Goal: Task Accomplishment & Management: Use online tool/utility

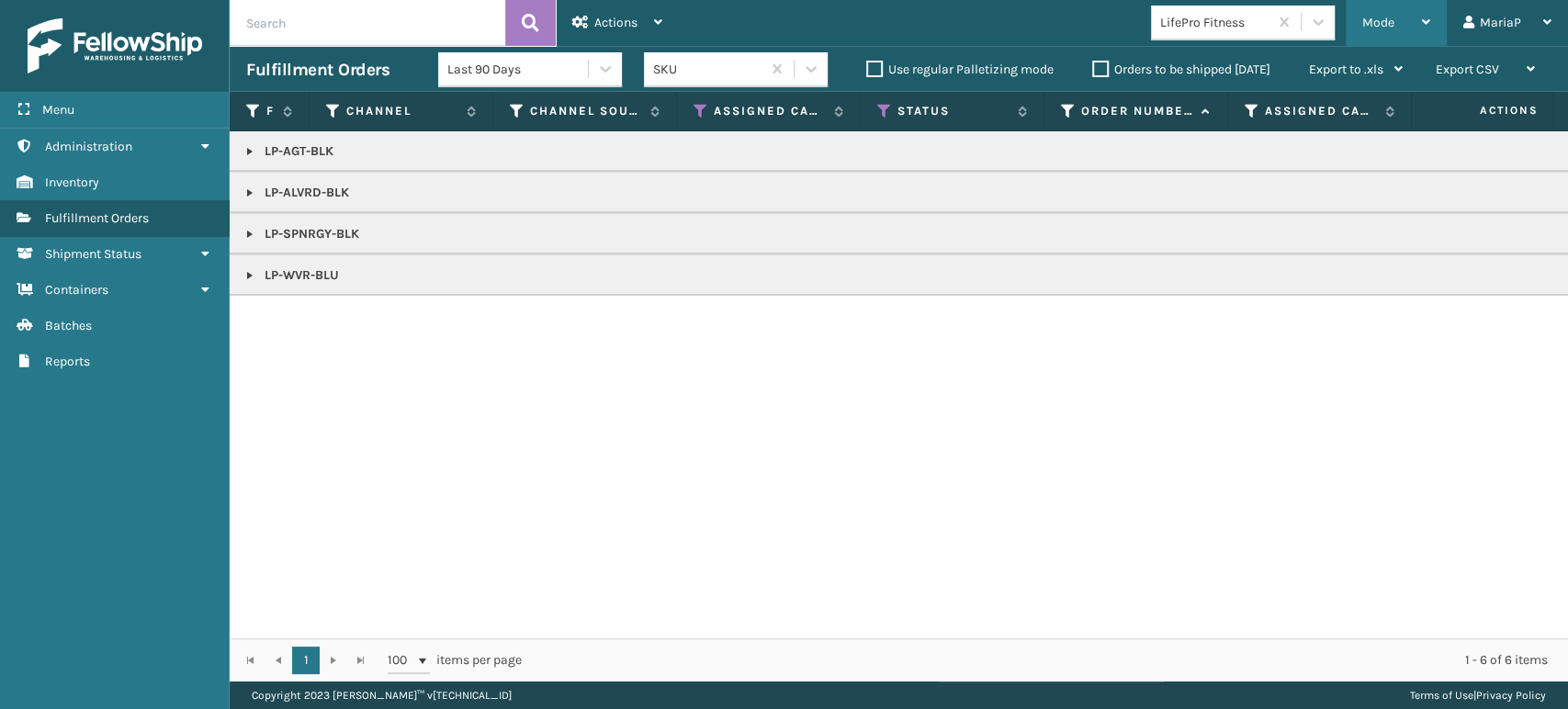
click at [1391, 15] on span "Mode" at bounding box center [1378, 23] width 32 height 16
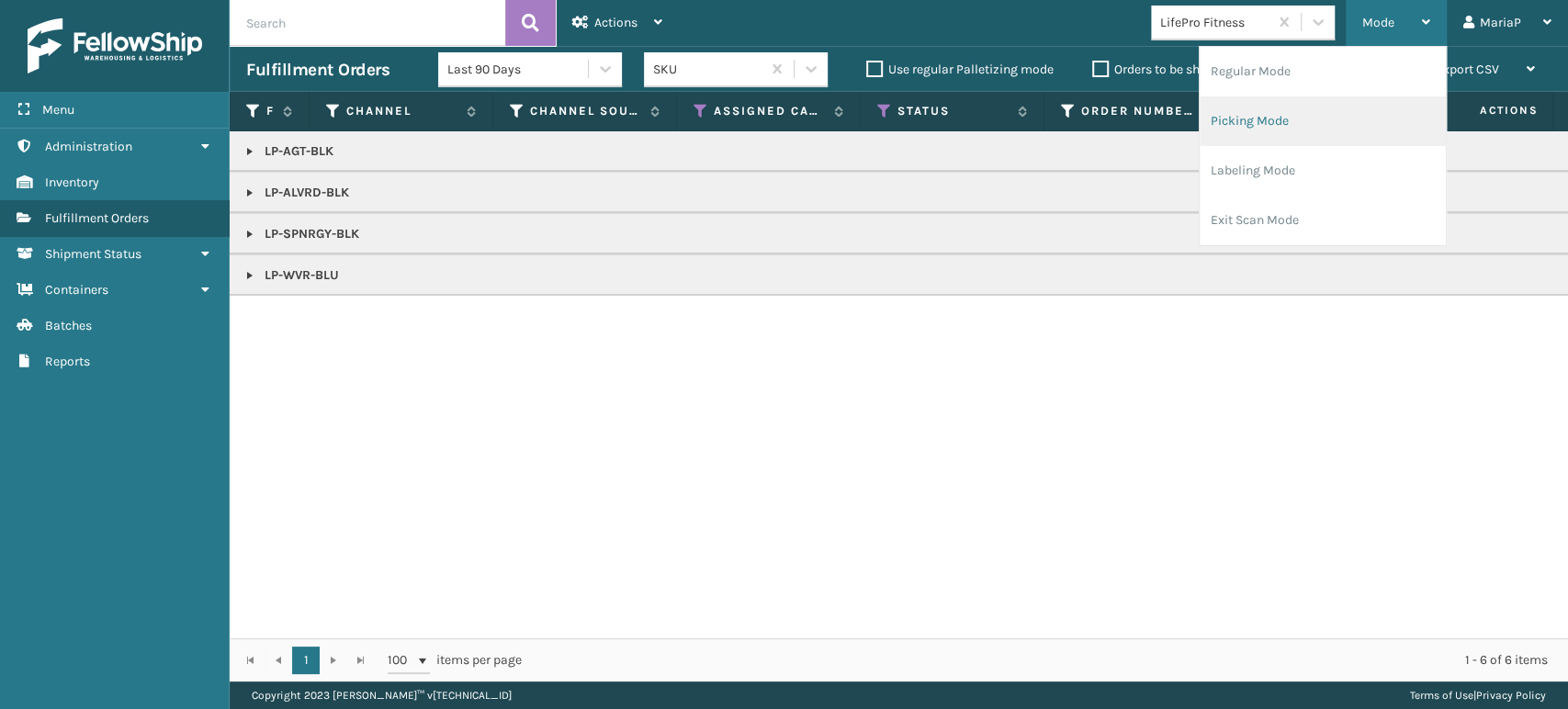
click at [1265, 116] on li "Picking Mode" at bounding box center [1322, 122] width 246 height 50
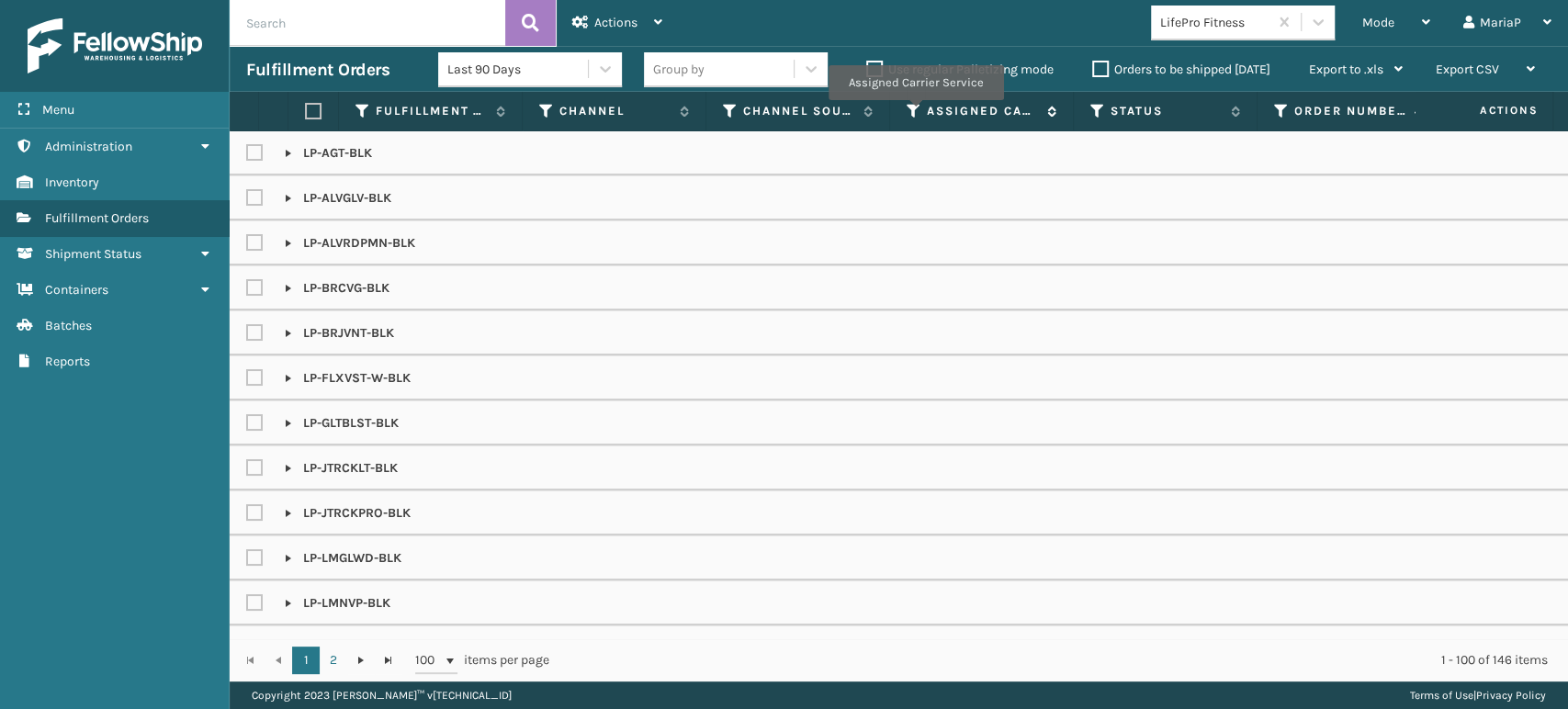
click at [914, 113] on icon at bounding box center [913, 111] width 15 height 17
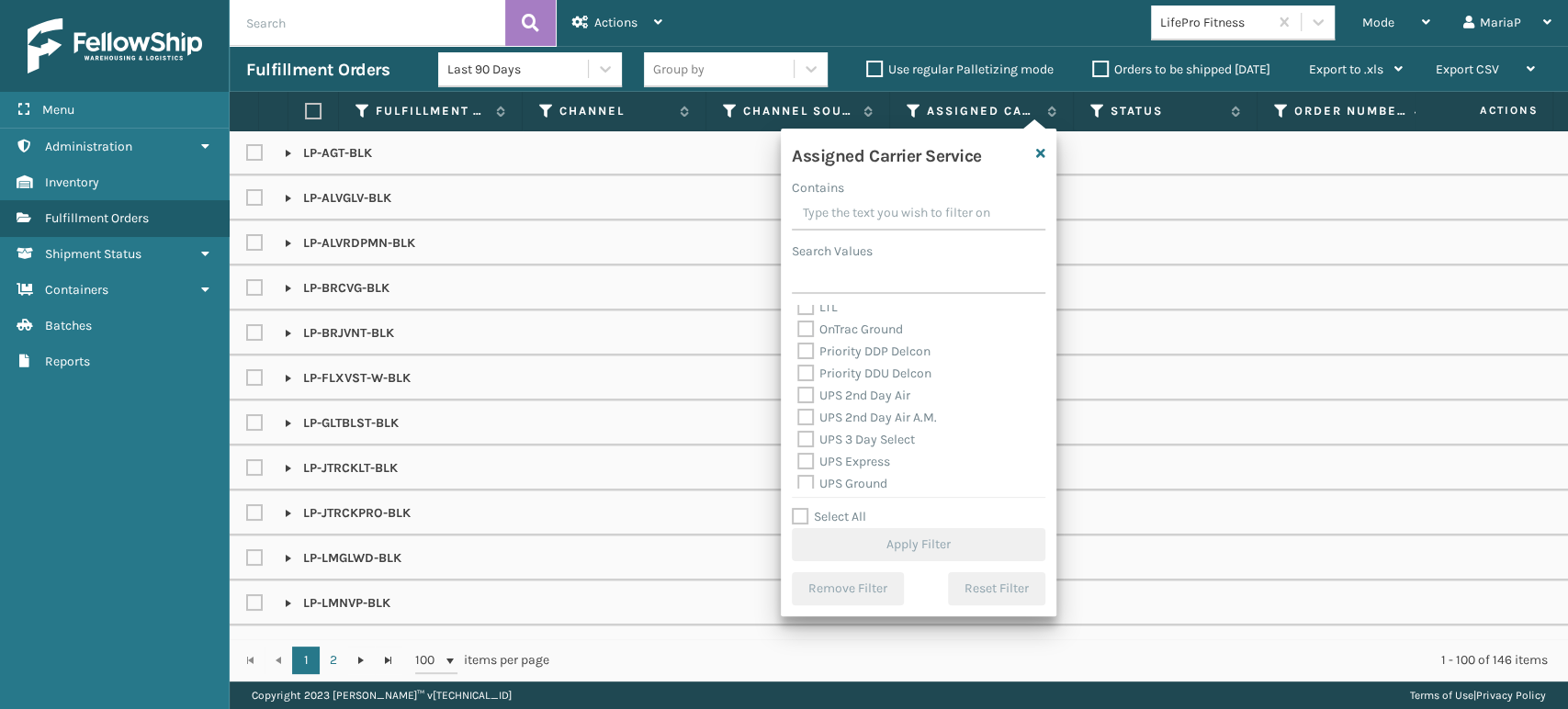
scroll to position [306, 0]
click at [806, 446] on label "UPS Ground" at bounding box center [842, 451] width 90 height 16
click at [798, 446] on input "UPS Ground" at bounding box center [797, 446] width 1 height 12
checkbox input "true"
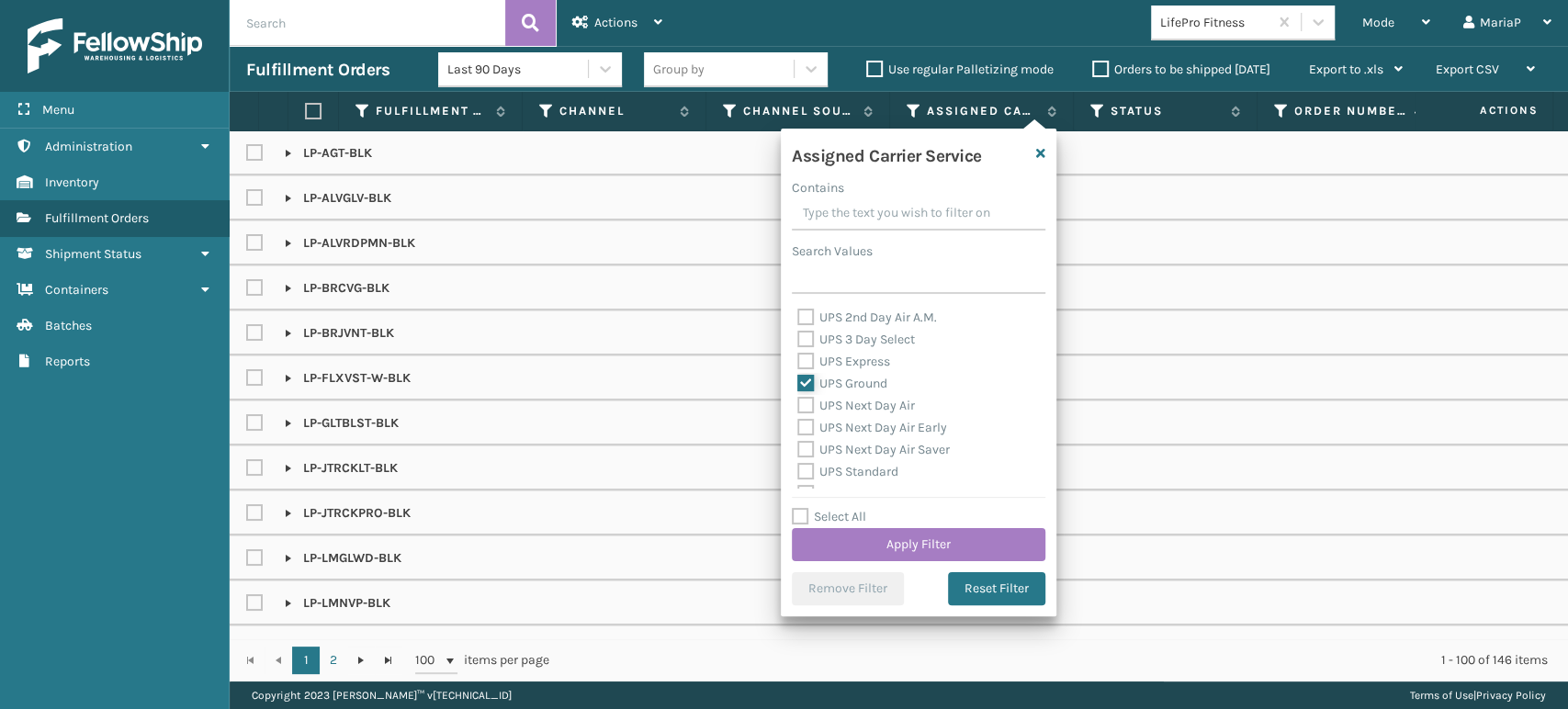
scroll to position [408, 0]
click at [809, 439] on label "UPS Standard" at bounding box center [847, 437] width 101 height 16
click at [798, 438] on input "UPS Standard" at bounding box center [797, 432] width 1 height 12
checkbox input "true"
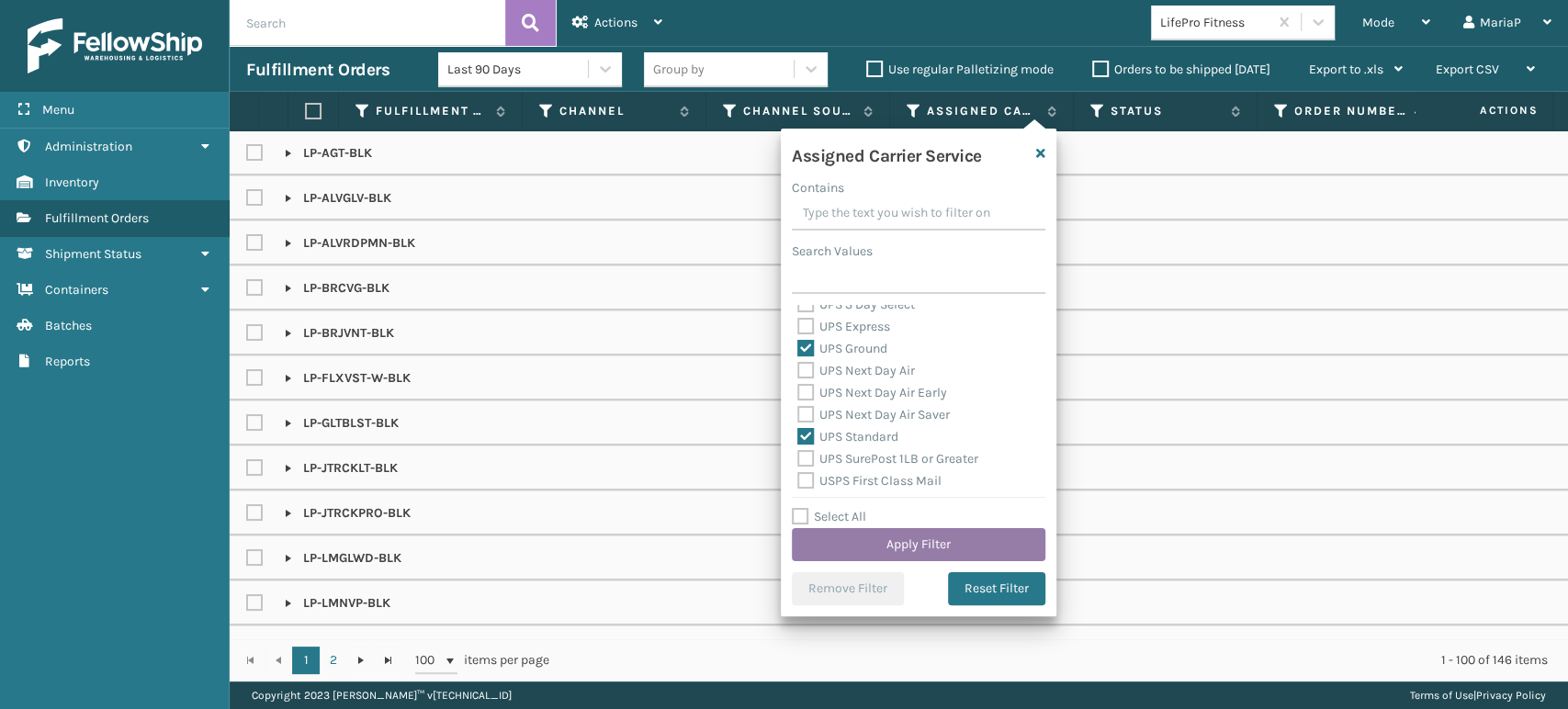
click at [944, 532] on button "Apply Filter" at bounding box center [918, 544] width 253 height 33
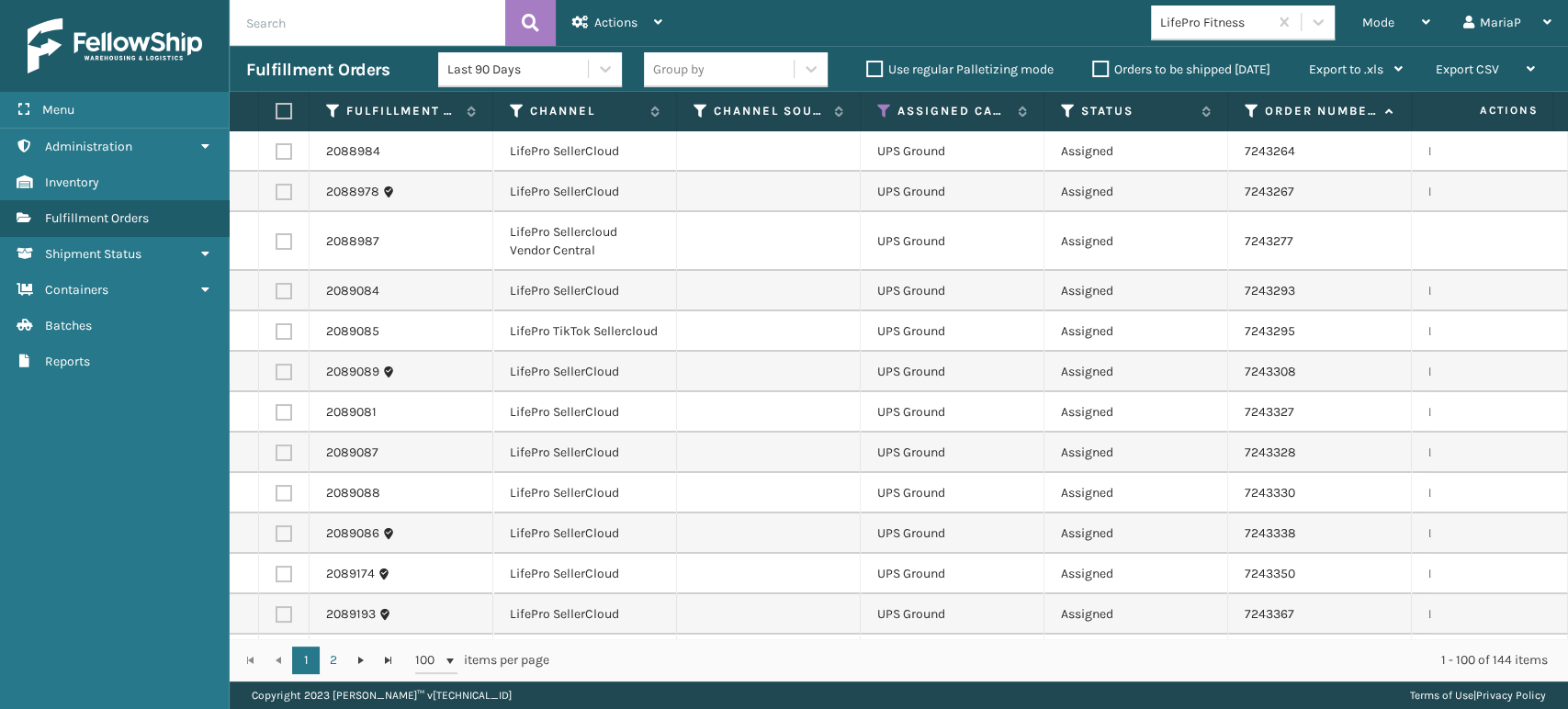
click at [699, 69] on div "Group by" at bounding box center [679, 69] width 52 height 19
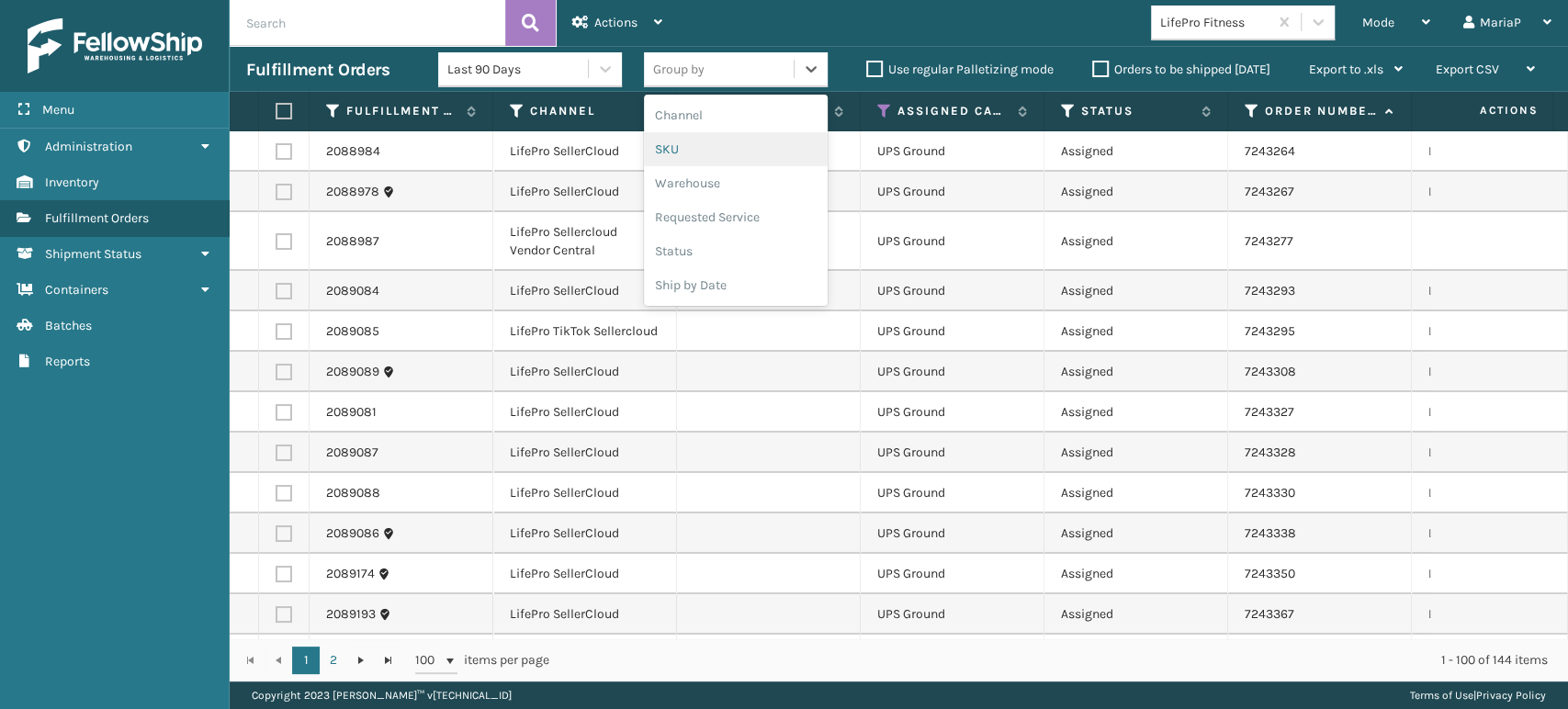
click at [694, 158] on div "SKU" at bounding box center [736, 150] width 183 height 34
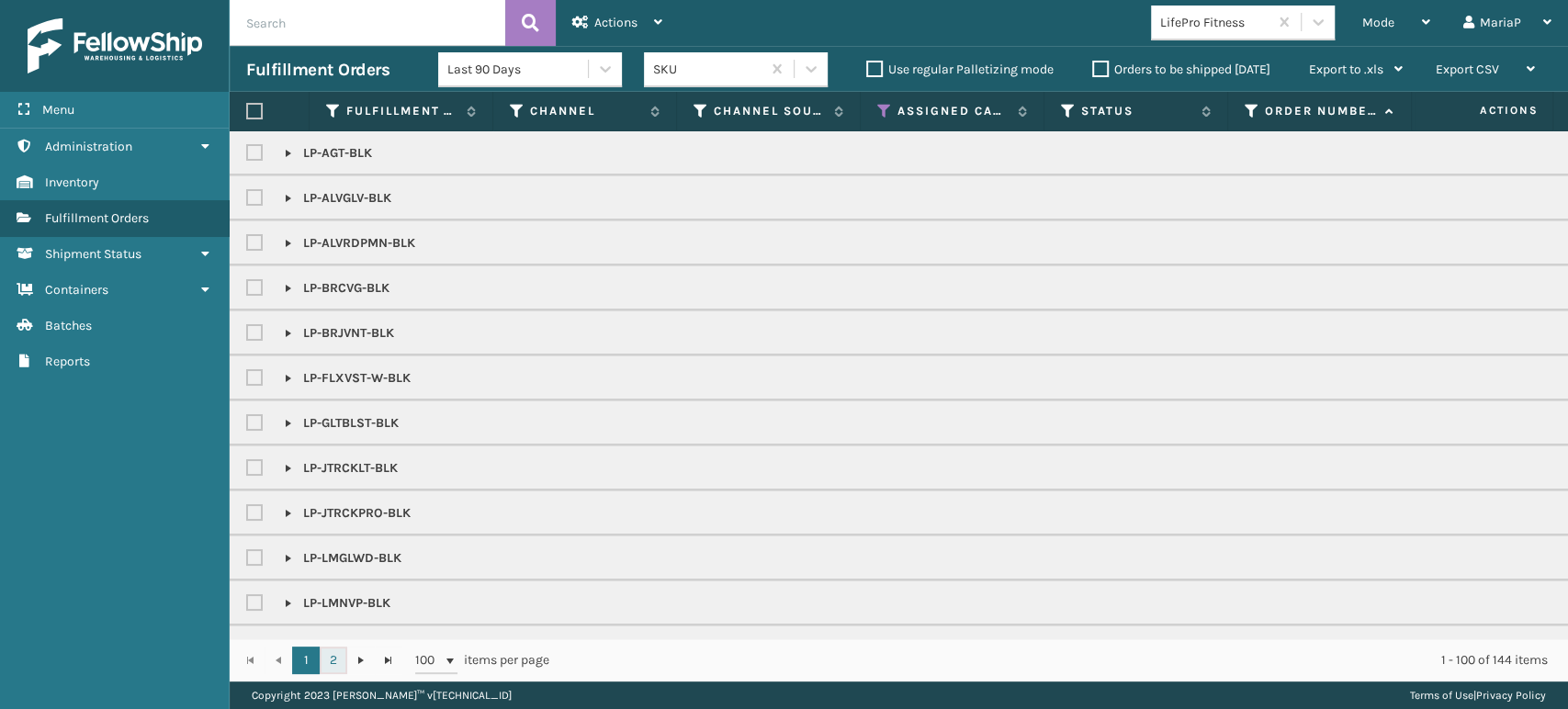
click at [335, 667] on link "2" at bounding box center [334, 661] width 28 height 28
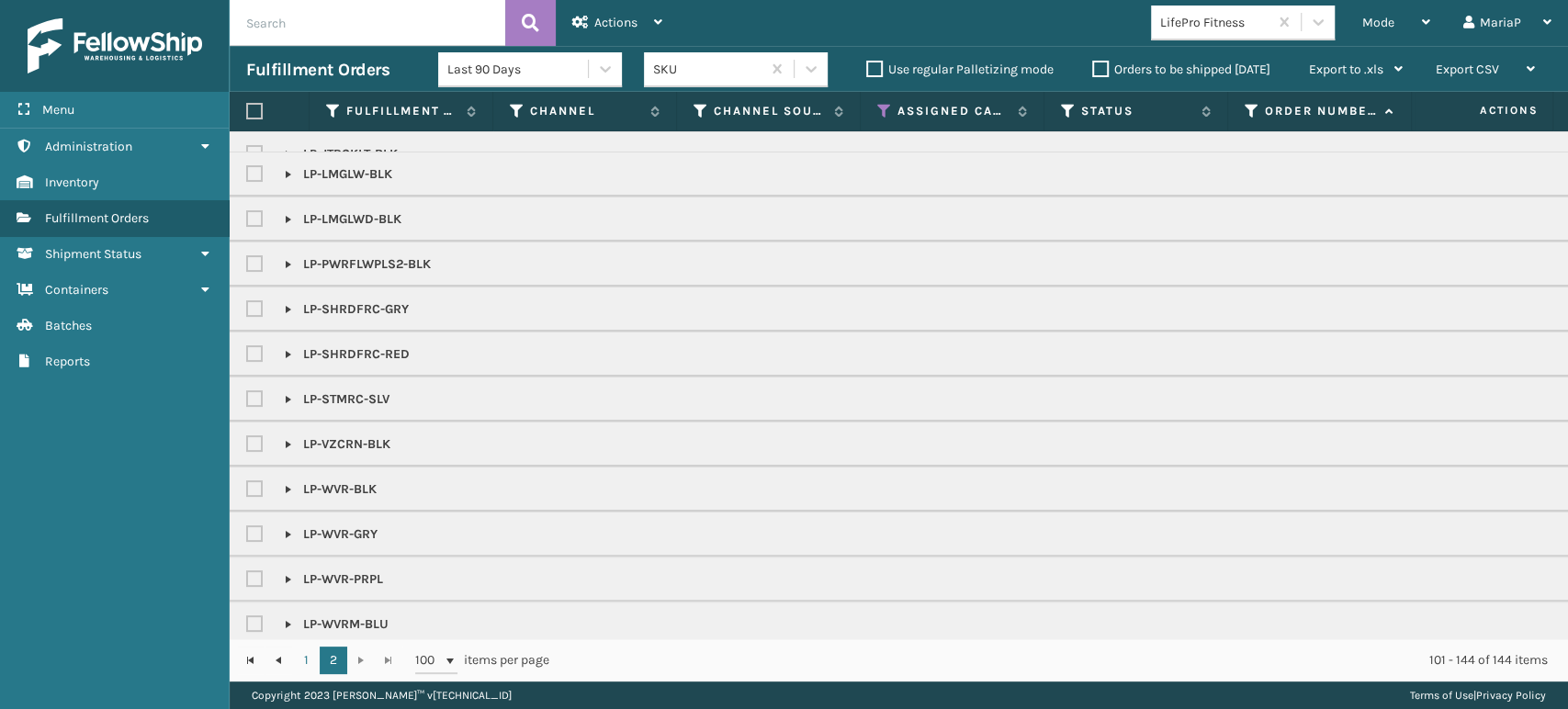
scroll to position [225, 0]
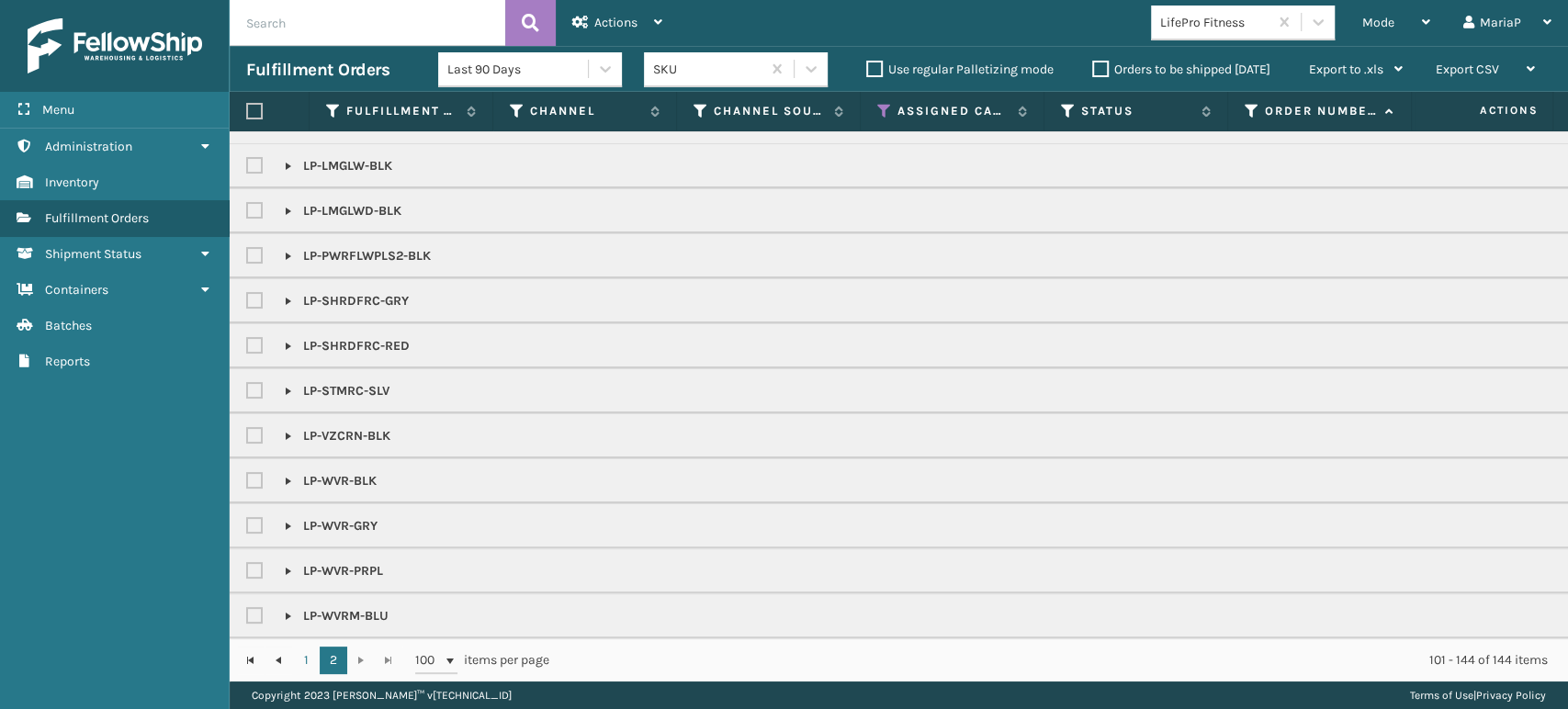
click at [334, 473] on p "LP-WVR-BLK" at bounding box center [331, 482] width 92 height 18
click at [332, 473] on p "LP-WVR-BLK" at bounding box center [331, 482] width 92 height 18
click at [331, 473] on p "LP-WVR-BLK" at bounding box center [331, 482] width 92 height 18
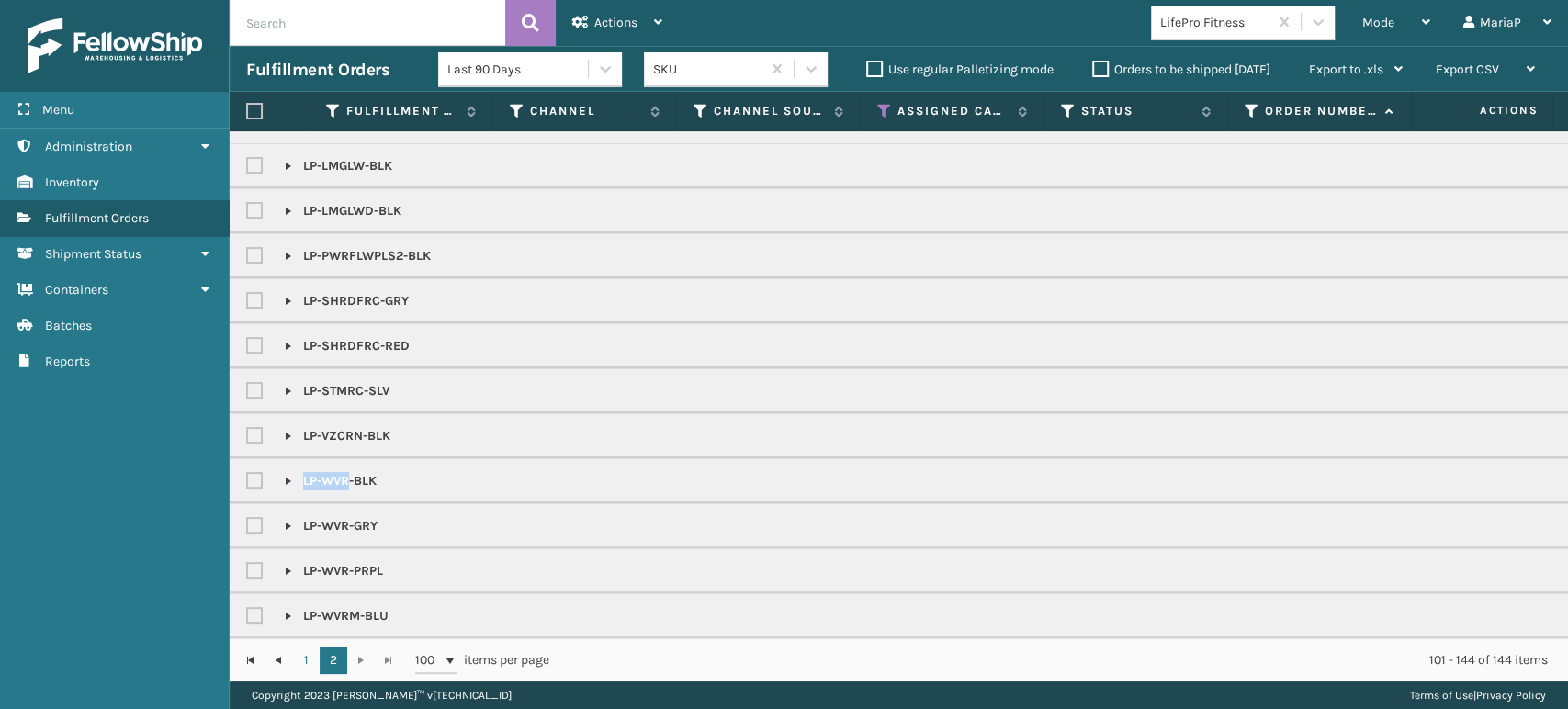
click at [331, 473] on p "LP-WVR-BLK" at bounding box center [331, 482] width 92 height 18
click at [332, 473] on p "LP-WVR-BLK" at bounding box center [331, 482] width 92 height 18
click at [345, 28] on input "text" at bounding box center [367, 23] width 275 height 46
click at [298, 21] on input "text" at bounding box center [367, 23] width 275 height 46
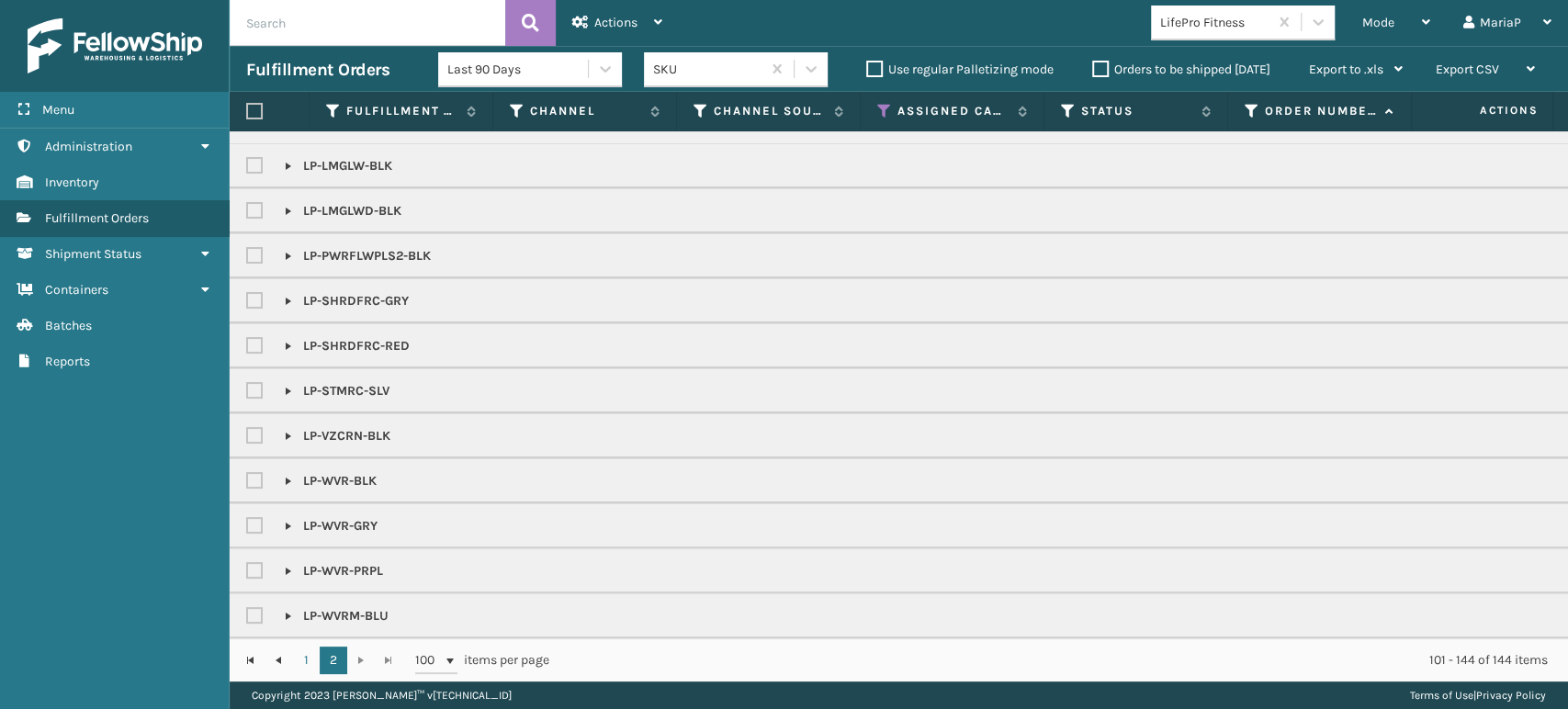
paste input "LP-WVR-BLK"
type input "LP-WVR-BLK"
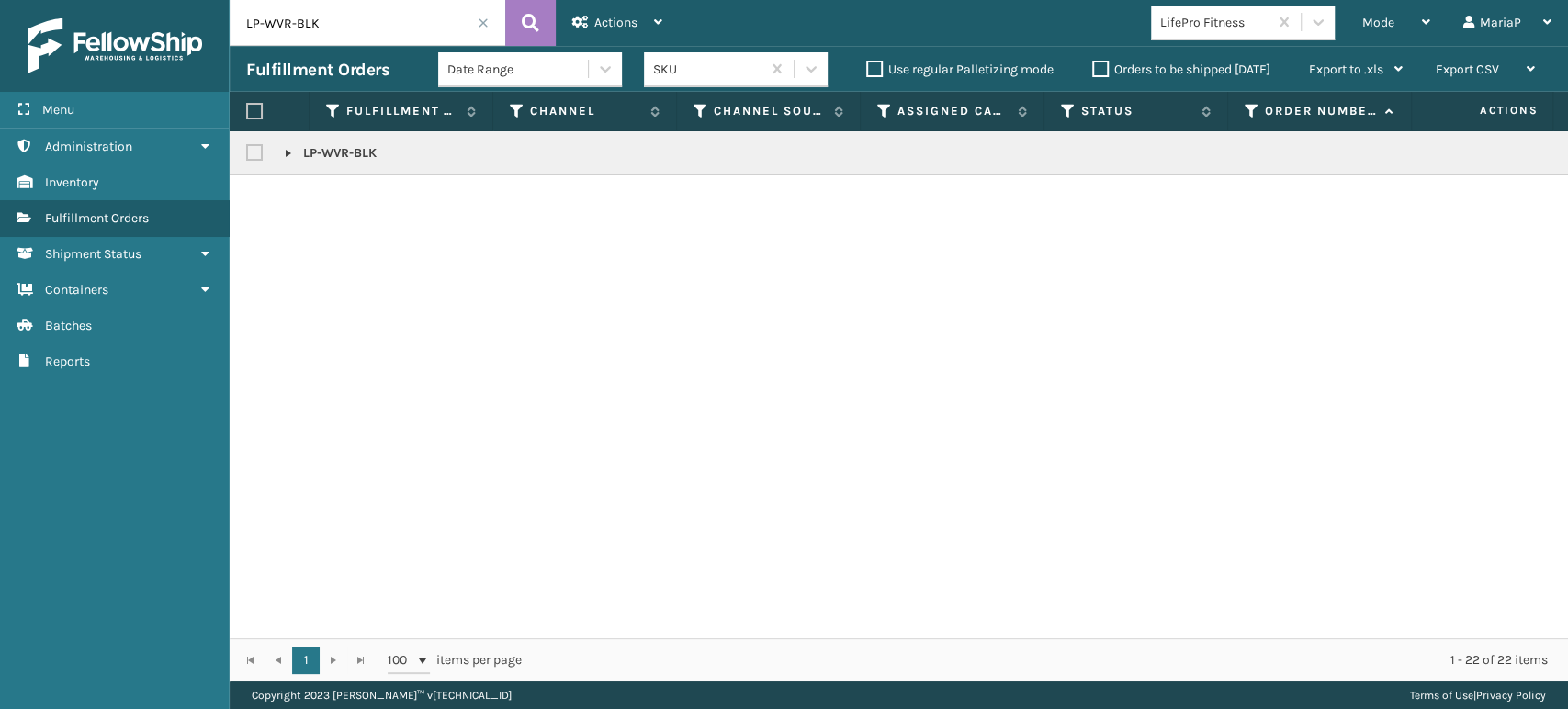
click at [262, 109] on label at bounding box center [254, 111] width 17 height 17
click at [247, 109] on input "checkbox" at bounding box center [246, 112] width 1 height 12
checkbox input "true"
click at [634, 16] on span "Actions" at bounding box center [615, 23] width 43 height 16
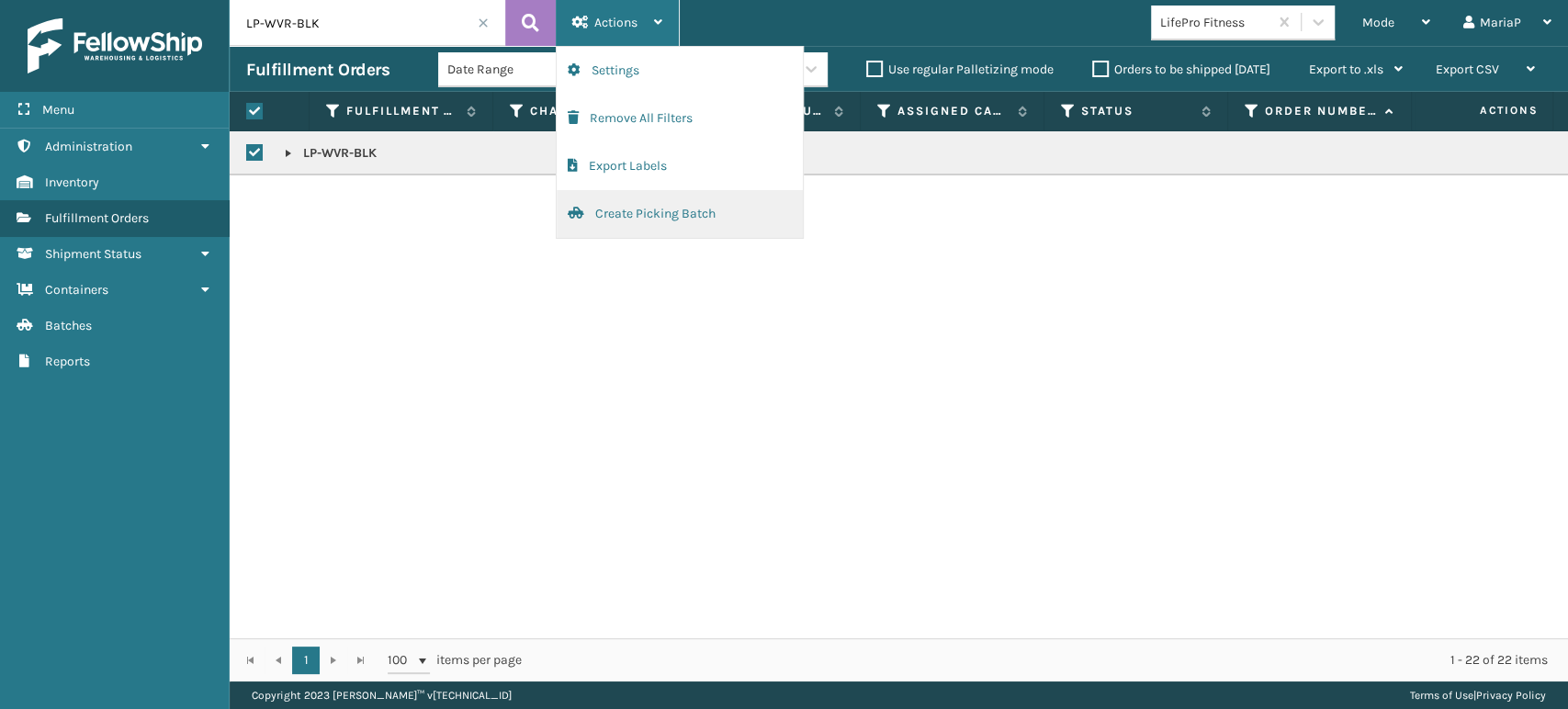
click at [665, 204] on button "Create Picking Batch" at bounding box center [679, 214] width 246 height 48
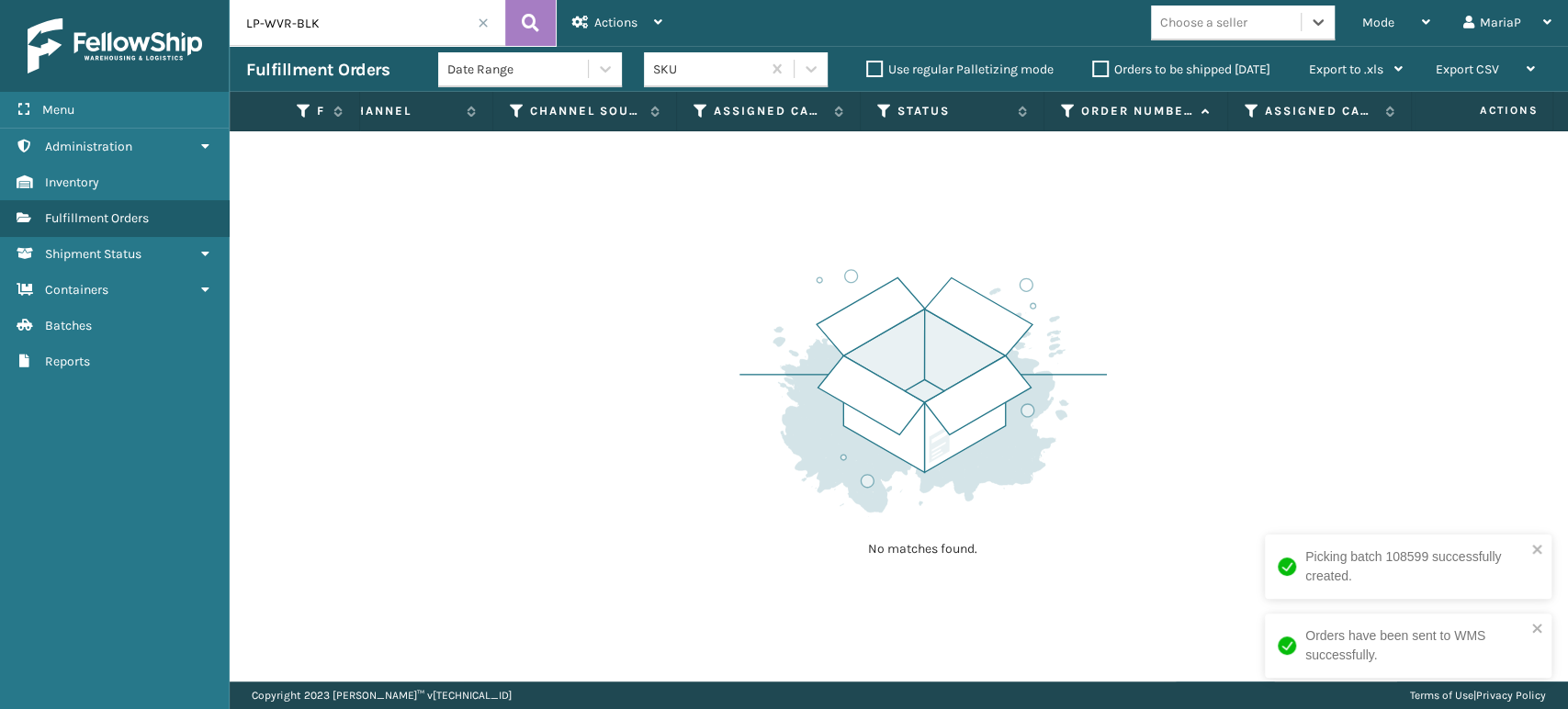
click at [1253, 29] on div "Choose a seller" at bounding box center [1225, 22] width 150 height 30
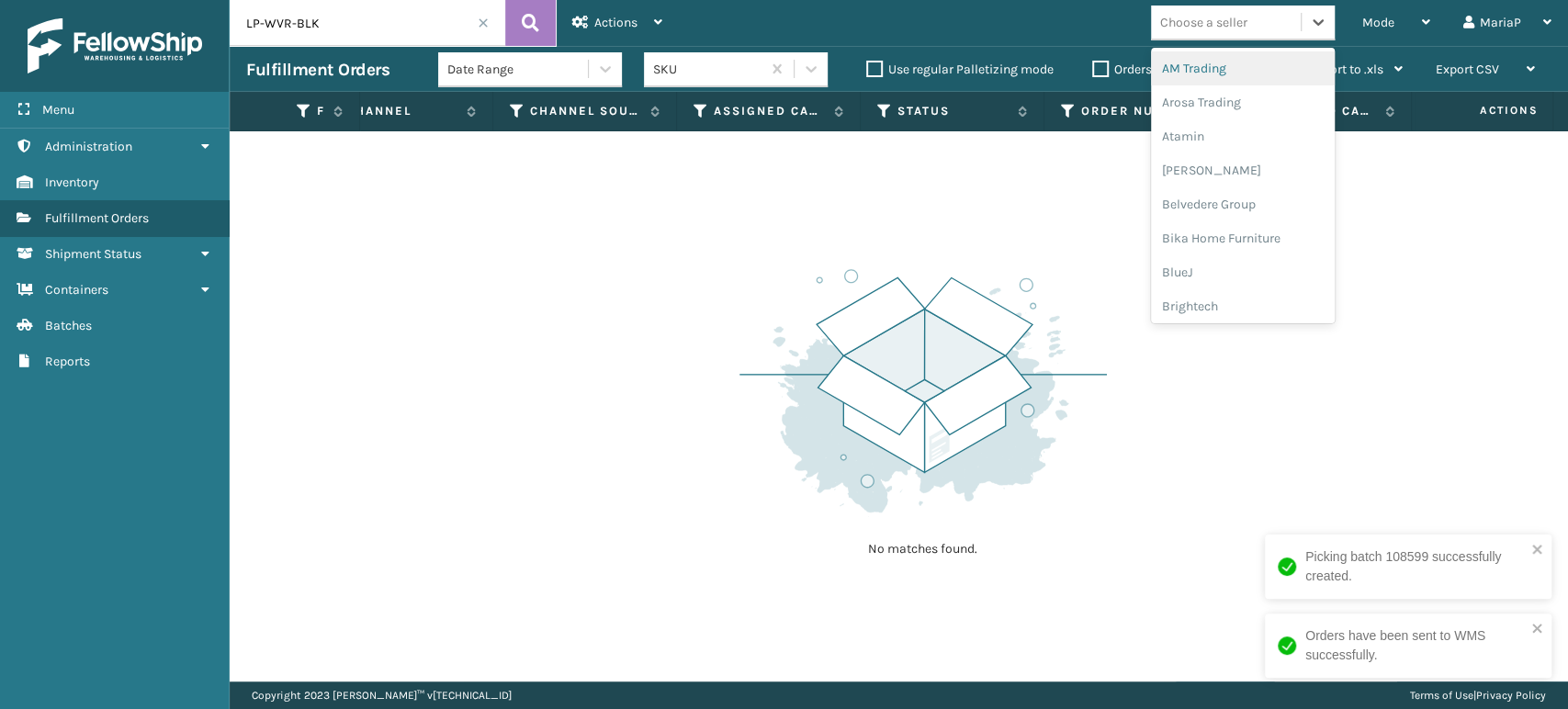
type input "c"
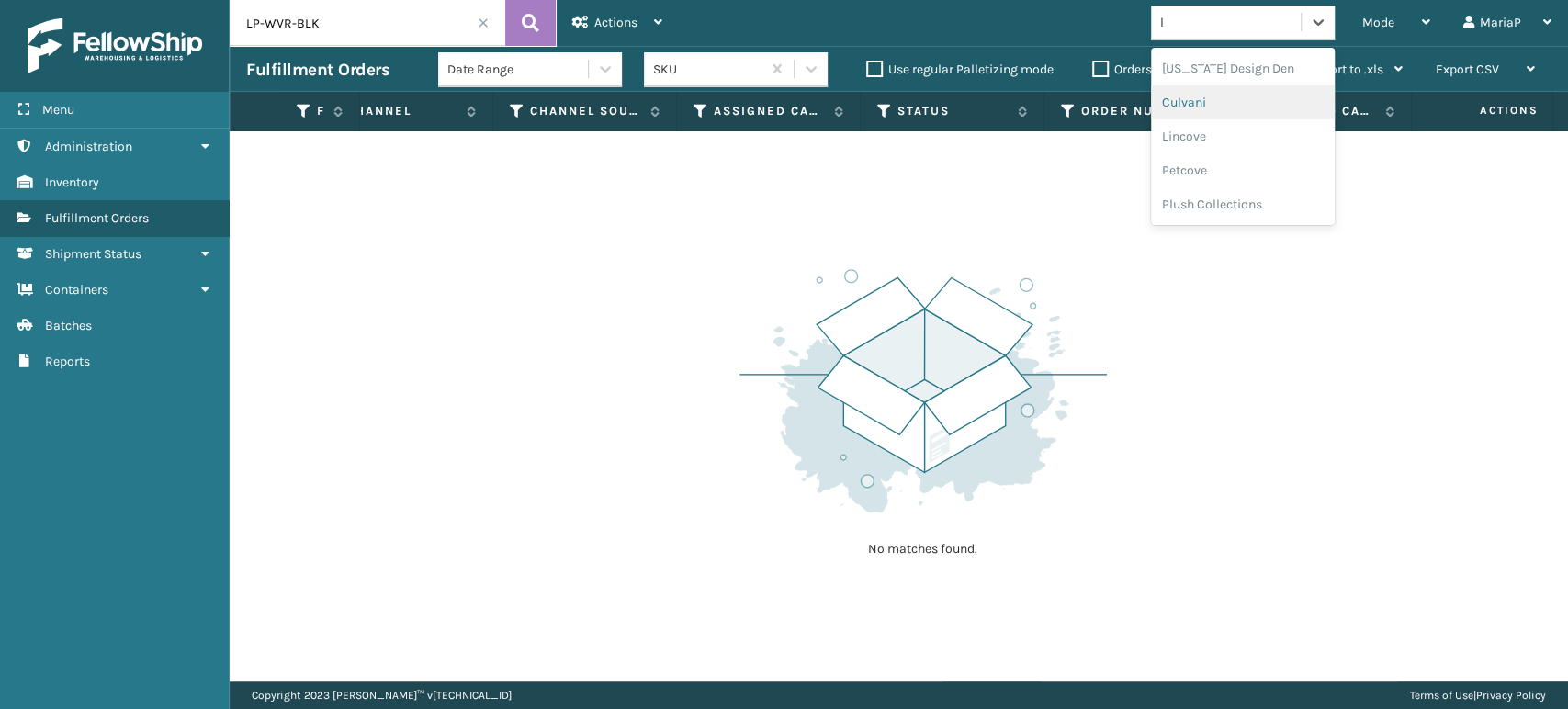
type input "li"
click at [1219, 100] on div "LifePro Fitness" at bounding box center [1242, 103] width 183 height 34
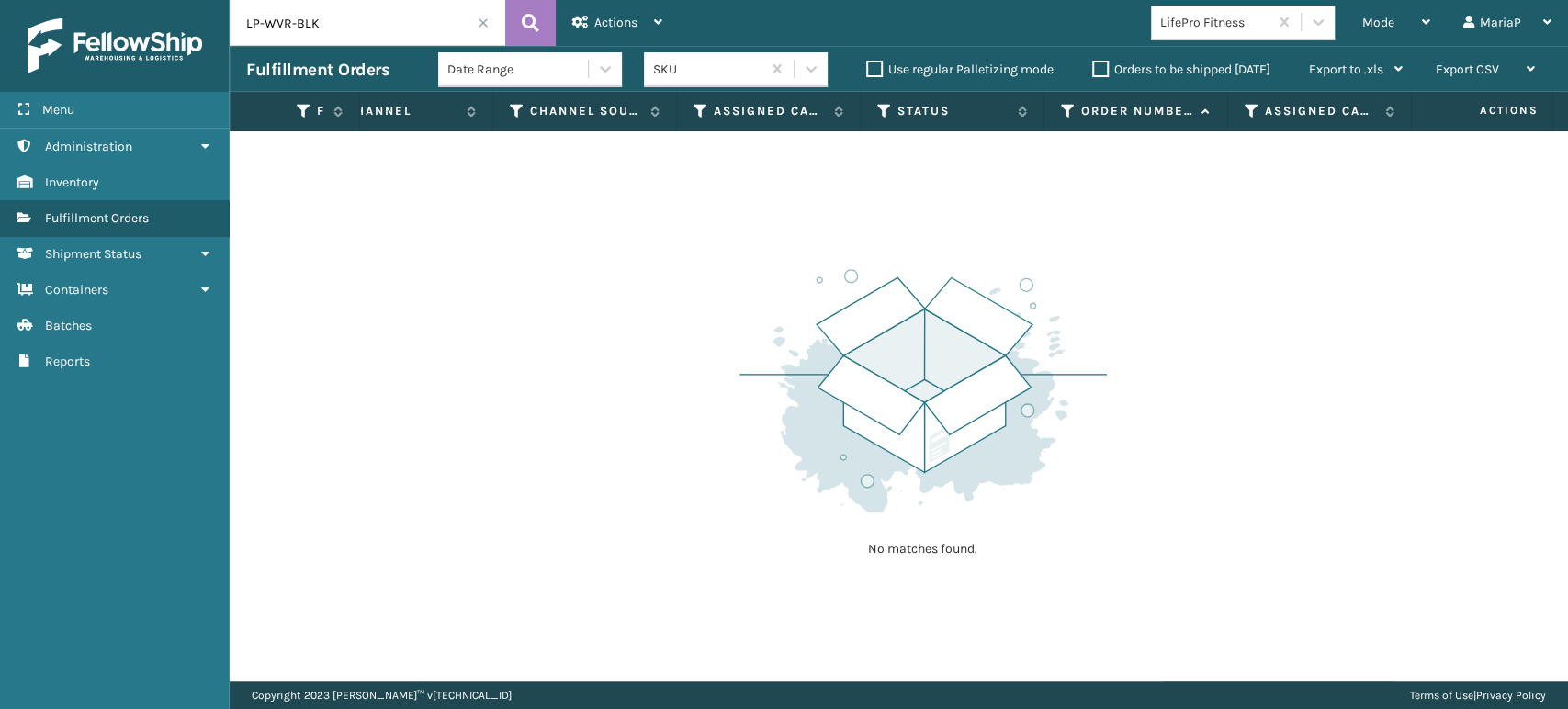
click at [486, 24] on span at bounding box center [482, 23] width 11 height 11
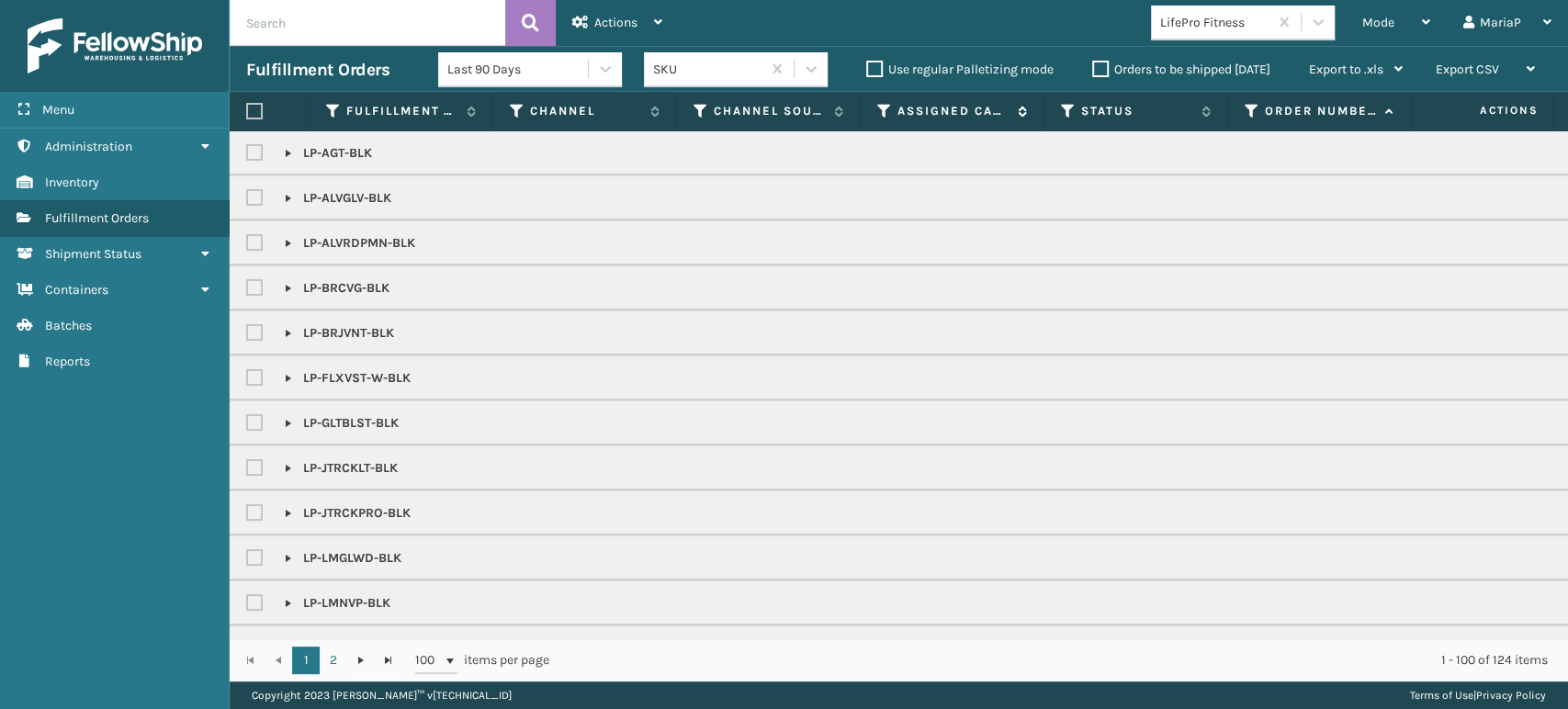
click at [889, 111] on icon at bounding box center [884, 111] width 15 height 17
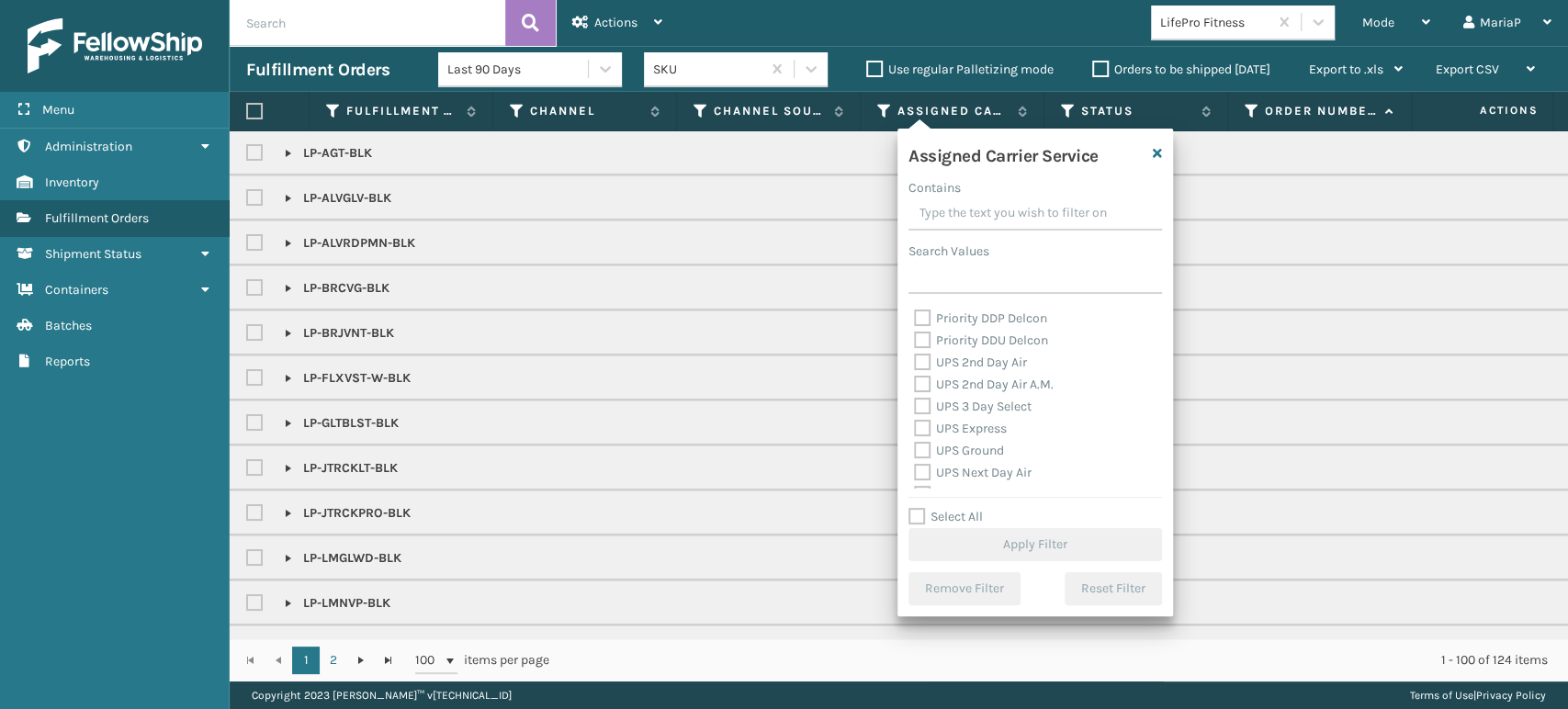
scroll to position [408, 0]
click at [918, 345] on label "UPS Ground" at bounding box center [959, 349] width 90 height 16
click at [915, 345] on input "UPS Ground" at bounding box center [914, 344] width 1 height 12
checkbox input "true"
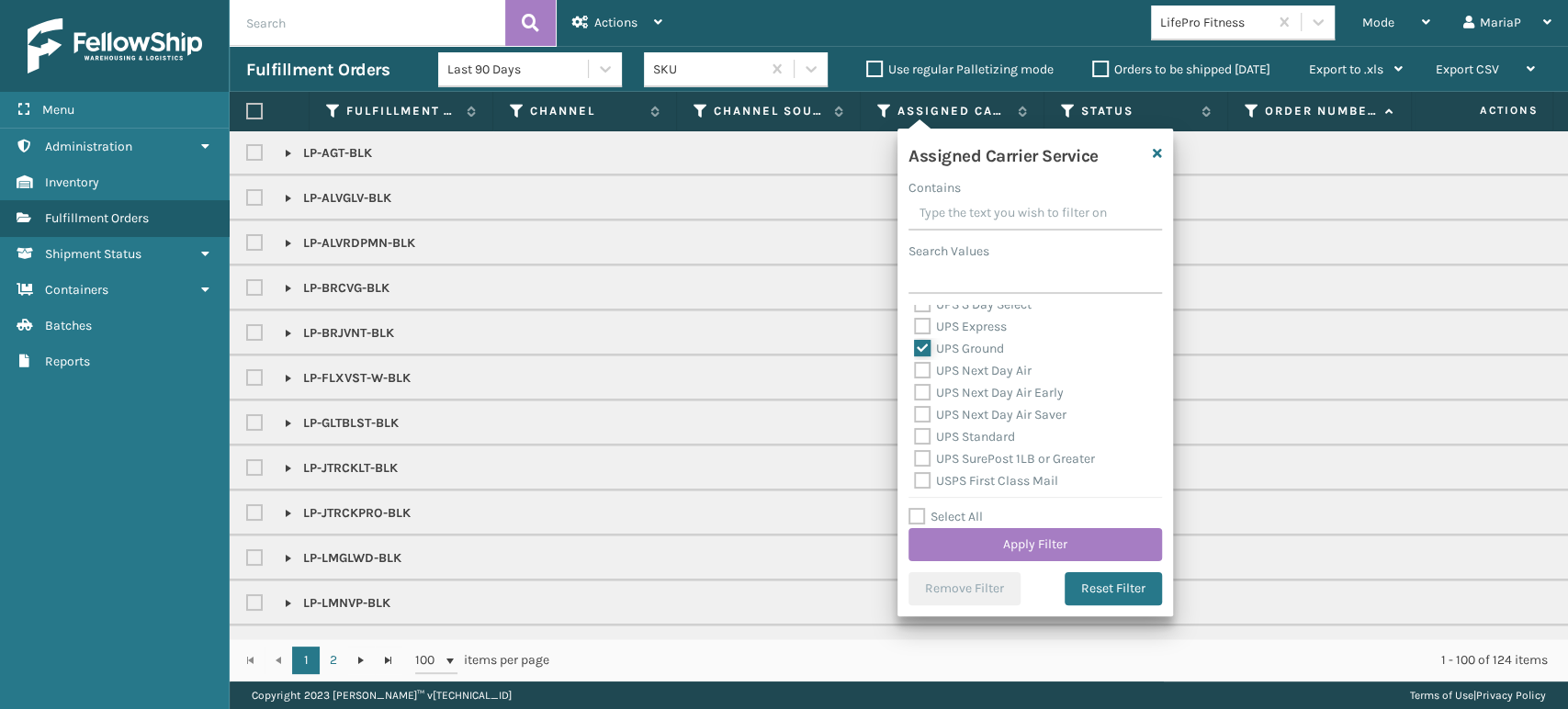
scroll to position [510, 0]
click at [916, 330] on label "UPS Standard" at bounding box center [964, 335] width 101 height 16
click at [915, 330] on input "UPS Standard" at bounding box center [914, 330] width 1 height 12
checkbox input "true"
click at [1083, 534] on button "Apply Filter" at bounding box center [1035, 544] width 253 height 33
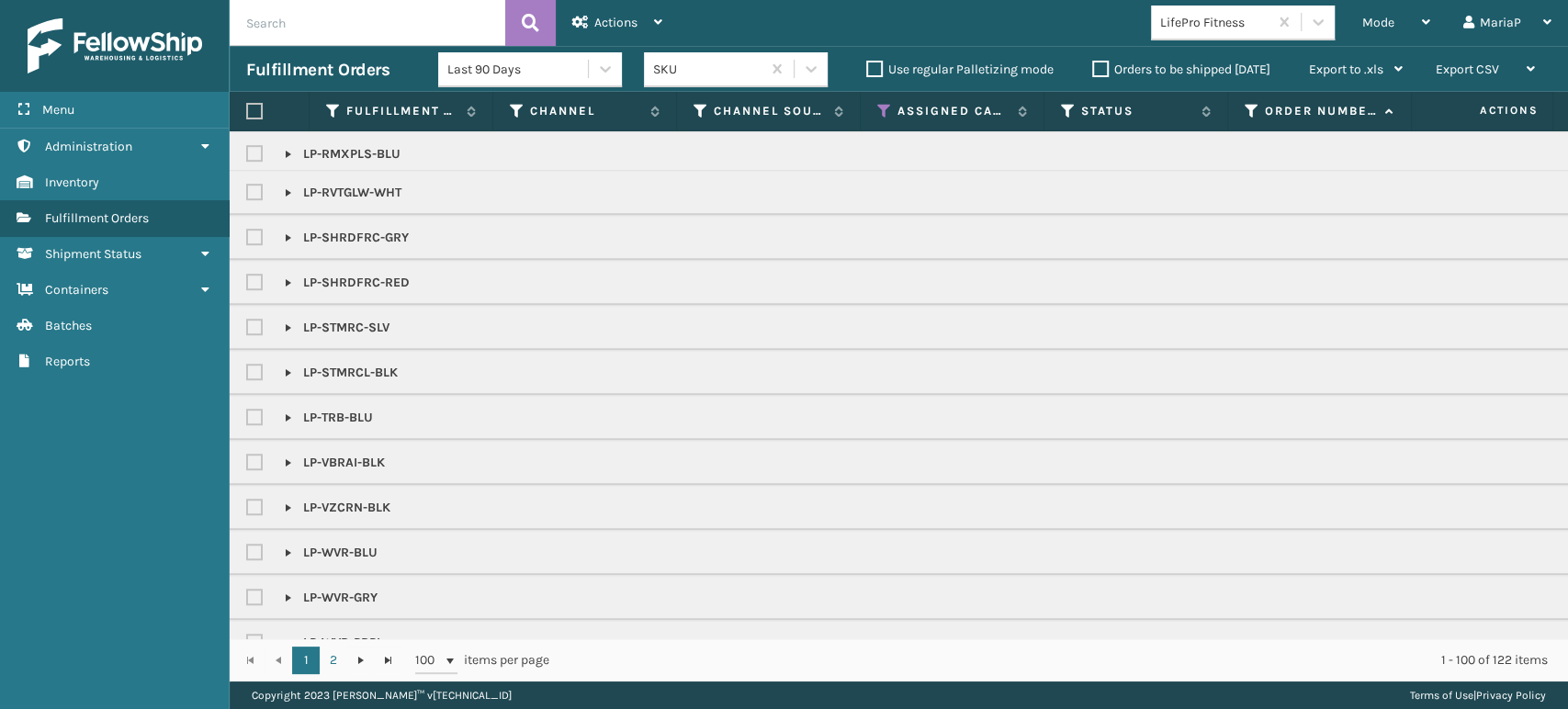
scroll to position [918, 0]
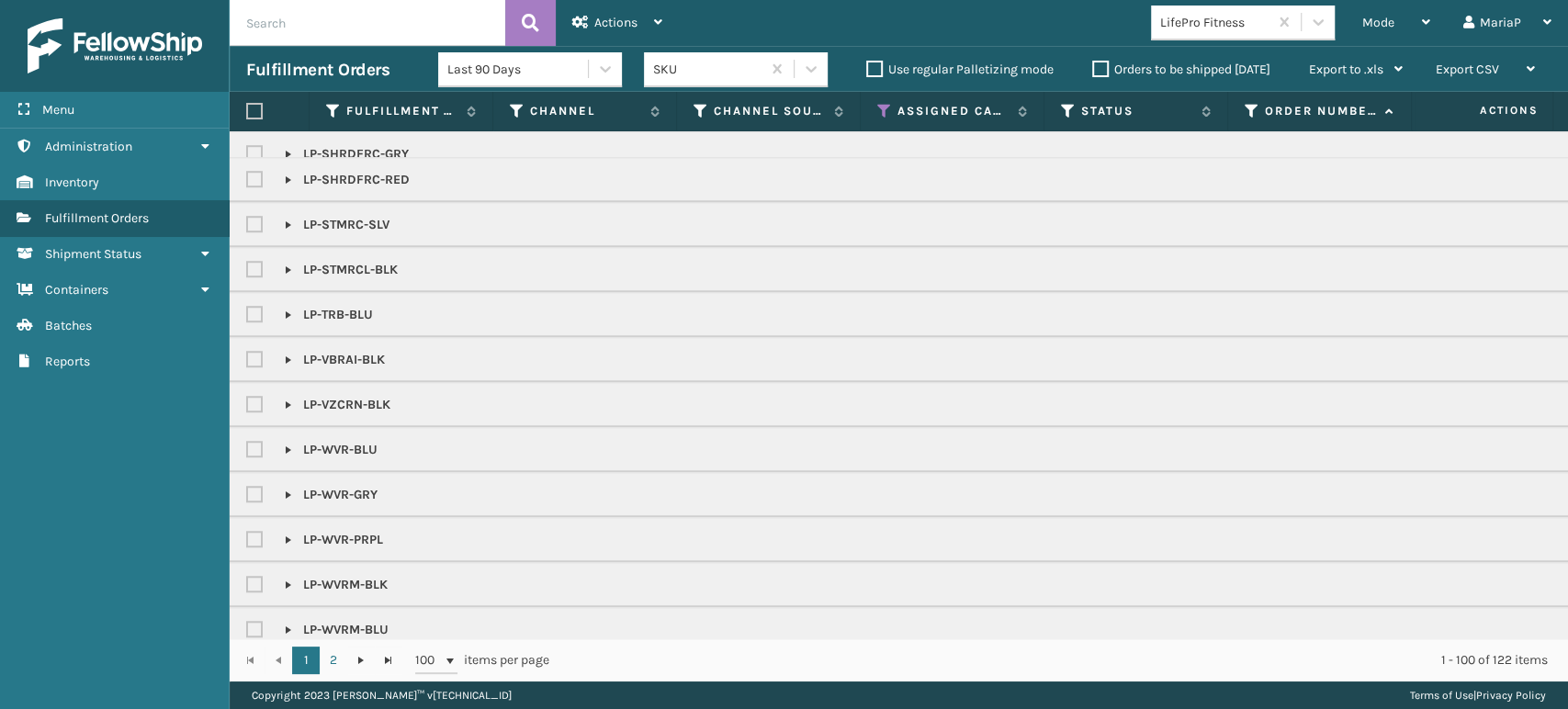
click at [321, 491] on p "LP-WVR-GRY" at bounding box center [331, 495] width 93 height 18
copy p "LP-WVR-GRY"
click at [370, 27] on input "text" at bounding box center [367, 23] width 275 height 46
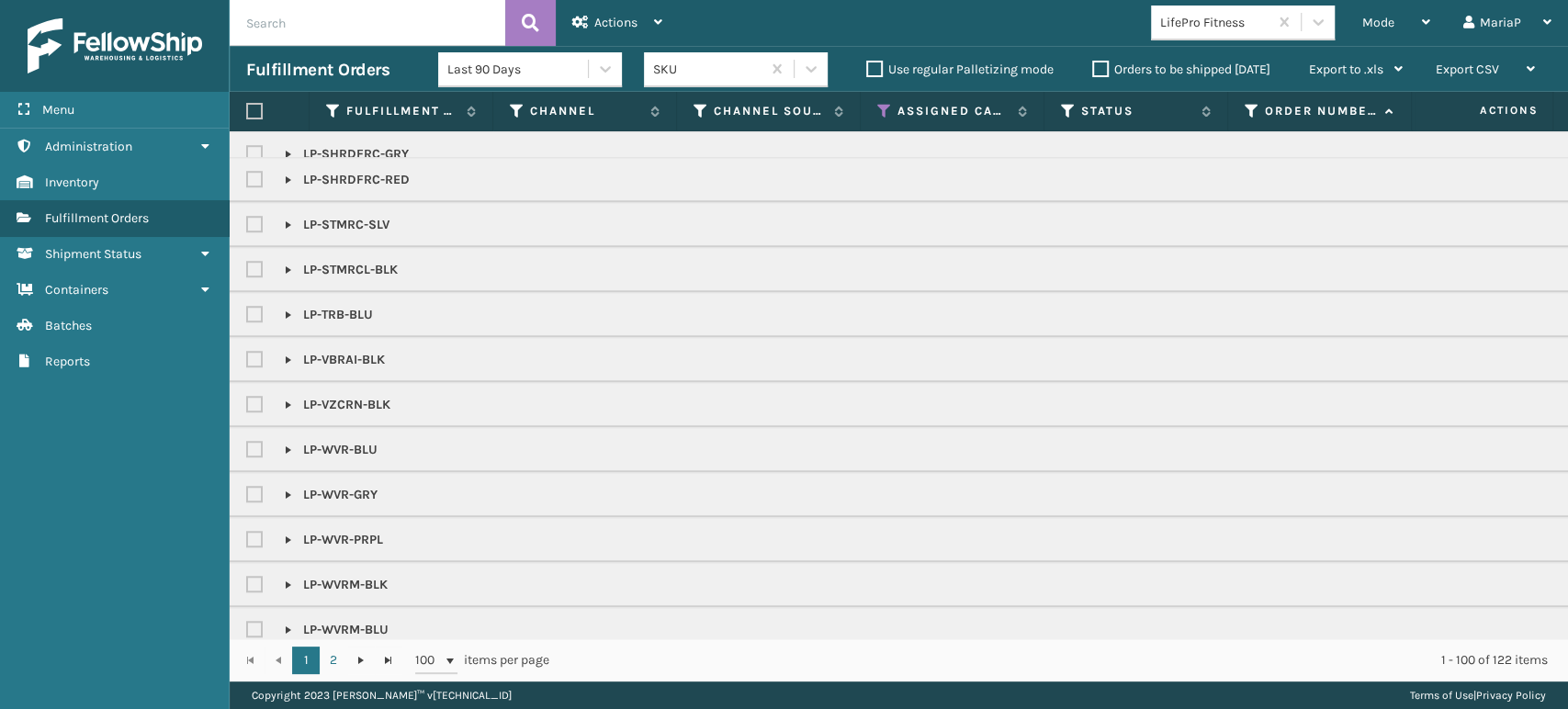
paste input "LP-WVR-GRY"
type input "LP-WVR-GRY"
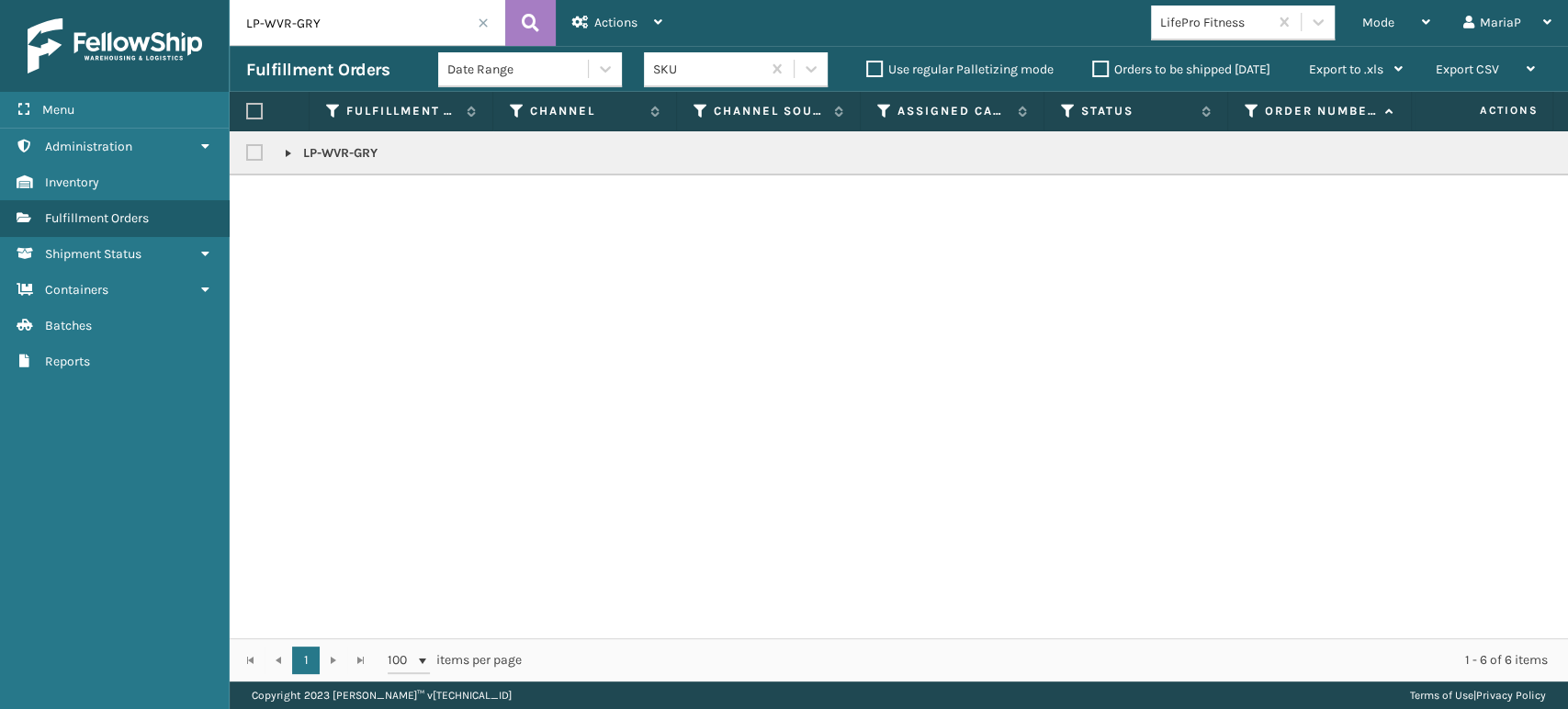
click at [246, 113] on label at bounding box center [254, 111] width 17 height 17
click at [246, 113] on input "checkbox" at bounding box center [246, 112] width 1 height 12
checkbox input "true"
drag, startPoint x: 612, startPoint y: 18, endPoint x: 623, endPoint y: 21, distance: 11.4
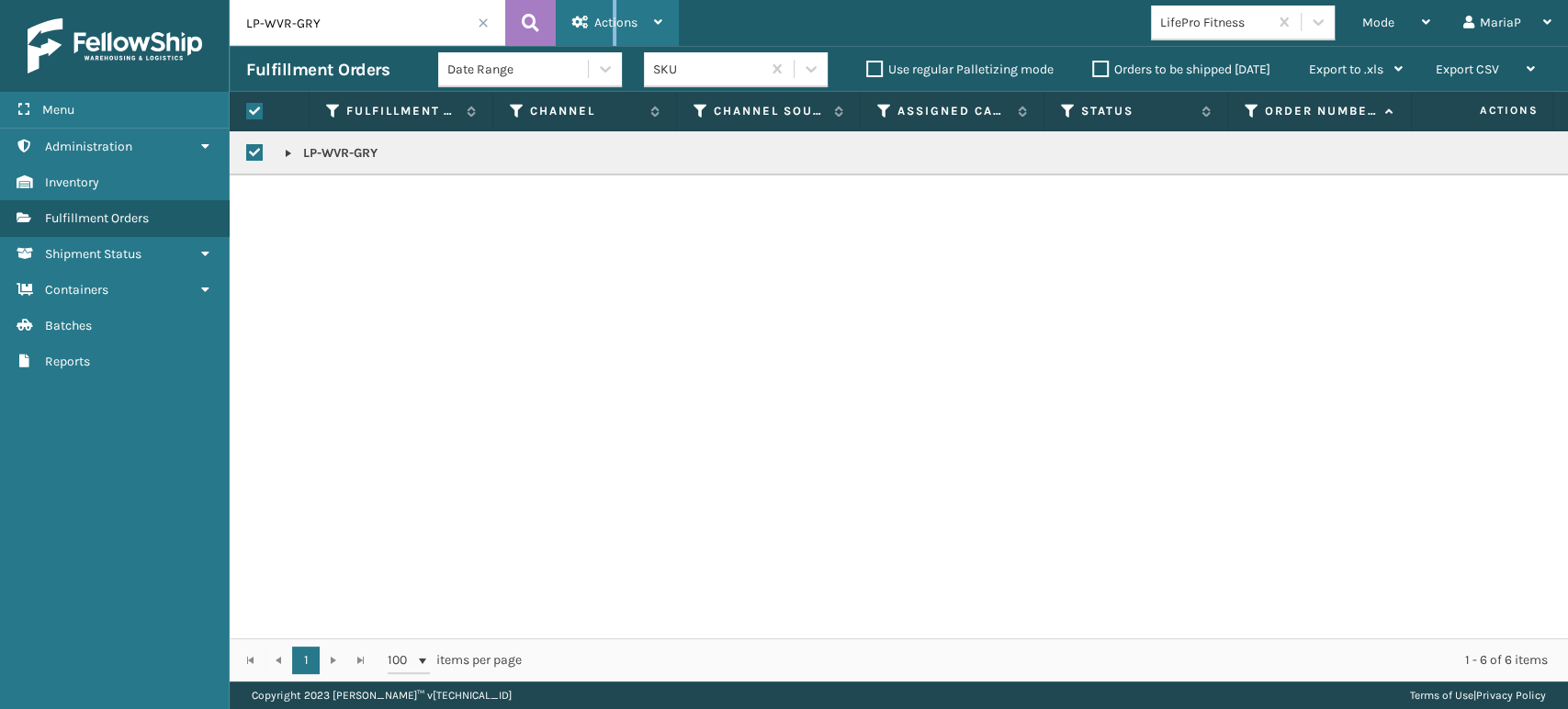
click at [614, 18] on span "Actions" at bounding box center [615, 23] width 43 height 16
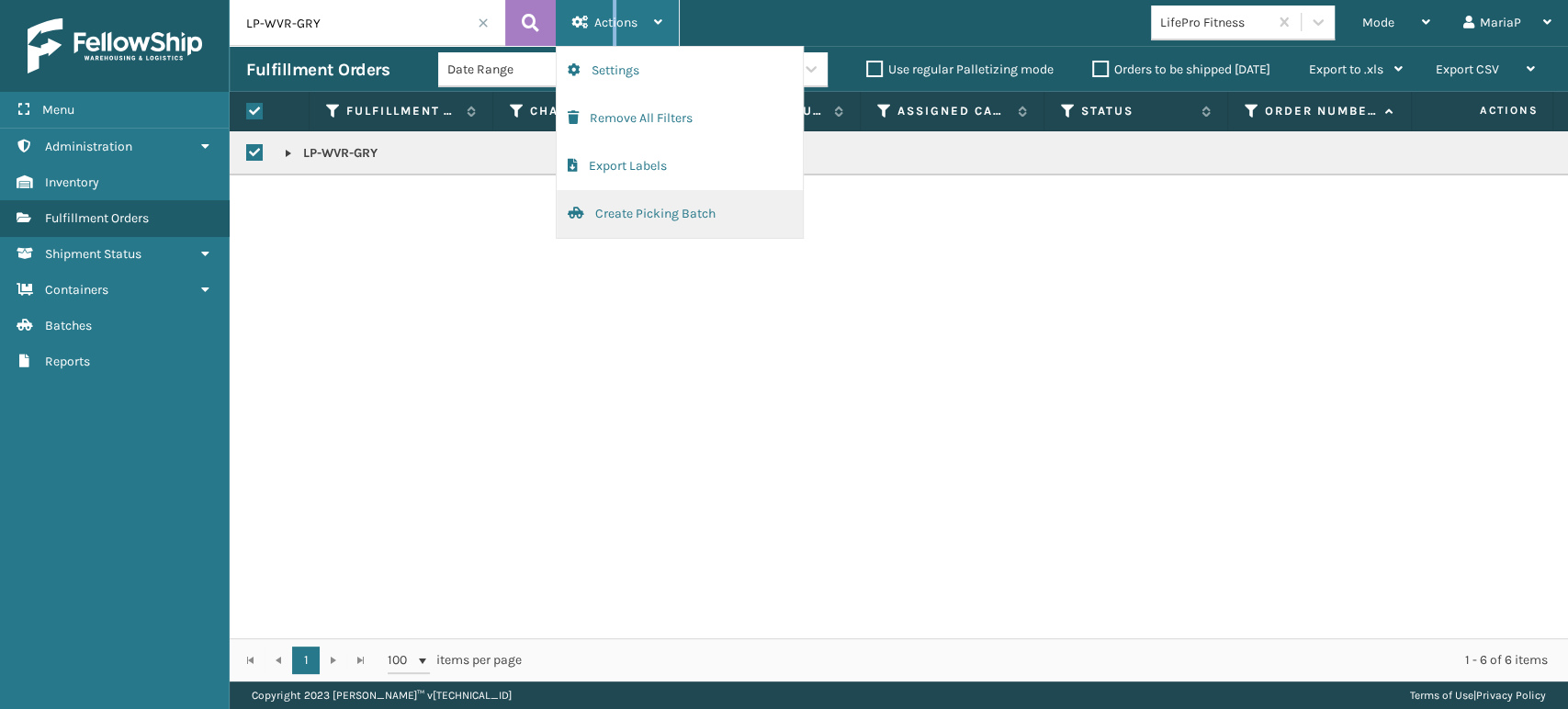
click at [734, 199] on button "Create Picking Batch" at bounding box center [679, 214] width 246 height 48
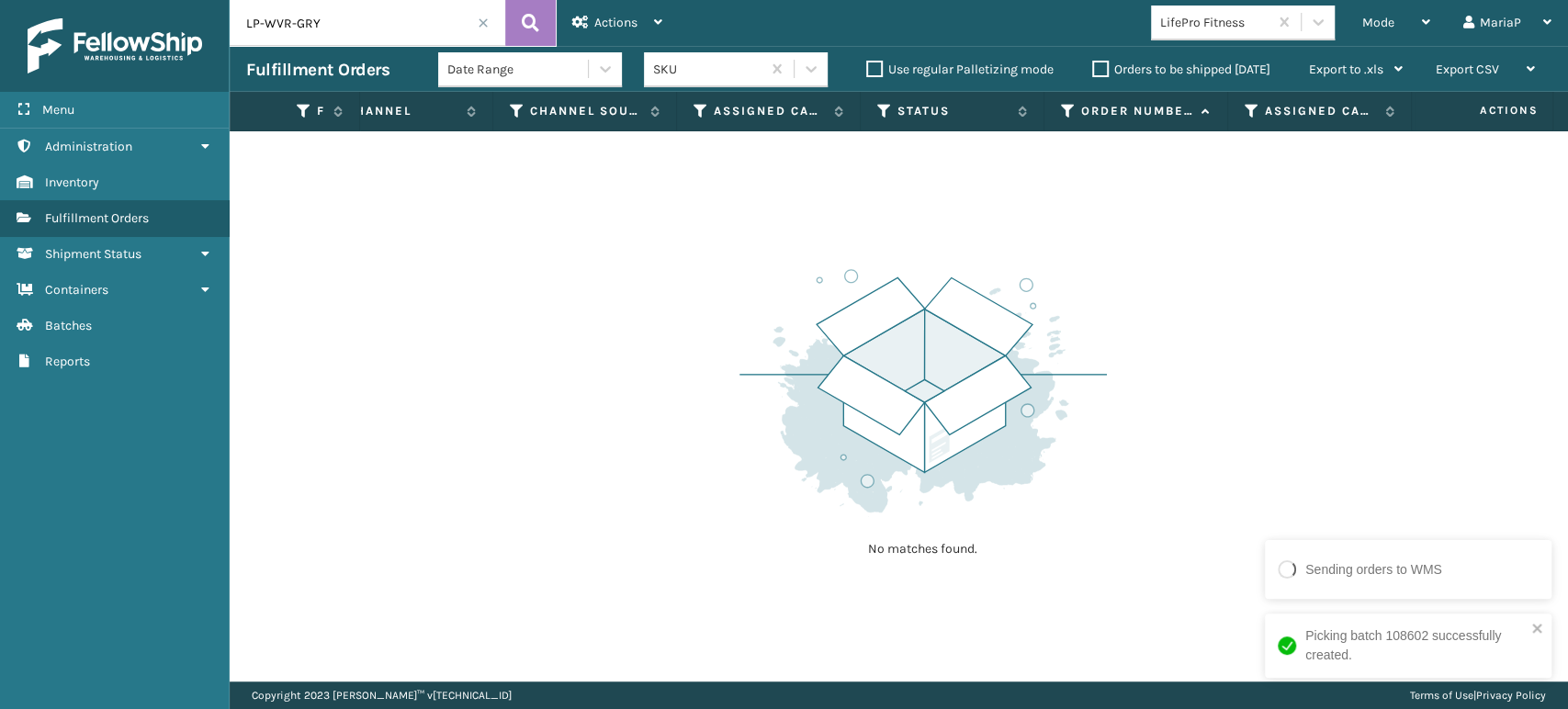
click at [350, 34] on input "LP-WVR-GRY" at bounding box center [367, 23] width 275 height 46
type input "LP-WVR-p"
click at [477, 28] on span at bounding box center [482, 23] width 11 height 11
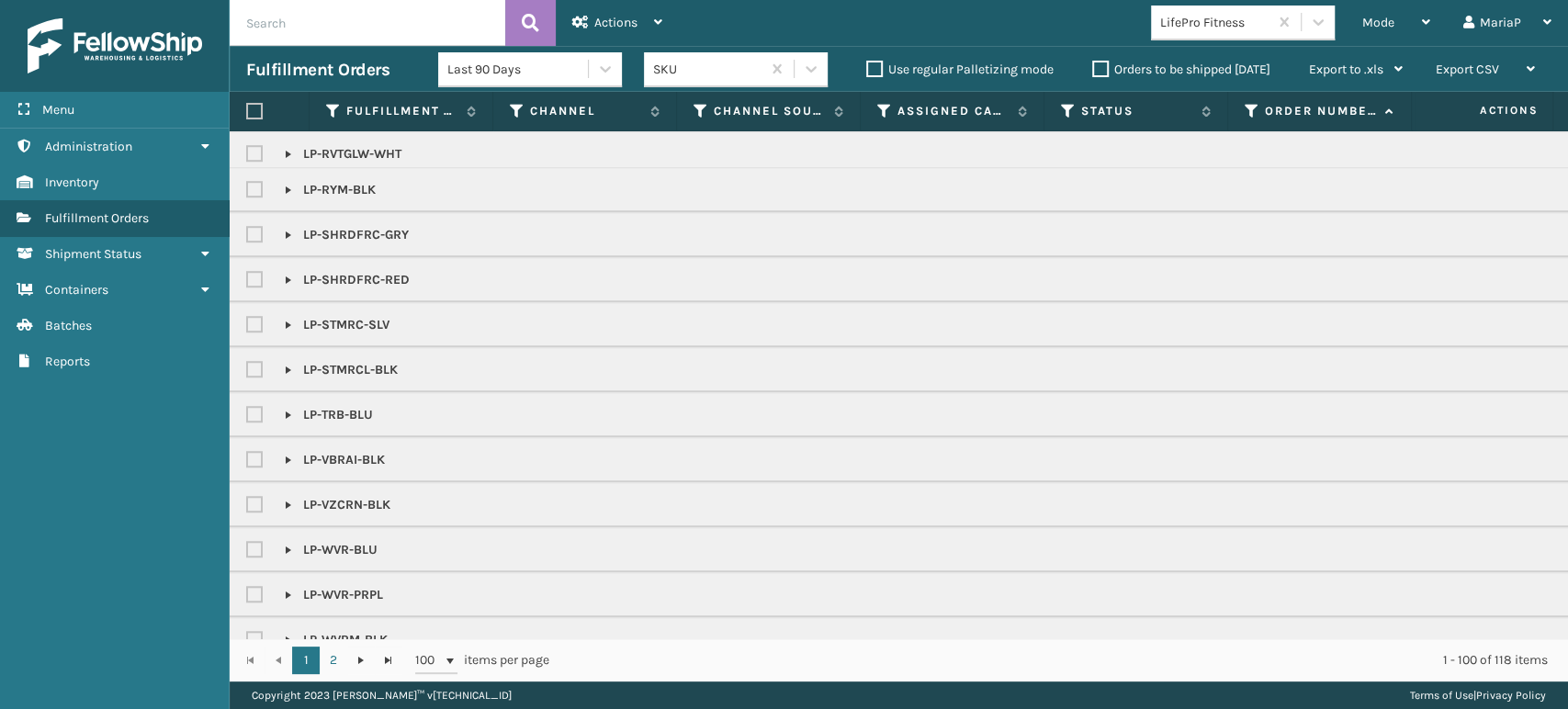
scroll to position [1033, 0]
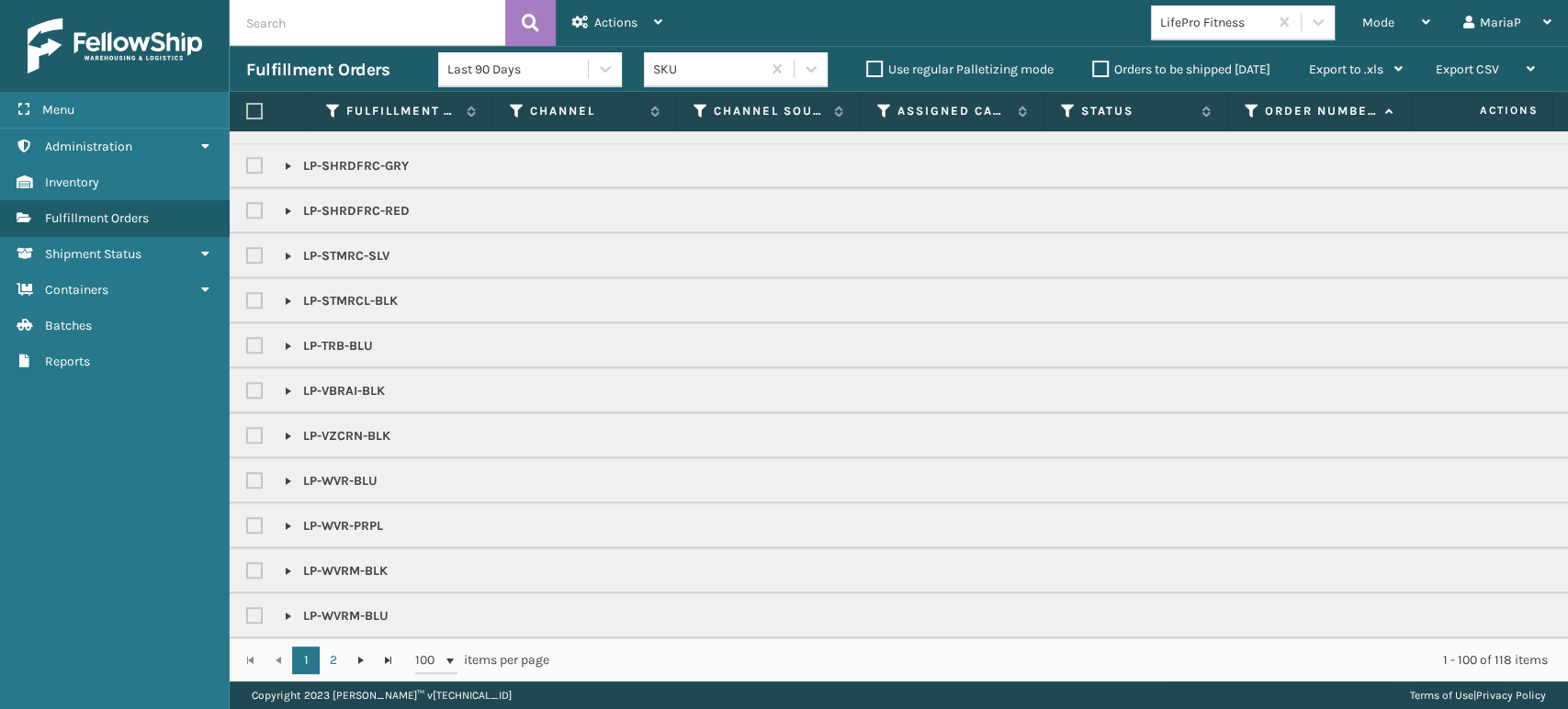
copy p "LP-WVR-PRPL"
click at [401, 30] on input "text" at bounding box center [367, 23] width 275 height 46
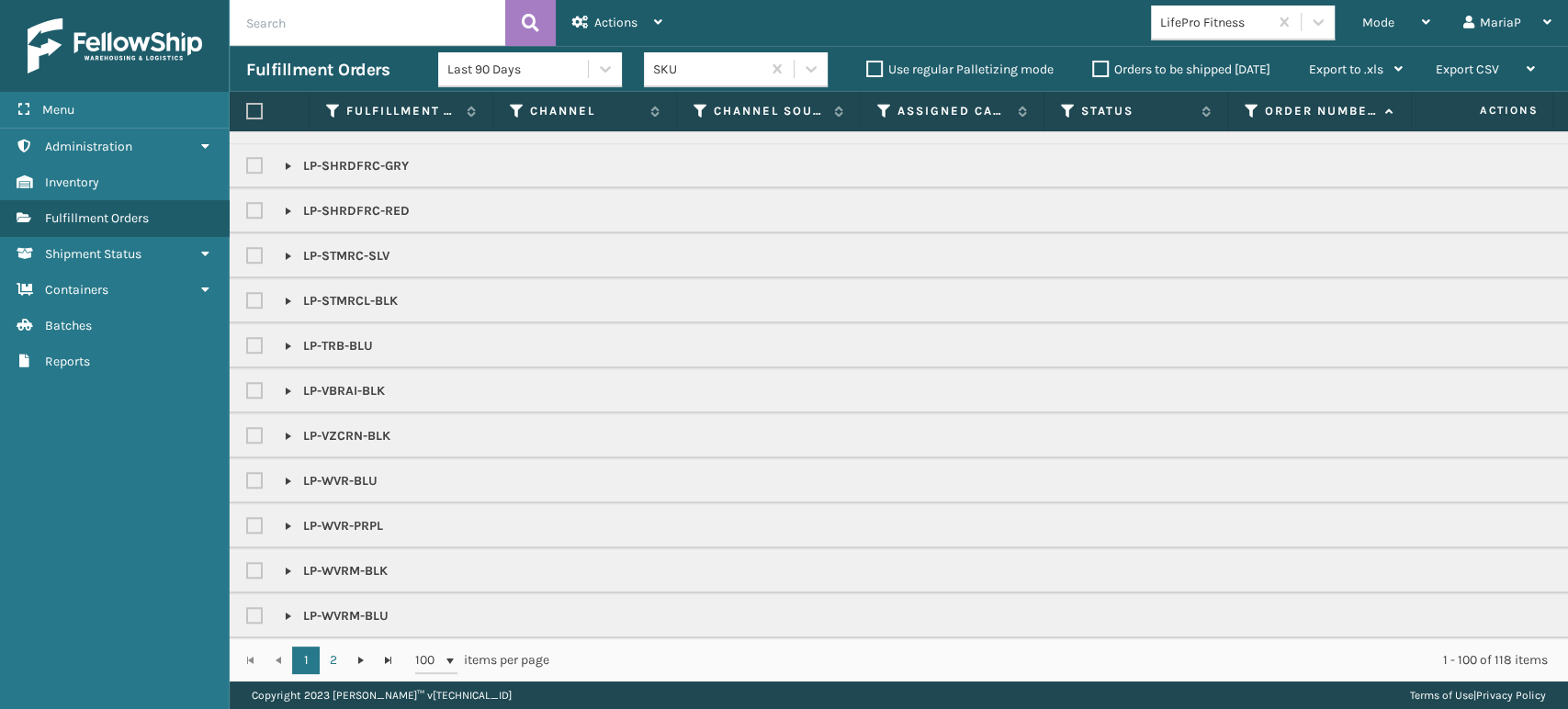
paste input "LP-WVR-PRPL"
type input "LP-WVR-PRPL"
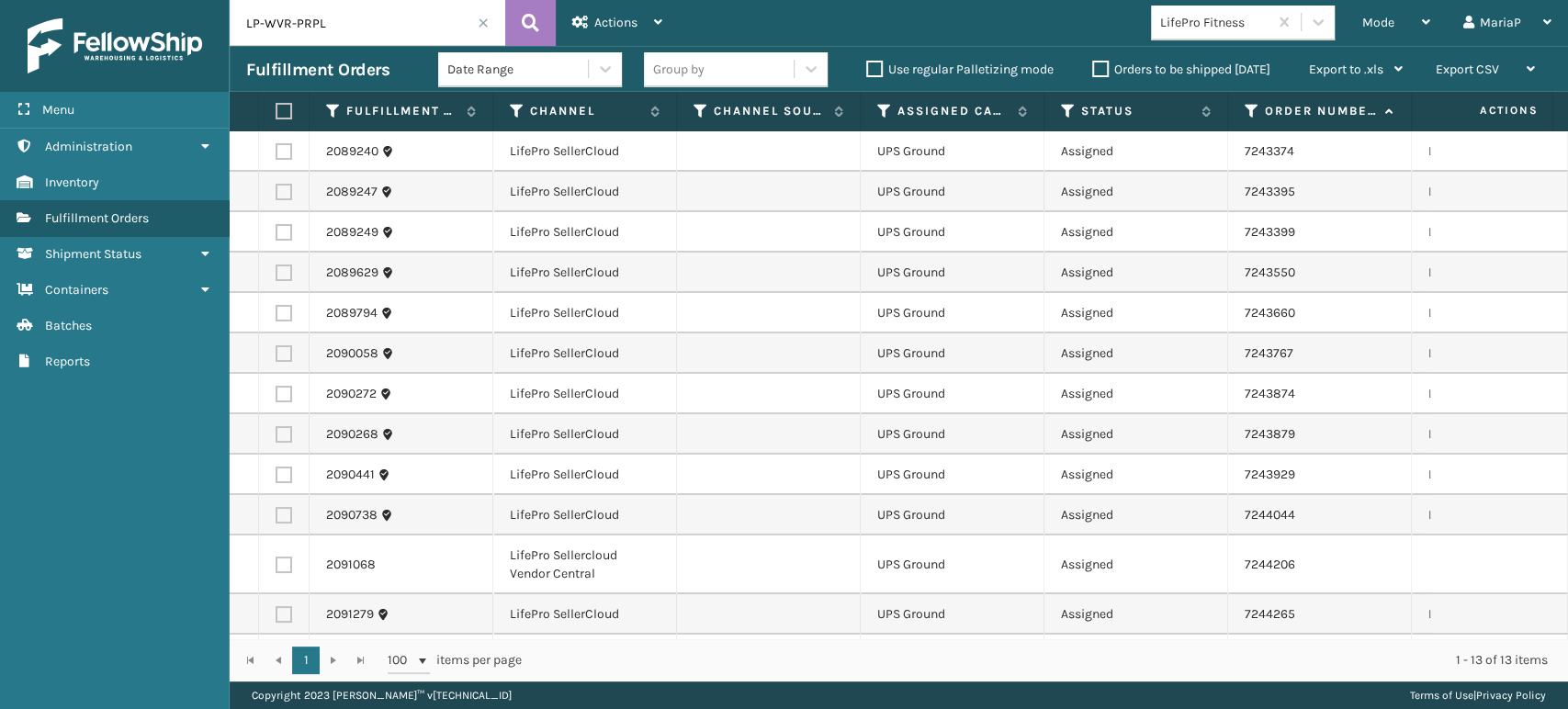
click at [284, 108] on label at bounding box center [280, 111] width 11 height 17
click at [276, 108] on input "checkbox" at bounding box center [275, 112] width 1 height 12
checkbox input "true"
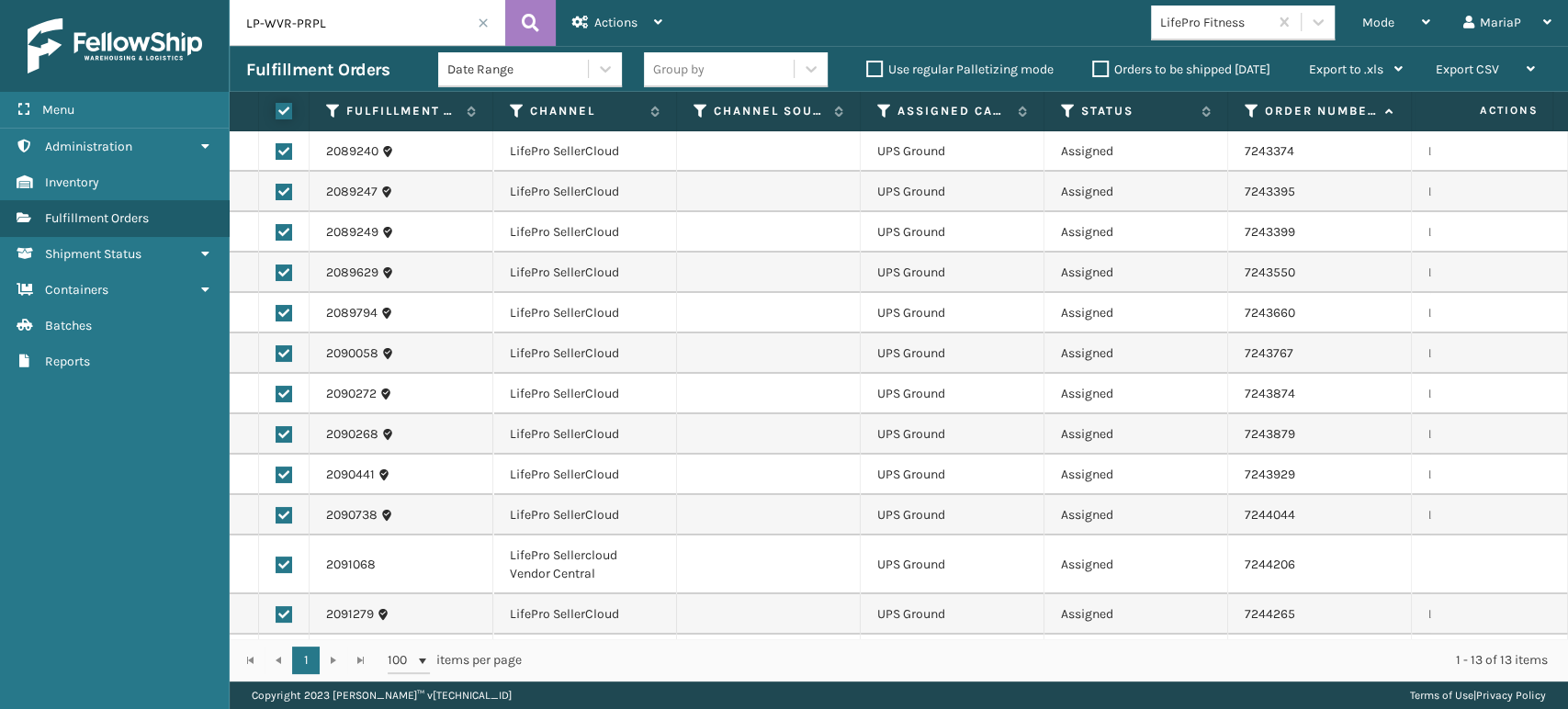
checkbox input "true"
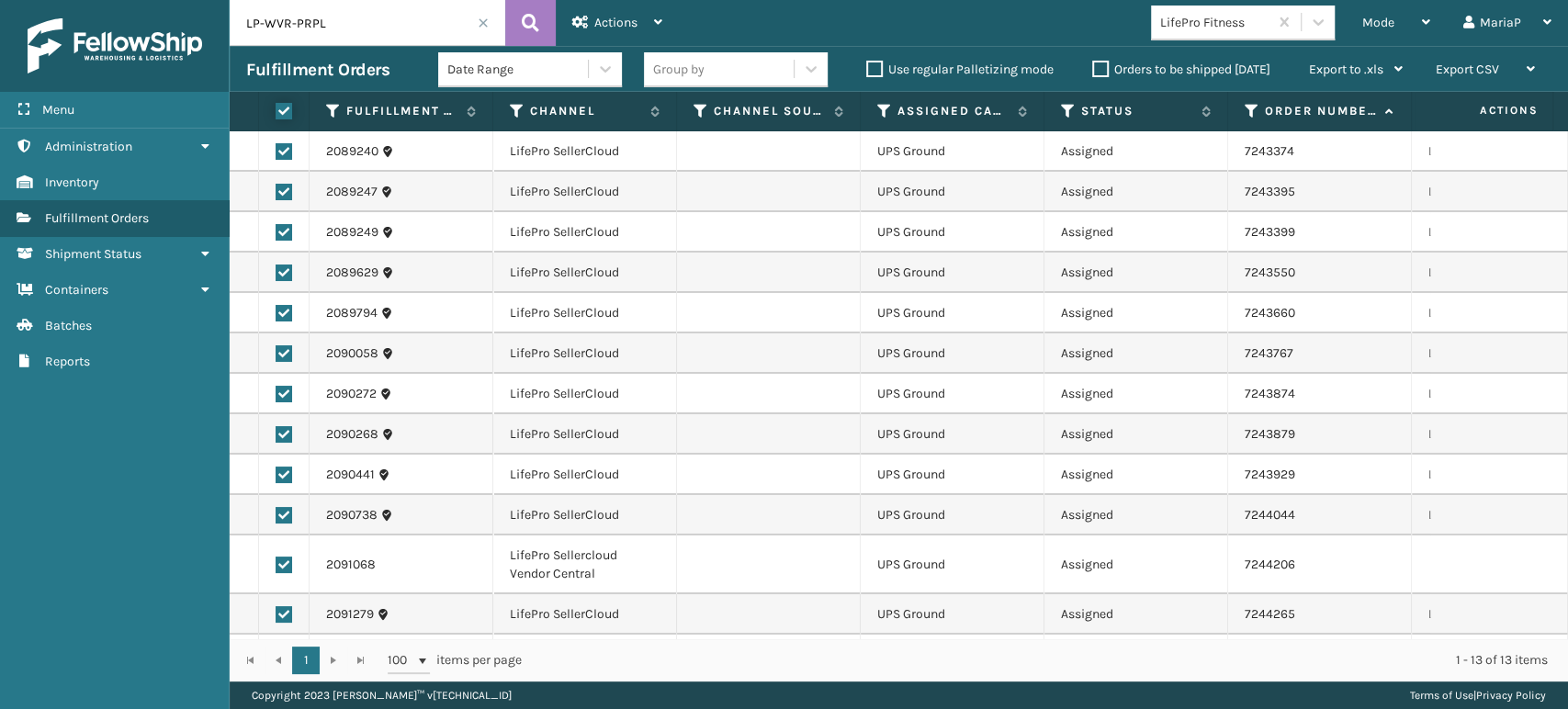
checkbox input "true"
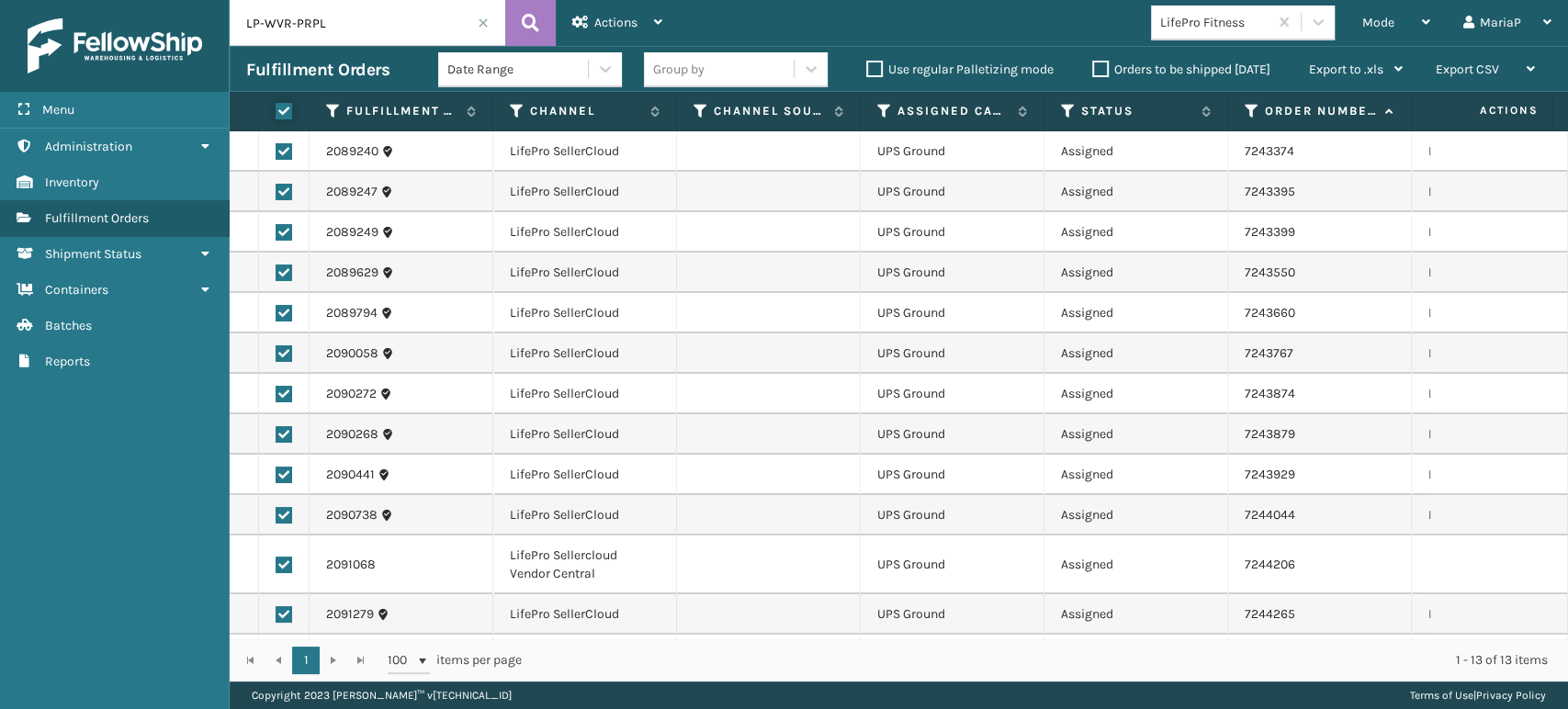
checkbox input "true"
click at [629, 25] on span "Actions" at bounding box center [615, 23] width 43 height 16
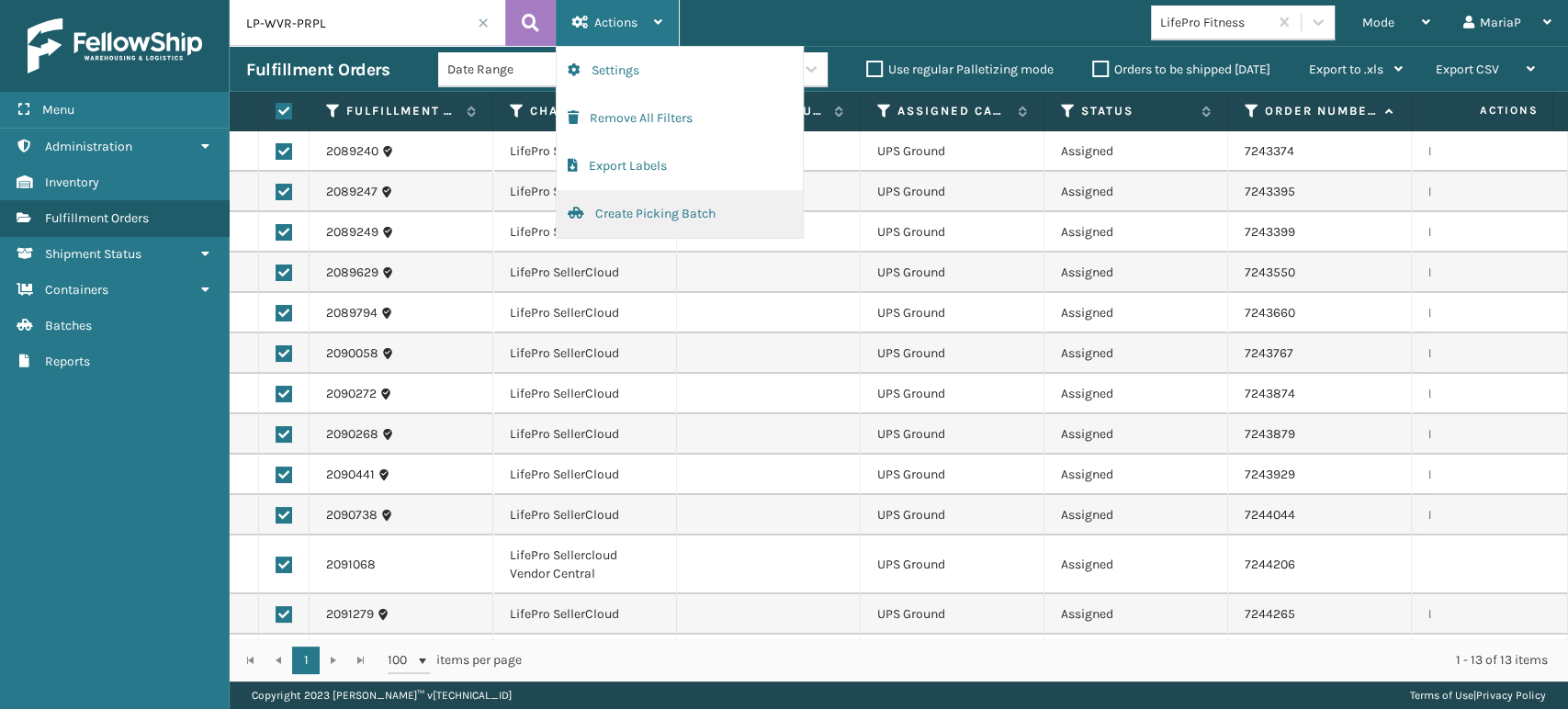
click at [683, 218] on button "Create Picking Batch" at bounding box center [679, 214] width 246 height 48
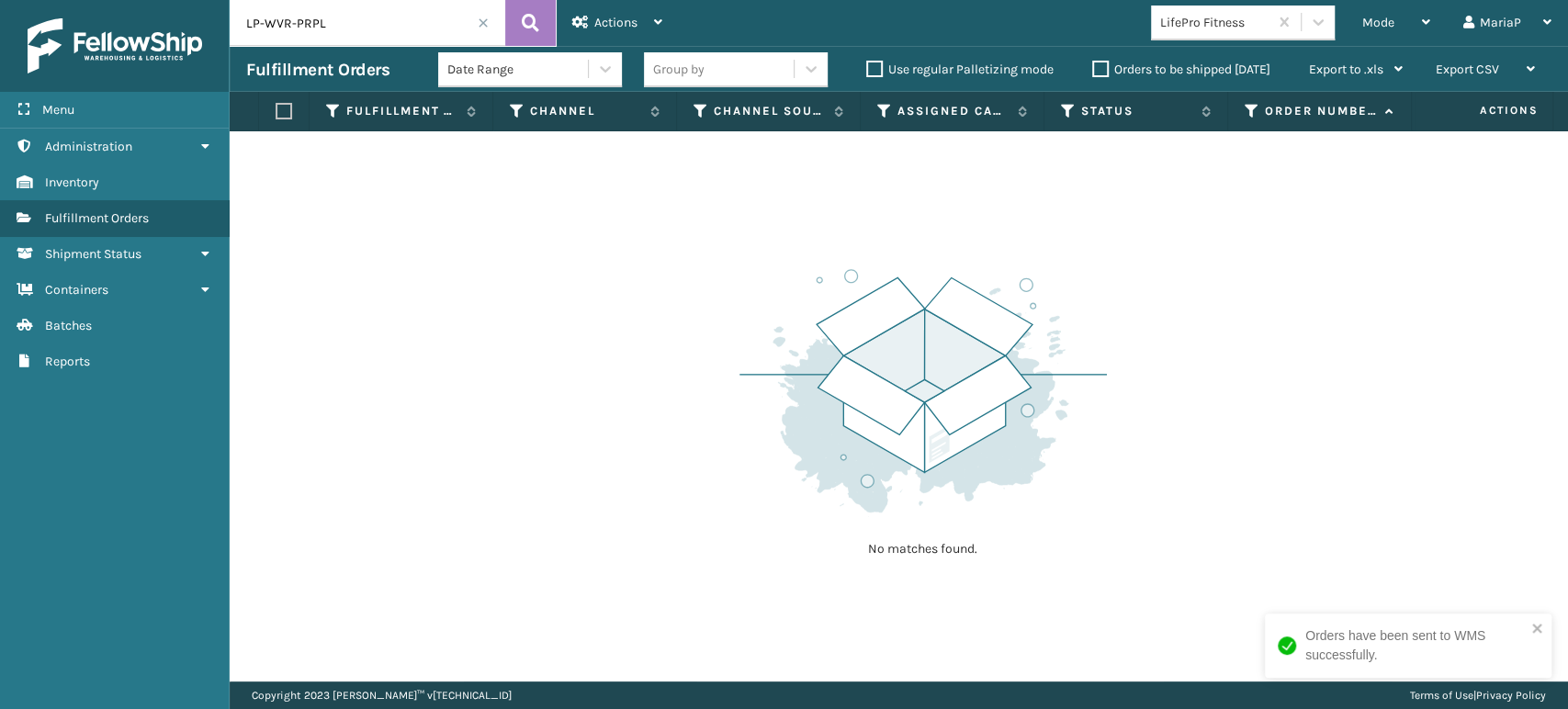
click at [484, 28] on span at bounding box center [482, 23] width 11 height 11
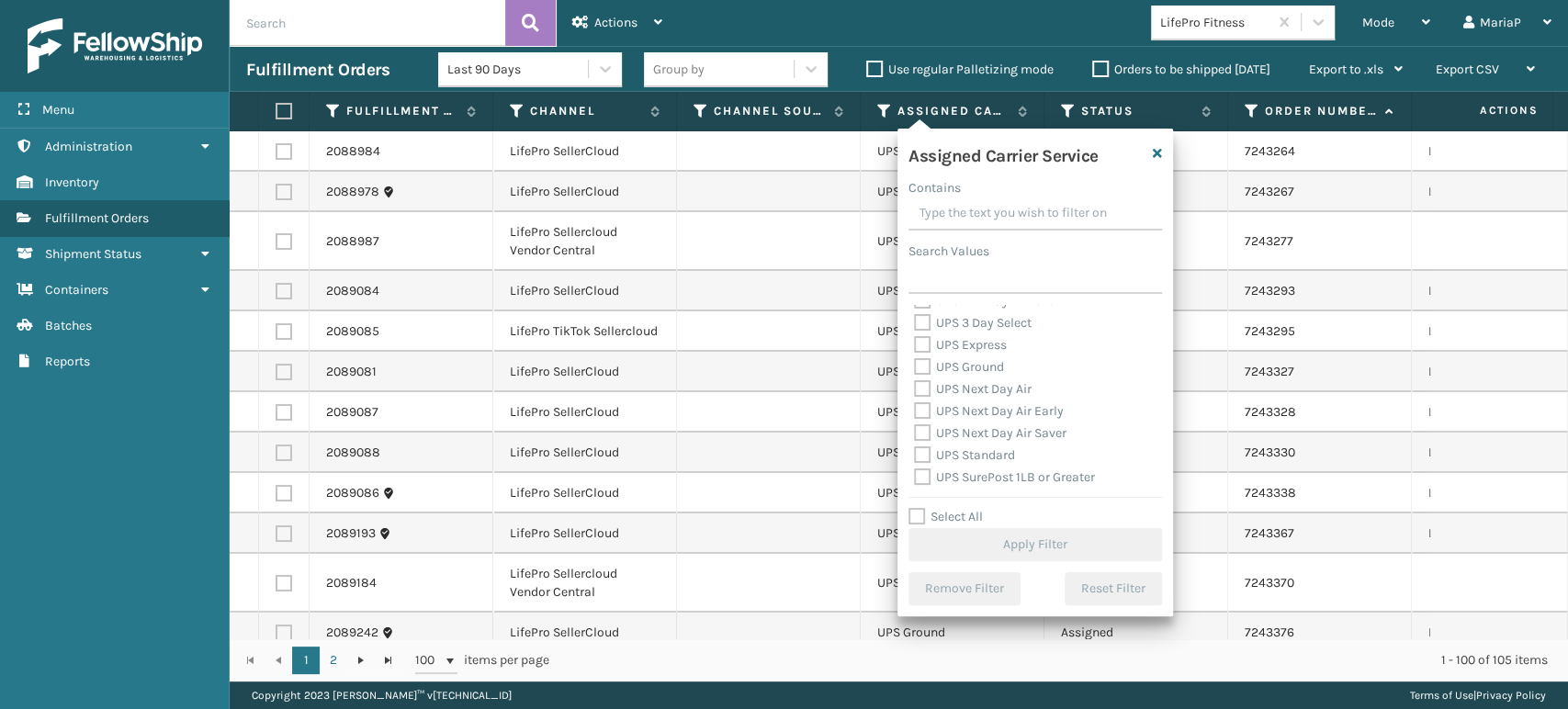
scroll to position [408, 0]
click at [916, 347] on label "UPS Ground" at bounding box center [959, 349] width 90 height 16
click at [915, 347] on input "UPS Ground" at bounding box center [914, 344] width 1 height 12
checkbox input "true"
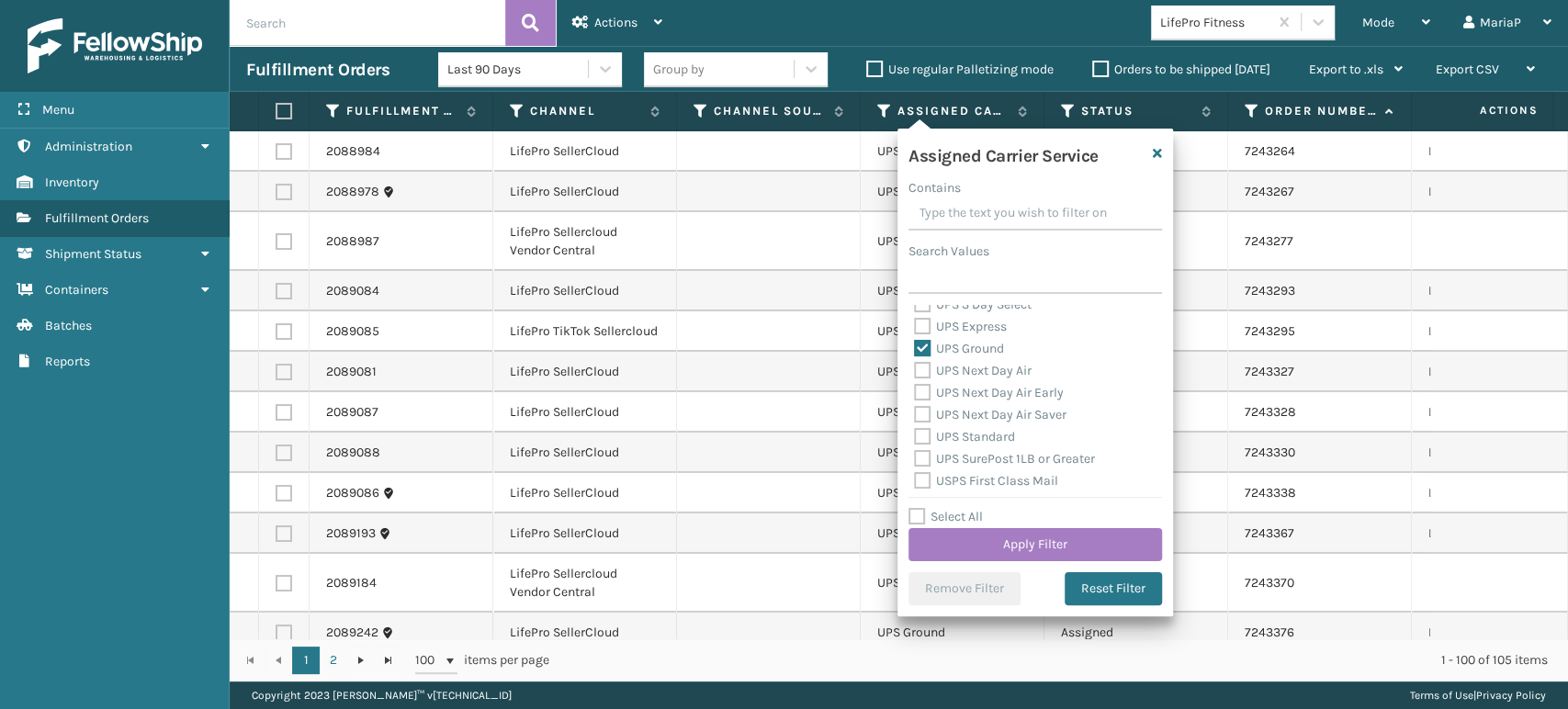
click at [918, 429] on label "UPS Standard" at bounding box center [964, 437] width 101 height 16
click at [915, 427] on input "UPS Standard" at bounding box center [914, 432] width 1 height 12
checkbox input "true"
click at [1054, 529] on button "Apply Filter" at bounding box center [1035, 544] width 253 height 33
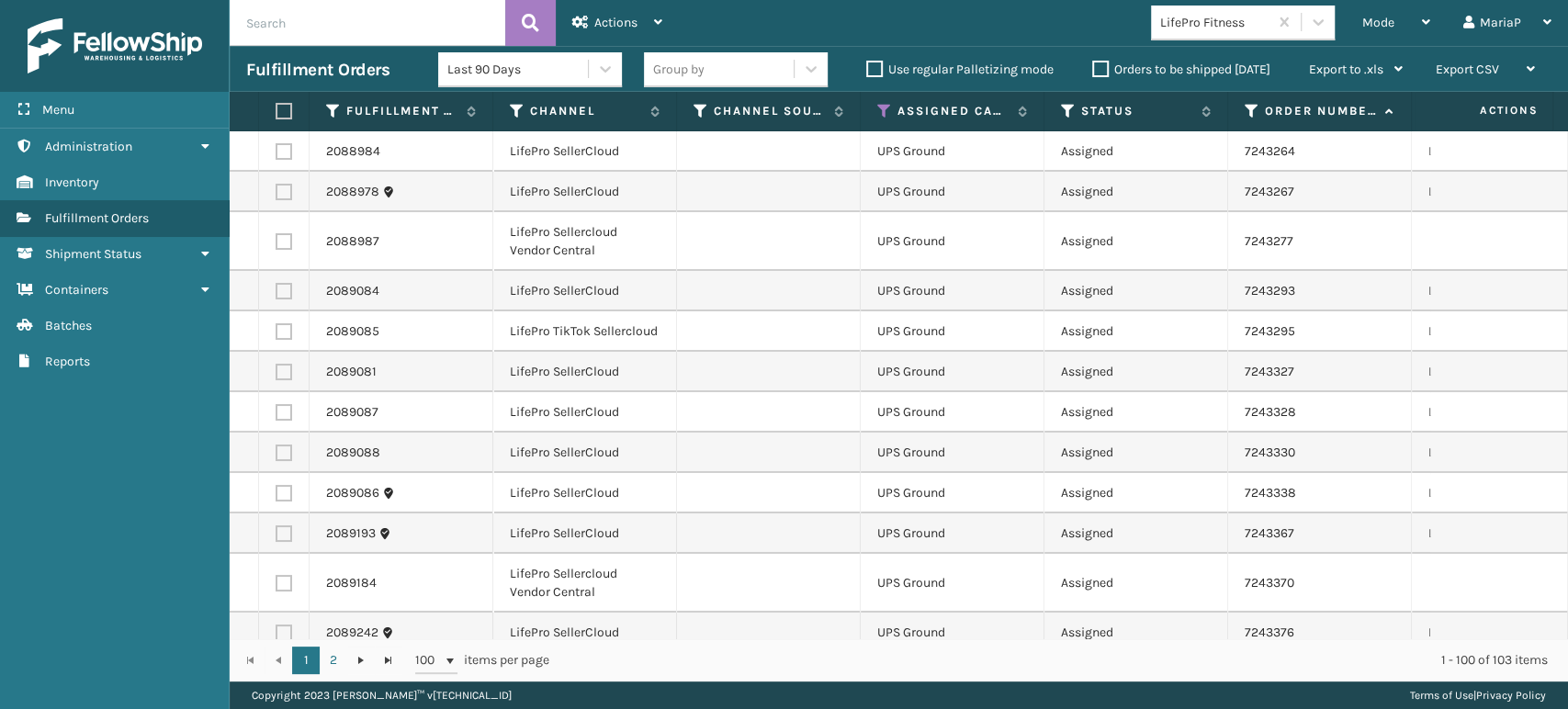
click at [740, 75] on div "Group by" at bounding box center [719, 69] width 150 height 30
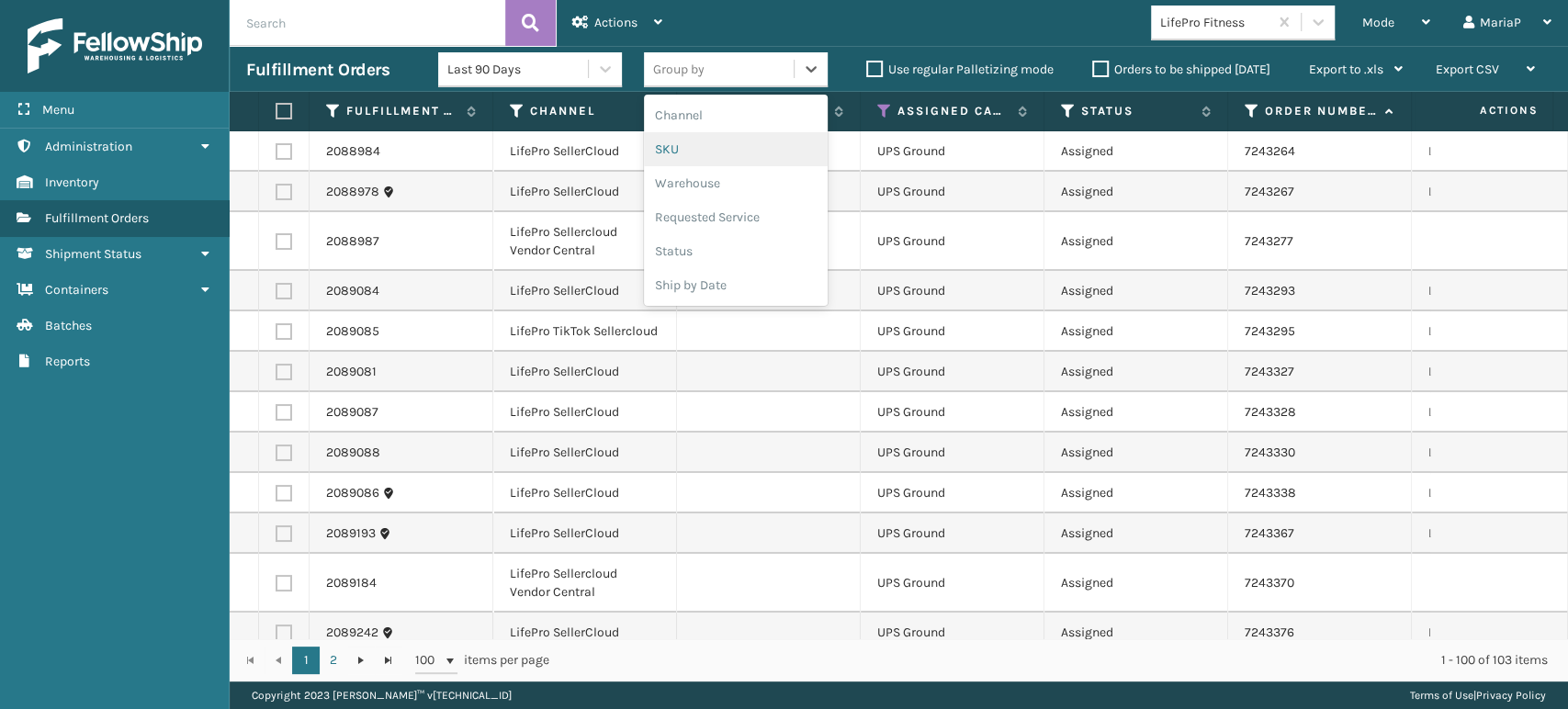
click at [716, 158] on div "SKU" at bounding box center [736, 150] width 183 height 34
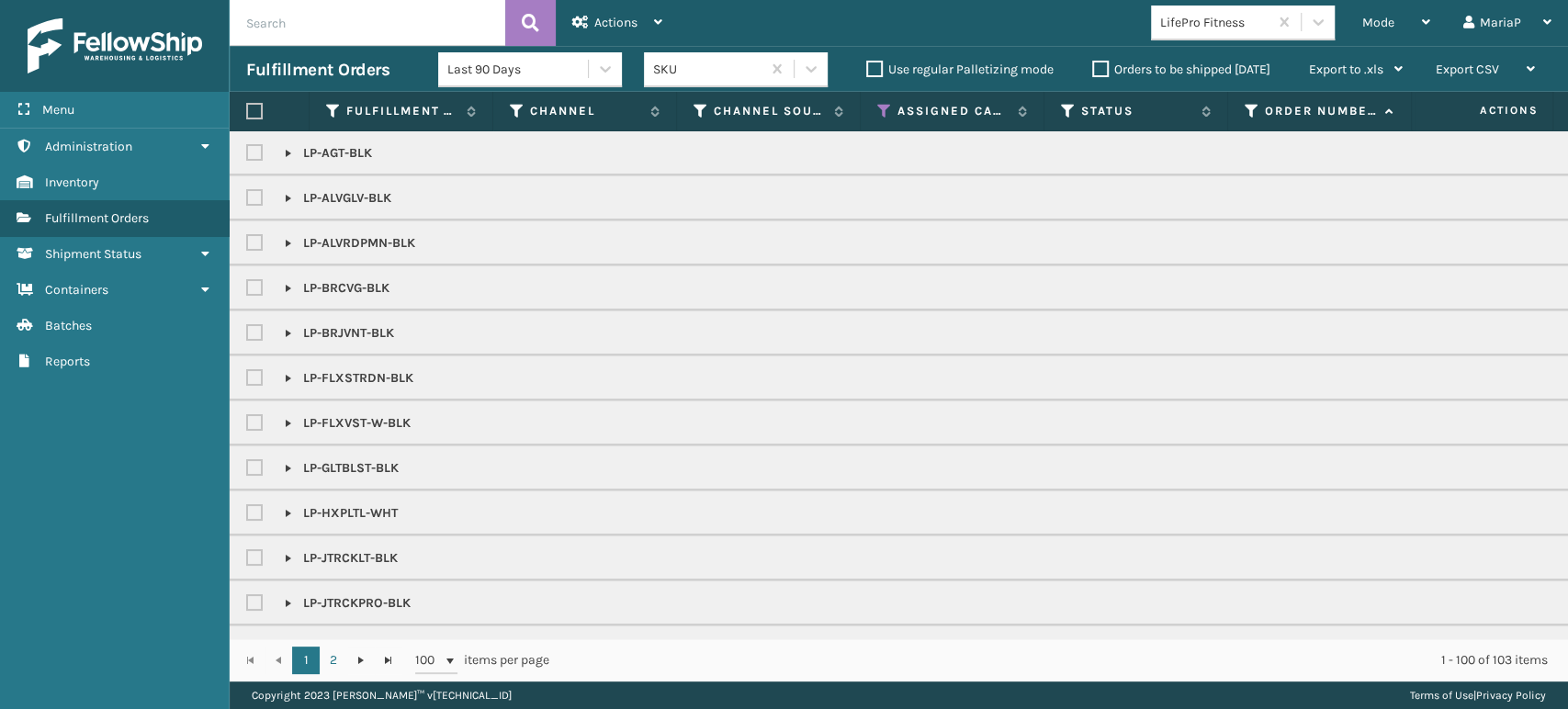
click at [254, 146] on label at bounding box center [257, 154] width 22 height 16
click at [247, 146] on input "checkbox" at bounding box center [246, 149] width 1 height 12
checkbox input "true"
click at [248, 246] on label at bounding box center [257, 243] width 22 height 16
click at [247, 244] on input "checkbox" at bounding box center [246, 238] width 1 height 12
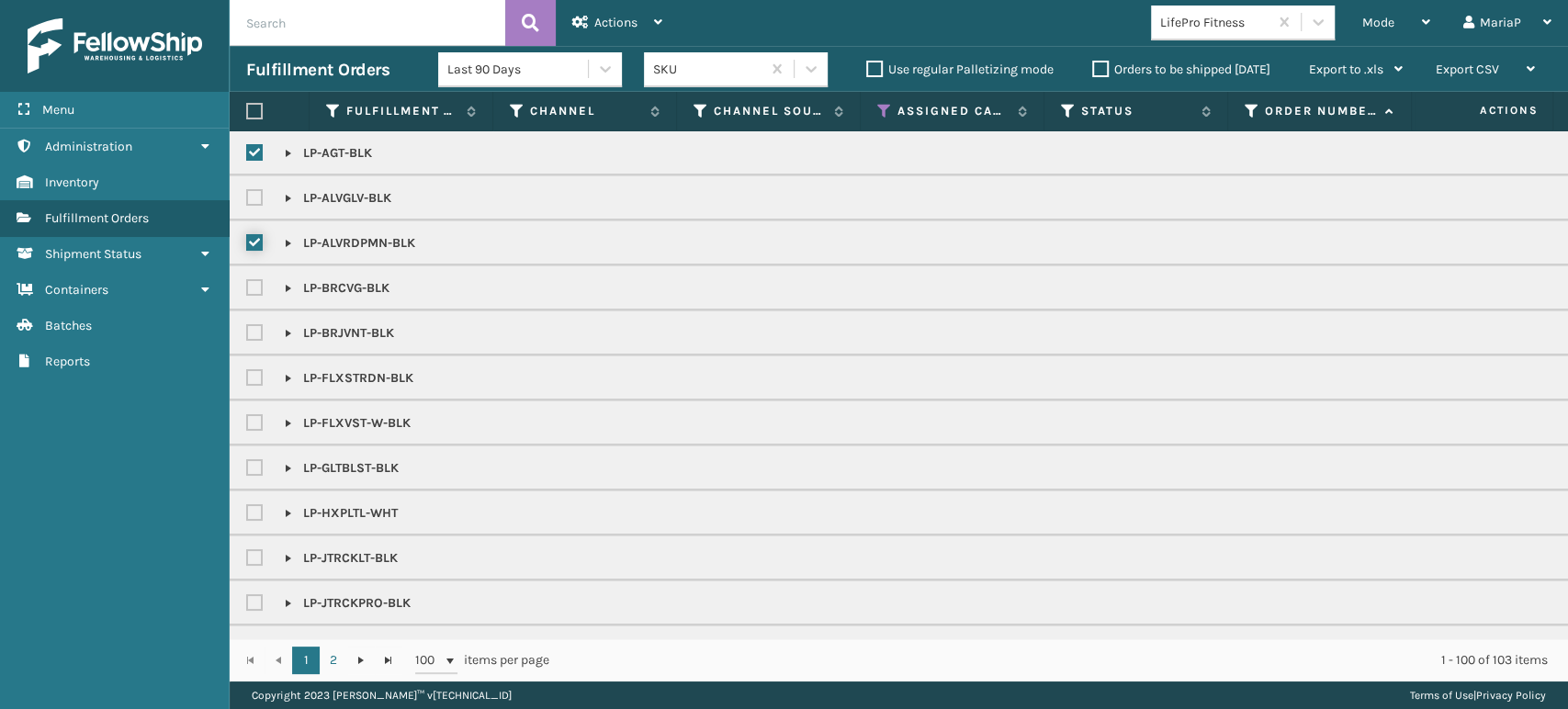
checkbox input "true"
click at [250, 330] on label at bounding box center [257, 333] width 22 height 16
click at [247, 330] on input "checkbox" at bounding box center [246, 328] width 1 height 12
checkbox input "true"
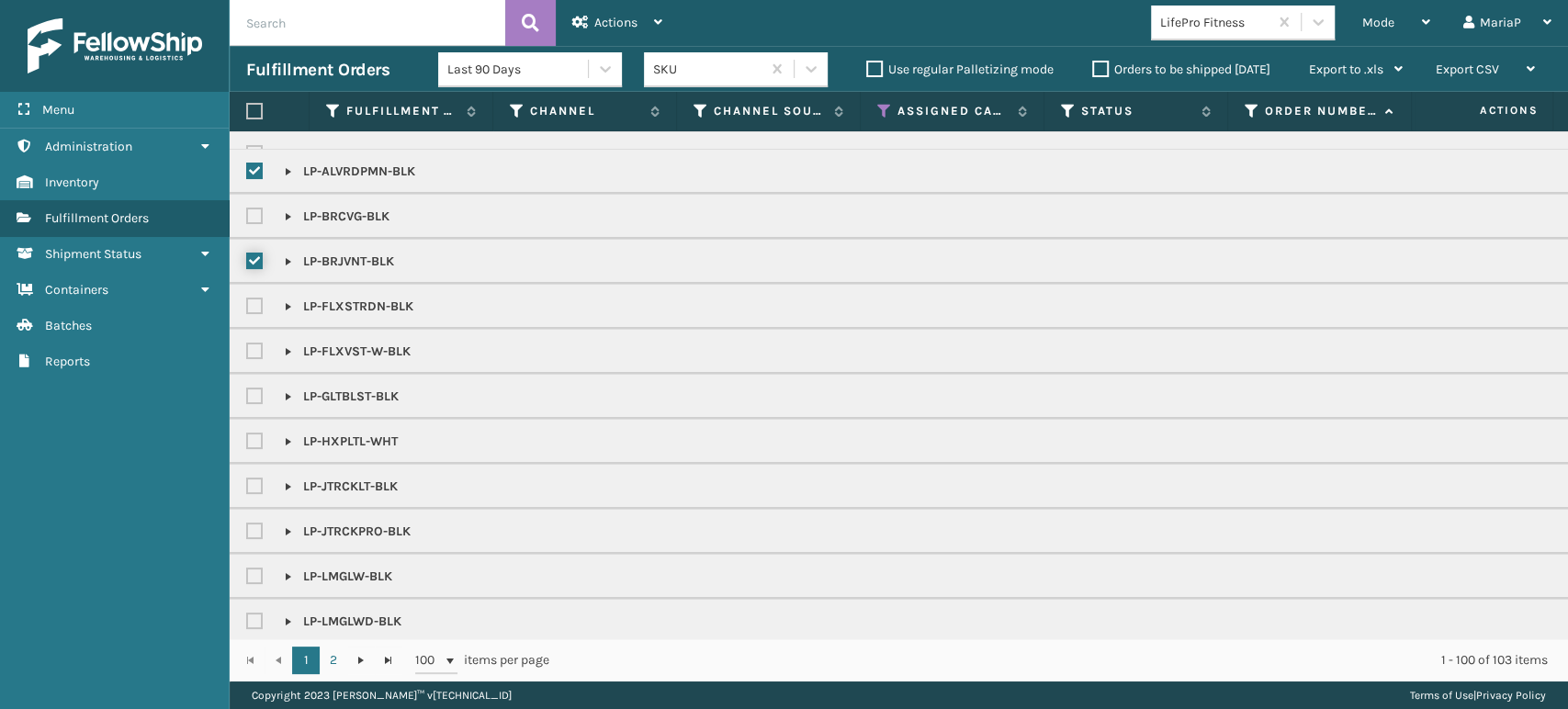
scroll to position [204, 0]
click at [251, 346] on label at bounding box center [257, 354] width 22 height 16
click at [247, 345] on input "checkbox" at bounding box center [246, 350] width 1 height 12
checkbox input "true"
click at [251, 401] on label at bounding box center [257, 399] width 22 height 16
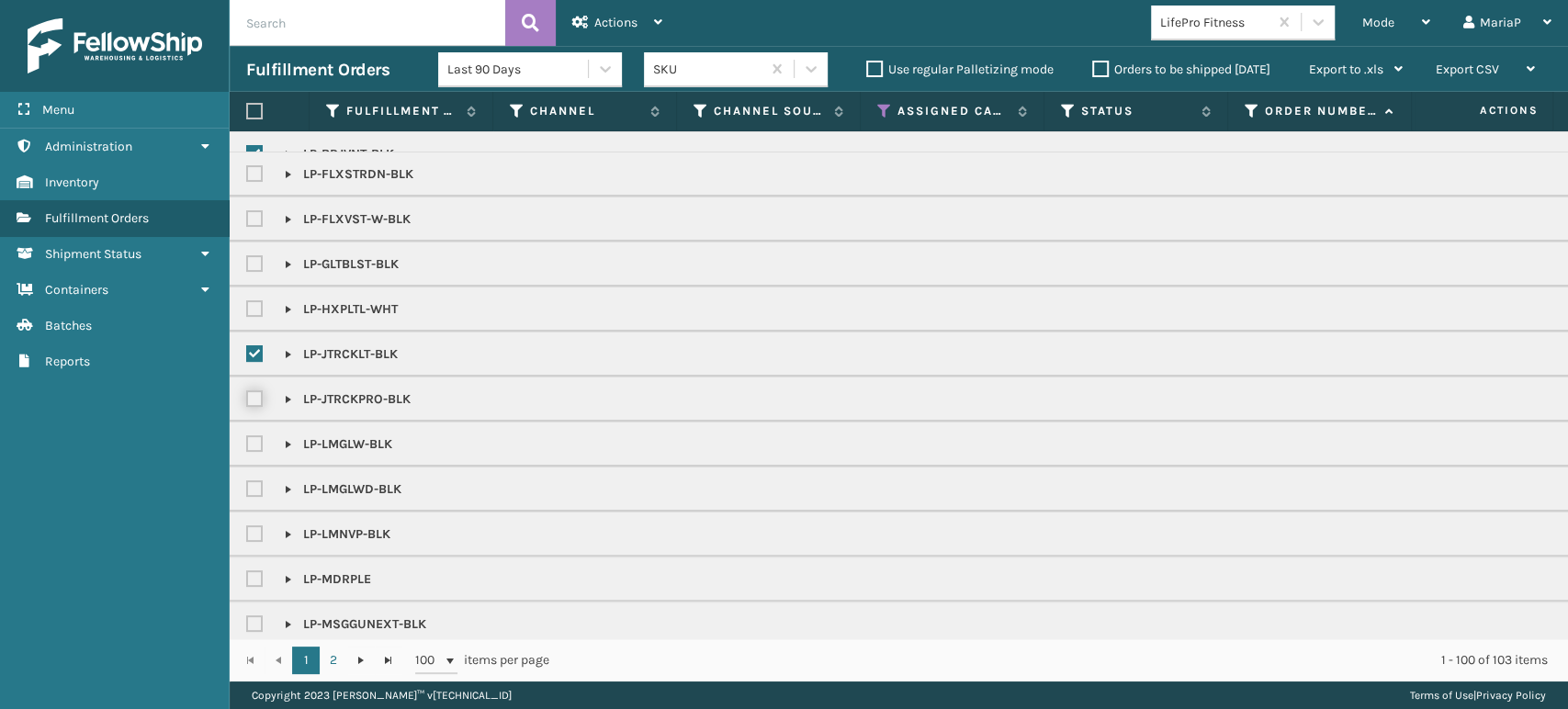
click at [247, 401] on input "checkbox" at bounding box center [246, 395] width 1 height 12
checkbox input "true"
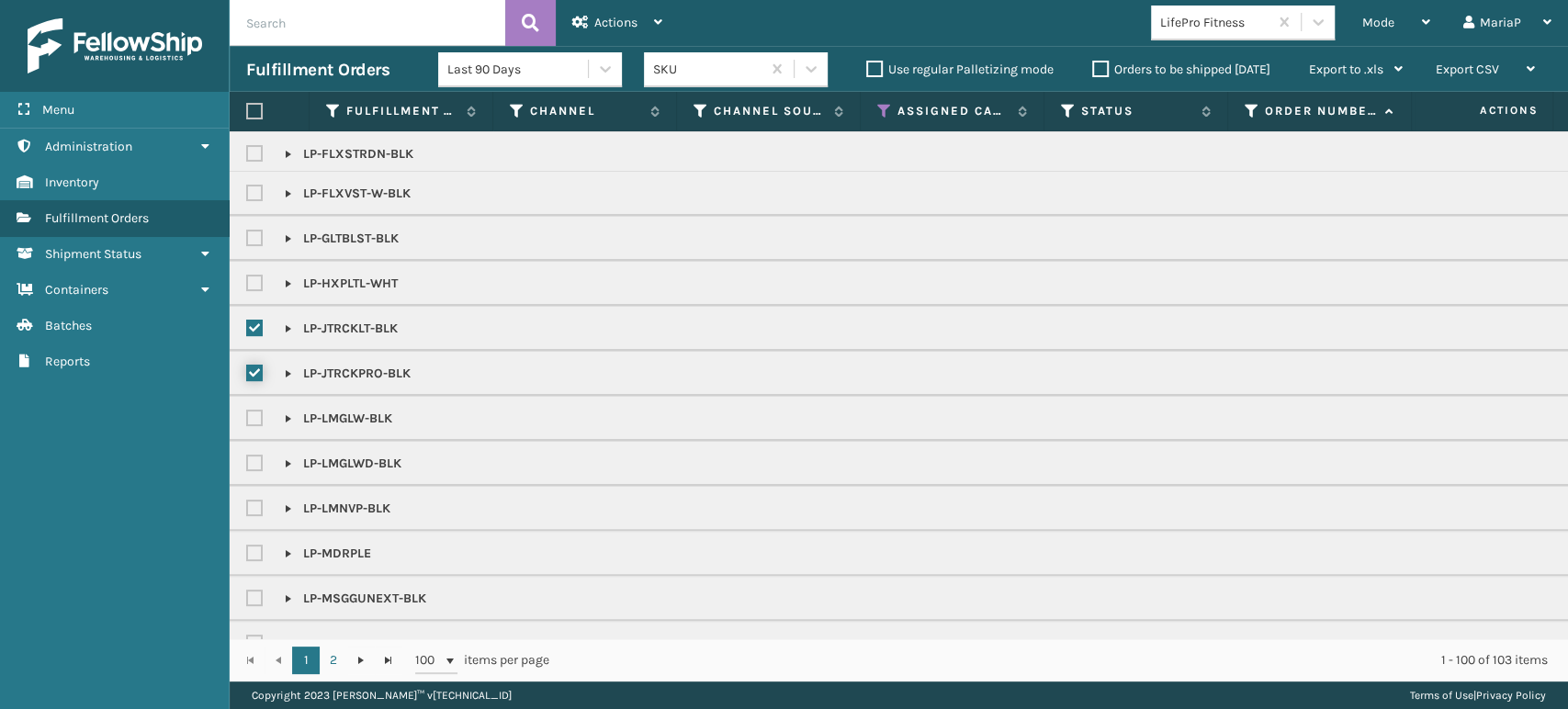
scroll to position [306, 0]
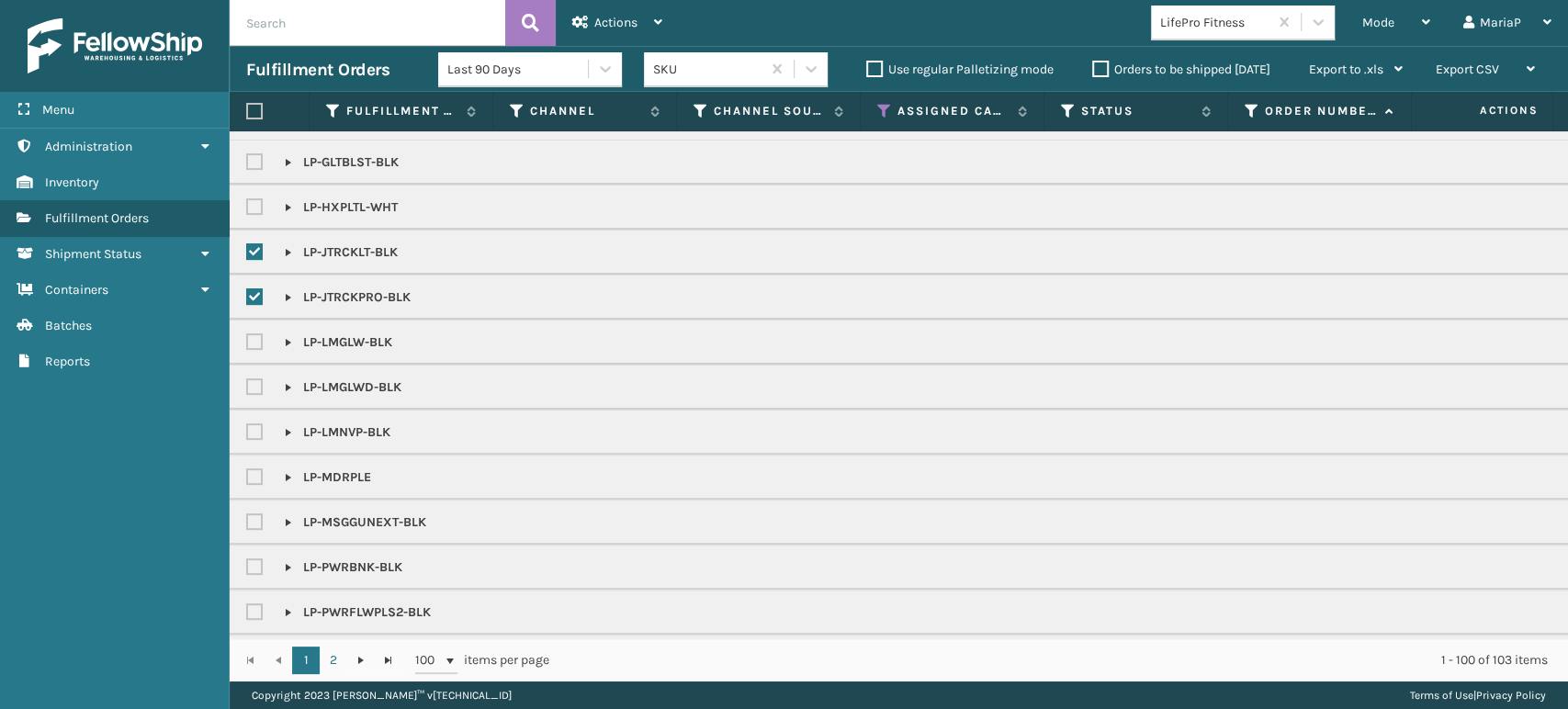
click at [255, 390] on label at bounding box center [257, 387] width 22 height 16
click at [247, 389] on input "checkbox" at bounding box center [246, 383] width 1 height 12
checkbox input "true"
click at [257, 342] on label at bounding box center [257, 342] width 22 height 16
click at [247, 342] on input "checkbox" at bounding box center [246, 338] width 1 height 12
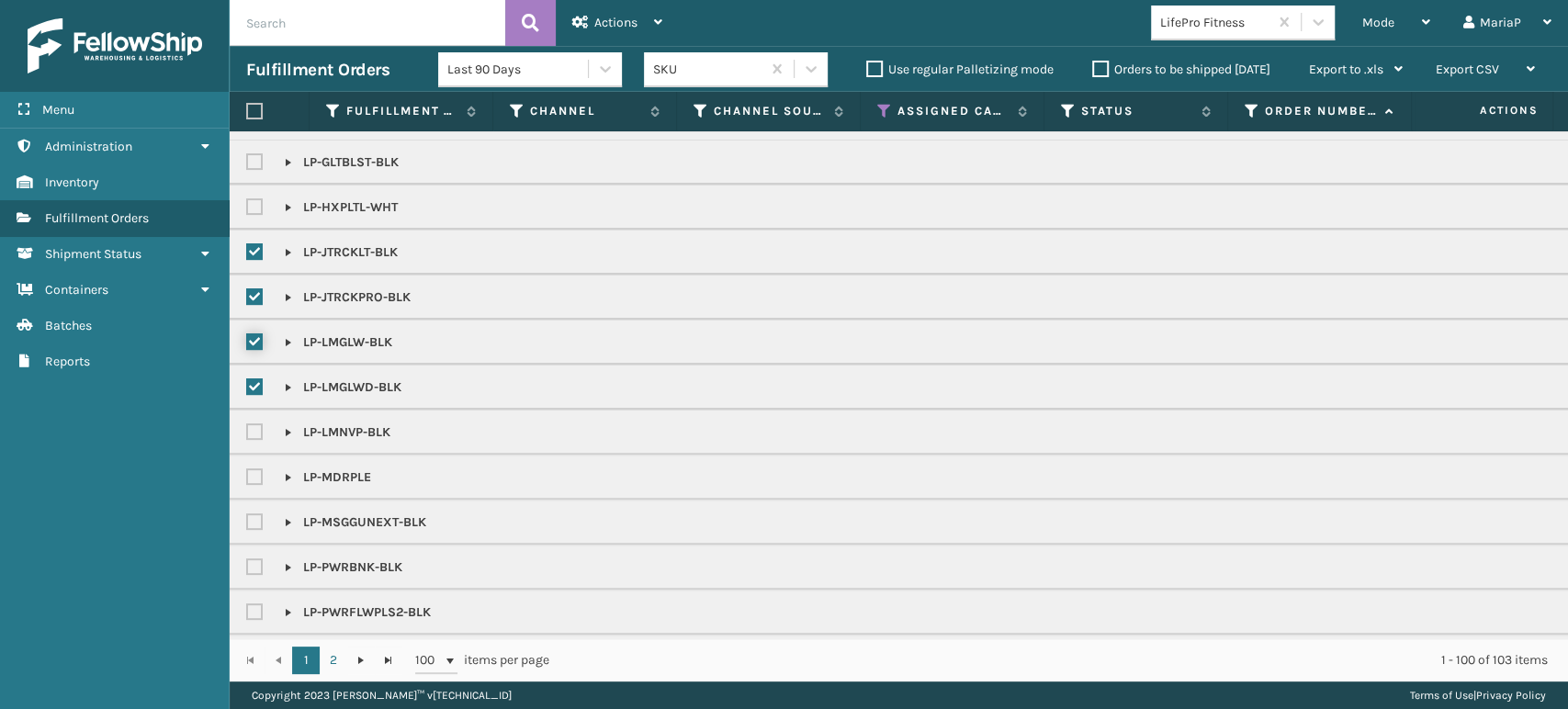
checkbox input "true"
click at [251, 515] on label at bounding box center [257, 523] width 22 height 16
click at [247, 513] on input "checkbox" at bounding box center [246, 518] width 1 height 12
checkbox input "true"
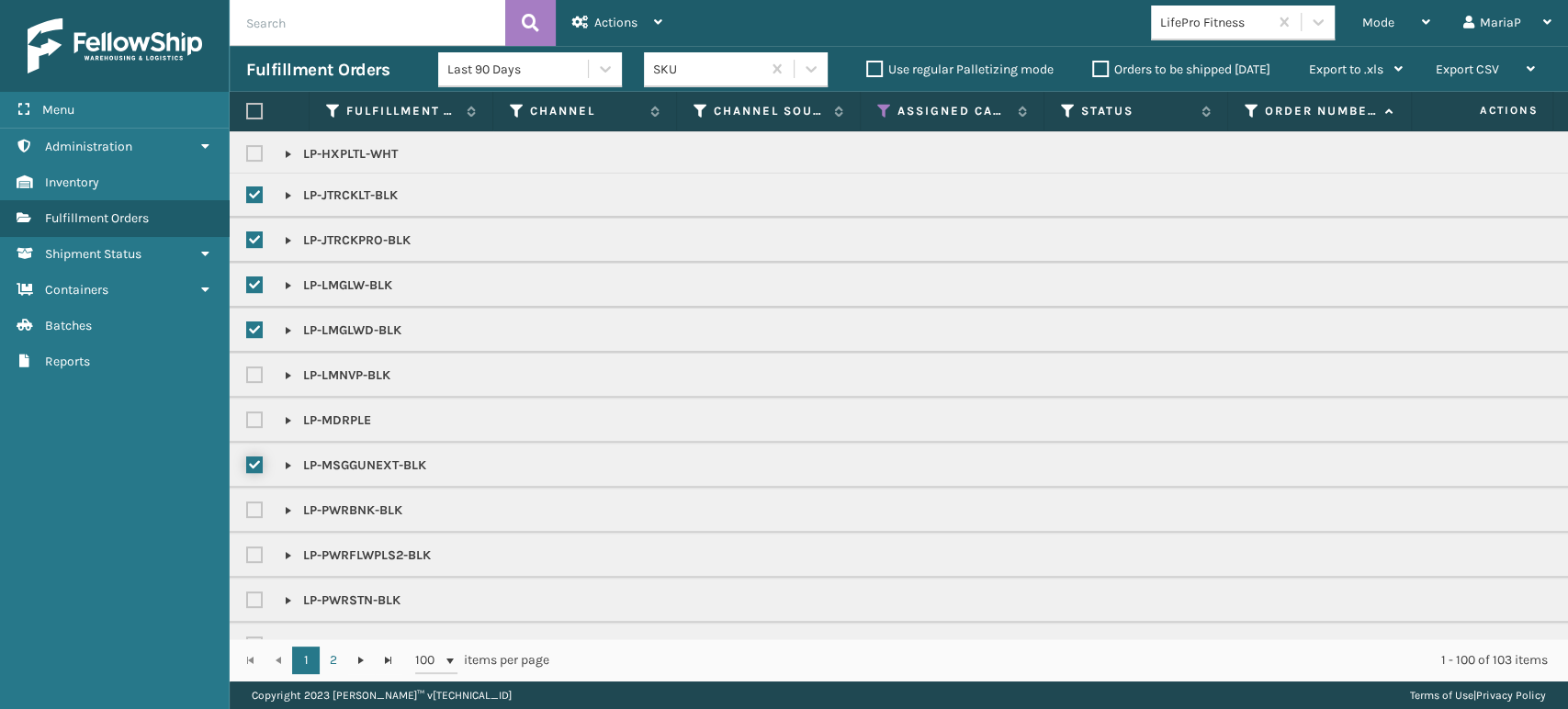
scroll to position [408, 0]
click at [251, 465] on label at bounding box center [257, 466] width 22 height 16
click at [247, 465] on input "checkbox" at bounding box center [246, 461] width 1 height 12
checkbox input "true"
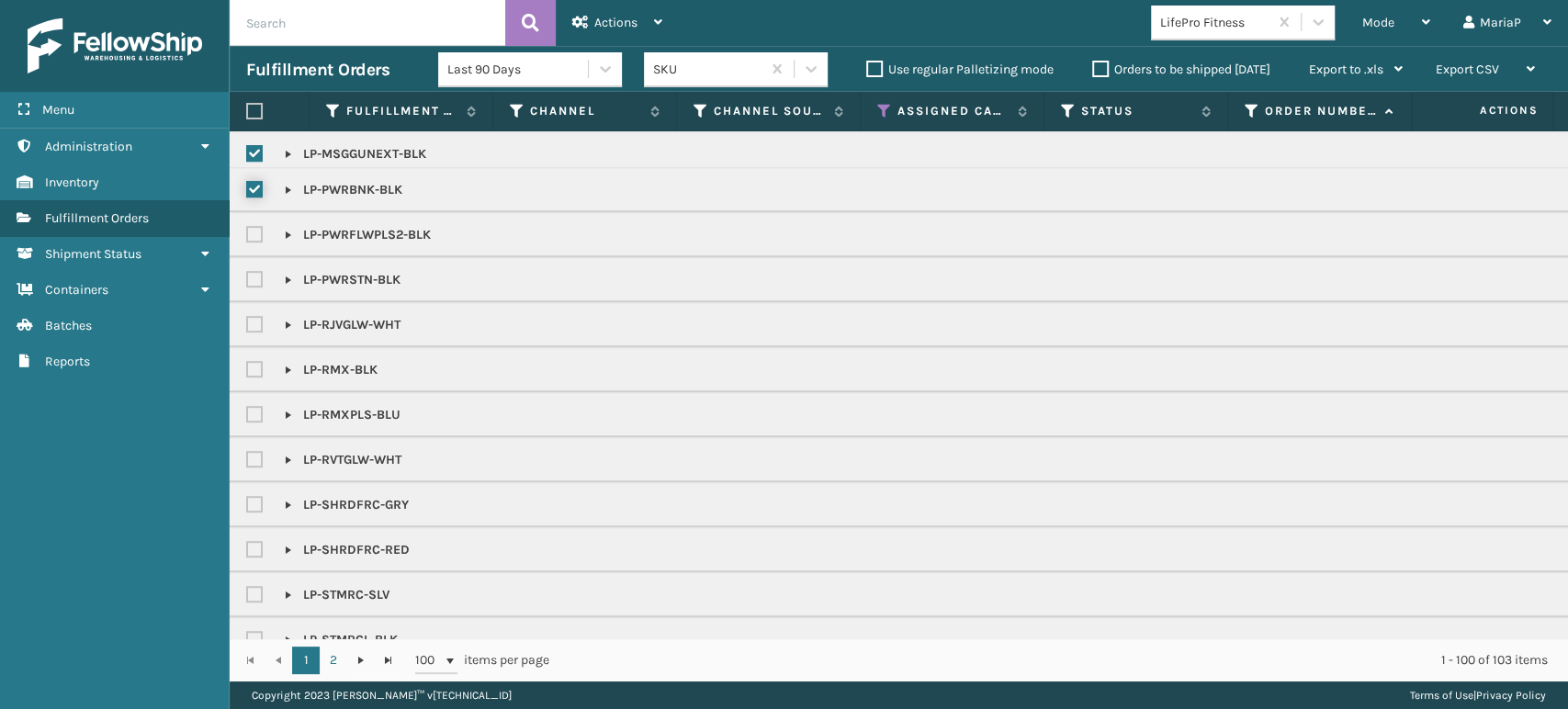
scroll to position [714, 0]
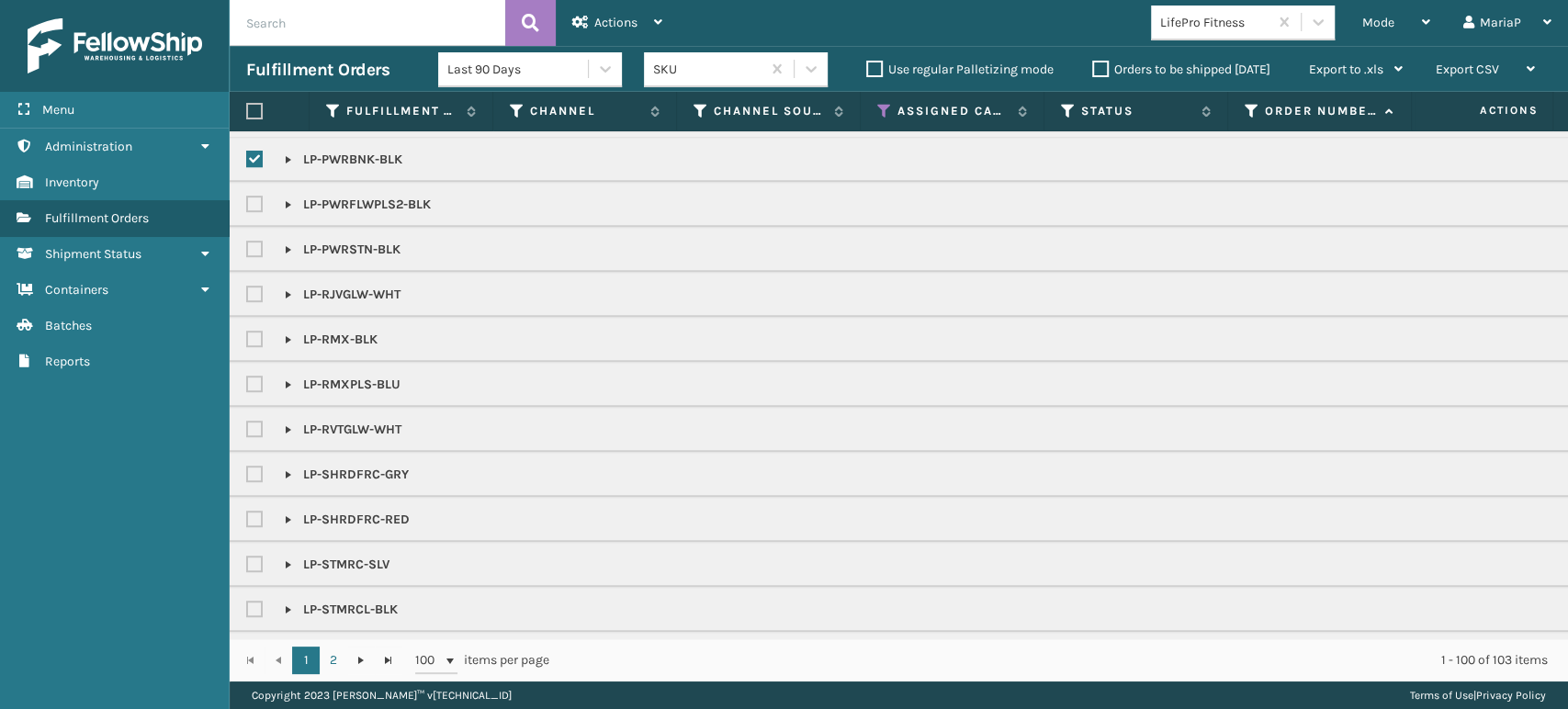
click at [250, 475] on label at bounding box center [257, 475] width 22 height 16
click at [247, 475] on input "checkbox" at bounding box center [246, 470] width 1 height 12
checkbox input "true"
click at [252, 512] on label at bounding box center [257, 520] width 22 height 16
click at [247, 510] on input "checkbox" at bounding box center [246, 515] width 1 height 12
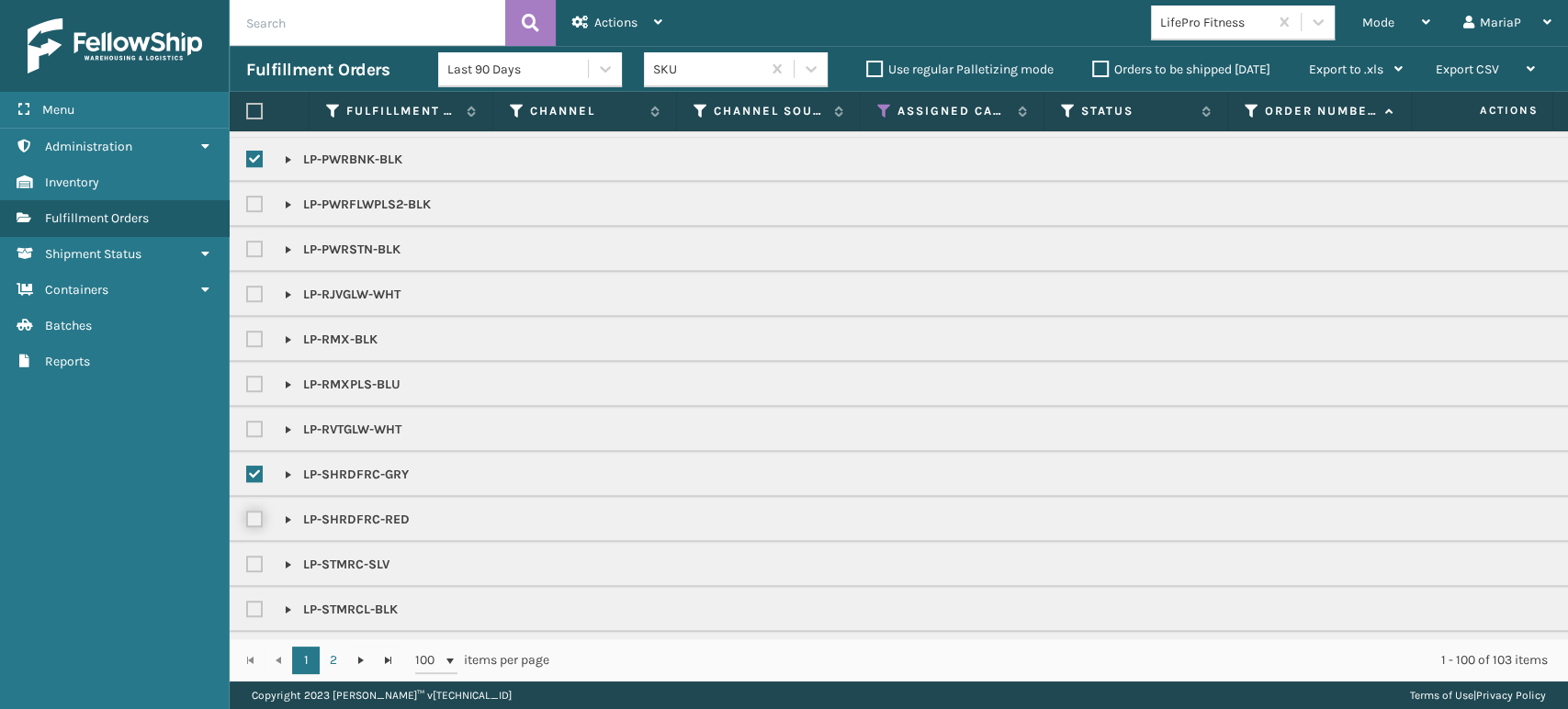
checkbox input "true"
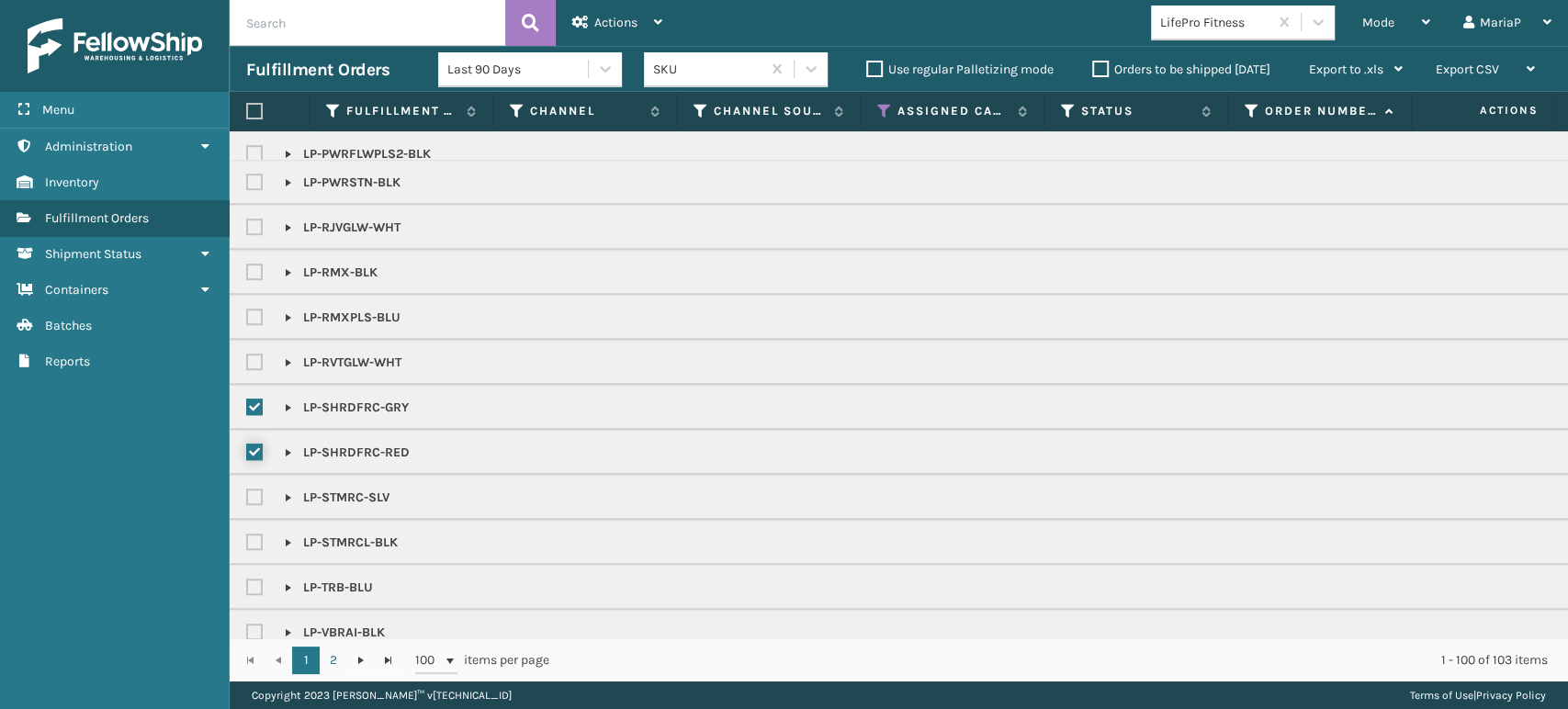
scroll to position [816, 0]
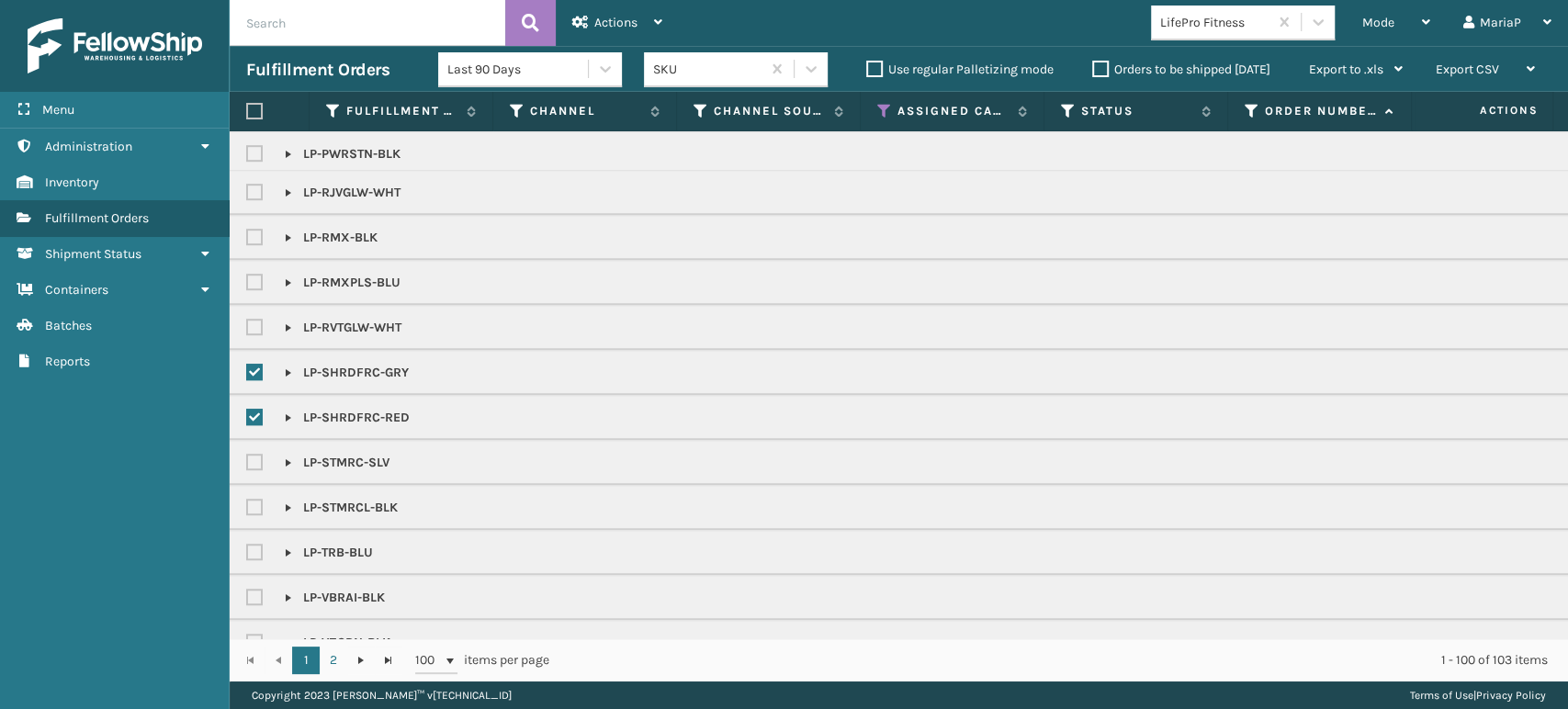
click at [260, 457] on label at bounding box center [257, 463] width 22 height 16
click at [247, 457] on input "checkbox" at bounding box center [246, 458] width 1 height 12
checkbox input "true"
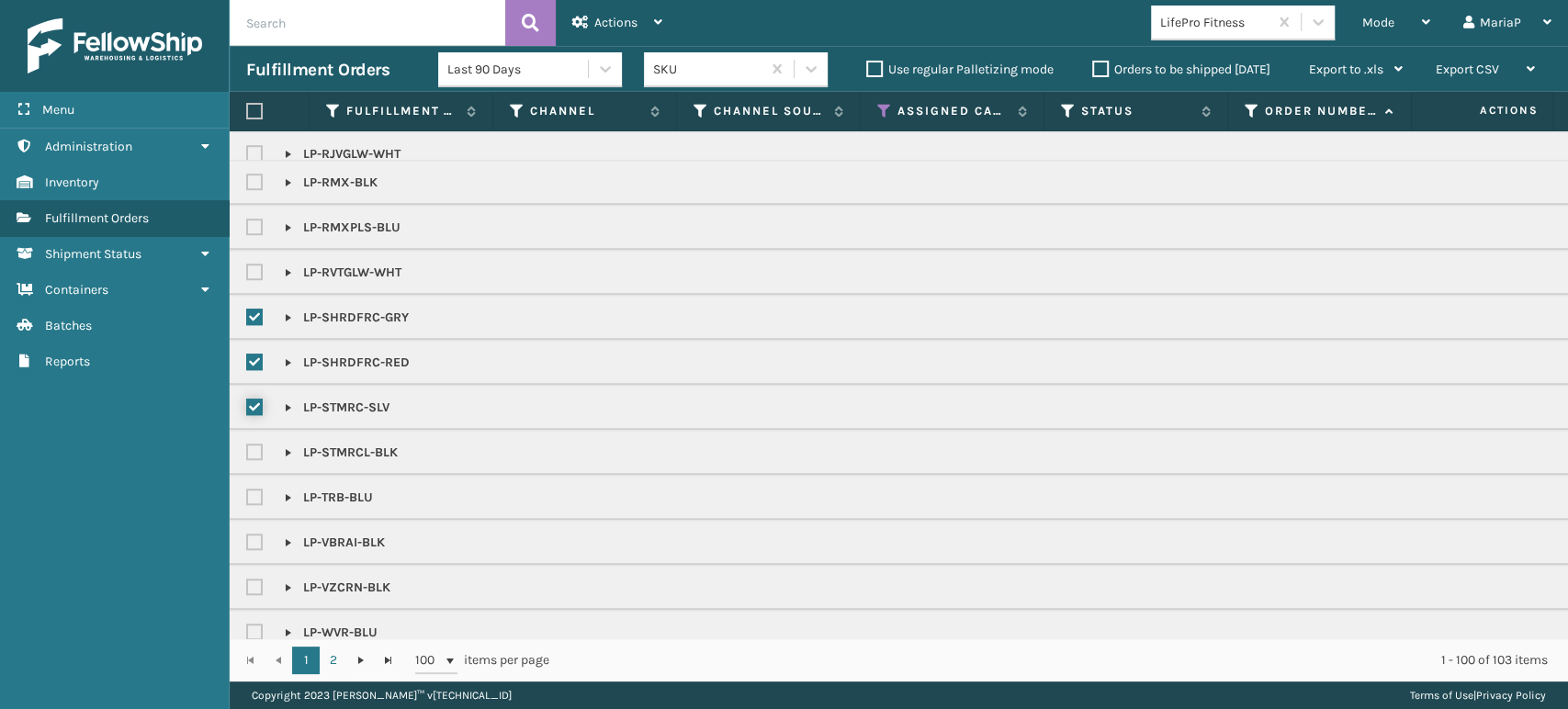
scroll to position [988, 0]
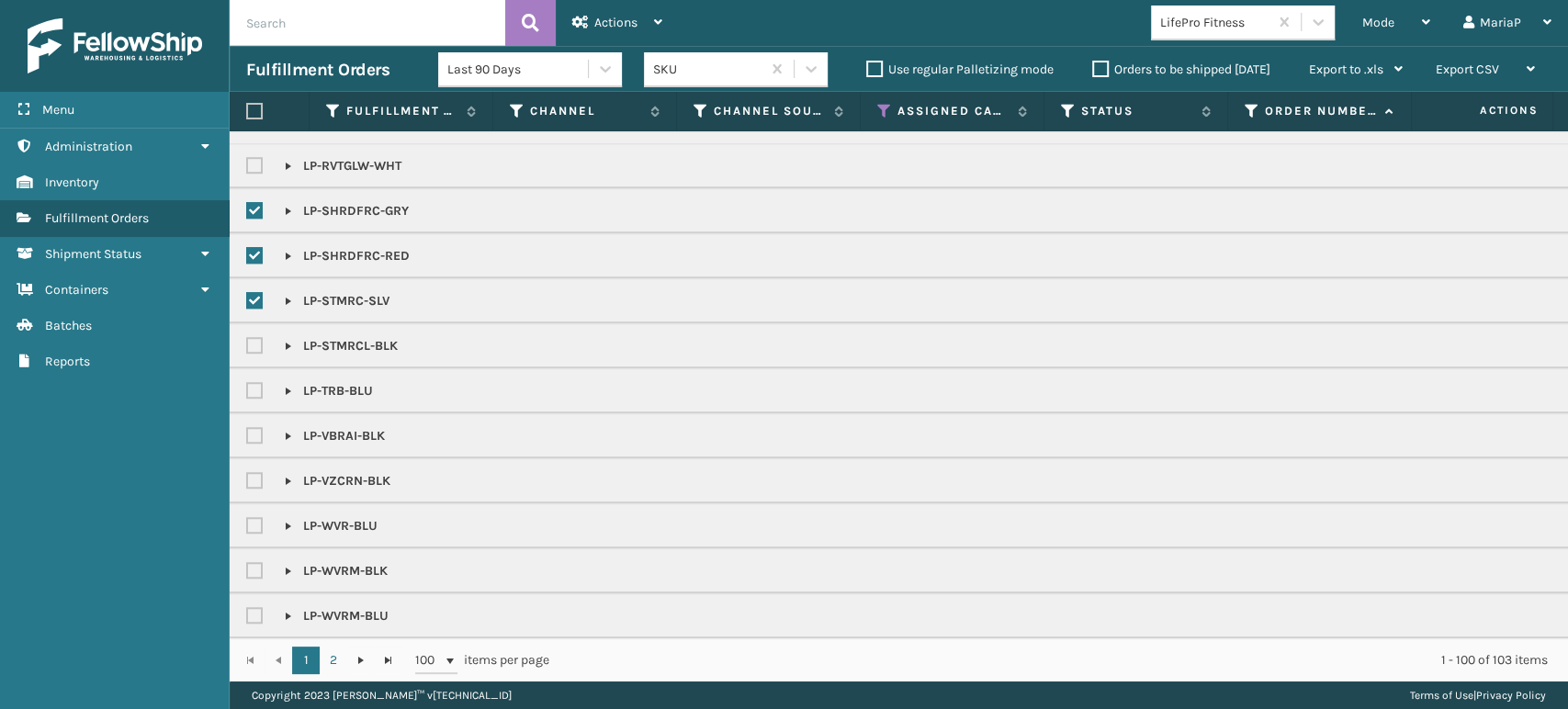
click at [254, 428] on label at bounding box center [257, 436] width 22 height 16
click at [247, 426] on input "checkbox" at bounding box center [246, 432] width 1 height 12
checkbox input "true"
click at [253, 473] on label at bounding box center [257, 481] width 22 height 16
click at [247, 471] on input "checkbox" at bounding box center [246, 477] width 1 height 12
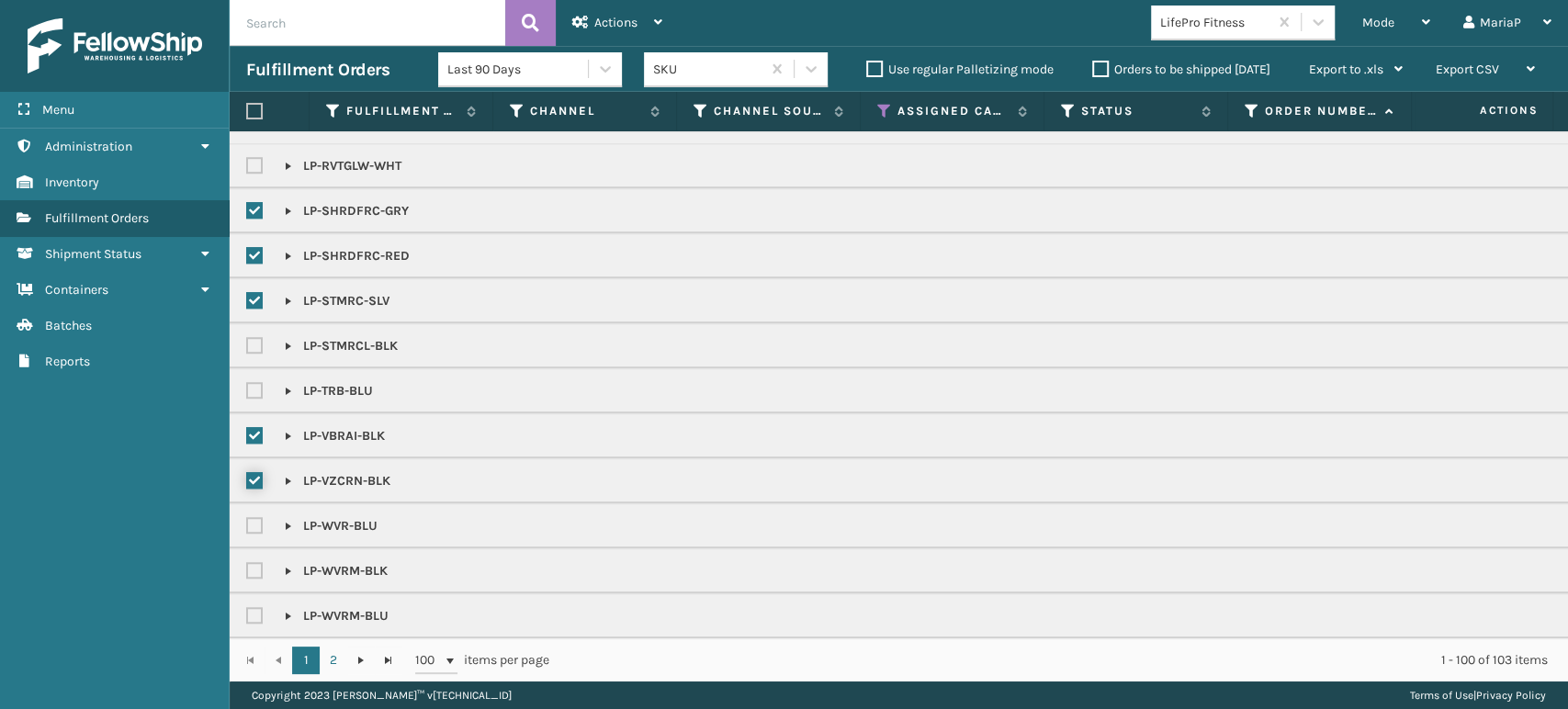
checkbox input "true"
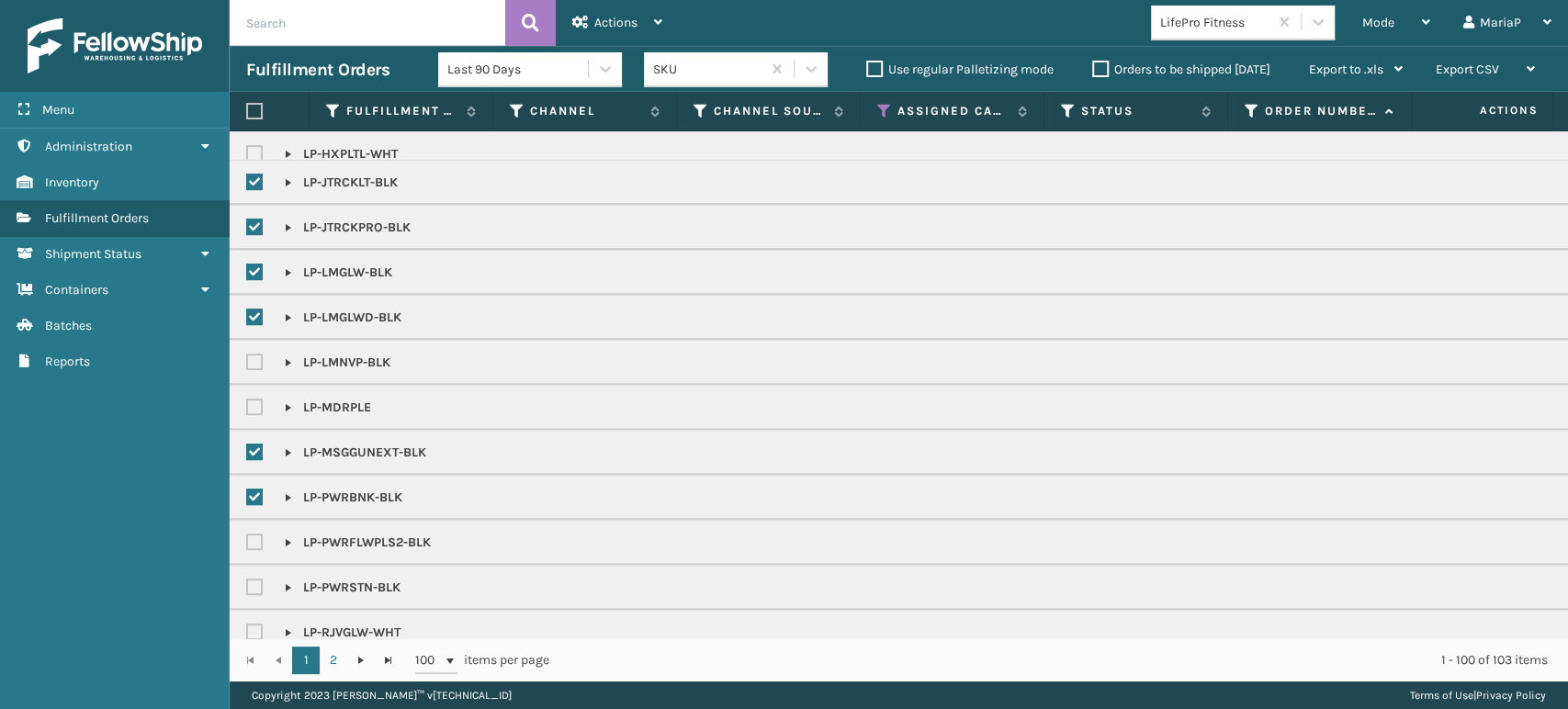
click at [253, 355] on label at bounding box center [257, 363] width 22 height 16
click at [247, 353] on input "checkbox" at bounding box center [246, 358] width 1 height 12
checkbox input "true"
click at [251, 403] on label at bounding box center [257, 408] width 22 height 16
click at [247, 403] on input "checkbox" at bounding box center [246, 403] width 1 height 12
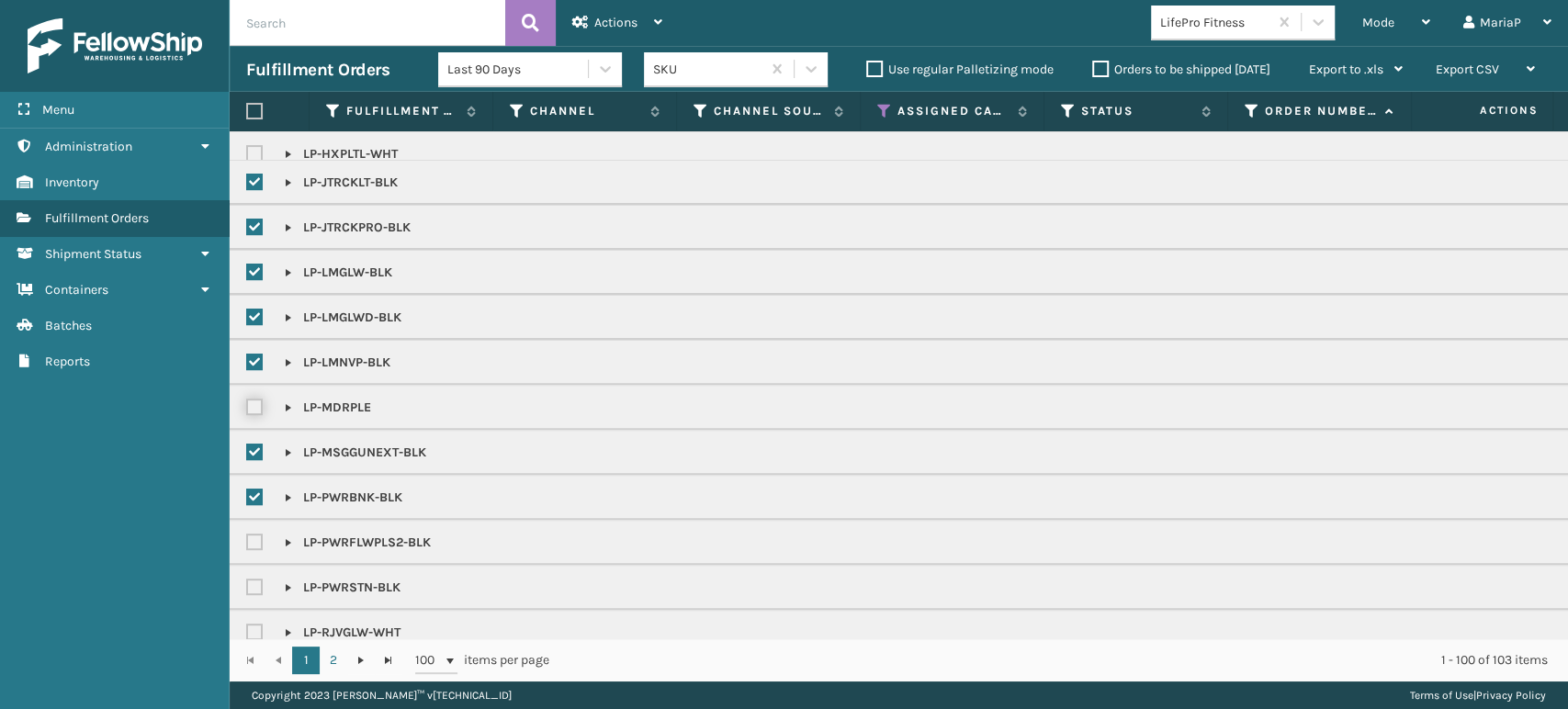
checkbox input "true"
click at [636, 27] on span "Actions" at bounding box center [615, 23] width 43 height 16
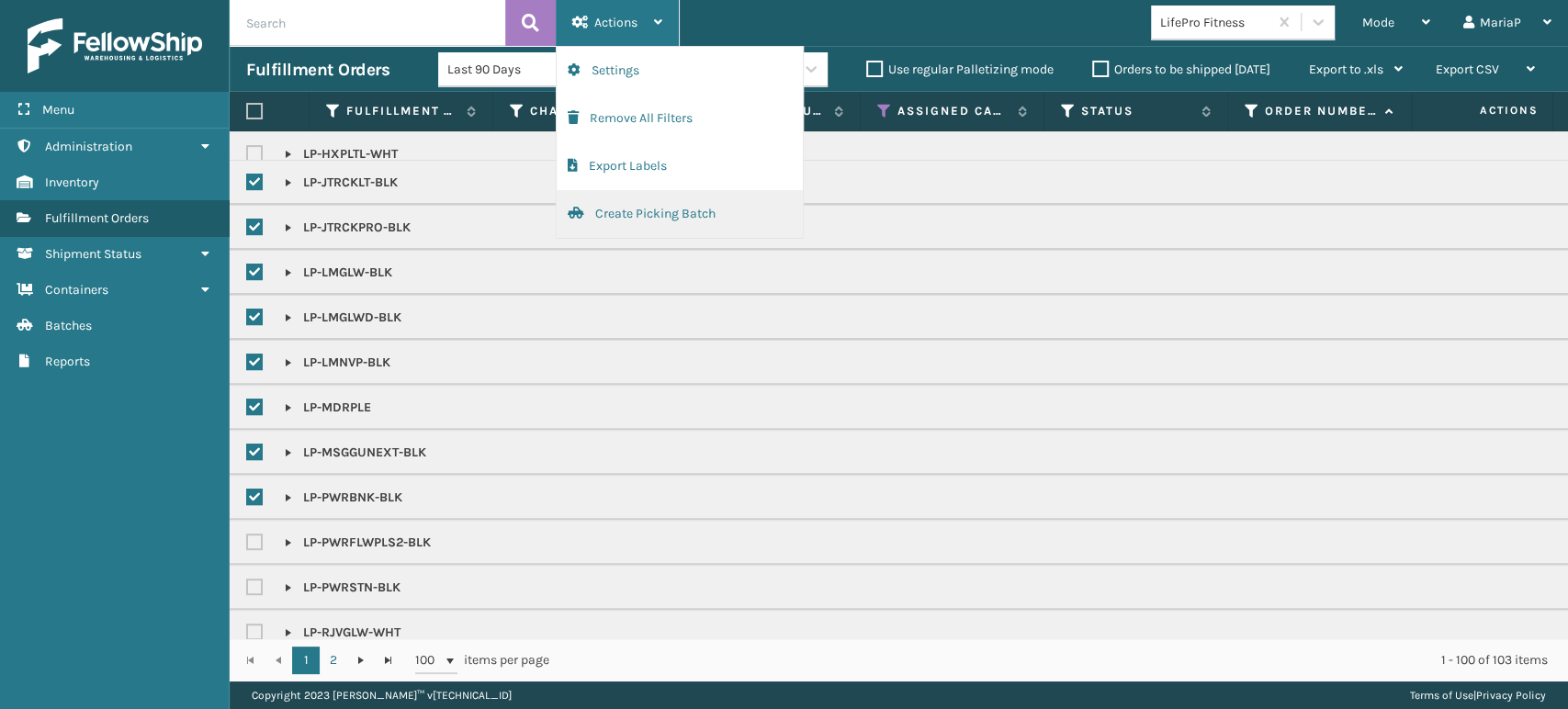
click at [678, 217] on button "Create Picking Batch" at bounding box center [679, 214] width 246 height 48
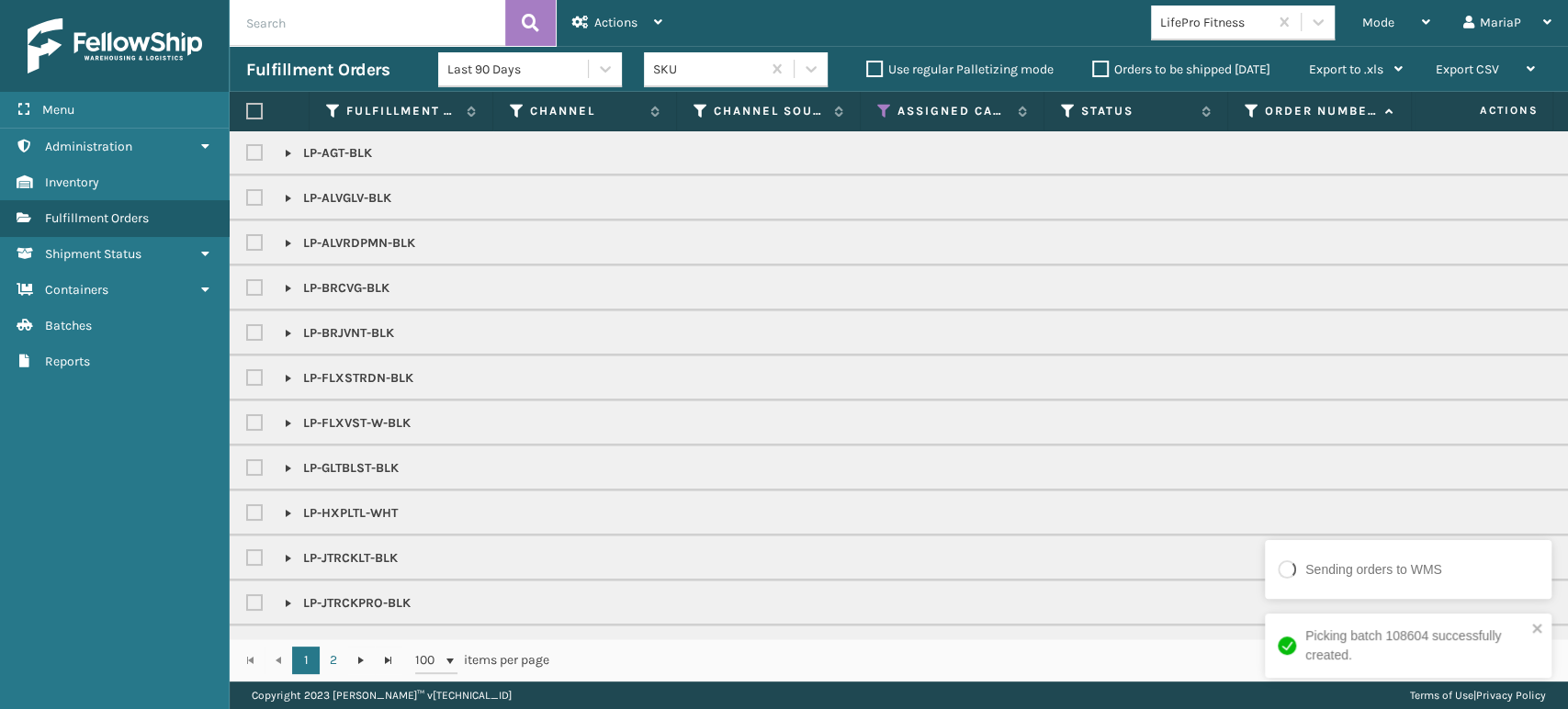
checkbox input "false"
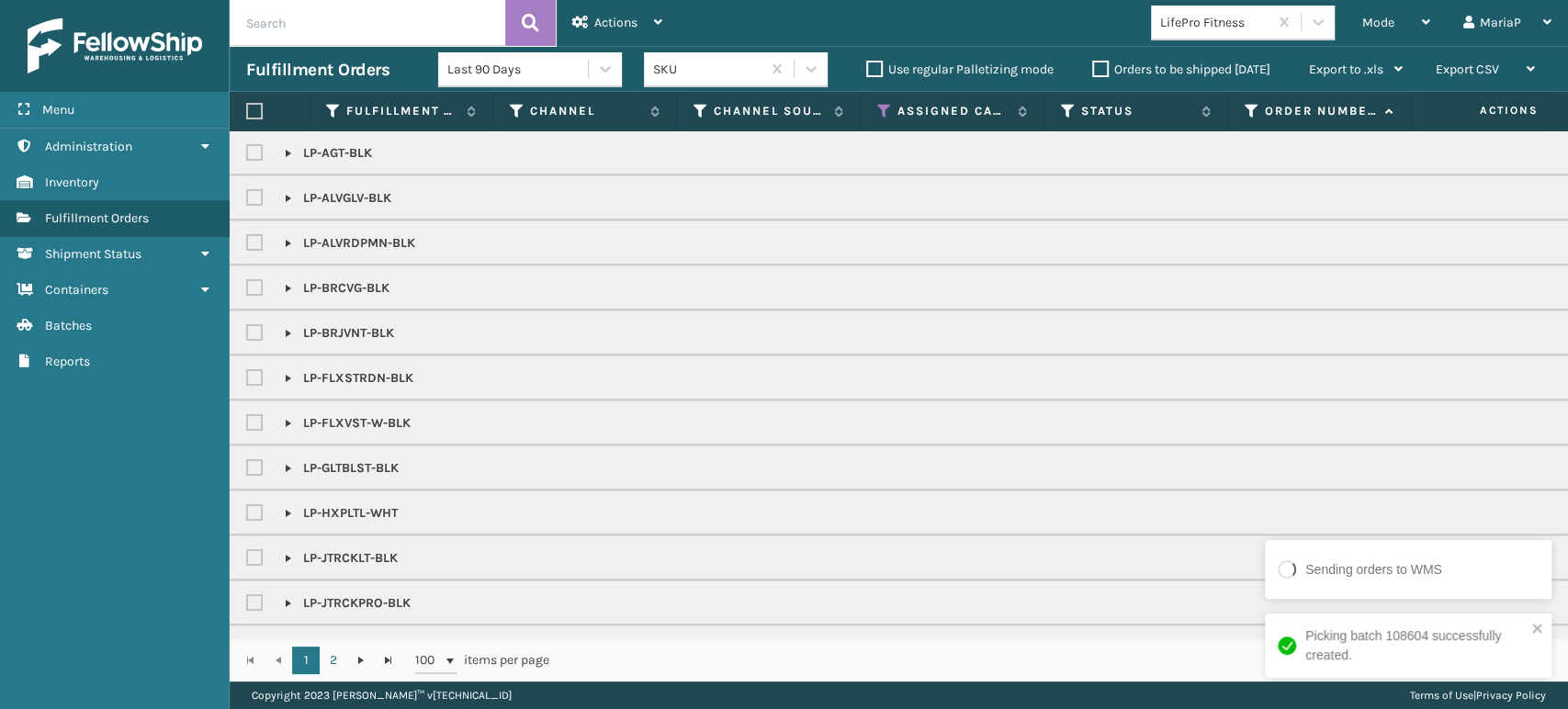
checkbox input "false"
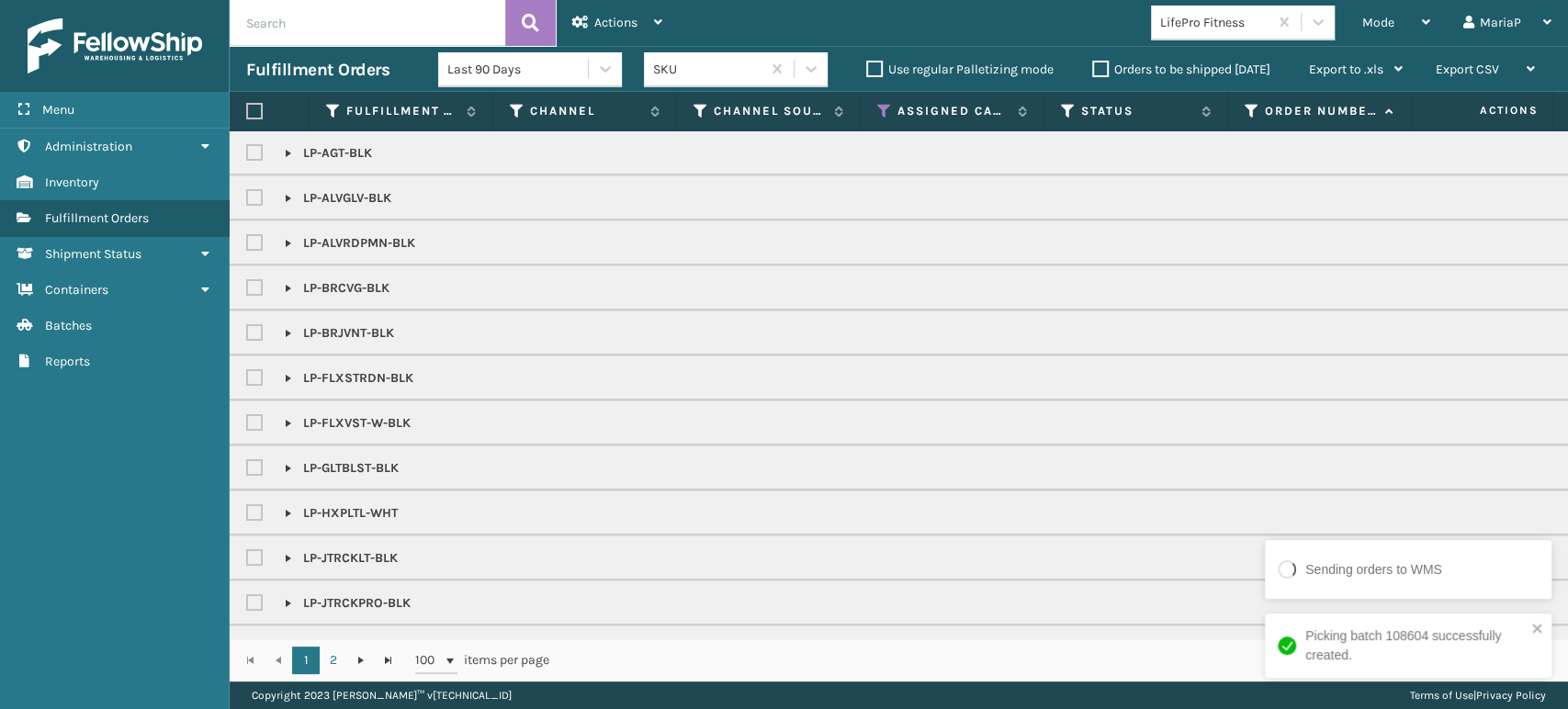
checkbox input "false"
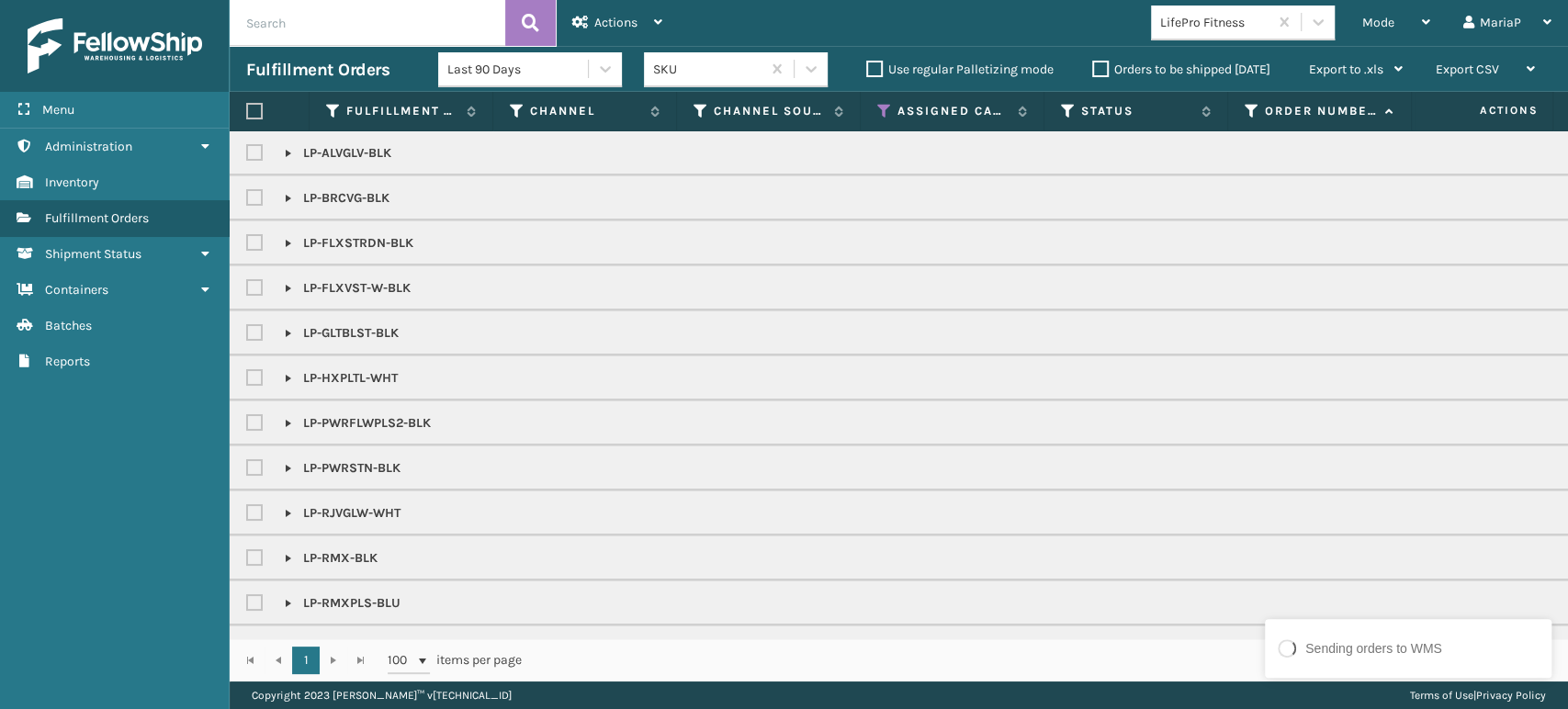
drag, startPoint x: 1056, startPoint y: 651, endPoint x: 1026, endPoint y: 638, distance: 32.7
click at [1055, 650] on div "1 1 100 items per page 1 - 51 of 51 items" at bounding box center [898, 659] width 1338 height 43
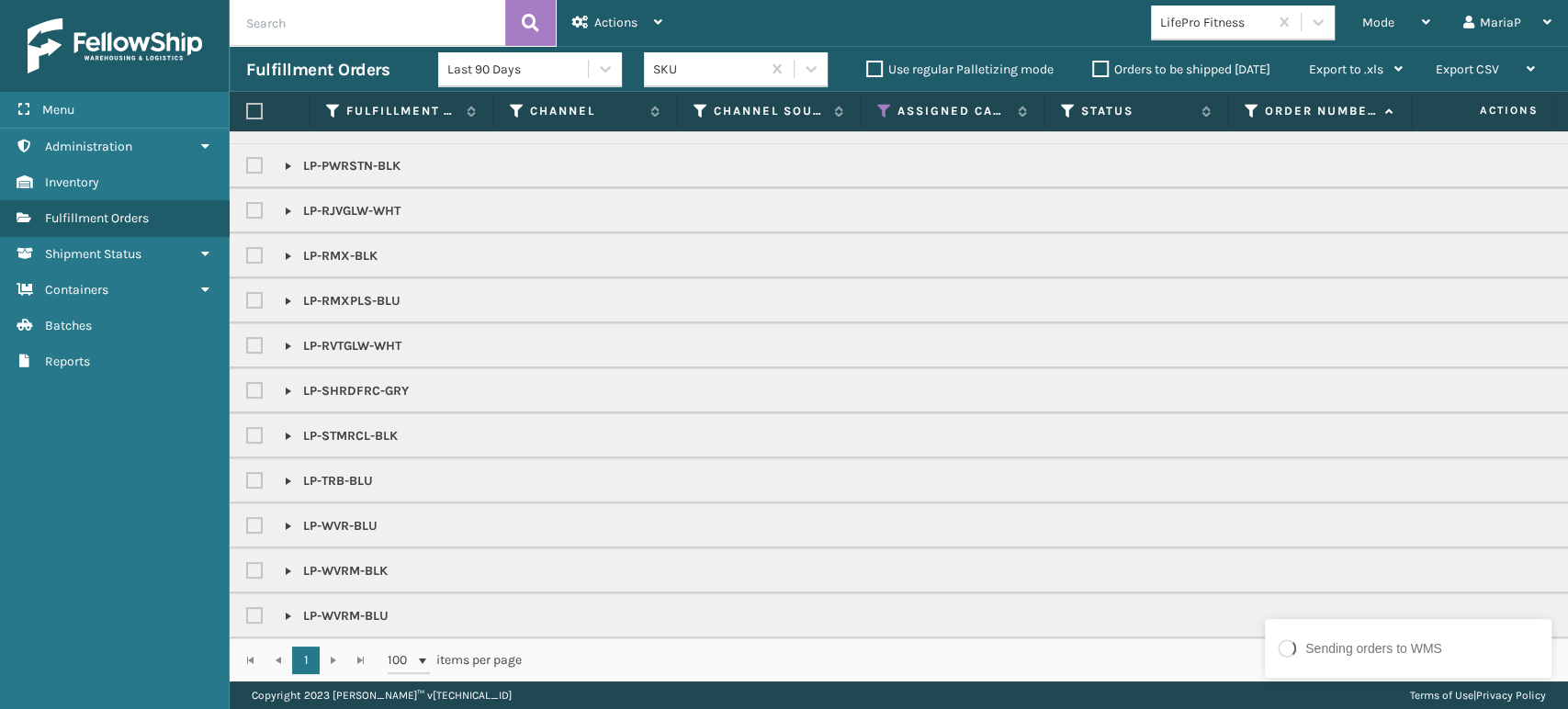
scroll to position [315, 0]
click at [253, 428] on label at bounding box center [257, 436] width 22 height 16
click at [247, 426] on input "checkbox" at bounding box center [246, 432] width 1 height 12
checkbox input "true"
click at [254, 383] on label at bounding box center [257, 391] width 22 height 16
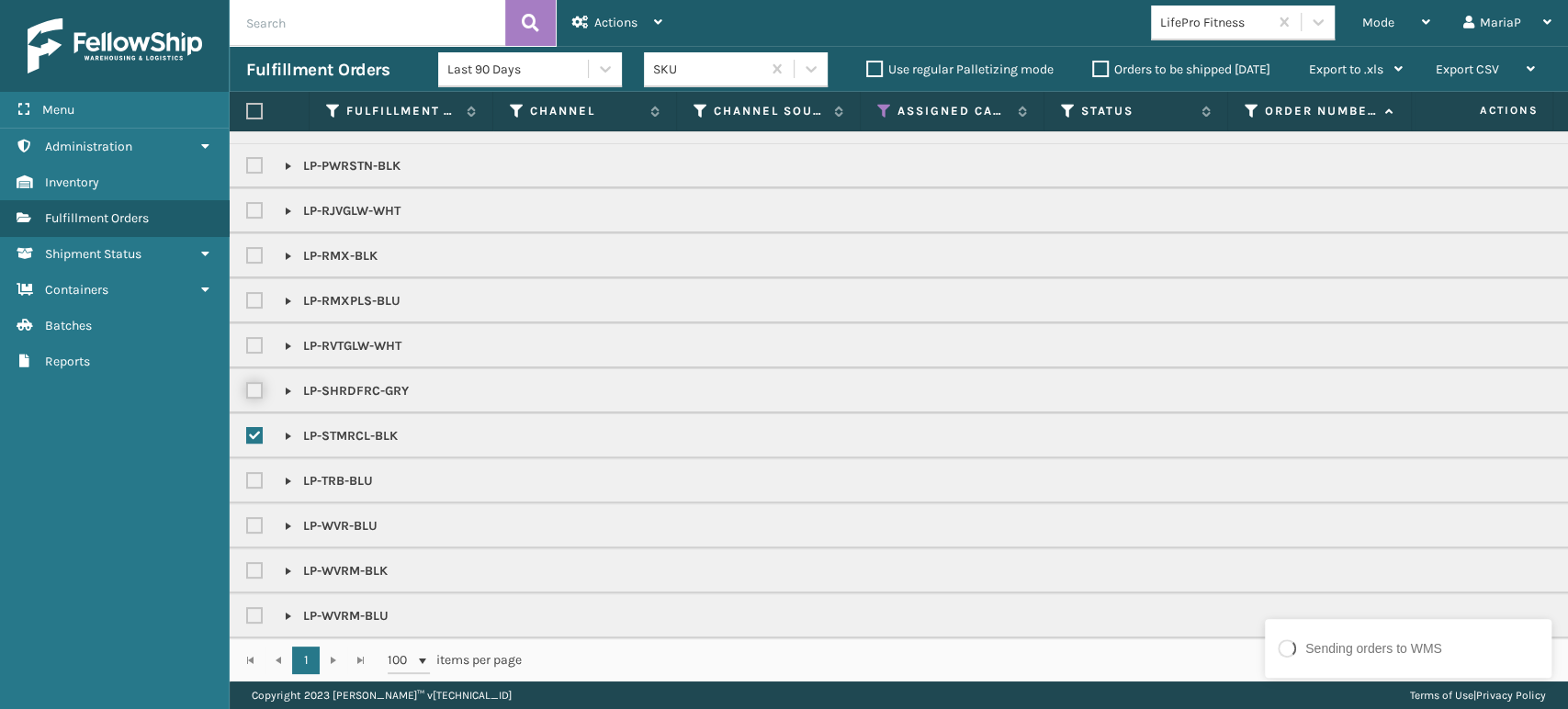
click at [247, 380] on input "checkbox" at bounding box center [246, 386] width 1 height 12
checkbox input "true"
click at [256, 338] on label at bounding box center [257, 346] width 22 height 16
click at [247, 335] on input "checkbox" at bounding box center [246, 341] width 1 height 12
checkbox input "true"
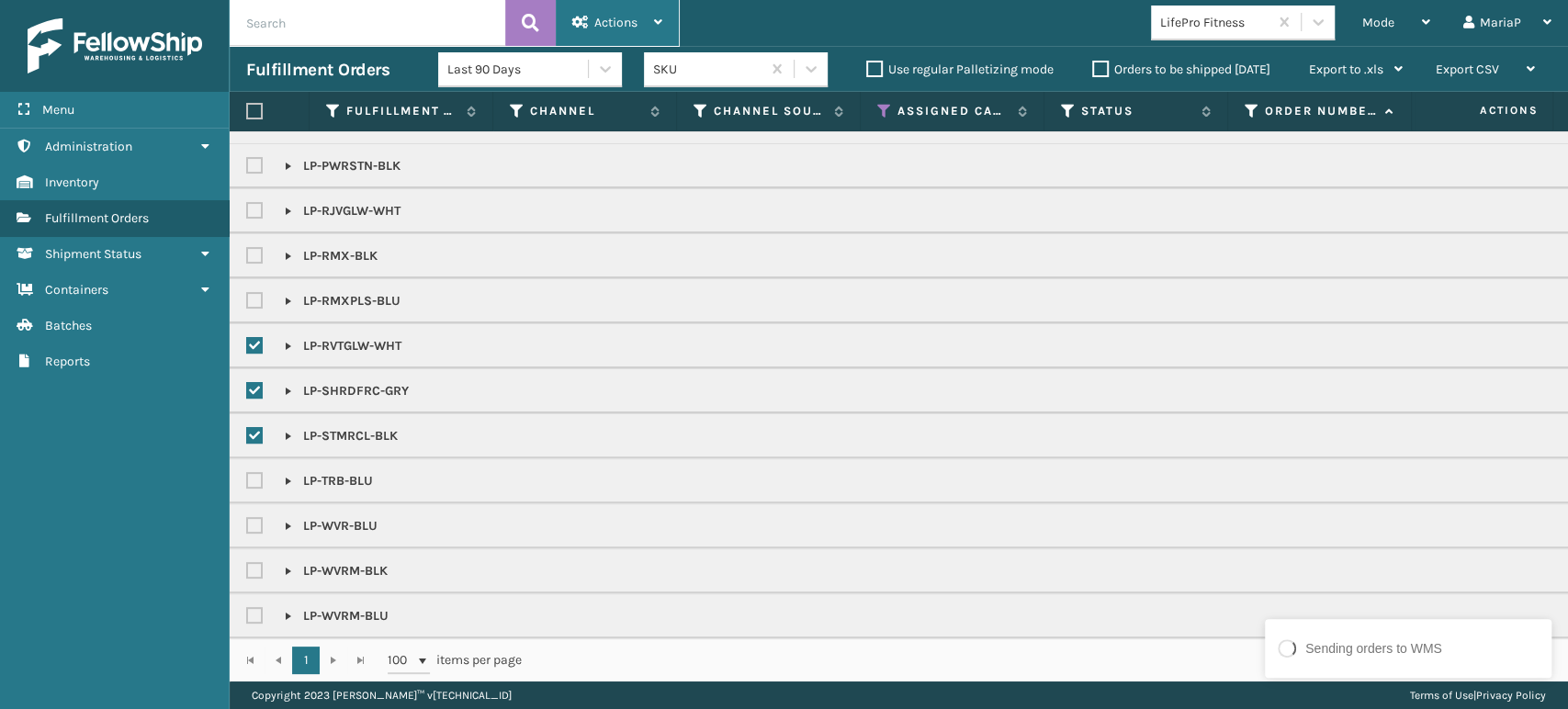
click at [599, 31] on div "Actions" at bounding box center [617, 23] width 90 height 46
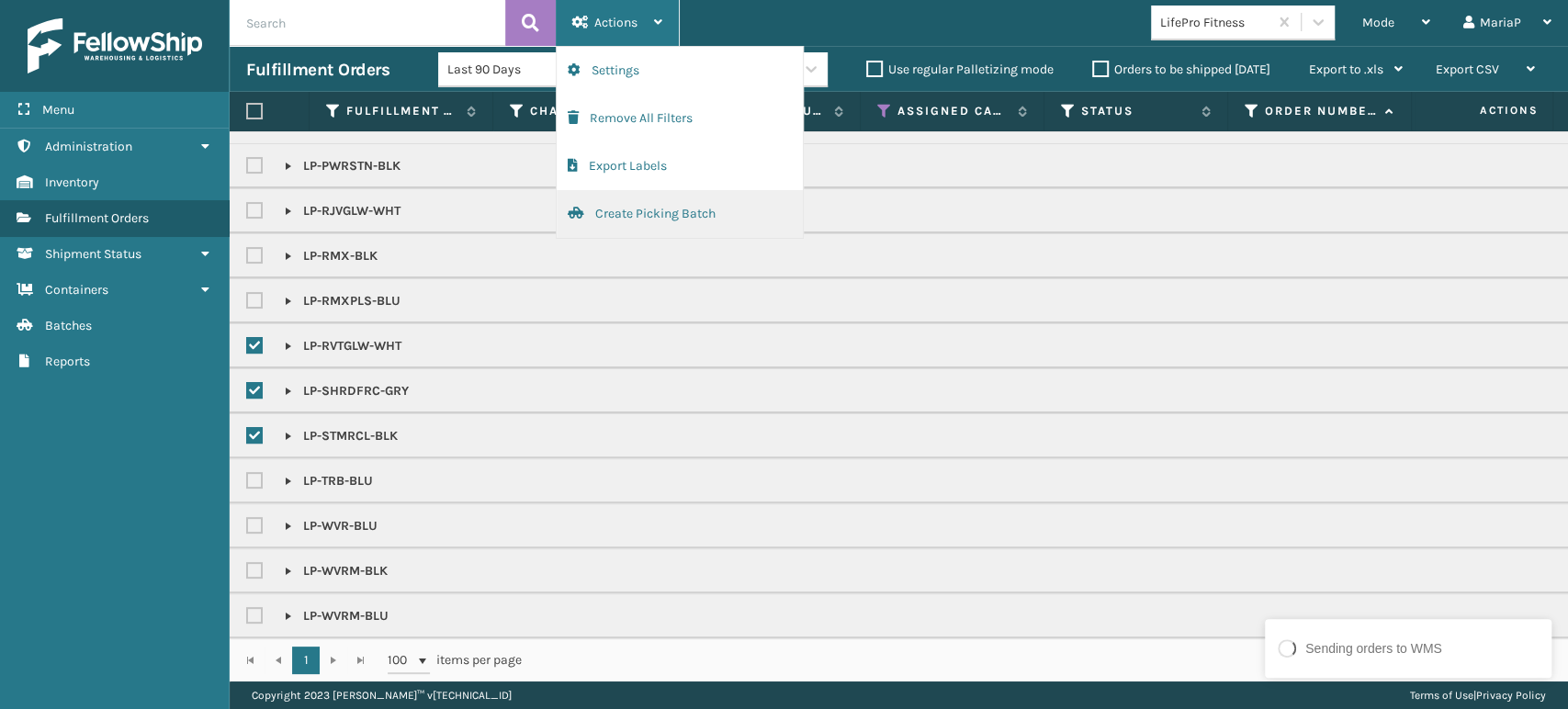
click at [636, 215] on button "Create Picking Batch" at bounding box center [679, 214] width 246 height 48
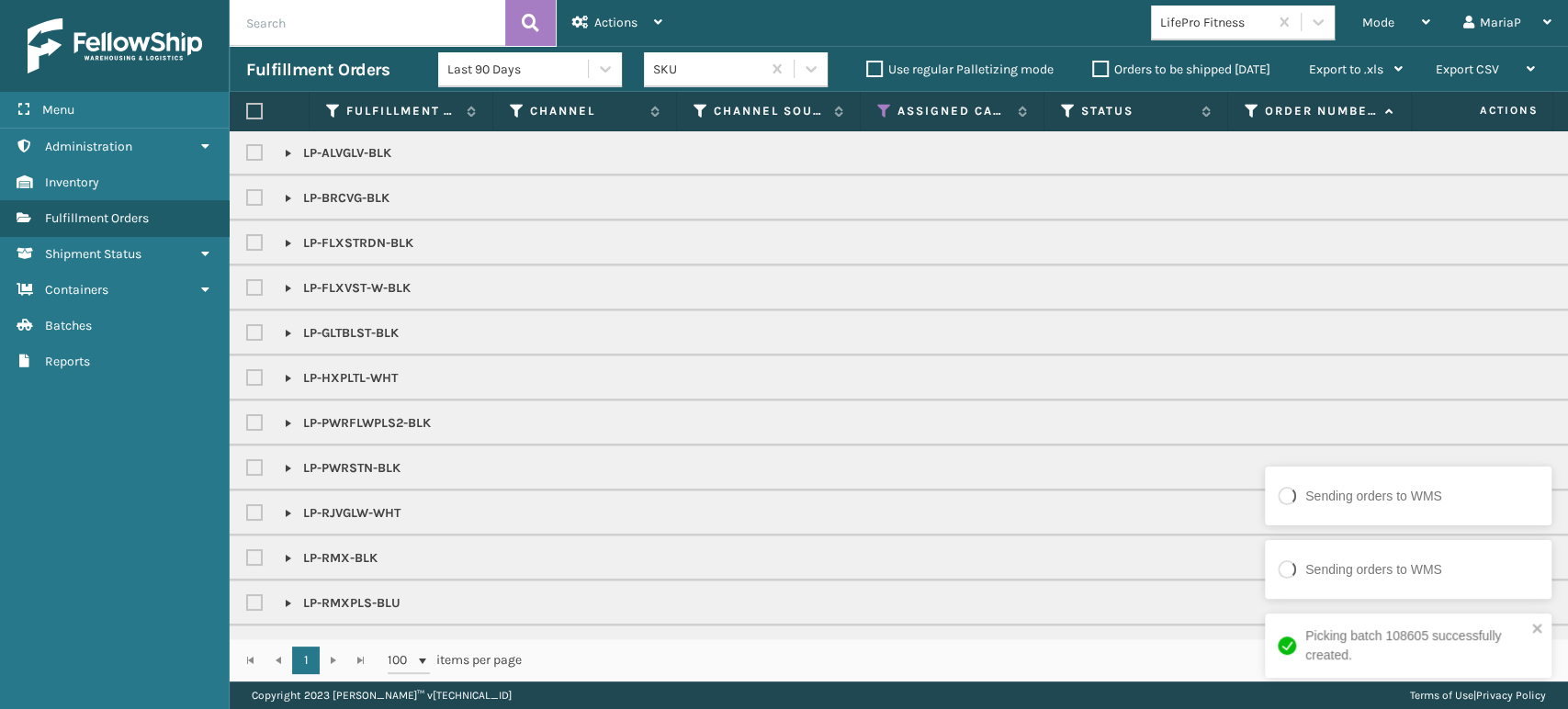
checkbox input "false"
click at [618, 662] on div "1 - 46 of 46 items" at bounding box center [1047, 660] width 1000 height 18
click at [257, 109] on label at bounding box center [254, 111] width 17 height 17
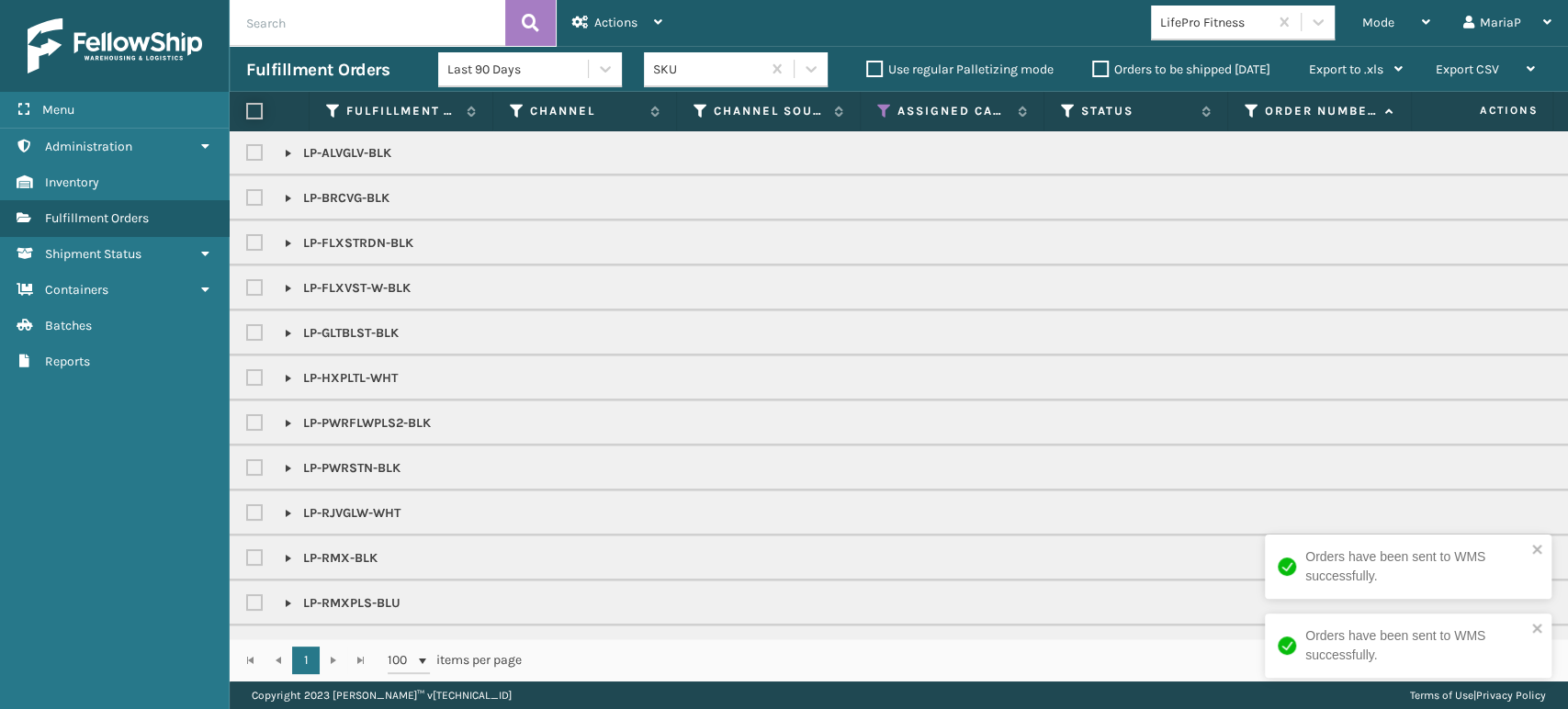
click at [247, 109] on input "checkbox" at bounding box center [246, 112] width 1 height 12
checkbox input "true"
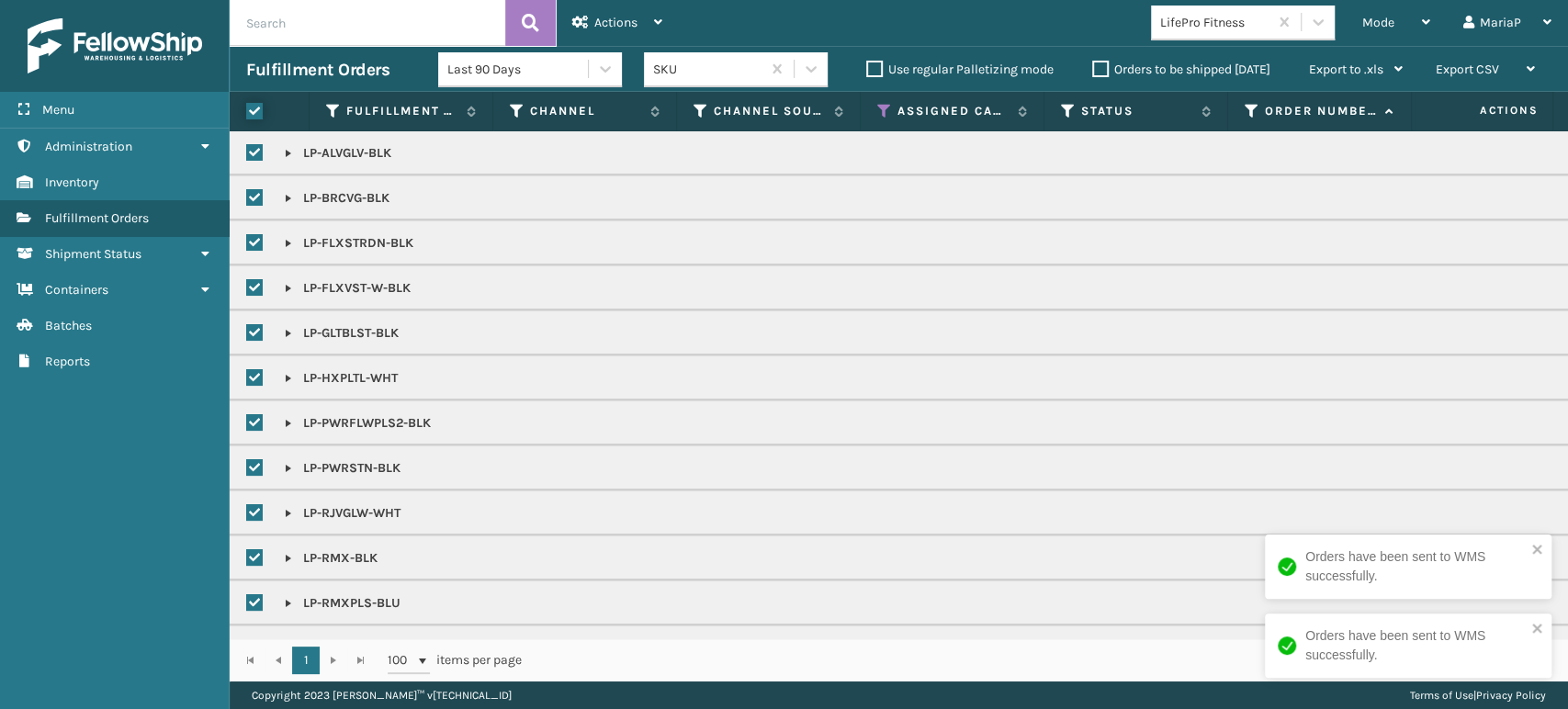
checkbox input "true"
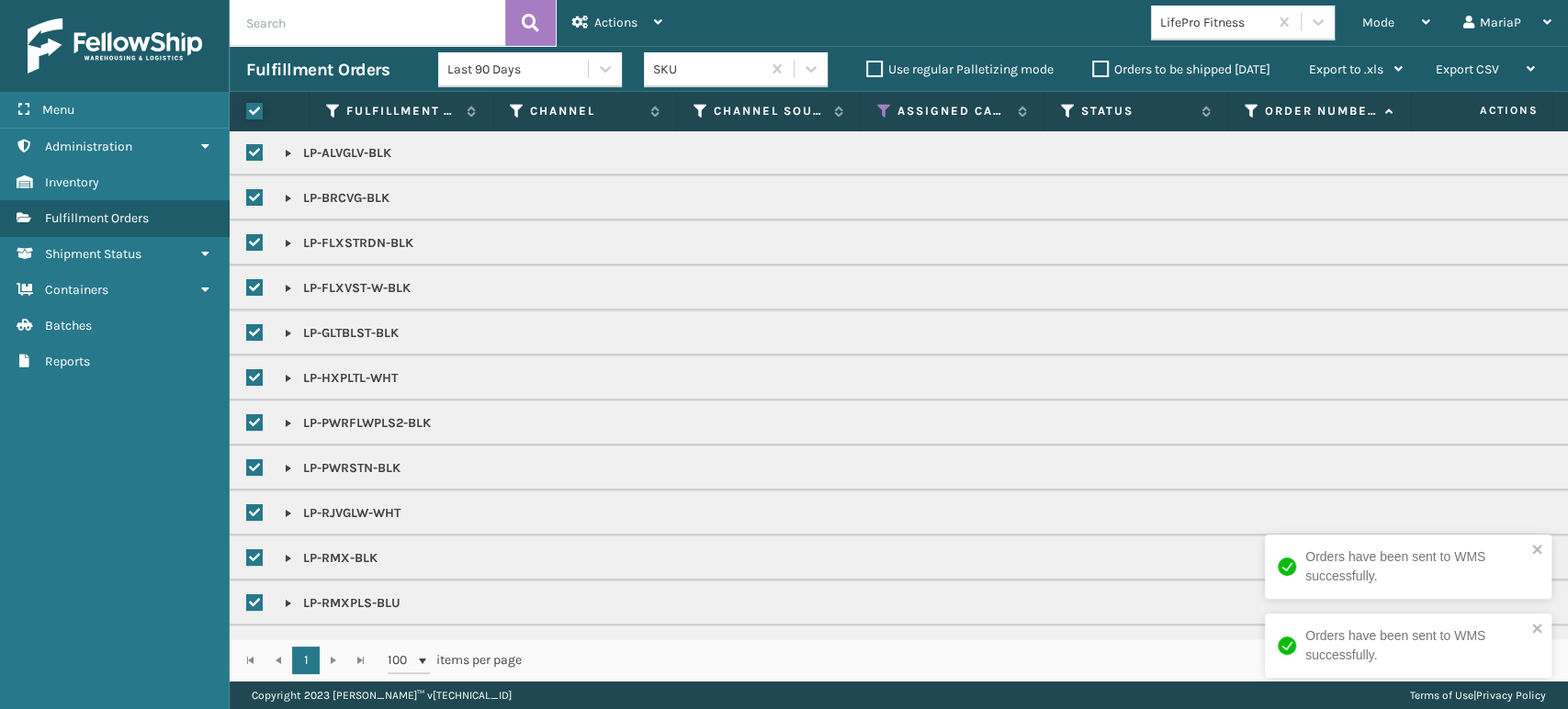
checkbox input "true"
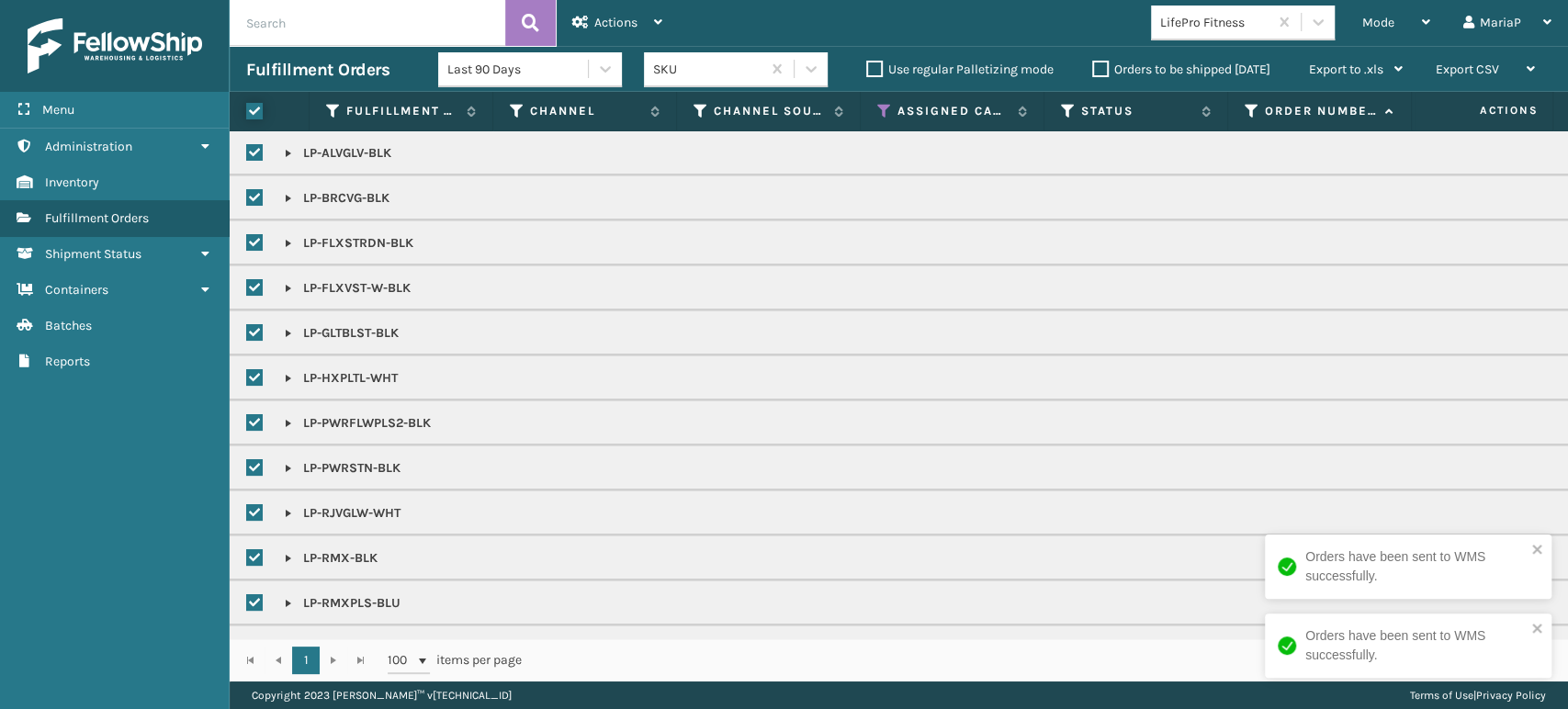
checkbox input "true"
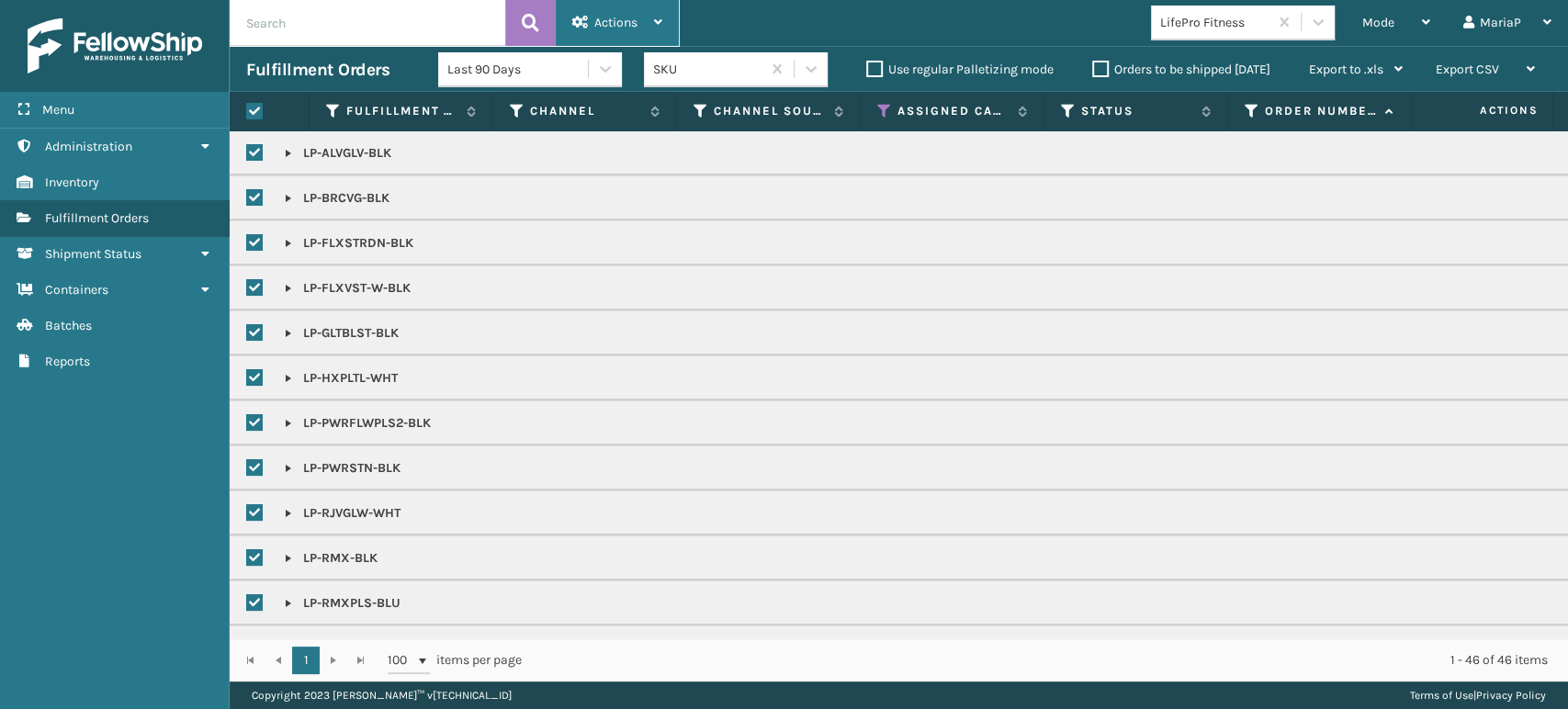
click at [614, 18] on span "Actions" at bounding box center [615, 23] width 43 height 16
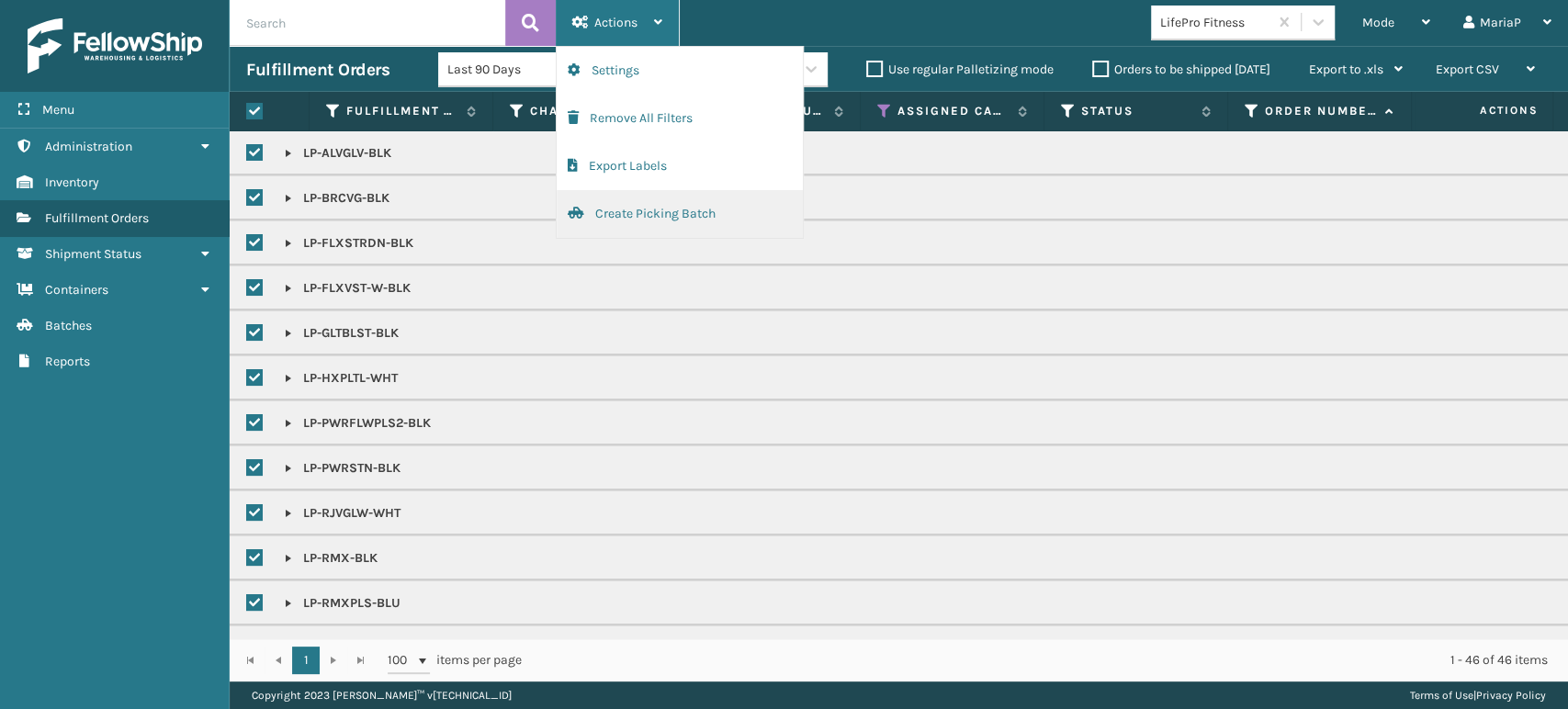
click at [676, 192] on button "Create Picking Batch" at bounding box center [679, 214] width 246 height 48
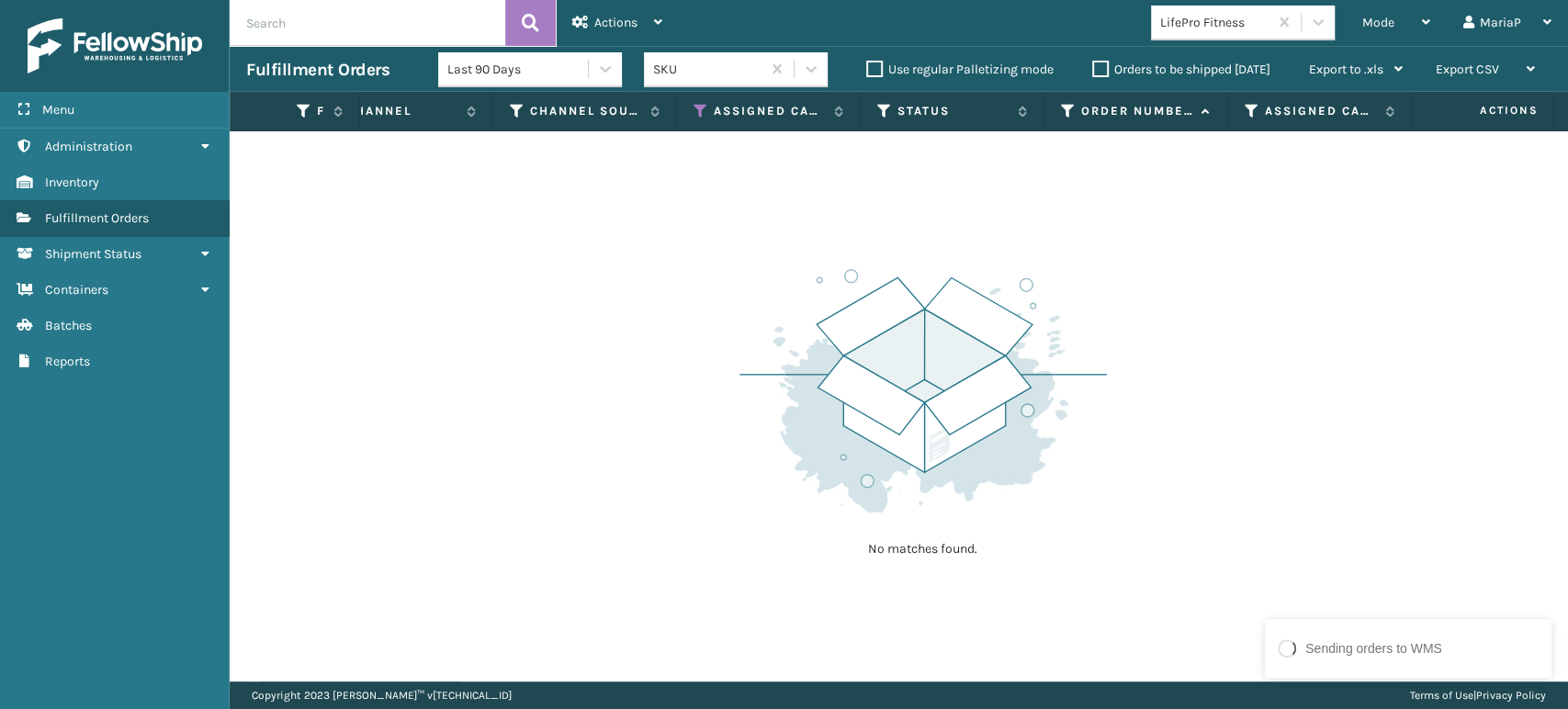
click at [692, 107] on th "Assigned Carrier Service" at bounding box center [769, 112] width 183 height 40
click at [698, 111] on icon at bounding box center [701, 111] width 15 height 17
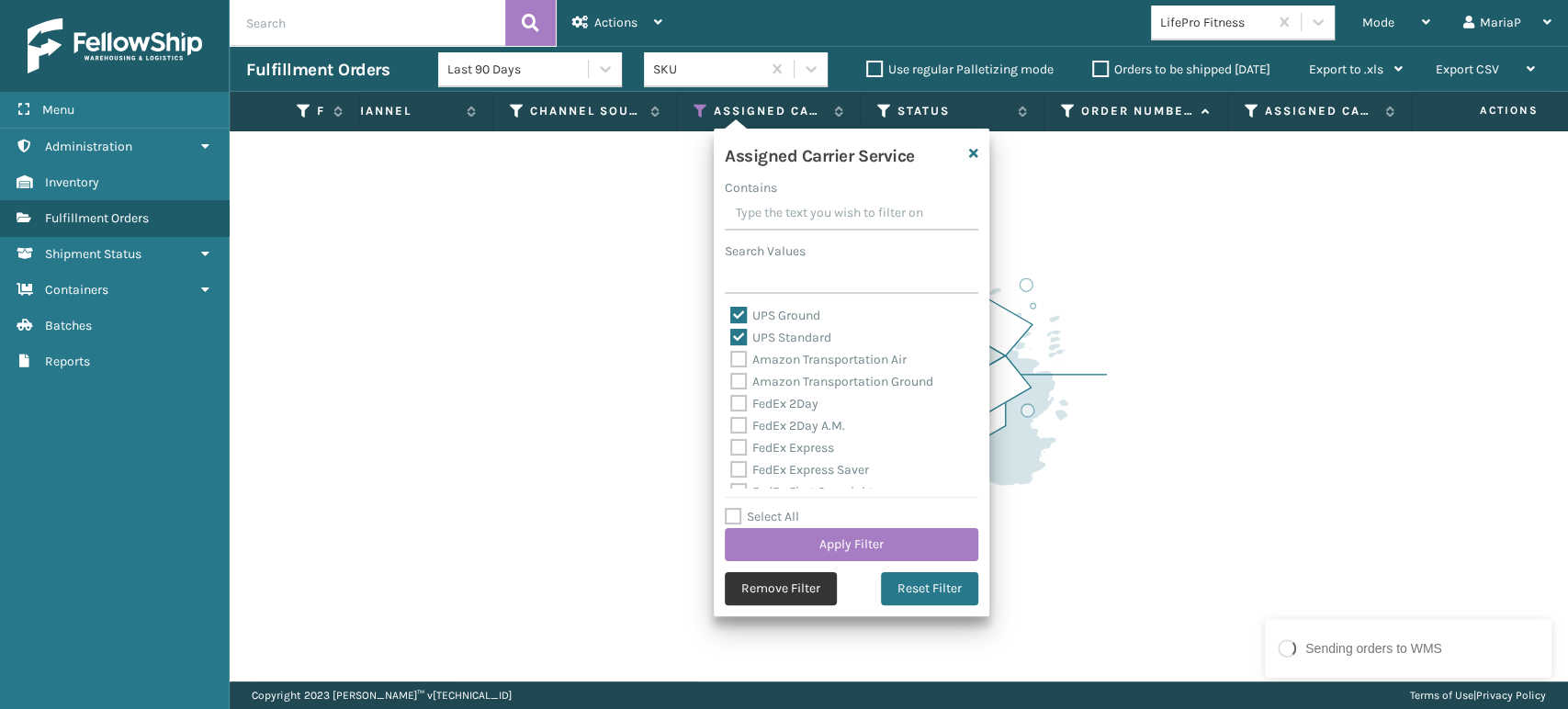
click at [754, 596] on button "Remove Filter" at bounding box center [781, 588] width 112 height 33
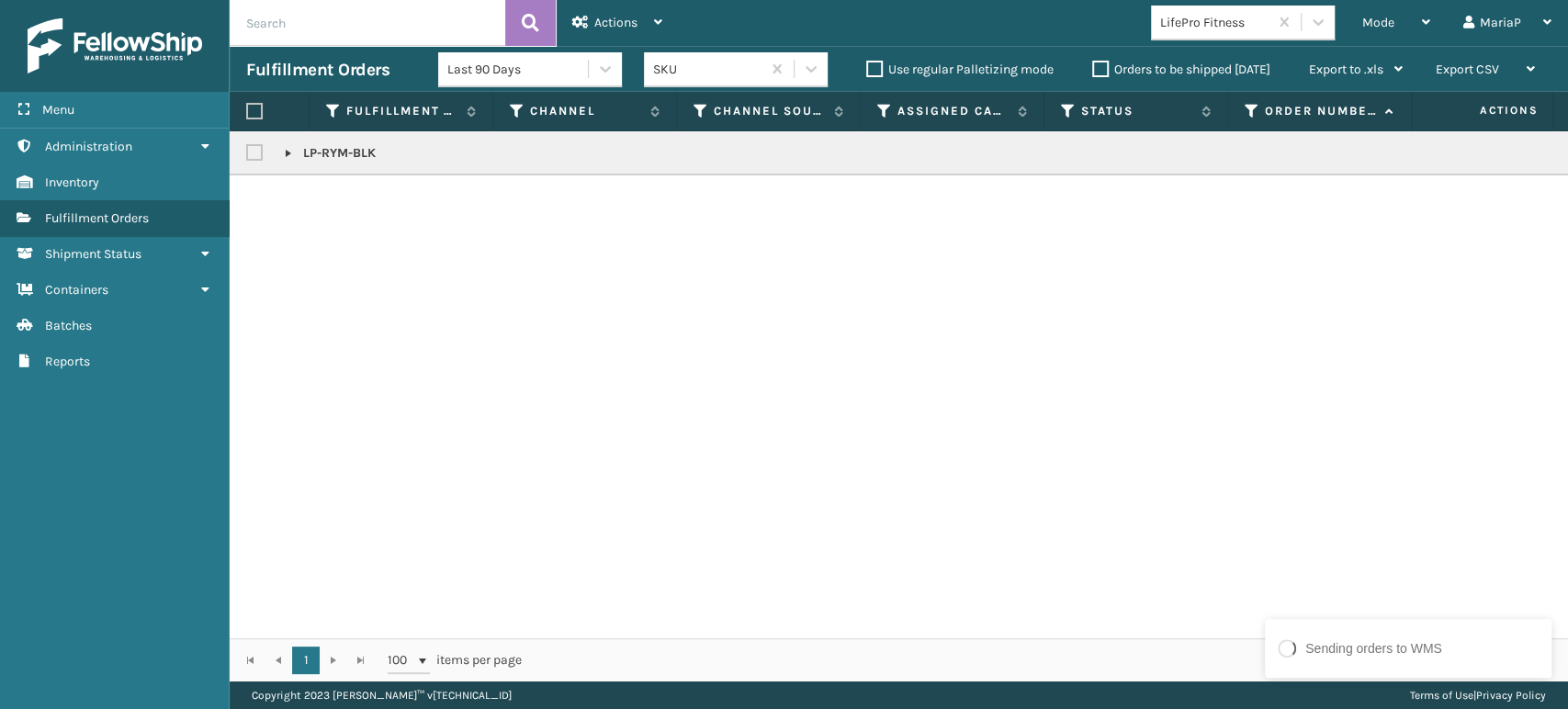
click at [282, 152] on link at bounding box center [288, 153] width 15 height 15
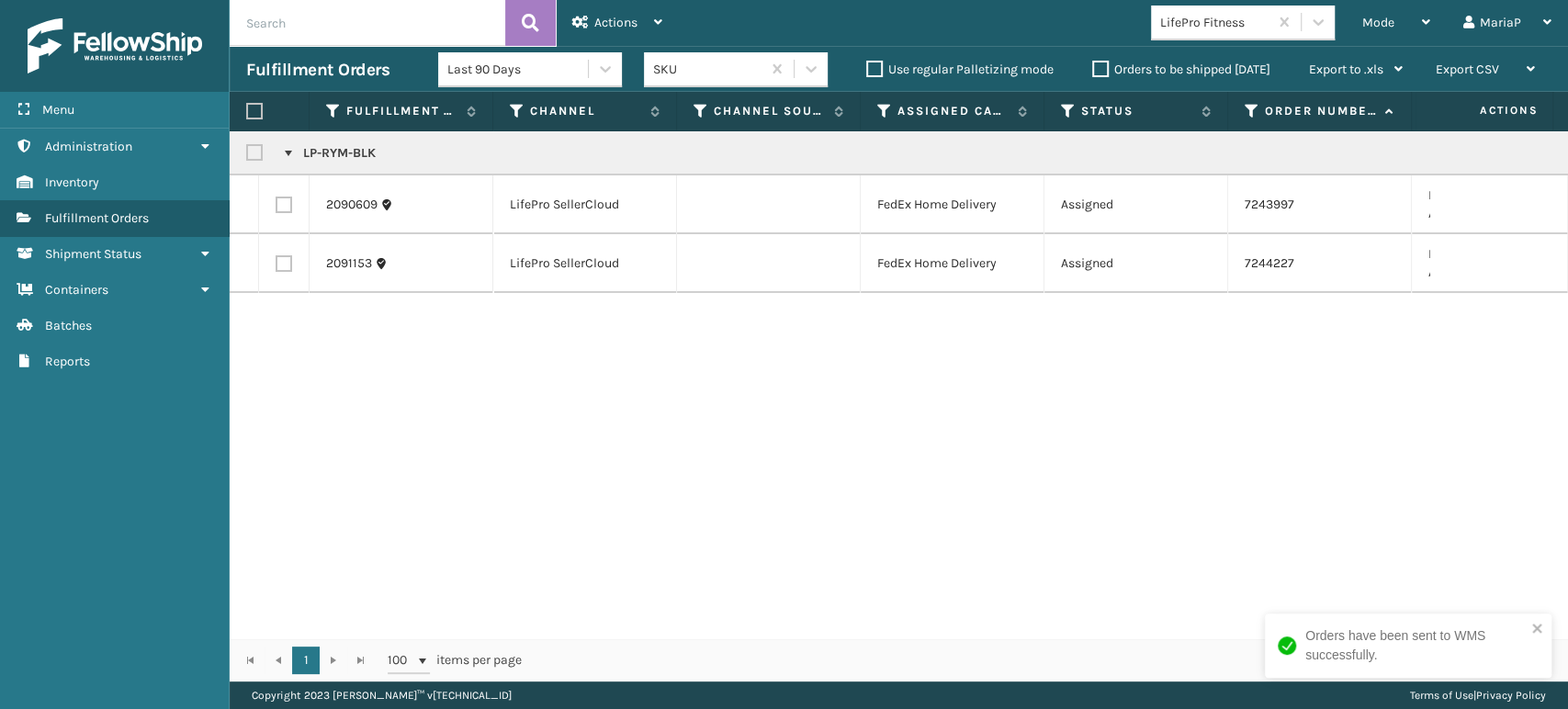
click at [257, 148] on label at bounding box center [257, 154] width 22 height 16
click at [247, 148] on input "checkbox" at bounding box center [246, 149] width 1 height 12
checkbox input "true"
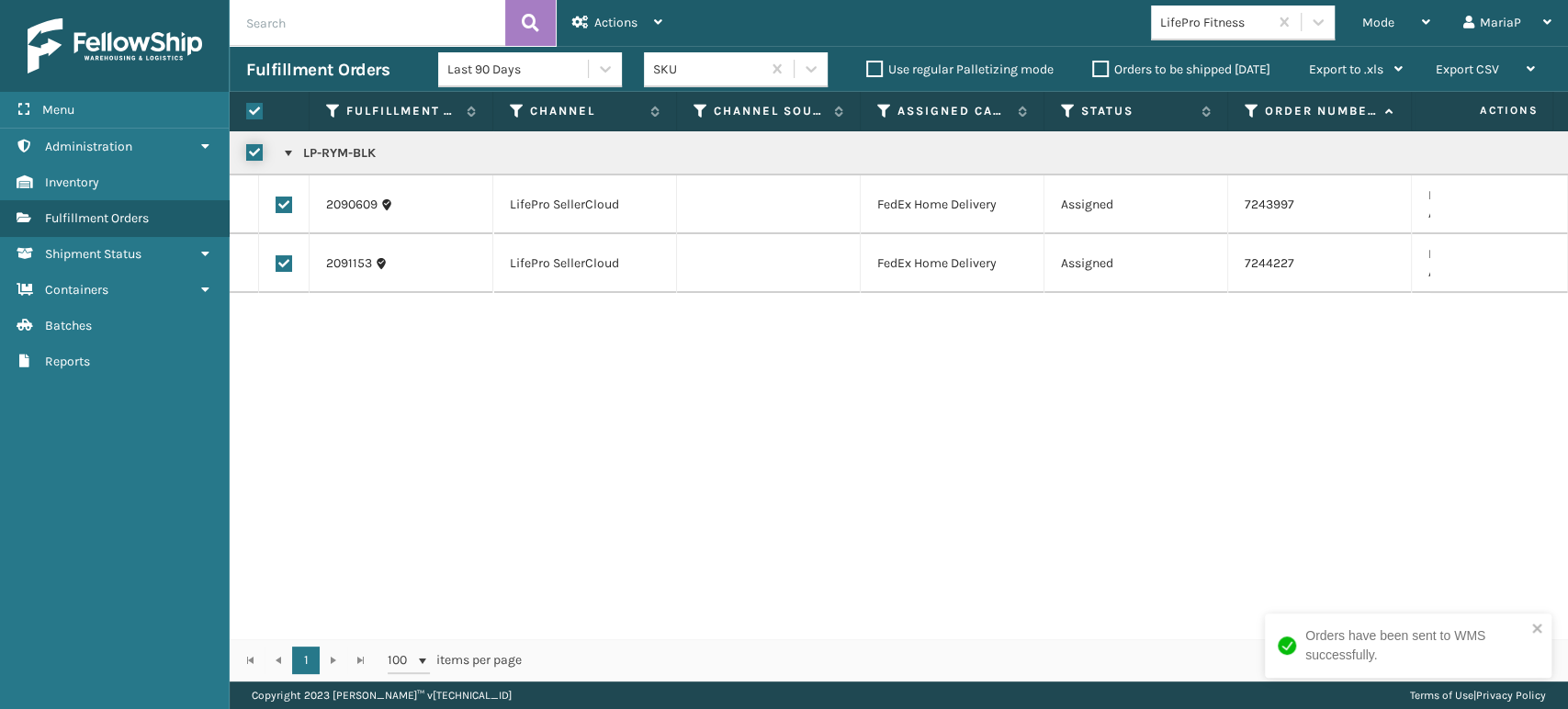
checkbox input "true"
click at [624, 19] on span "Actions" at bounding box center [615, 23] width 43 height 16
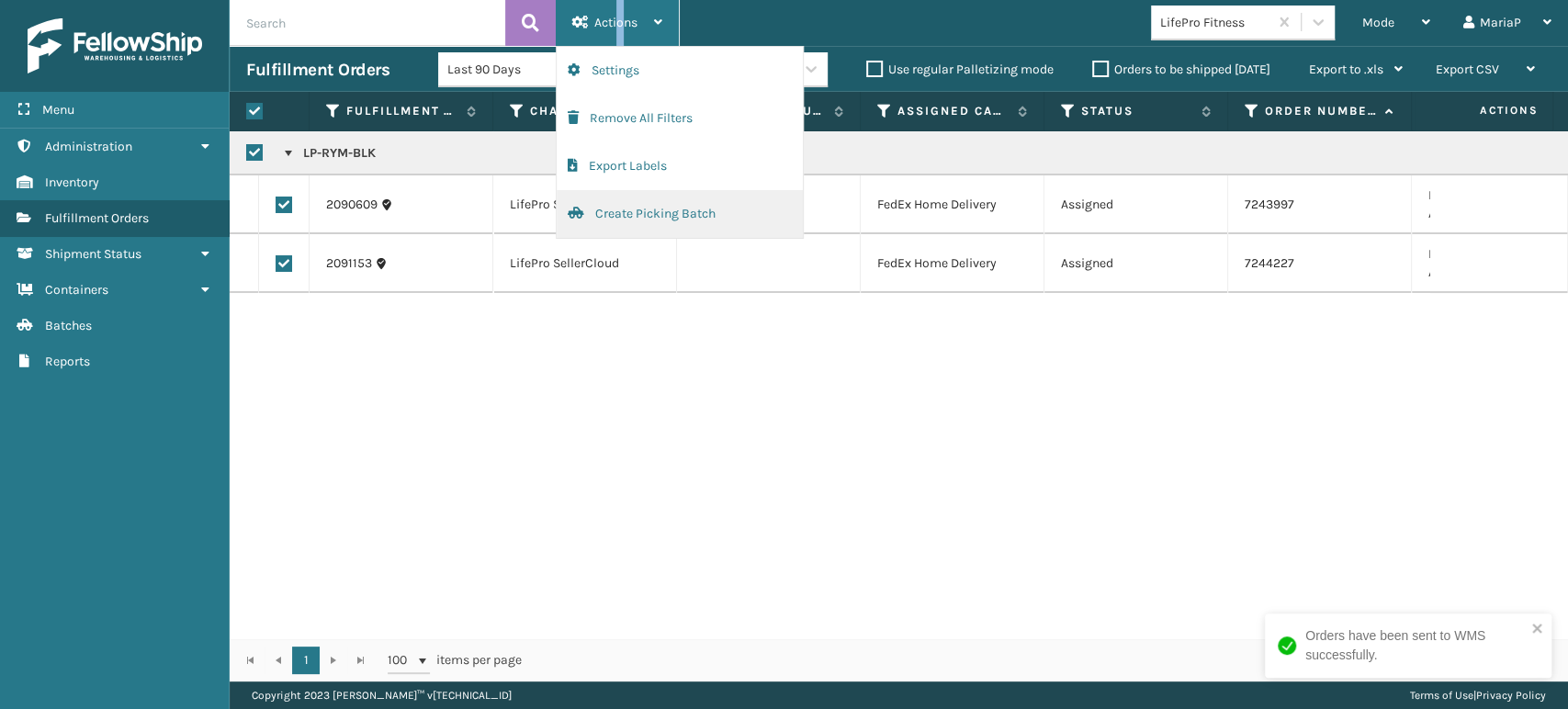
click at [683, 197] on button "Create Picking Batch" at bounding box center [679, 214] width 246 height 48
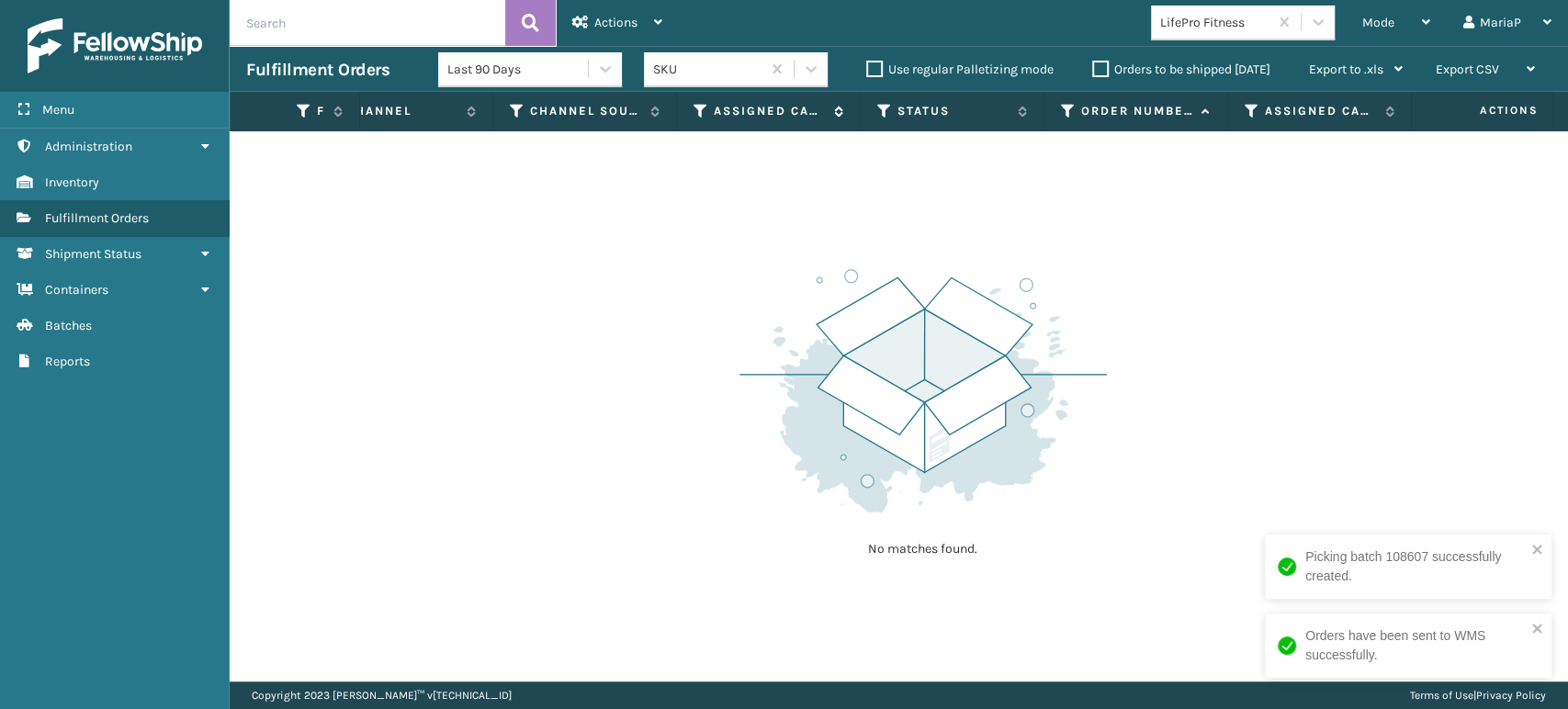
click at [694, 112] on icon at bounding box center [701, 111] width 15 height 17
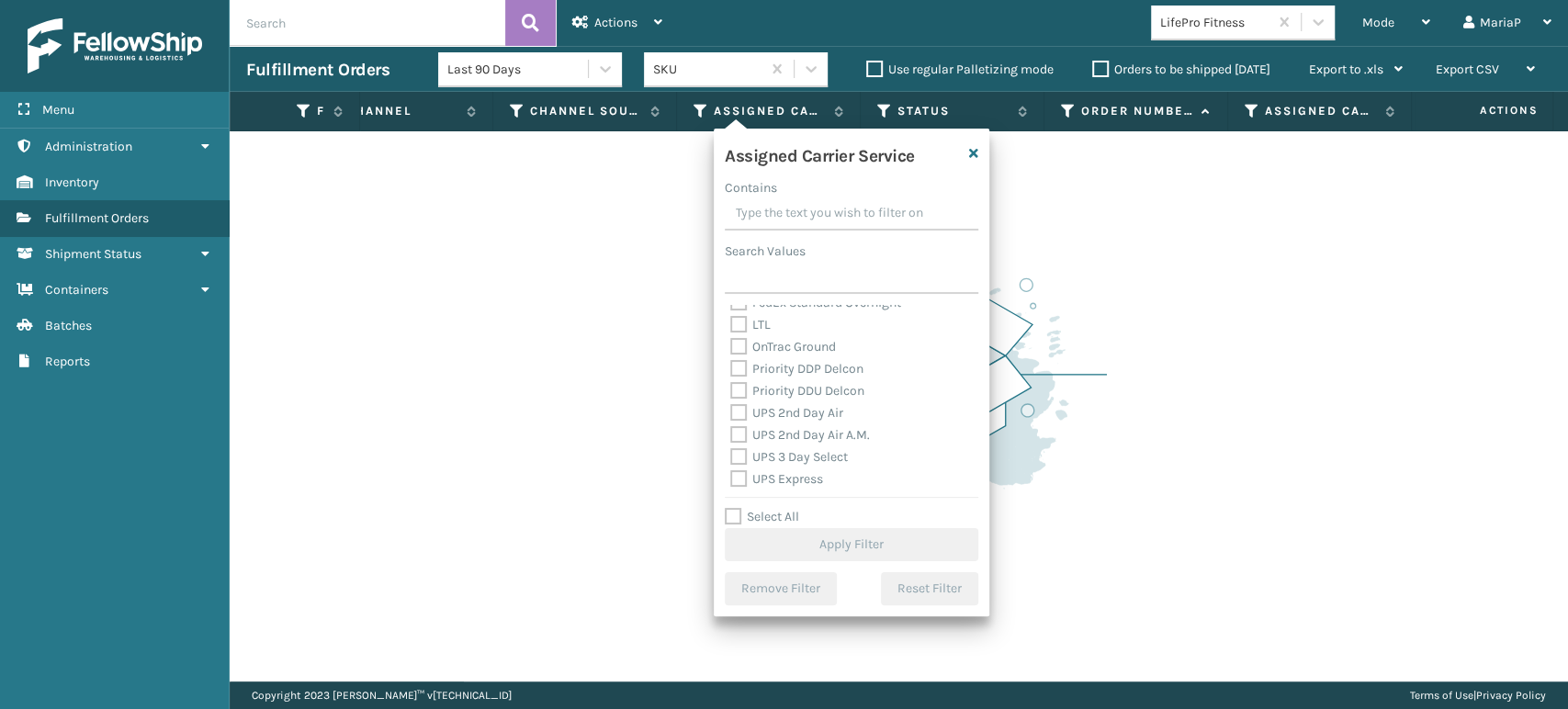
scroll to position [306, 0]
click at [740, 454] on label "UPS Ground" at bounding box center [775, 451] width 90 height 16
click at [731, 452] on input "UPS Ground" at bounding box center [730, 446] width 1 height 12
checkbox input "true"
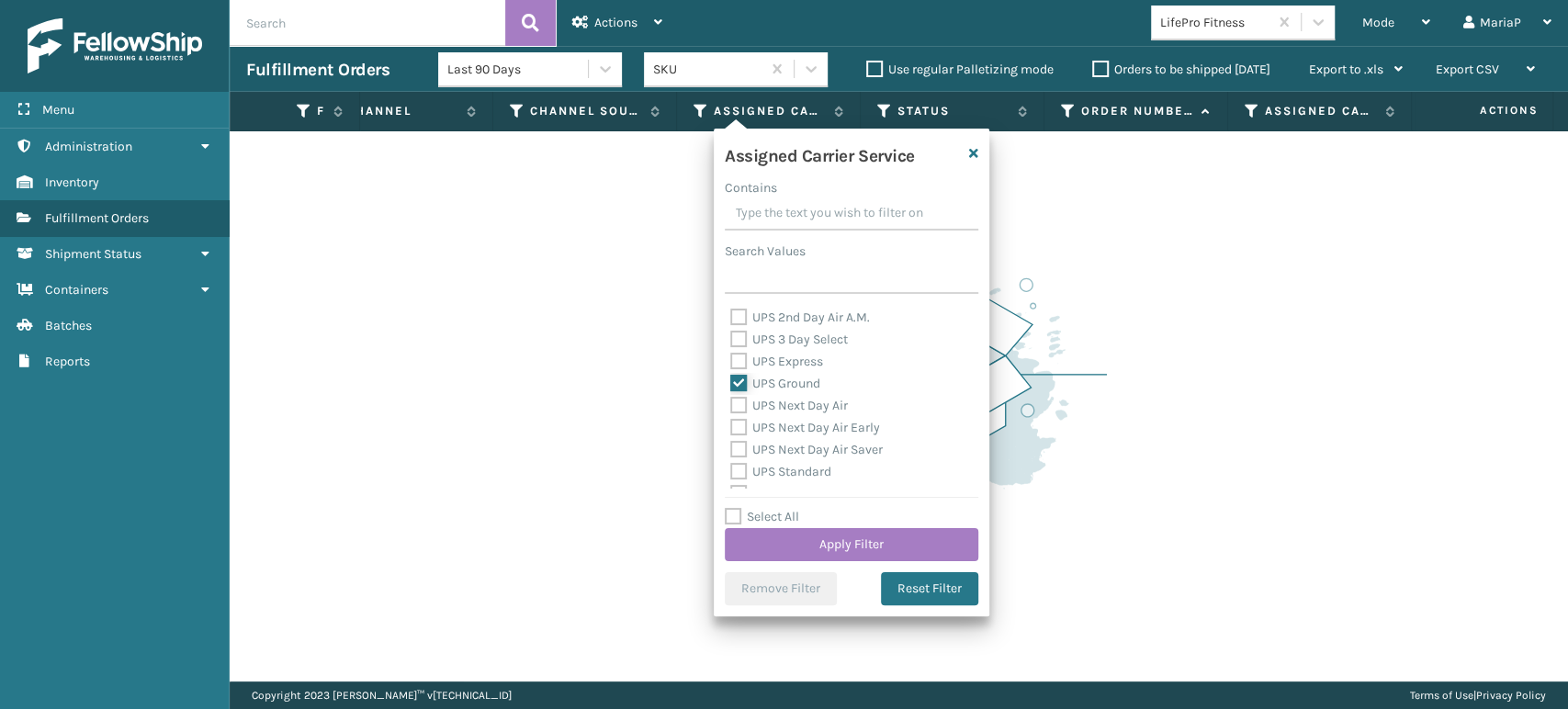
scroll to position [408, 0]
click at [733, 438] on label "UPS Standard" at bounding box center [780, 437] width 101 height 16
click at [731, 438] on input "UPS Standard" at bounding box center [730, 432] width 1 height 12
checkbox input "true"
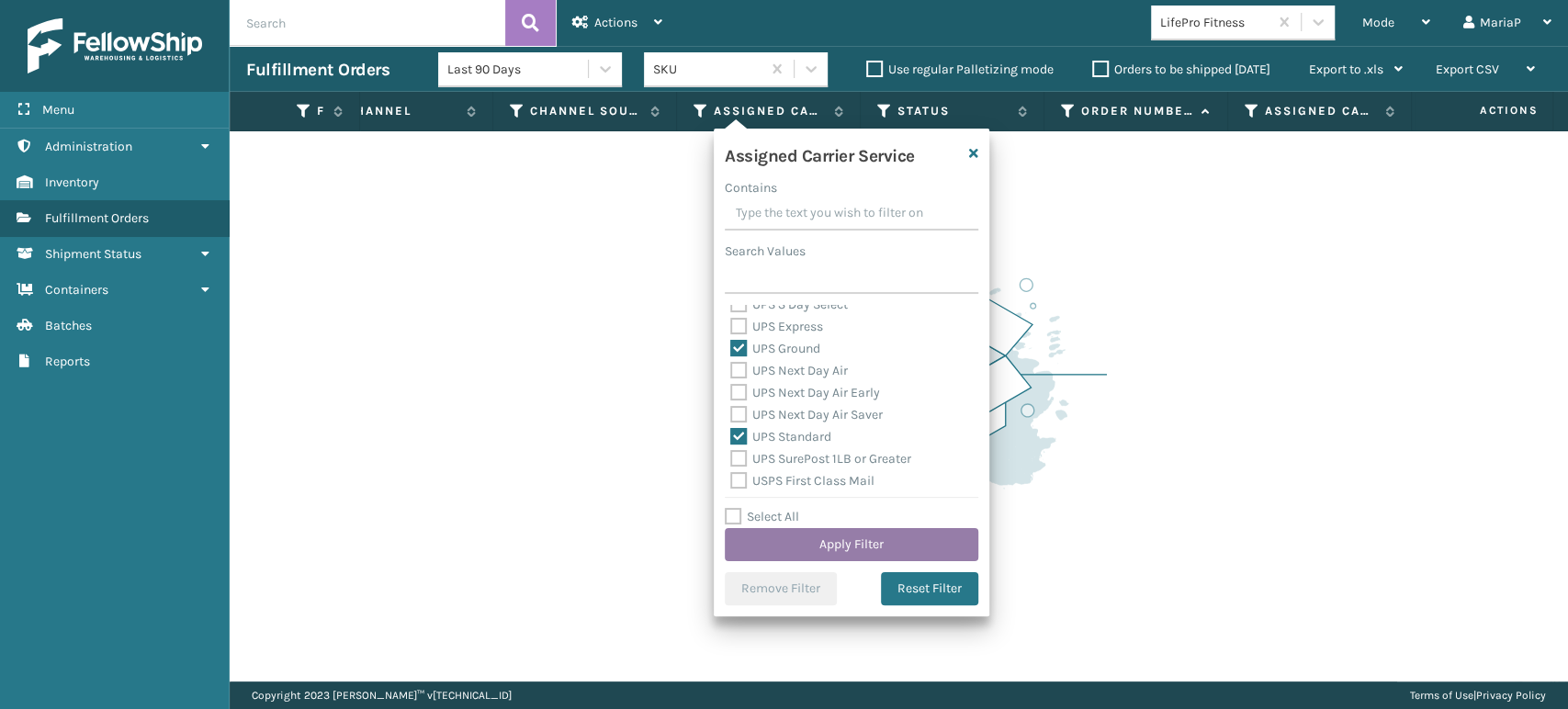
click at [904, 539] on button "Apply Filter" at bounding box center [851, 544] width 253 height 33
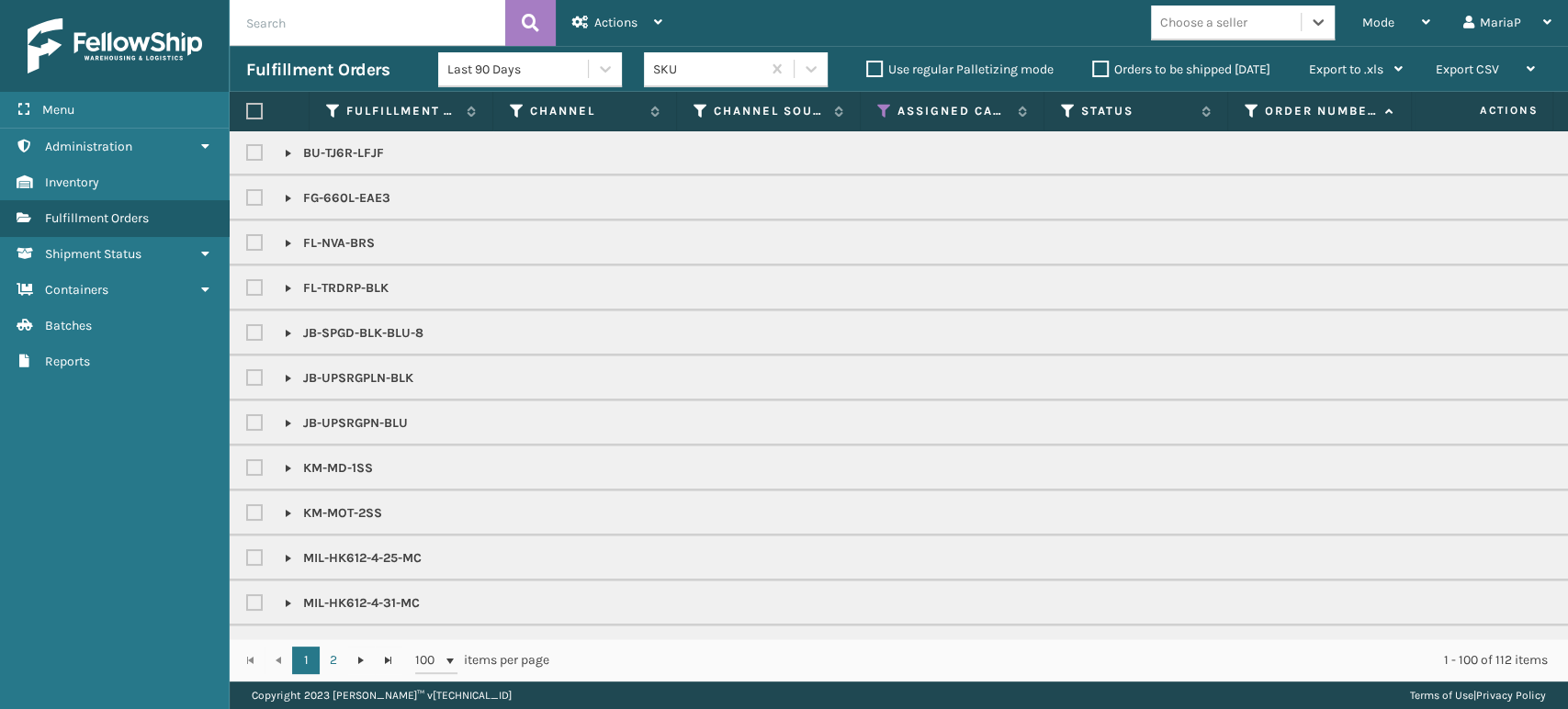
click at [1245, 31] on div "Choose a seller" at bounding box center [1204, 22] width 88 height 19
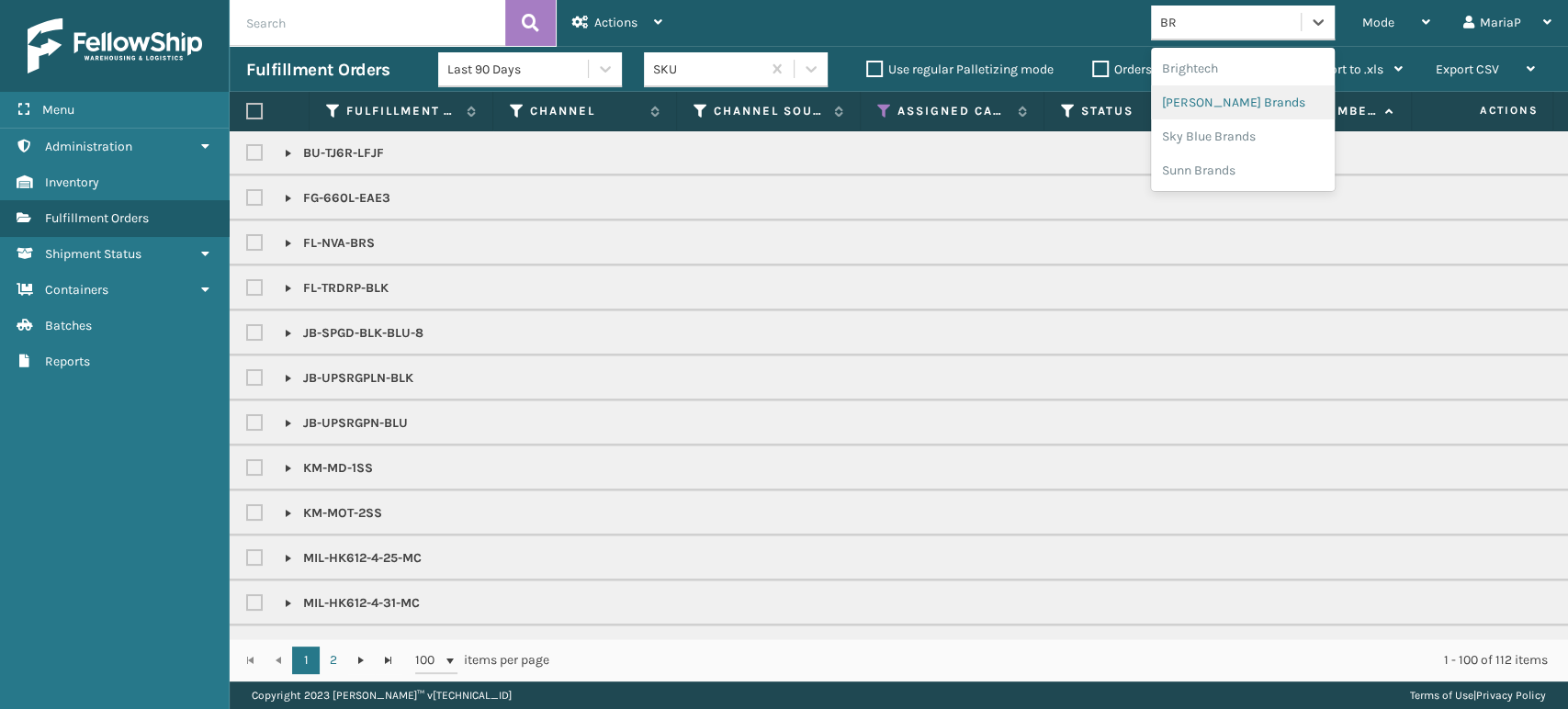
type input "BR"
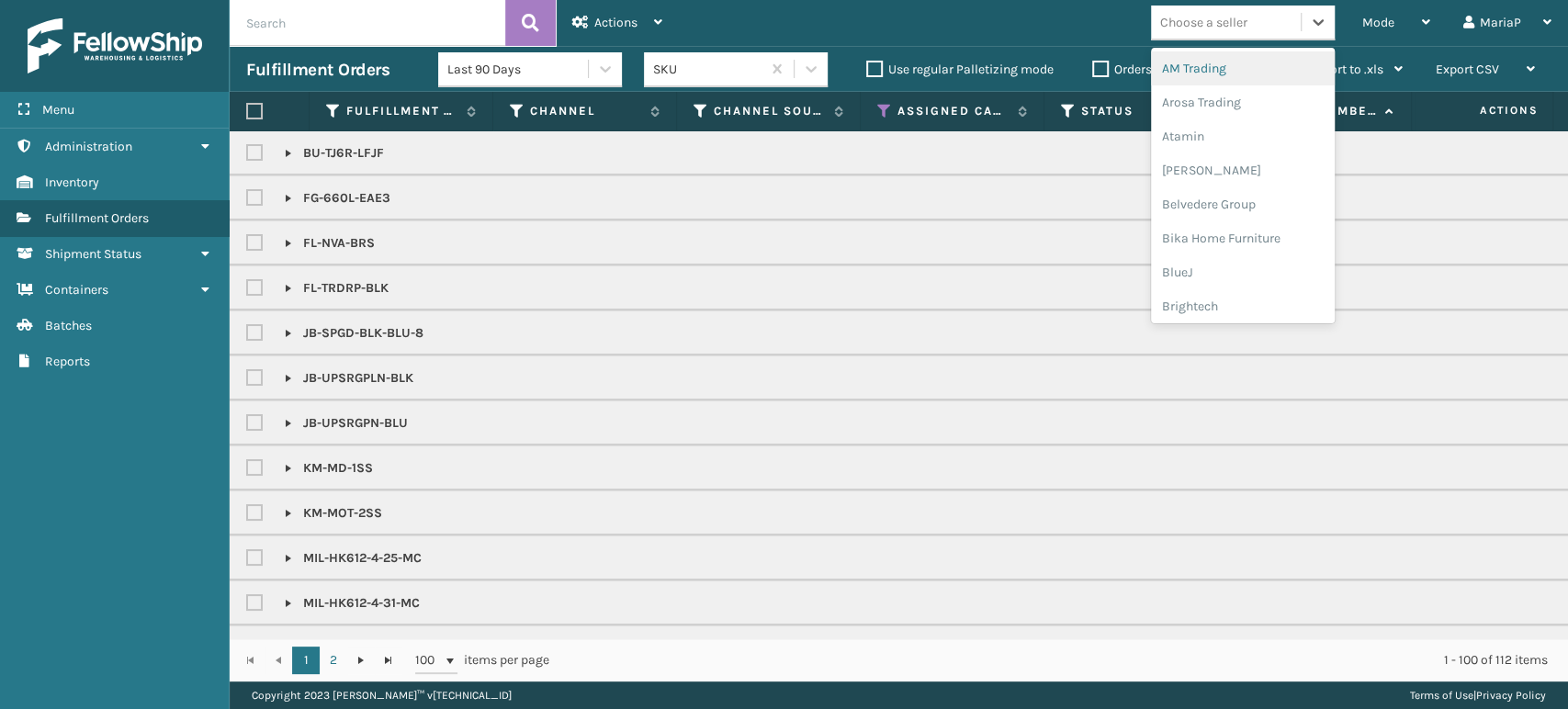
click at [1243, 25] on div "Choose a seller" at bounding box center [1204, 22] width 88 height 19
type input "BR"
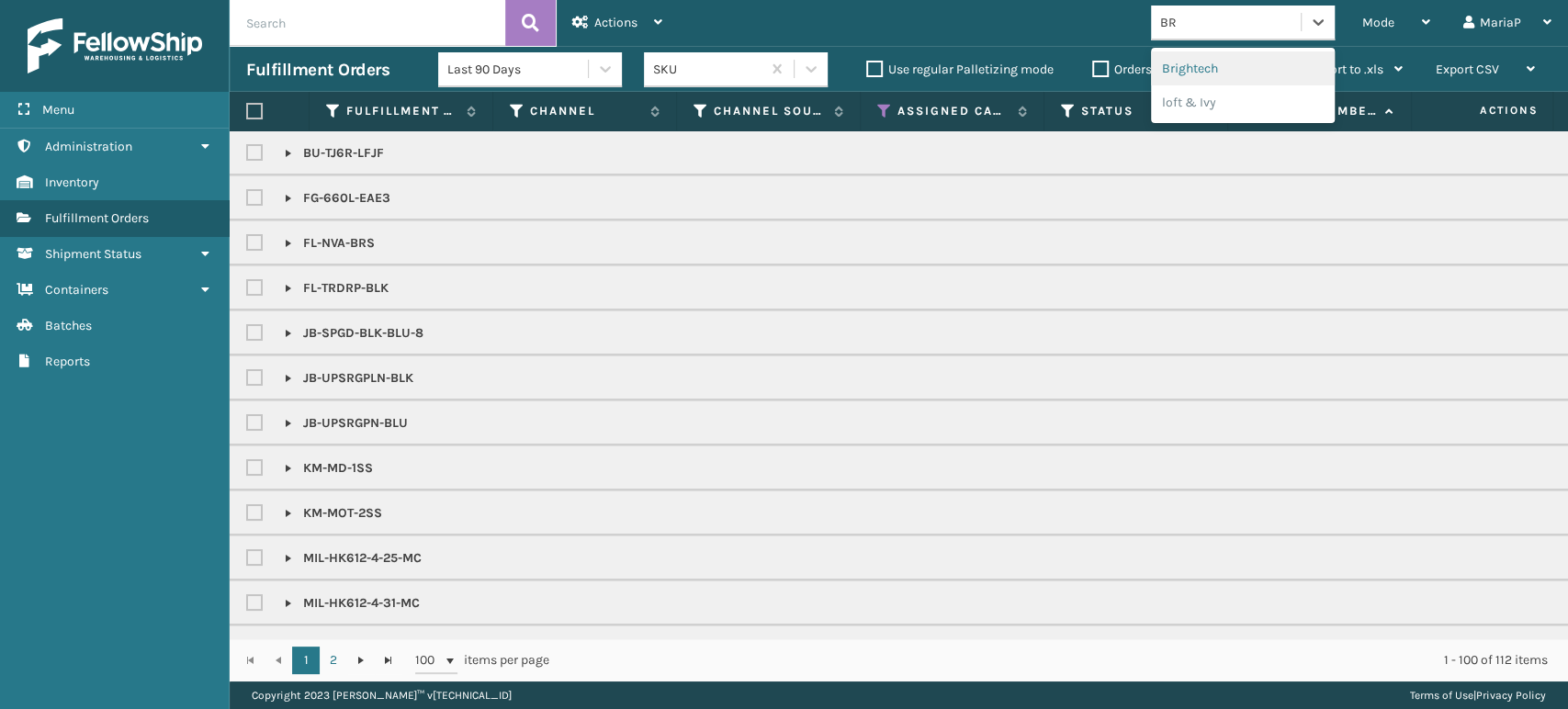
click at [1212, 63] on div "Brightech" at bounding box center [1242, 69] width 183 height 34
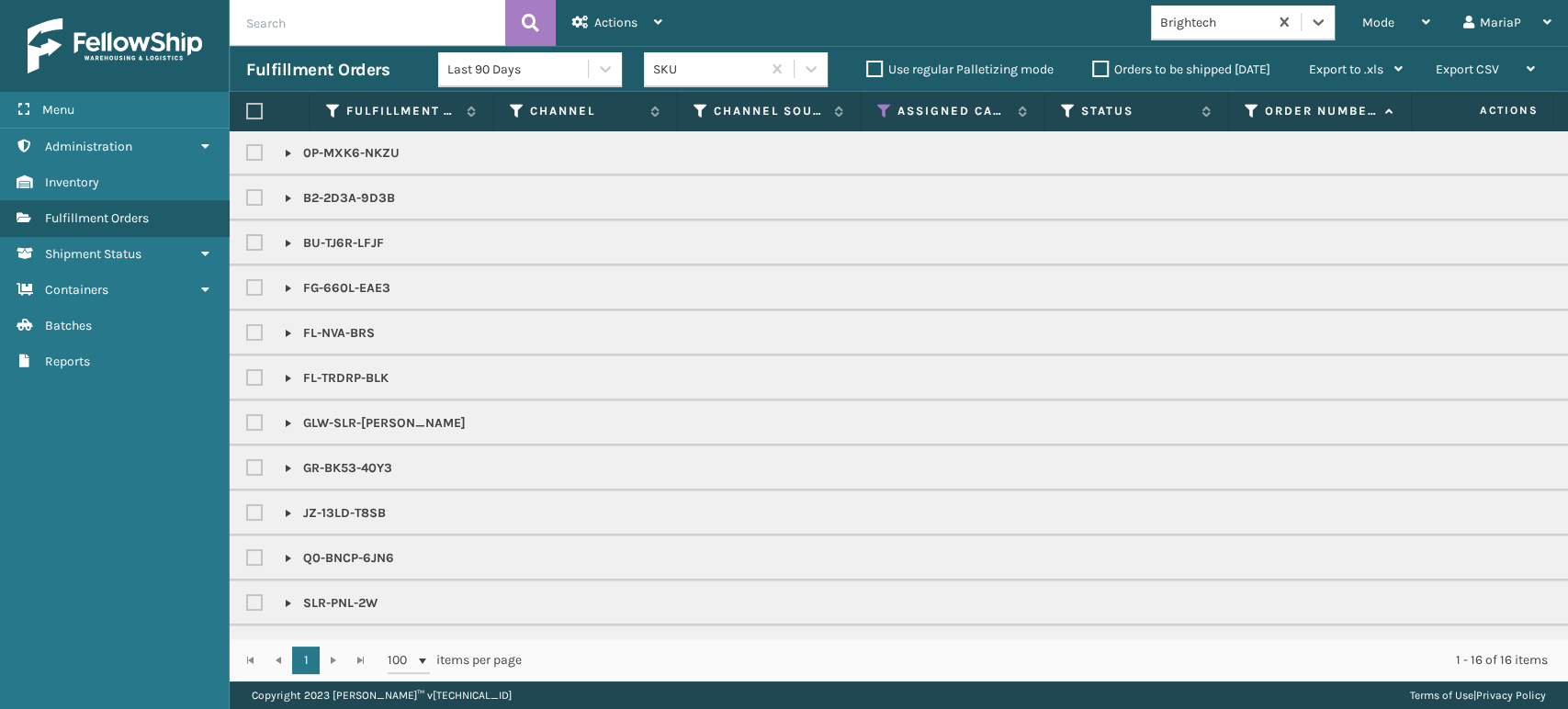
drag, startPoint x: 253, startPoint y: 108, endPoint x: 286, endPoint y: 99, distance: 34.2
click at [253, 108] on label at bounding box center [254, 111] width 17 height 17
click at [247, 108] on input "checkbox" at bounding box center [246, 112] width 1 height 12
checkbox input "true"
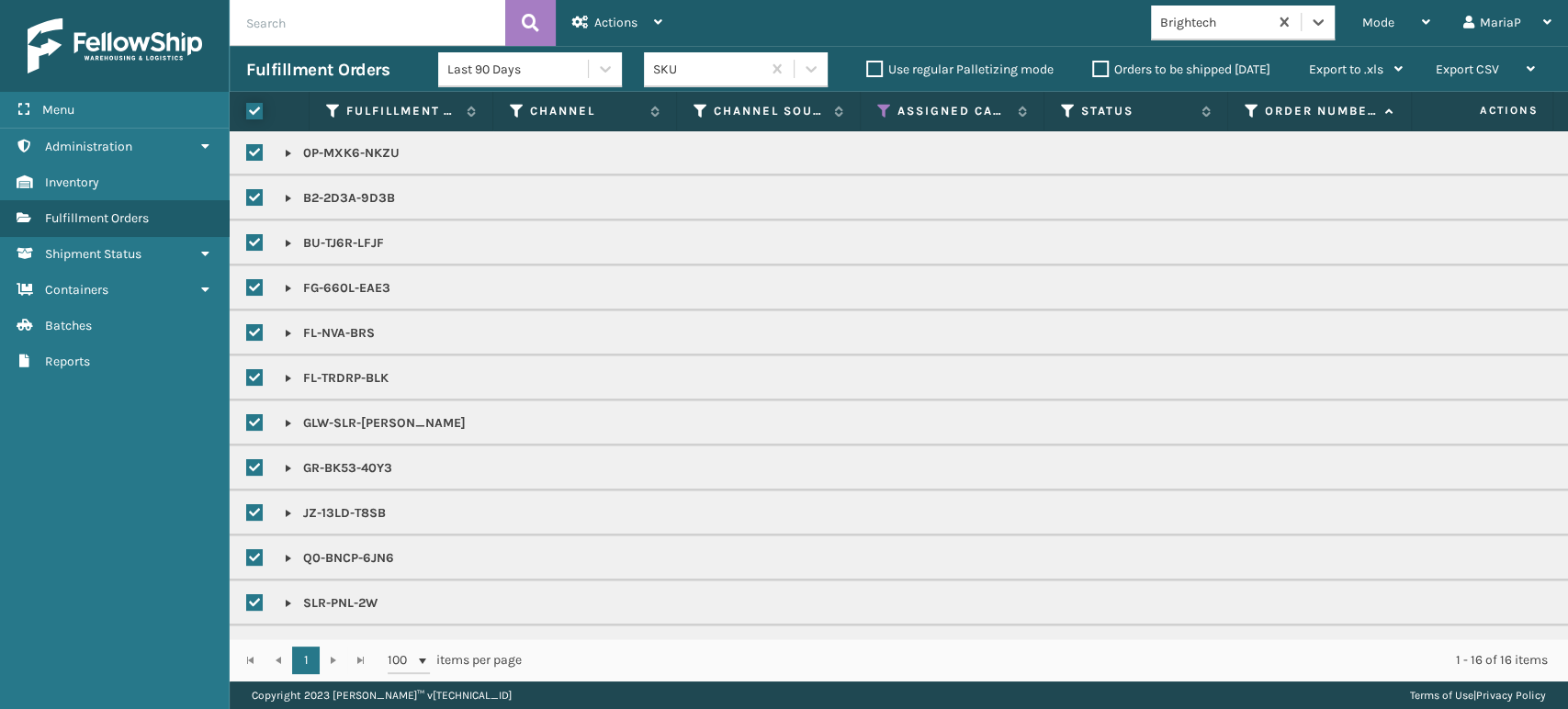
checkbox input "true"
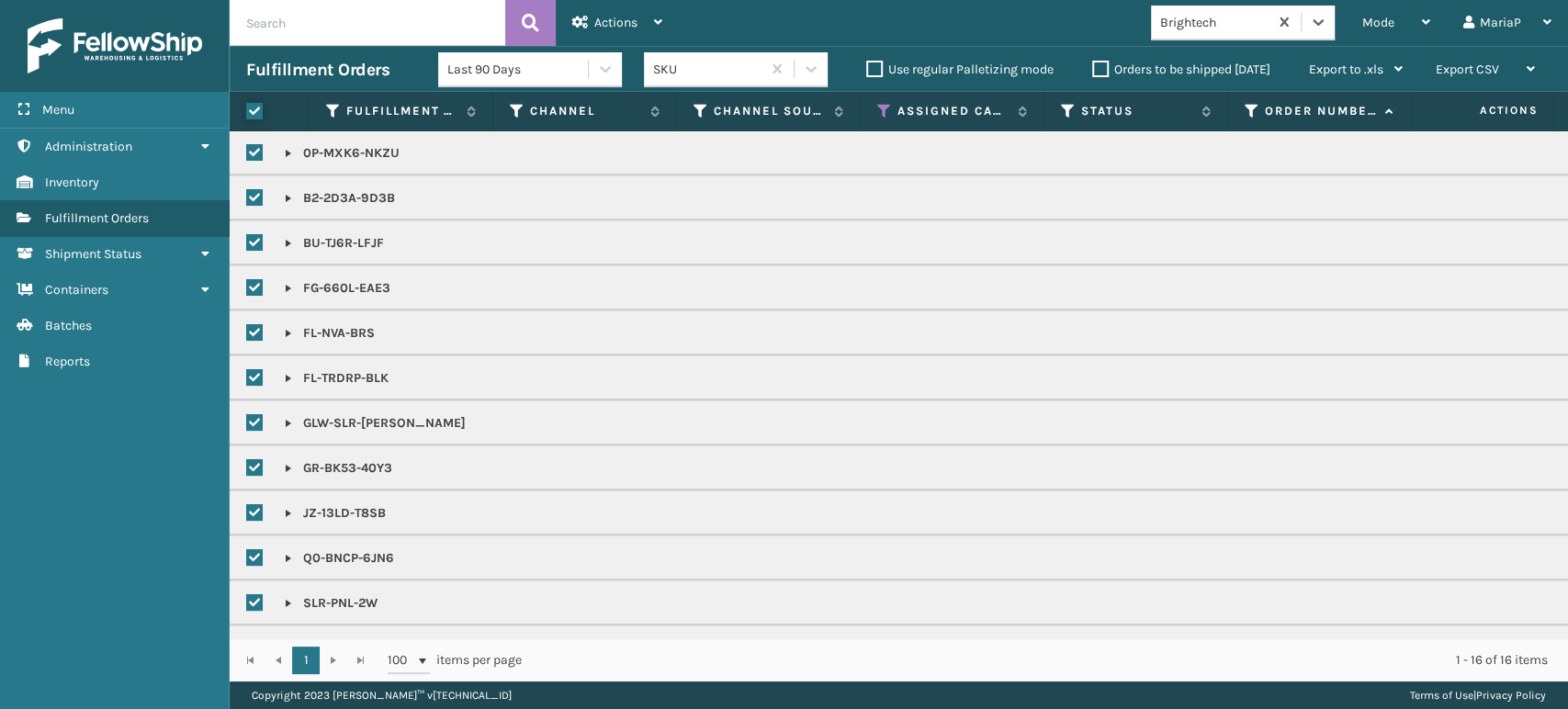
checkbox input "true"
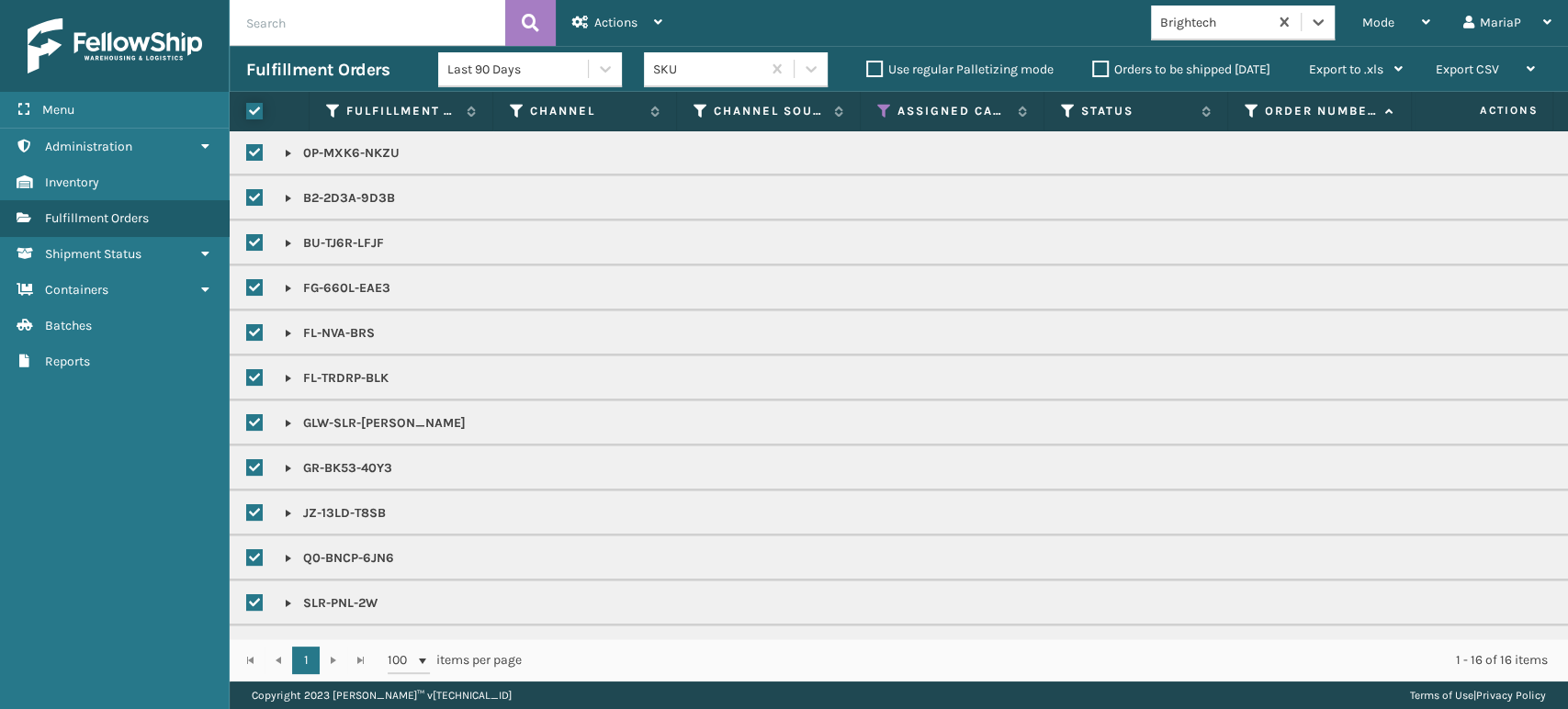
checkbox input "true"
click at [608, 30] on div "Actions" at bounding box center [617, 23] width 90 height 46
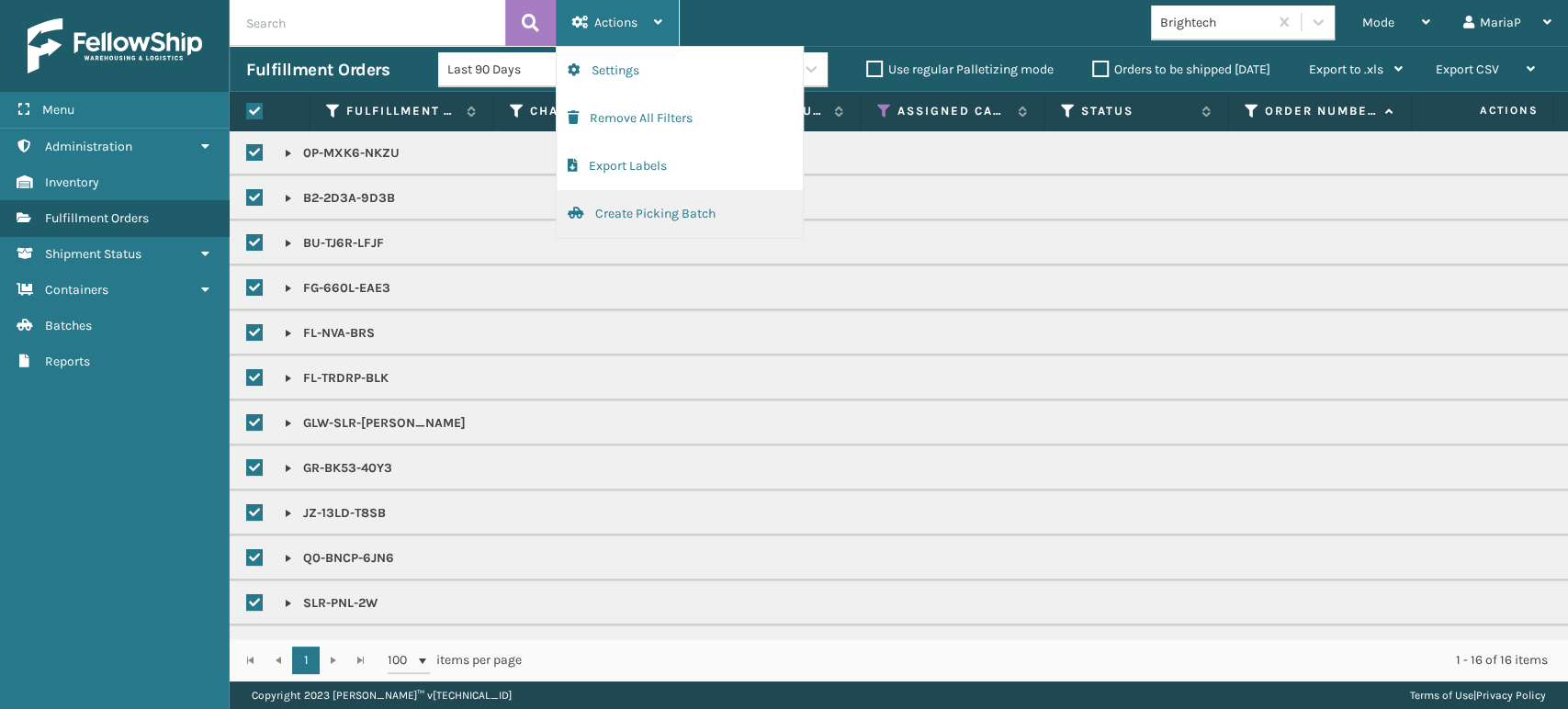
click at [646, 205] on button "Create Picking Batch" at bounding box center [679, 214] width 246 height 48
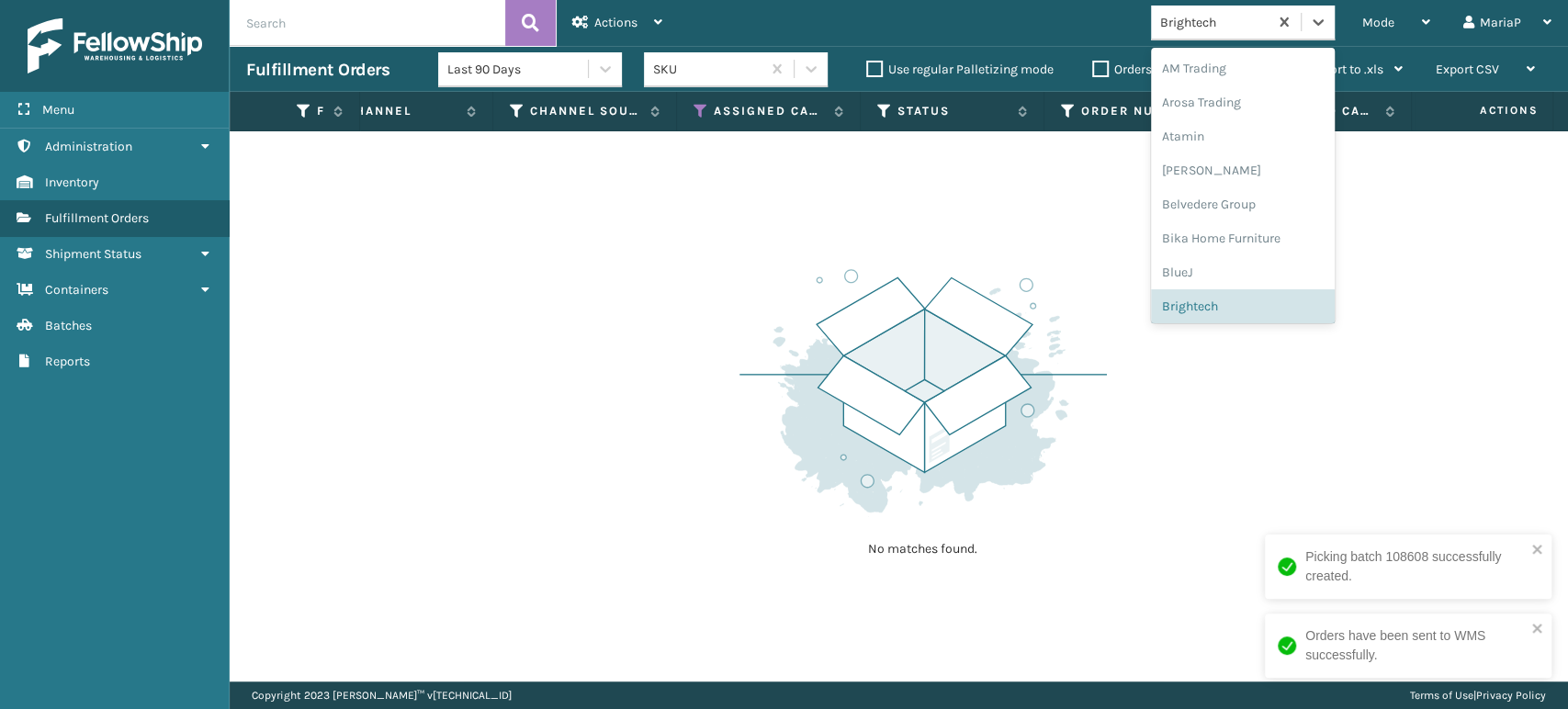
click at [1220, 24] on div "Brightech" at bounding box center [1215, 22] width 110 height 19
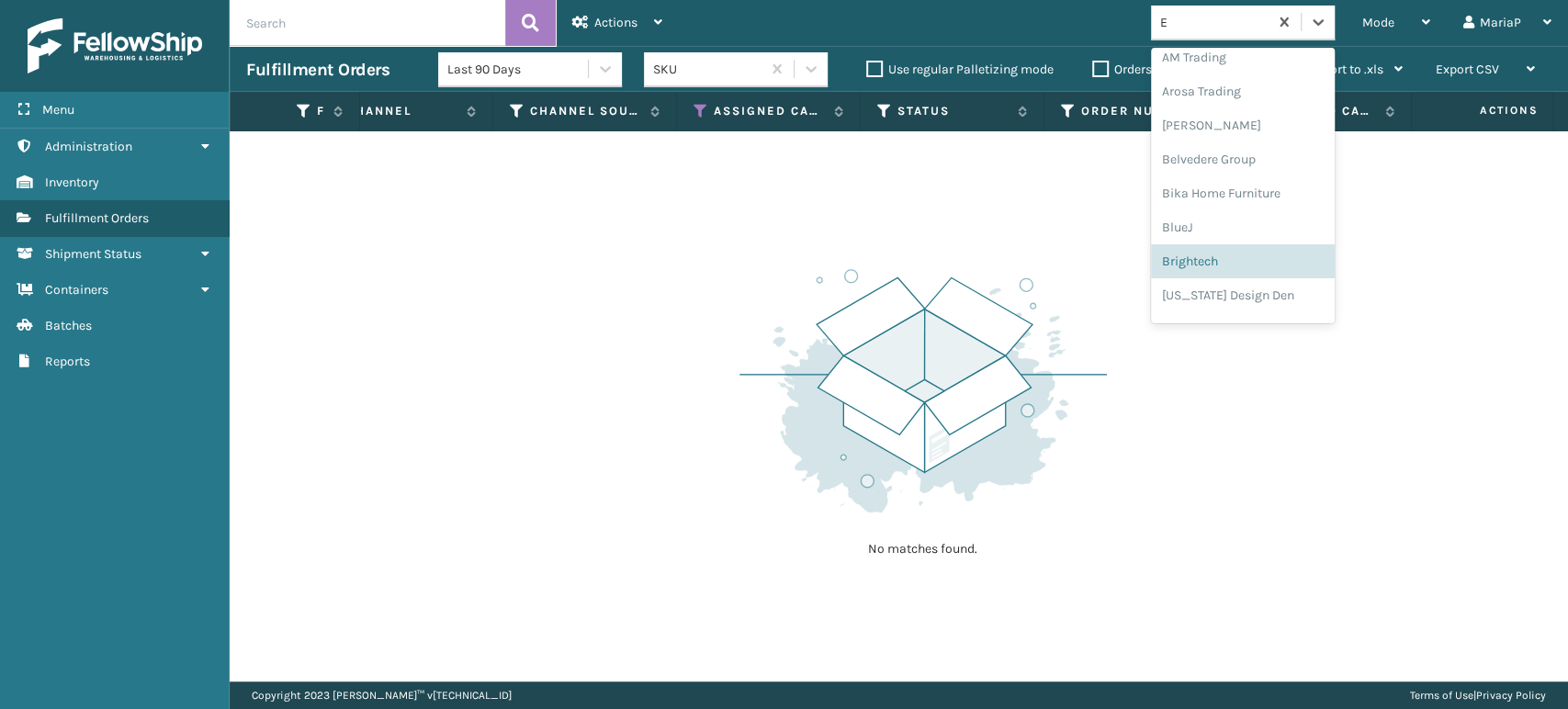
type input "EM"
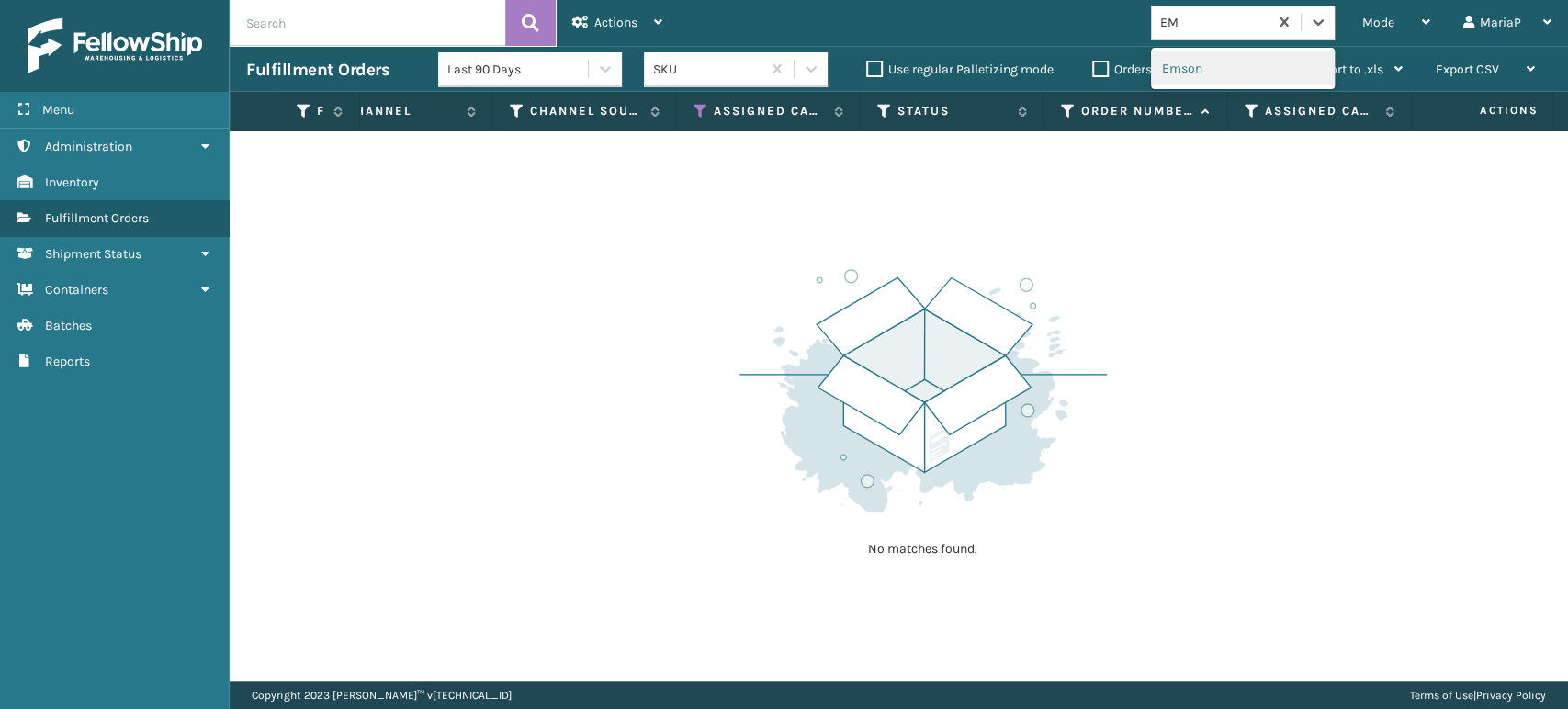
scroll to position [0, 0]
click at [1203, 59] on div "Emson" at bounding box center [1242, 69] width 183 height 34
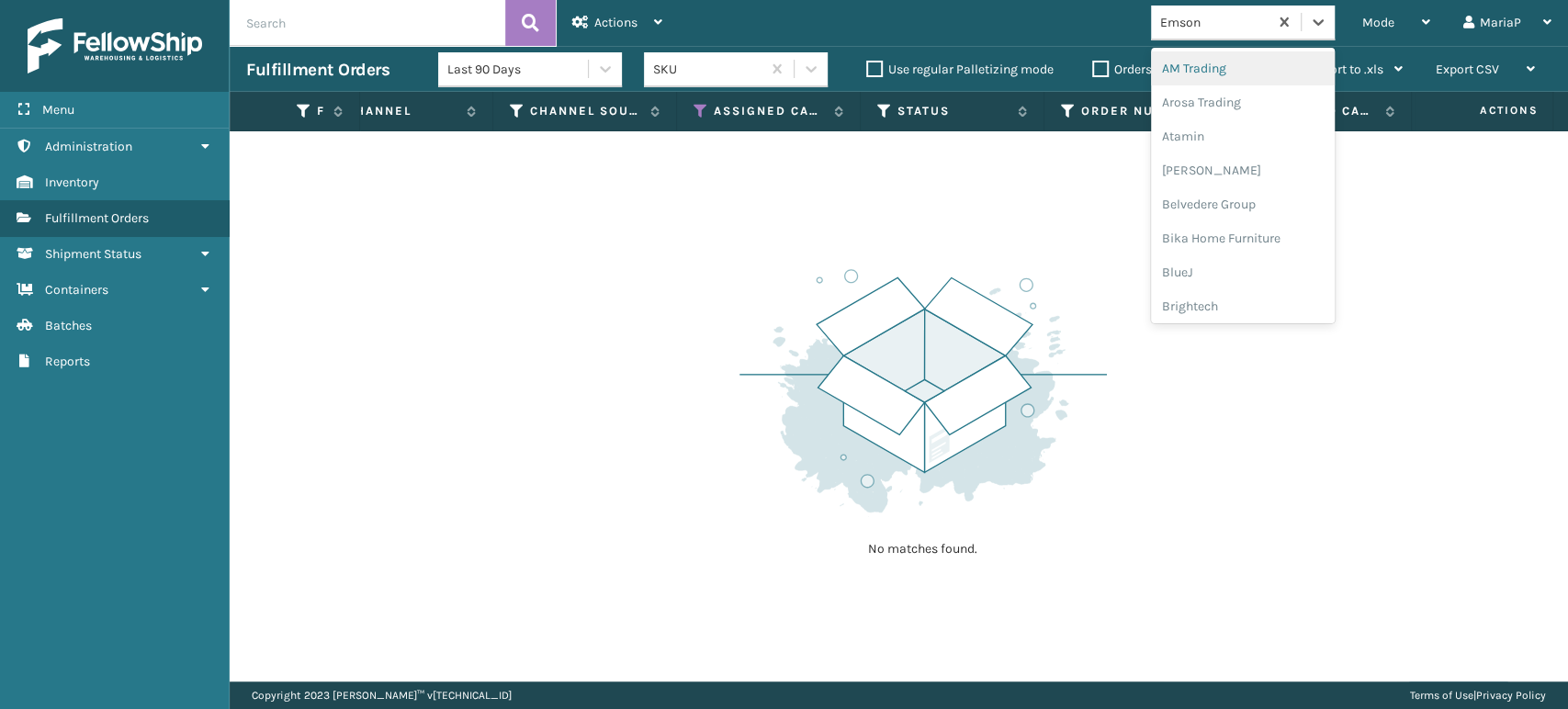
click at [1244, 30] on div "Emson" at bounding box center [1215, 22] width 110 height 19
type input "FO"
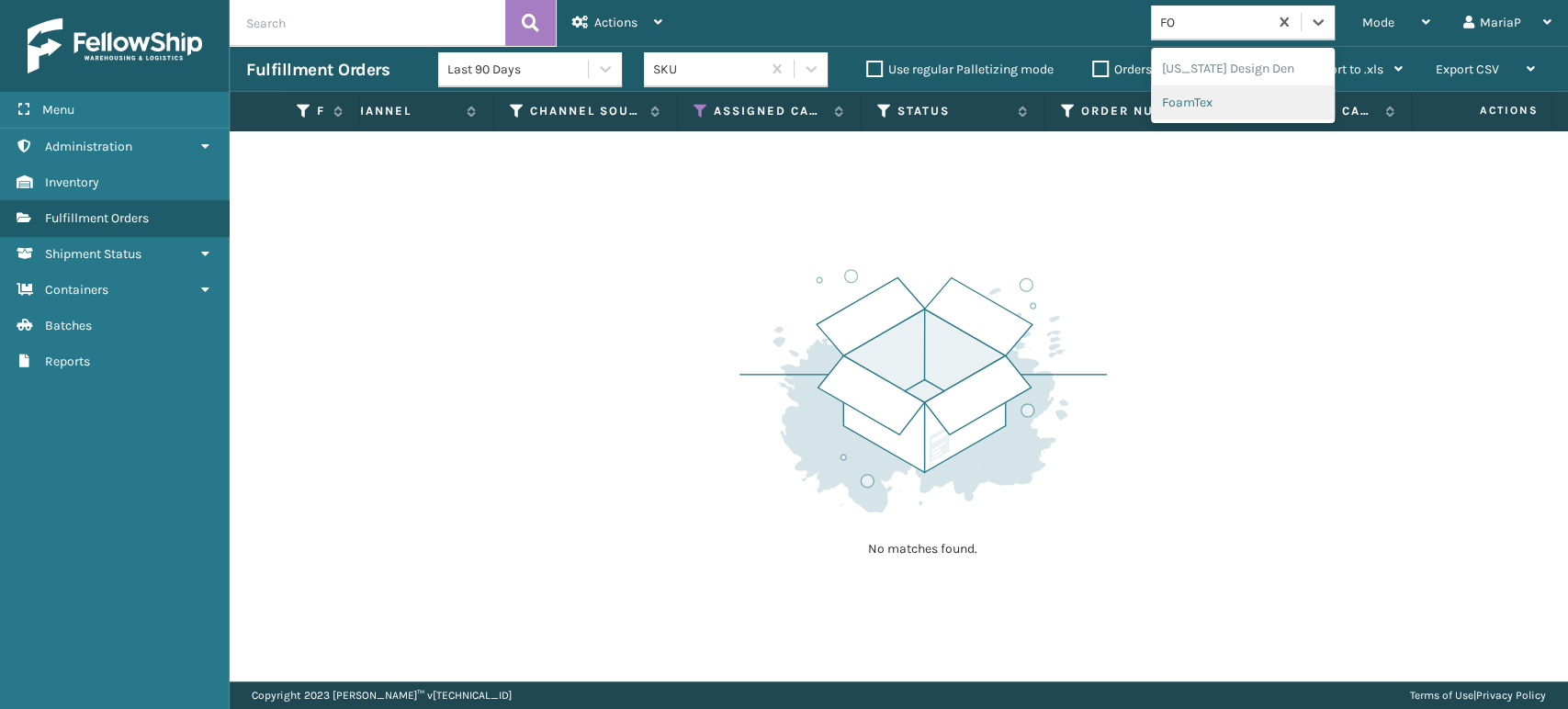
click at [1216, 105] on div "FoamTex" at bounding box center [1242, 103] width 183 height 34
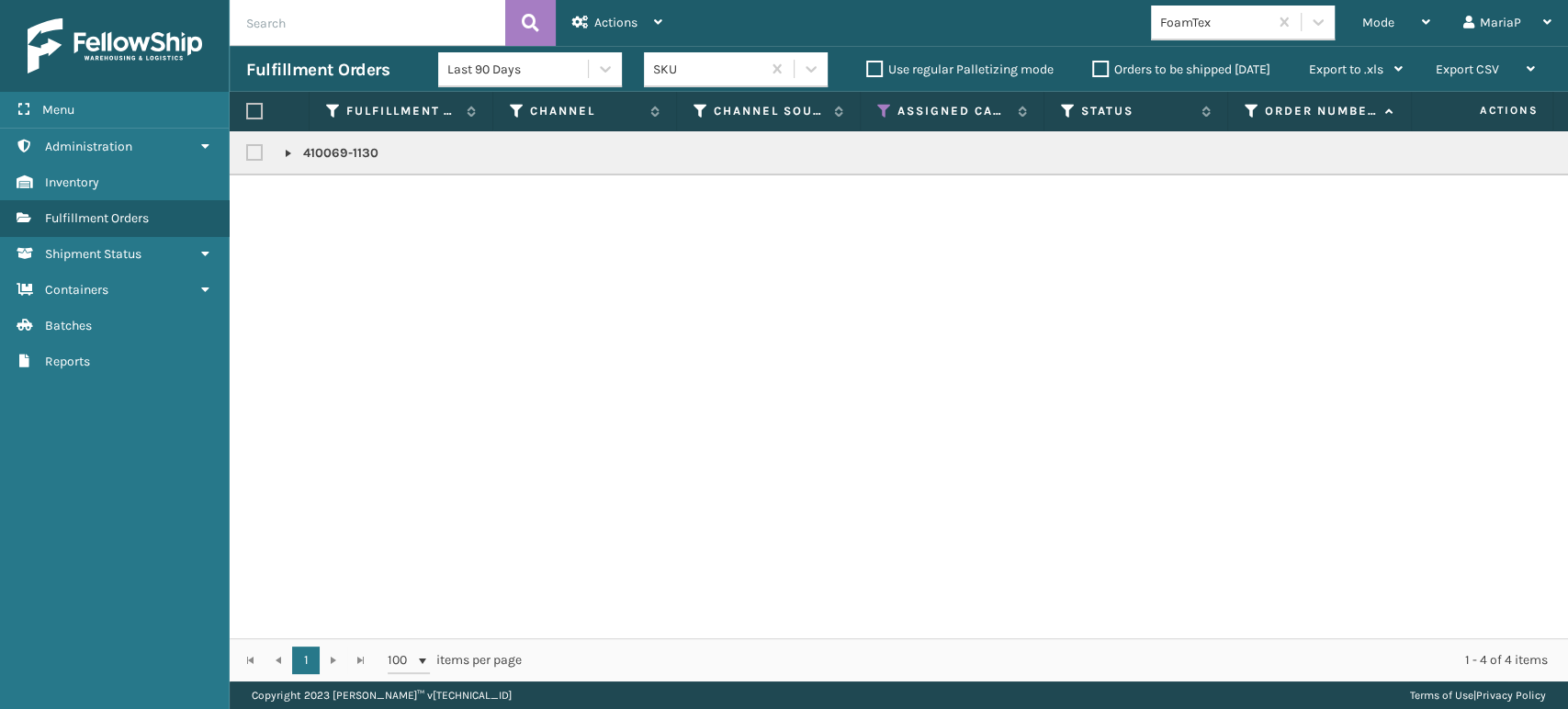
click at [263, 110] on div at bounding box center [269, 111] width 46 height 17
drag, startPoint x: 252, startPoint y: 116, endPoint x: 358, endPoint y: 111, distance: 106.1
click at [252, 115] on label at bounding box center [254, 111] width 17 height 17
click at [247, 115] on input "checkbox" at bounding box center [246, 112] width 1 height 12
checkbox input "true"
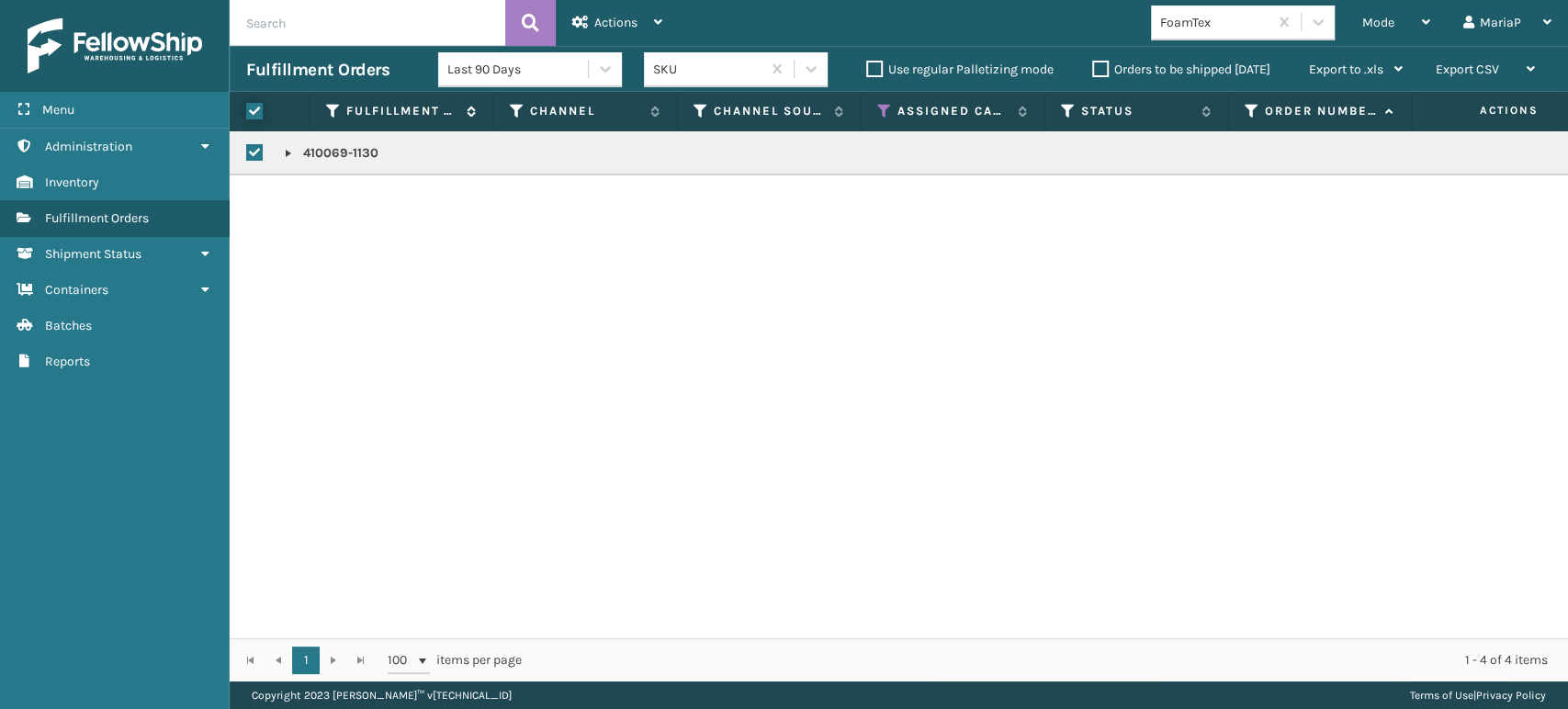
checkbox input "true"
click at [646, 18] on div "Actions" at bounding box center [617, 23] width 90 height 46
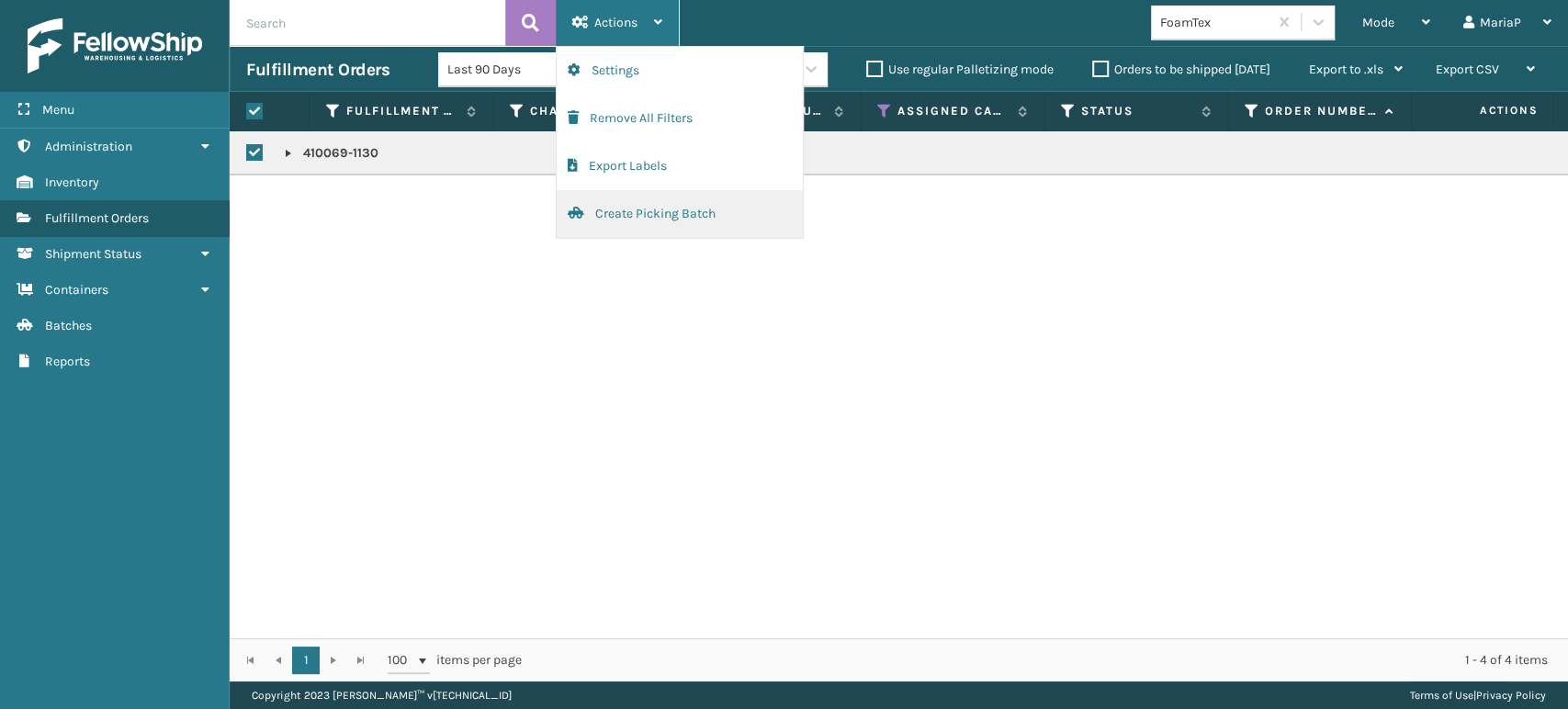
click at [718, 201] on button "Create Picking Batch" at bounding box center [679, 214] width 246 height 48
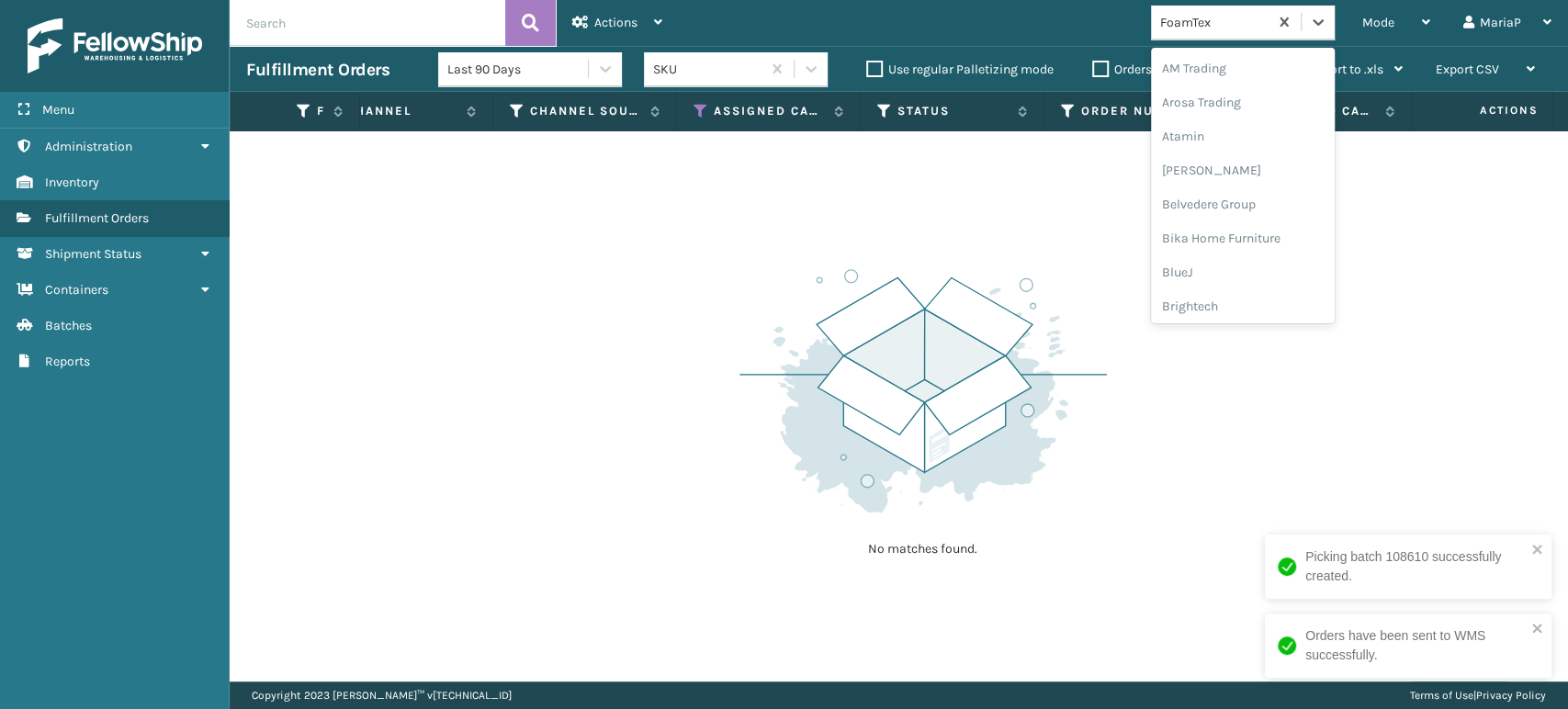
click at [1225, 34] on div "FoamTex" at bounding box center [1208, 22] width 117 height 30
type input "MIL"
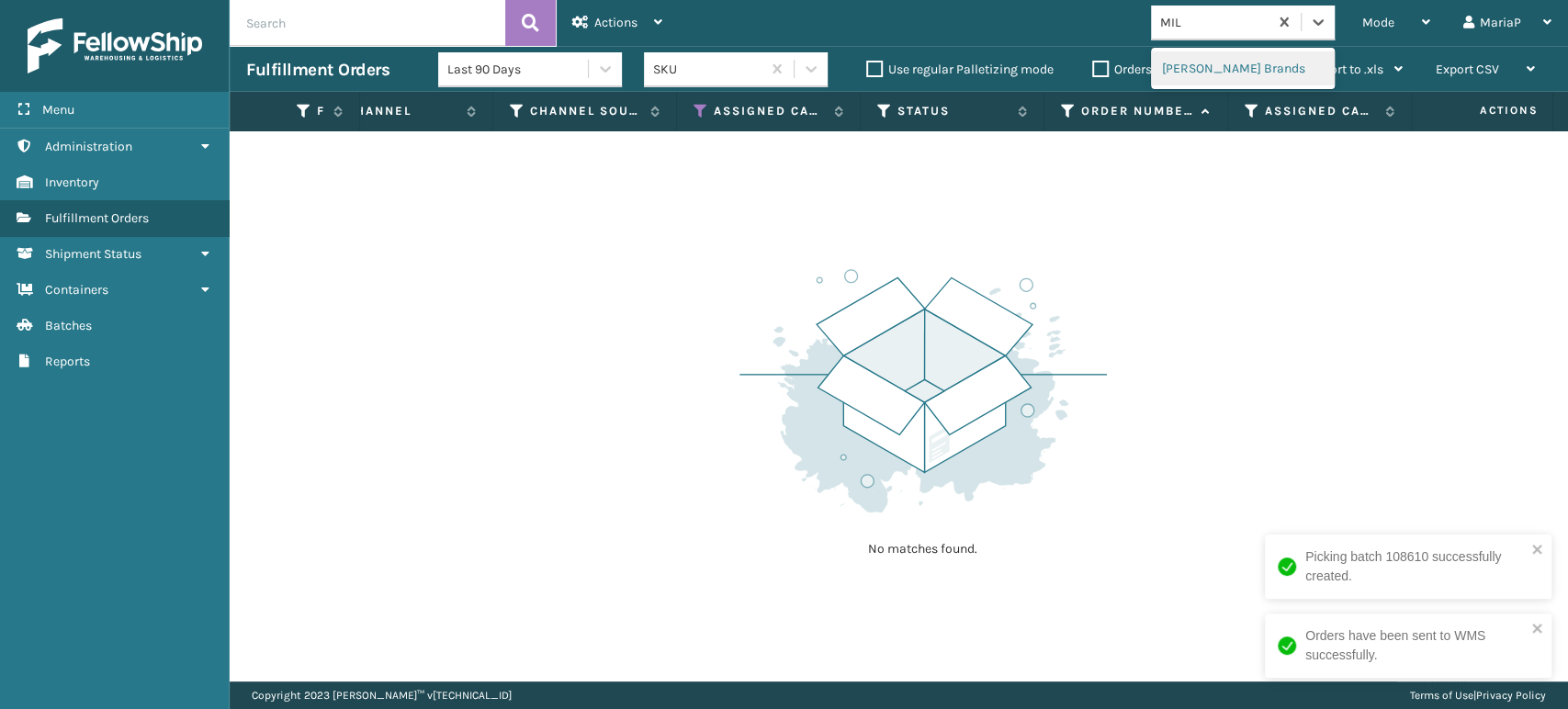
click at [1228, 77] on div "[PERSON_NAME] Brands" at bounding box center [1242, 69] width 183 height 34
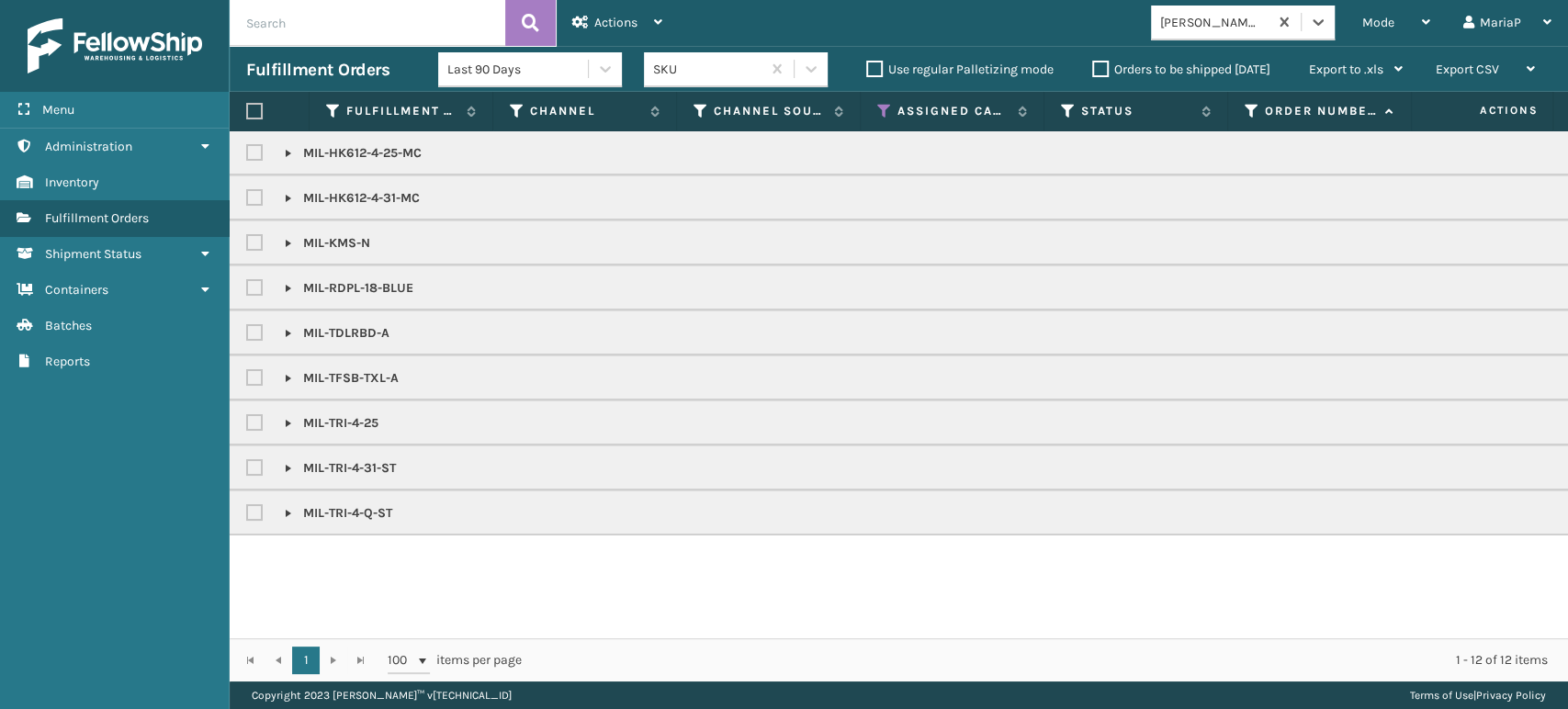
click at [252, 116] on label at bounding box center [254, 111] width 17 height 17
click at [247, 116] on input "checkbox" at bounding box center [246, 112] width 1 height 12
checkbox input "true"
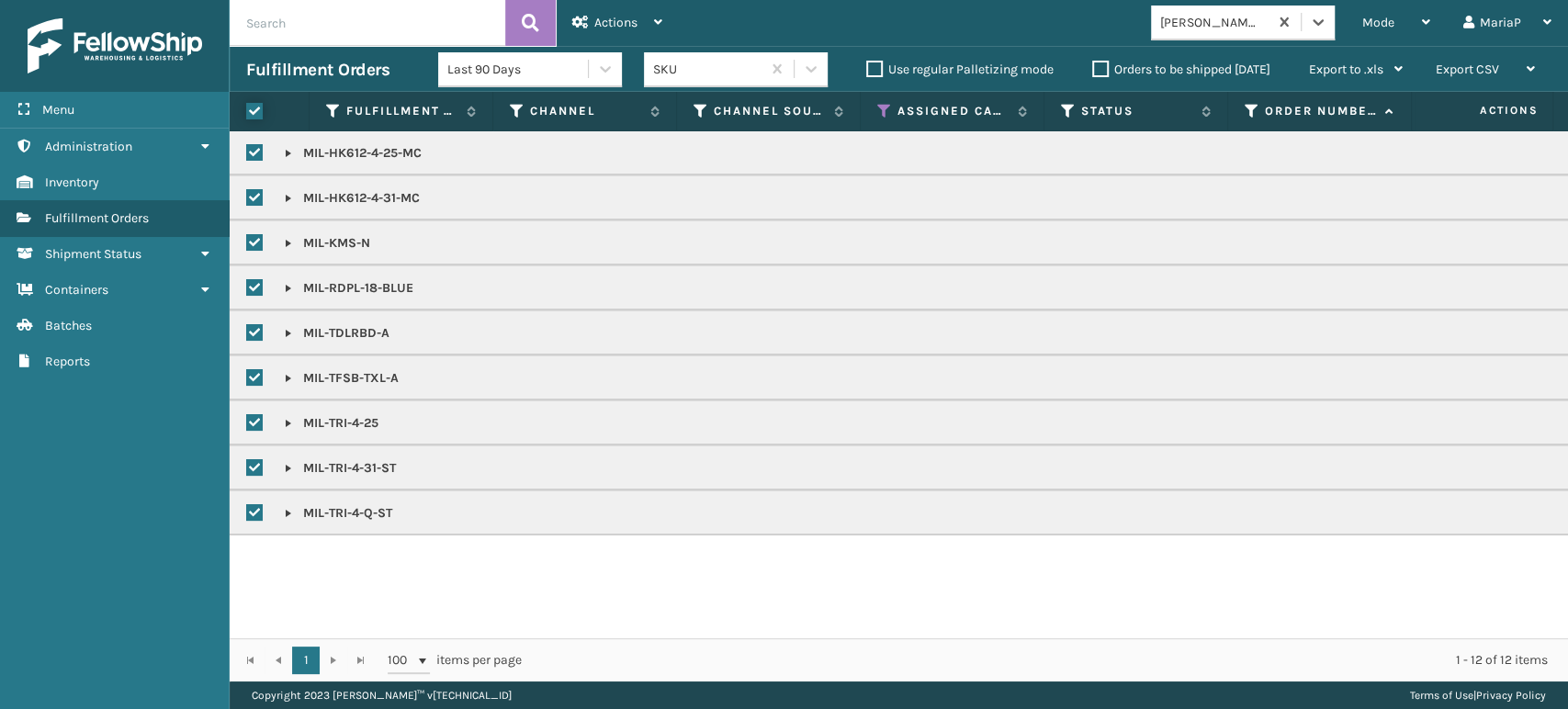
checkbox input "true"
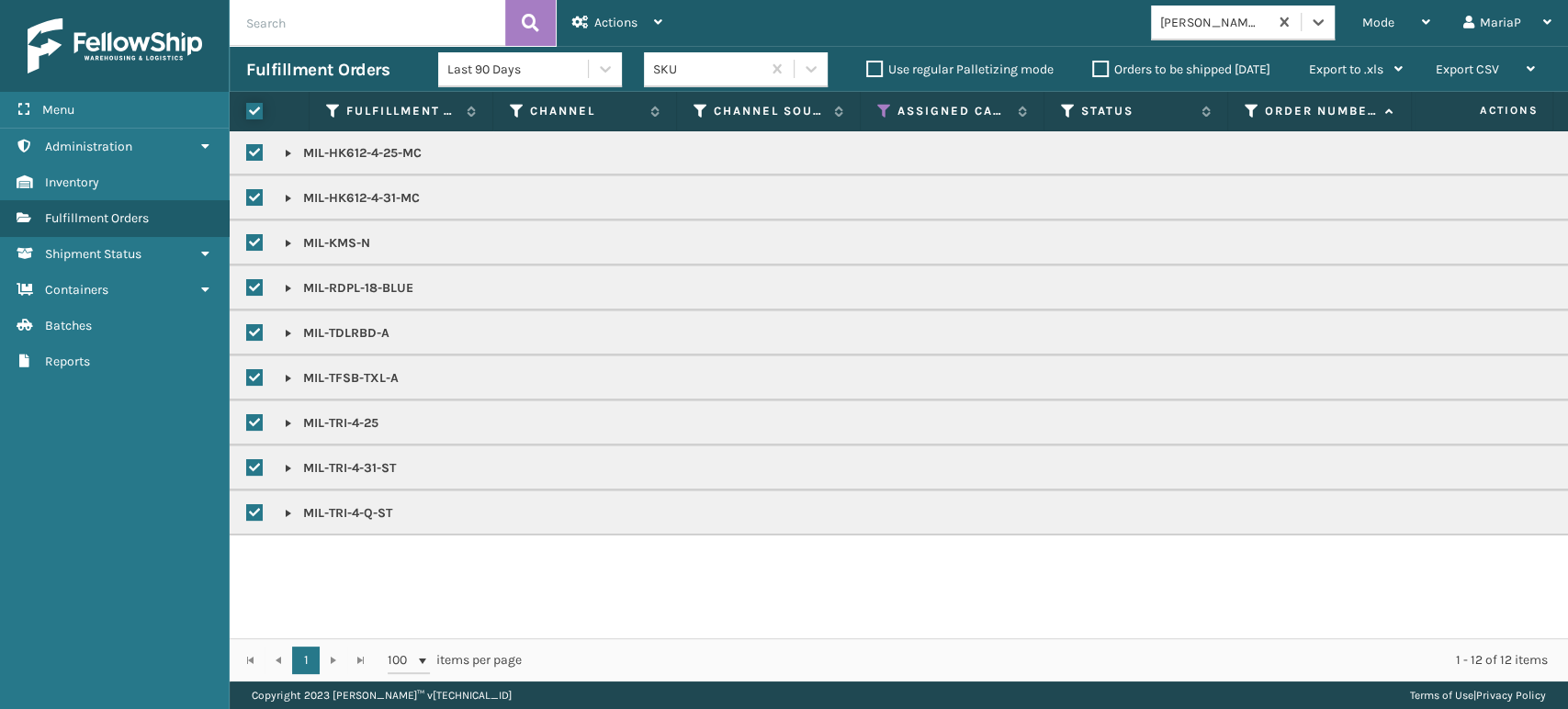
checkbox input "true"
click at [624, 18] on span "Actions" at bounding box center [615, 23] width 43 height 16
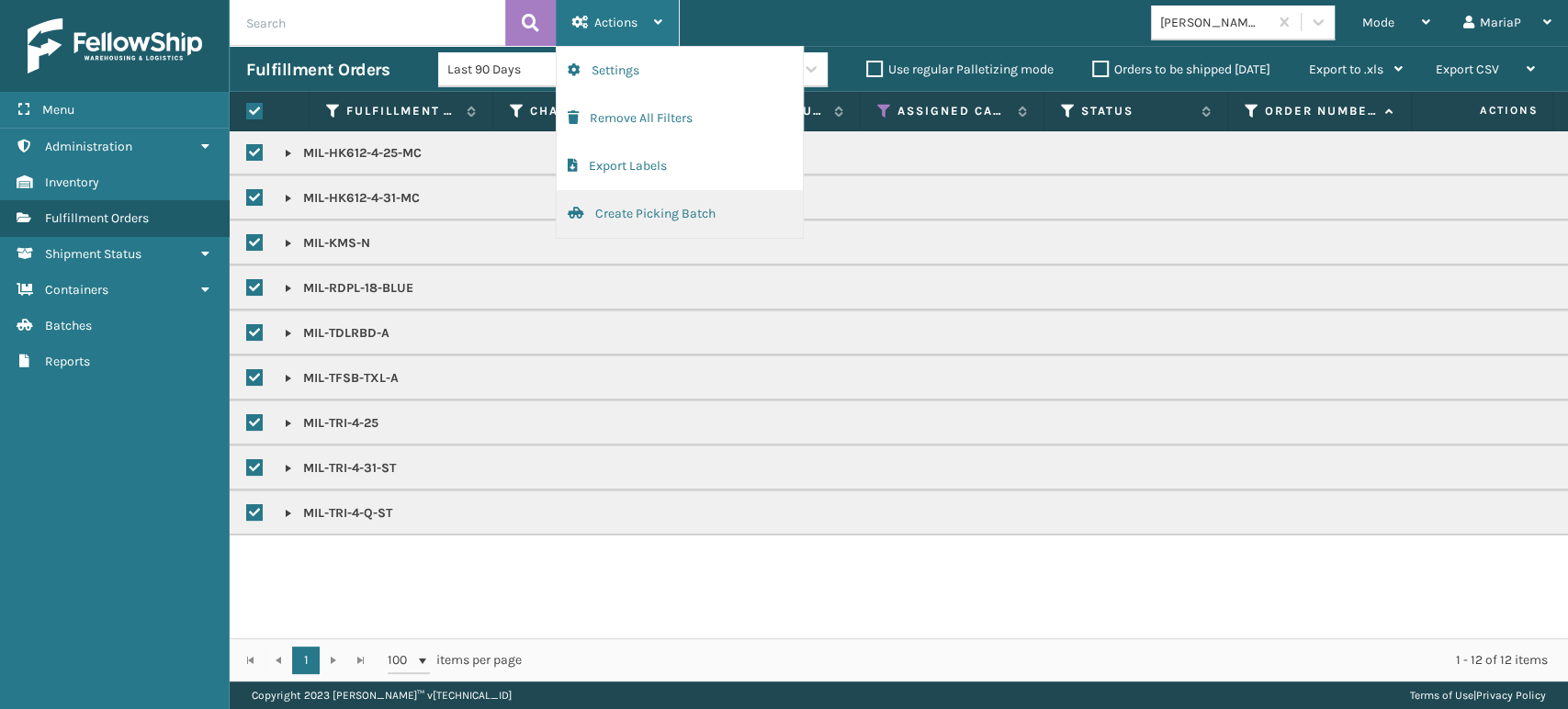
click at [667, 215] on button "Create Picking Batch" at bounding box center [679, 214] width 246 height 48
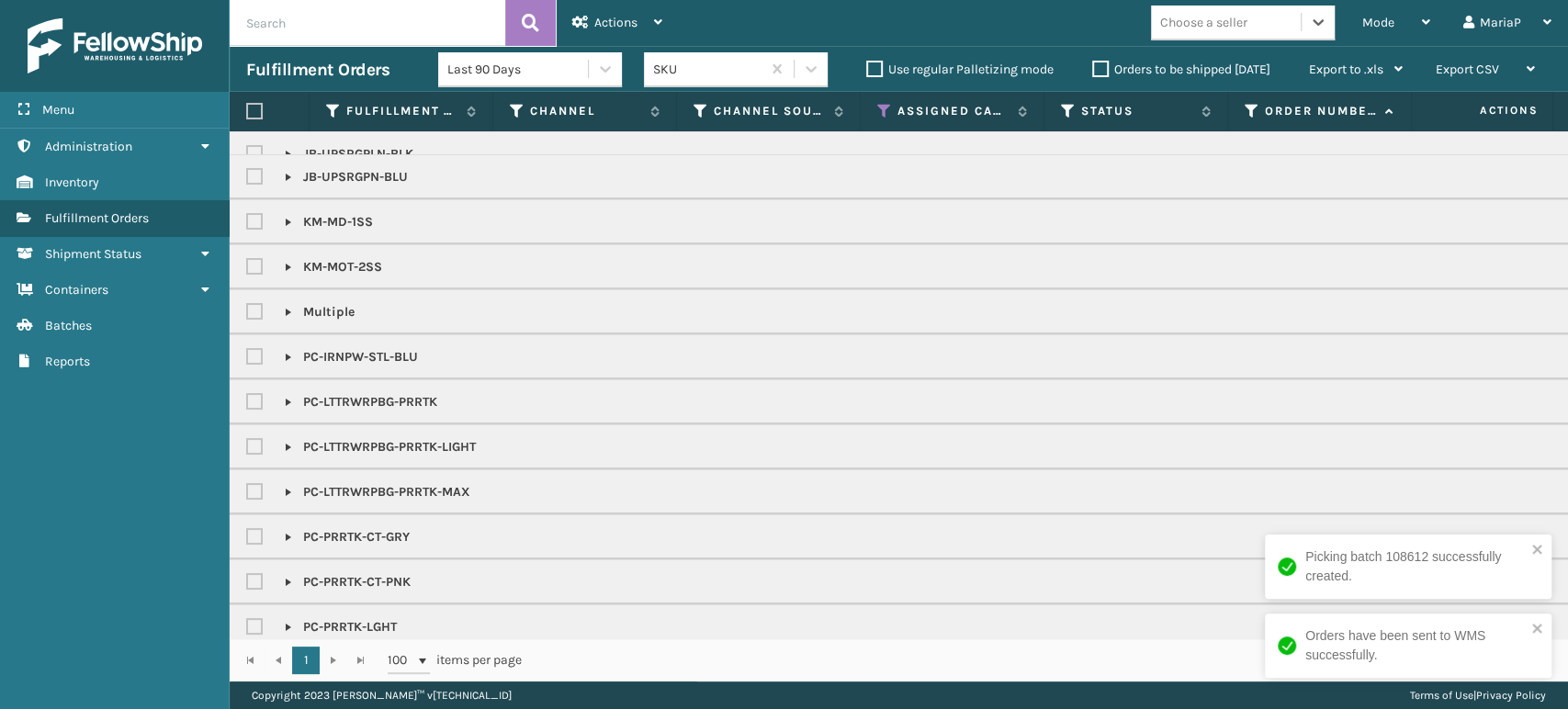
scroll to position [102, 0]
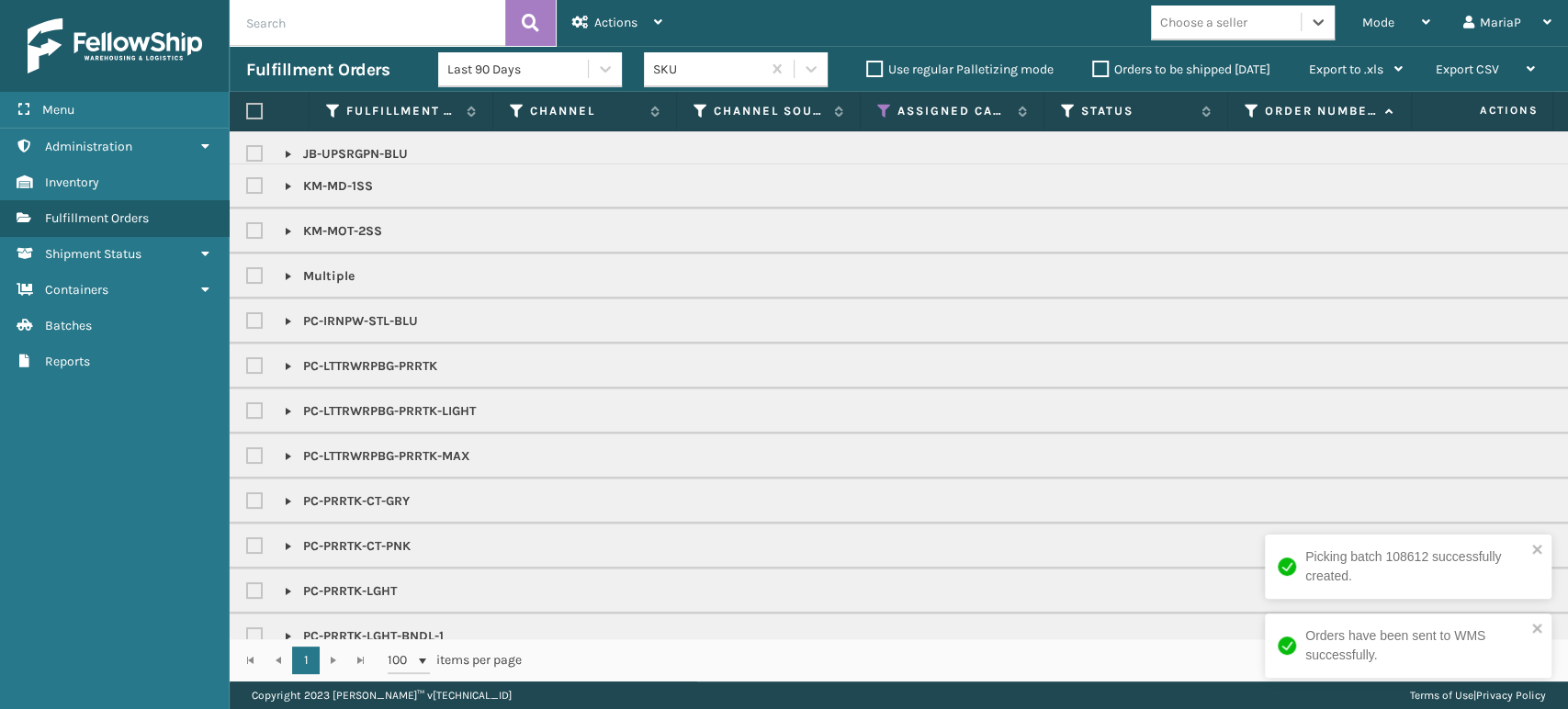
click at [1249, 26] on div "Choose a seller" at bounding box center [1225, 22] width 150 height 30
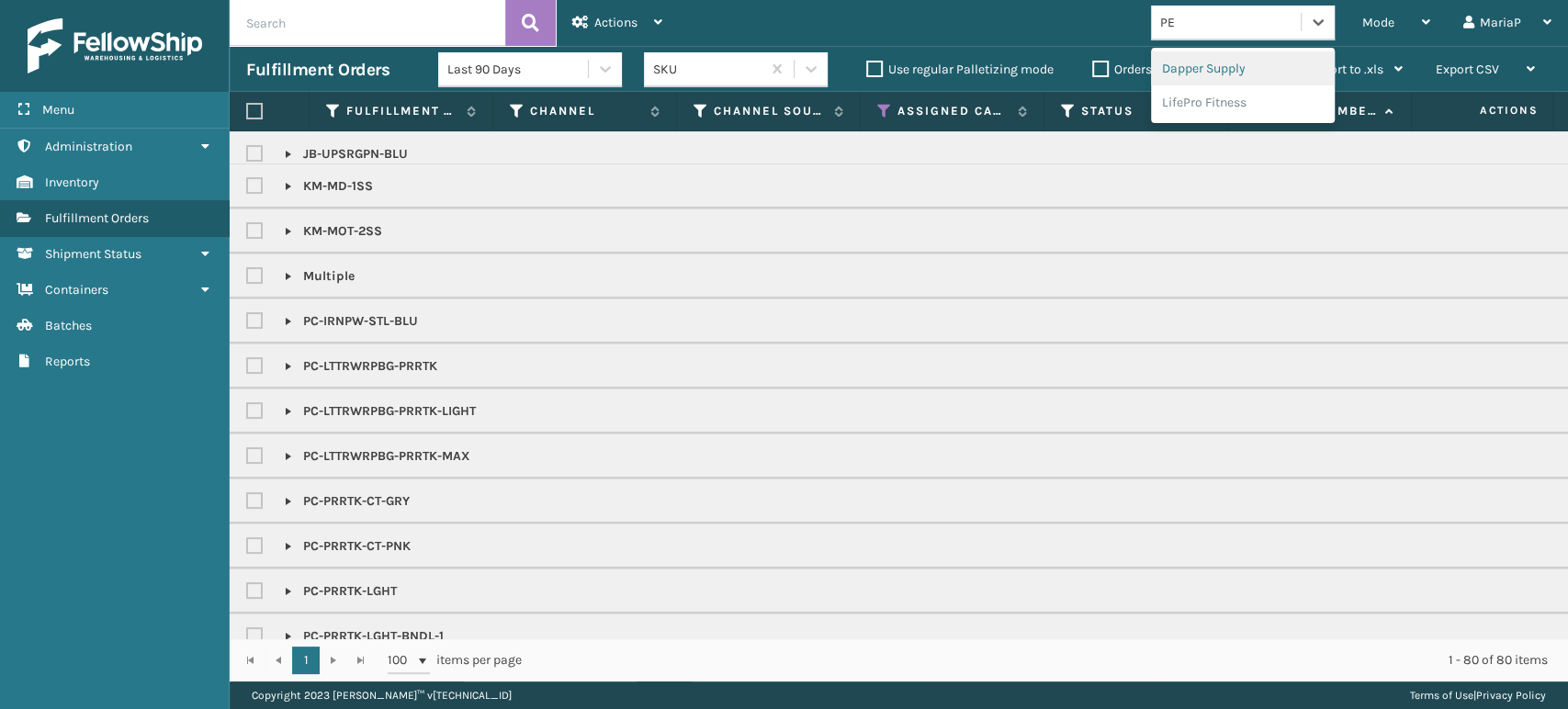
type input "PET"
click at [1220, 70] on div "Petcove" at bounding box center [1242, 69] width 183 height 34
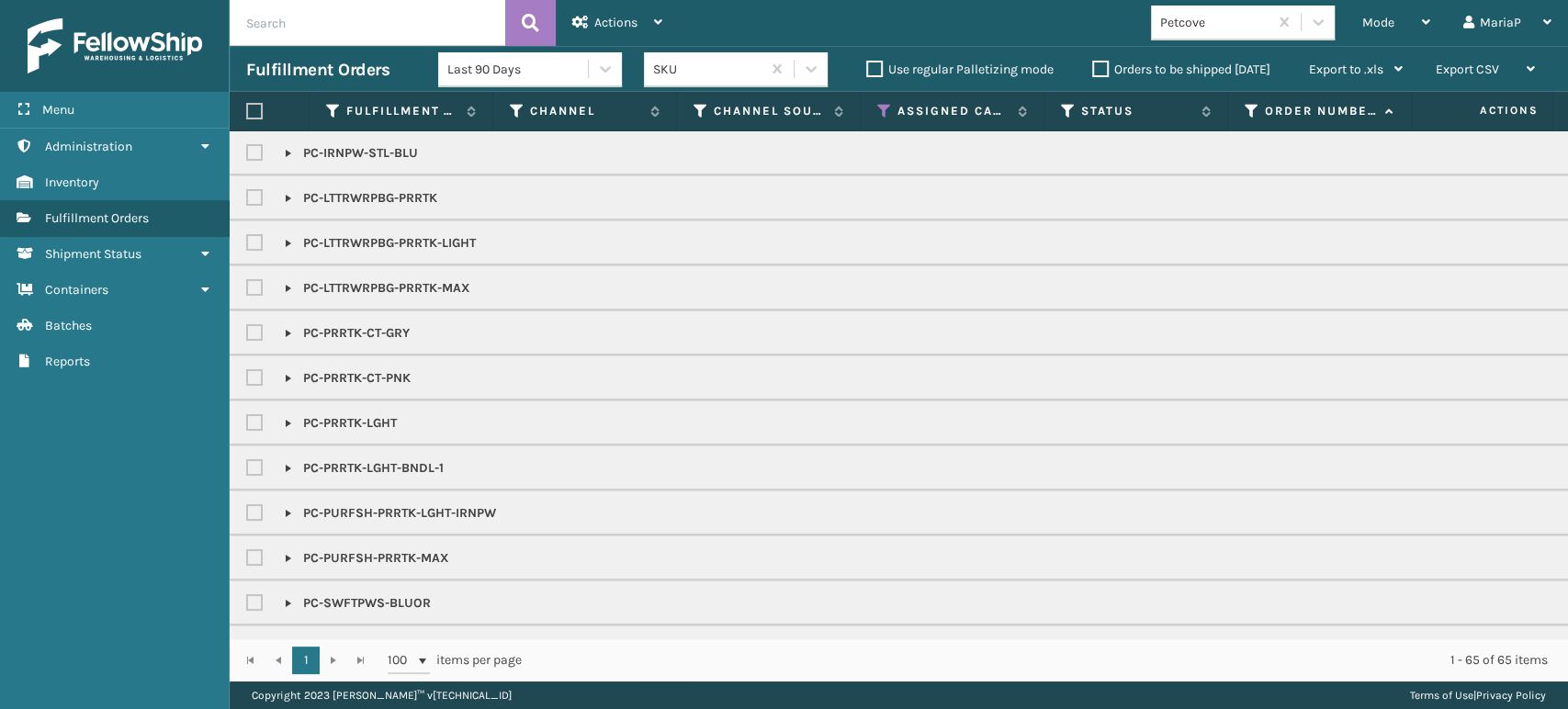
click at [251, 110] on label at bounding box center [254, 111] width 17 height 17
click at [247, 110] on input "checkbox" at bounding box center [246, 112] width 1 height 12
checkbox input "true"
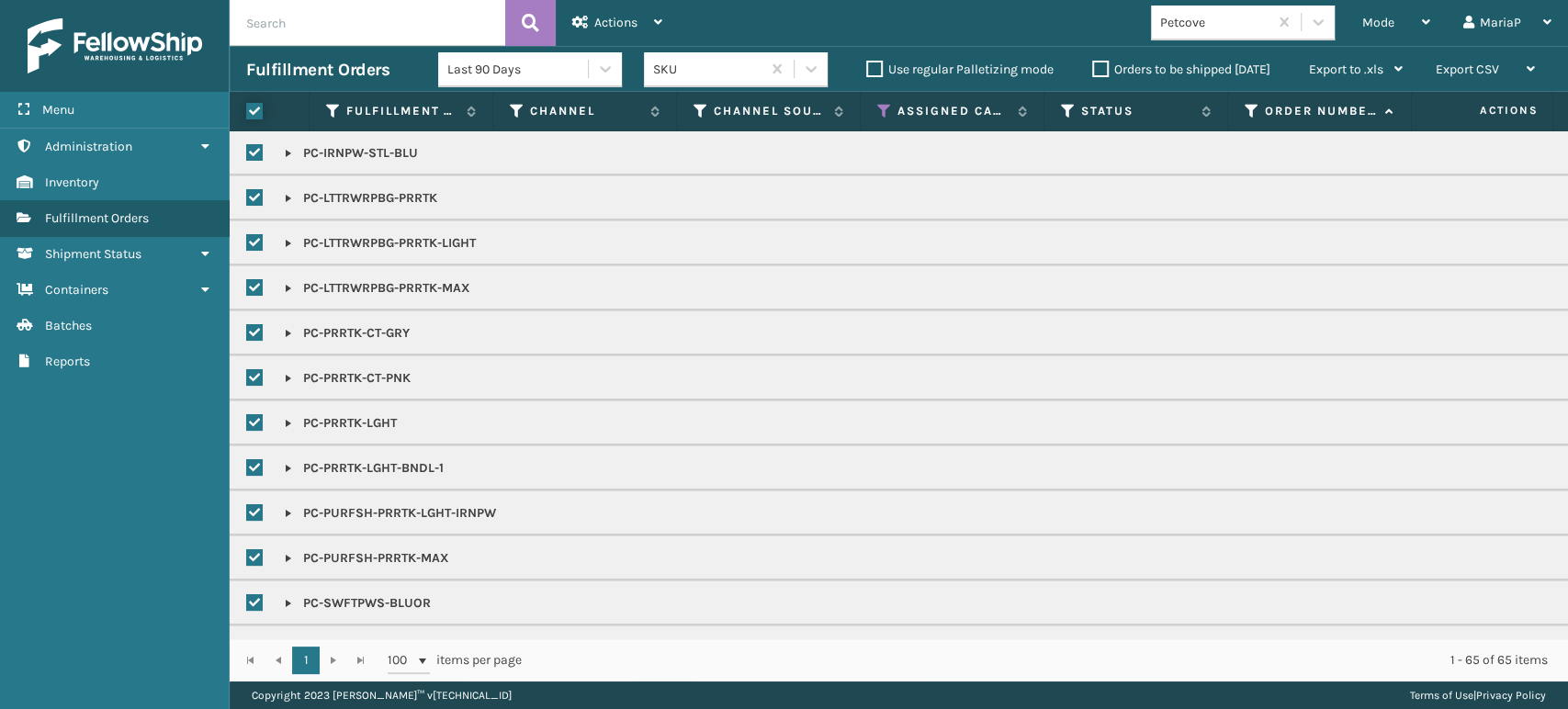
checkbox input "true"
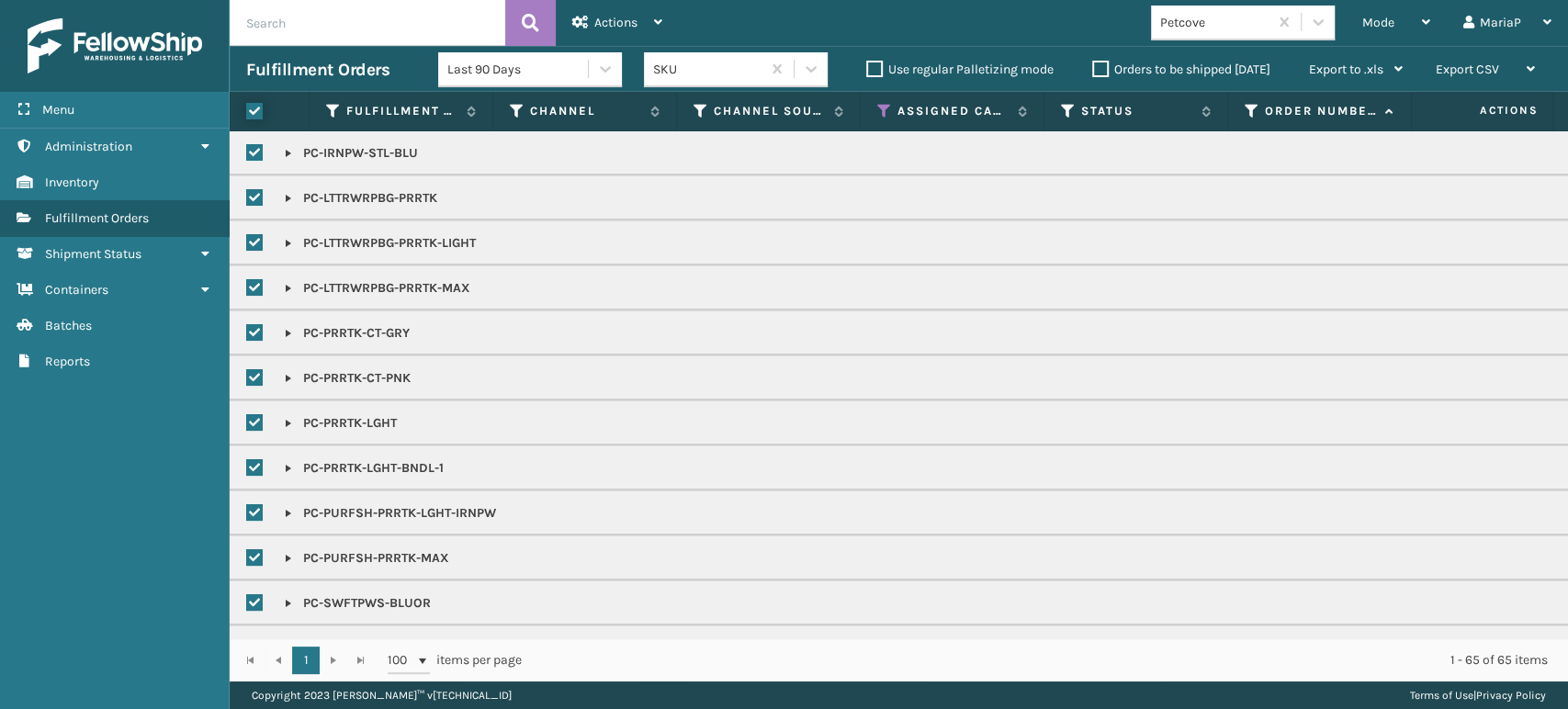
checkbox input "true"
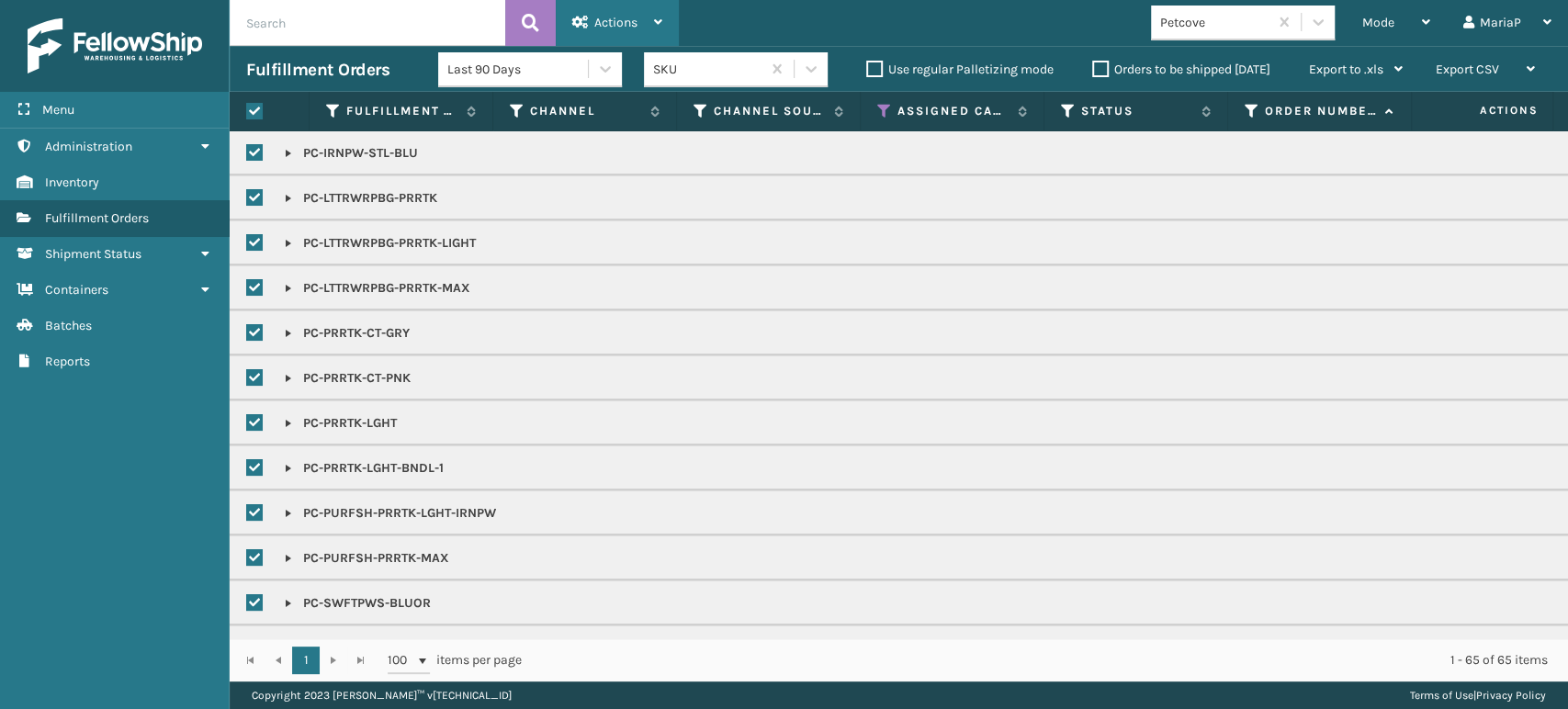
click at [624, 31] on div "Actions" at bounding box center [617, 23] width 90 height 46
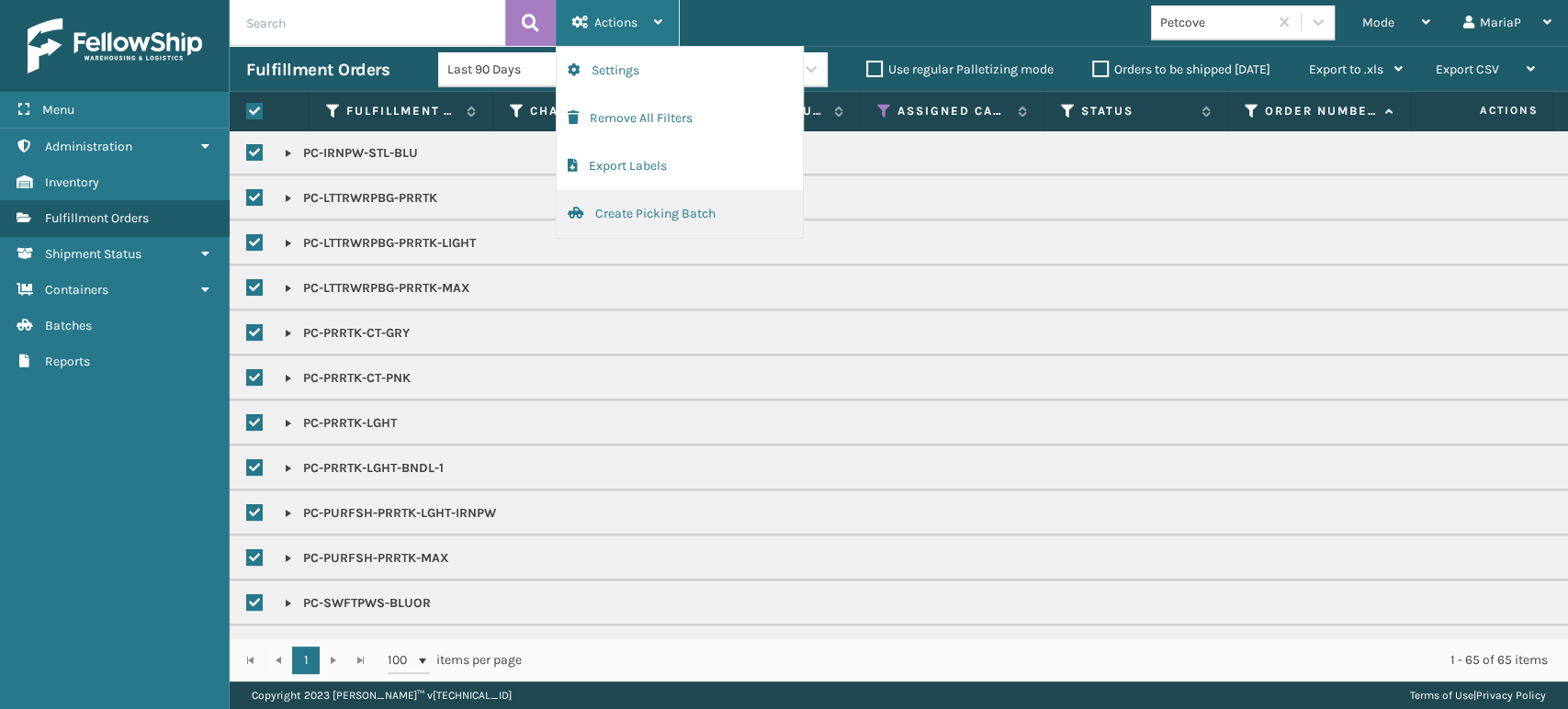
click at [697, 197] on button "Create Picking Batch" at bounding box center [679, 214] width 246 height 48
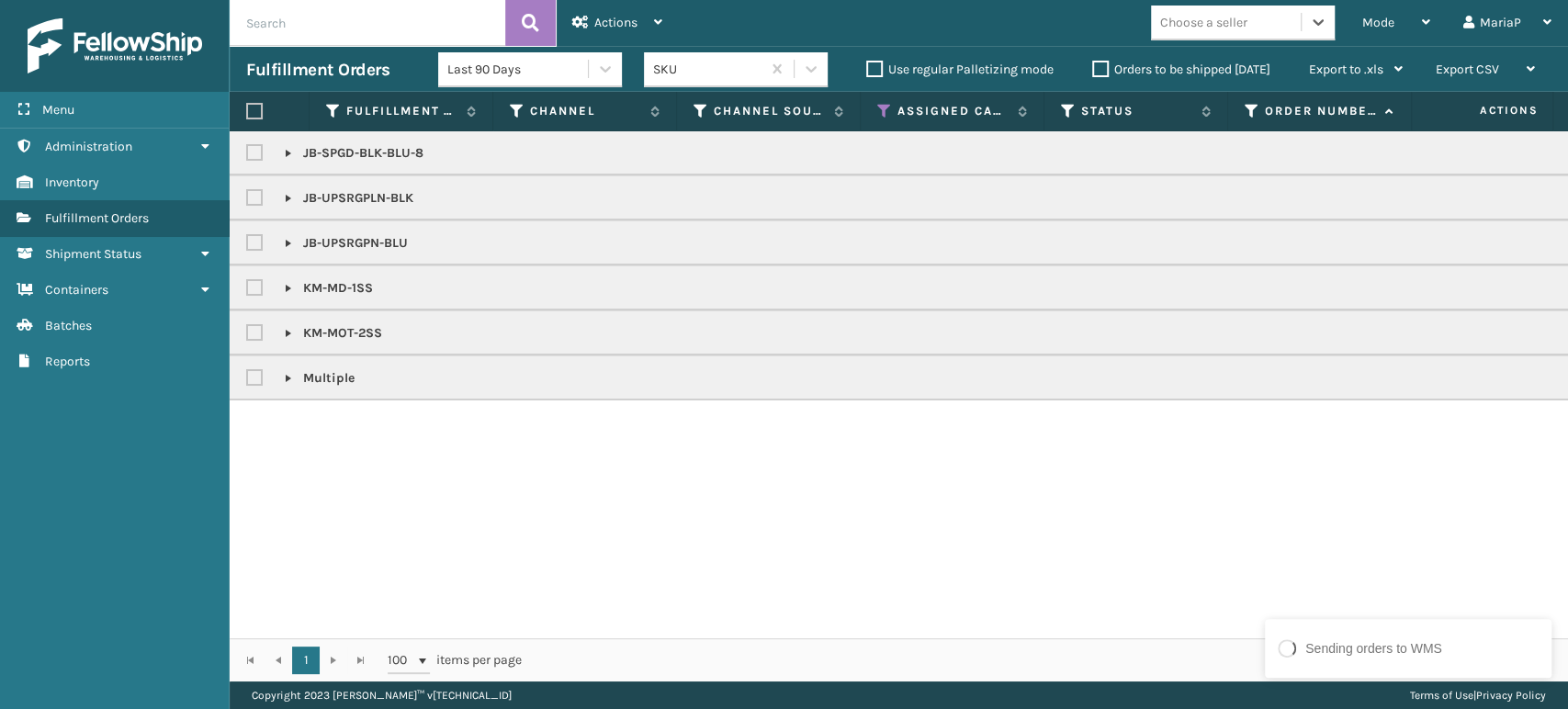
click at [286, 377] on link at bounding box center [288, 378] width 15 height 15
click at [248, 109] on label at bounding box center [254, 111] width 17 height 17
click at [247, 109] on input "checkbox" at bounding box center [246, 112] width 1 height 12
checkbox input "true"
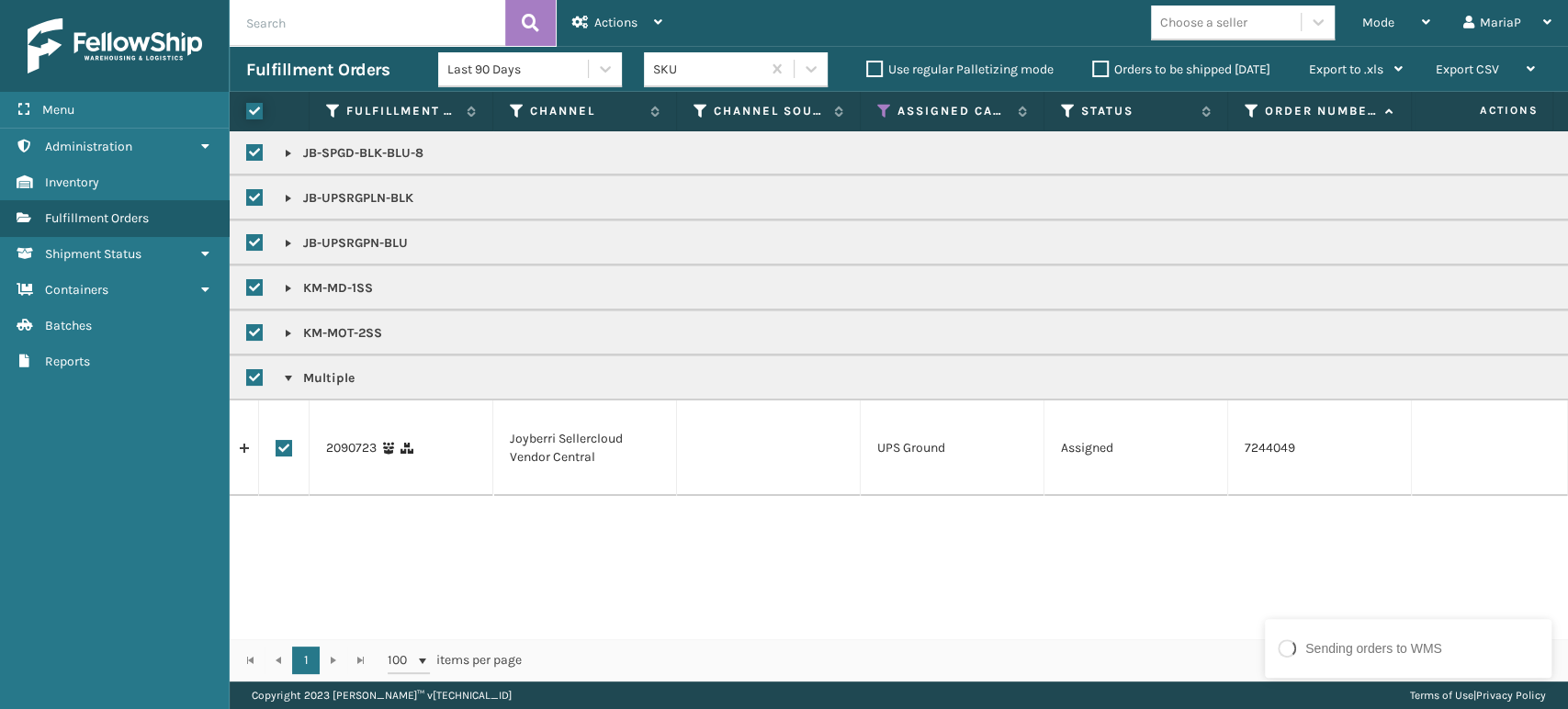
checkbox input "true"
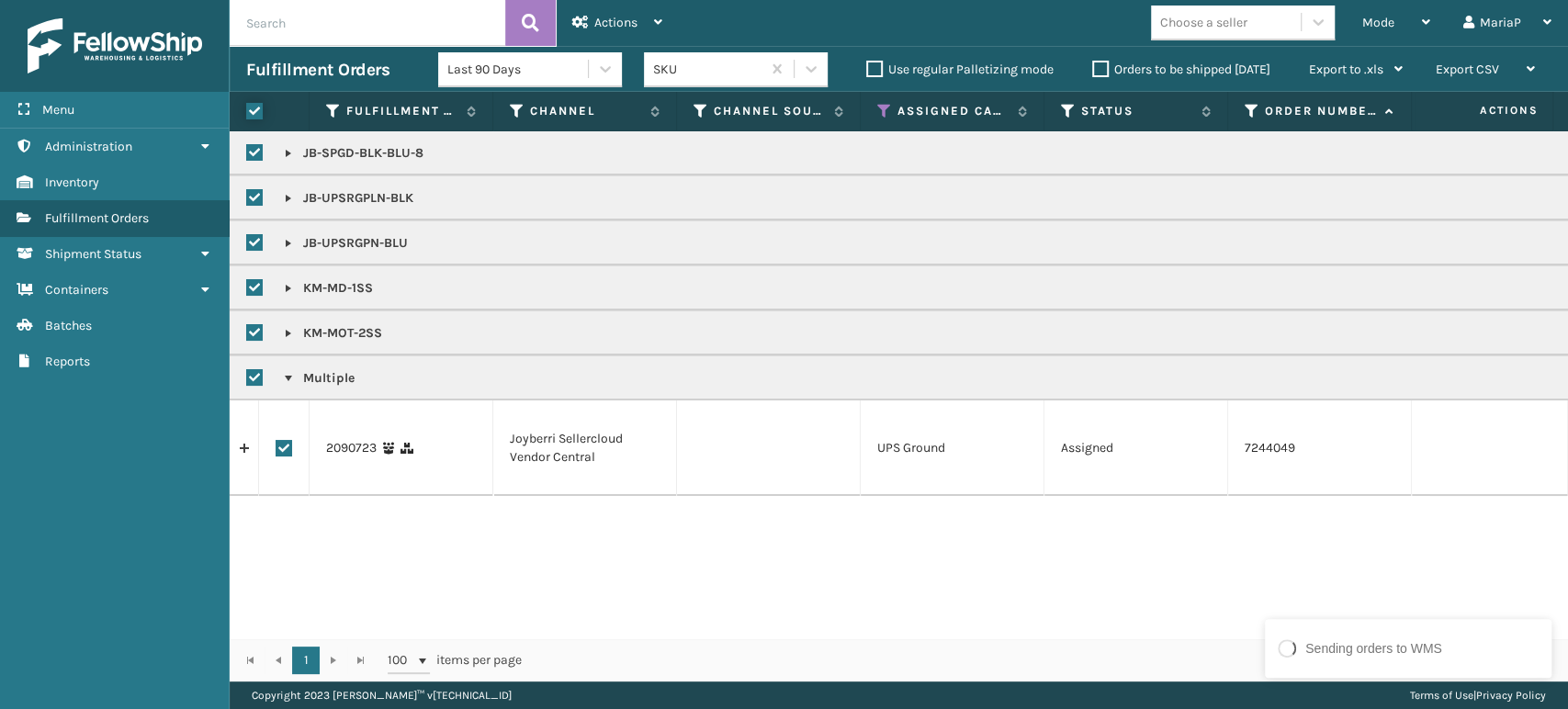
checkbox input "true"
click at [599, 22] on span "Actions" at bounding box center [615, 23] width 43 height 16
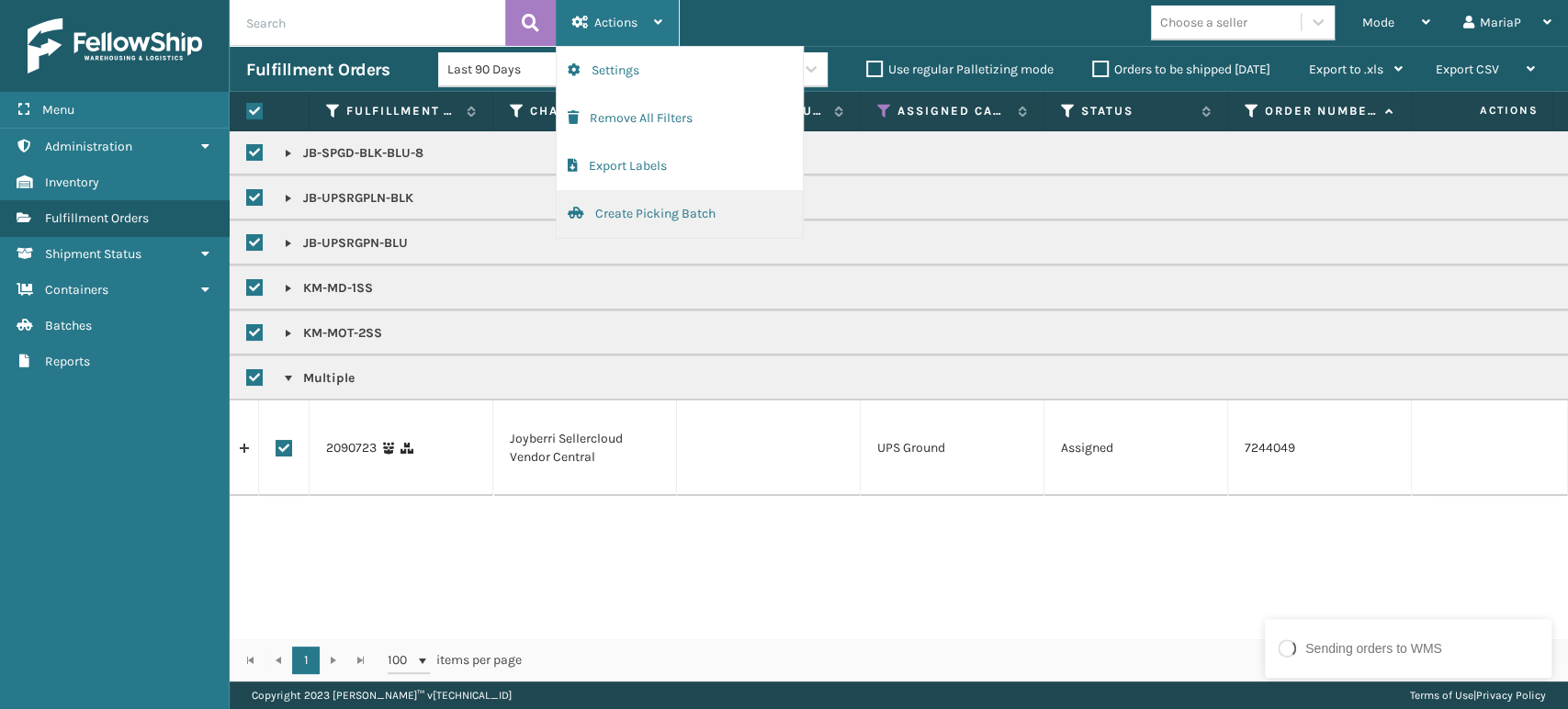
click at [687, 214] on button "Create Picking Batch" at bounding box center [679, 214] width 246 height 48
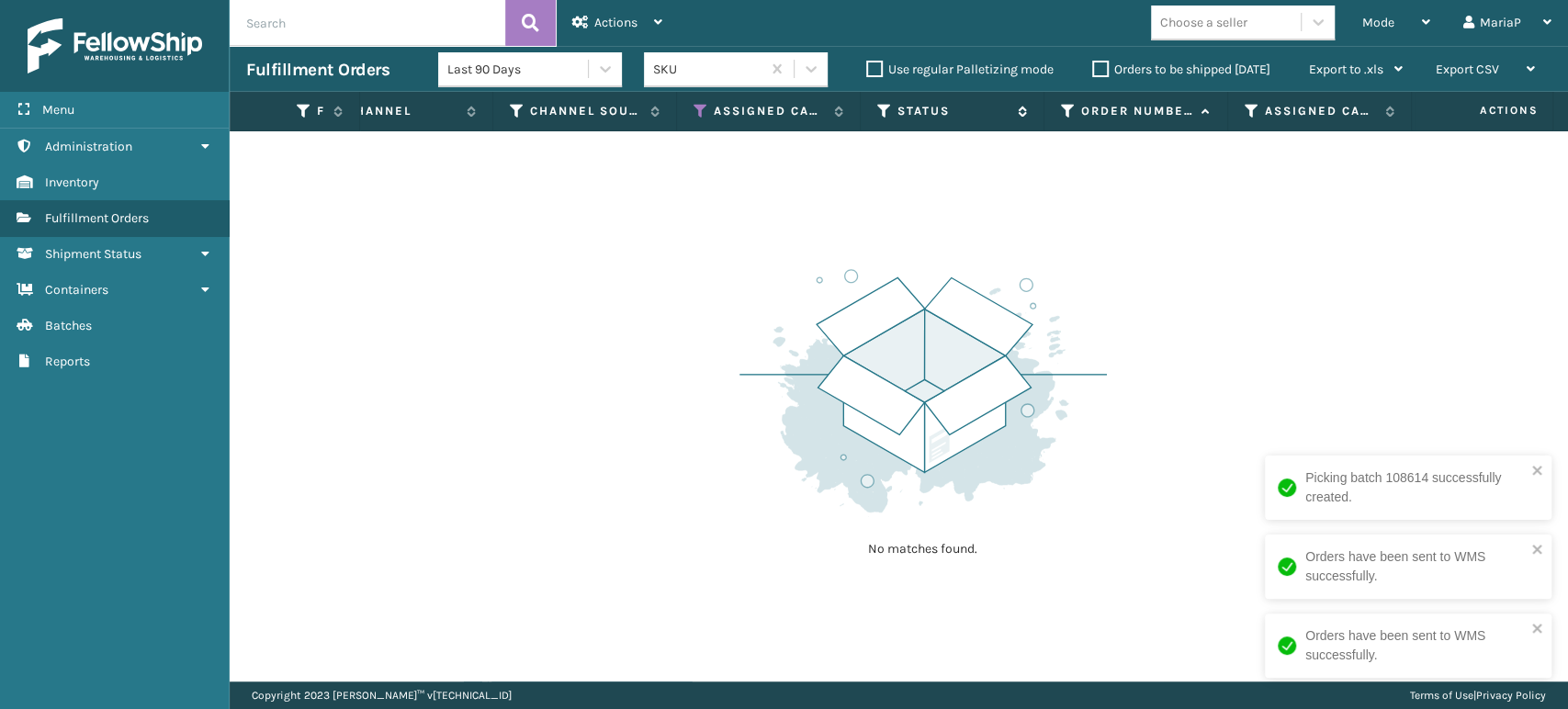
click at [881, 108] on icon at bounding box center [884, 111] width 15 height 17
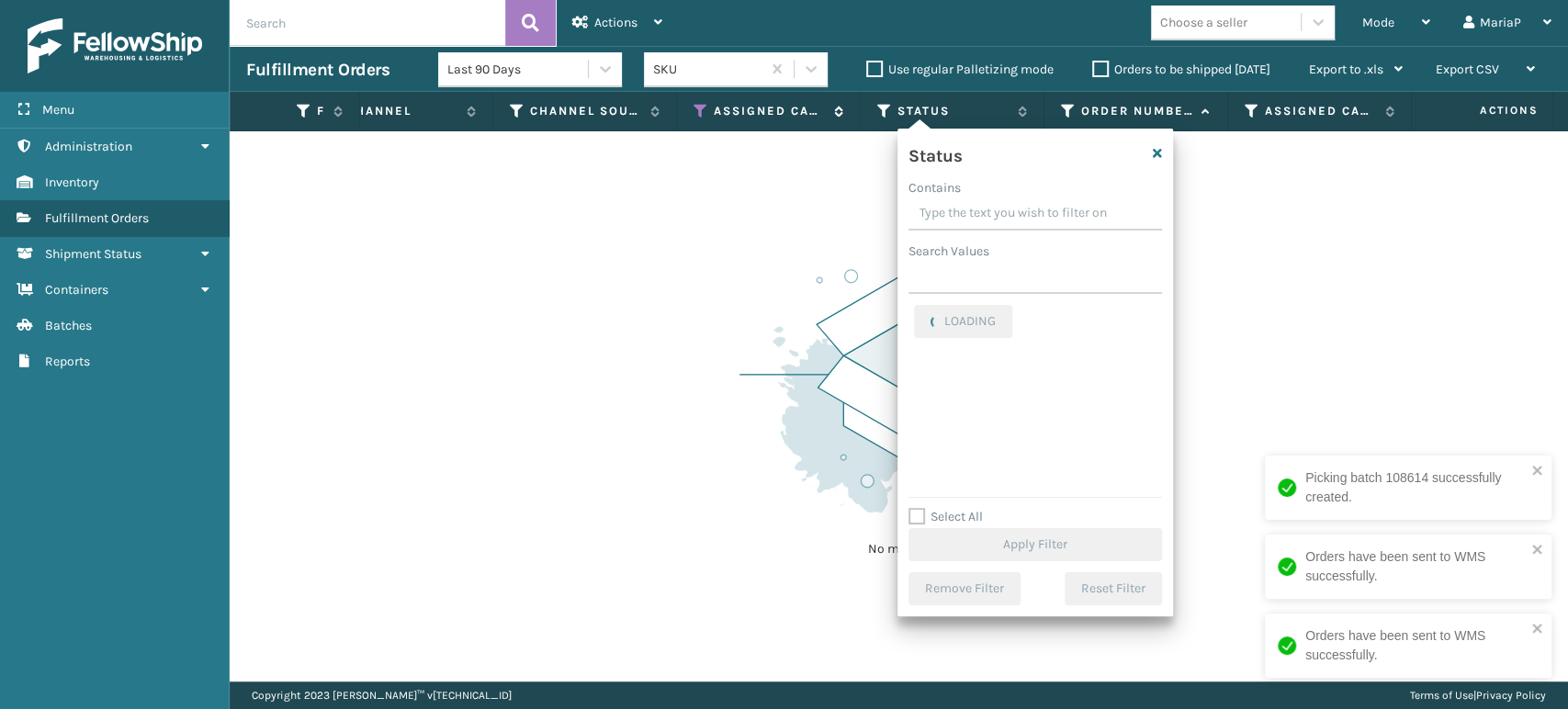
click at [695, 111] on icon at bounding box center [701, 111] width 15 height 17
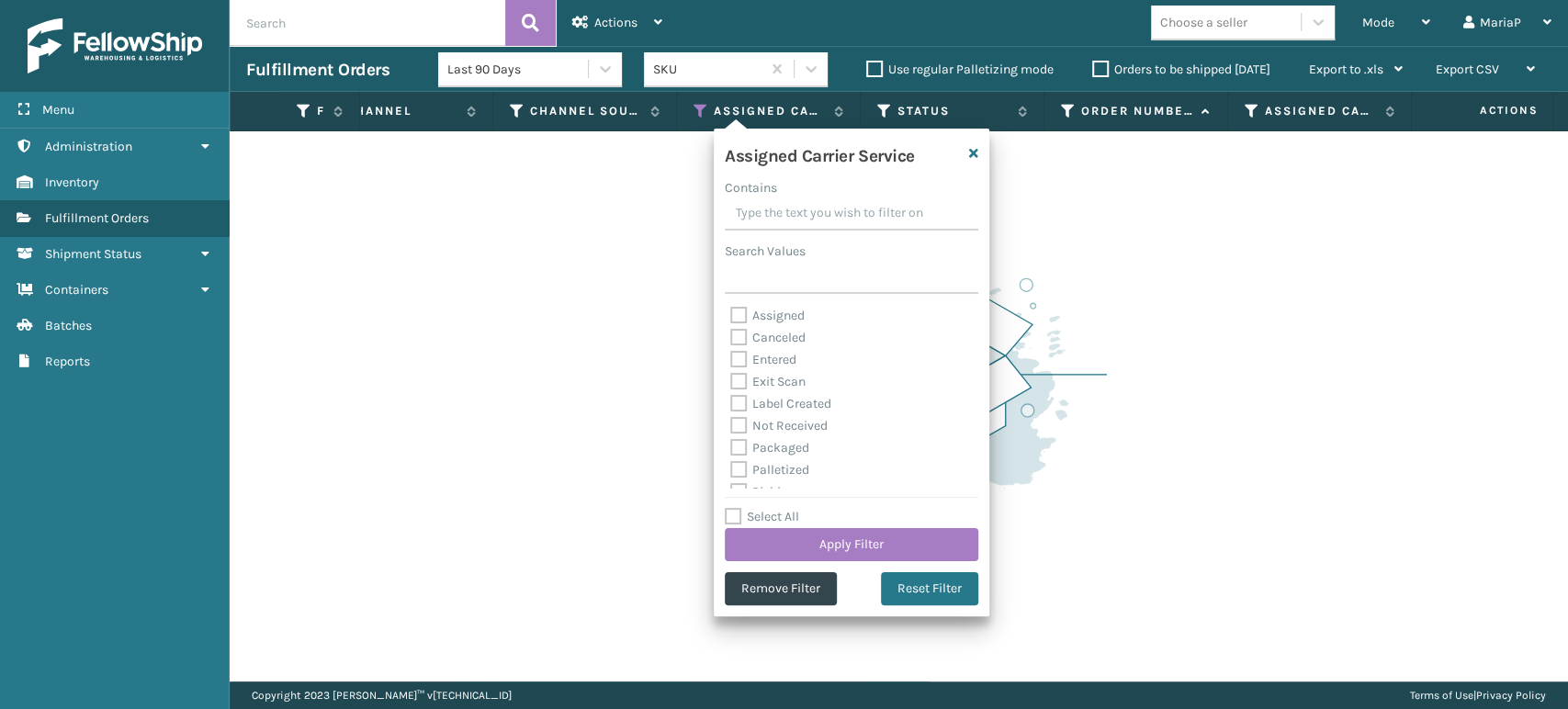
click at [736, 332] on label "Canceled" at bounding box center [768, 338] width 76 height 16
click at [731, 332] on input "Canceled" at bounding box center [730, 333] width 1 height 12
checkbox input "true"
click at [740, 311] on label "Assigned" at bounding box center [767, 316] width 75 height 16
click at [731, 311] on input "Assigned" at bounding box center [730, 311] width 1 height 12
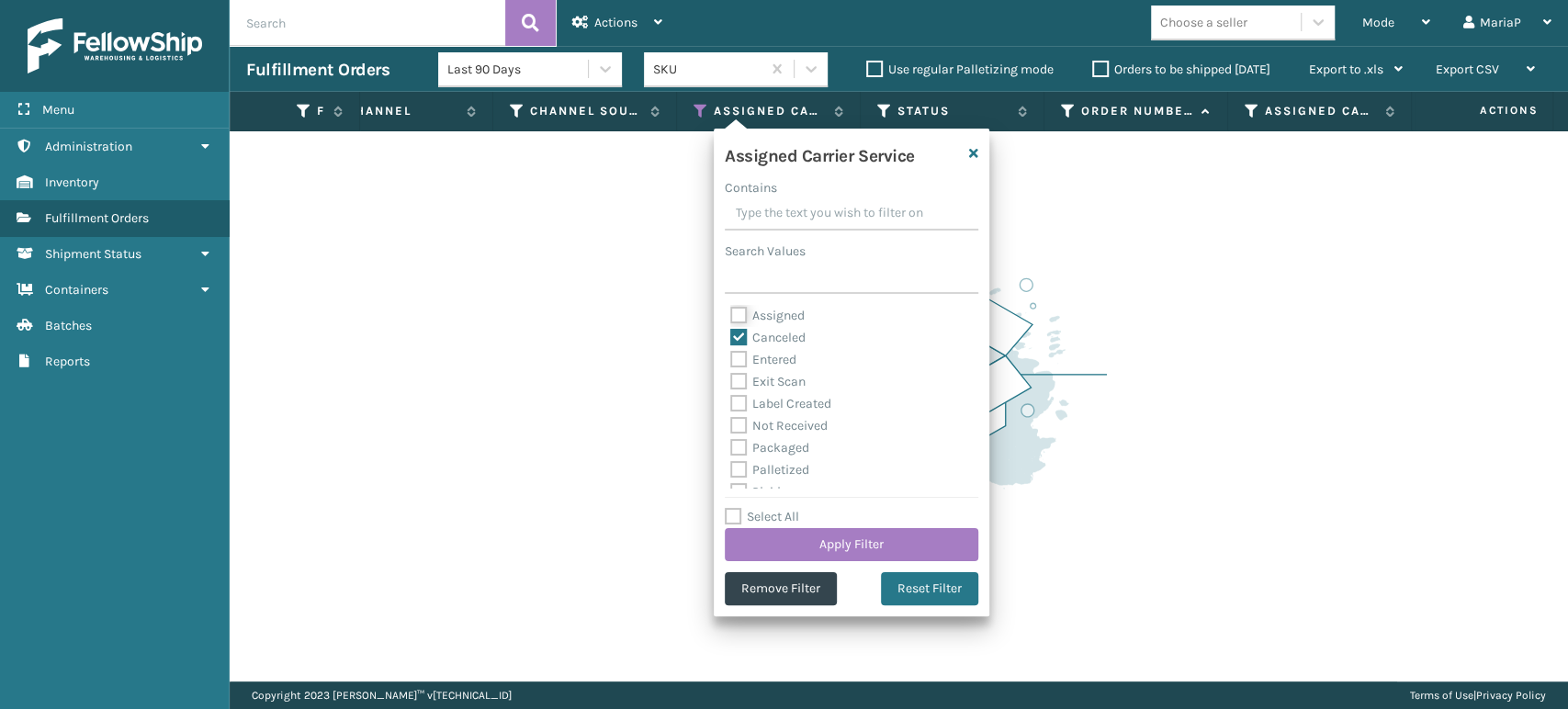
checkbox input "true"
click at [735, 336] on label "Canceled" at bounding box center [768, 338] width 76 height 16
click at [731, 336] on input "Canceled" at bounding box center [730, 333] width 1 height 12
checkbox input "false"
drag, startPoint x: 733, startPoint y: 320, endPoint x: 711, endPoint y: 292, distance: 35.6
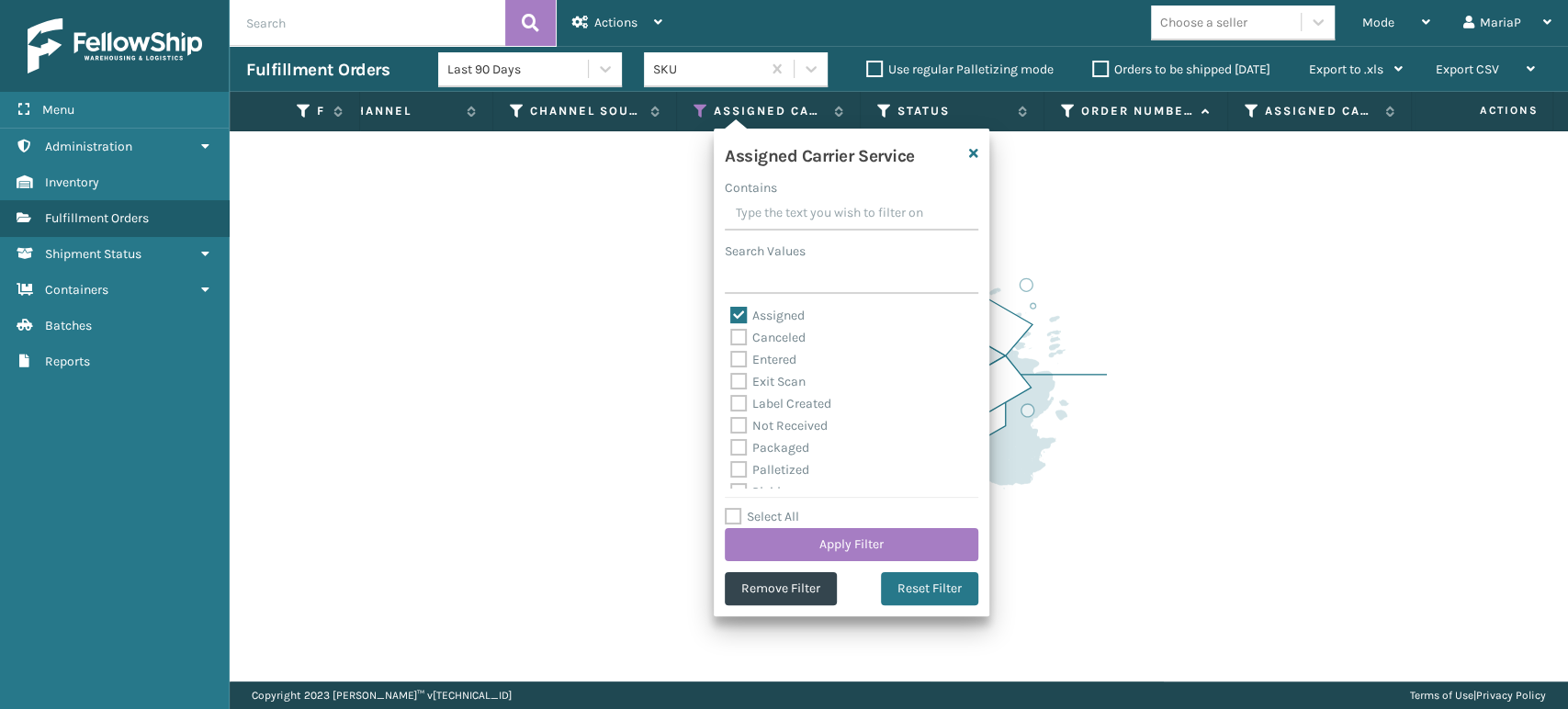
click at [733, 319] on label "Assigned" at bounding box center [767, 316] width 75 height 16
click at [731, 317] on input "Assigned" at bounding box center [730, 311] width 1 height 12
checkbox input "false"
click at [628, 251] on div "No matches found." at bounding box center [898, 407] width 1338 height 550
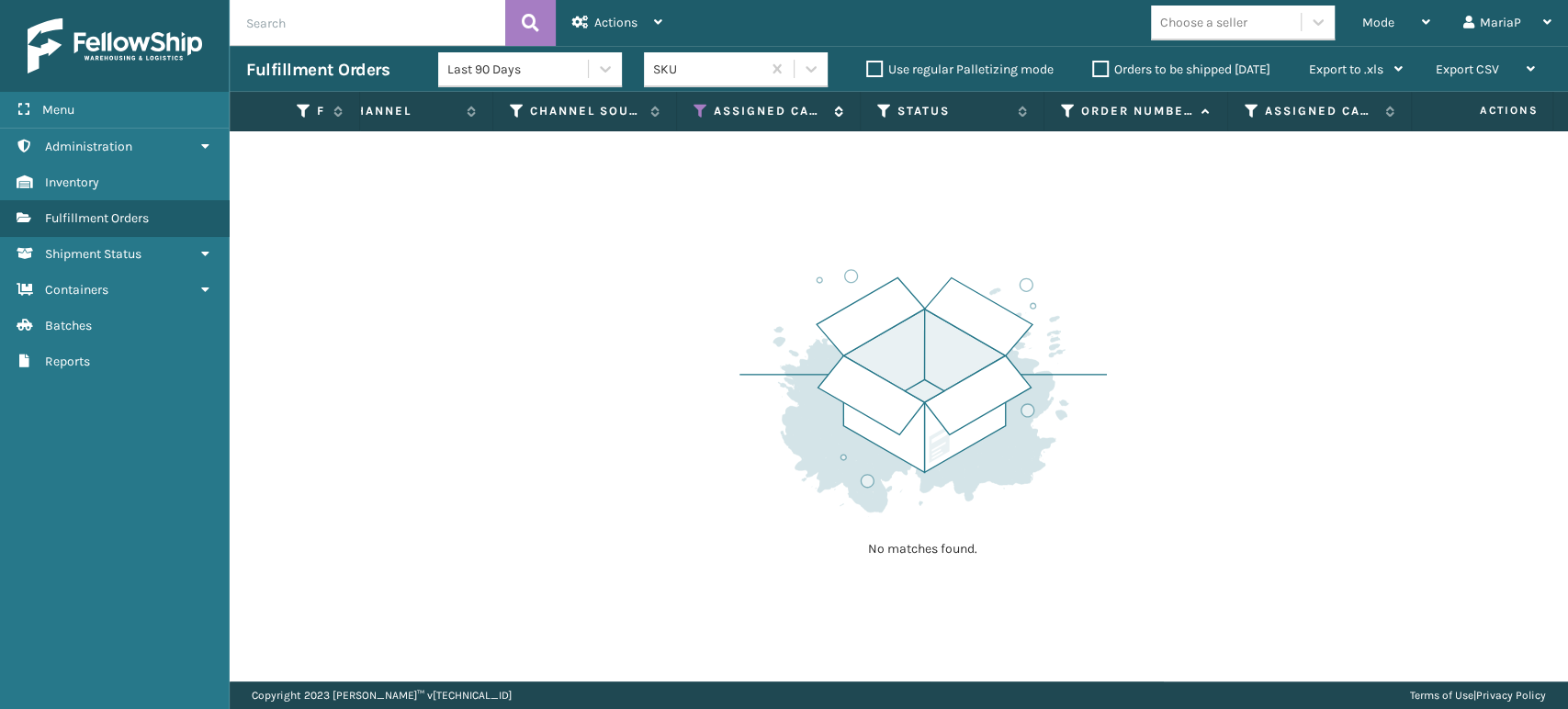
click at [697, 107] on icon at bounding box center [701, 111] width 15 height 17
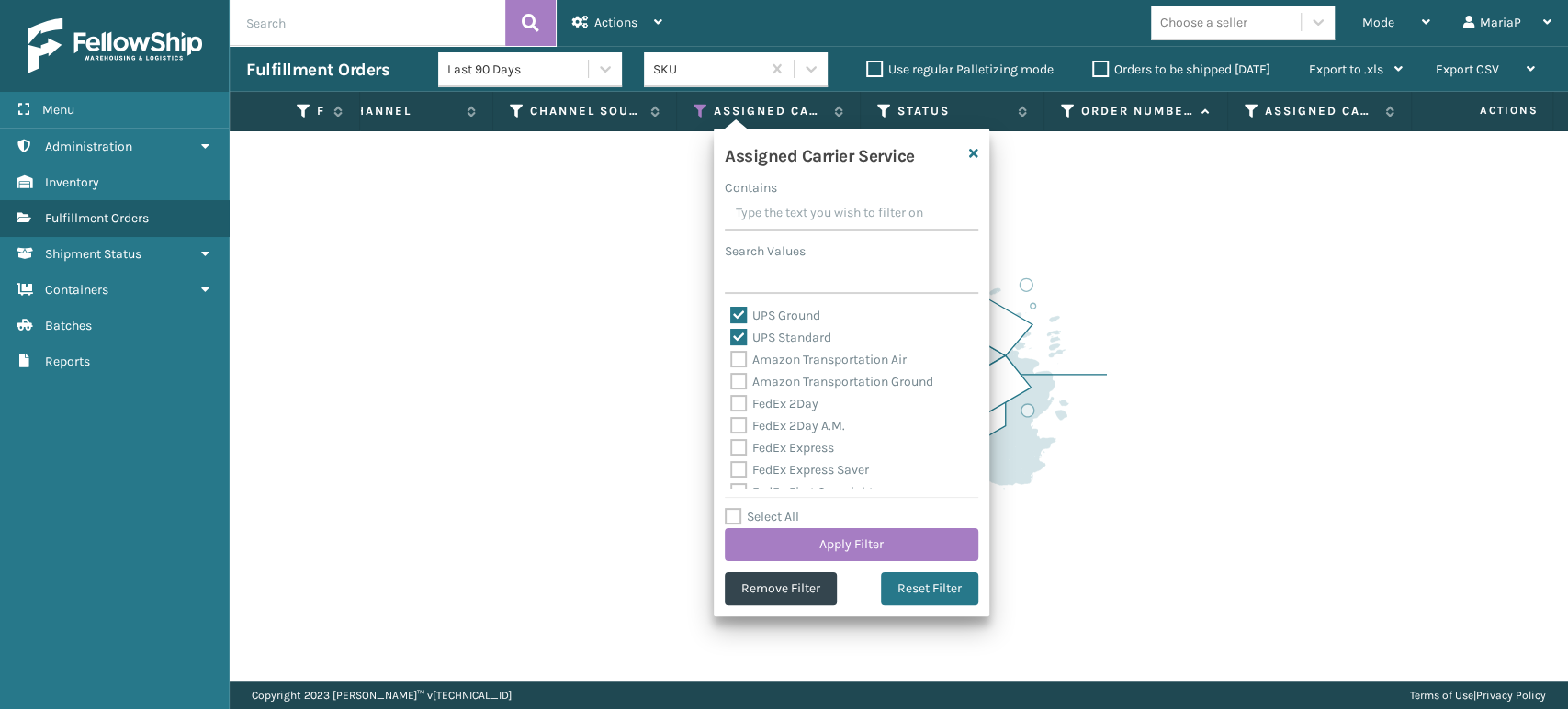
drag, startPoint x: 739, startPoint y: 343, endPoint x: 739, endPoint y: 326, distance: 17.0
click at [739, 342] on label "UPS Standard" at bounding box center [780, 338] width 101 height 16
click at [731, 339] on input "UPS Standard" at bounding box center [730, 333] width 1 height 12
checkbox input "false"
click at [739, 313] on label "UPS Ground" at bounding box center [775, 316] width 90 height 16
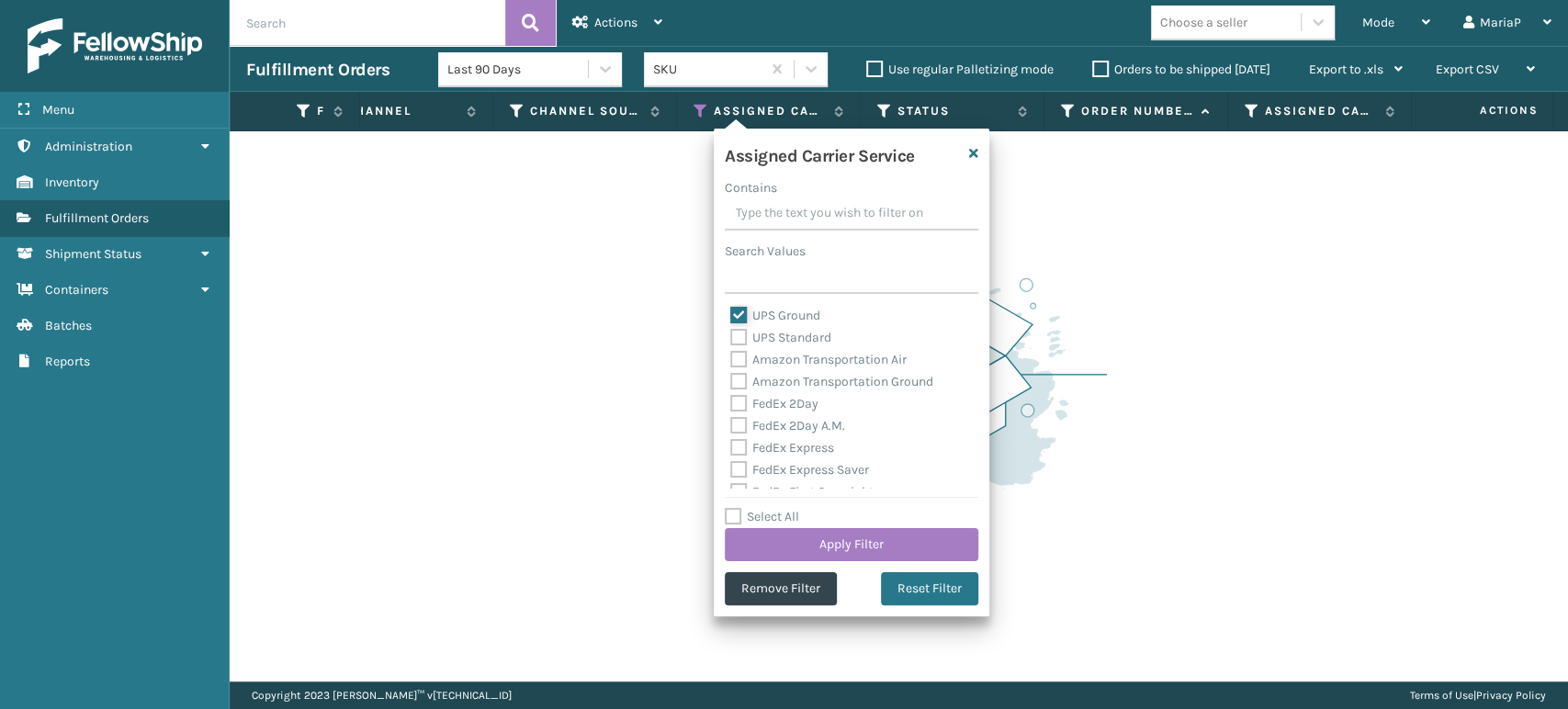
click at [731, 313] on input "UPS Ground" at bounding box center [730, 311] width 1 height 12
checkbox input "false"
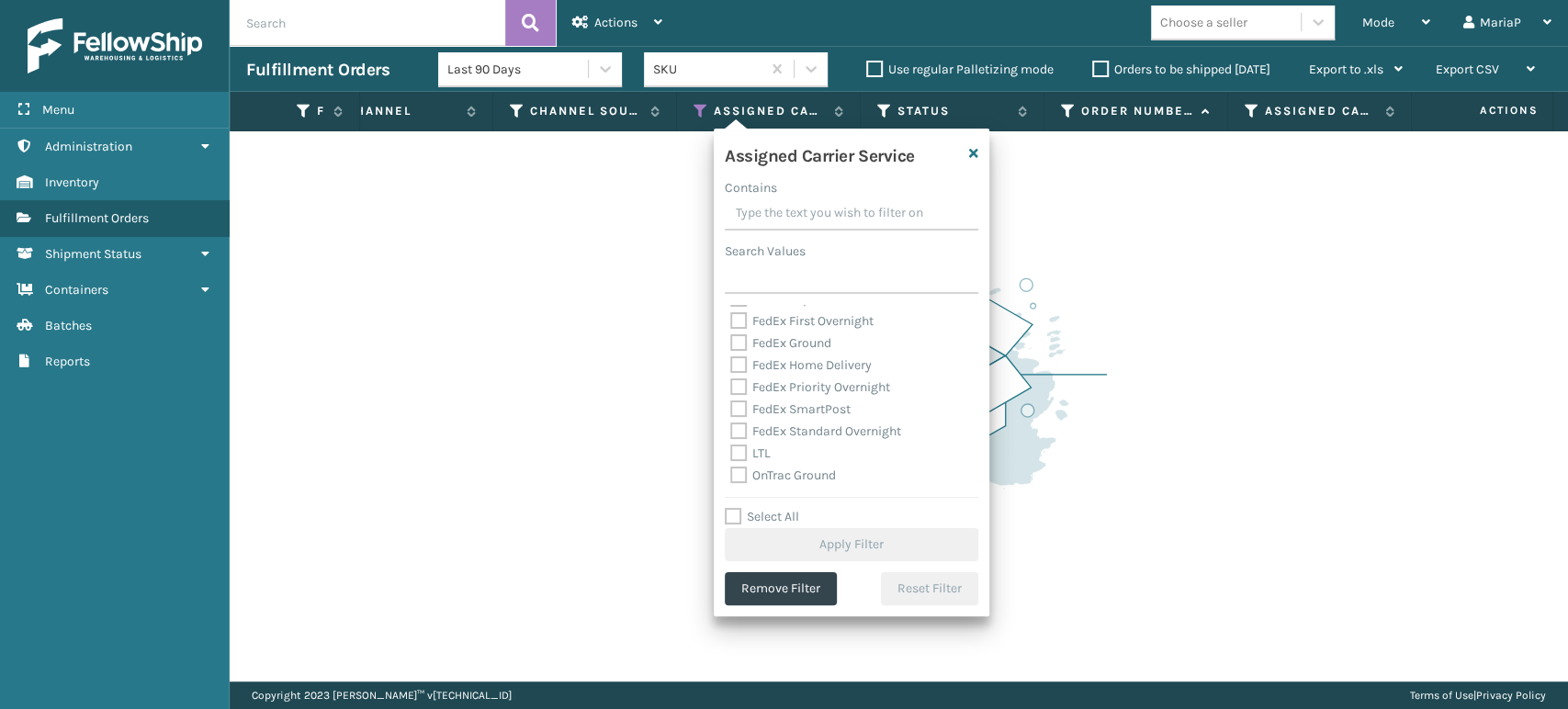
scroll to position [204, 0]
click at [737, 339] on label "FedEx Home Delivery" at bounding box center [800, 332] width 142 height 16
click at [731, 333] on input "FedEx Home Delivery" at bounding box center [730, 327] width 1 height 12
checkbox input "true"
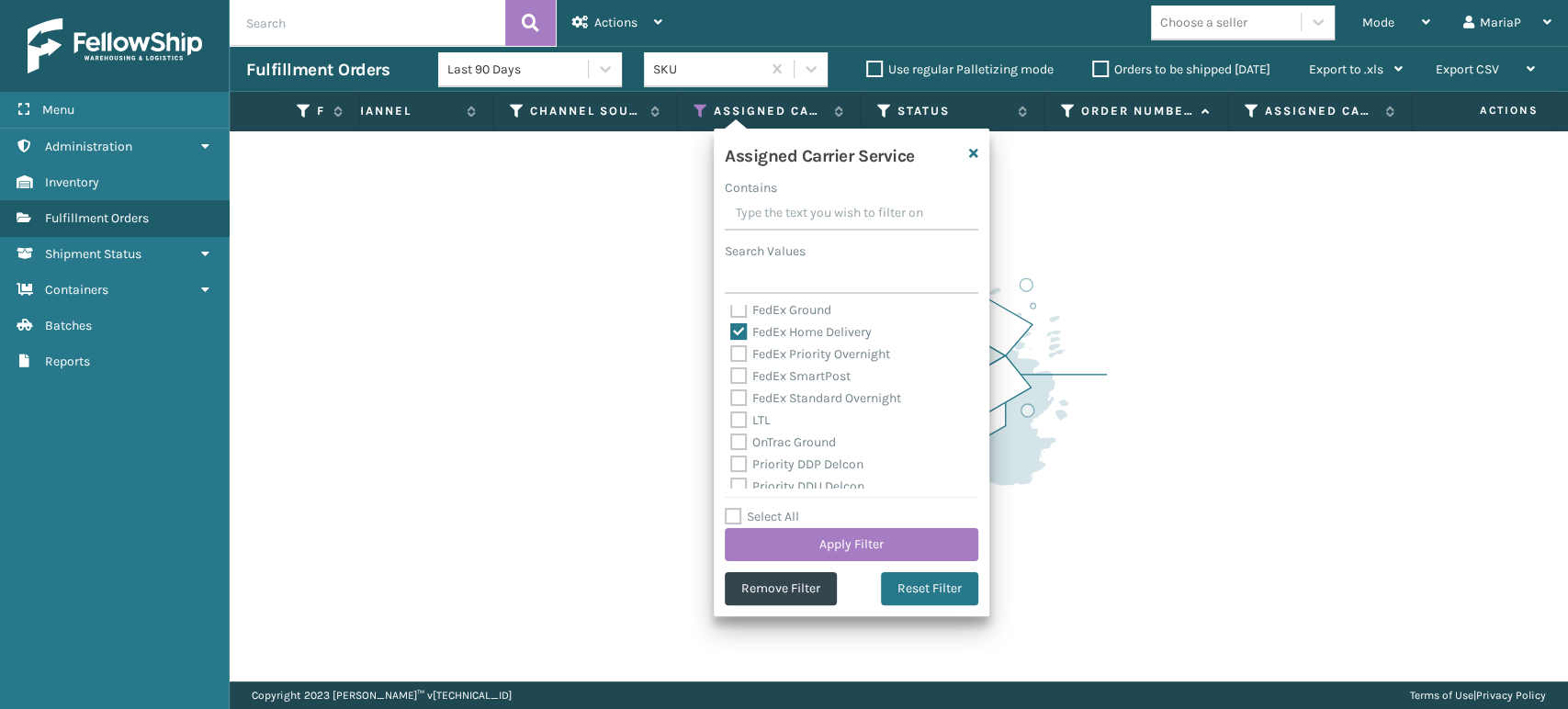
click at [738, 311] on label "FedEx Ground" at bounding box center [780, 310] width 101 height 16
click at [731, 311] on input "FedEx Ground" at bounding box center [730, 305] width 1 height 12
checkbox input "true"
click at [906, 562] on div "Assigned Carrier Service Contains Search Values UPS Ground UPS Standard Amazon …" at bounding box center [851, 372] width 275 height 488
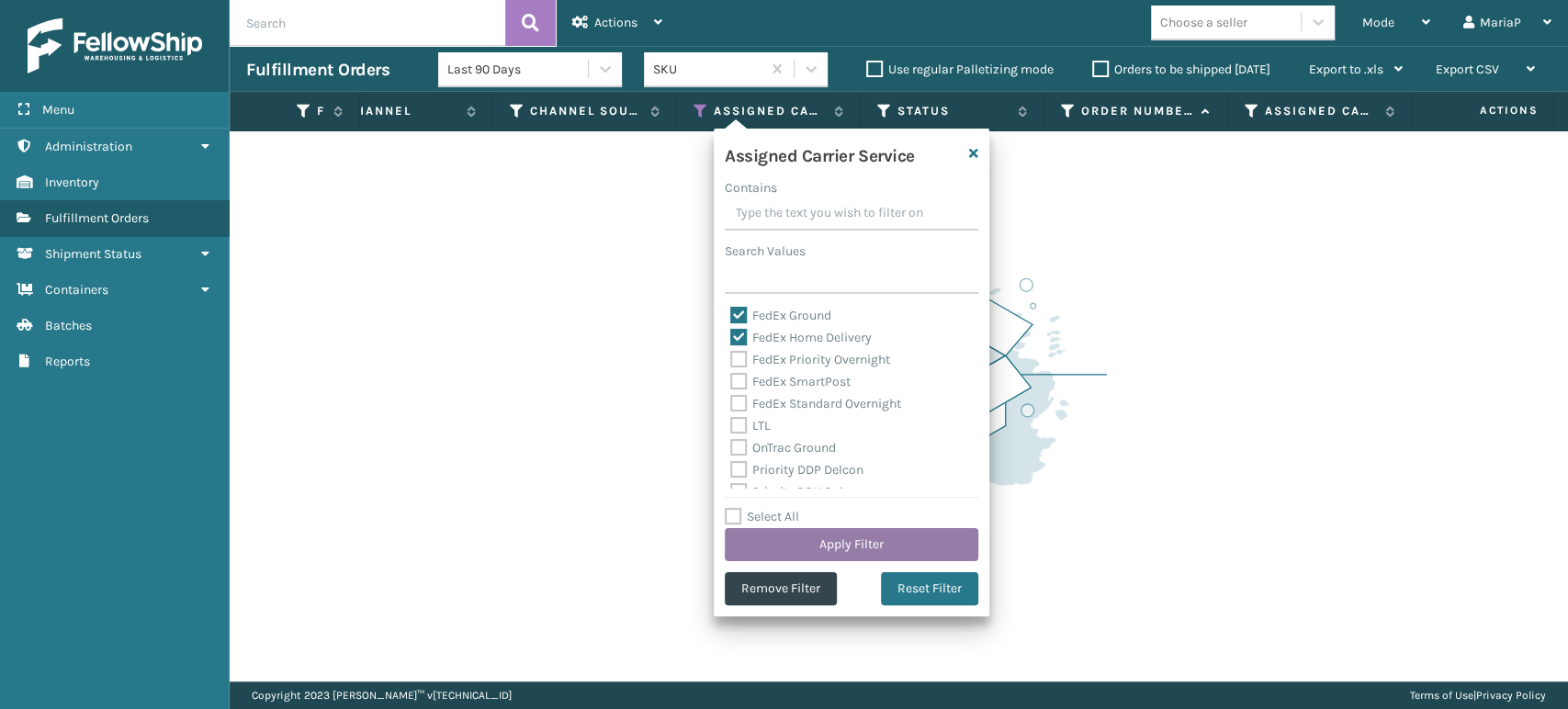
click at [911, 542] on button "Apply Filter" at bounding box center [851, 544] width 253 height 33
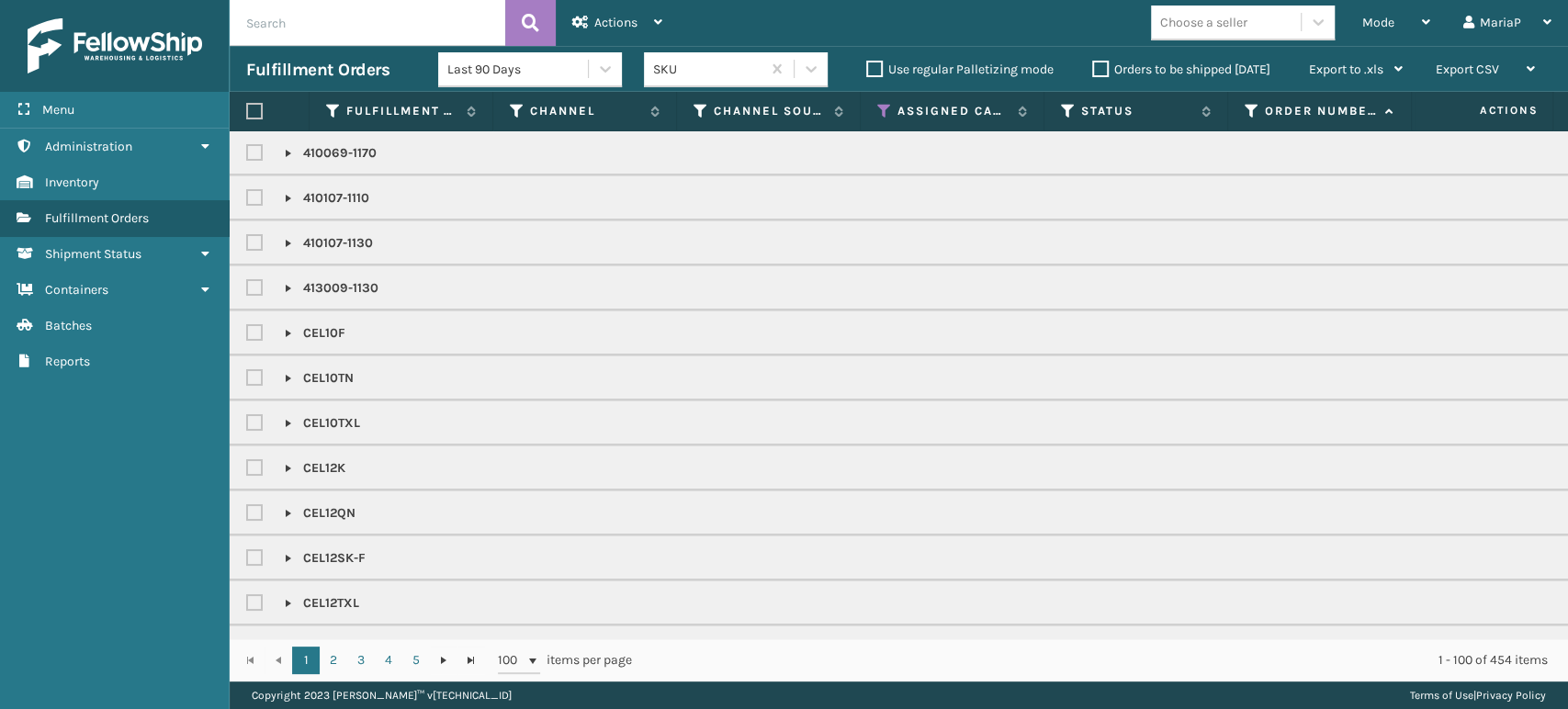
click at [1213, 25] on div "Choose a seller" at bounding box center [1204, 22] width 88 height 19
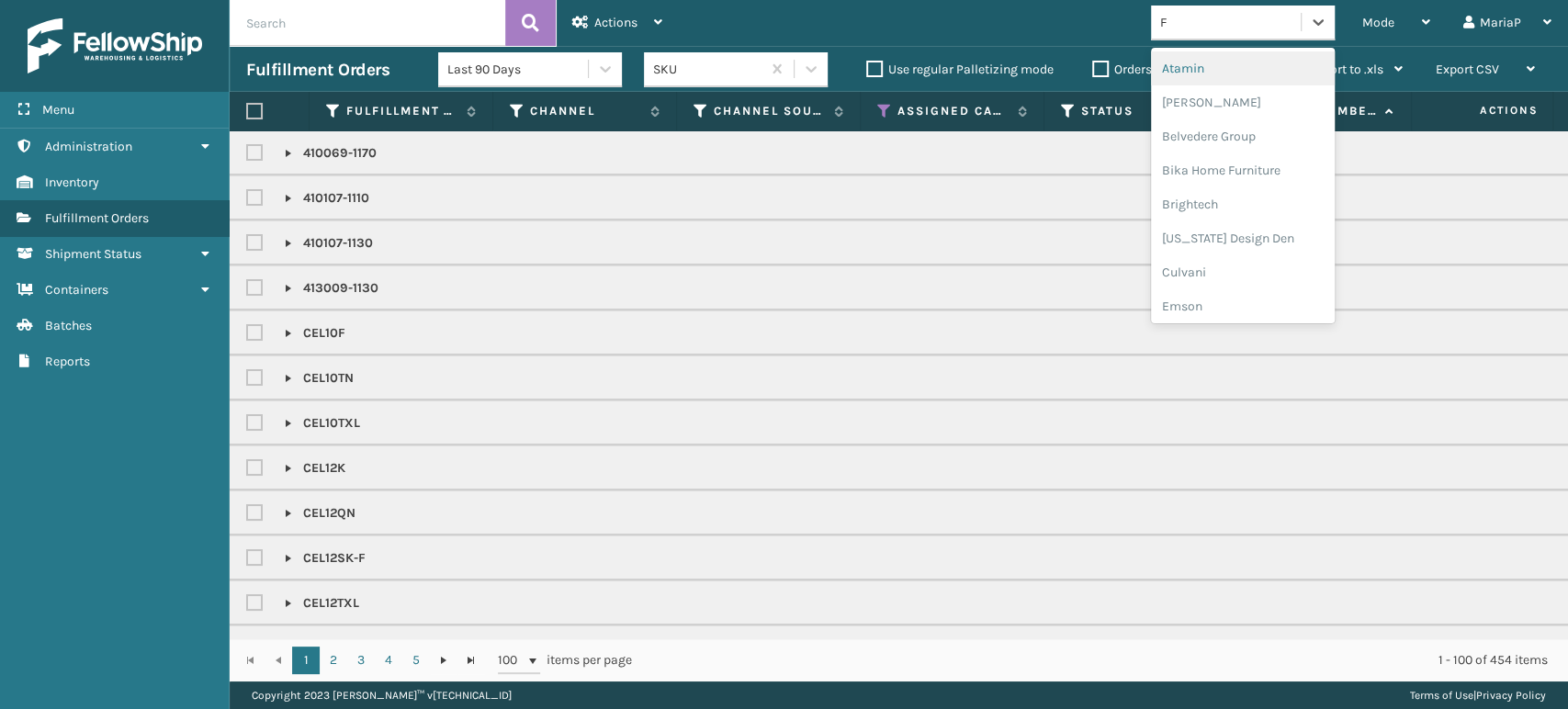
type input "FO"
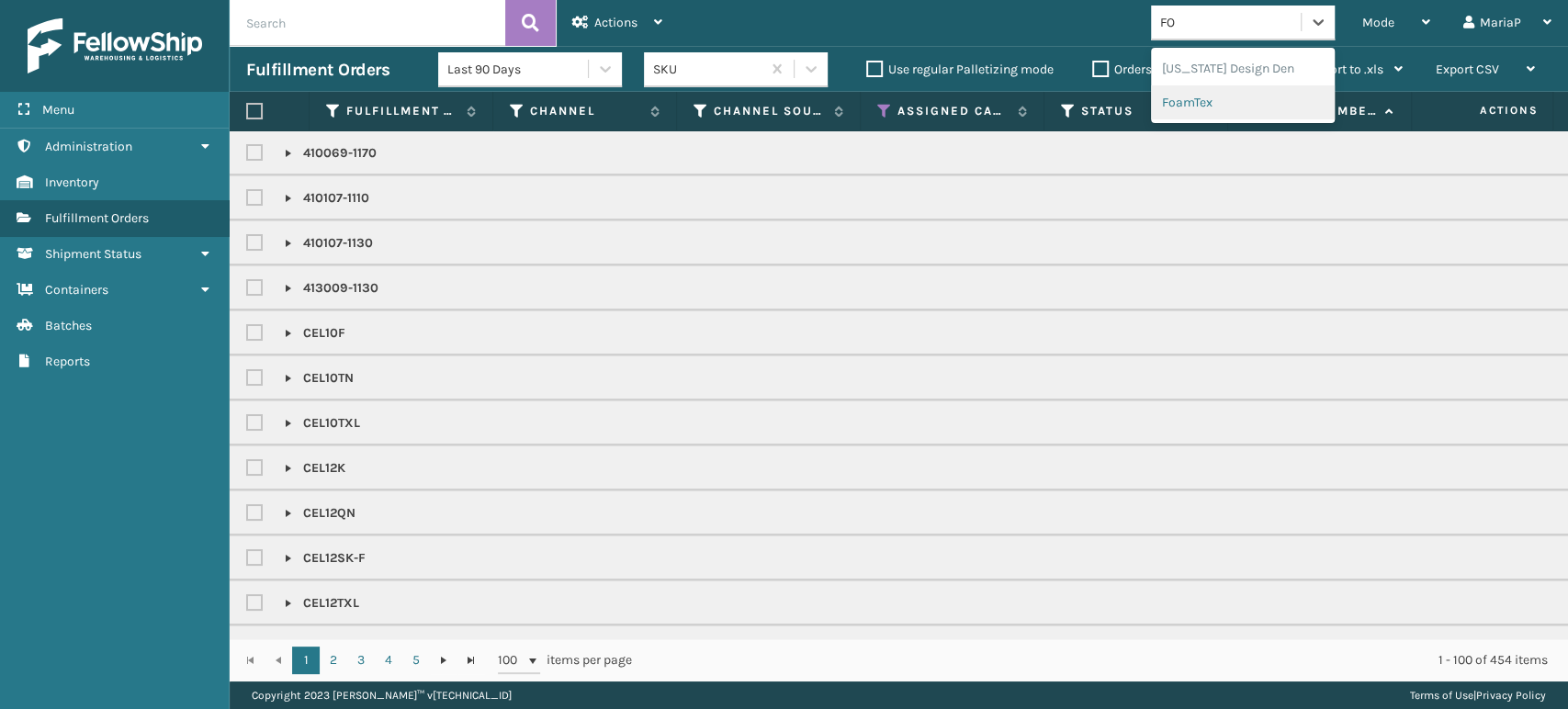
click at [1211, 99] on div "FoamTex" at bounding box center [1242, 103] width 183 height 34
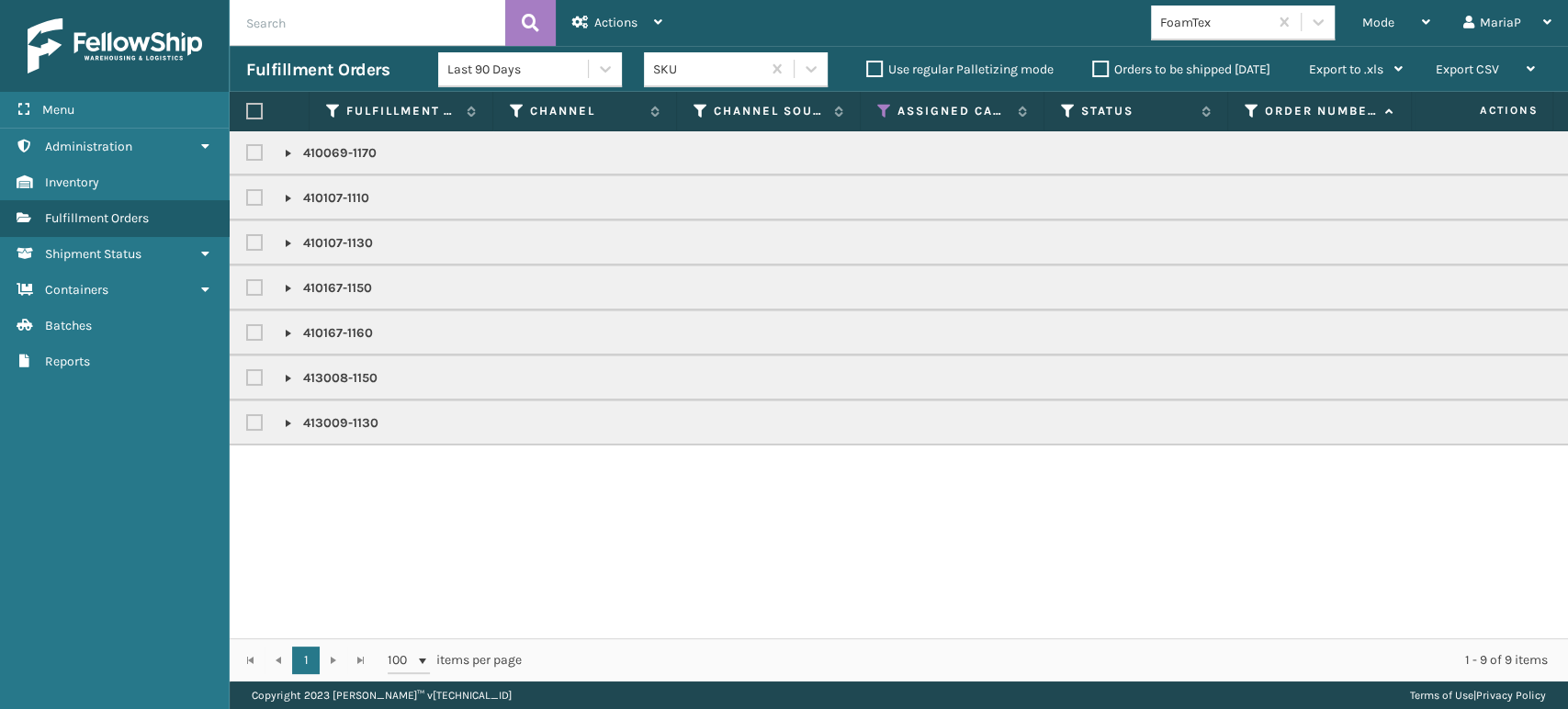
drag, startPoint x: 251, startPoint y: 109, endPoint x: 286, endPoint y: 92, distance: 38.9
click at [253, 108] on label at bounding box center [254, 111] width 17 height 17
click at [247, 108] on input "checkbox" at bounding box center [246, 112] width 1 height 12
checkbox input "true"
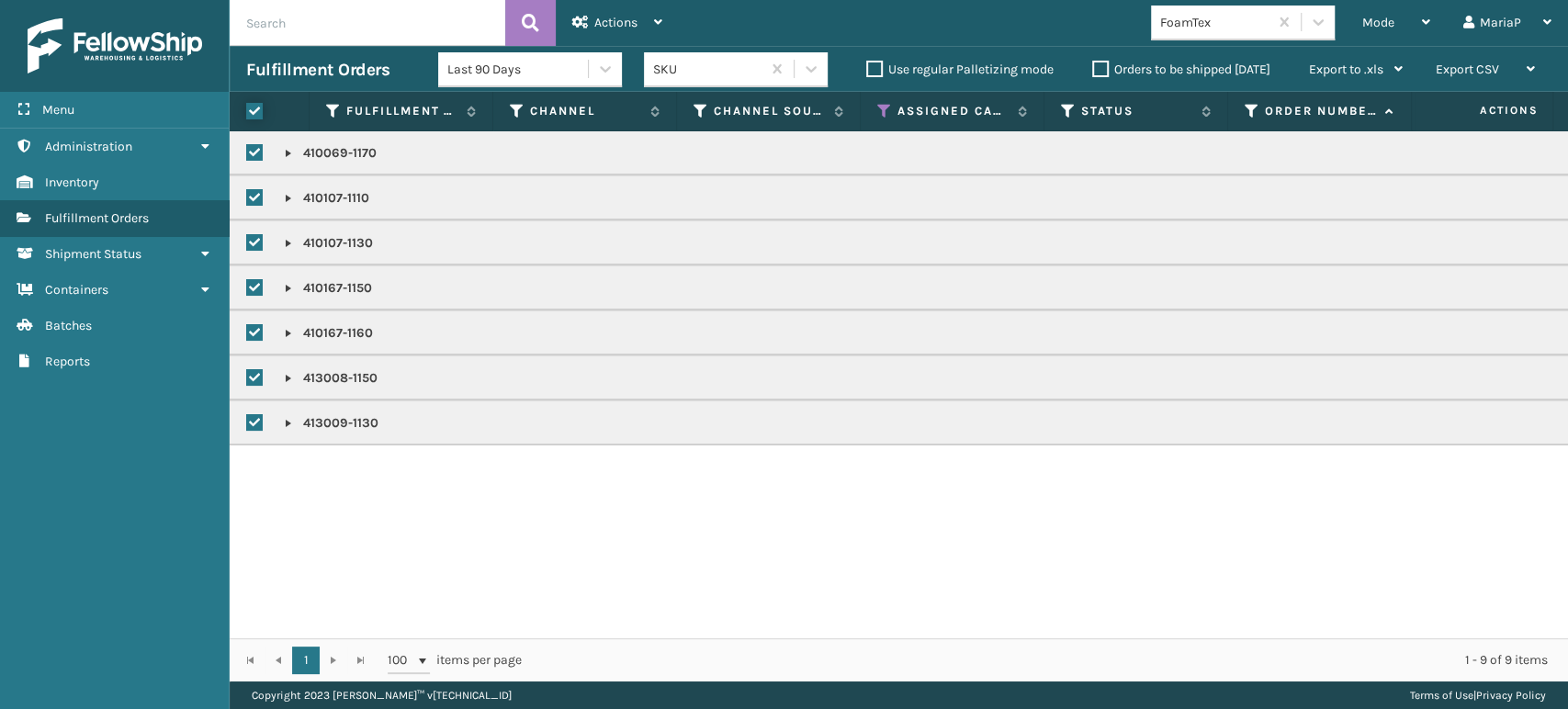
checkbox input "true"
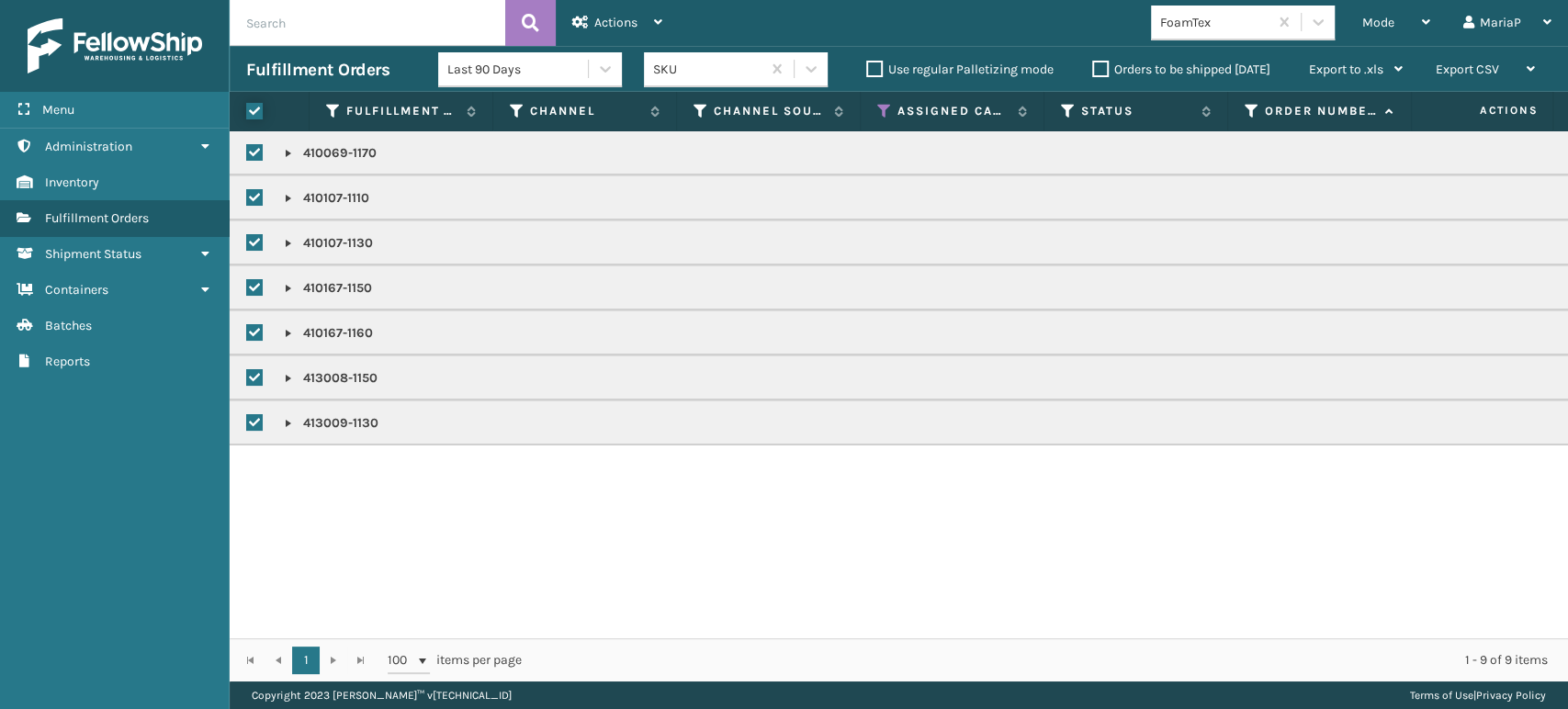
checkbox input "true"
drag, startPoint x: 602, startPoint y: 24, endPoint x: 611, endPoint y: 38, distance: 16.6
click at [603, 24] on span "Actions" at bounding box center [615, 23] width 43 height 16
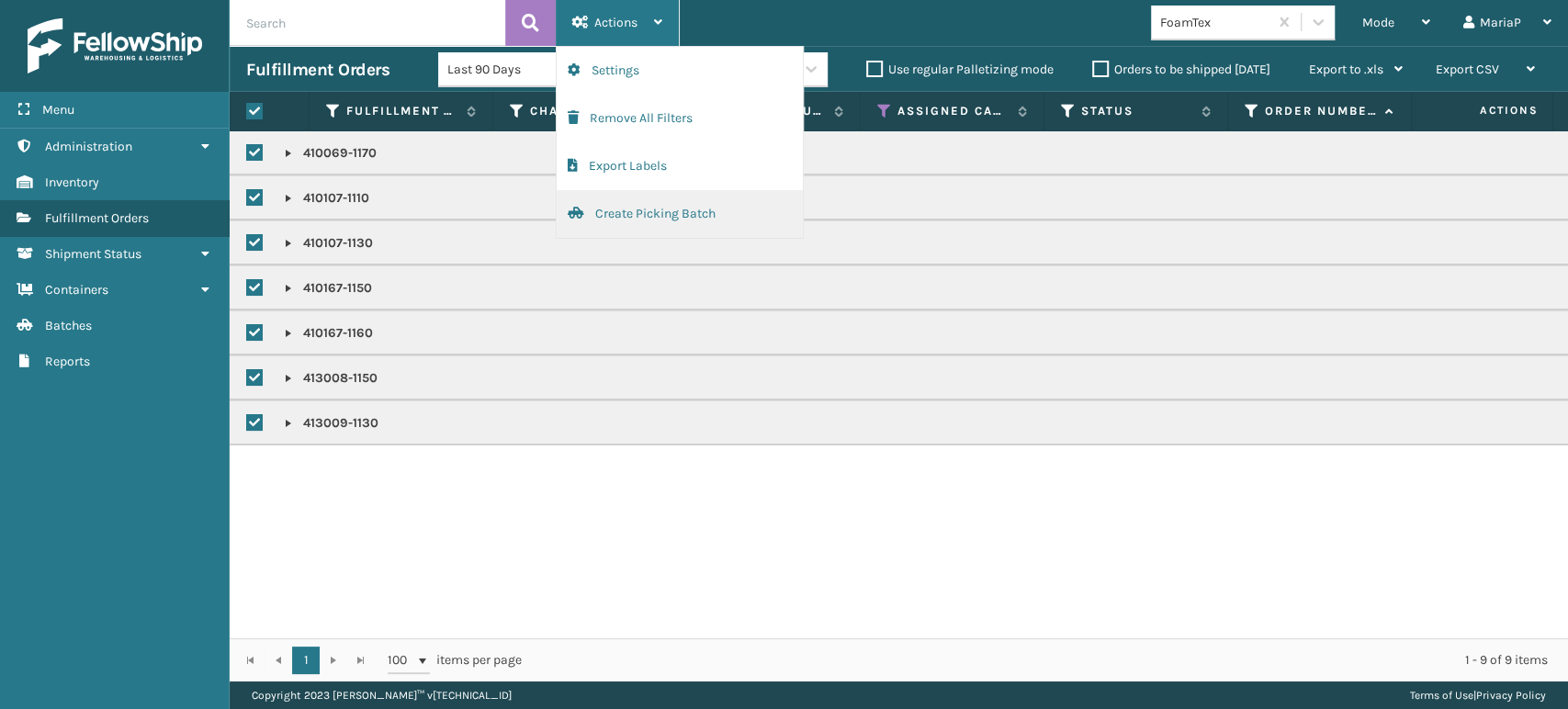
click at [666, 214] on button "Create Picking Batch" at bounding box center [679, 214] width 246 height 48
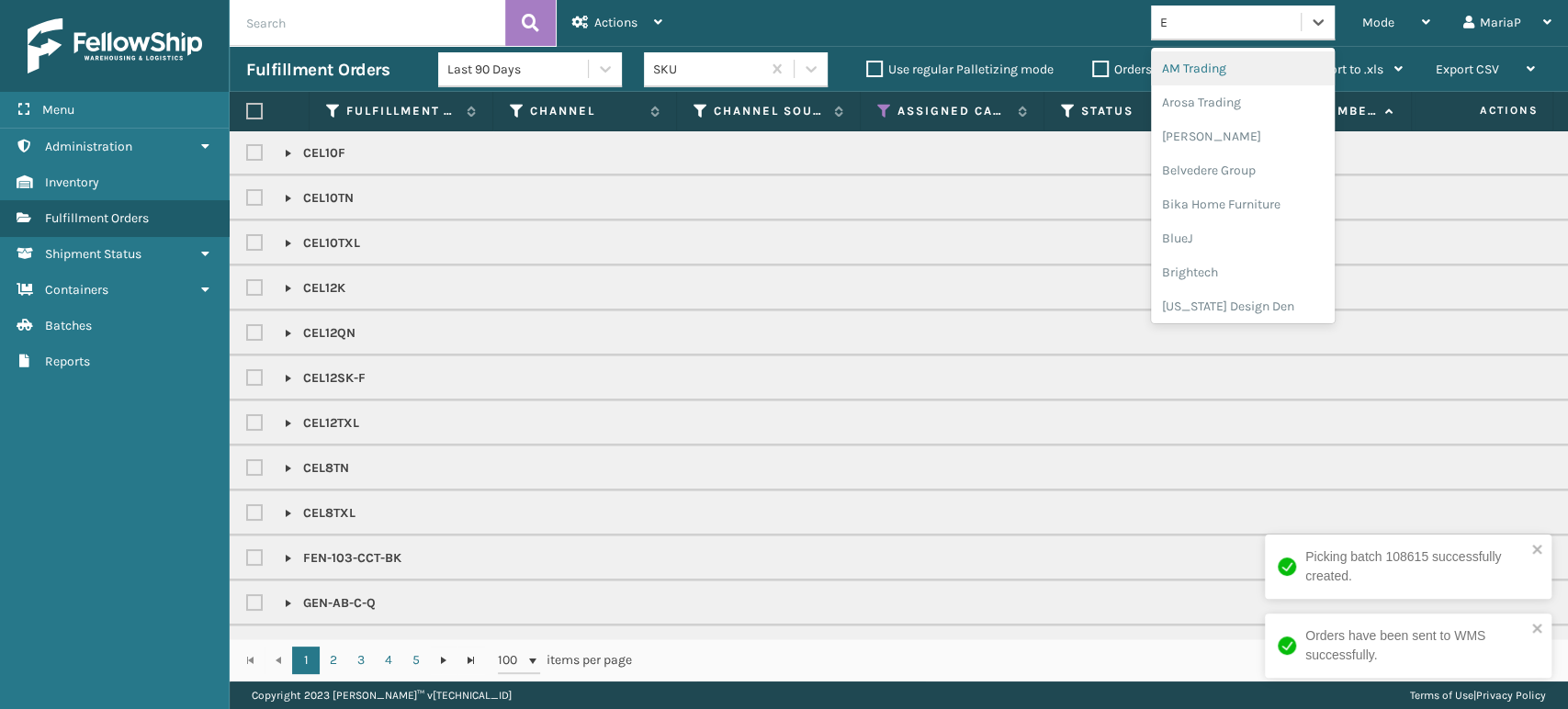
type input "EM"
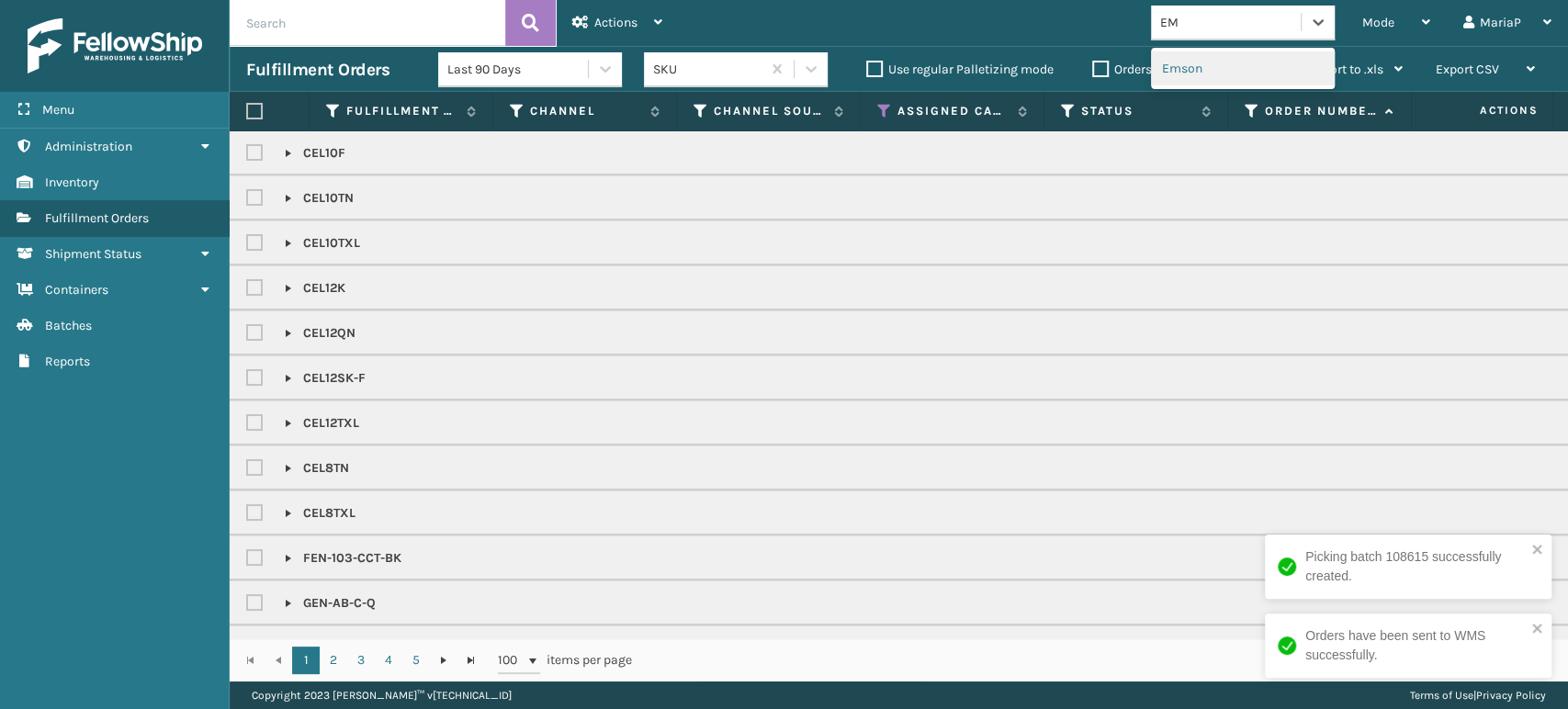
click at [1185, 74] on div "Emson" at bounding box center [1242, 69] width 183 height 34
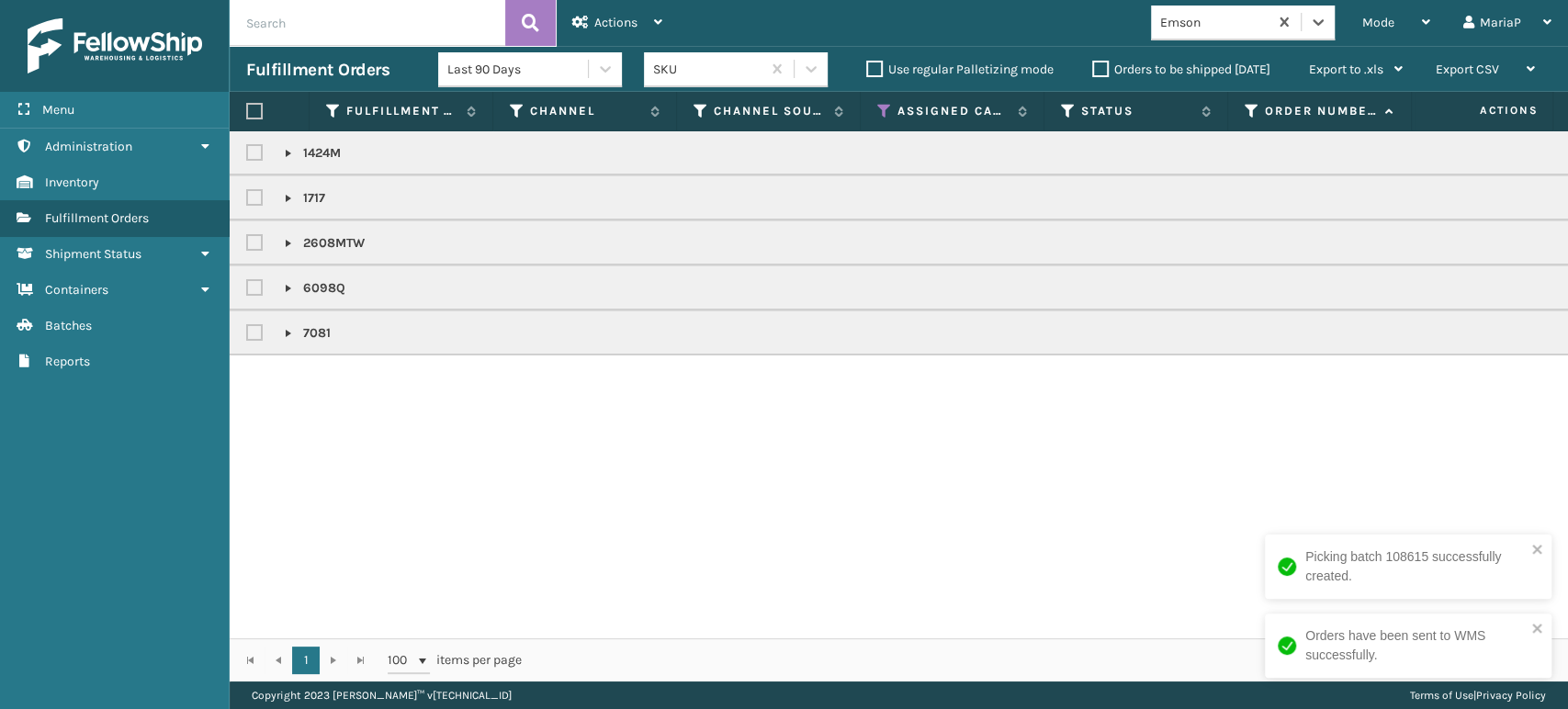
drag, startPoint x: 254, startPoint y: 116, endPoint x: 274, endPoint y: 106, distance: 22.4
click at [254, 116] on label at bounding box center [254, 111] width 17 height 17
click at [247, 116] on input "checkbox" at bounding box center [246, 112] width 1 height 12
checkbox input "true"
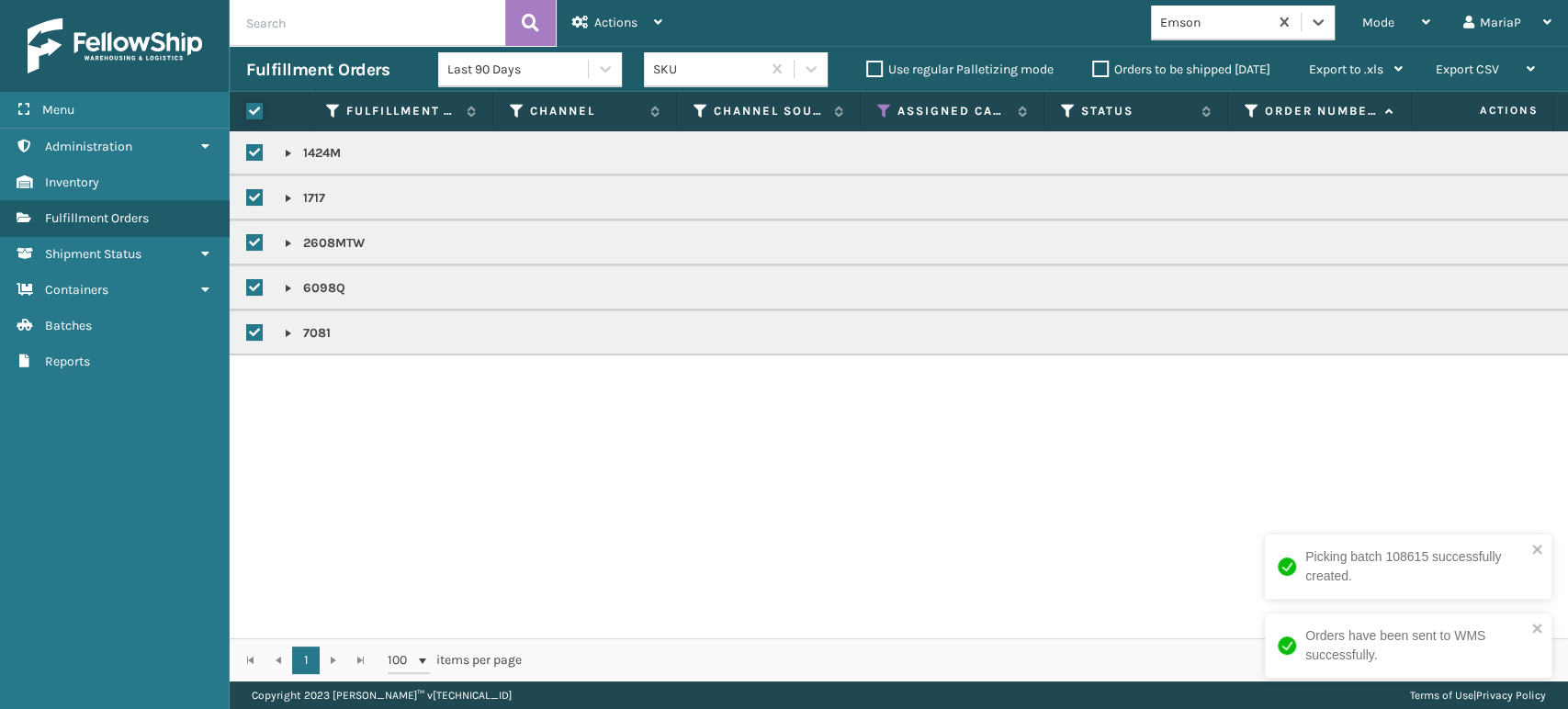
checkbox input "true"
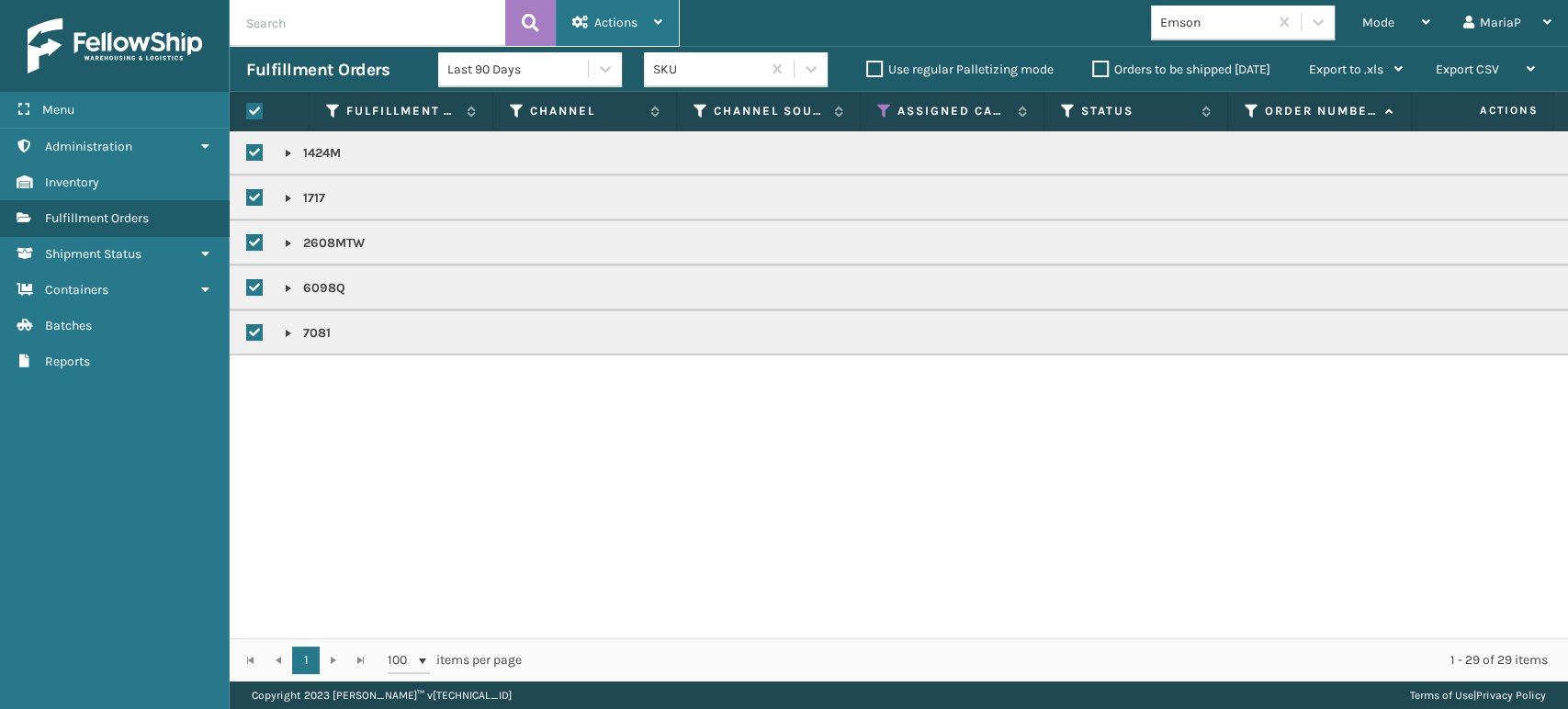
click at [651, 14] on div "Actions" at bounding box center [617, 23] width 90 height 46
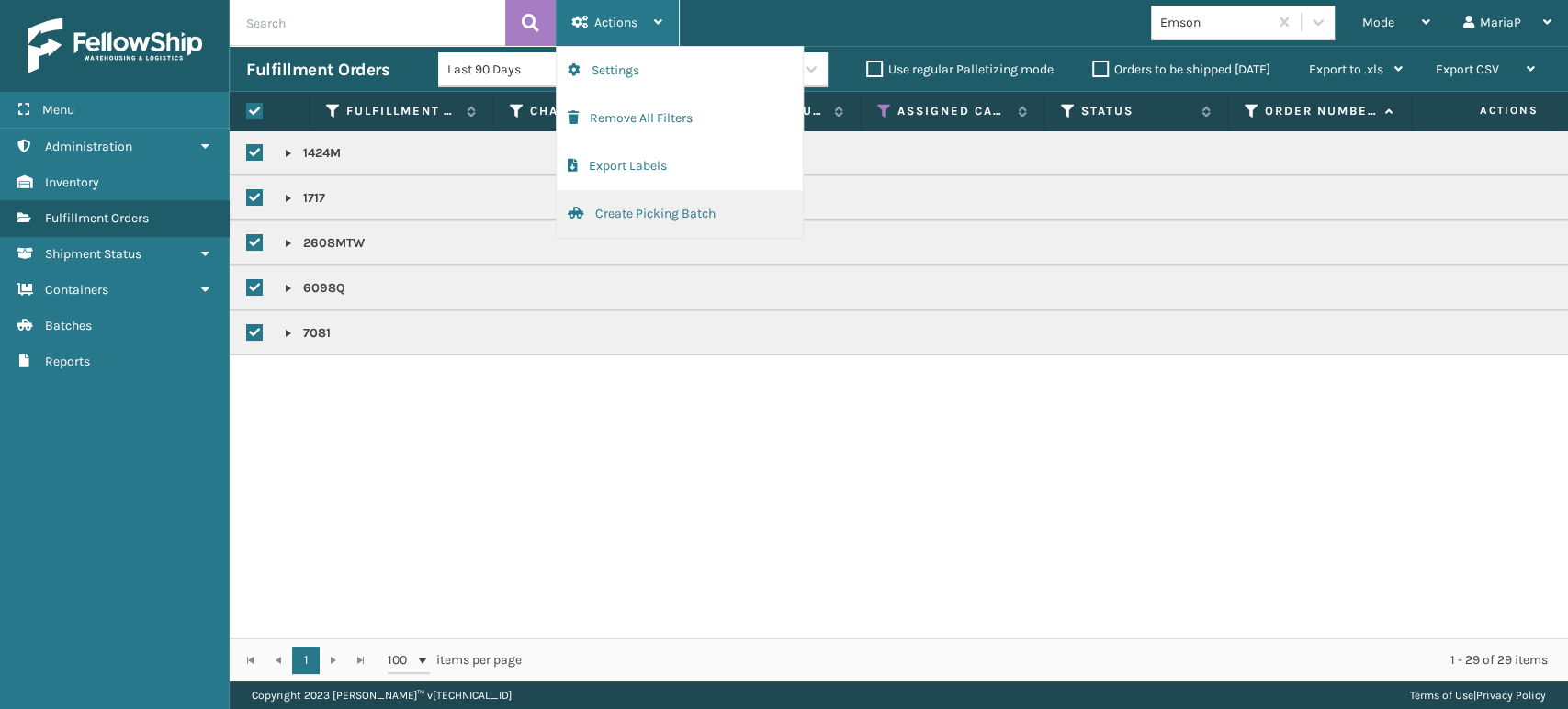
click at [714, 219] on button "Create Picking Batch" at bounding box center [679, 214] width 246 height 48
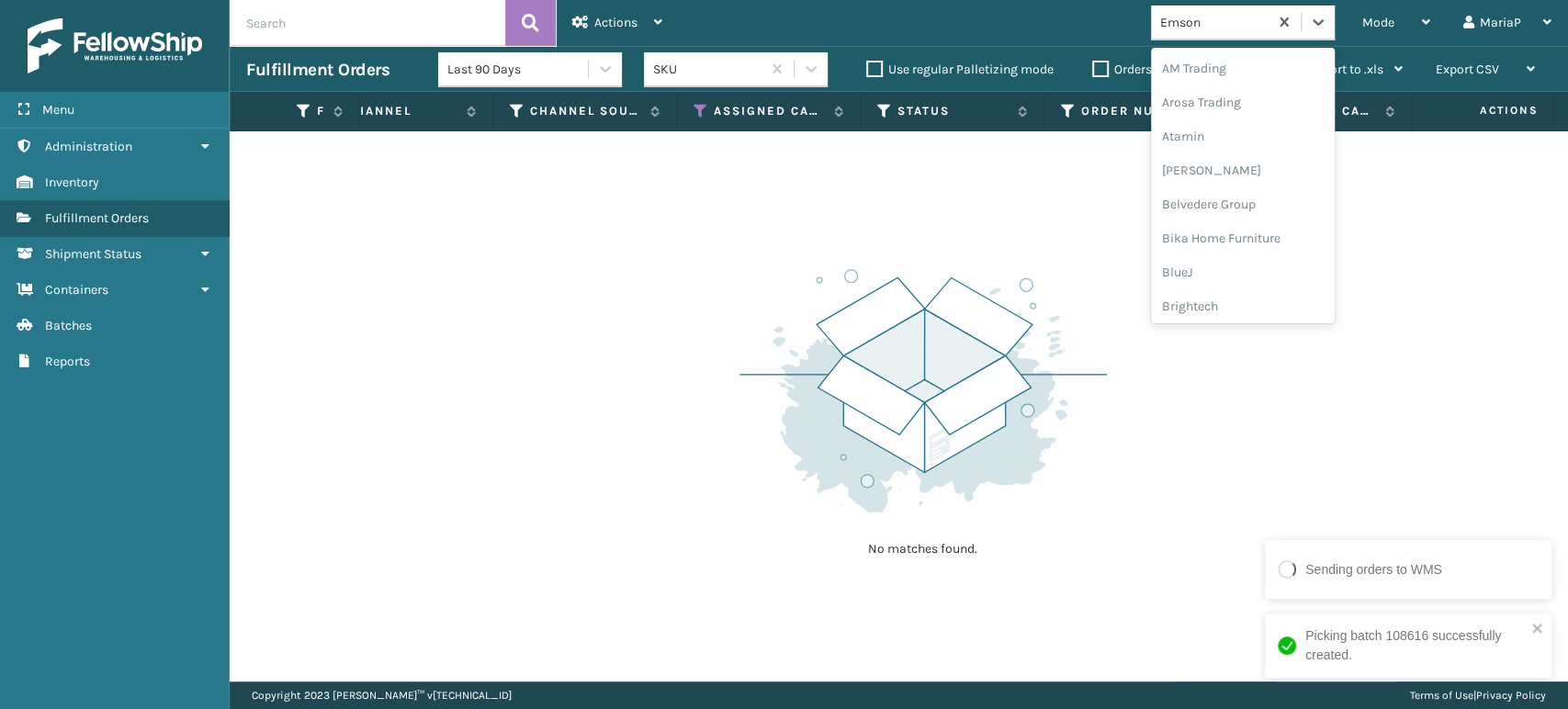
click at [1234, 28] on div "Emson" at bounding box center [1215, 22] width 110 height 19
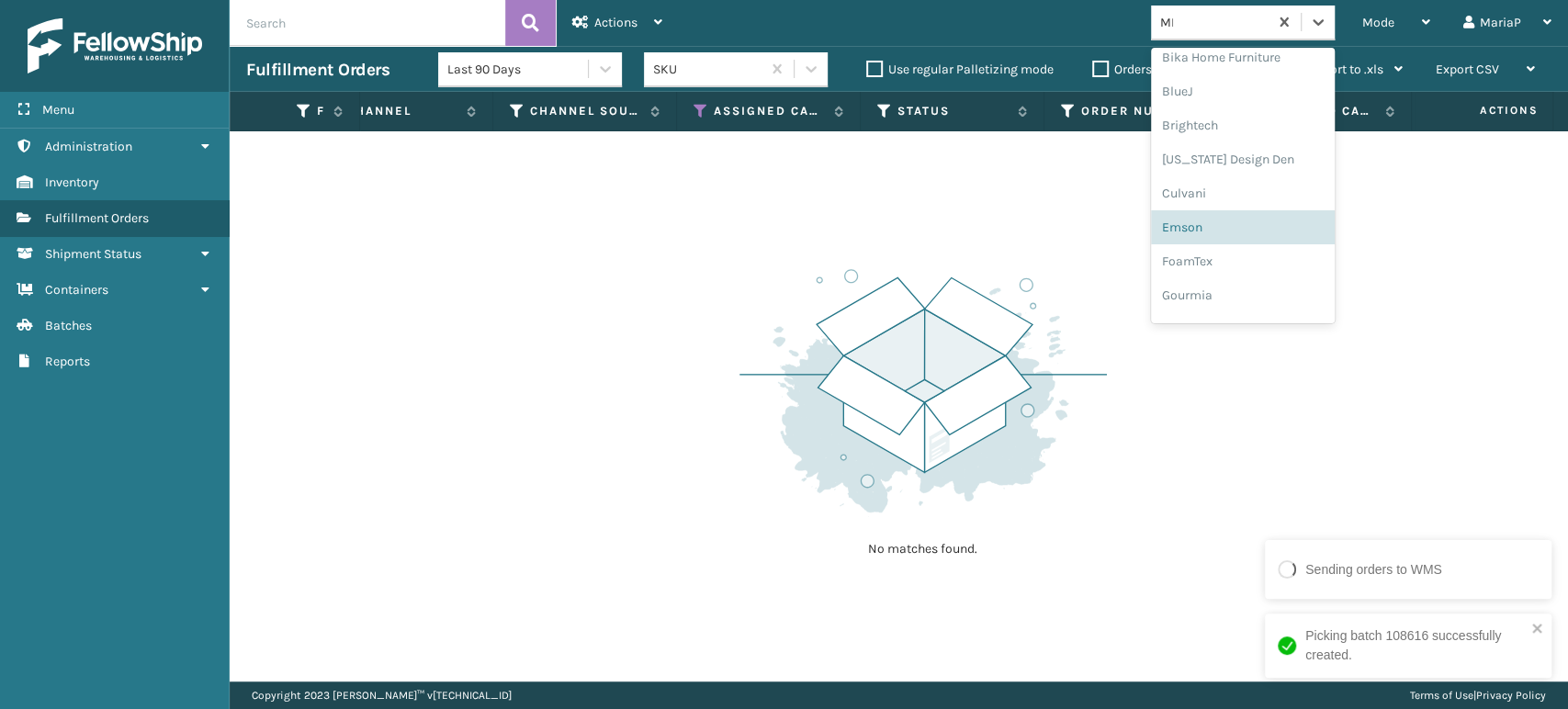
scroll to position [0, 0]
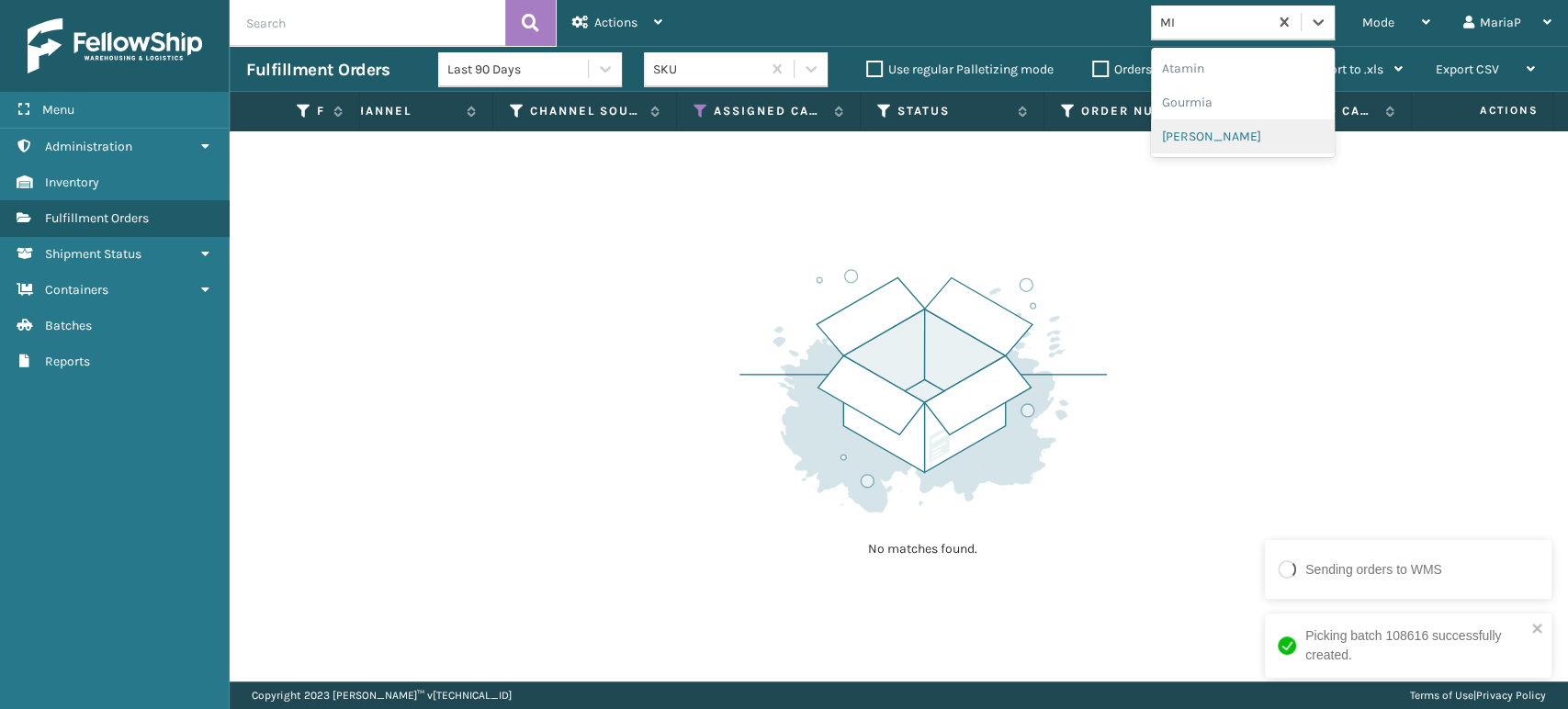
type input "MI"
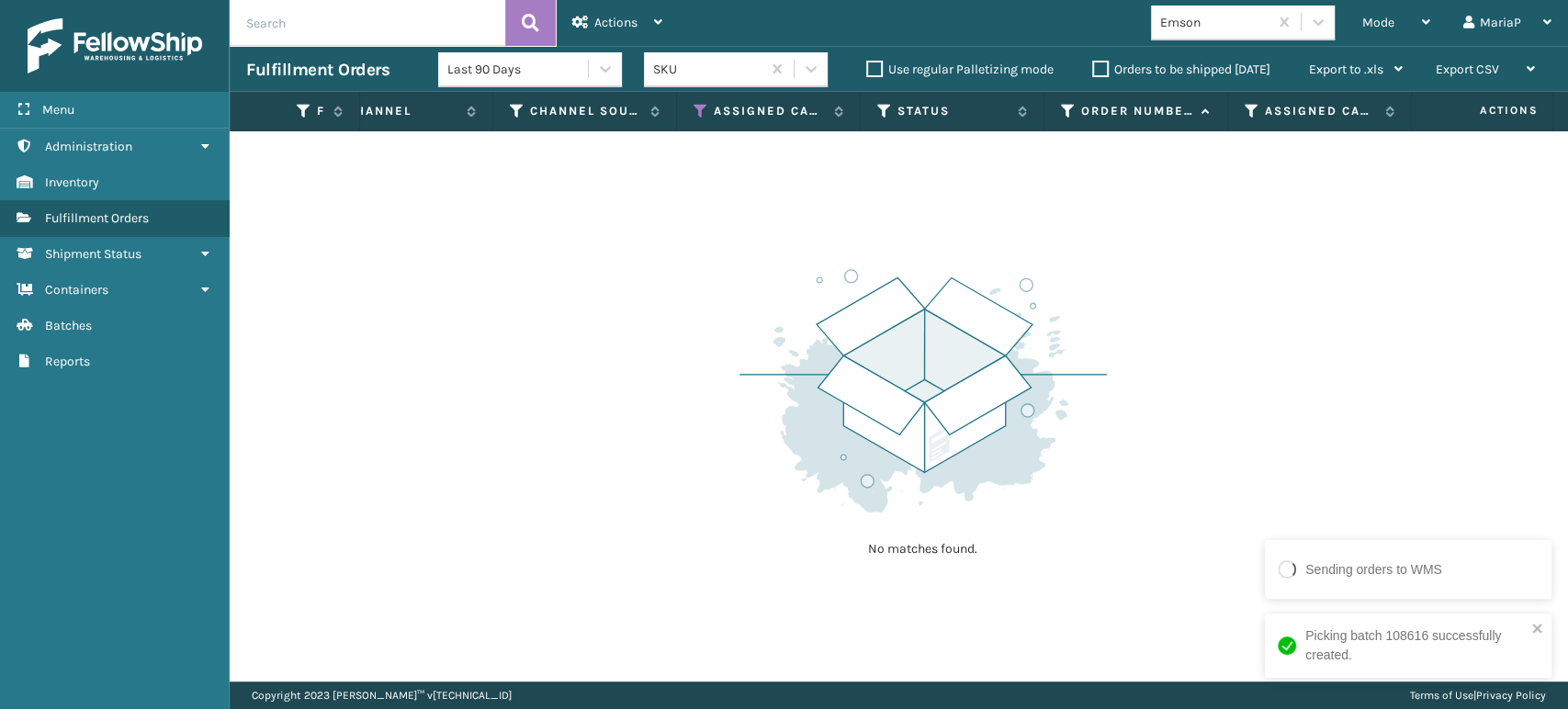
click at [1231, 18] on div "Emson" at bounding box center [1215, 22] width 110 height 19
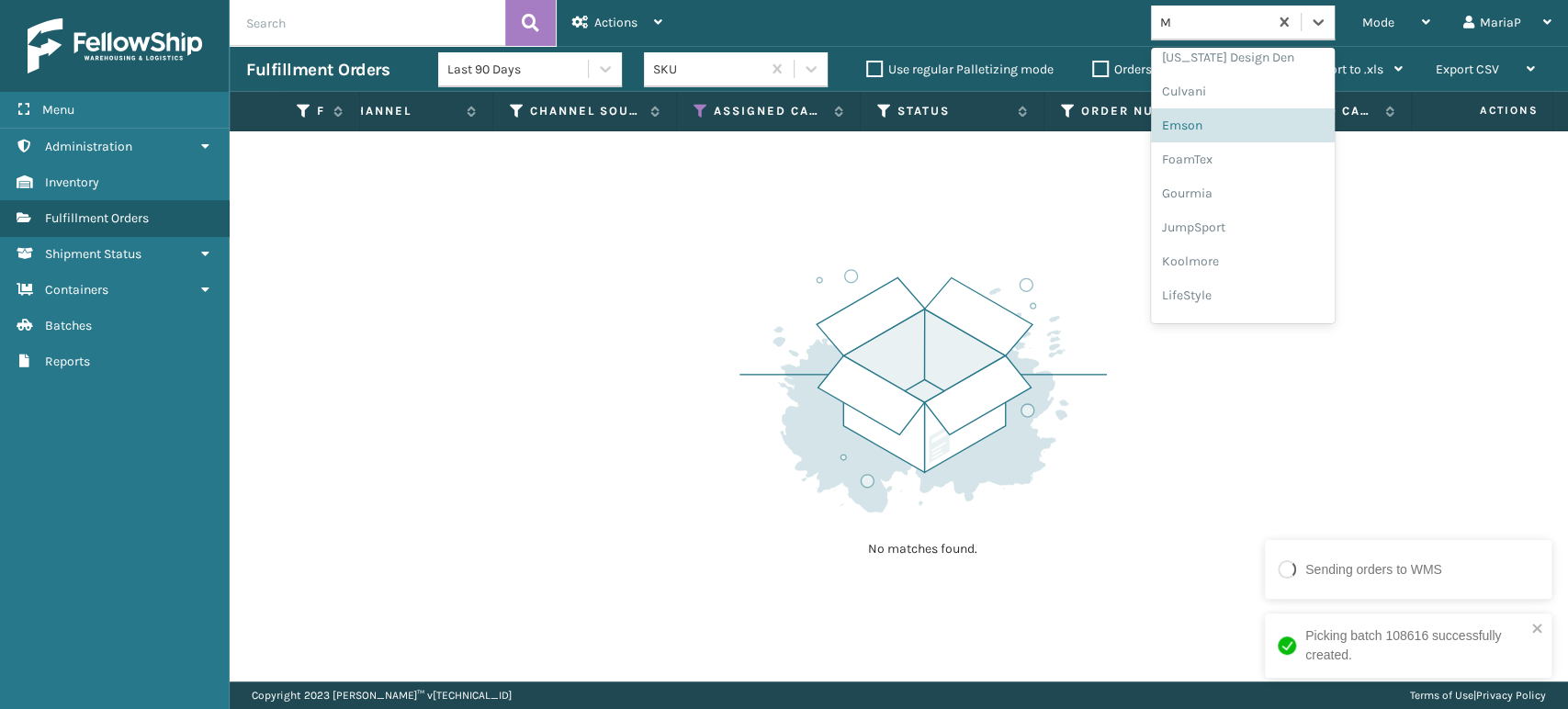
scroll to position [79, 0]
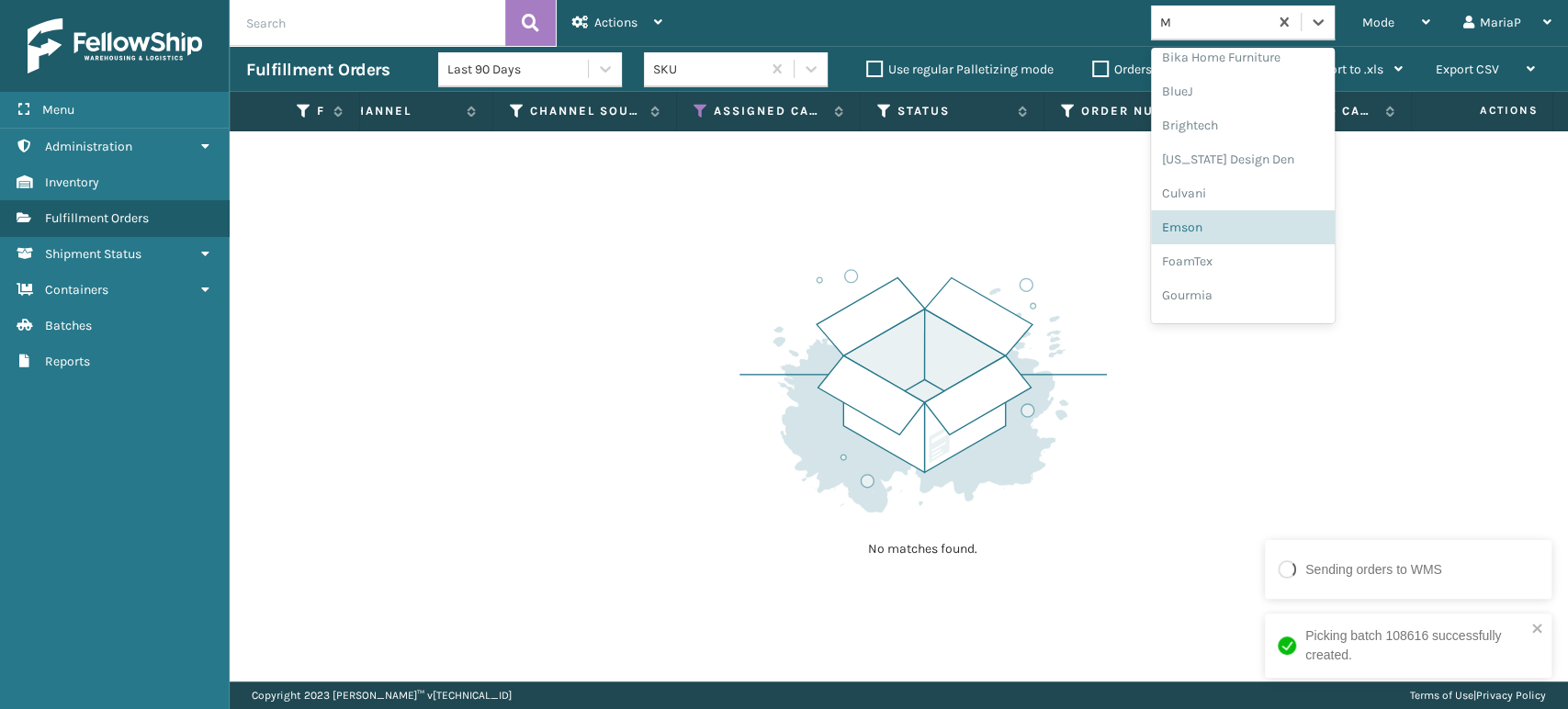
type input "MI"
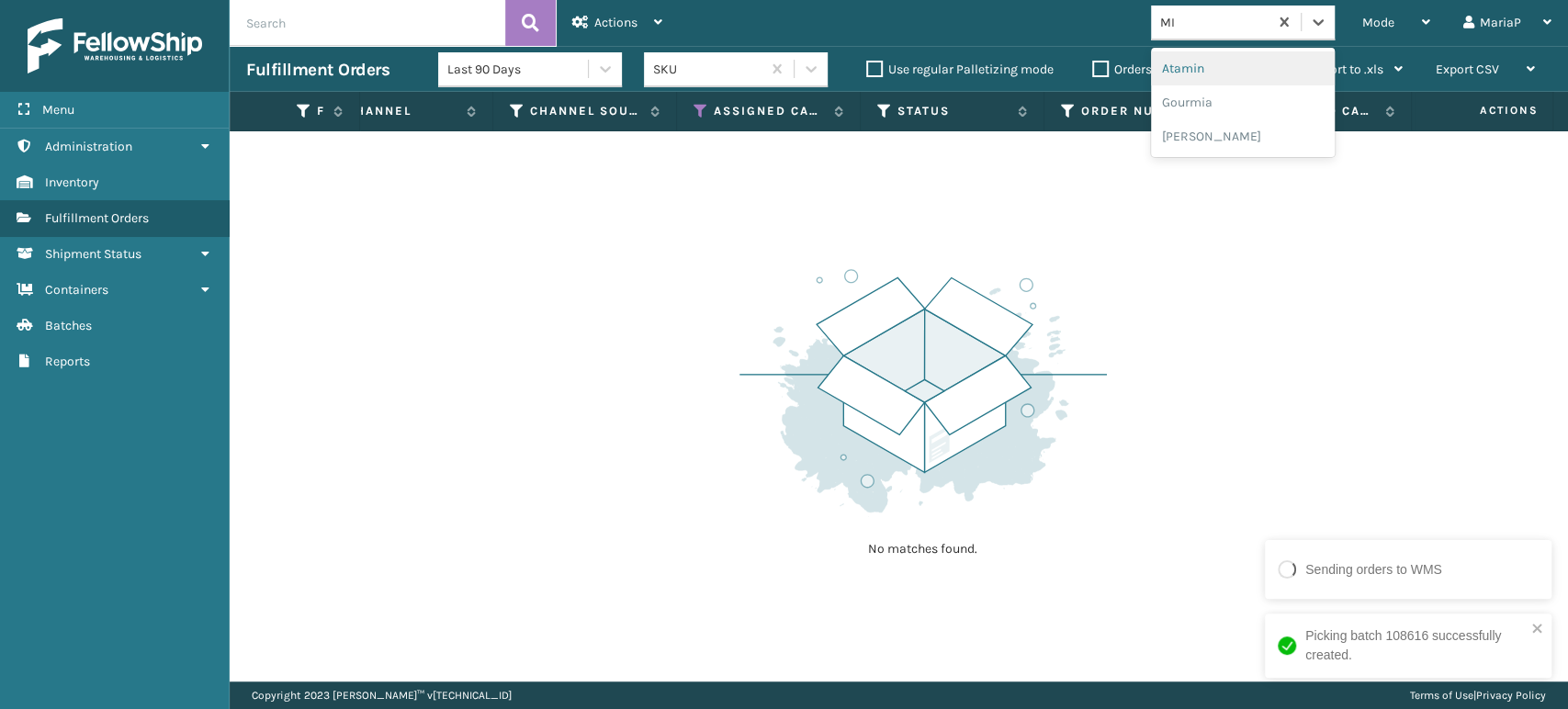
scroll to position [0, 0]
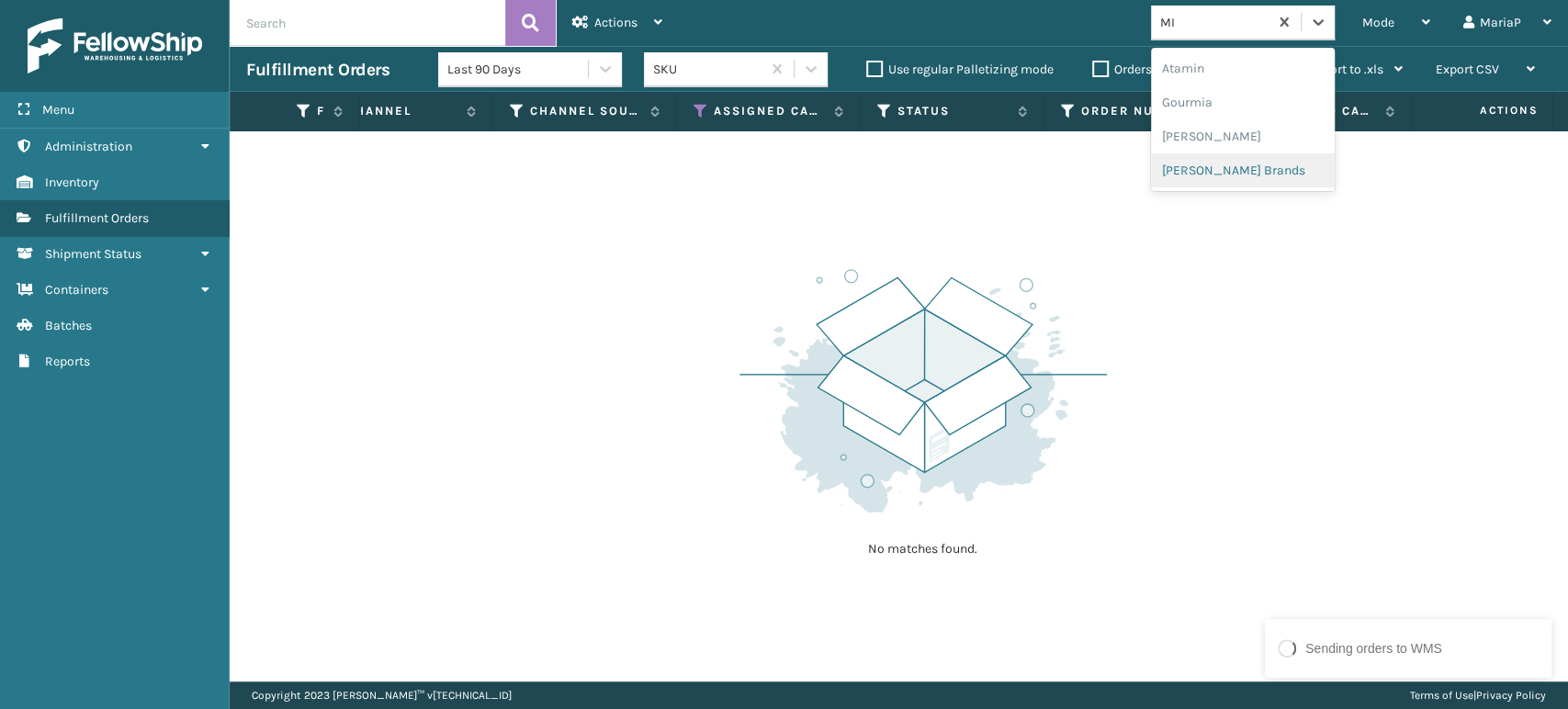
click at [1261, 161] on div "[PERSON_NAME] Brands" at bounding box center [1242, 171] width 183 height 34
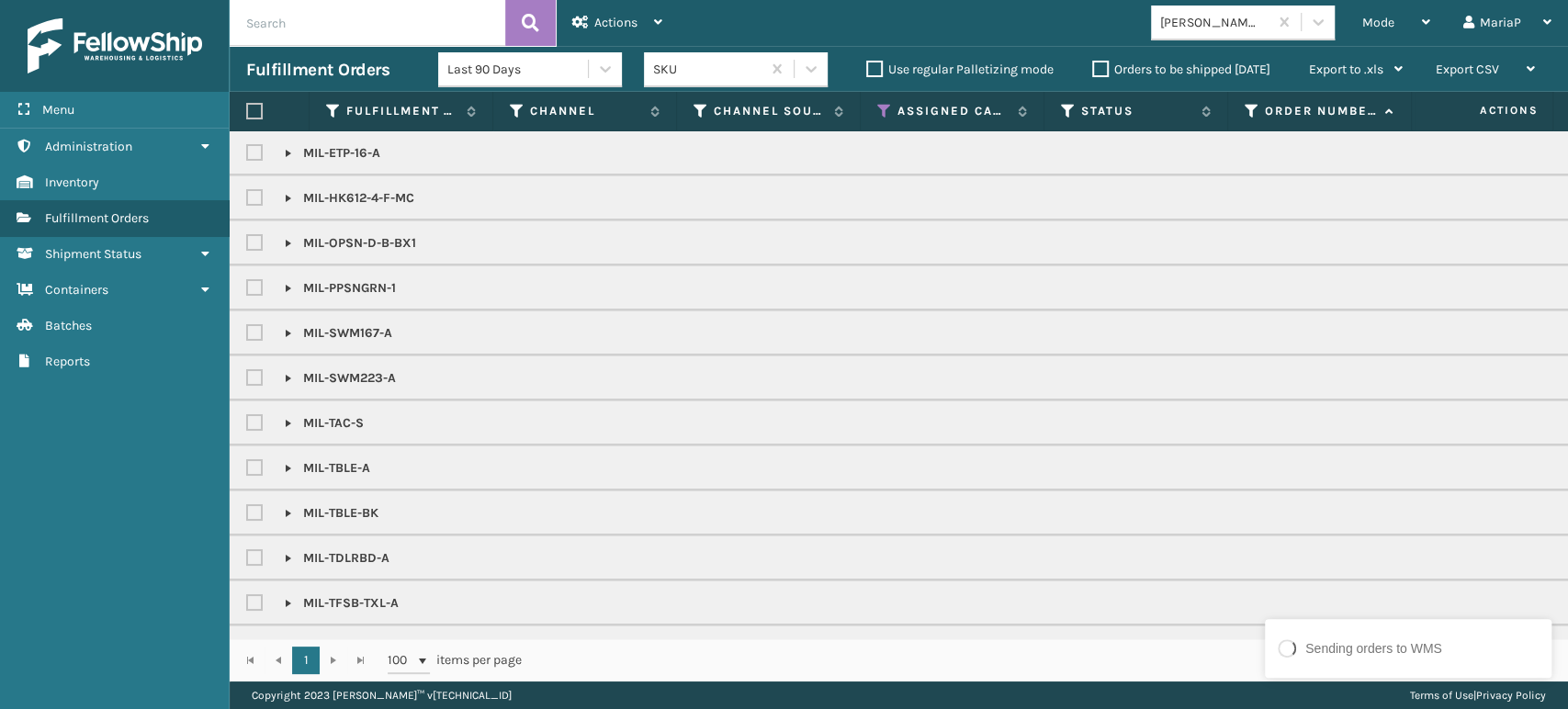
click at [252, 113] on label at bounding box center [254, 111] width 17 height 17
click at [247, 113] on input "checkbox" at bounding box center [246, 112] width 1 height 12
checkbox input "true"
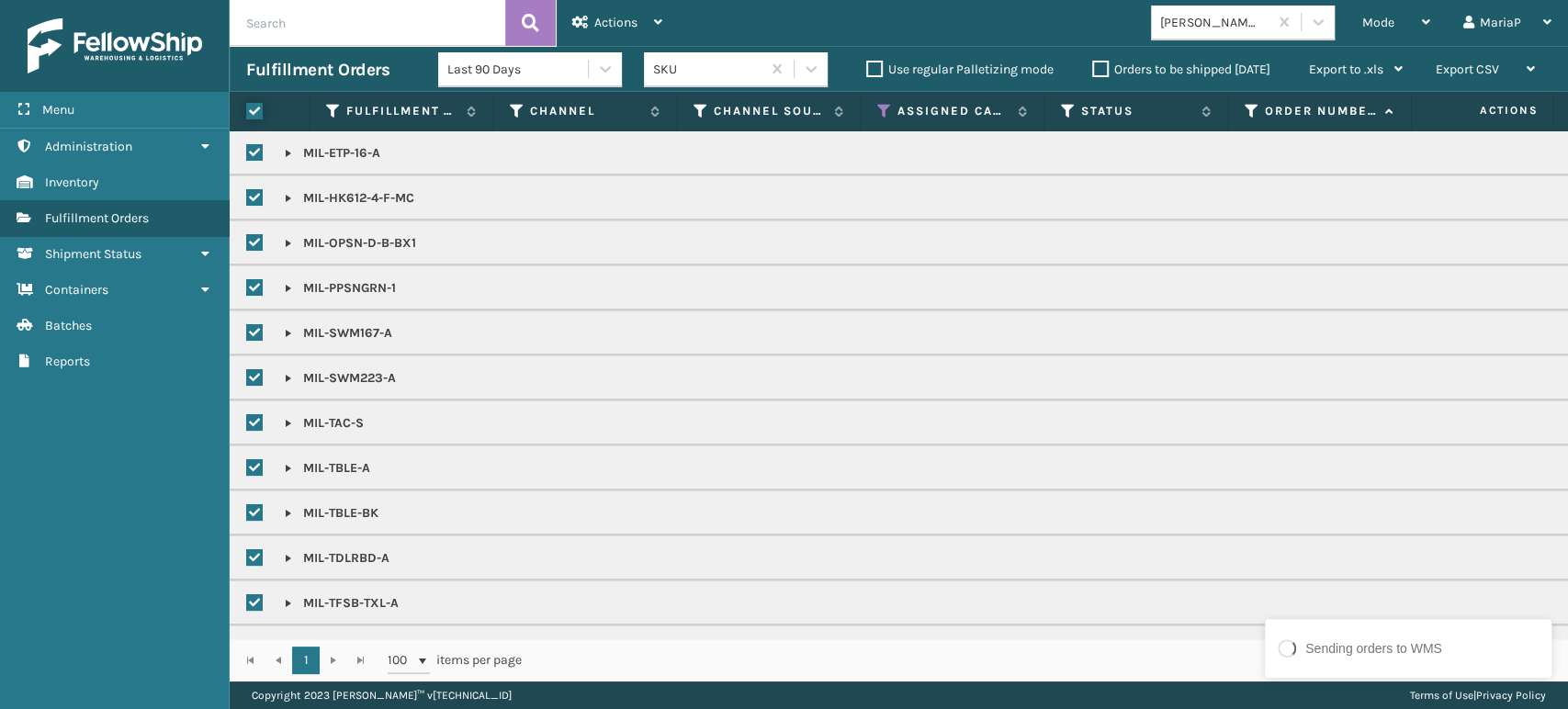
checkbox input "true"
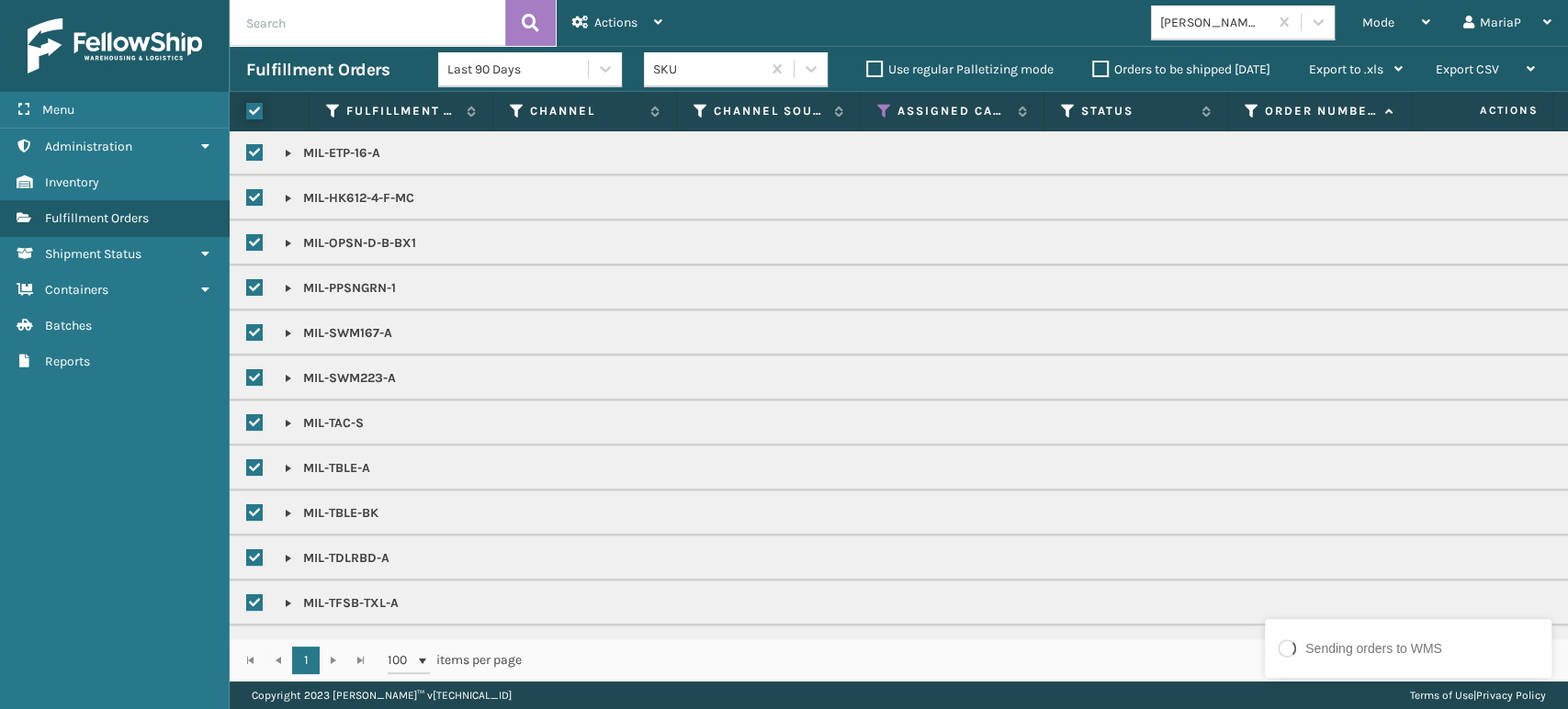
checkbox input "true"
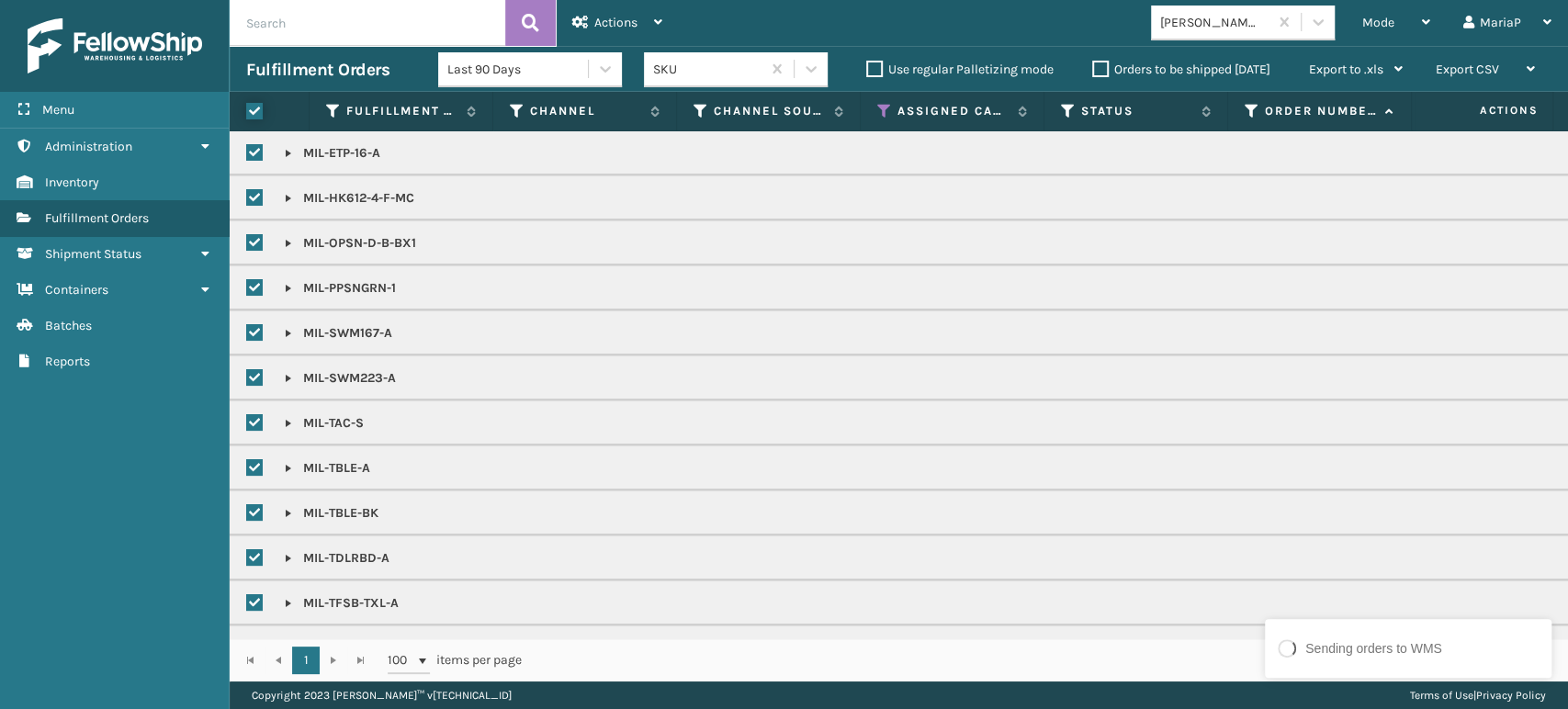
checkbox input "true"
click at [619, 25] on span "Actions" at bounding box center [615, 23] width 43 height 16
click at [1149, 656] on div "1 - 69 of 69 items" at bounding box center [1047, 660] width 1000 height 18
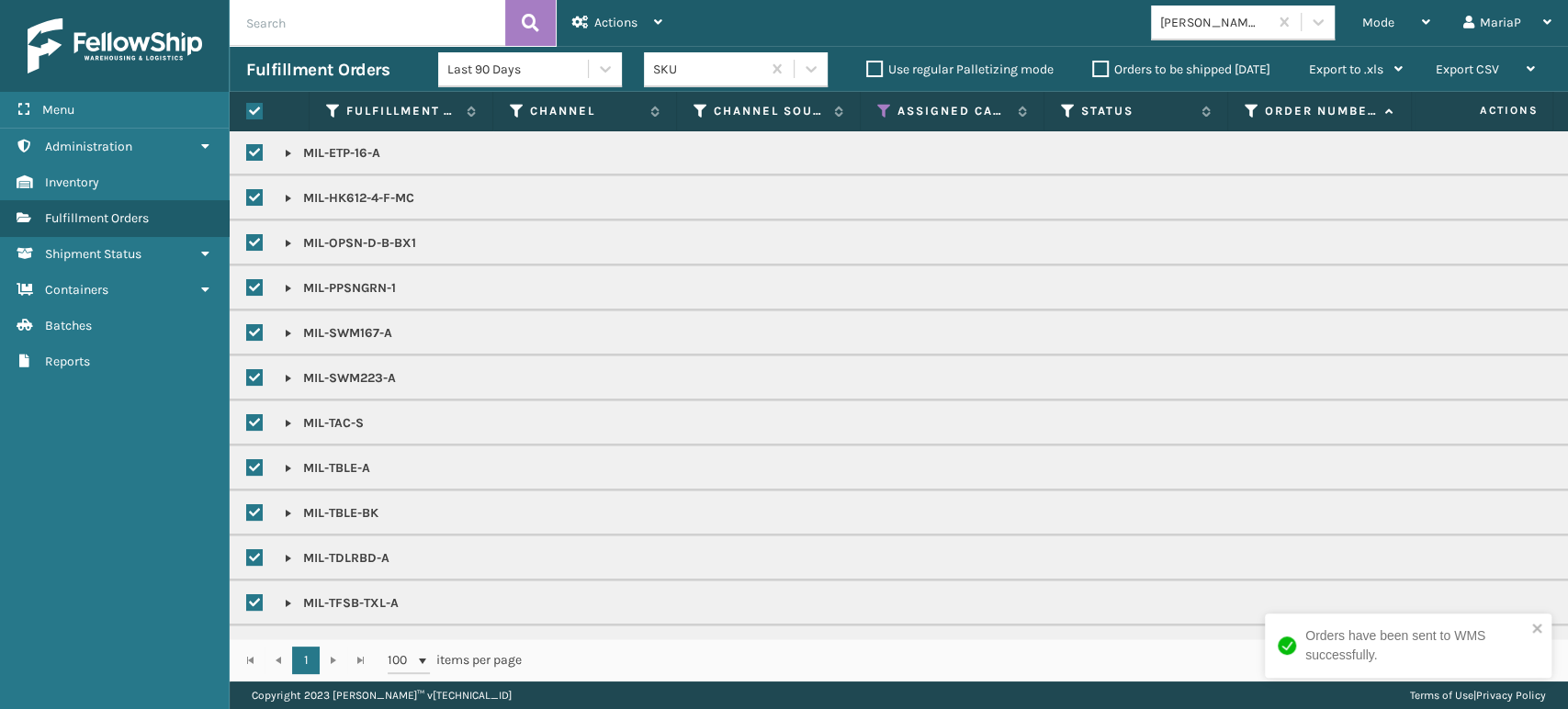
drag, startPoint x: 817, startPoint y: 689, endPoint x: 822, endPoint y: 679, distance: 11.2
click at [818, 687] on div "Copyright 2023 [PERSON_NAME]™ v [TECHNICAL_ID] Terms of Use | Privacy Policy" at bounding box center [898, 696] width 1338 height 28
click at [256, 109] on label at bounding box center [254, 111] width 17 height 17
click at [247, 109] on input "checkbox" at bounding box center [246, 112] width 1 height 12
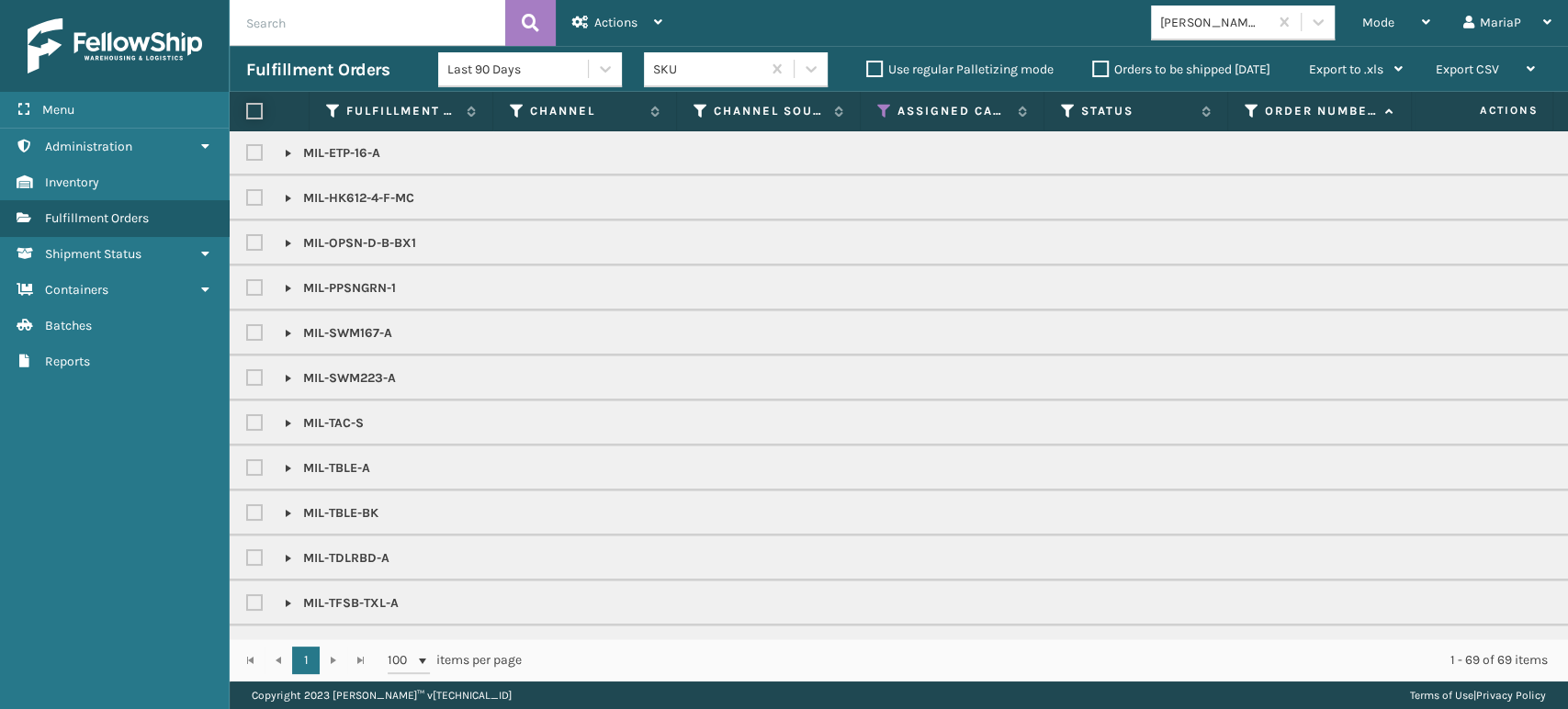
checkbox input "false"
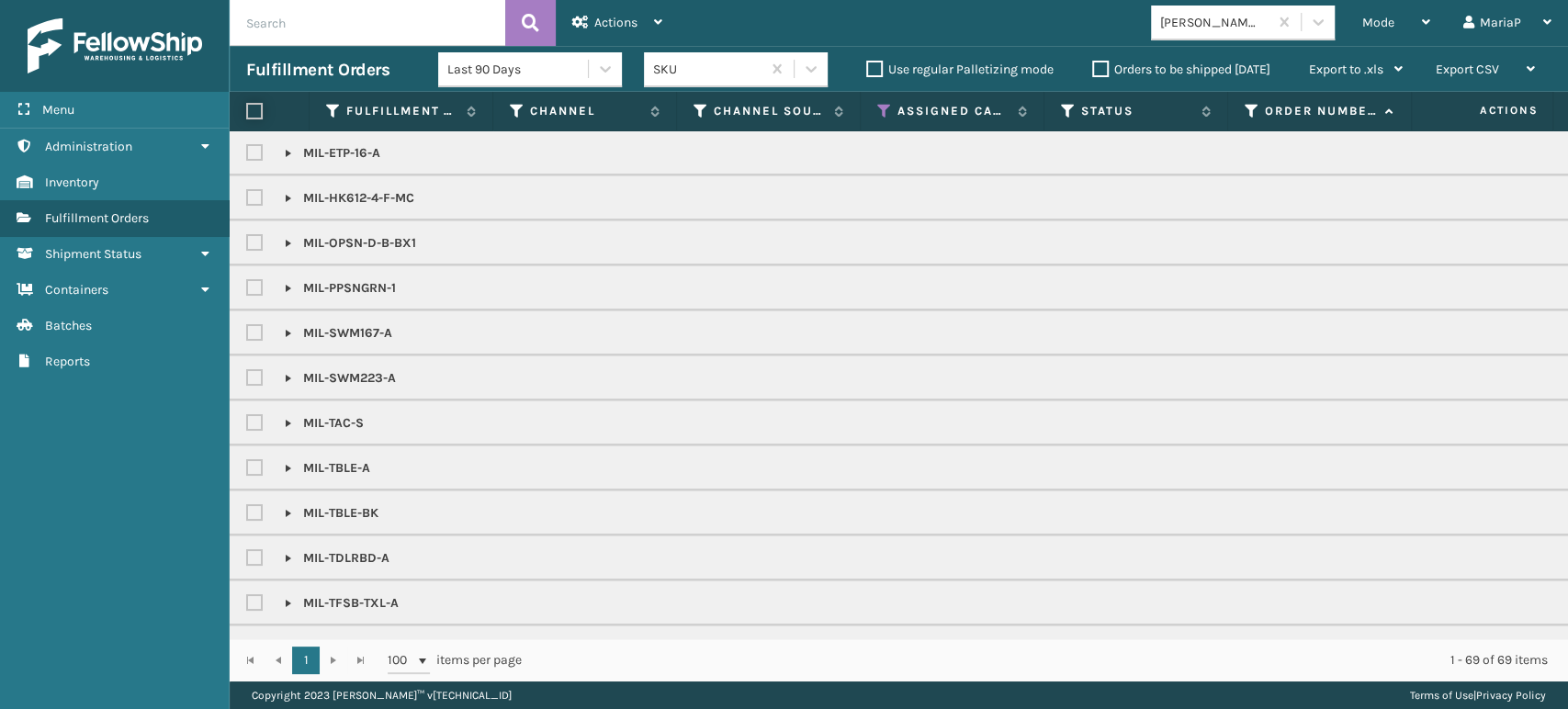
checkbox input "false"
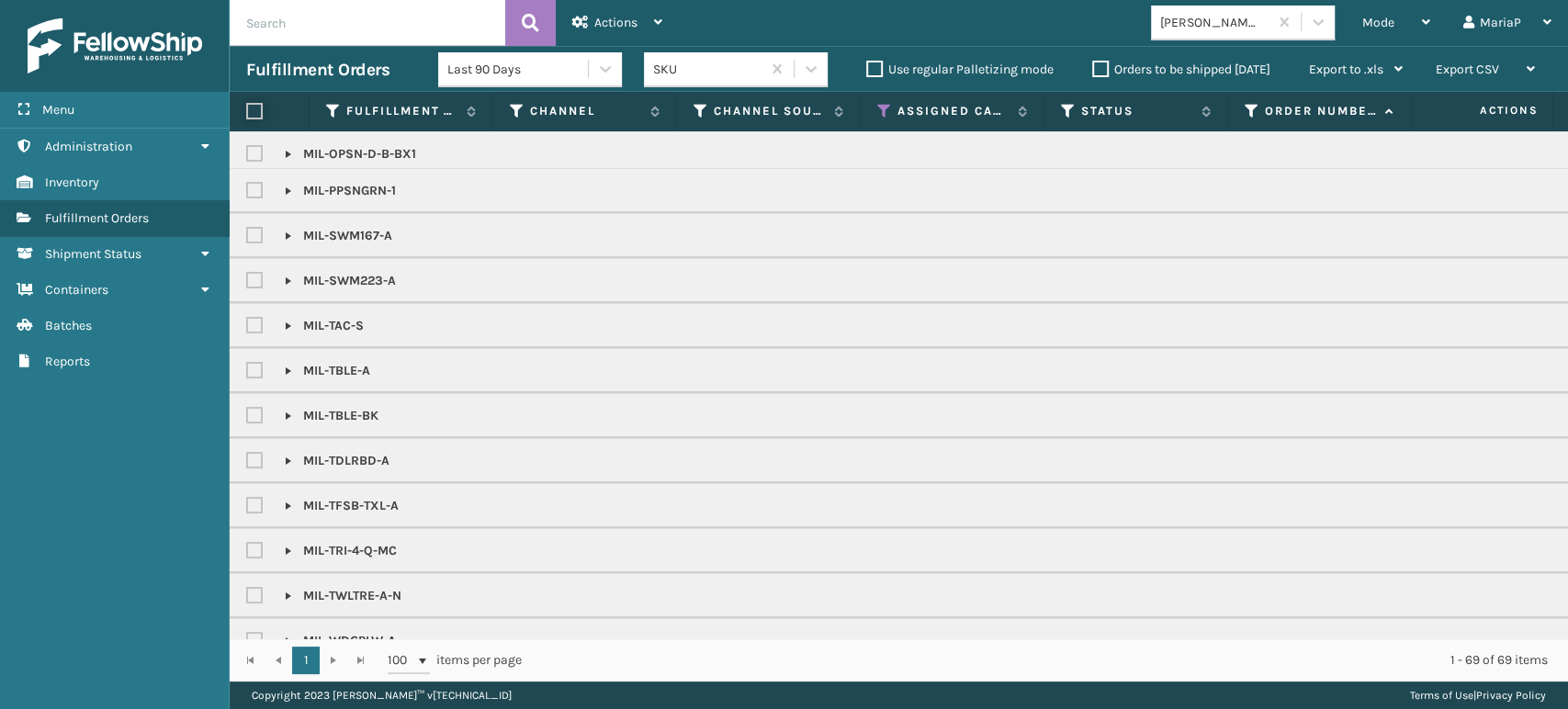
scroll to position [180, 0]
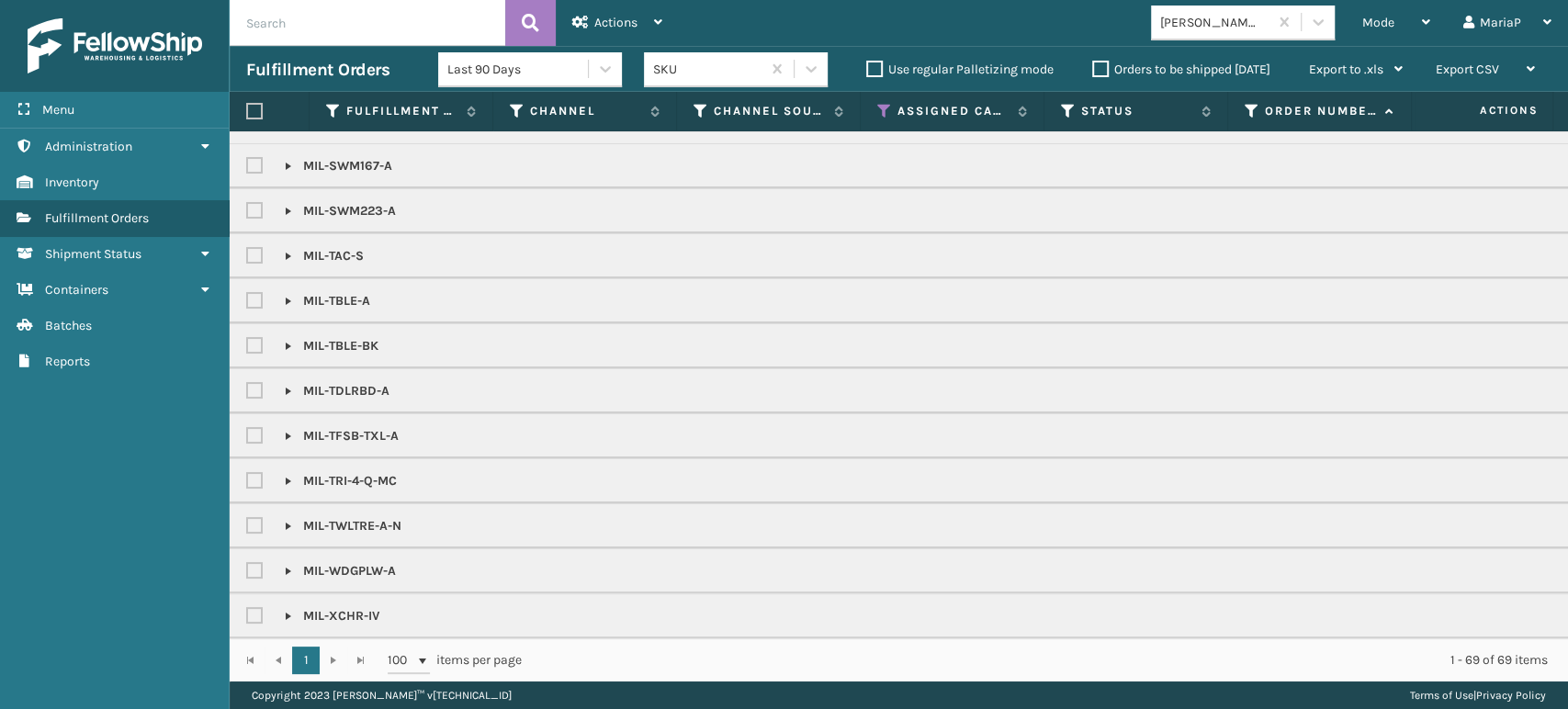
click at [283, 474] on link at bounding box center [288, 481] width 15 height 15
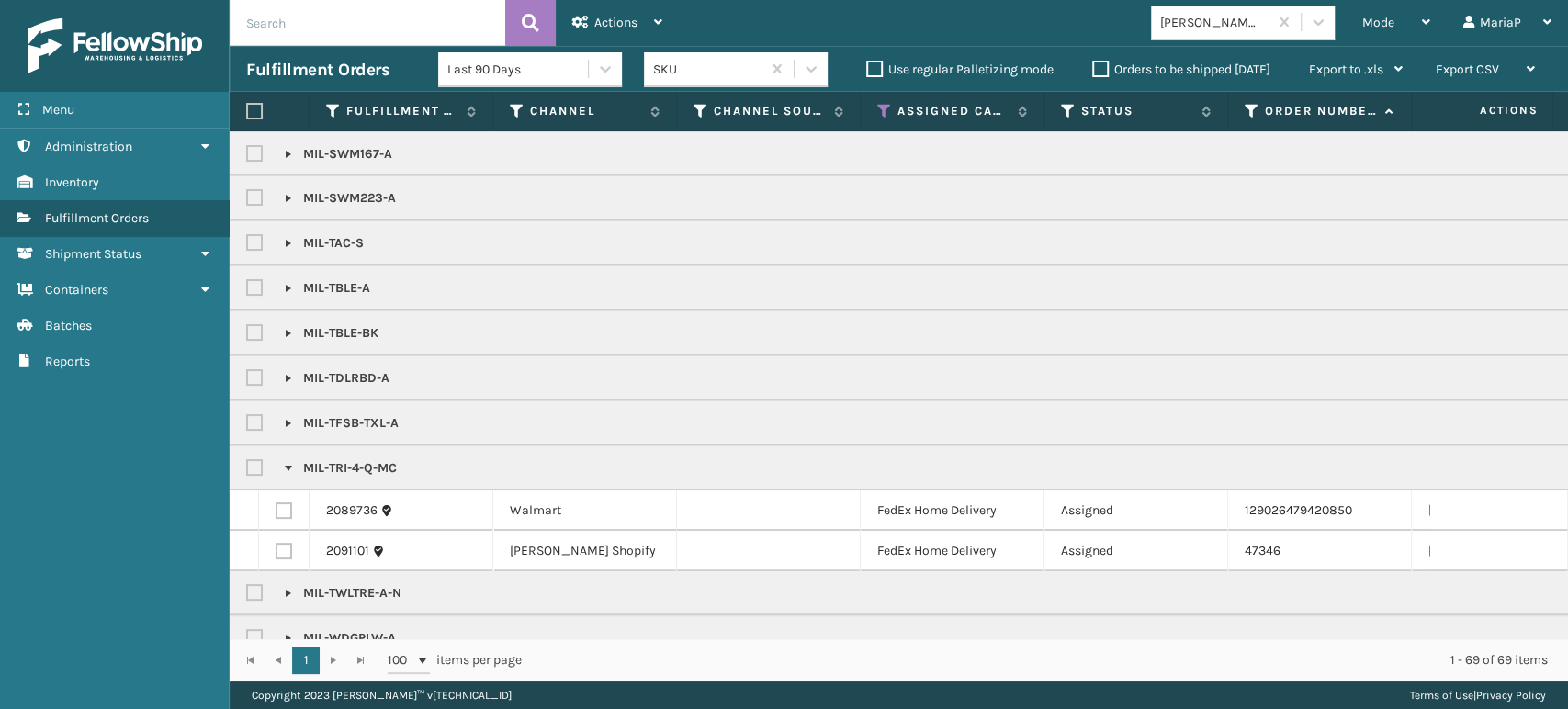
click at [289, 420] on link at bounding box center [288, 423] width 15 height 15
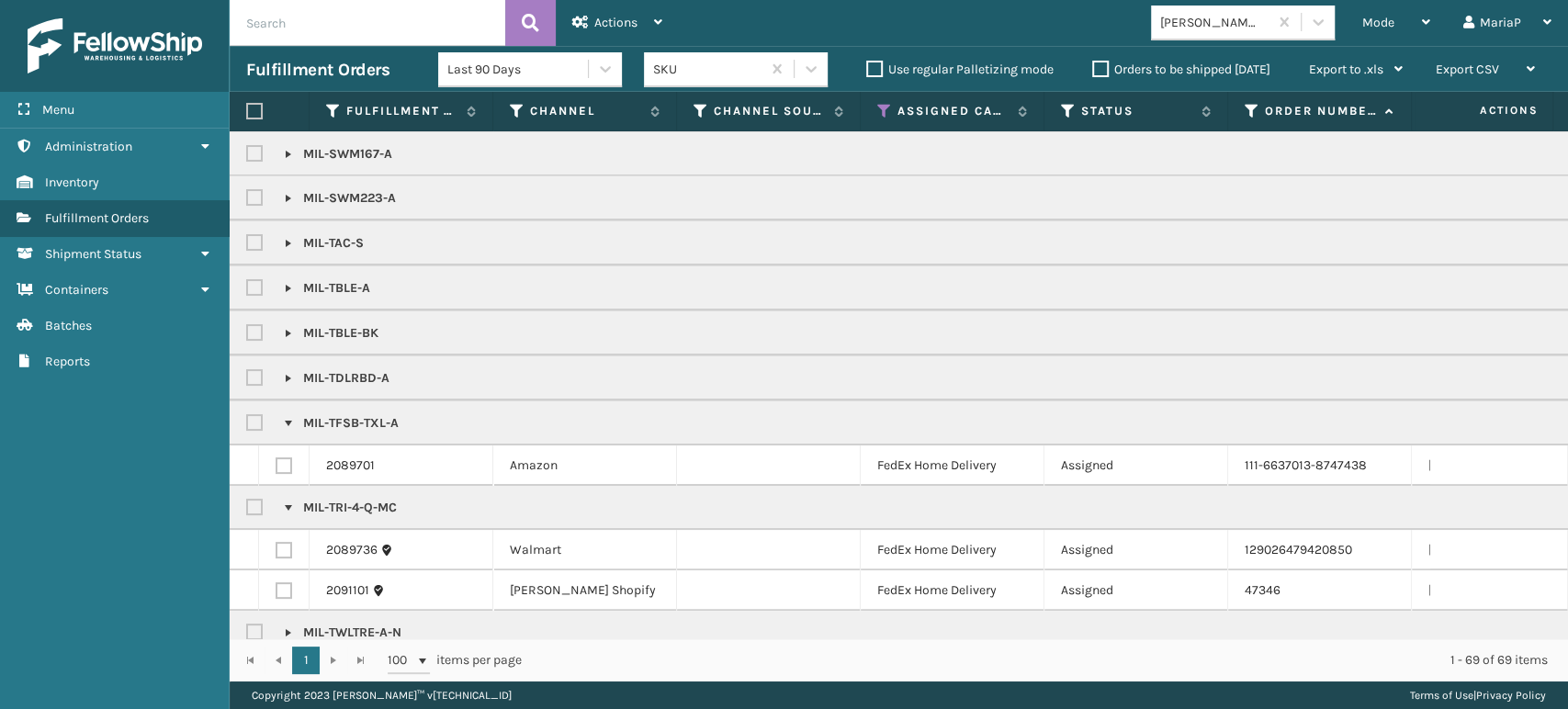
click at [285, 371] on link at bounding box center [288, 378] width 15 height 15
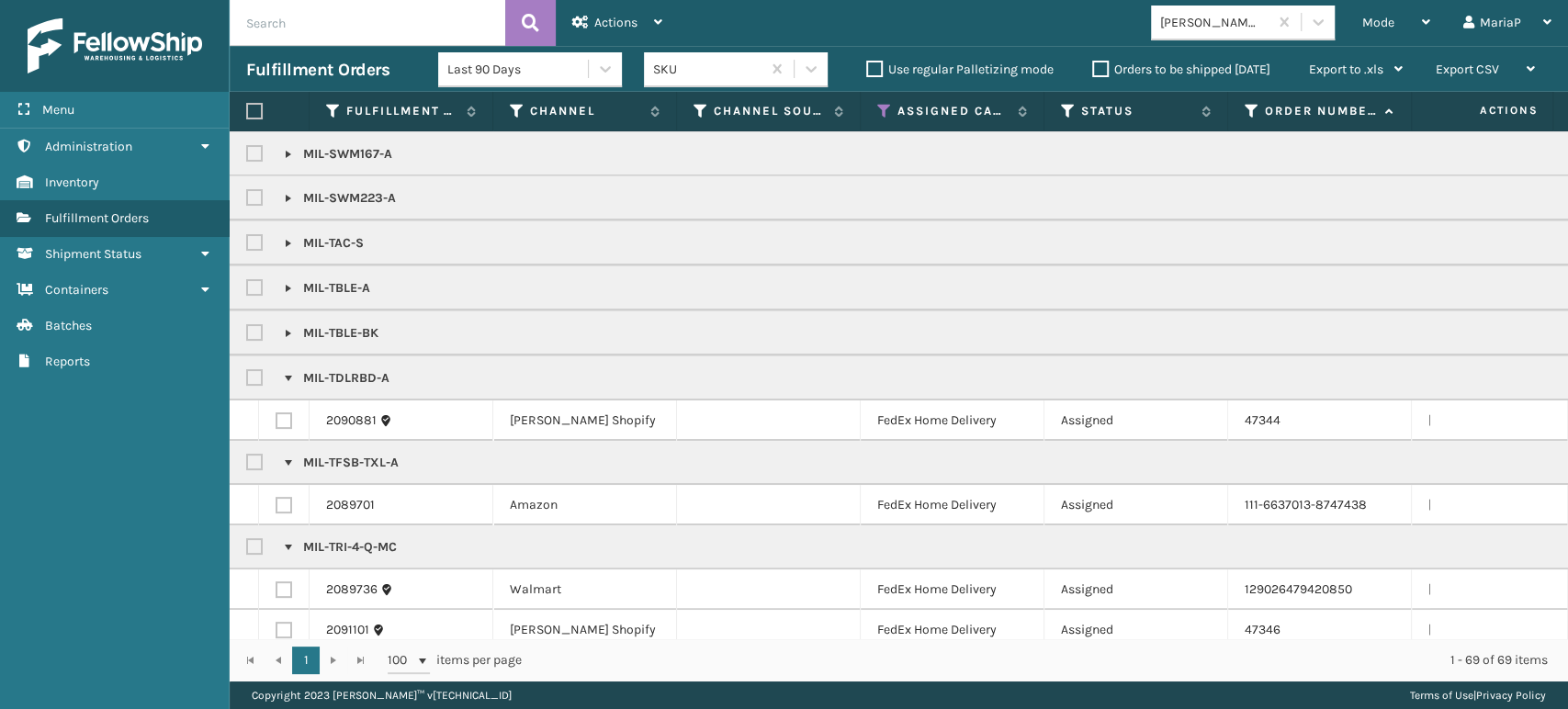
click at [286, 331] on link at bounding box center [288, 333] width 15 height 15
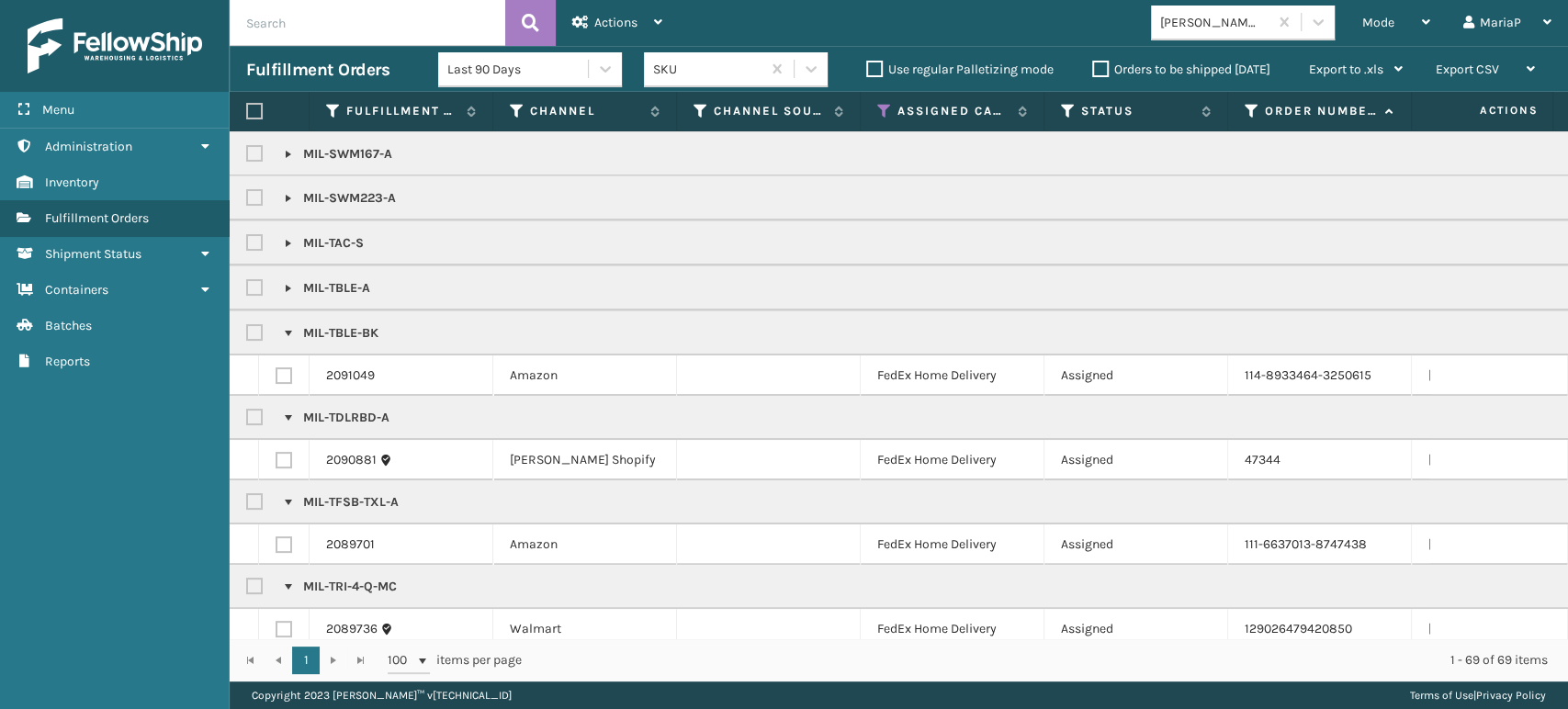
click at [288, 282] on link at bounding box center [288, 288] width 15 height 15
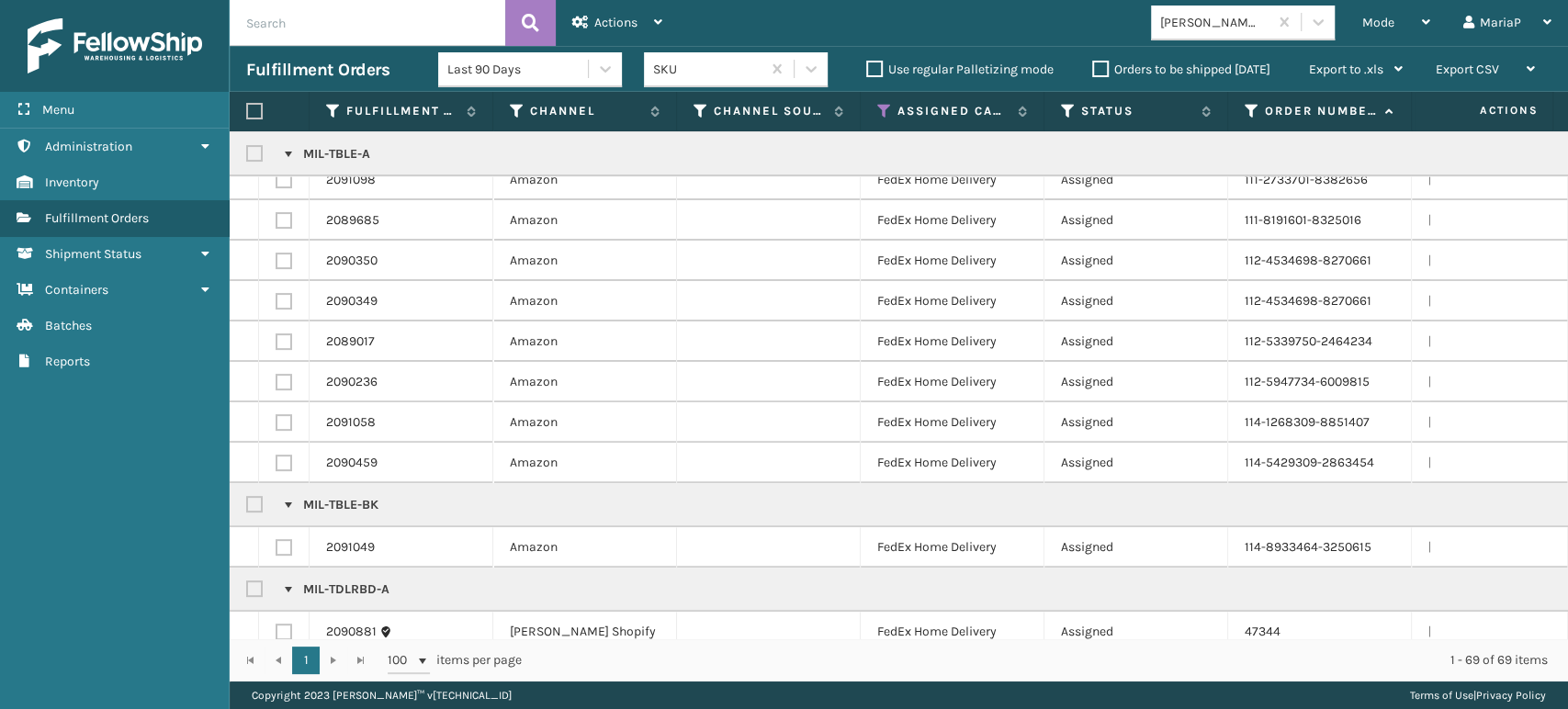
scroll to position [282, 0]
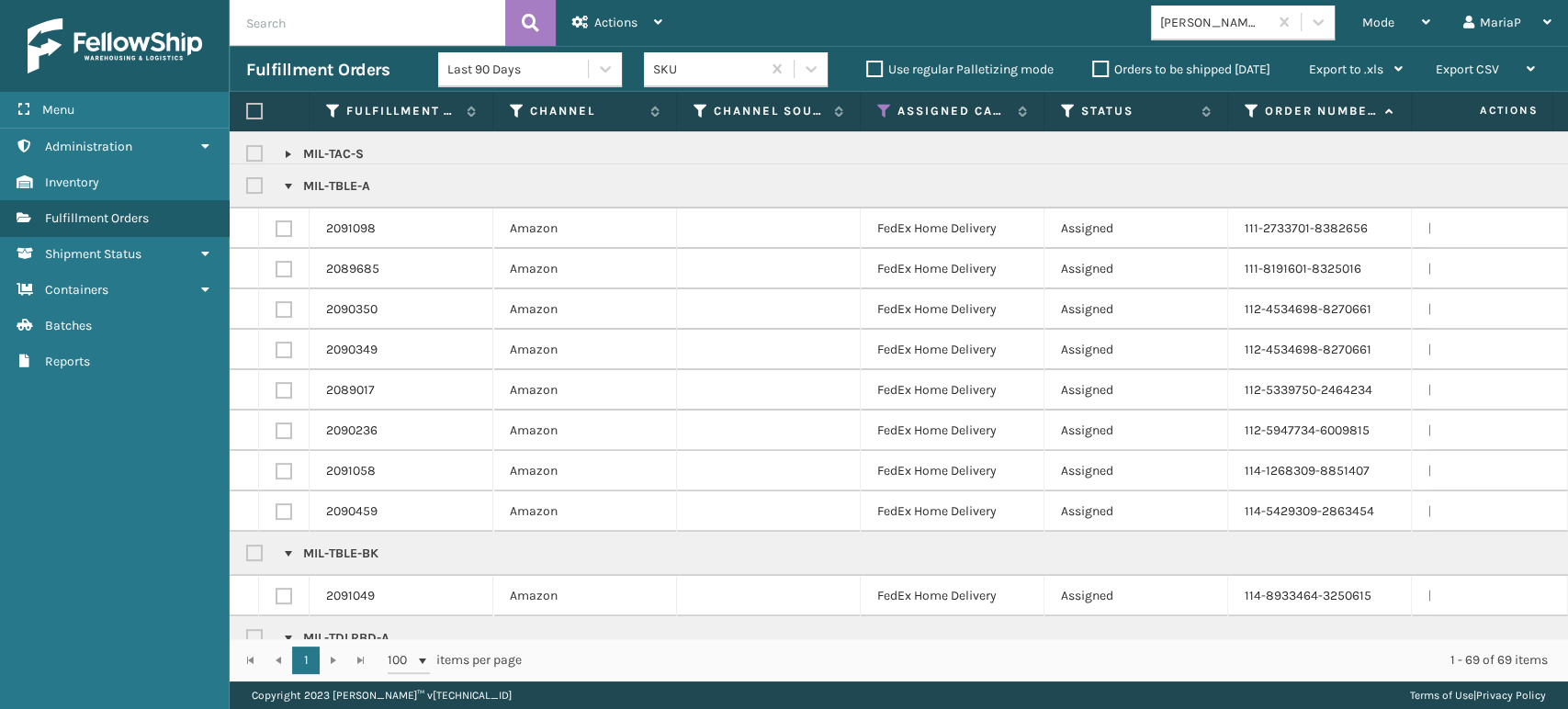
click at [250, 181] on label at bounding box center [257, 186] width 22 height 16
click at [247, 181] on input "checkbox" at bounding box center [246, 181] width 1 height 12
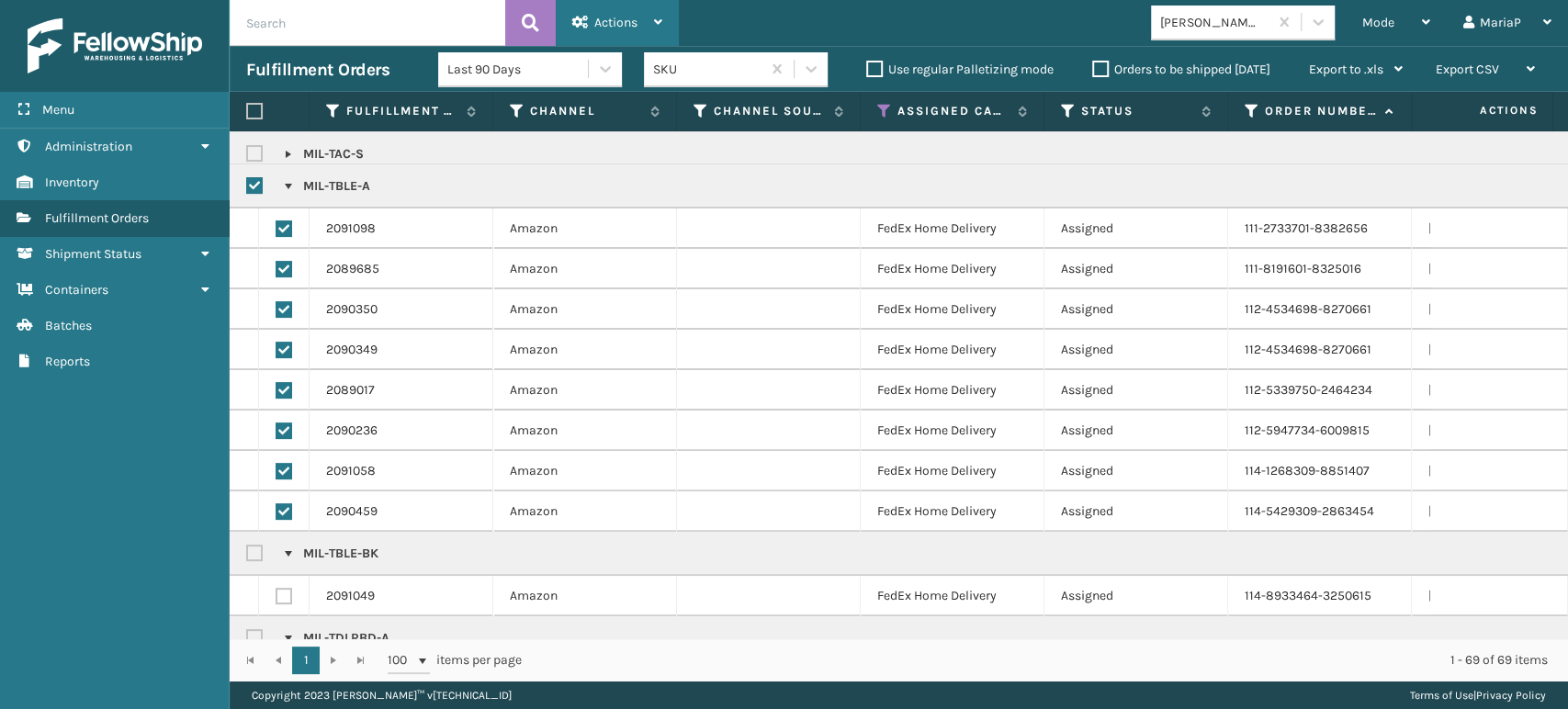
click at [595, 26] on span "Actions" at bounding box center [615, 23] width 43 height 16
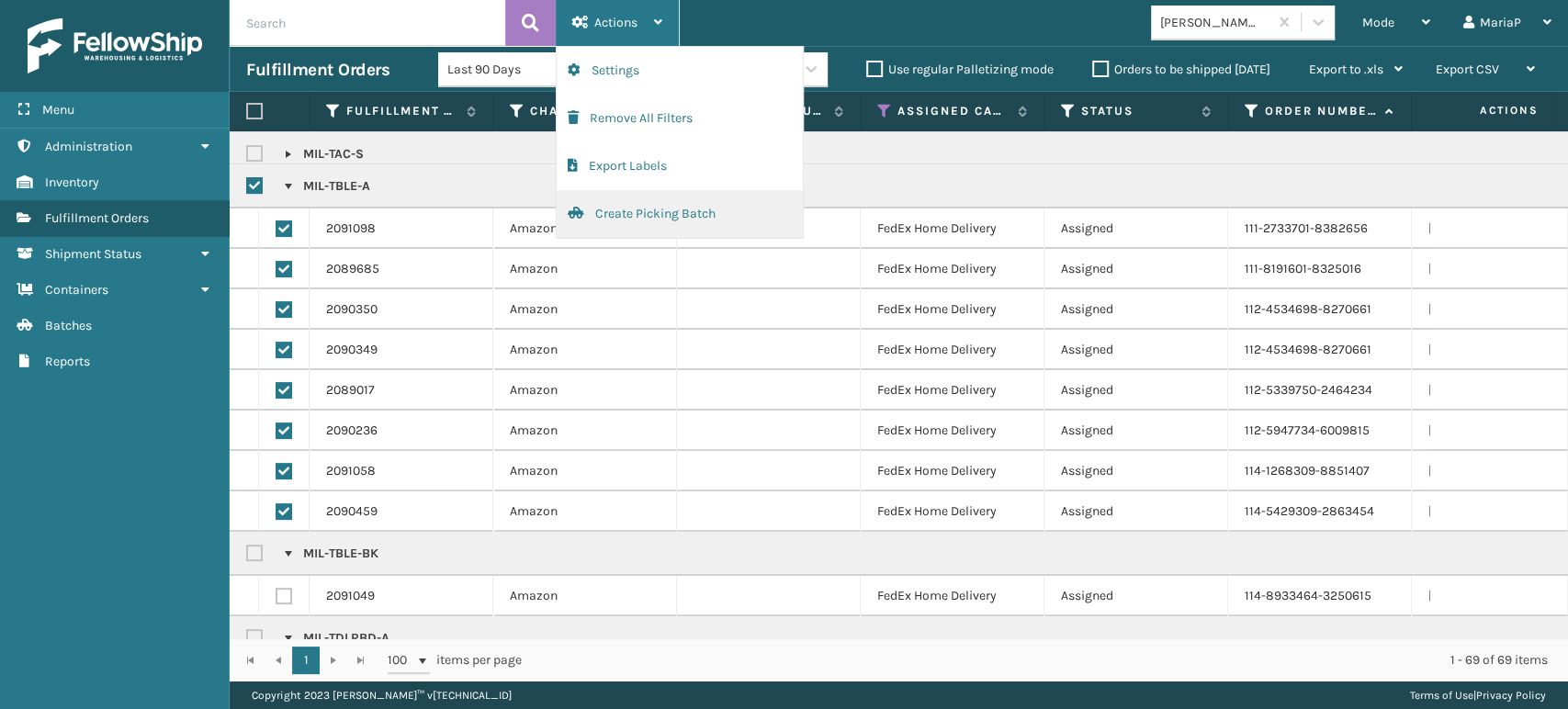
click at [674, 215] on button "Create Picking Batch" at bounding box center [679, 214] width 246 height 48
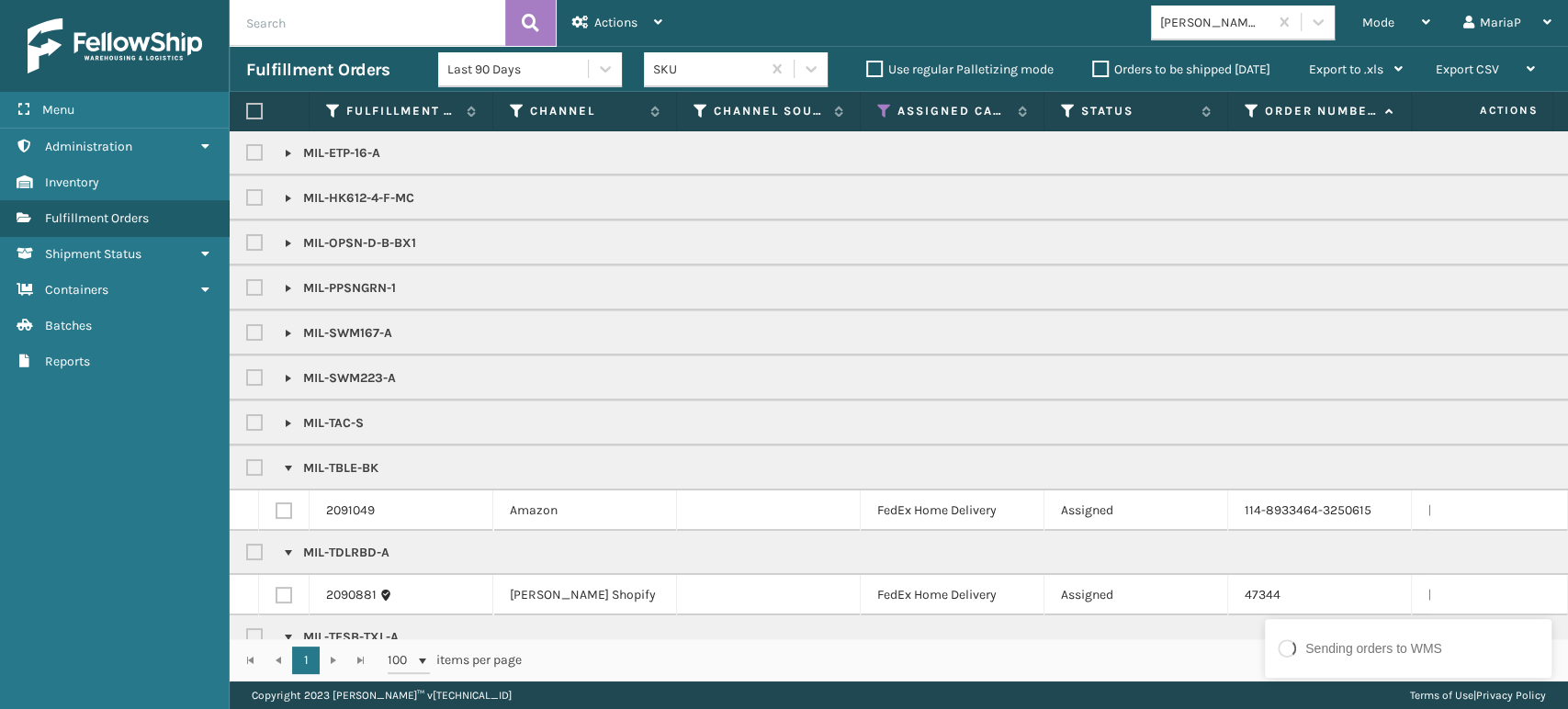
click at [258, 153] on label at bounding box center [257, 154] width 22 height 16
click at [247, 153] on input "checkbox" at bounding box center [246, 149] width 1 height 12
click at [281, 156] on link at bounding box center [288, 153] width 15 height 15
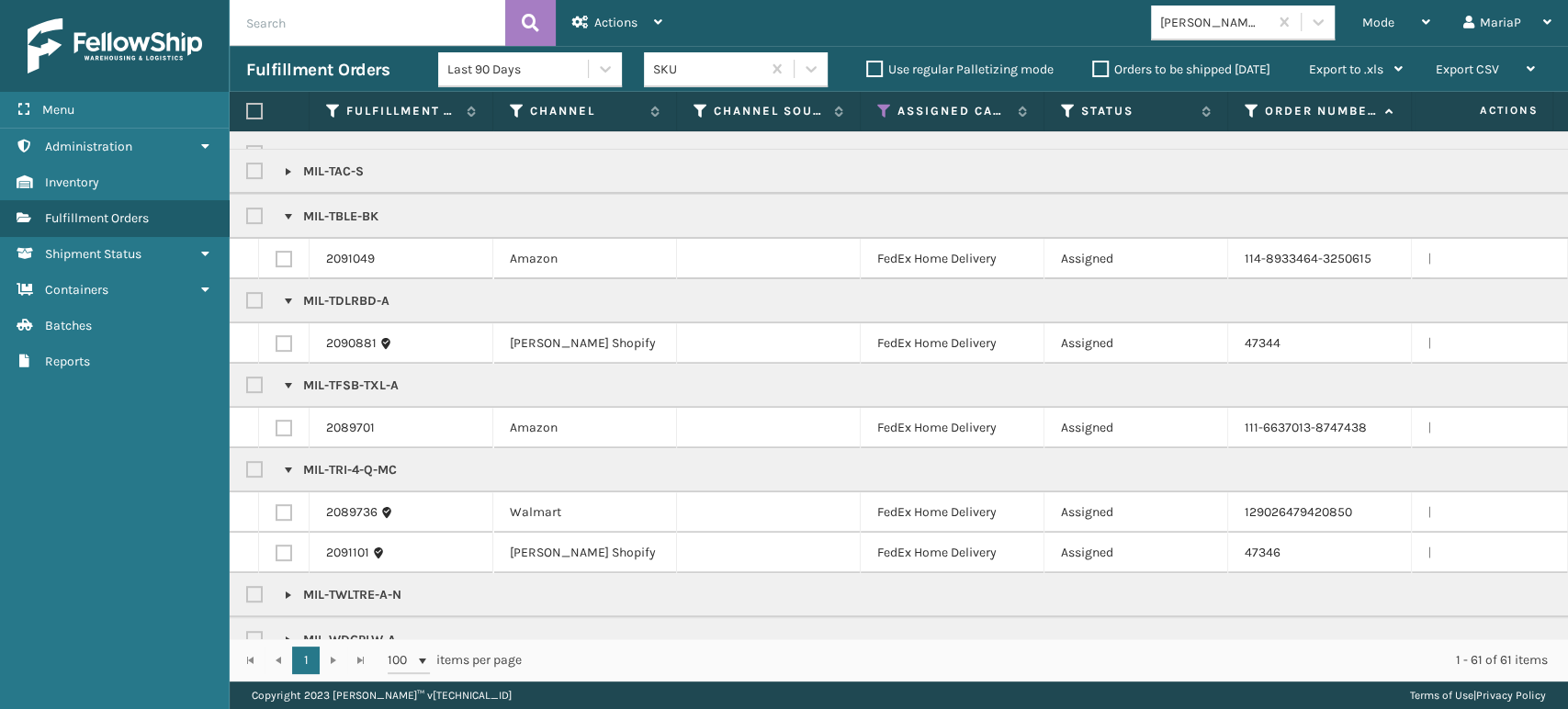
scroll to position [495, 0]
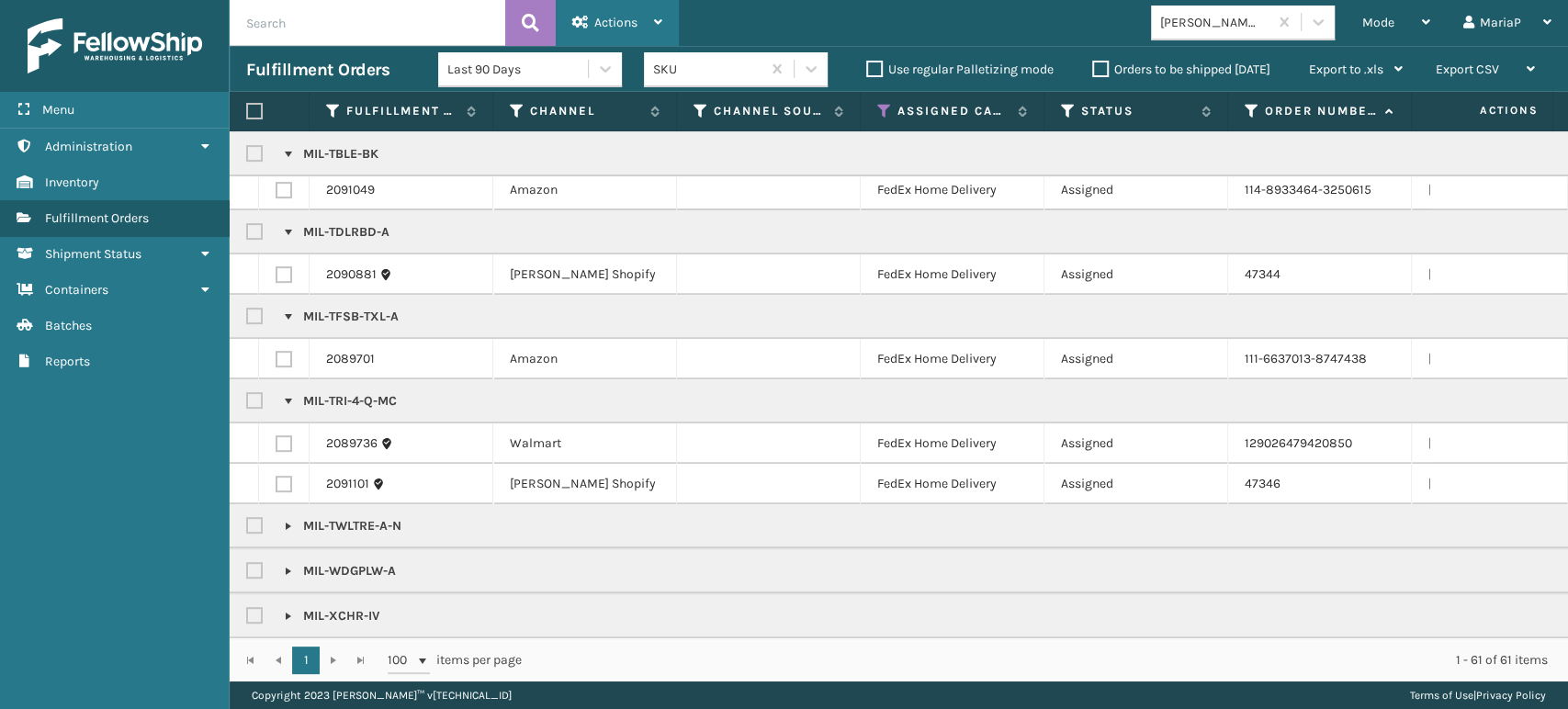
click at [601, 28] on span "Actions" at bounding box center [615, 23] width 43 height 16
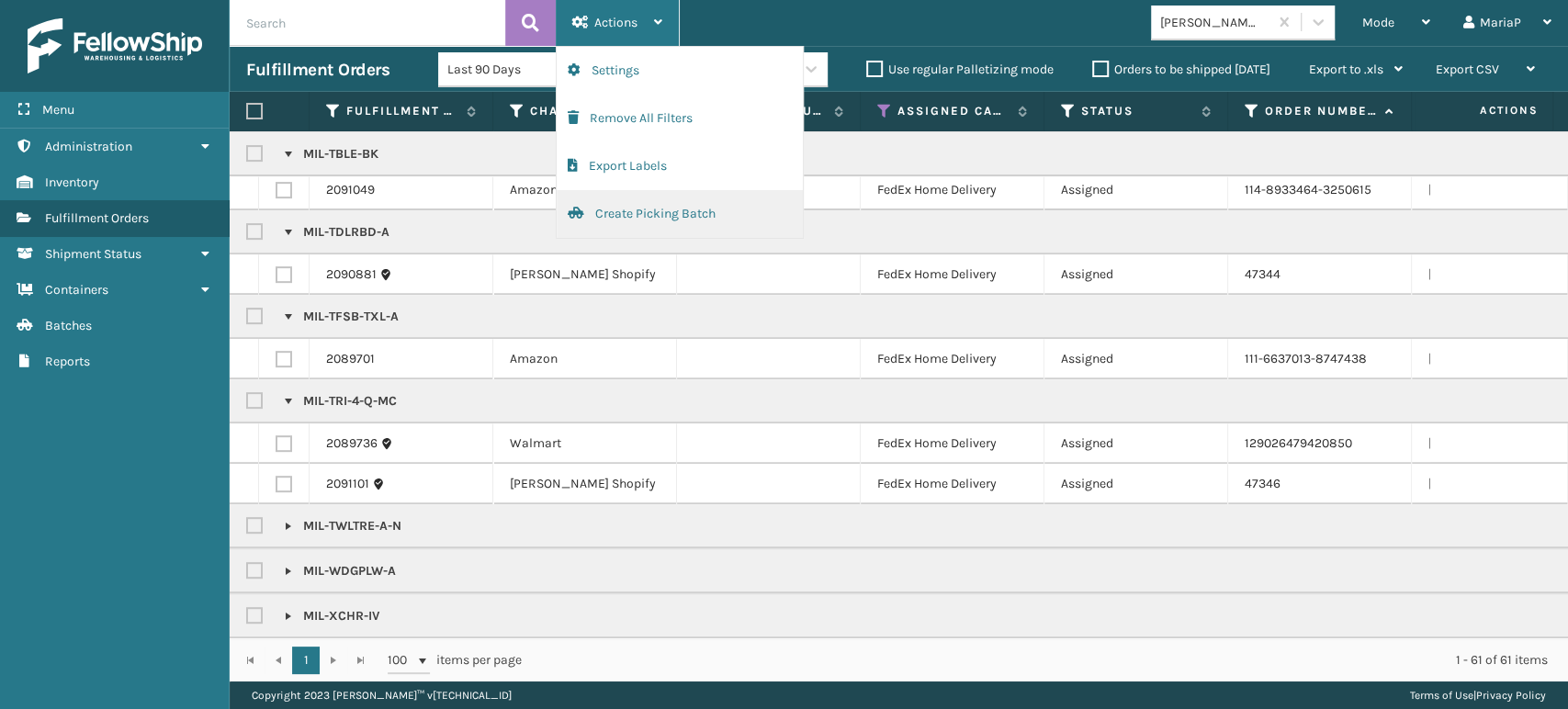
click at [676, 215] on button "Create Picking Batch" at bounding box center [679, 214] width 246 height 48
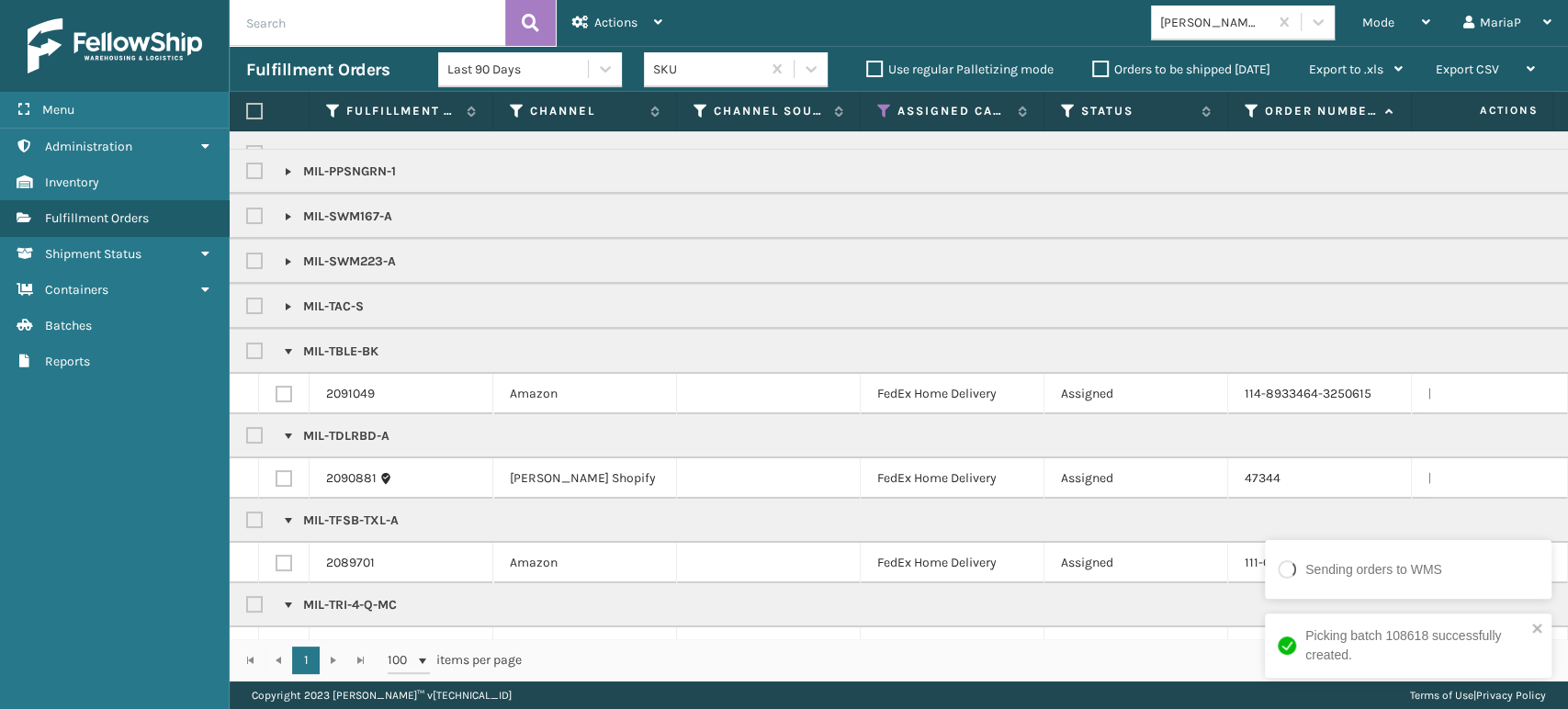
scroll to position [288, 0]
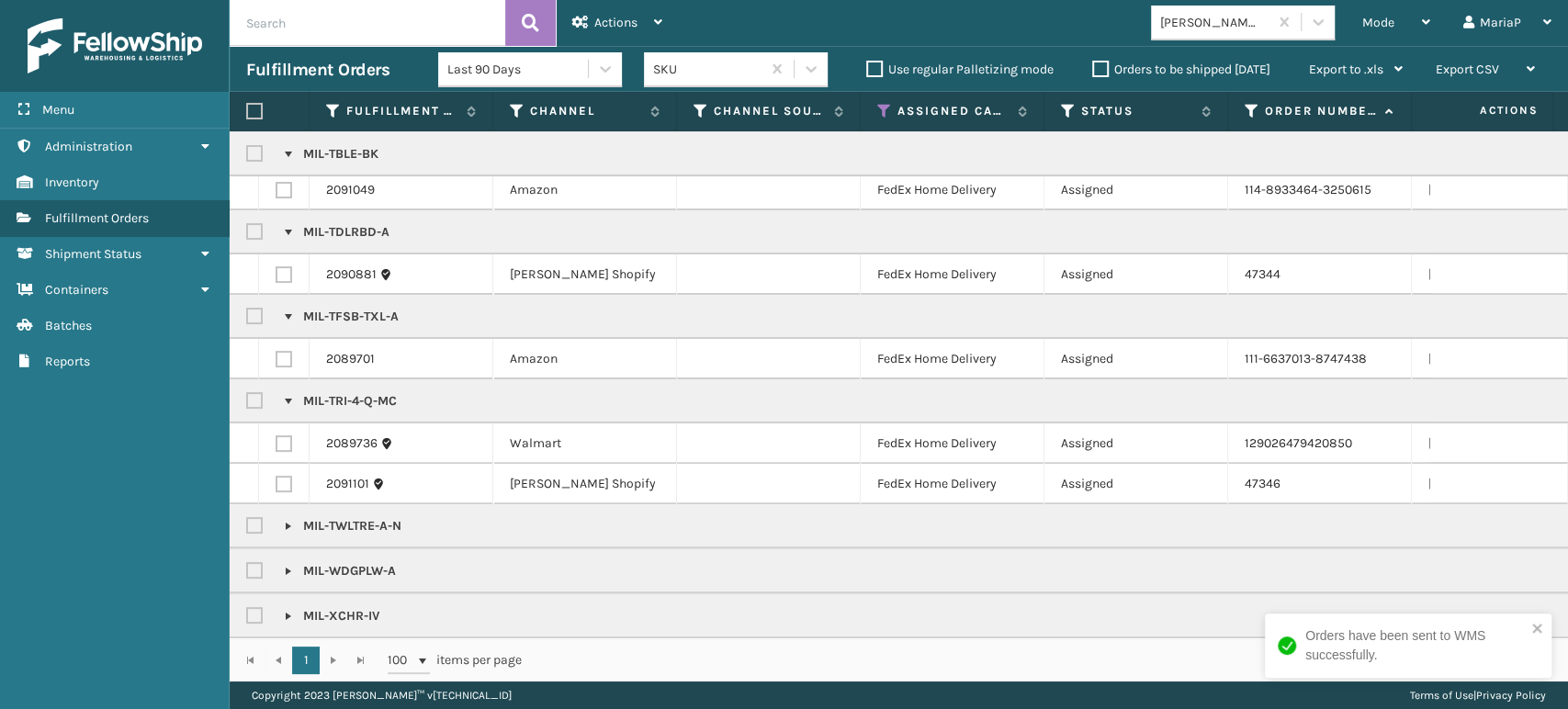
click at [1086, 681] on div "1 1 100 items per page 1 - 57 of 57 items" at bounding box center [898, 659] width 1338 height 43
click at [1079, 659] on div "1 - 57 of 57 items" at bounding box center [1047, 660] width 1000 height 18
click at [1078, 659] on div "1 - 57 of 57 items" at bounding box center [1047, 660] width 1000 height 18
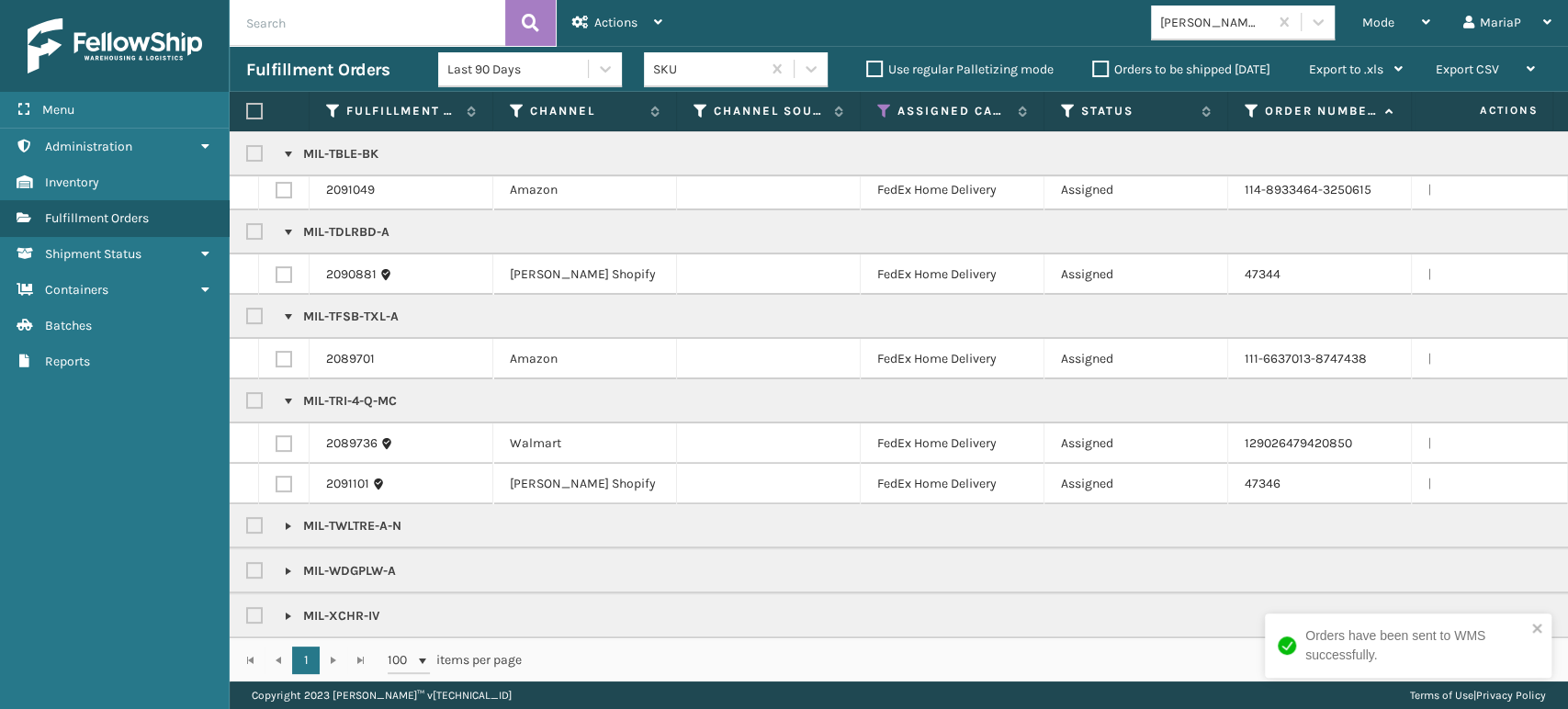
click at [1078, 659] on div "1 - 57 of 57 items" at bounding box center [1047, 660] width 1000 height 18
click at [1080, 658] on div "1 - 57 of 57 items" at bounding box center [1047, 660] width 1000 height 18
click at [1080, 657] on div "1 - 57 of 57 items" at bounding box center [1047, 660] width 1000 height 18
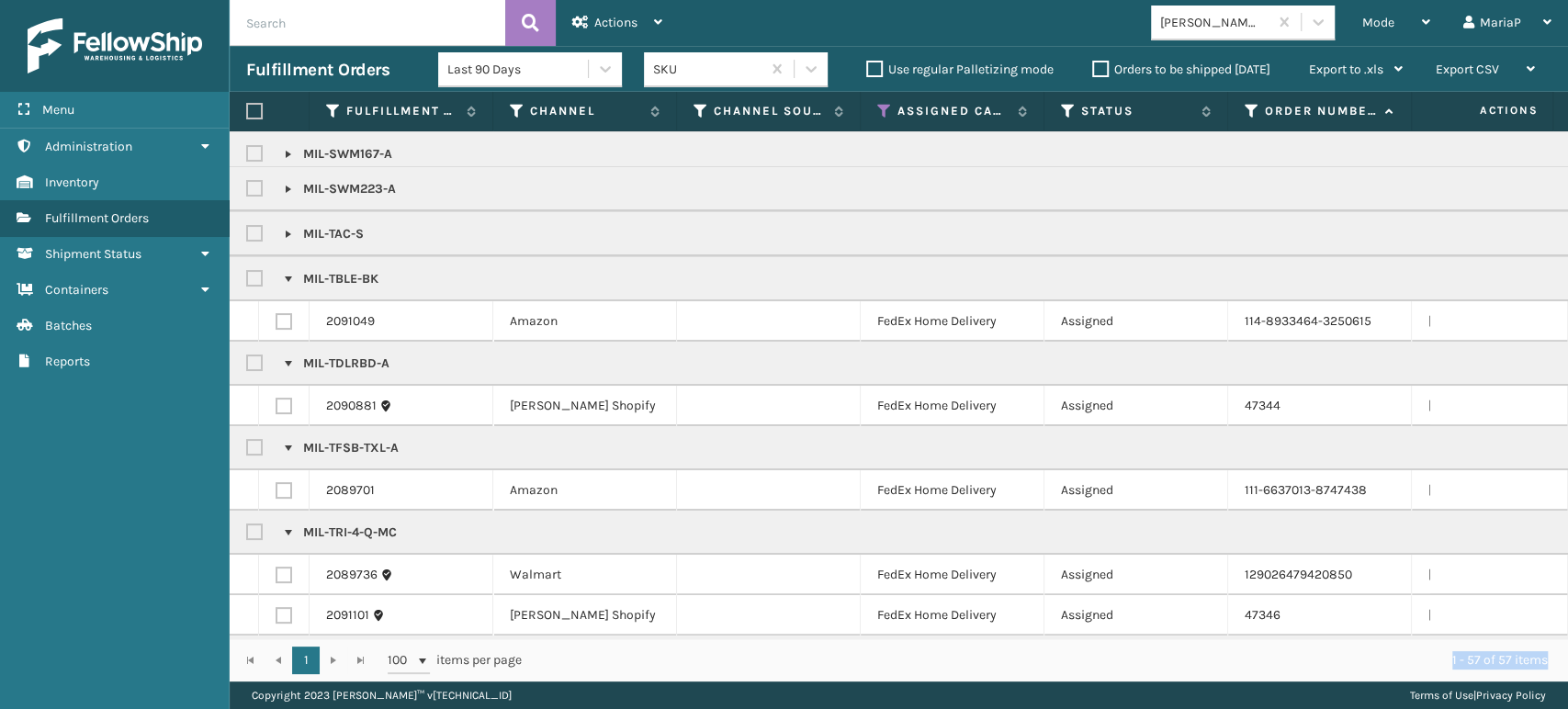
scroll to position [0, 0]
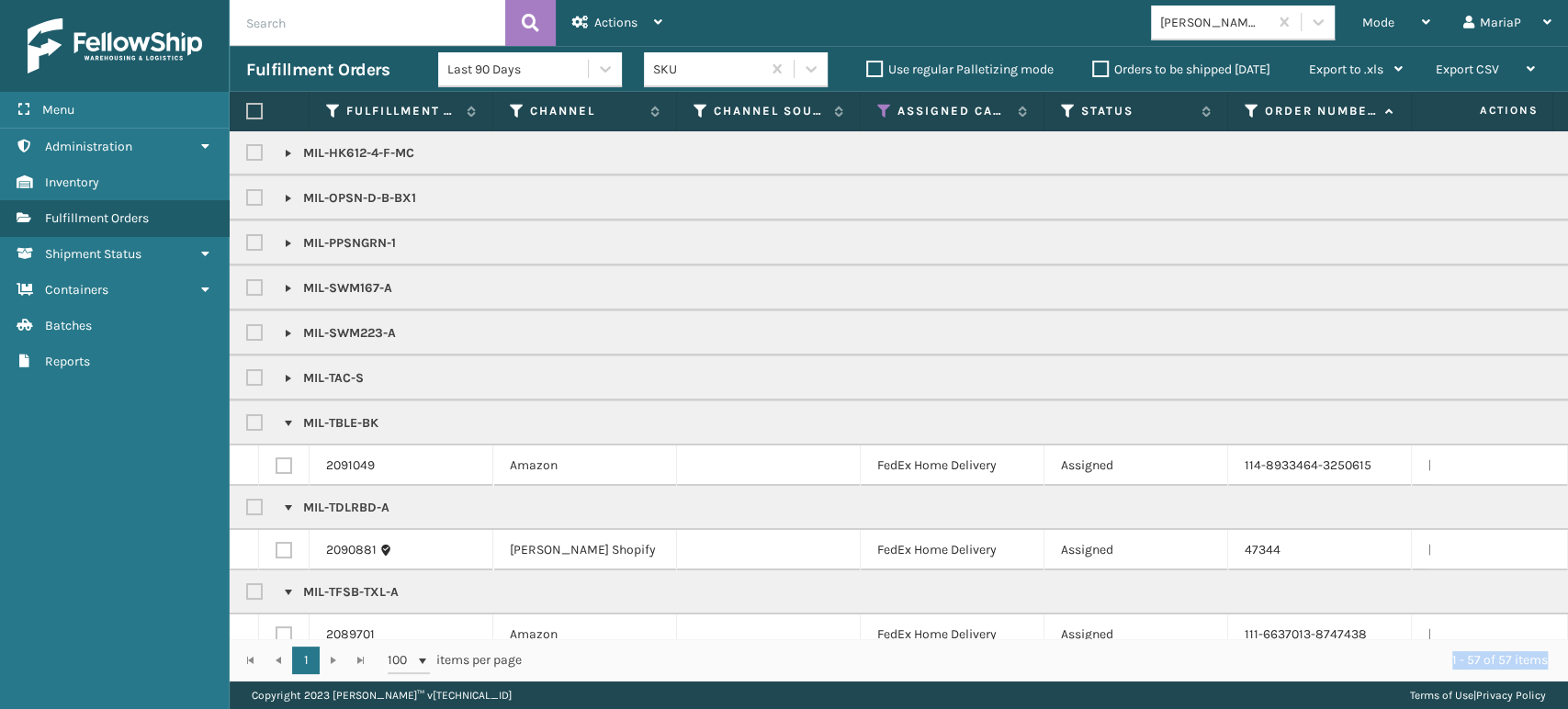
click at [290, 288] on link at bounding box center [288, 288] width 15 height 15
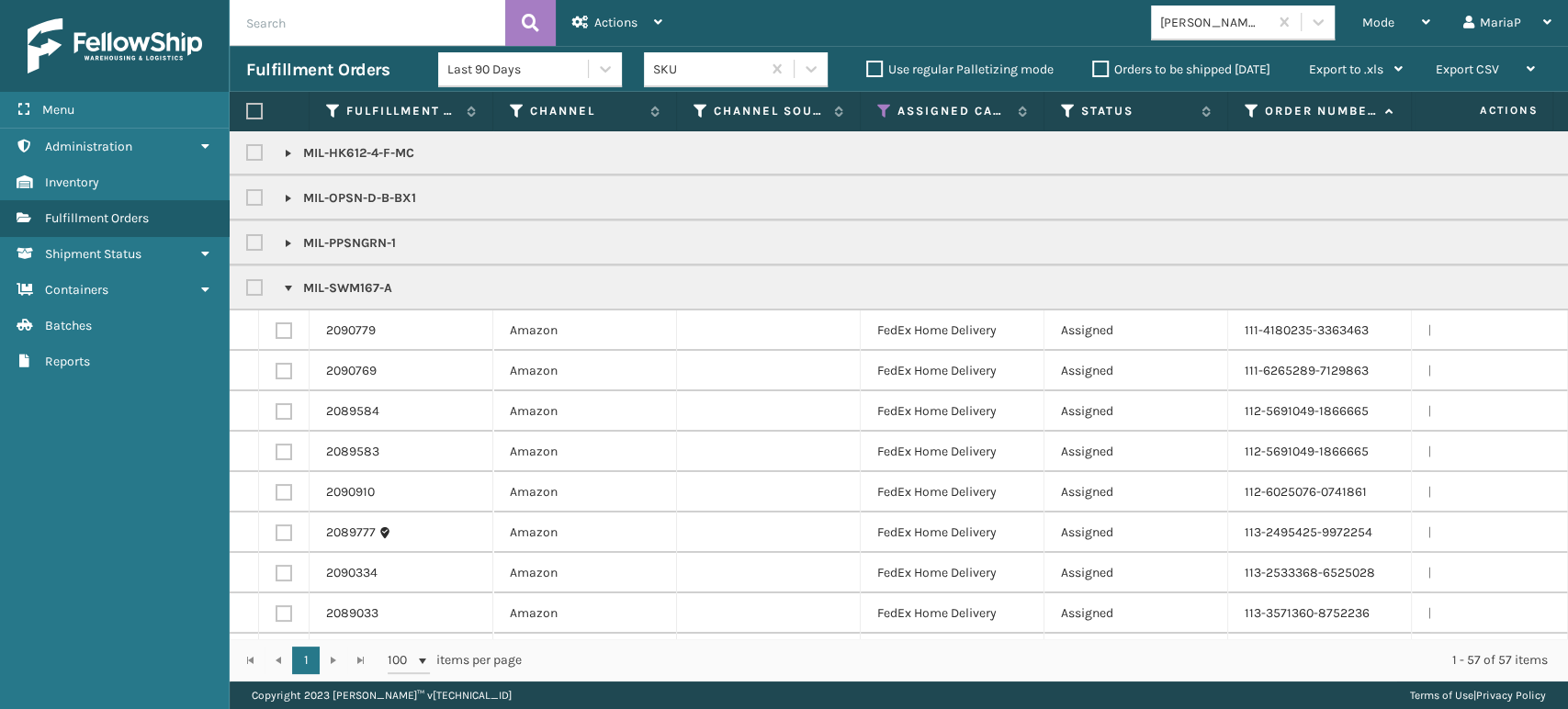
click at [251, 292] on label at bounding box center [257, 288] width 22 height 16
click at [247, 289] on input "checkbox" at bounding box center [246, 283] width 1 height 12
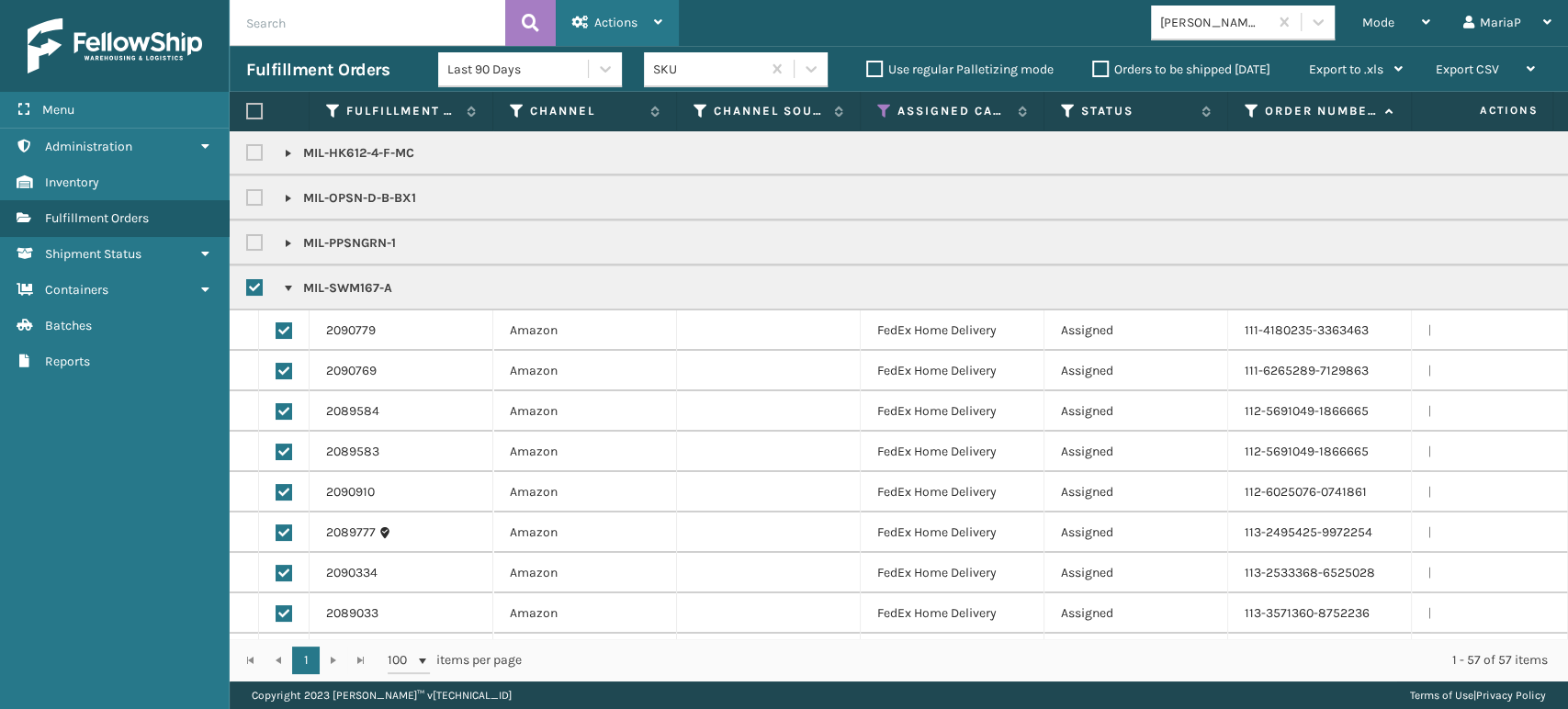
click at [628, 11] on div "Actions" at bounding box center [617, 23] width 90 height 46
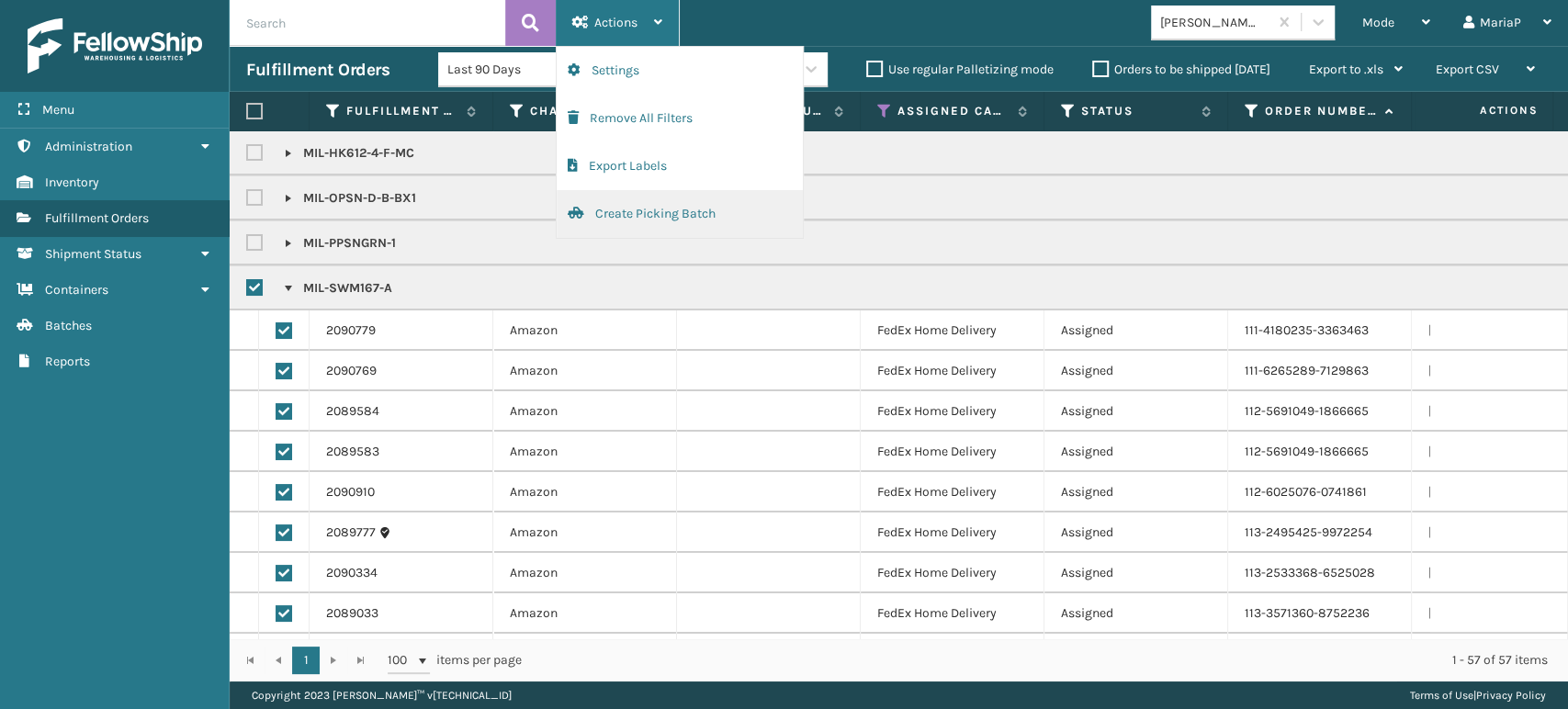
click at [674, 211] on button "Create Picking Batch" at bounding box center [679, 214] width 246 height 48
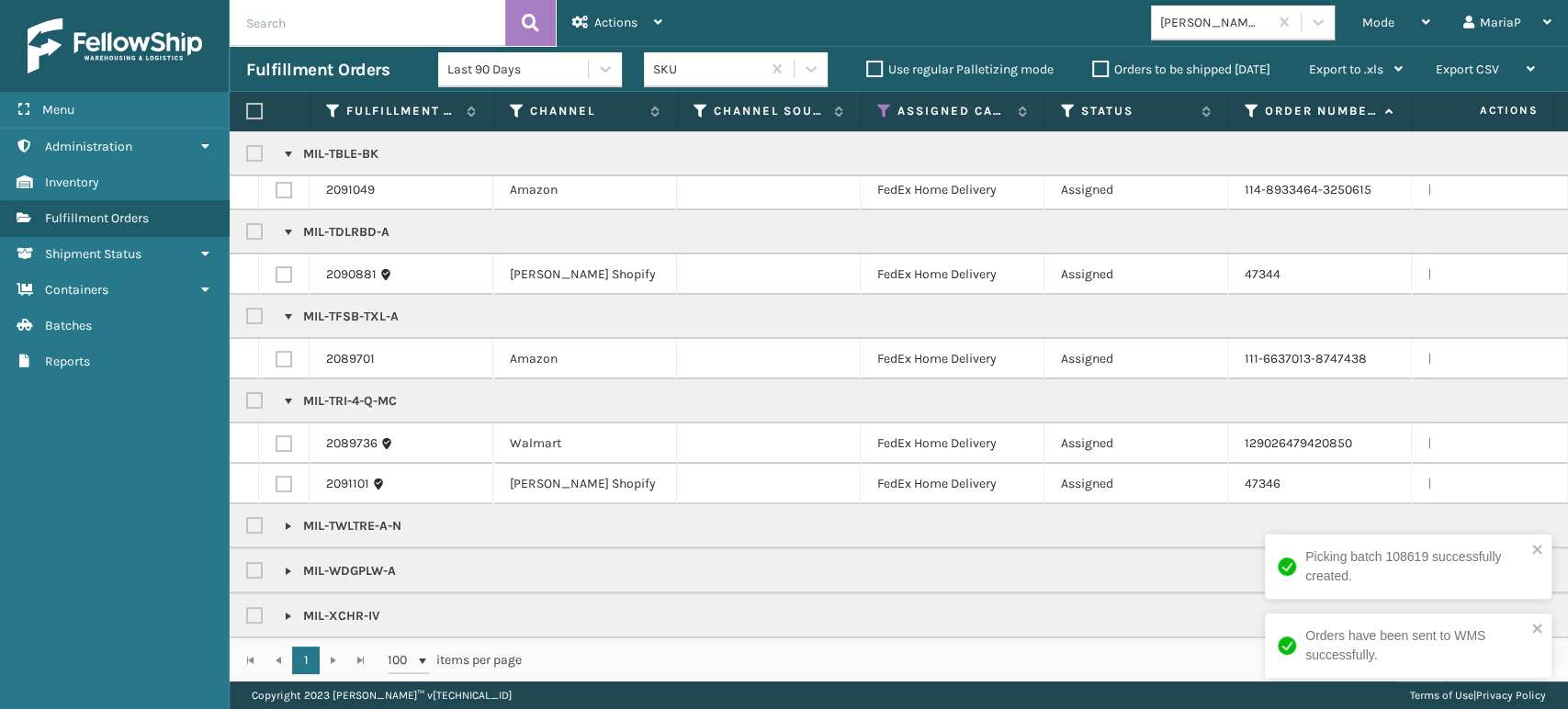
scroll to position [243, 0]
click at [282, 309] on link at bounding box center [288, 316] width 15 height 15
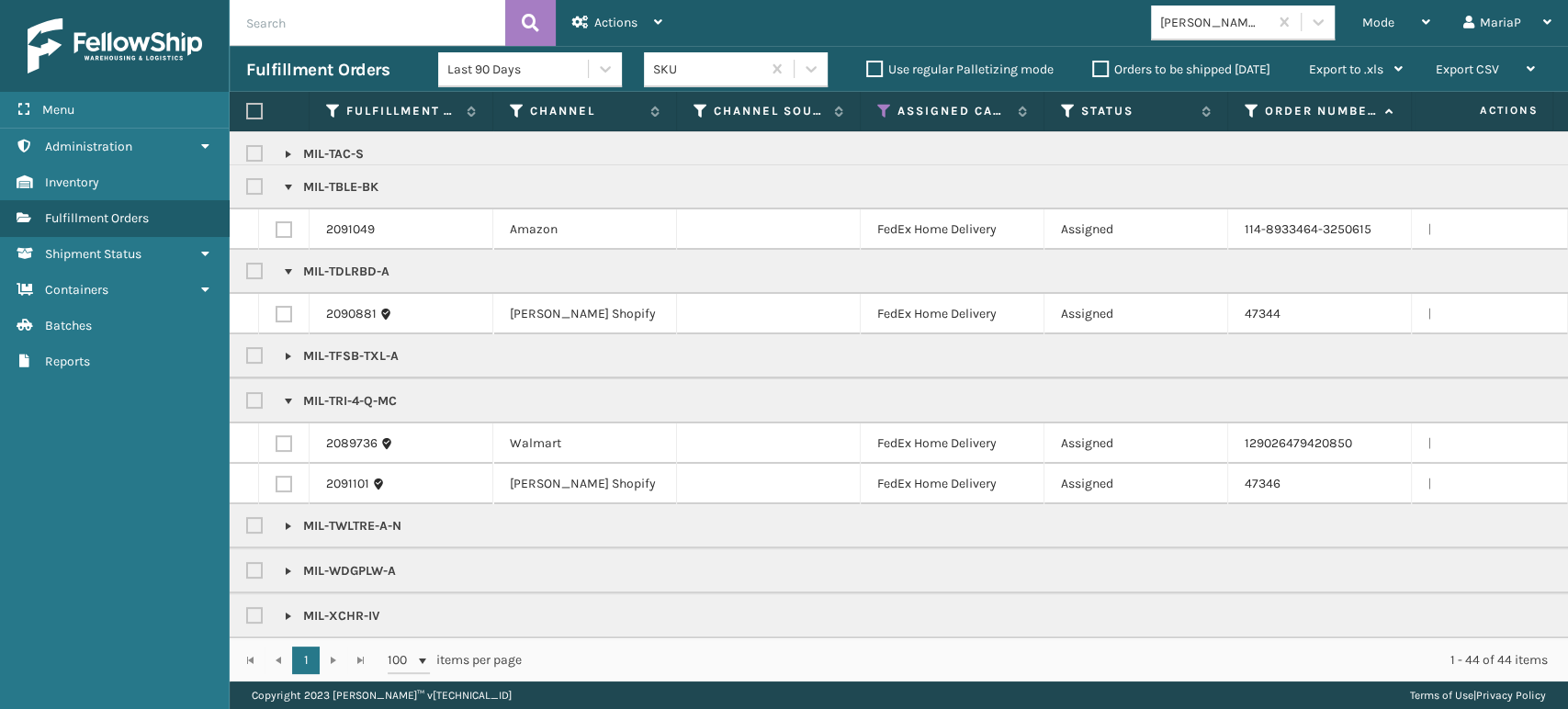
scroll to position [204, 0]
click at [284, 394] on link at bounding box center [288, 401] width 15 height 15
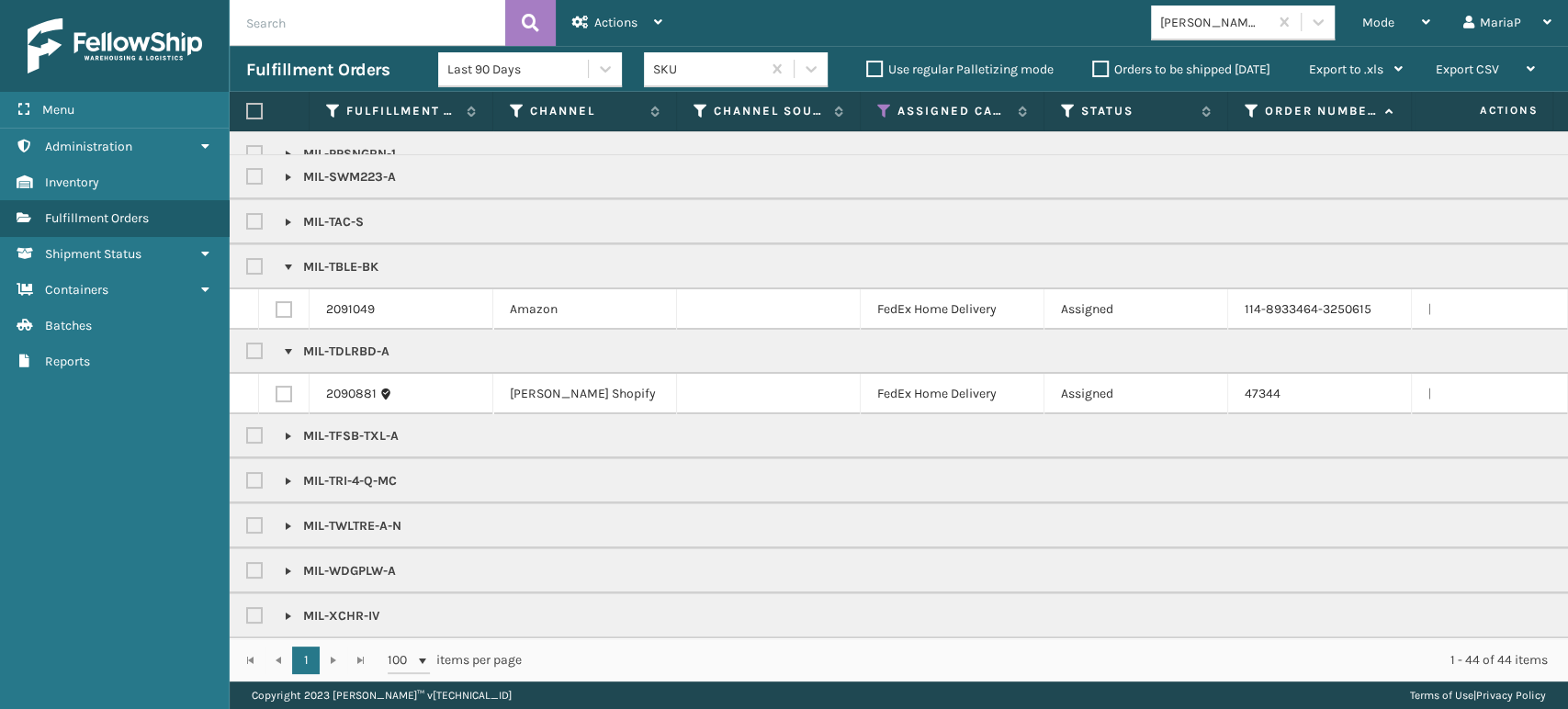
click at [284, 609] on link at bounding box center [288, 616] width 15 height 15
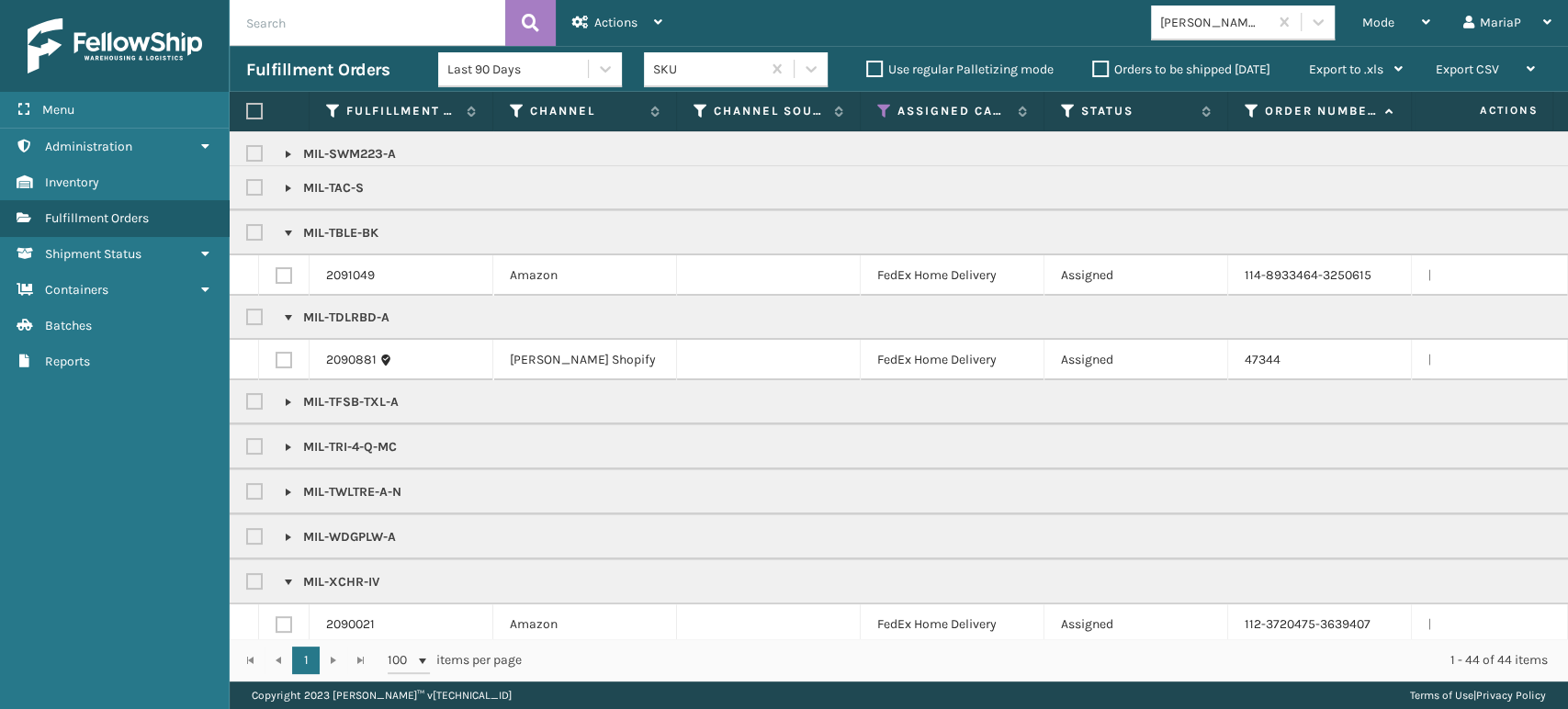
scroll to position [165, 0]
click at [291, 523] on p "MIL-WDGPLW-A" at bounding box center [340, 531] width 111 height 18
click at [290, 479] on link at bounding box center [288, 486] width 15 height 15
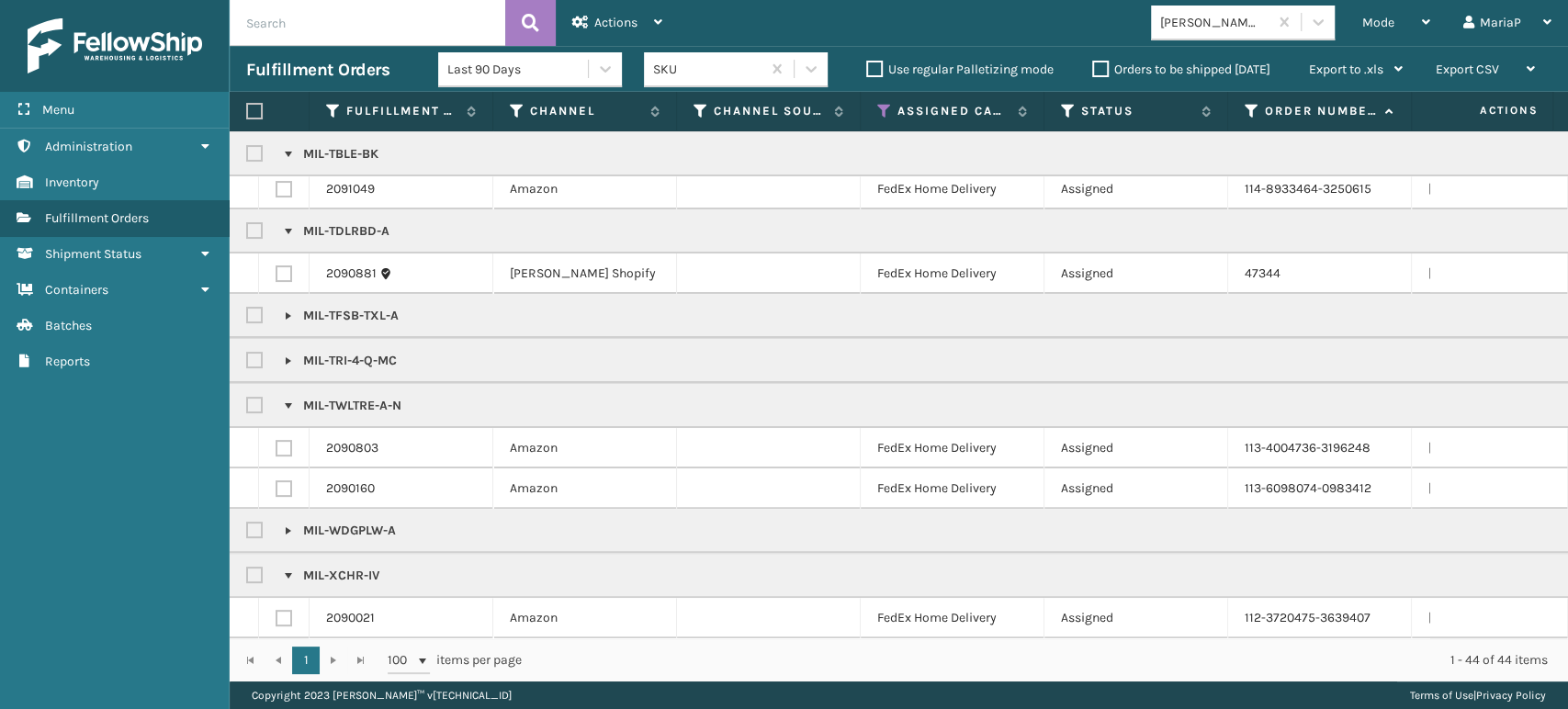
scroll to position [244, 0]
click at [286, 354] on link at bounding box center [288, 361] width 15 height 15
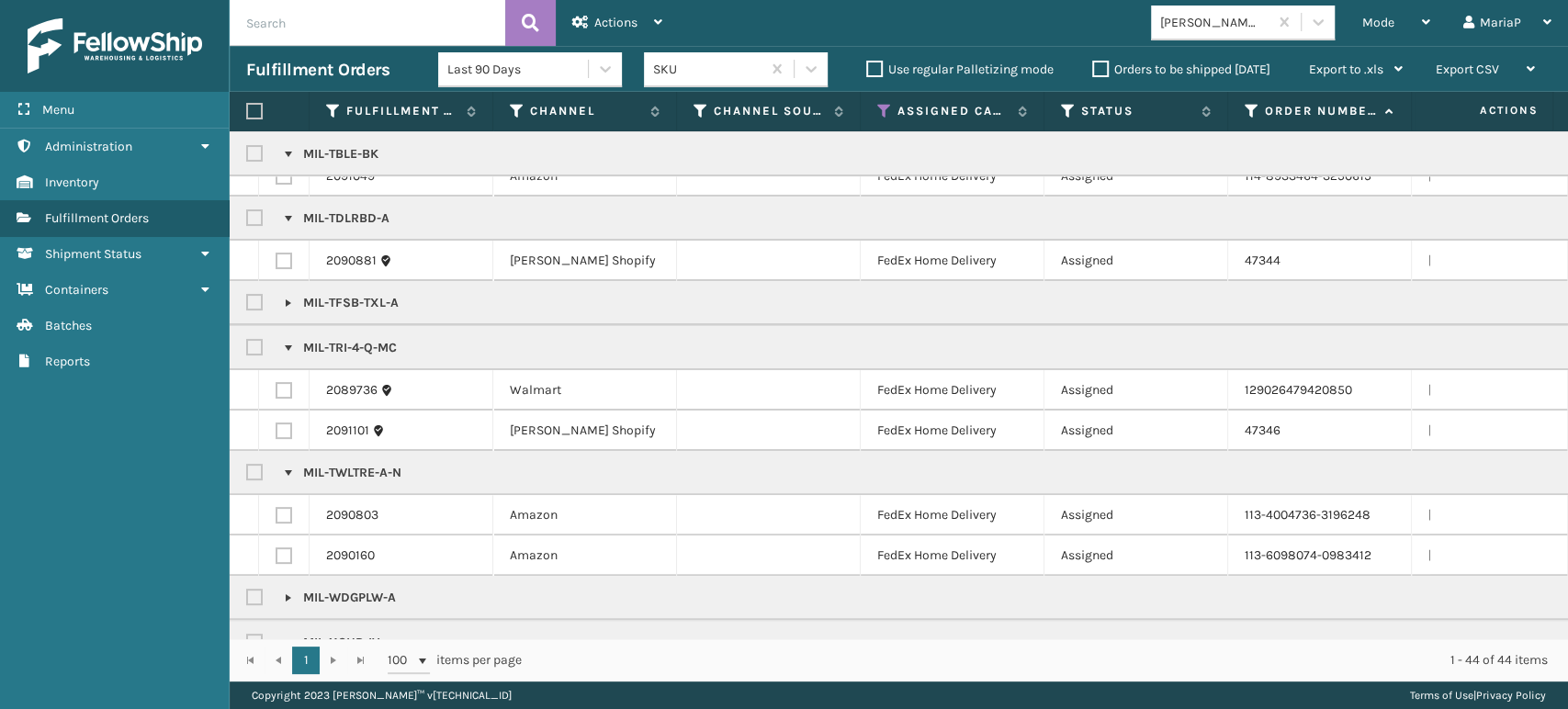
click at [294, 303] on link at bounding box center [288, 303] width 15 height 15
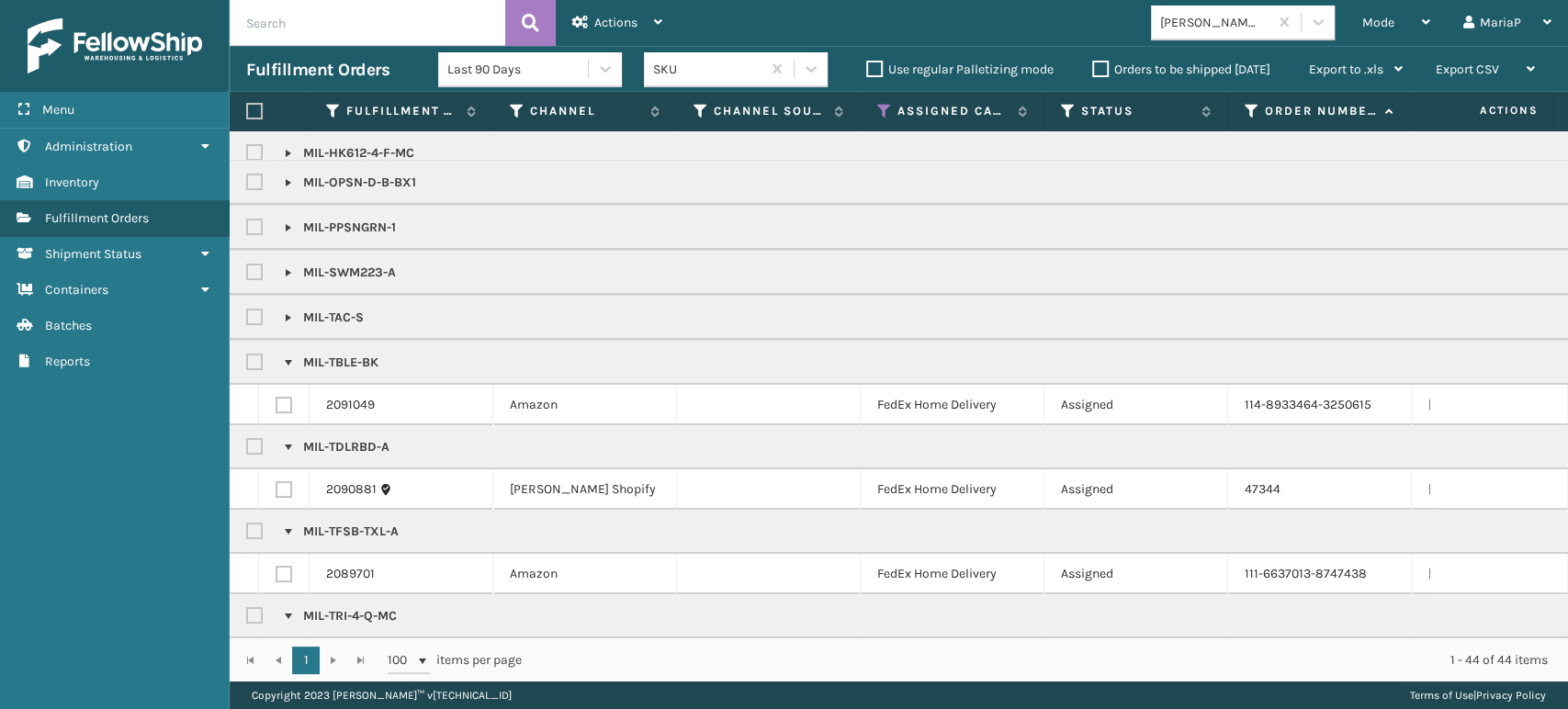
scroll to position [0, 0]
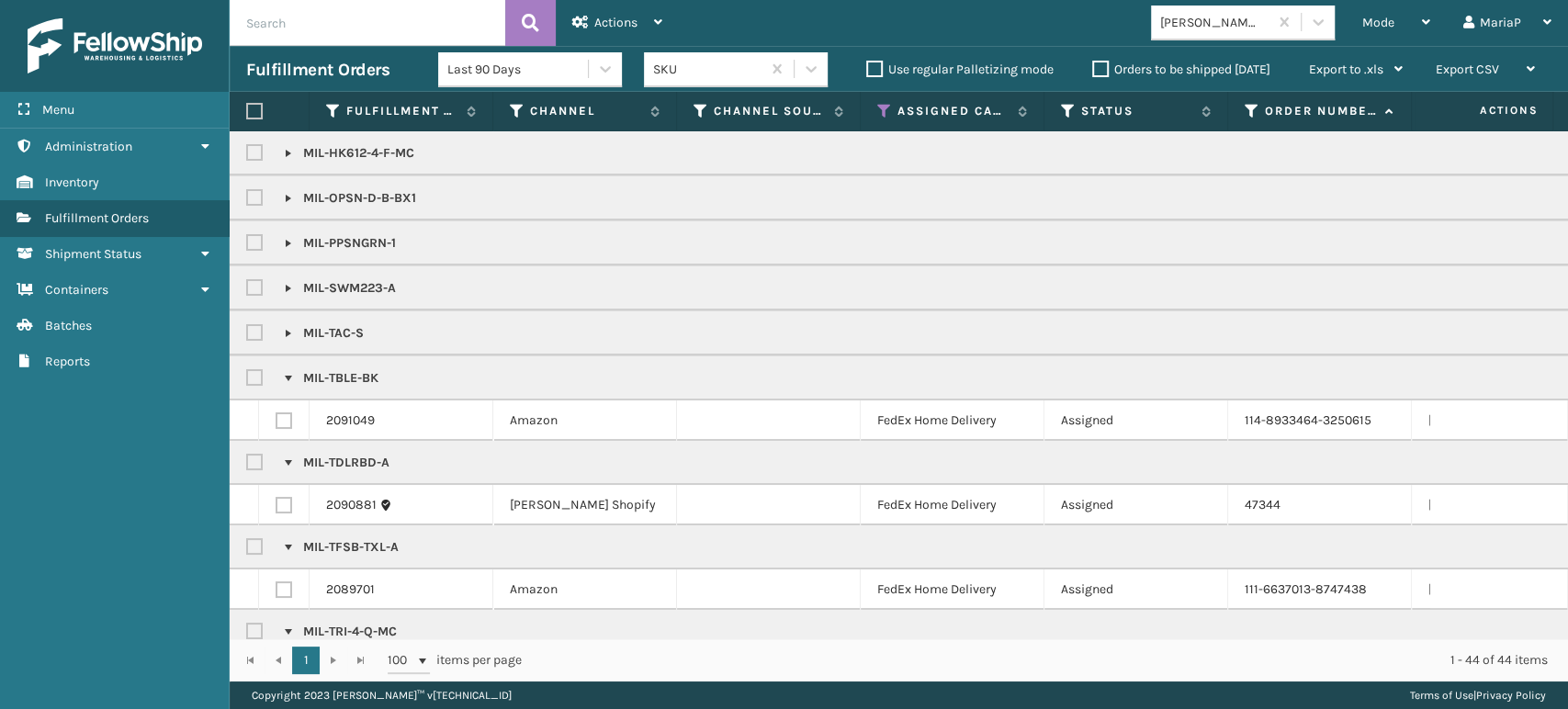
click at [291, 333] on link at bounding box center [288, 333] width 15 height 15
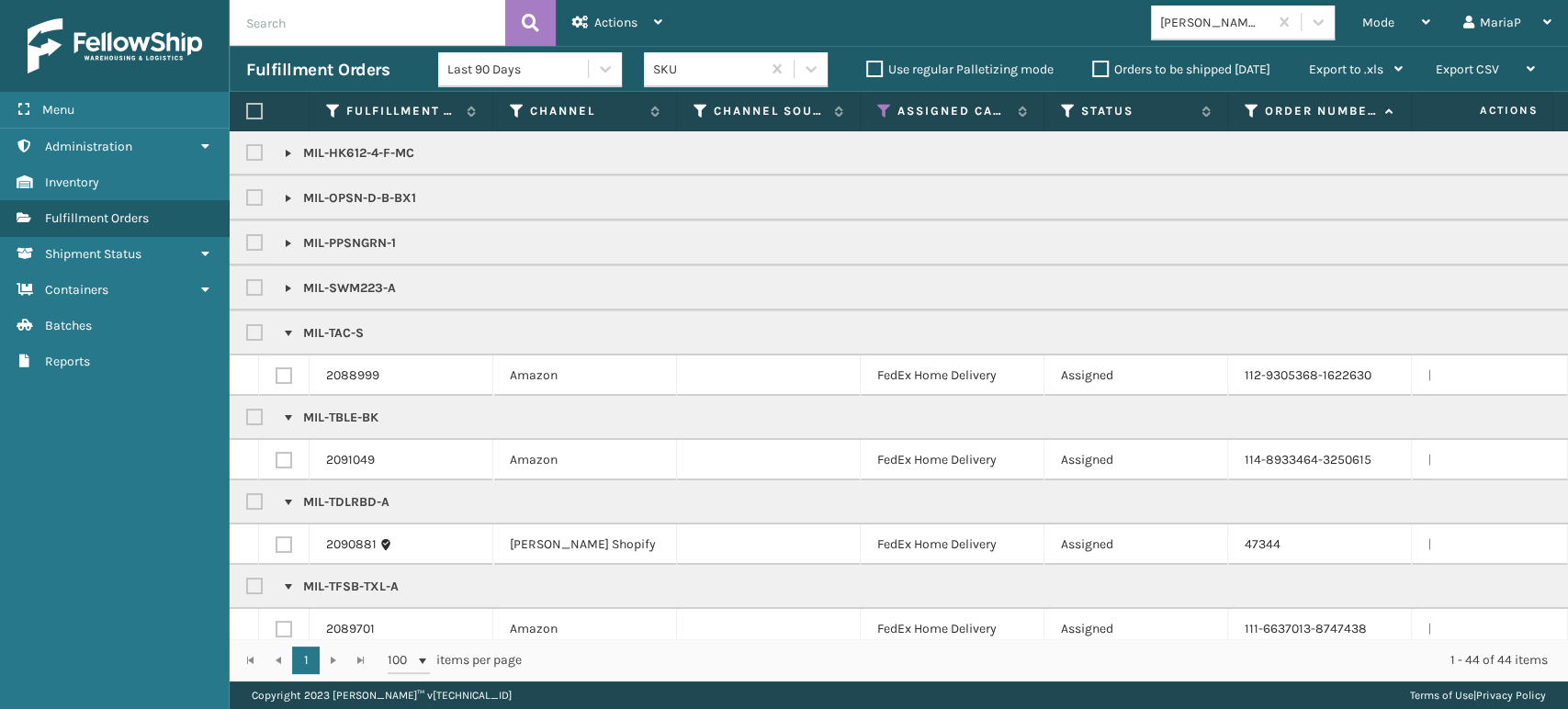
click at [290, 288] on link at bounding box center [288, 288] width 15 height 15
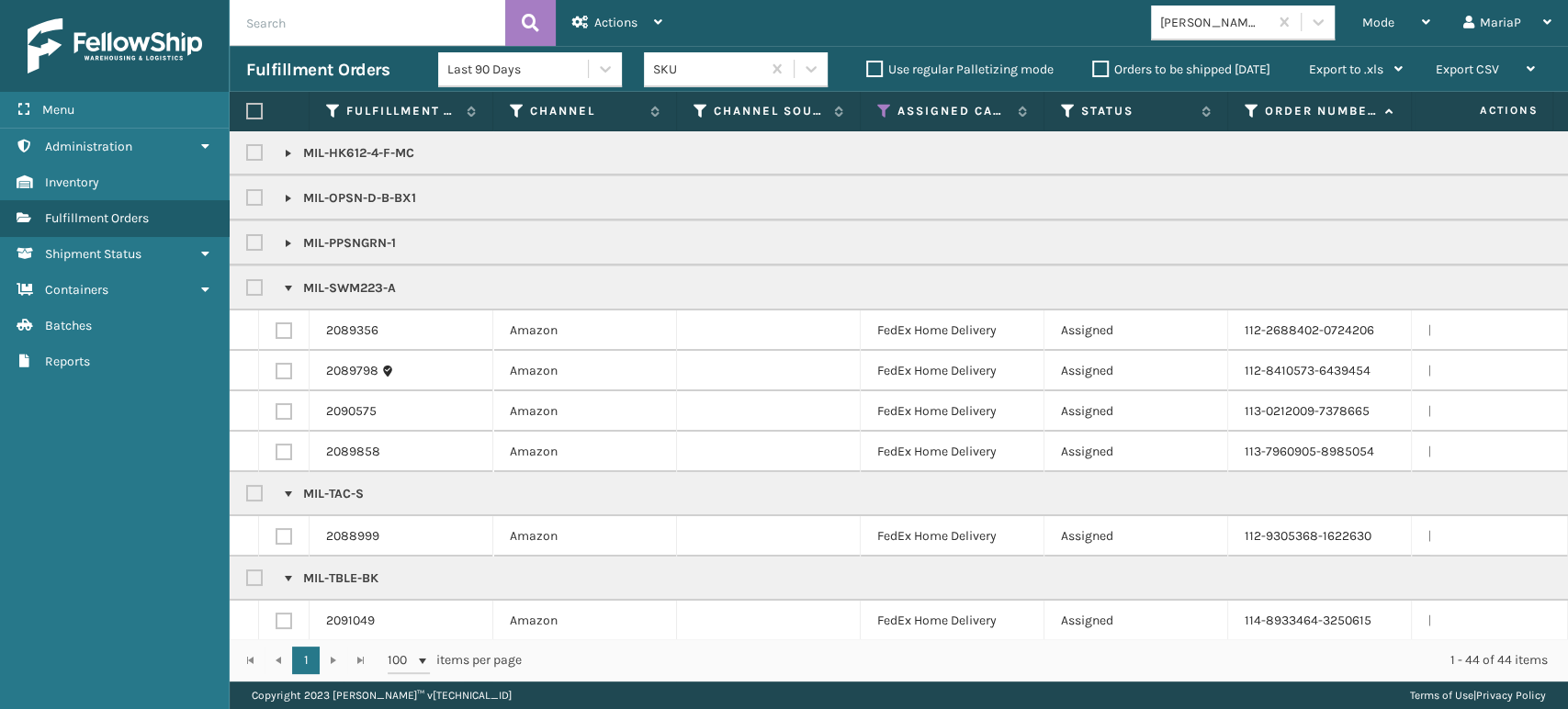
click at [281, 238] on link at bounding box center [288, 243] width 15 height 15
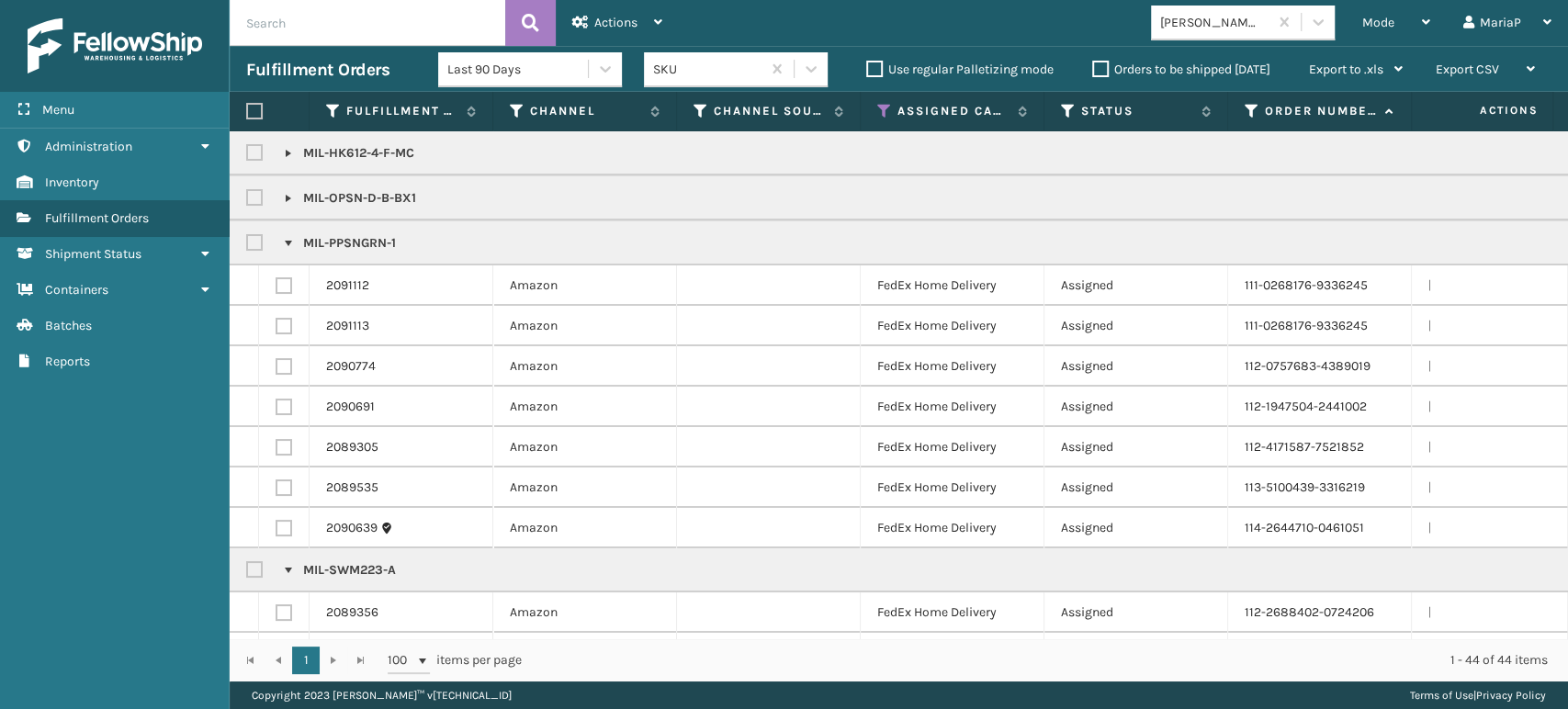
click at [251, 241] on label at bounding box center [257, 243] width 22 height 16
click at [247, 241] on input "checkbox" at bounding box center [246, 238] width 1 height 12
click at [291, 192] on link at bounding box center [288, 198] width 15 height 15
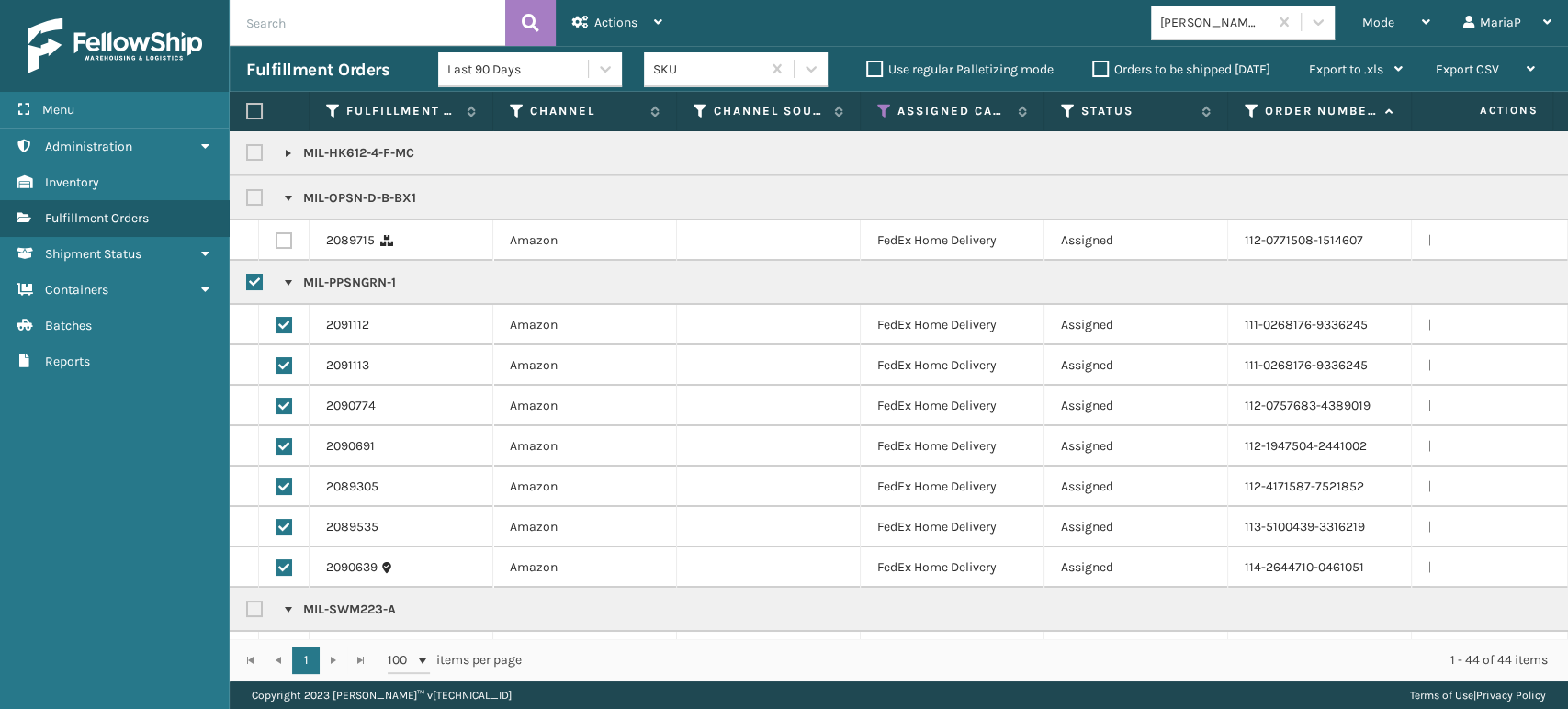
click at [286, 158] on link at bounding box center [288, 153] width 15 height 15
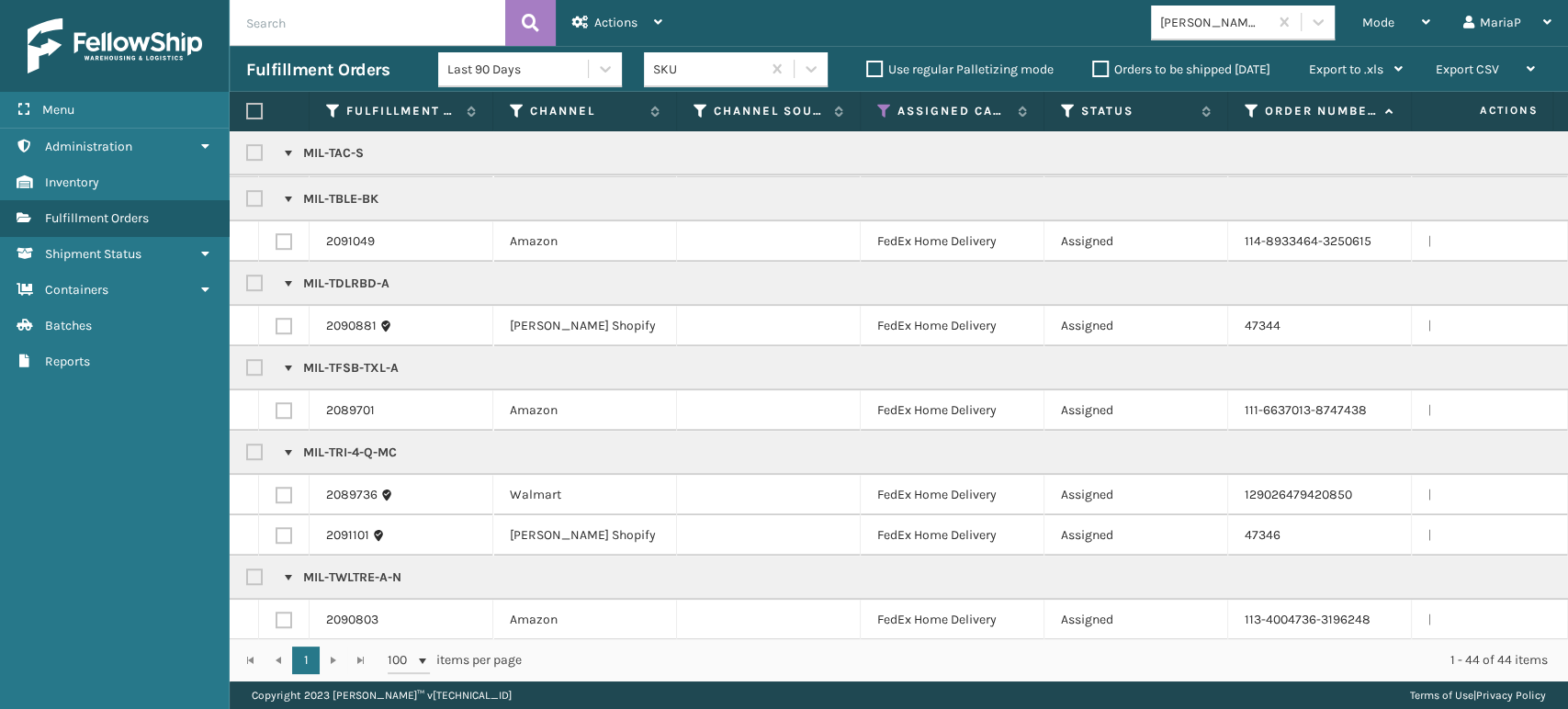
scroll to position [926, 0]
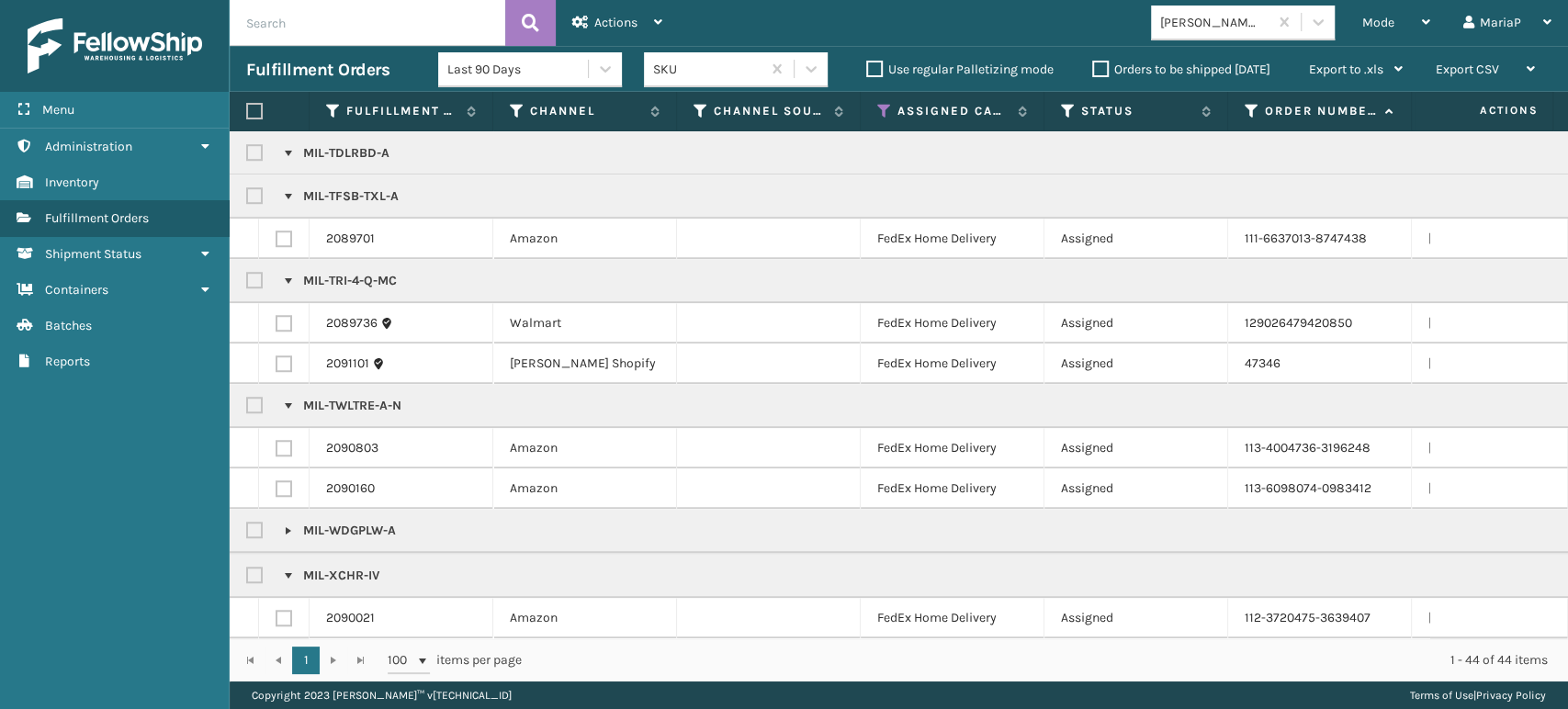
click at [250, 398] on label at bounding box center [257, 406] width 22 height 16
click at [247, 395] on input "checkbox" at bounding box center [246, 401] width 1 height 12
drag, startPoint x: 654, startPoint y: 29, endPoint x: 660, endPoint y: 72, distance: 43.4
click at [654, 29] on div "Actions" at bounding box center [617, 23] width 90 height 46
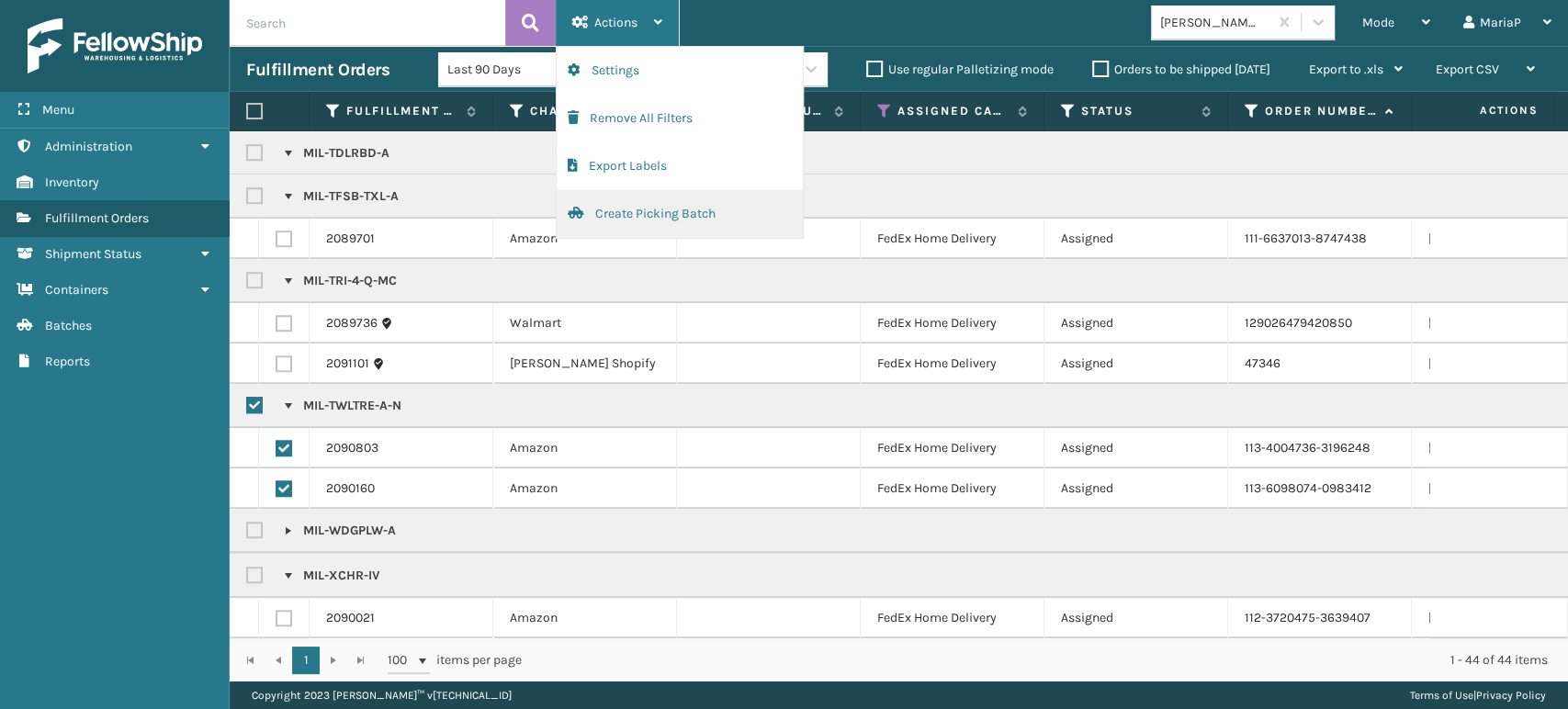
click at [676, 215] on button "Create Picking Batch" at bounding box center [679, 214] width 246 height 48
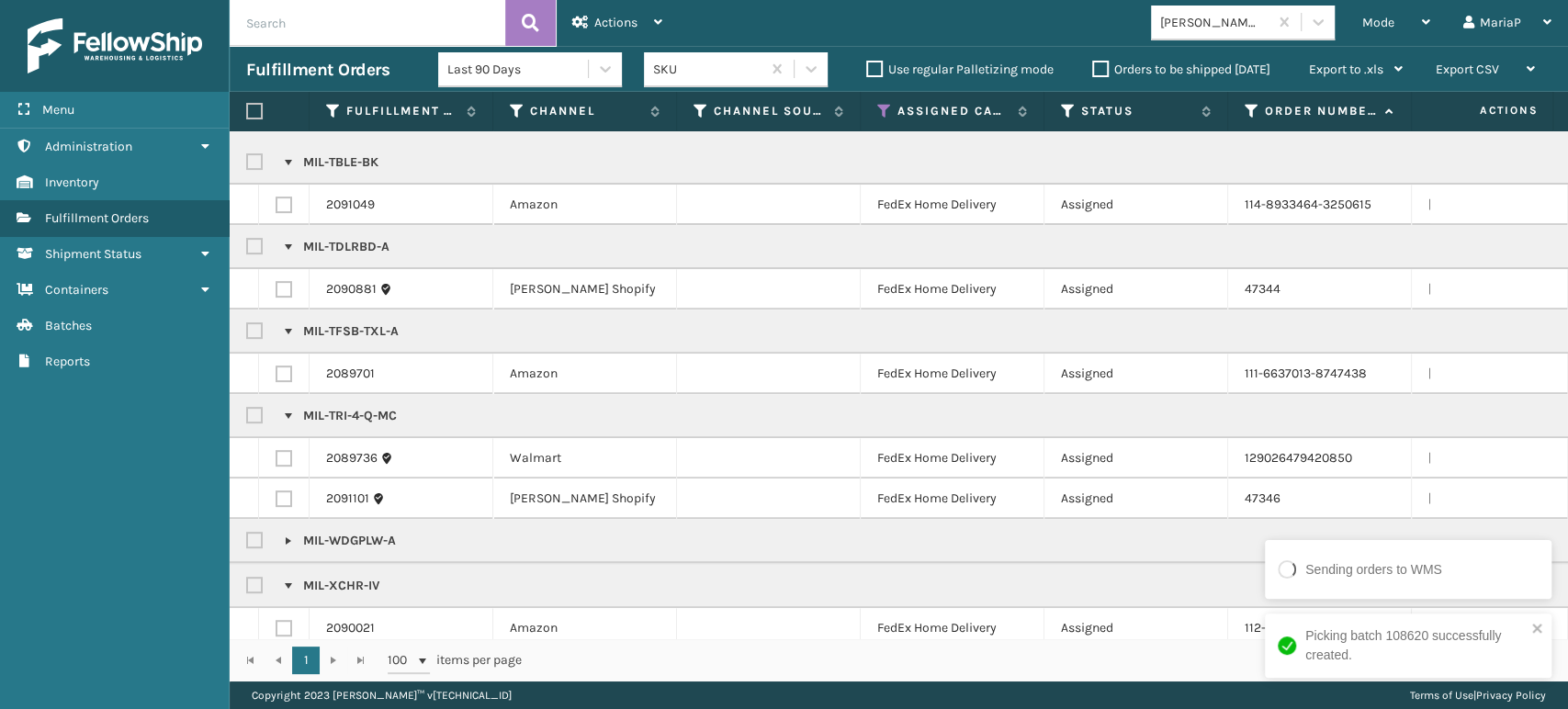
scroll to position [474, 0]
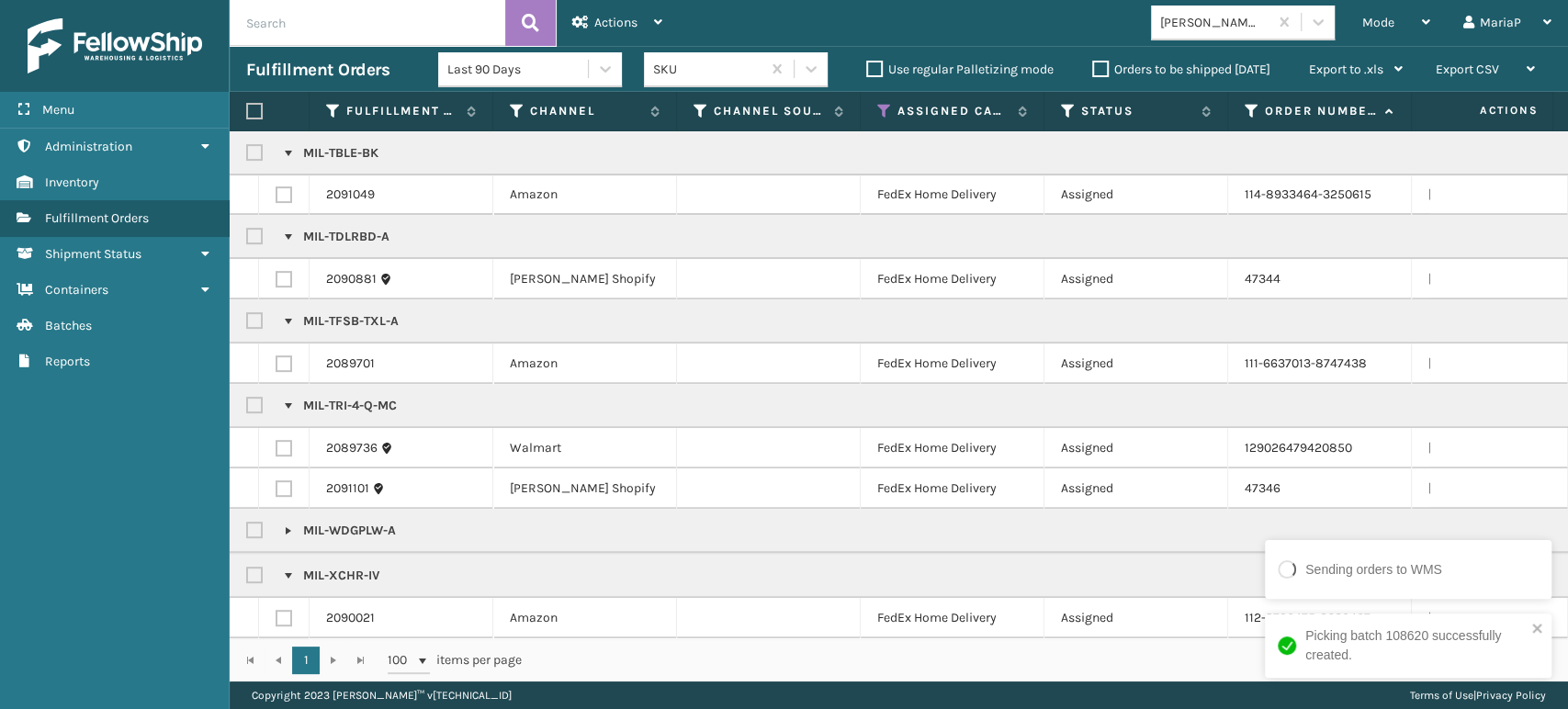
click at [283, 524] on link at bounding box center [288, 531] width 15 height 15
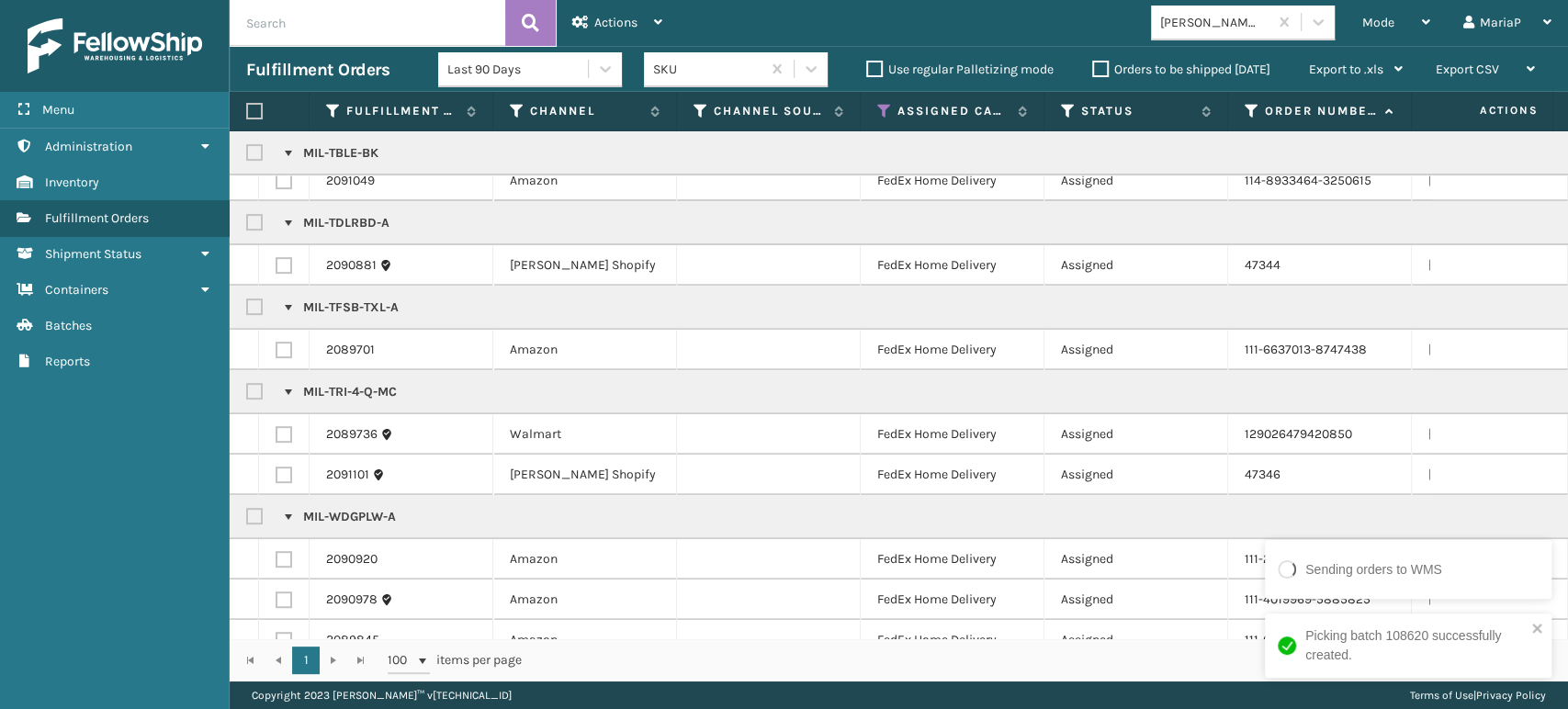
scroll to position [882, 0]
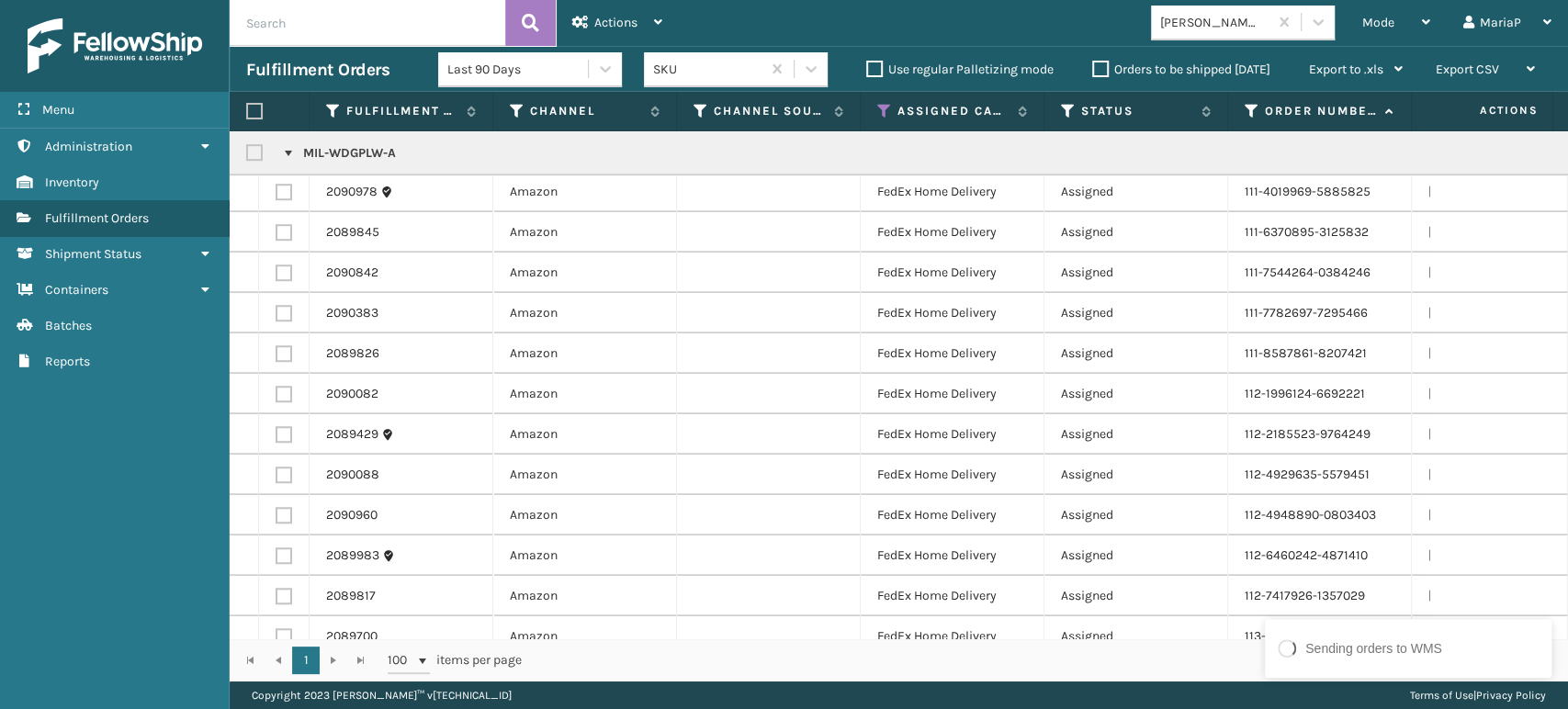
click at [252, 143] on div at bounding box center [260, 154] width 28 height 22
click at [253, 156] on label at bounding box center [257, 154] width 22 height 16
click at [247, 155] on input "checkbox" at bounding box center [246, 149] width 1 height 12
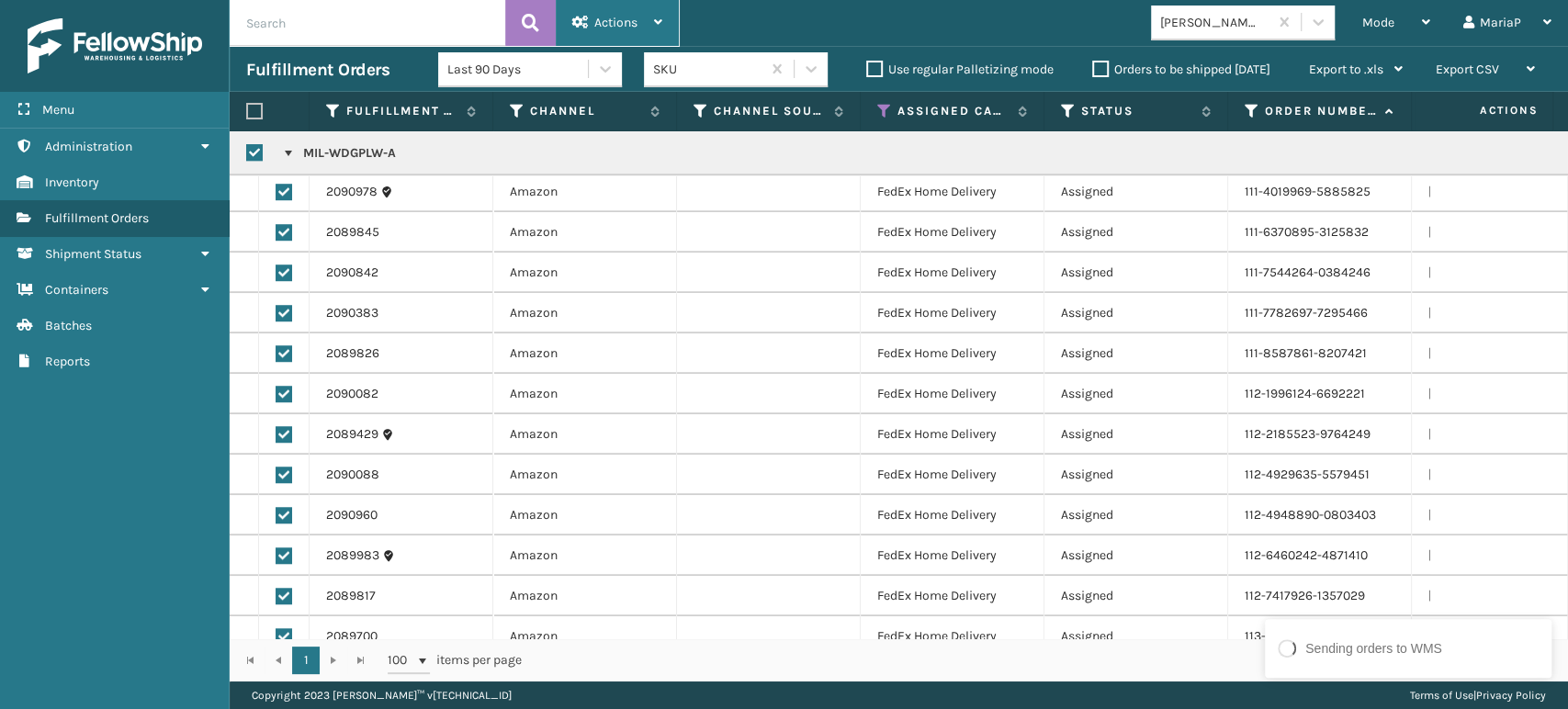
click at [608, 27] on span "Actions" at bounding box center [615, 23] width 43 height 16
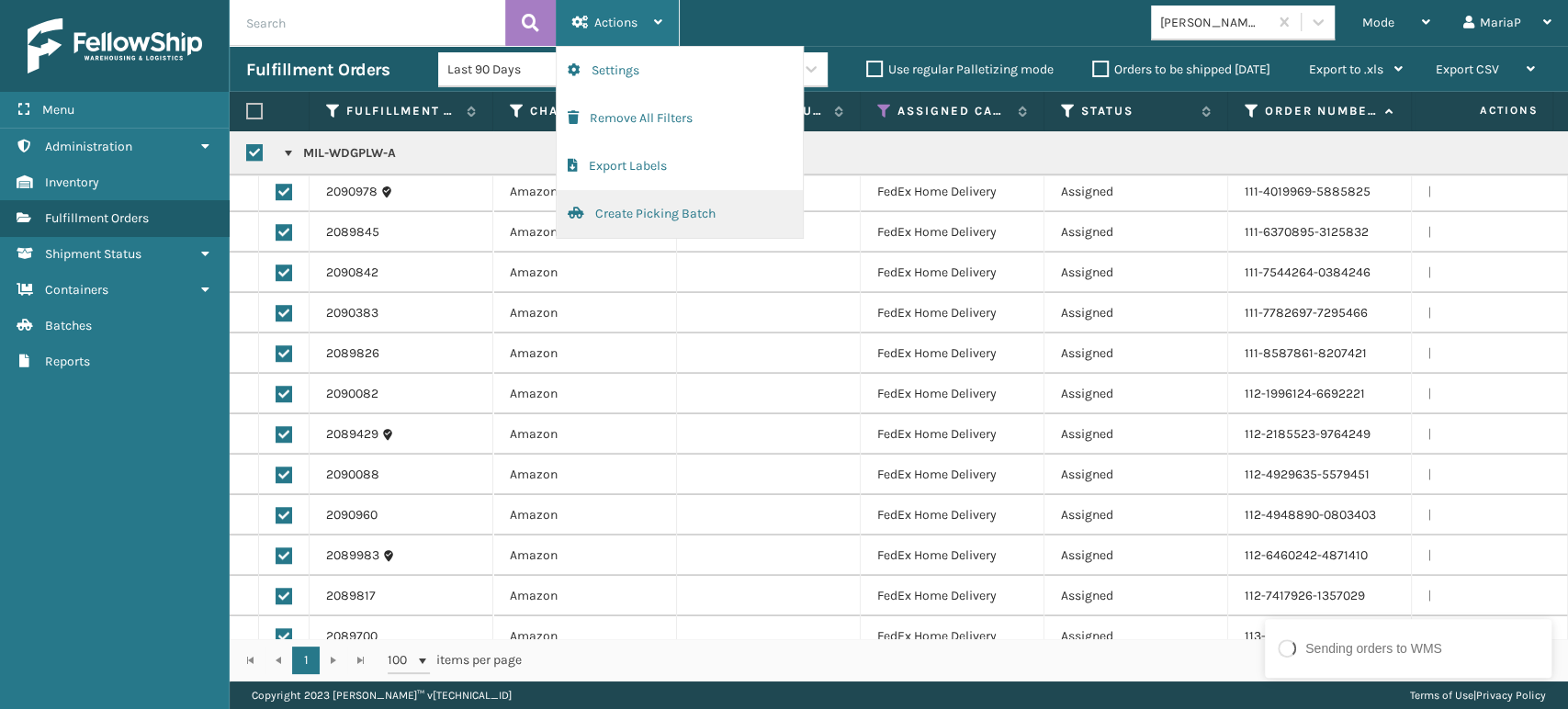
click at [645, 213] on button "Create Picking Batch" at bounding box center [679, 214] width 246 height 48
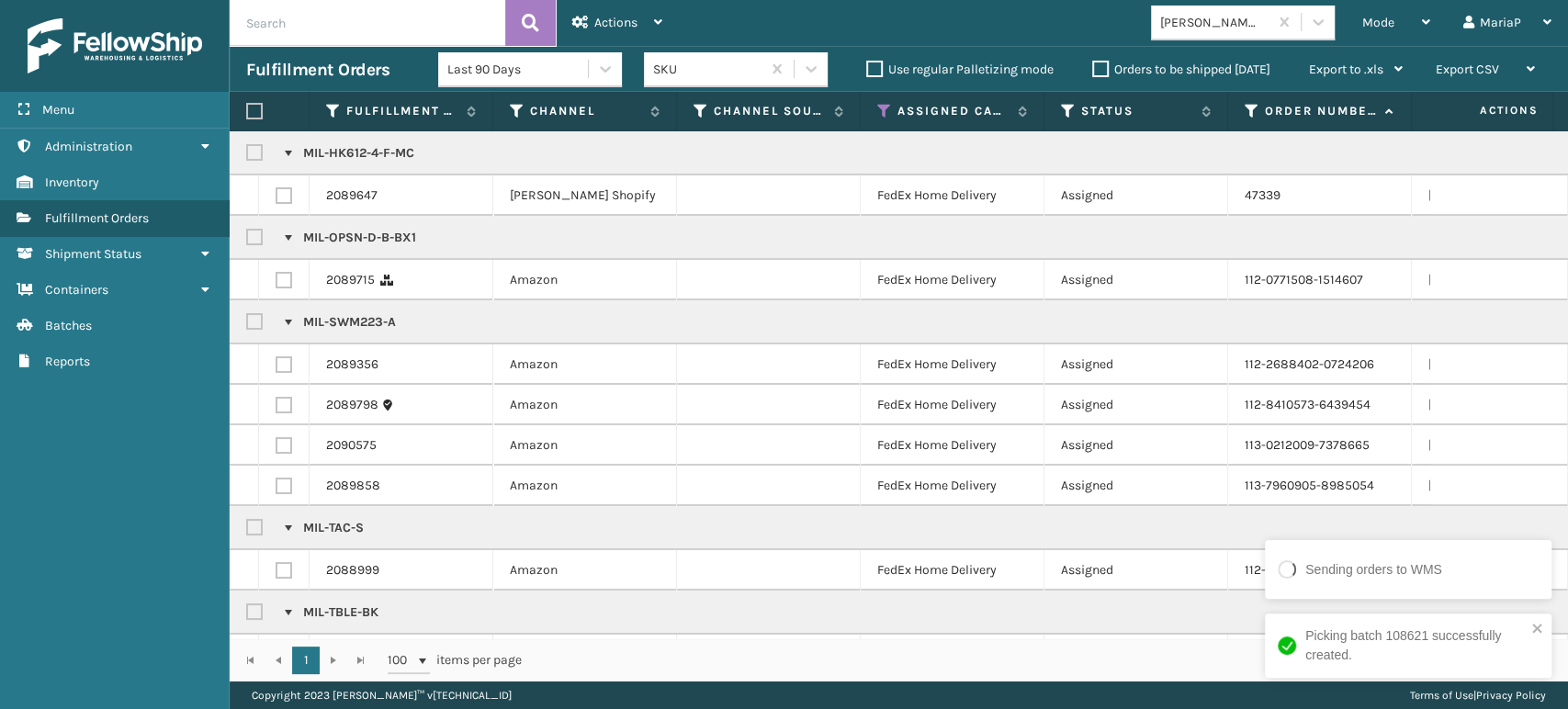
click at [263, 112] on div at bounding box center [269, 111] width 46 height 17
click at [251, 112] on label at bounding box center [254, 111] width 17 height 17
click at [247, 112] on input "checkbox" at bounding box center [246, 112] width 1 height 12
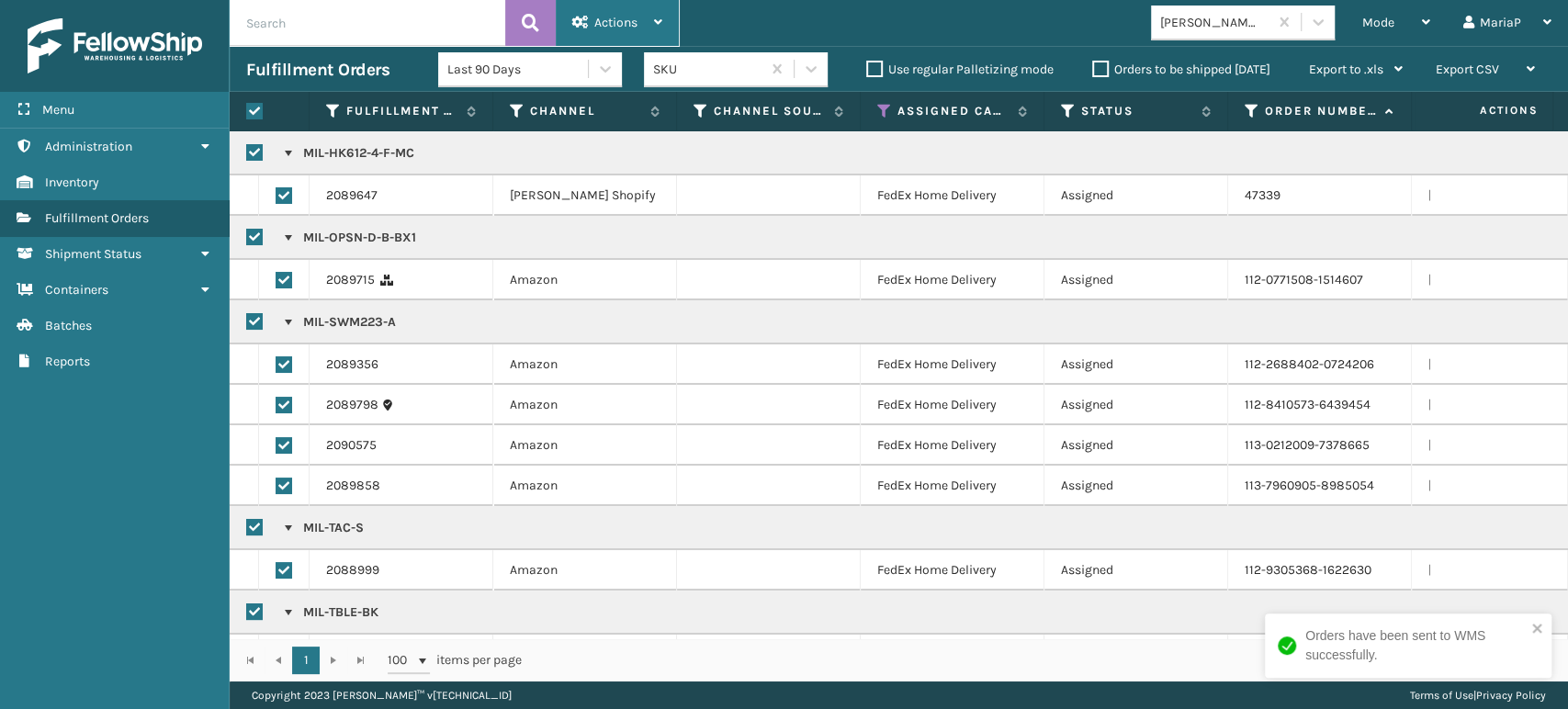
click at [622, 15] on span "Actions" at bounding box center [615, 23] width 43 height 16
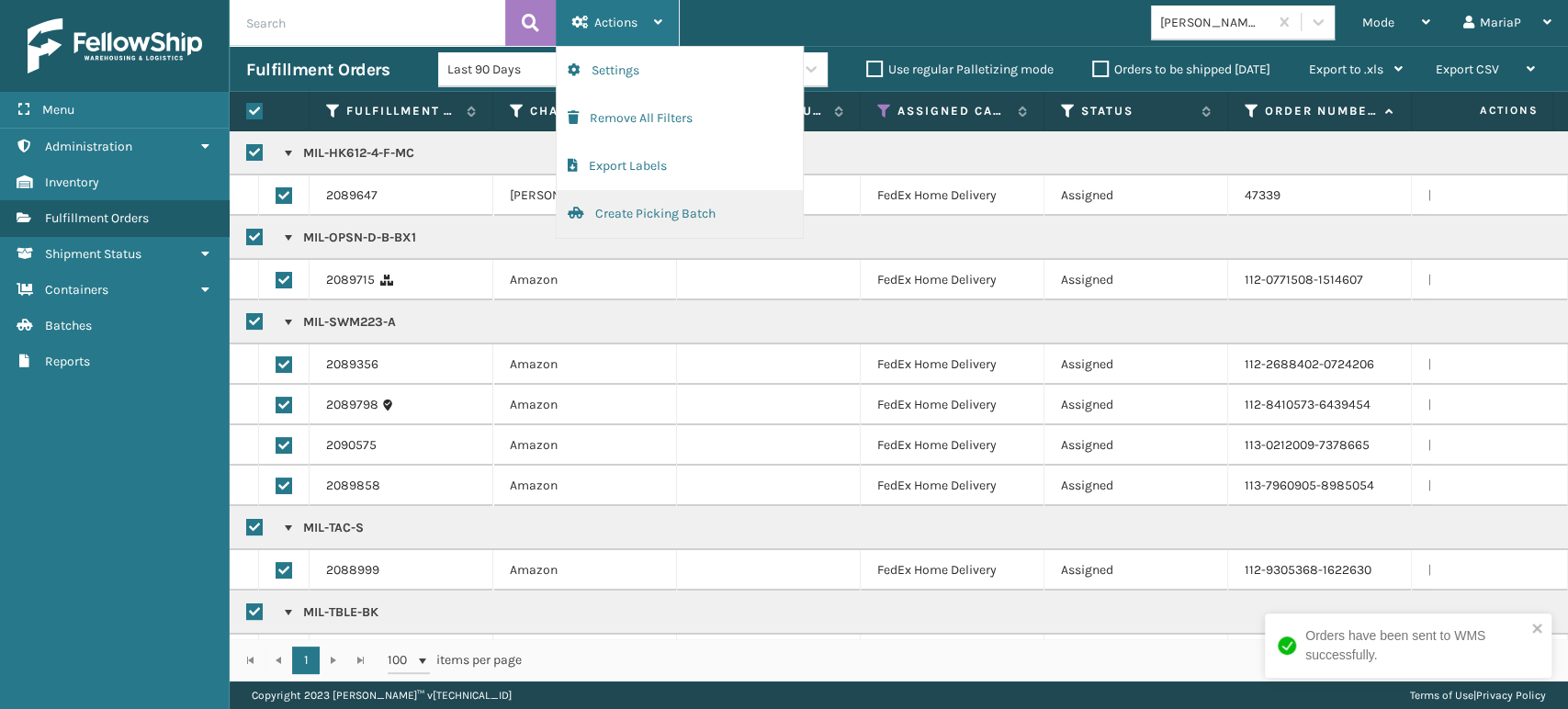
click at [684, 210] on button "Create Picking Batch" at bounding box center [679, 214] width 246 height 48
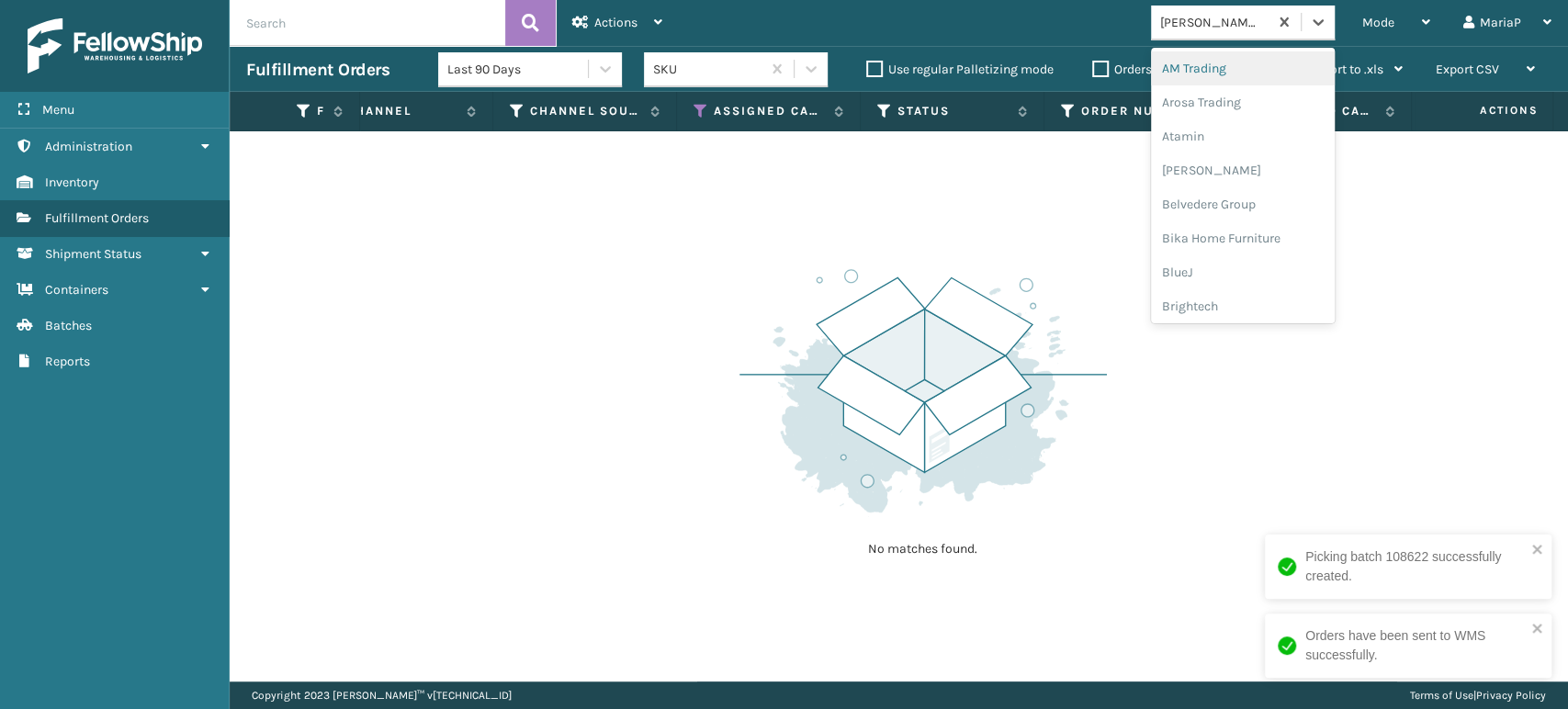
drag, startPoint x: 1247, startPoint y: 18, endPoint x: 1271, endPoint y: 82, distance: 68.4
click at [1245, 18] on div "[PERSON_NAME] Brands" at bounding box center [1215, 22] width 110 height 19
click at [1242, 204] on div "Dapper Supply" at bounding box center [1242, 204] width 183 height 34
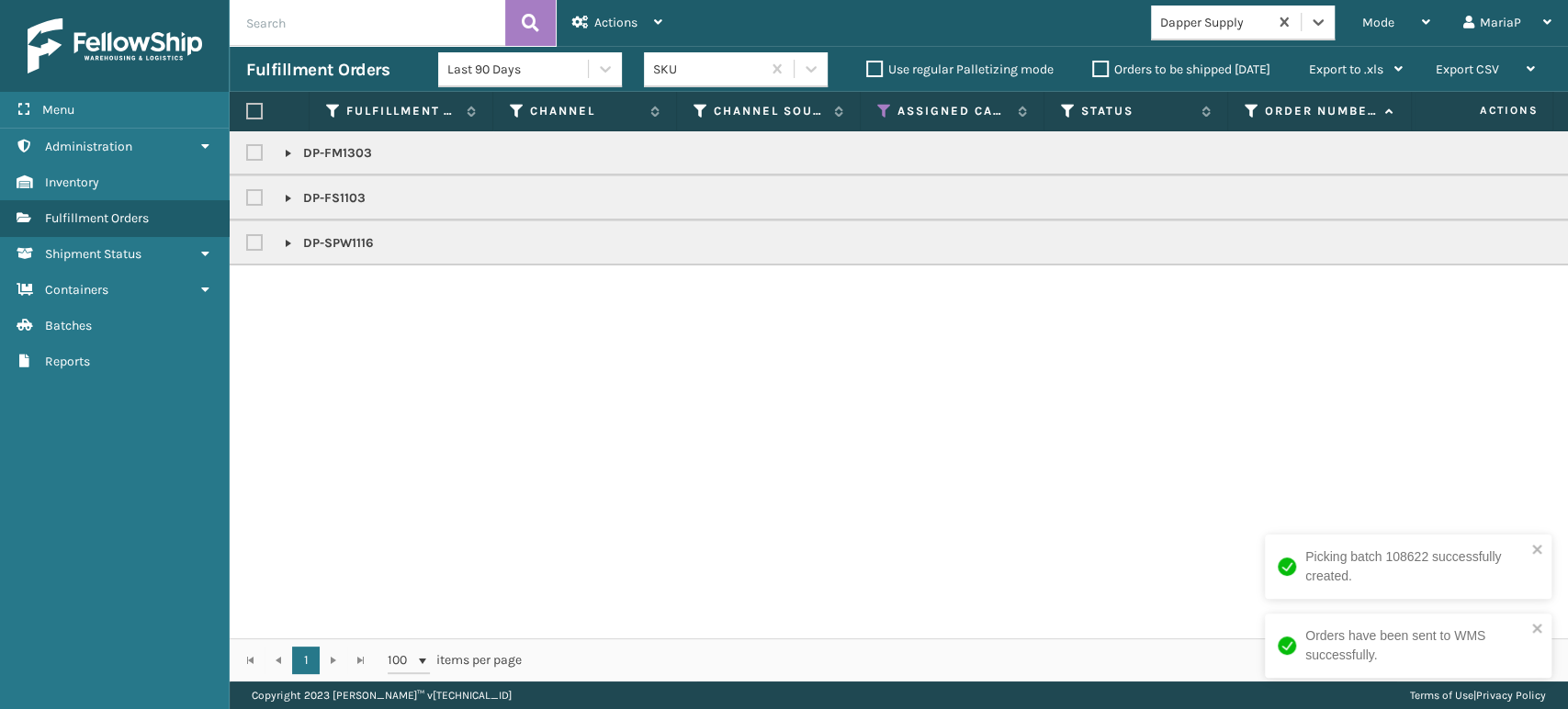
click at [251, 111] on label at bounding box center [254, 111] width 17 height 17
click at [247, 111] on input "checkbox" at bounding box center [246, 112] width 1 height 12
click at [639, 19] on div "Actions" at bounding box center [617, 23] width 90 height 46
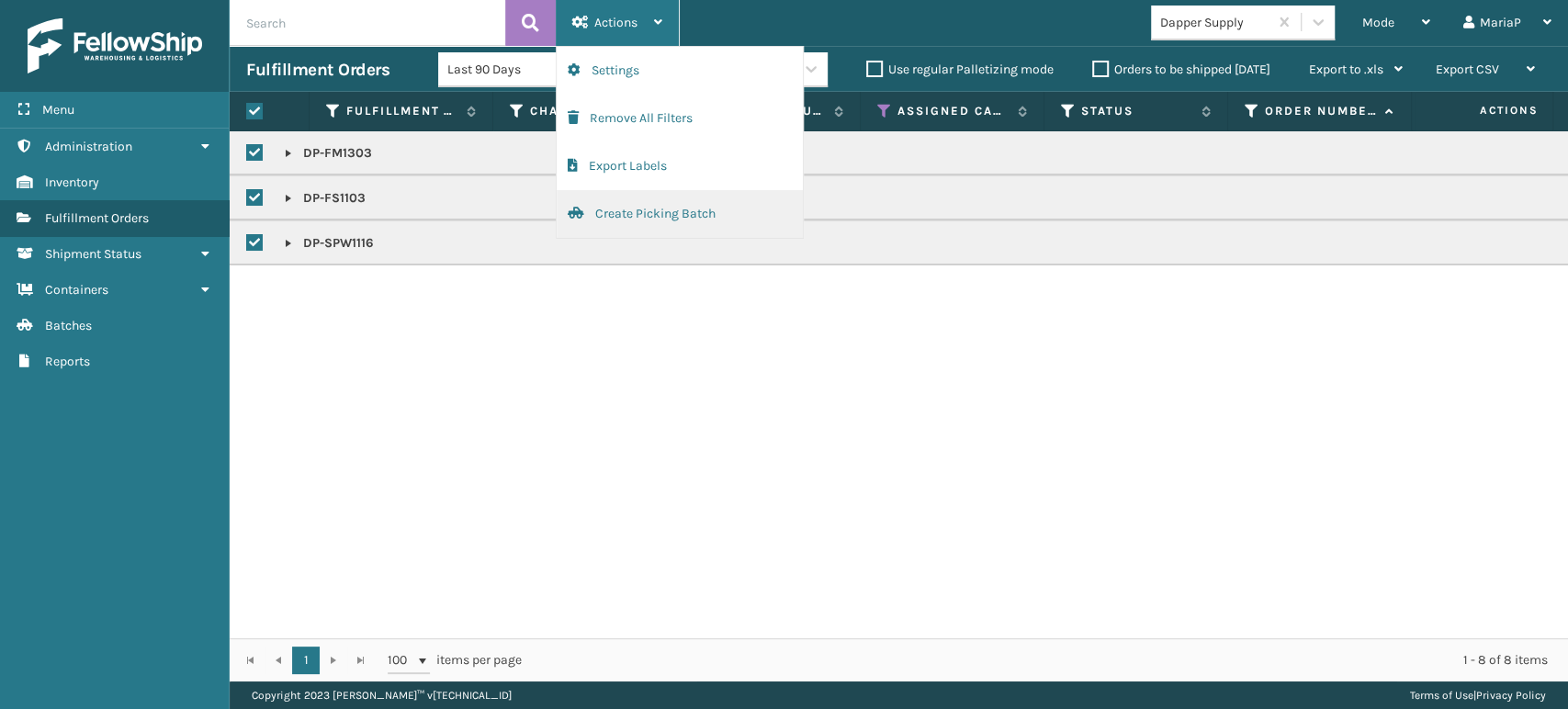
click at [734, 207] on button "Create Picking Batch" at bounding box center [679, 214] width 246 height 48
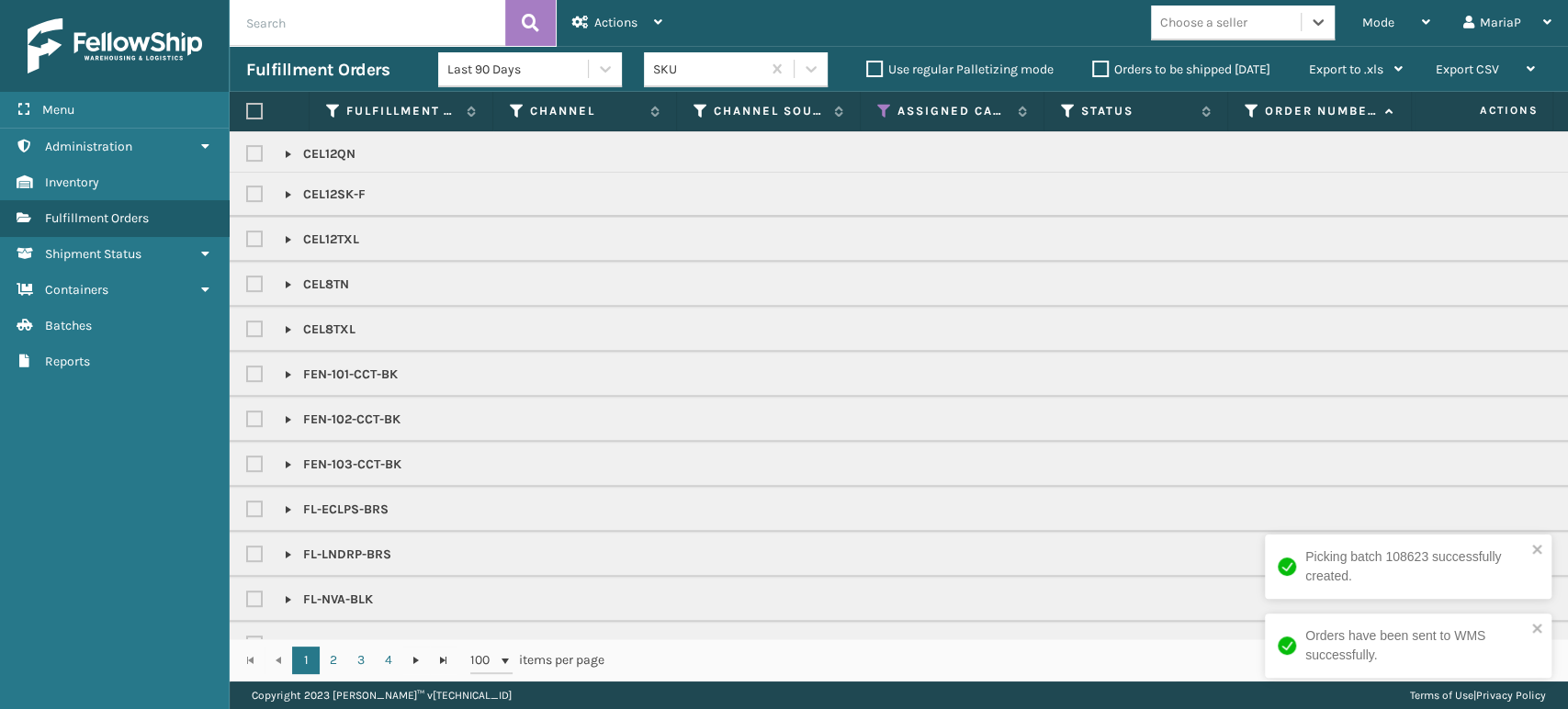
scroll to position [510, 0]
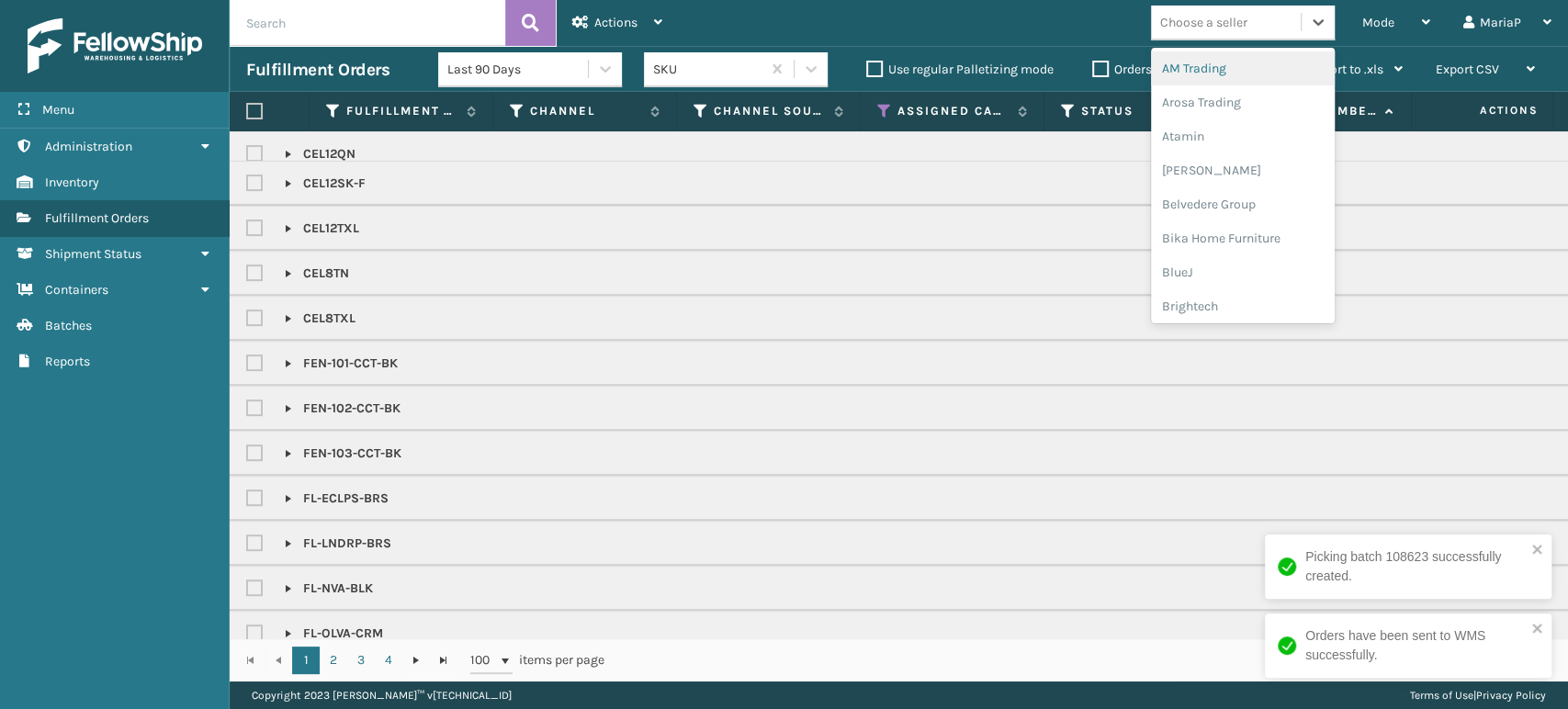
click at [1196, 21] on div "Choose a seller" at bounding box center [1204, 22] width 88 height 19
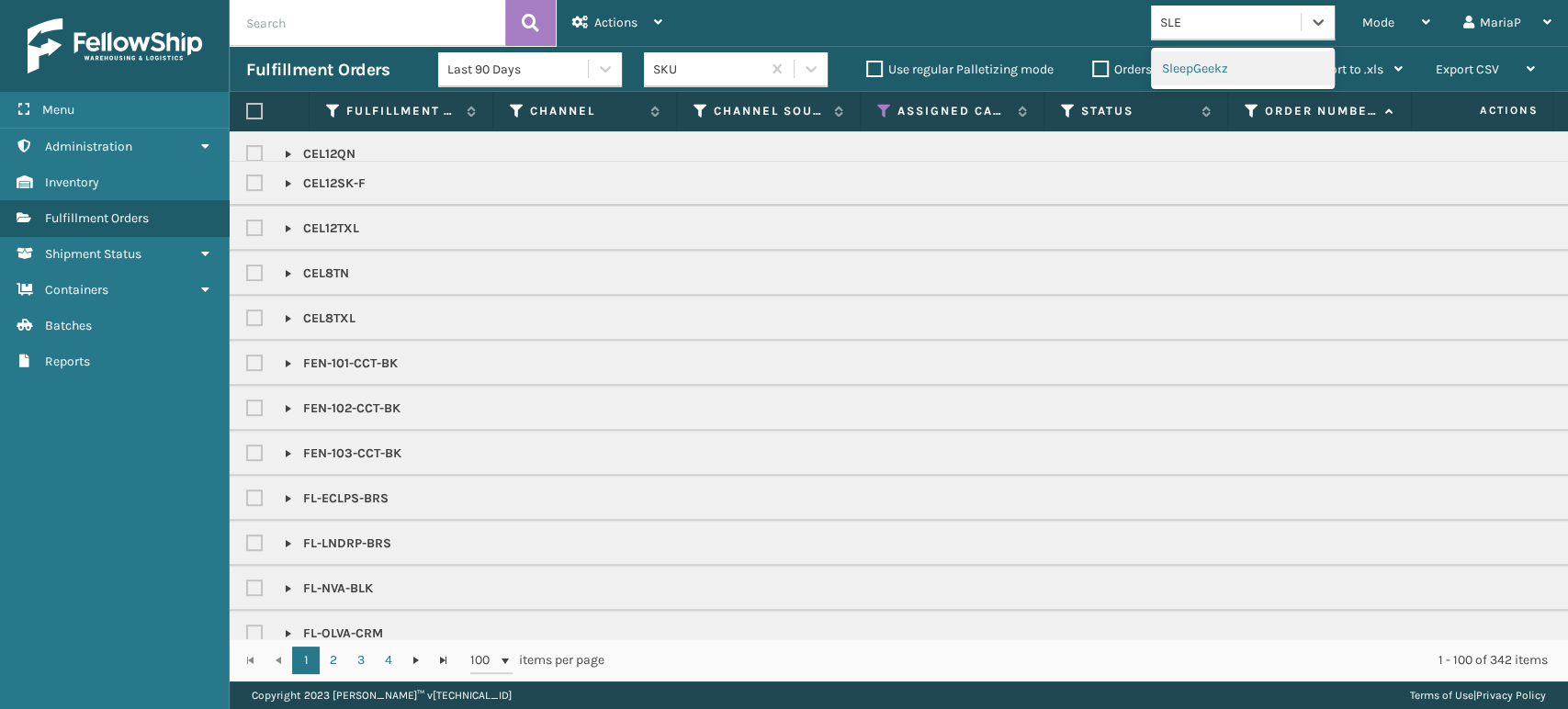
click at [1229, 78] on div "SleepGeekz" at bounding box center [1242, 69] width 183 height 34
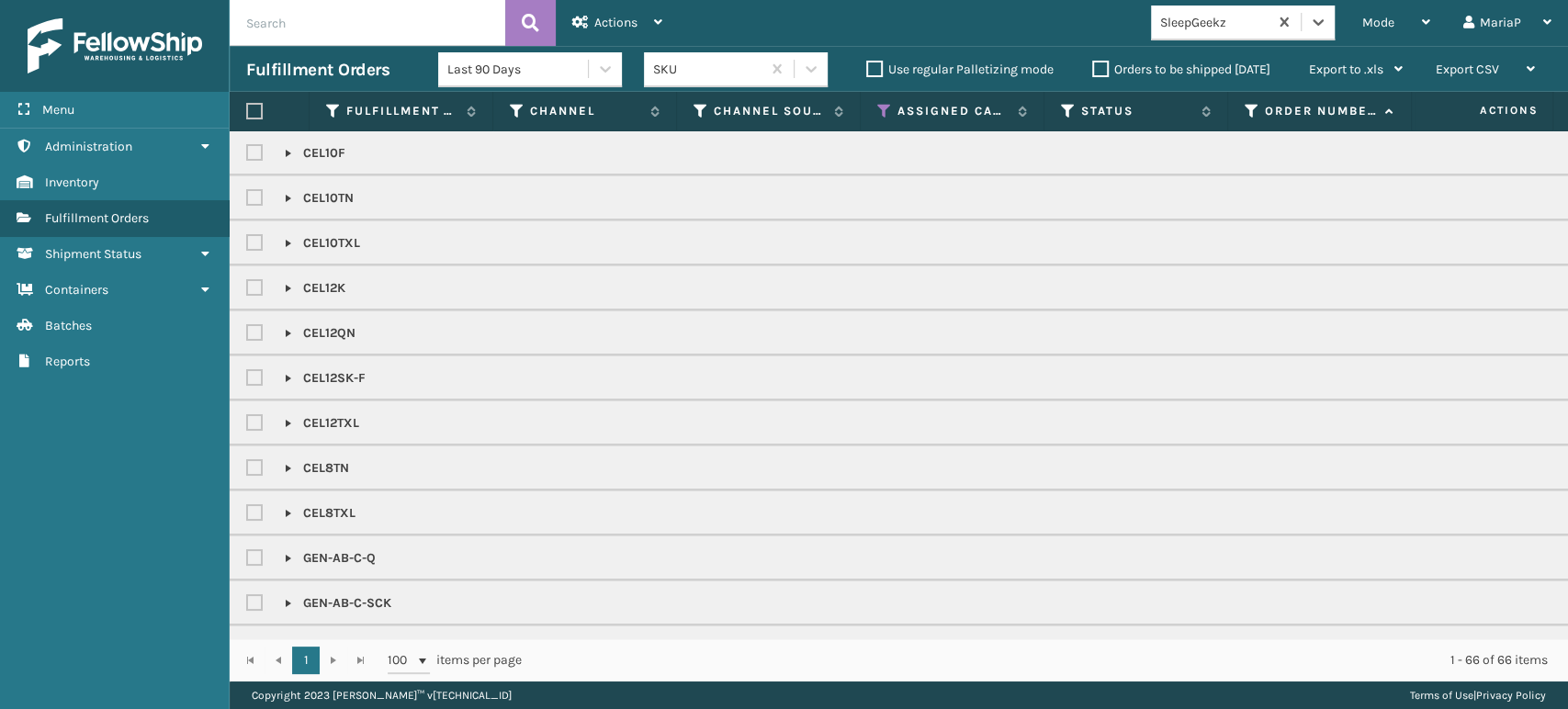
click at [241, 110] on th at bounding box center [269, 112] width 80 height 40
click at [248, 110] on label at bounding box center [254, 111] width 17 height 17
click at [247, 110] on input "checkbox" at bounding box center [246, 112] width 1 height 12
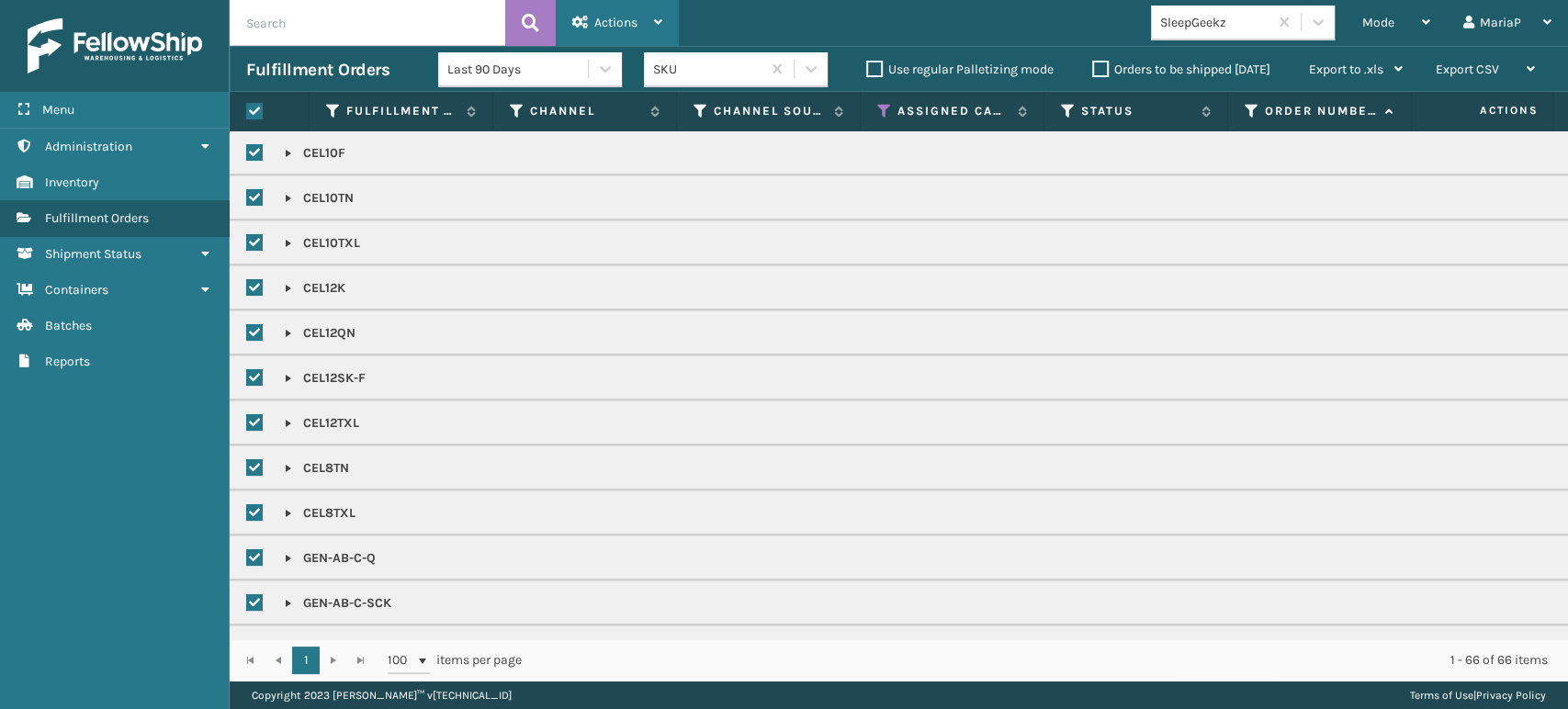
click at [636, 6] on div "Actions" at bounding box center [617, 23] width 90 height 46
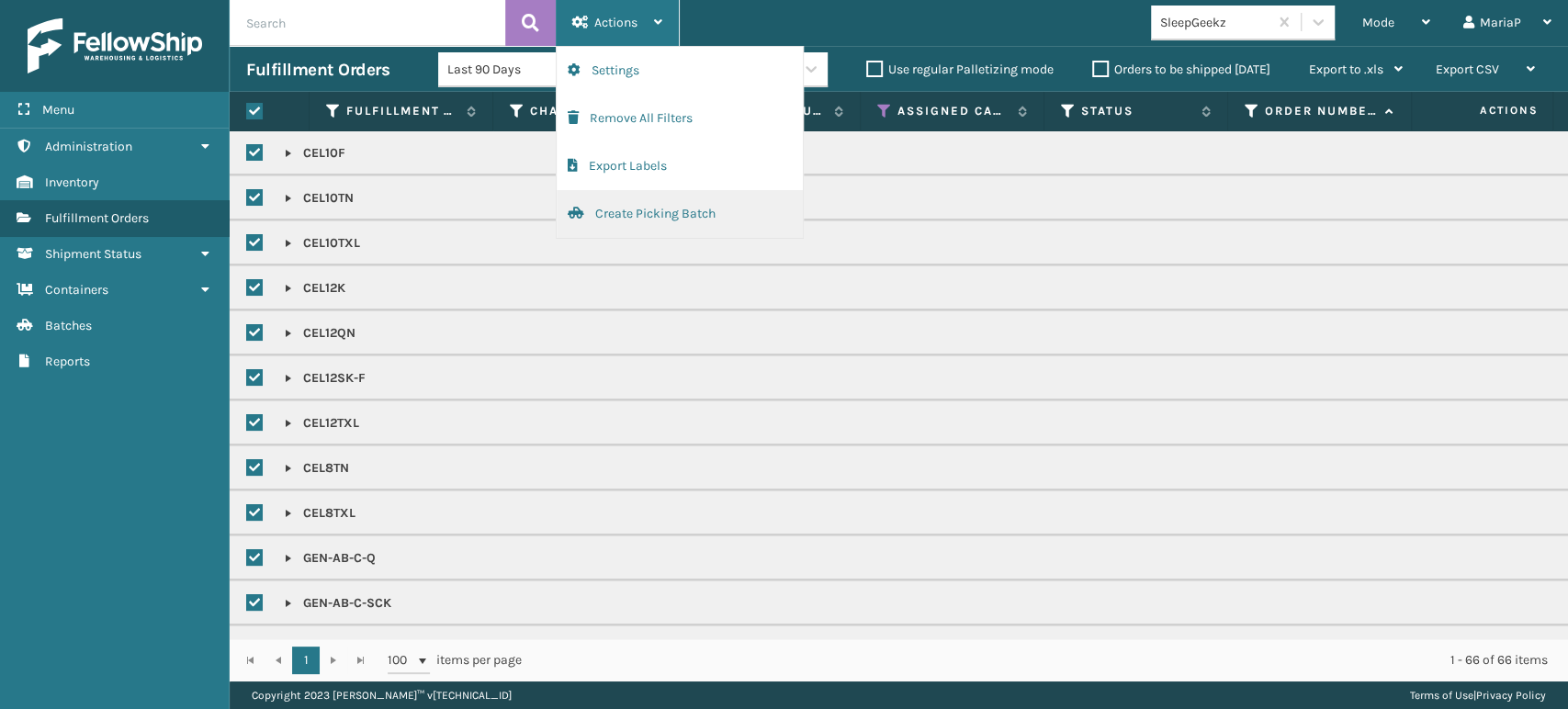
click at [685, 204] on button "Create Picking Batch" at bounding box center [679, 214] width 246 height 48
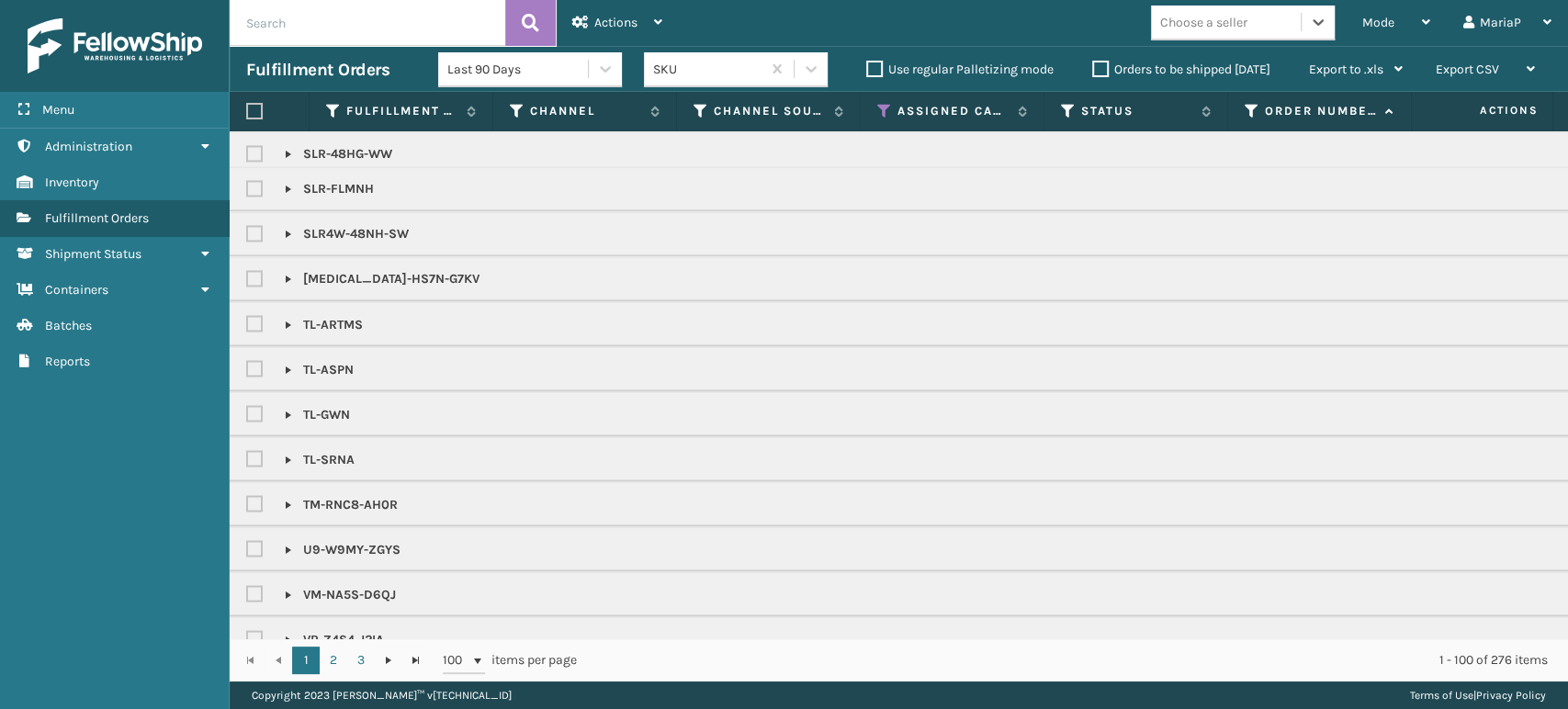
scroll to position [2304, 0]
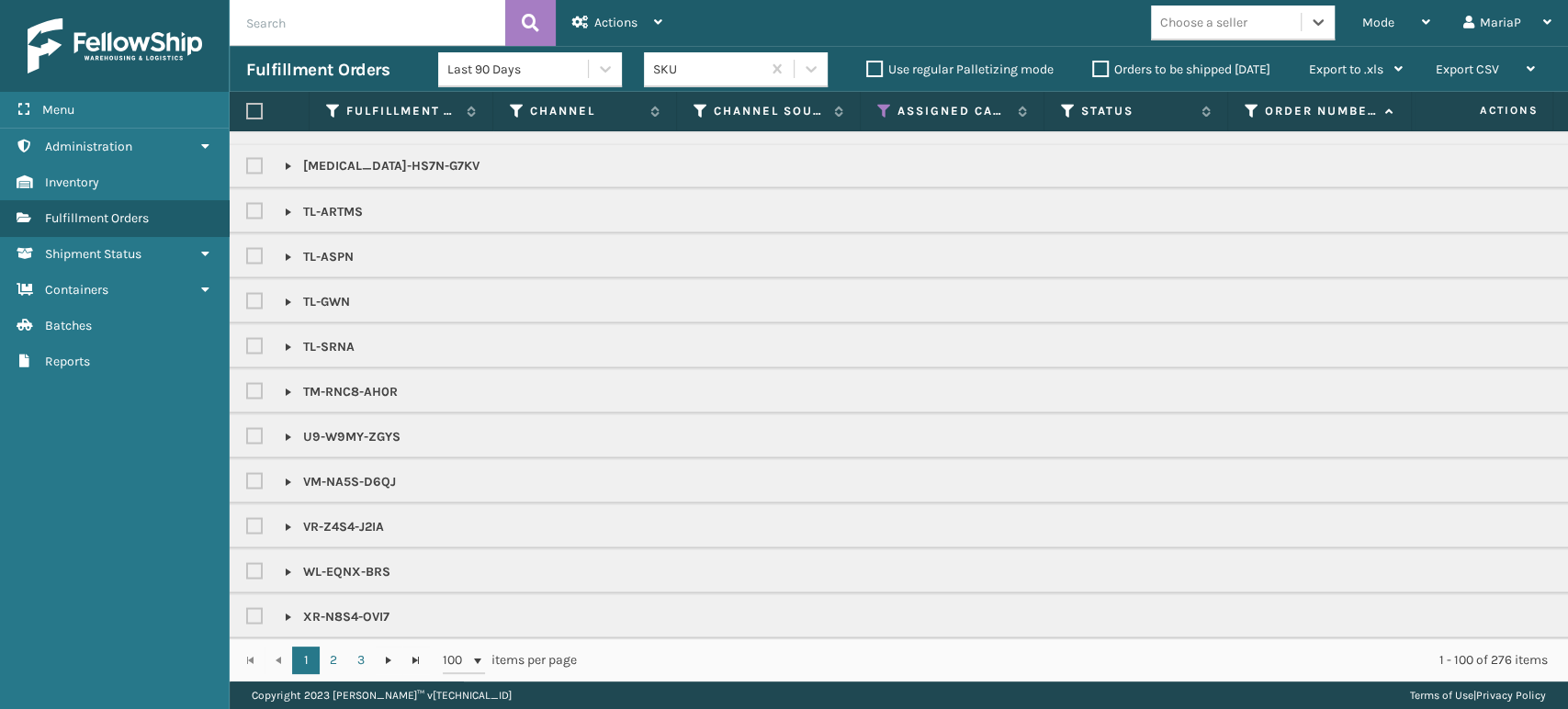
click at [1184, 29] on div "Choose a seller" at bounding box center [1204, 22] width 88 height 19
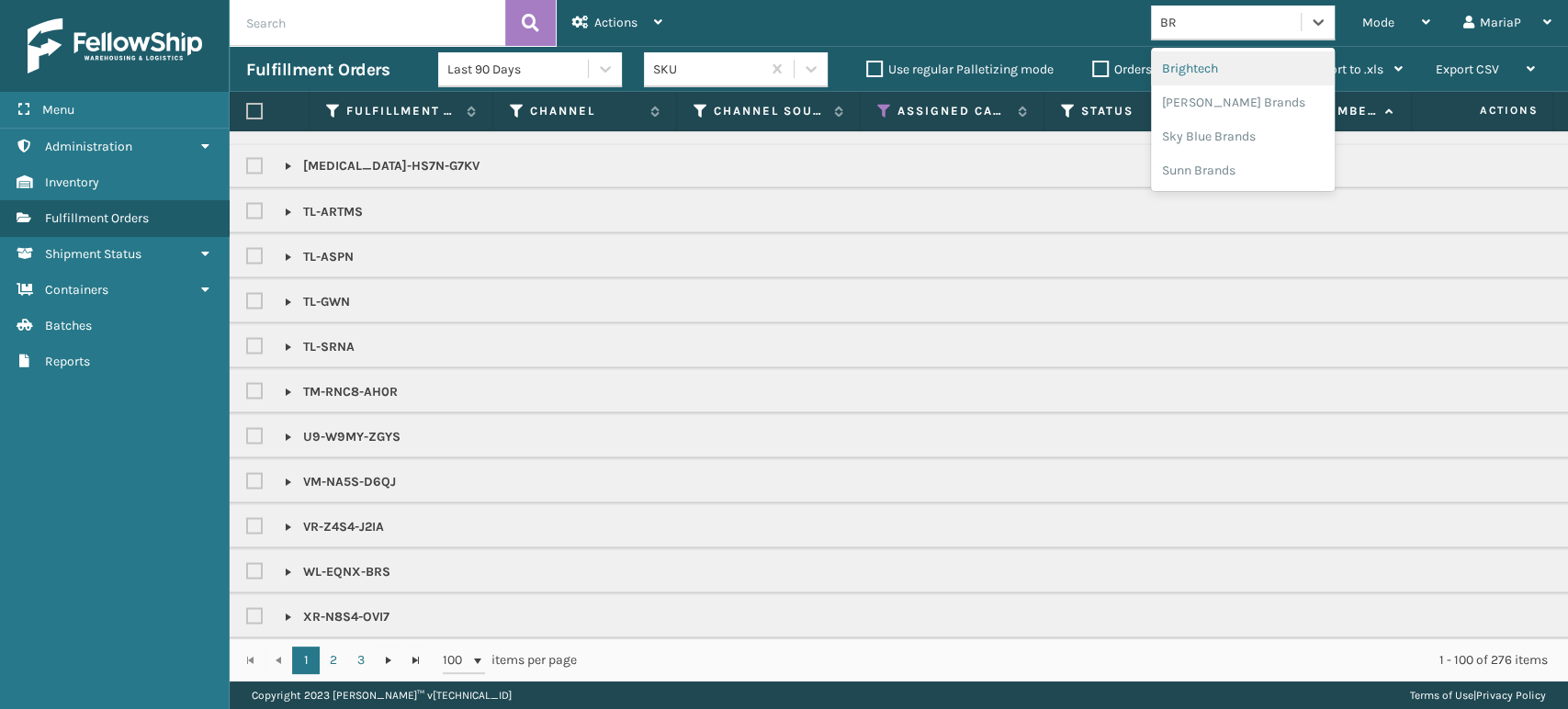
click at [1207, 68] on div "Brightech" at bounding box center [1242, 69] width 183 height 34
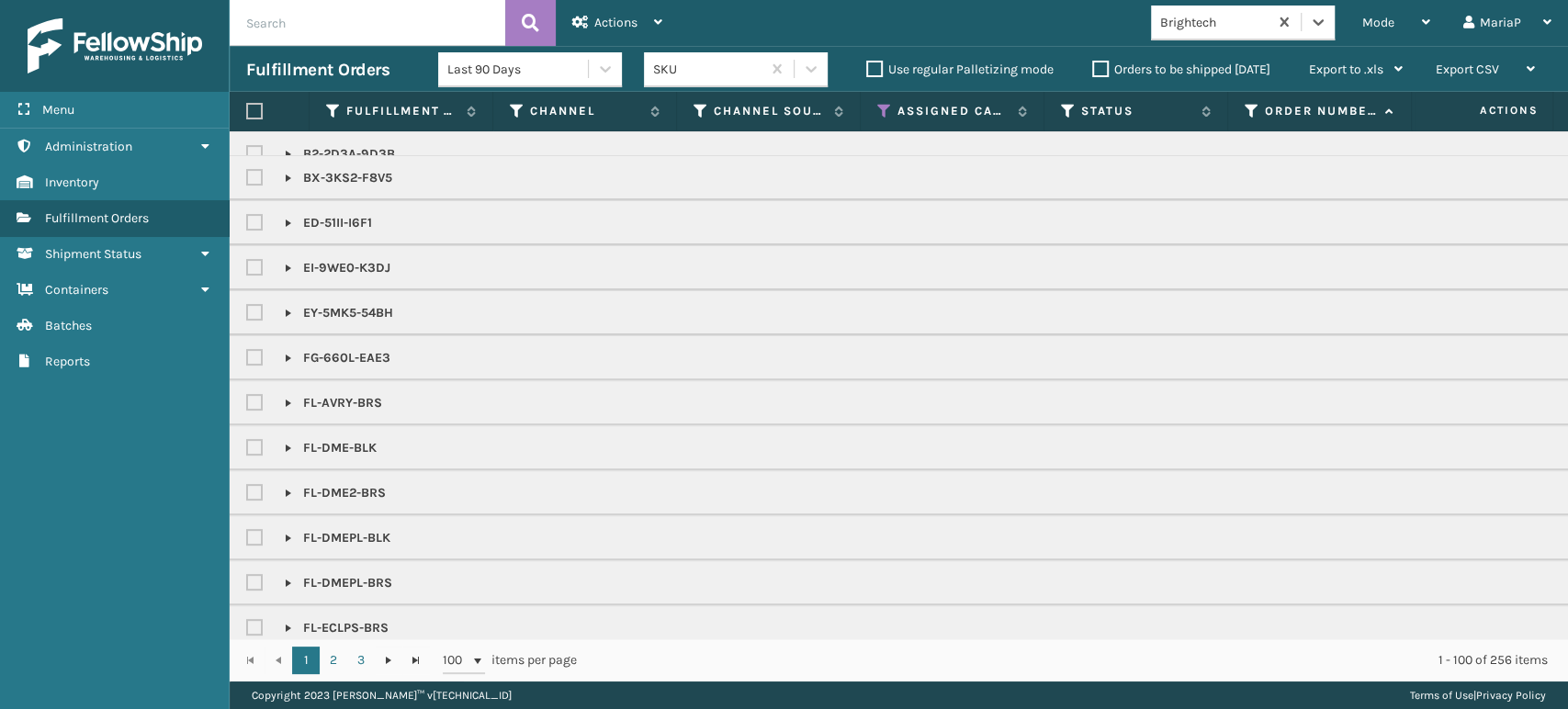
scroll to position [306, 0]
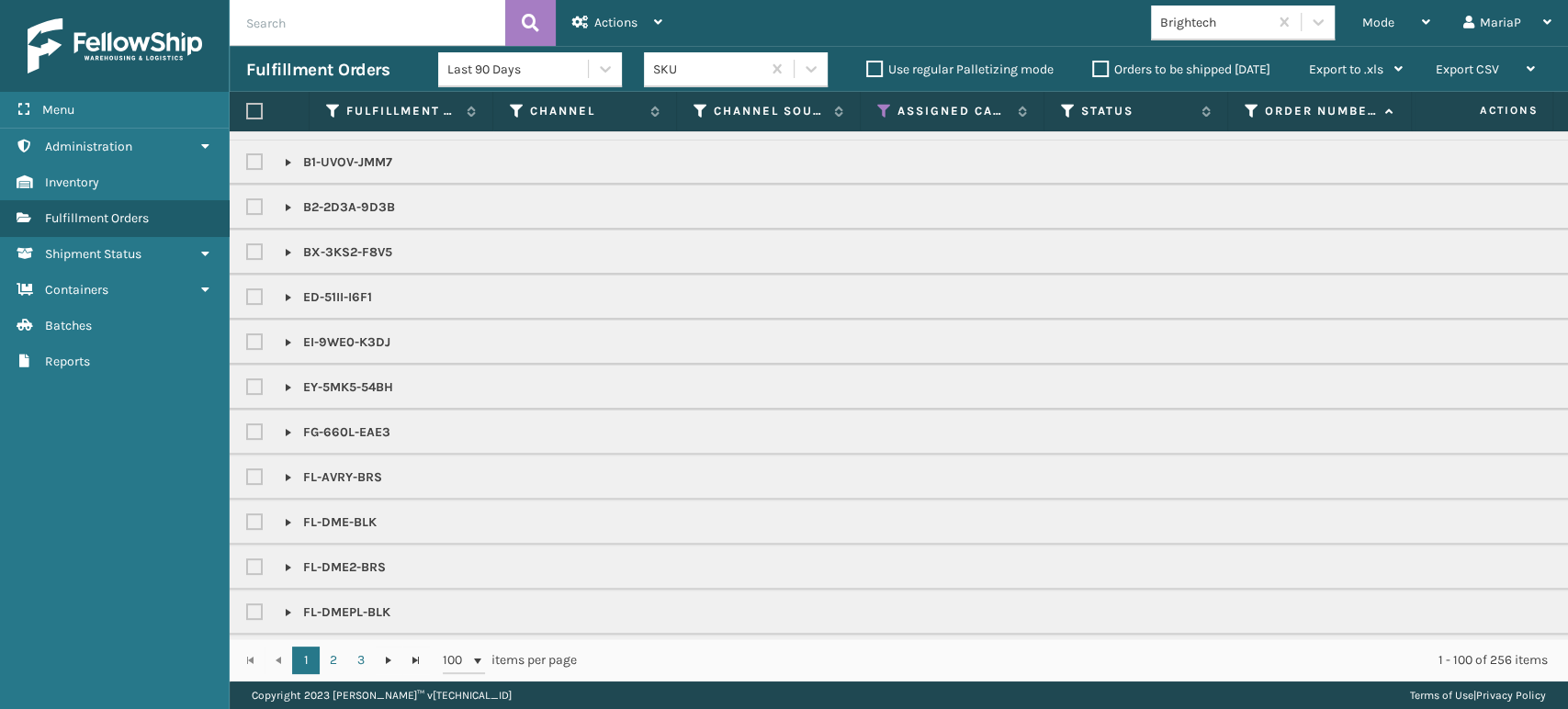
drag, startPoint x: 302, startPoint y: 387, endPoint x: 457, endPoint y: 385, distance: 155.0
click at [361, 379] on p "EY-5MK5-54BH" at bounding box center [339, 388] width 109 height 18
click at [355, 379] on p "EY-5MK5-54BH" at bounding box center [339, 388] width 109 height 18
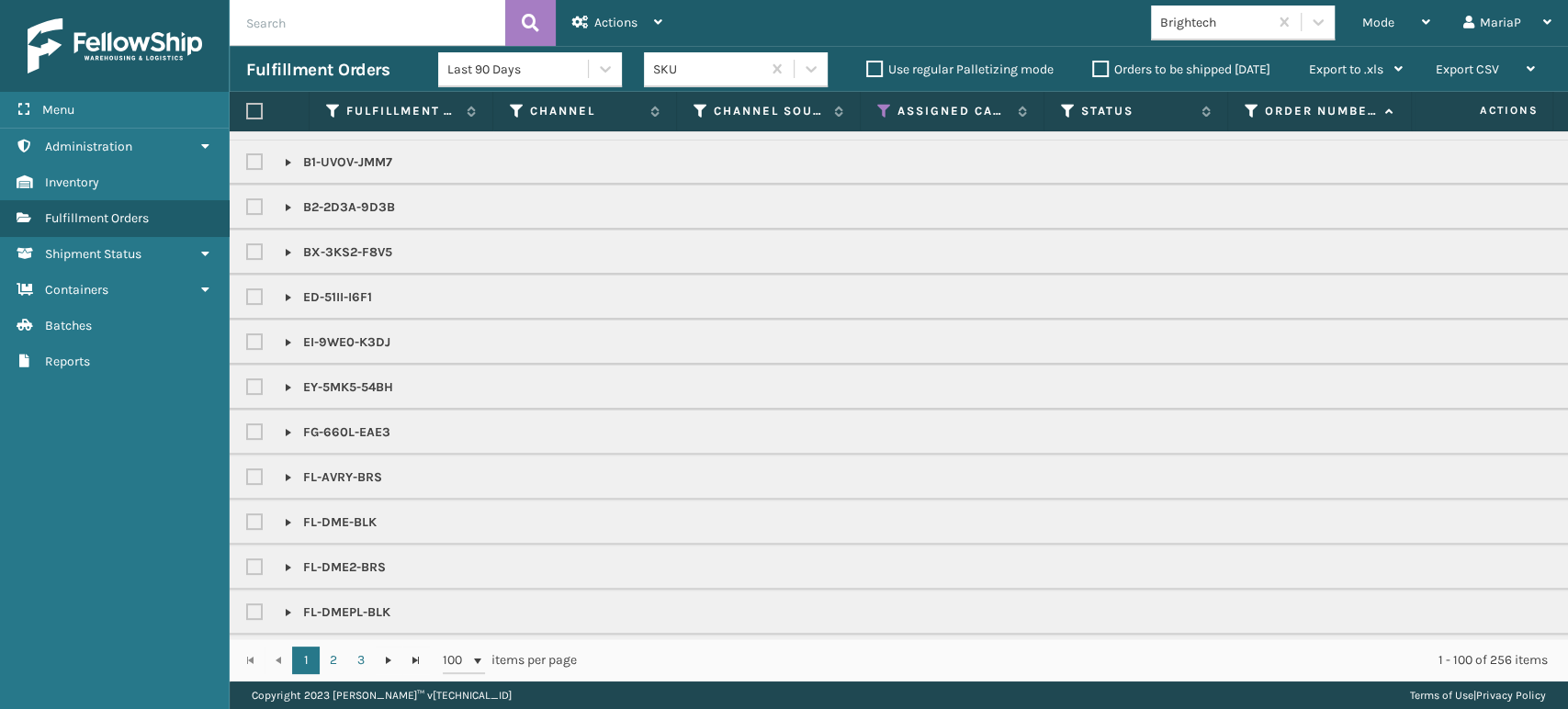
click at [355, 379] on p "EY-5MK5-54BH" at bounding box center [339, 388] width 109 height 18
drag, startPoint x: 355, startPoint y: 376, endPoint x: 353, endPoint y: 386, distance: 10.2
click at [355, 384] on p "EY-5MK5-54BH" at bounding box center [339, 388] width 109 height 18
click at [353, 386] on p "EY-5MK5-54BH" at bounding box center [339, 388] width 109 height 18
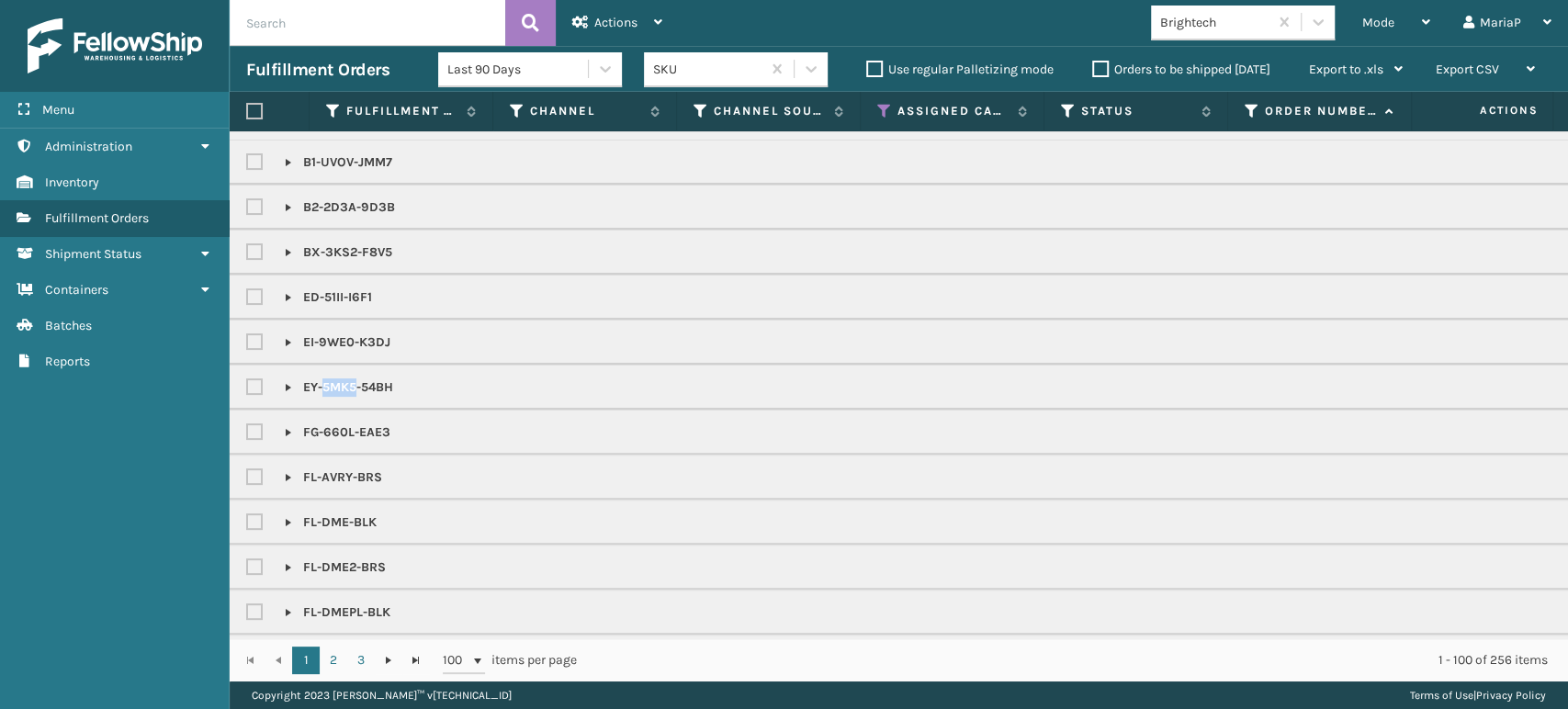
click at [353, 387] on p "EY-5MK5-54BH" at bounding box center [339, 388] width 109 height 18
click at [453, 34] on input "text" at bounding box center [367, 23] width 275 height 46
paste input "EY-5MK5-54BH"
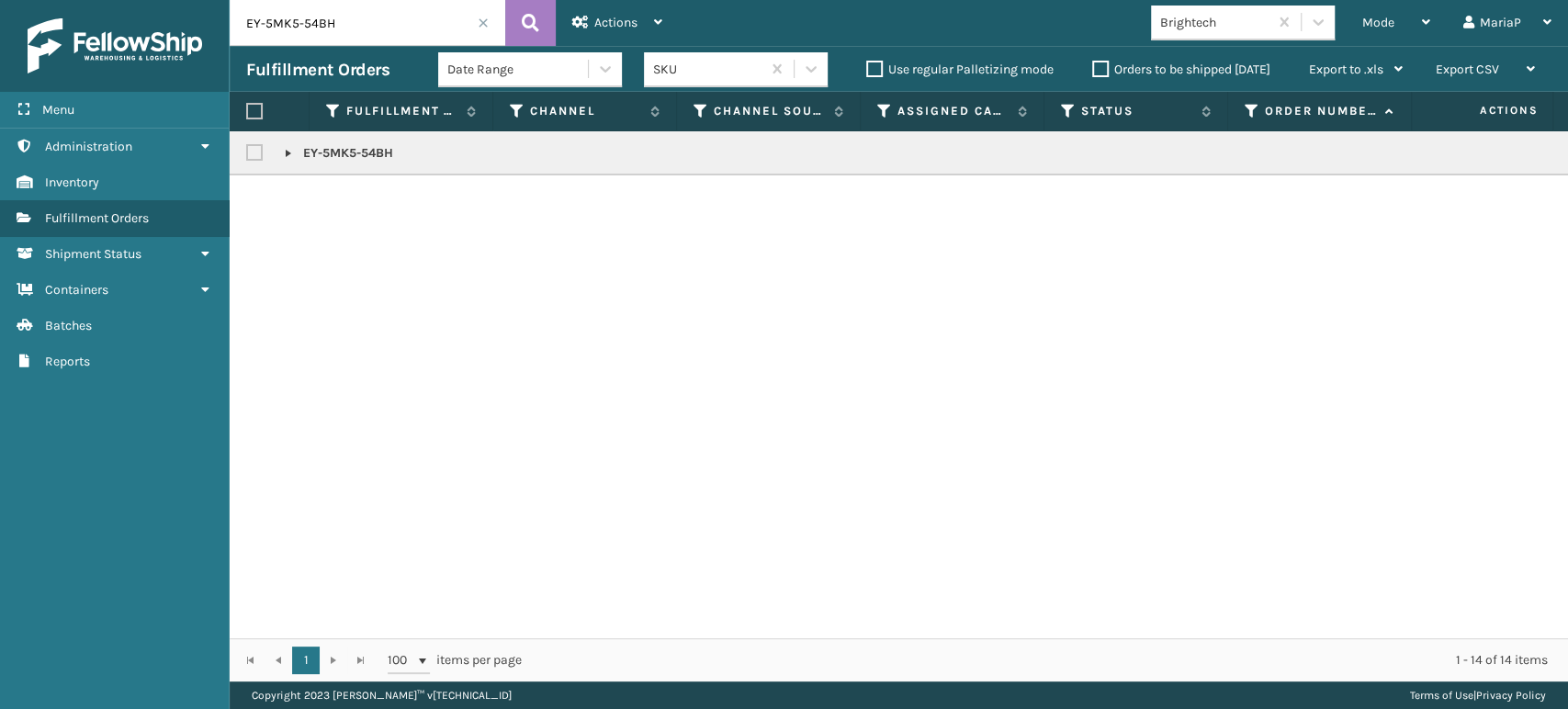
click at [251, 111] on label at bounding box center [254, 111] width 17 height 17
click at [247, 111] on input "checkbox" at bounding box center [246, 112] width 1 height 12
click at [593, 13] on div "Actions" at bounding box center [617, 23] width 90 height 46
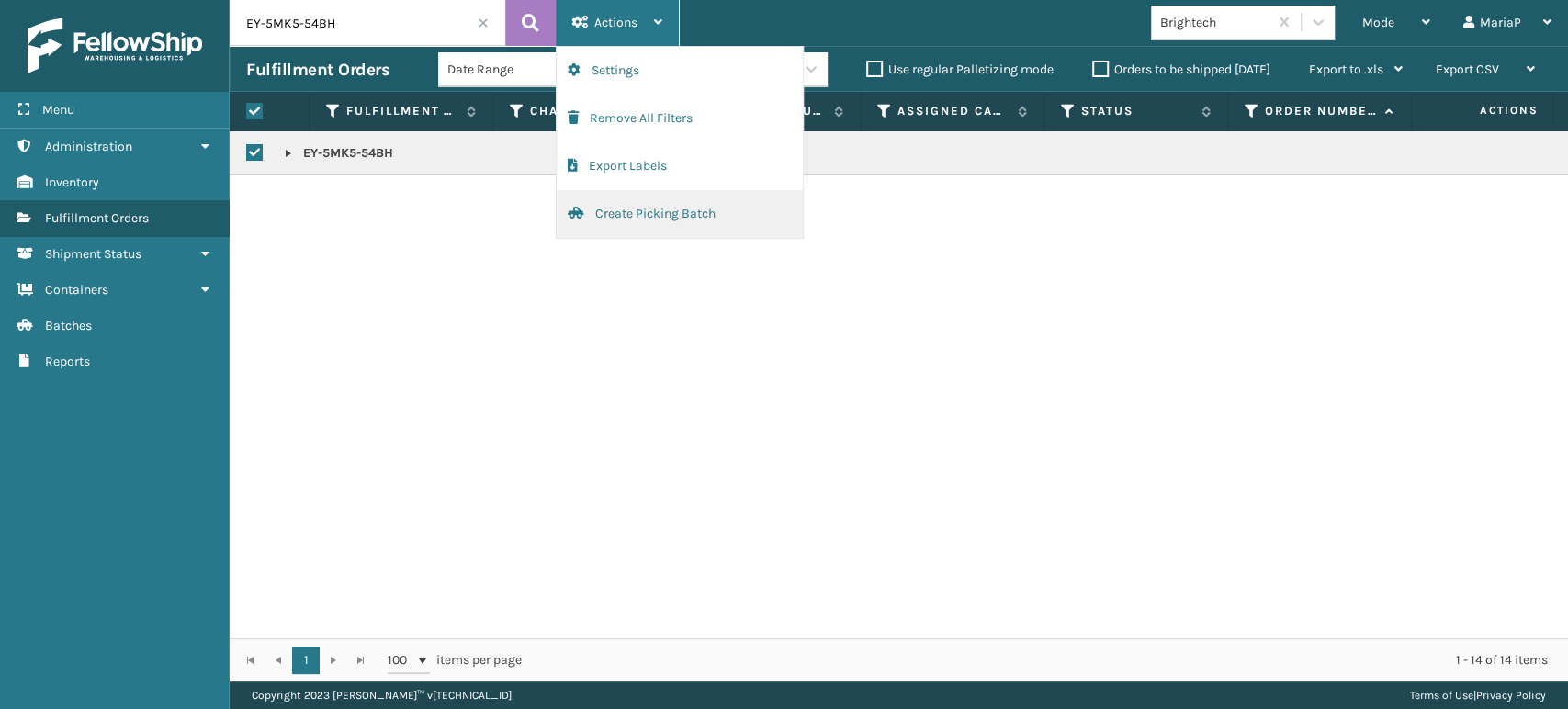
click at [717, 213] on button "Create Picking Batch" at bounding box center [679, 214] width 246 height 48
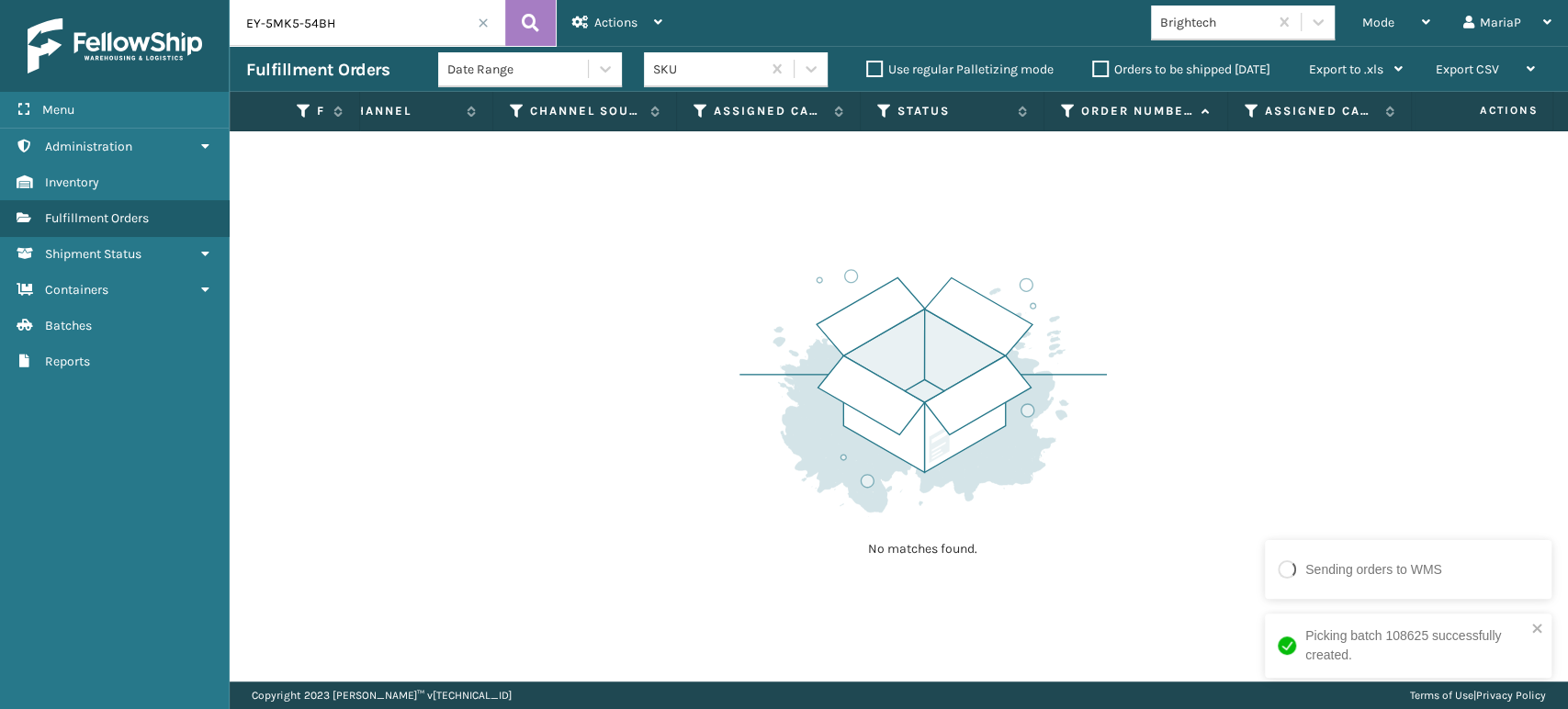
click at [477, 22] on span at bounding box center [482, 23] width 11 height 11
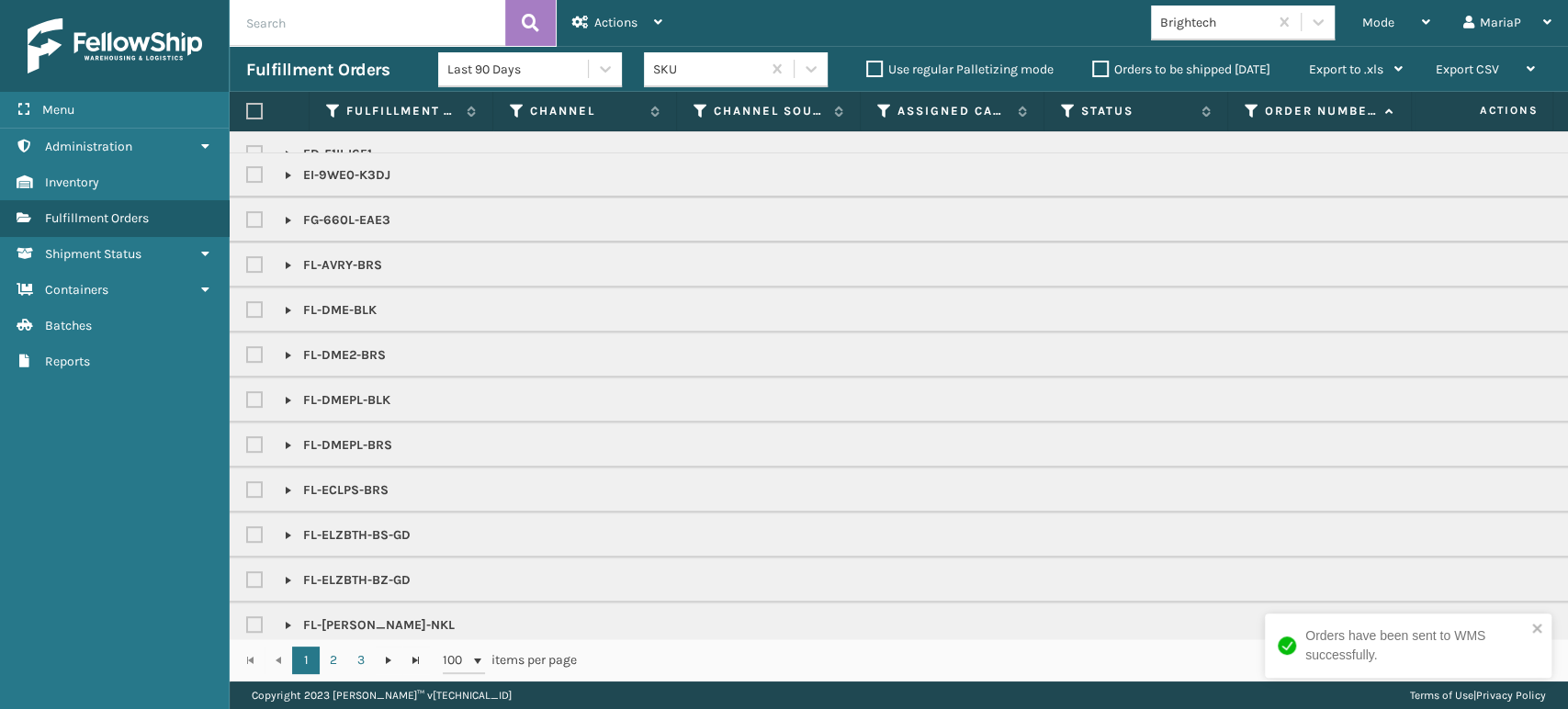
scroll to position [455, 0]
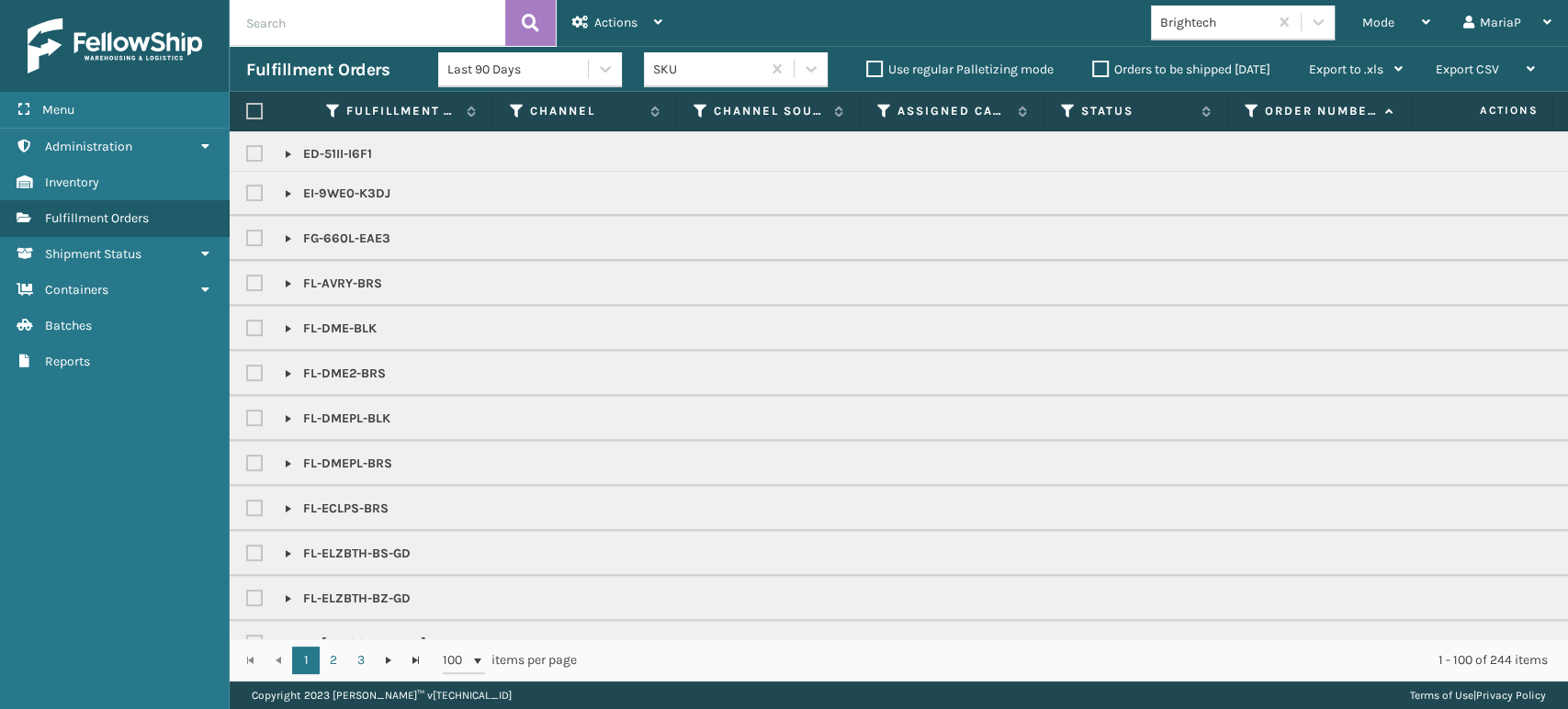
click at [368, 232] on p "FG-660L-EAE3" at bounding box center [338, 238] width 106 height 18
copy p "FG-660L-EAE3"
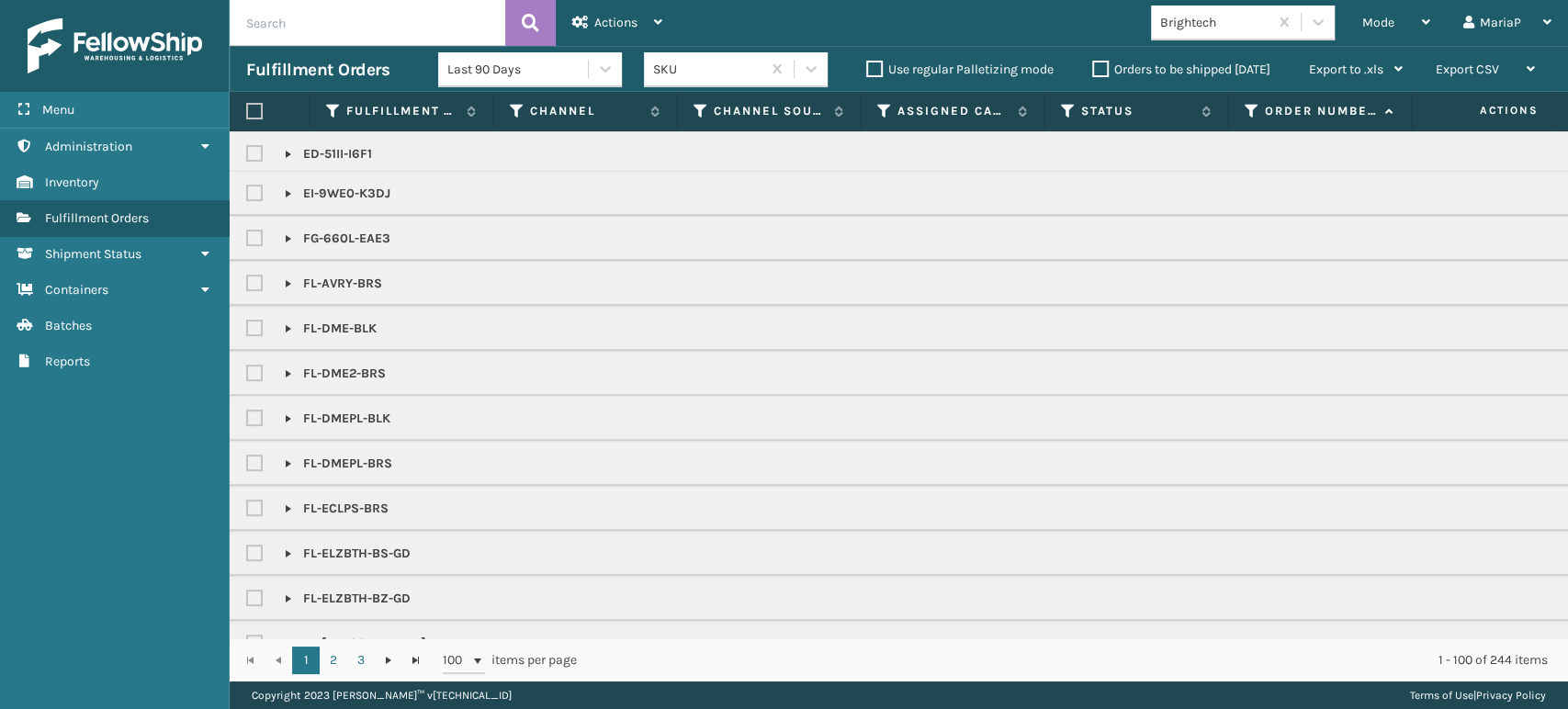
click at [406, 21] on input "text" at bounding box center [367, 23] width 275 height 46
paste input "FG-660L-EAE3"
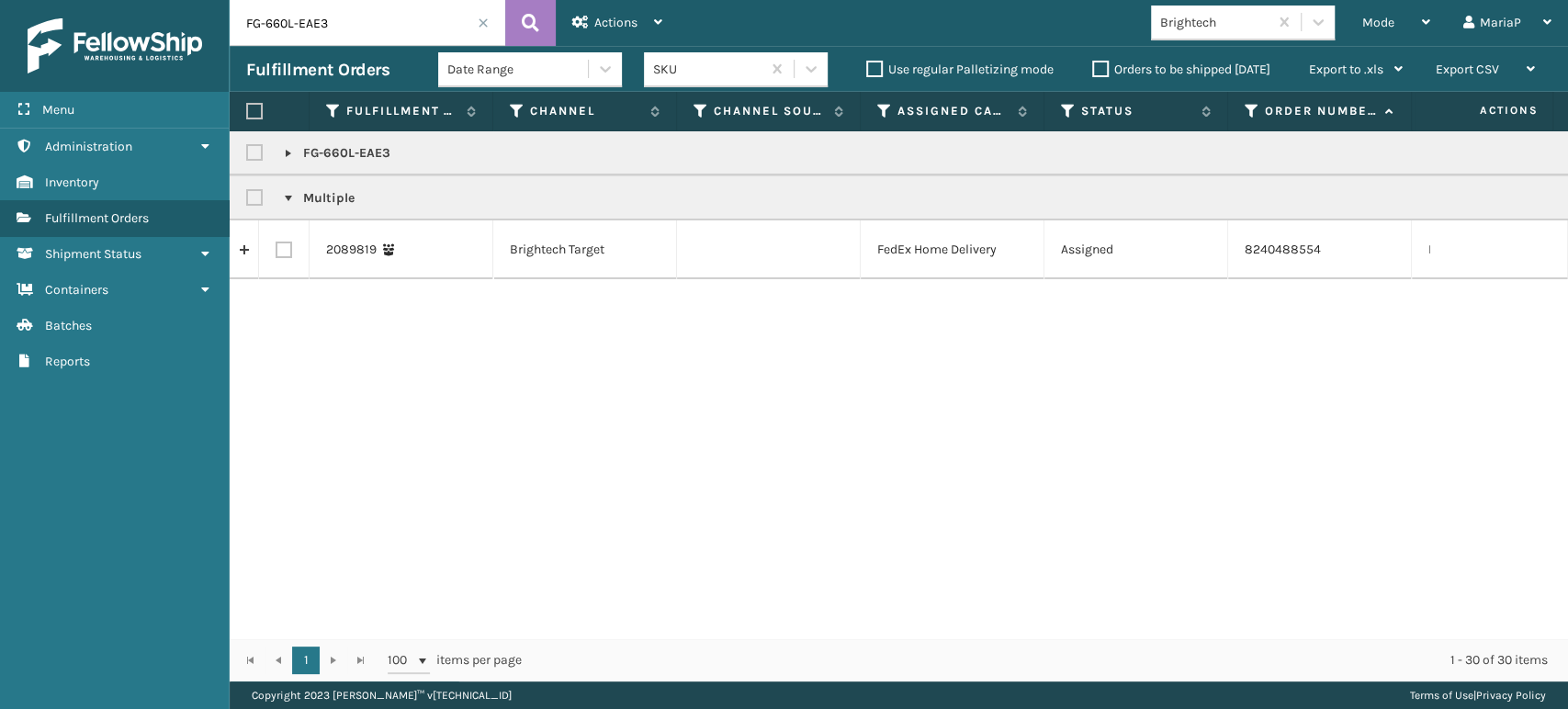
click at [291, 202] on link at bounding box center [288, 198] width 15 height 15
click at [283, 150] on link at bounding box center [288, 153] width 15 height 15
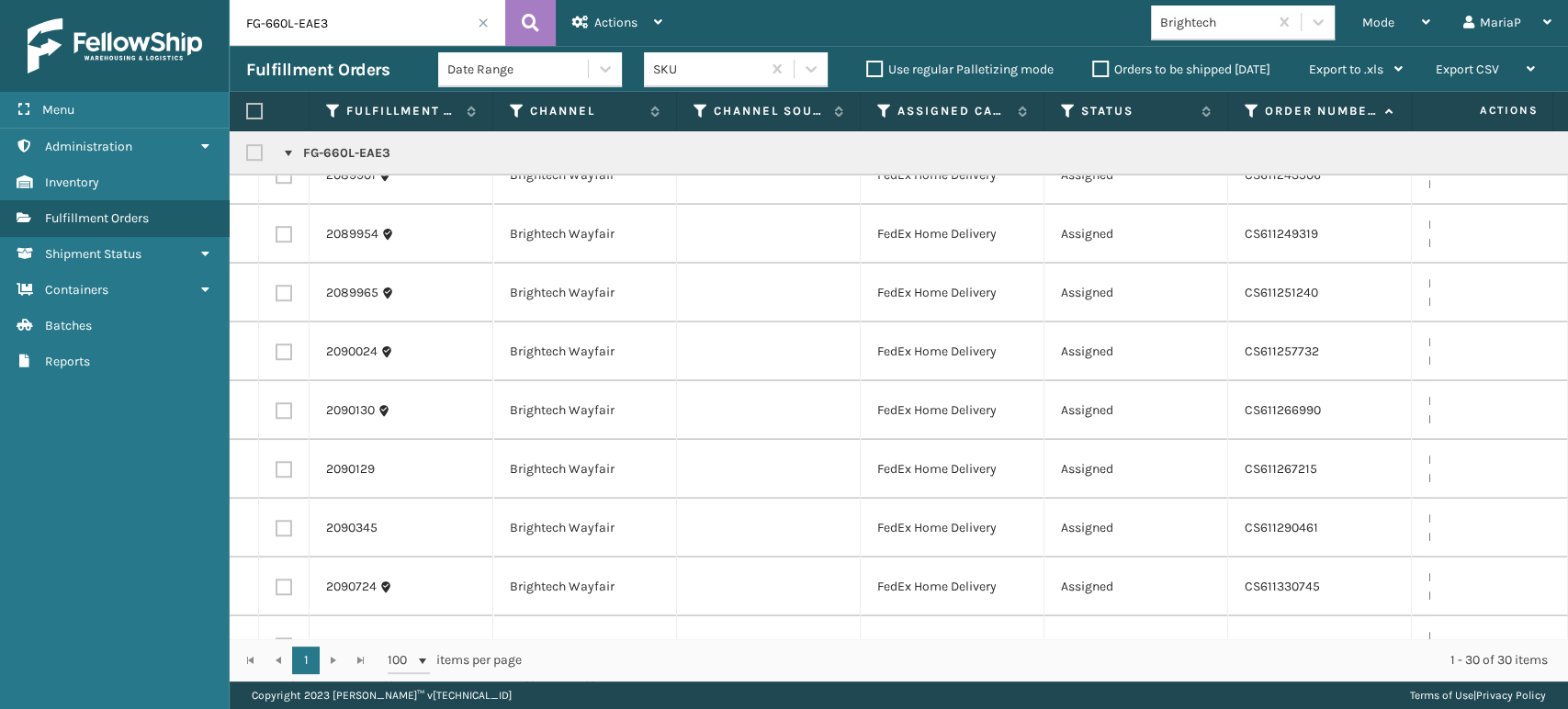
scroll to position [1191, 0]
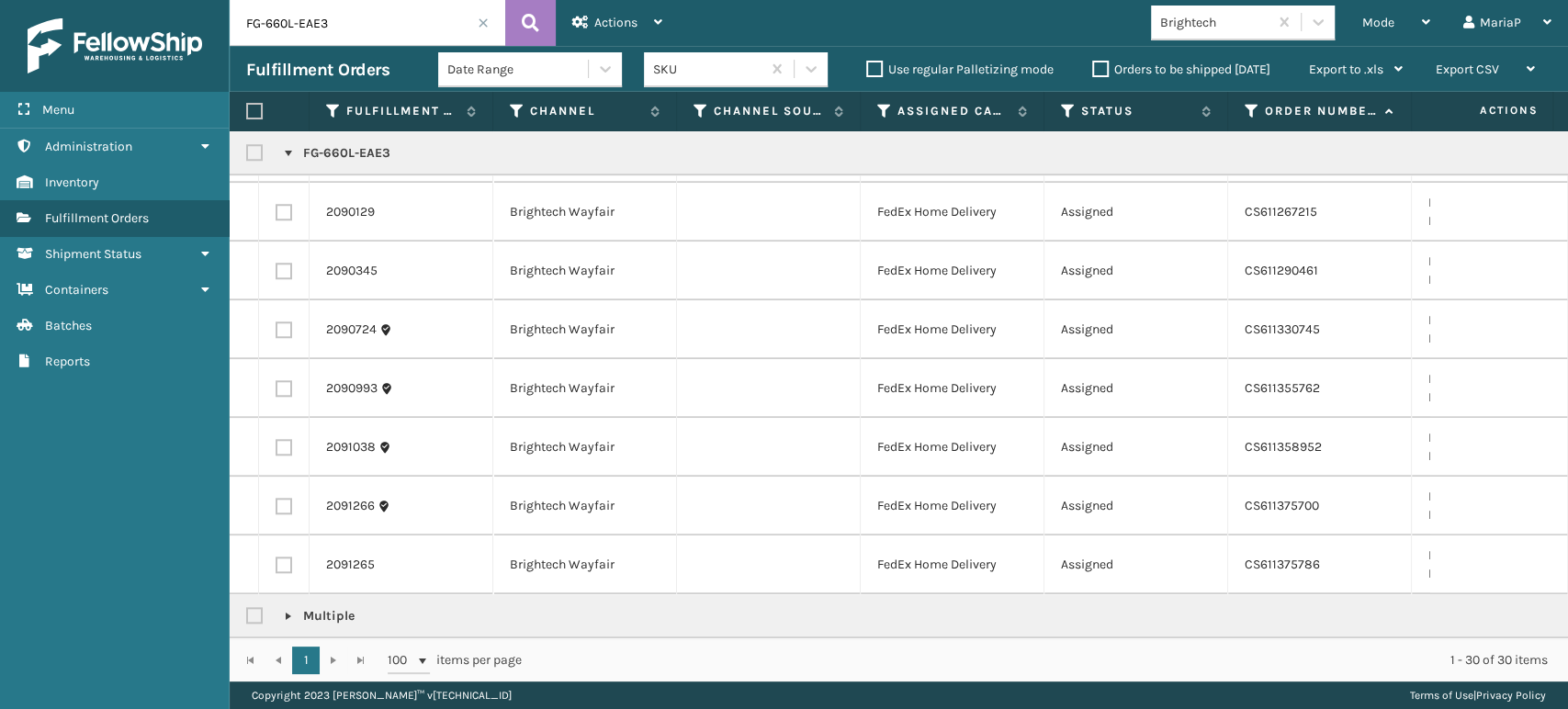
click at [284, 609] on link at bounding box center [288, 616] width 15 height 15
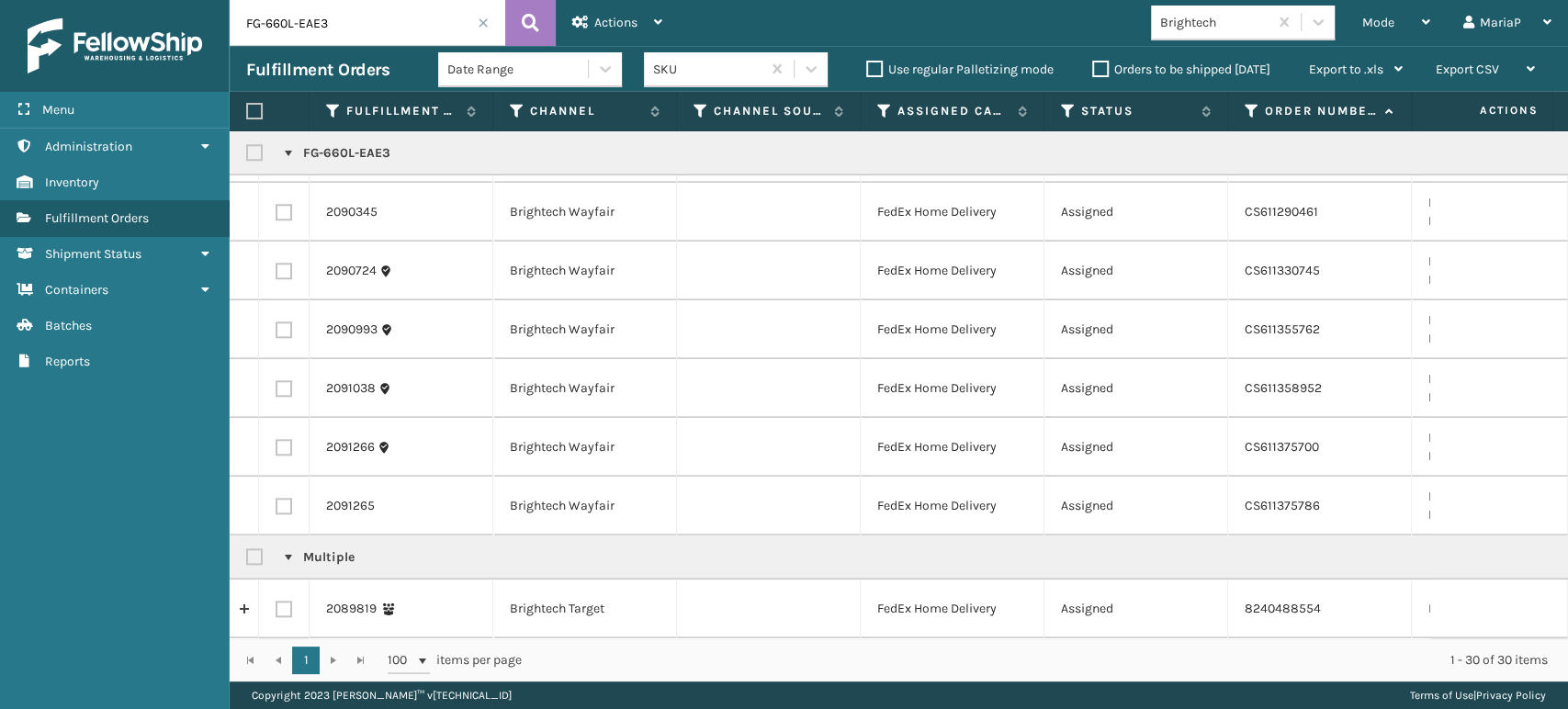
scroll to position [1249, 0]
click at [256, 114] on label at bounding box center [254, 111] width 17 height 17
click at [247, 114] on input "checkbox" at bounding box center [246, 112] width 1 height 12
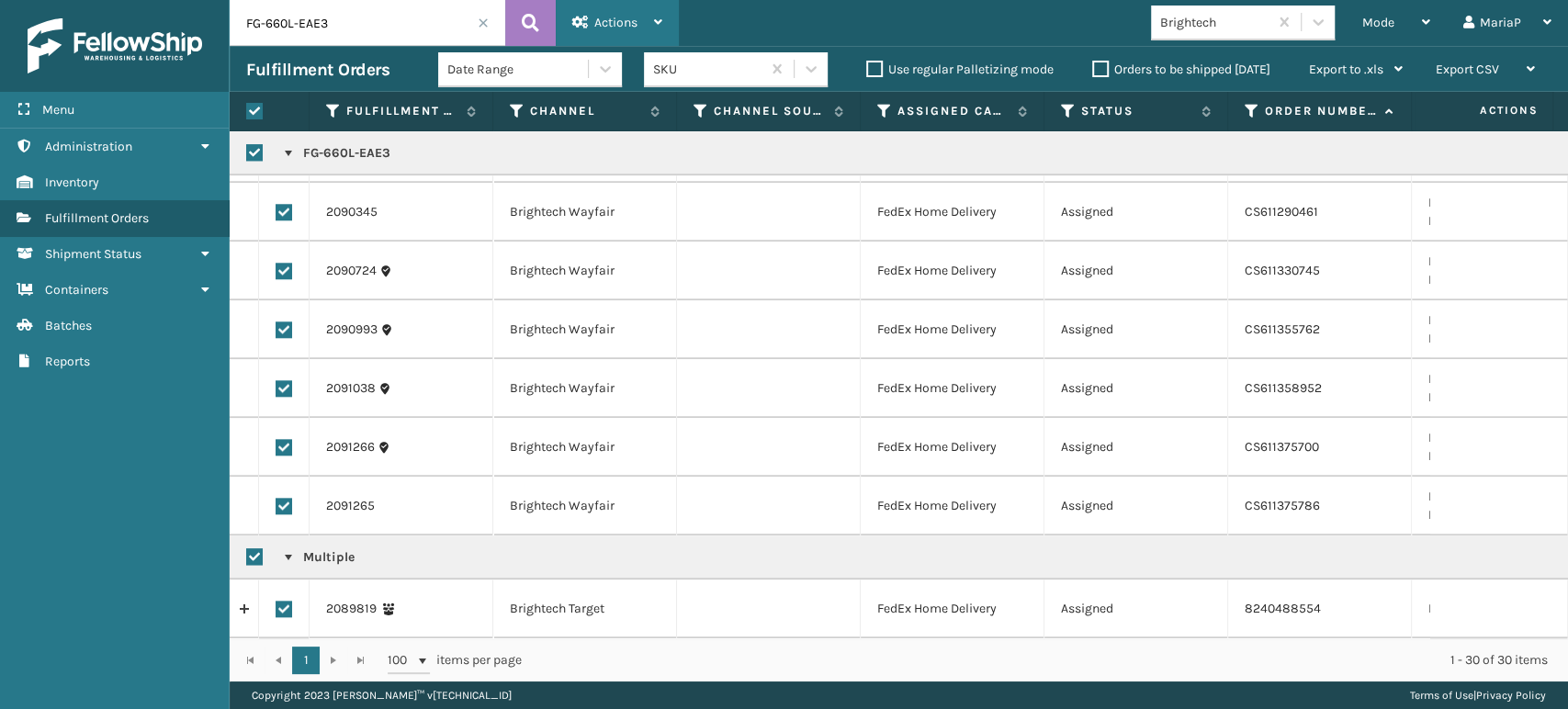
click at [636, 20] on span "Actions" at bounding box center [615, 23] width 43 height 16
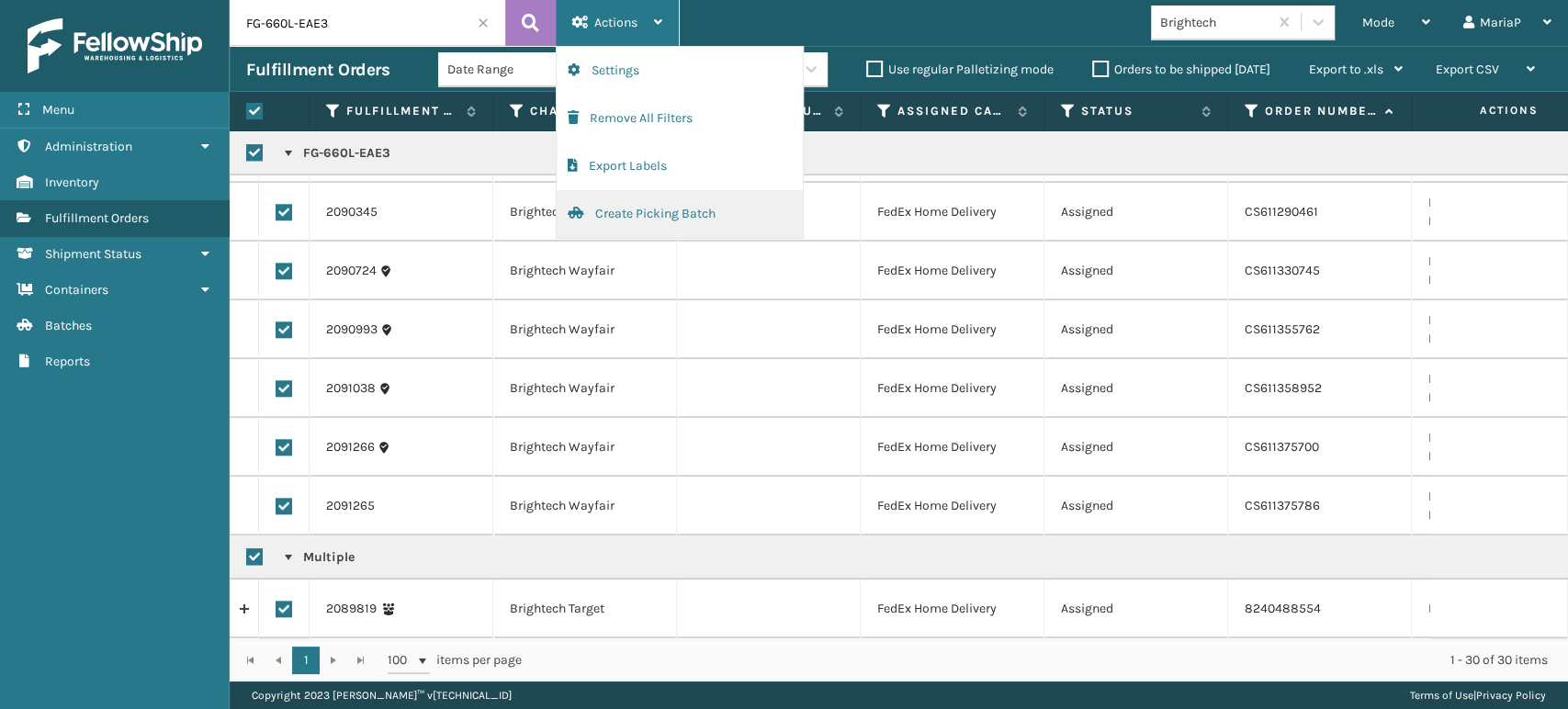
click at [709, 218] on button "Create Picking Batch" at bounding box center [679, 214] width 246 height 48
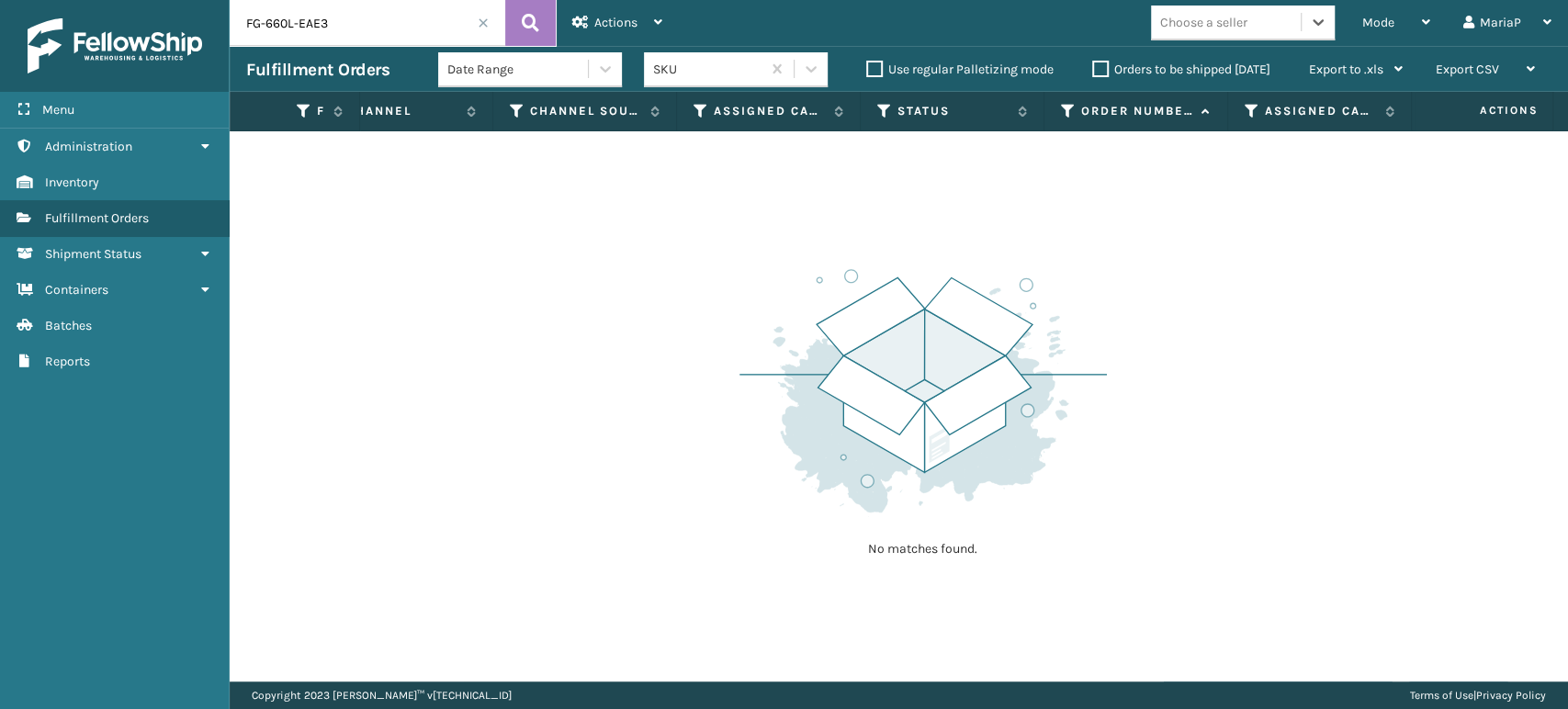
click at [484, 30] on input "FG-660L-EAE3" at bounding box center [367, 23] width 275 height 46
click at [484, 20] on span at bounding box center [482, 23] width 11 height 11
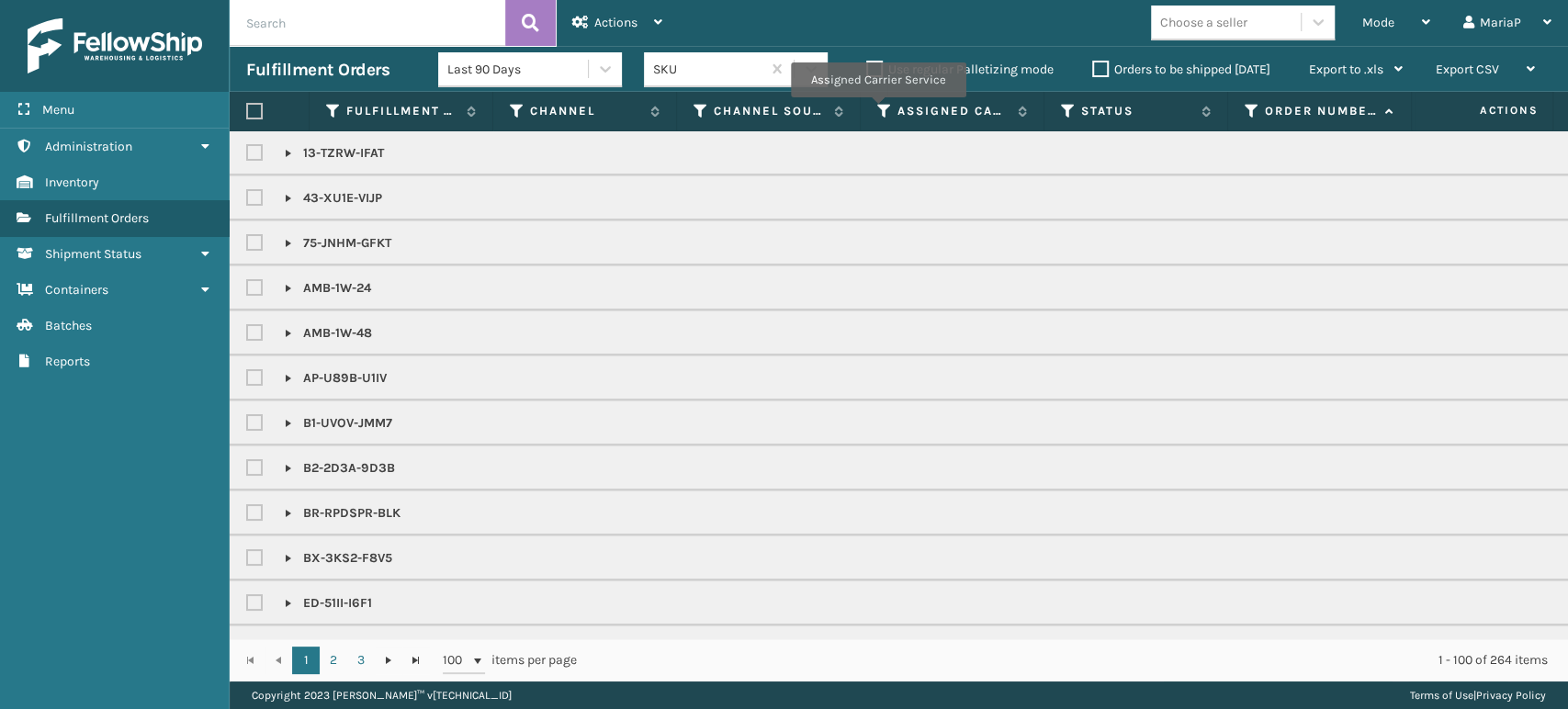
click at [880, 109] on icon at bounding box center [884, 111] width 15 height 17
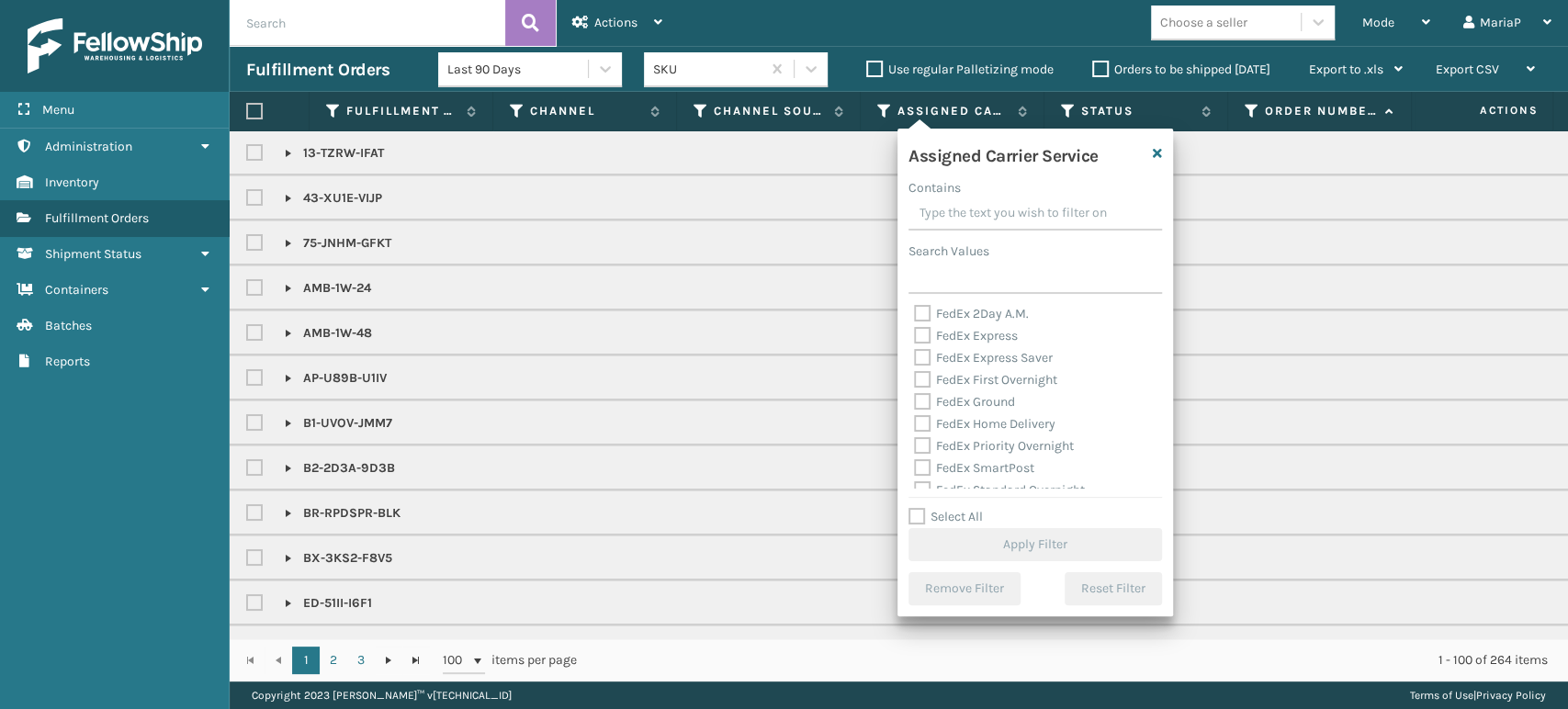
scroll to position [102, 0]
click at [918, 367] on label "FedEx Ground" at bounding box center [964, 368] width 101 height 16
click at [915, 367] on input "FedEx Ground" at bounding box center [914, 363] width 1 height 12
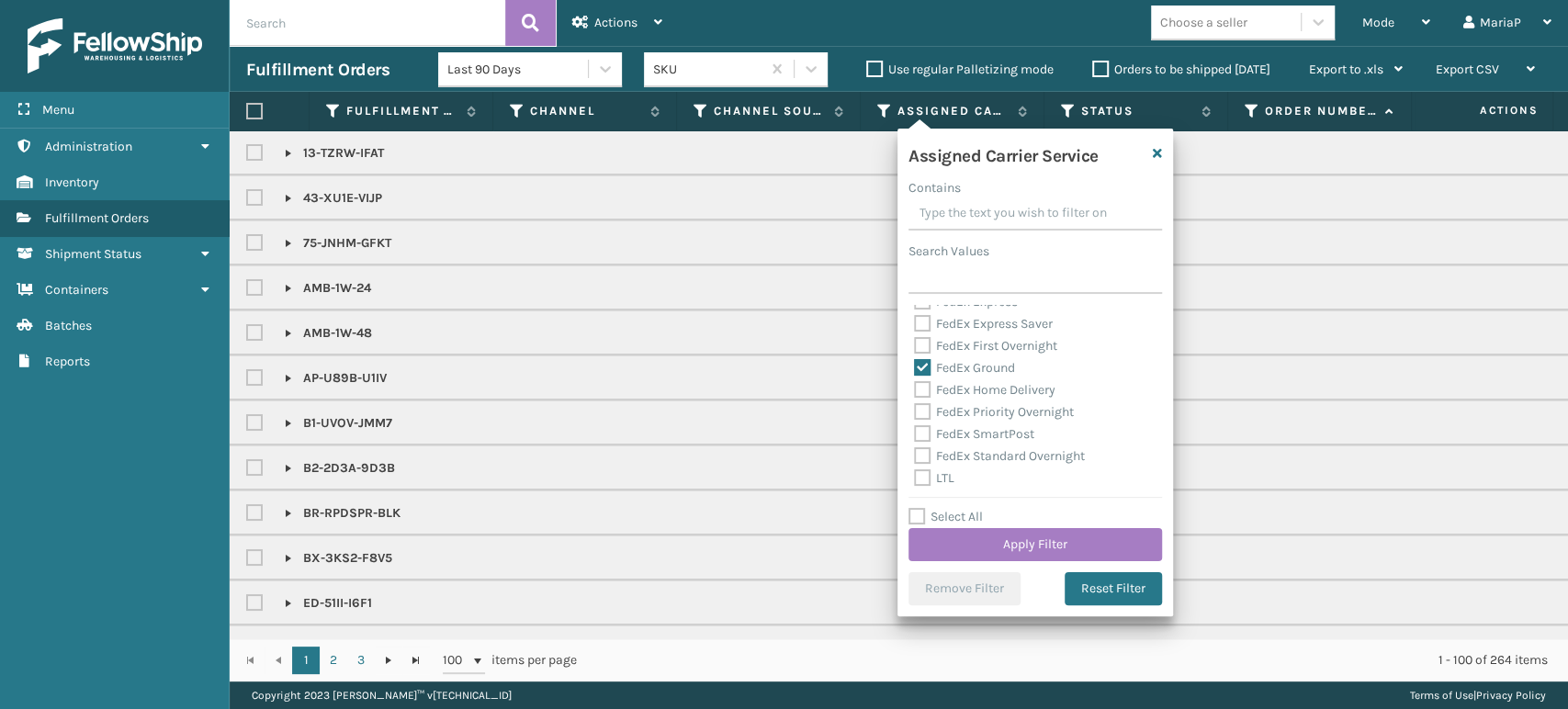
click at [915, 388] on label "FedEx Home Delivery" at bounding box center [985, 390] width 142 height 16
click at [915, 388] on input "FedEx Home Delivery" at bounding box center [914, 385] width 1 height 12
click at [1079, 537] on button "Apply Filter" at bounding box center [1035, 544] width 253 height 33
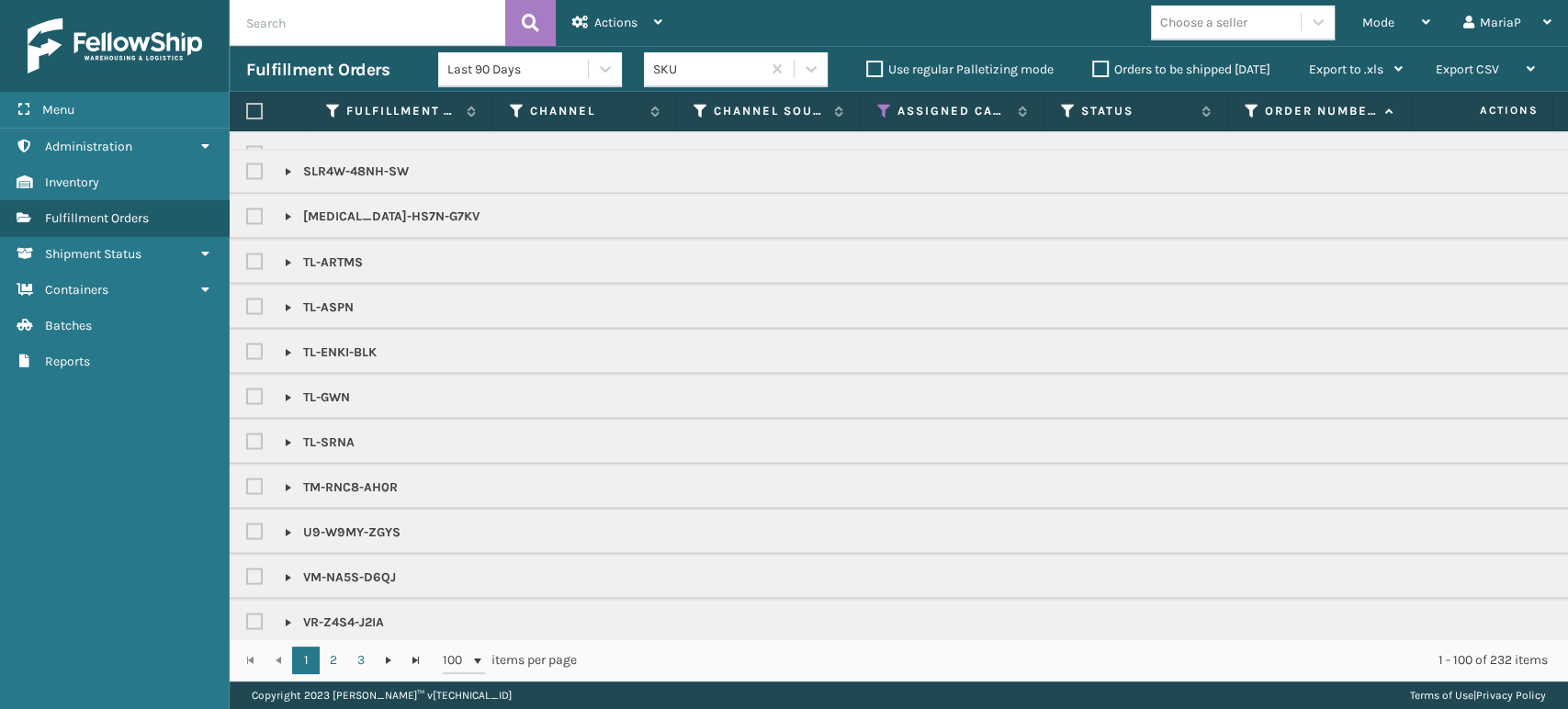
scroll to position [2349, 0]
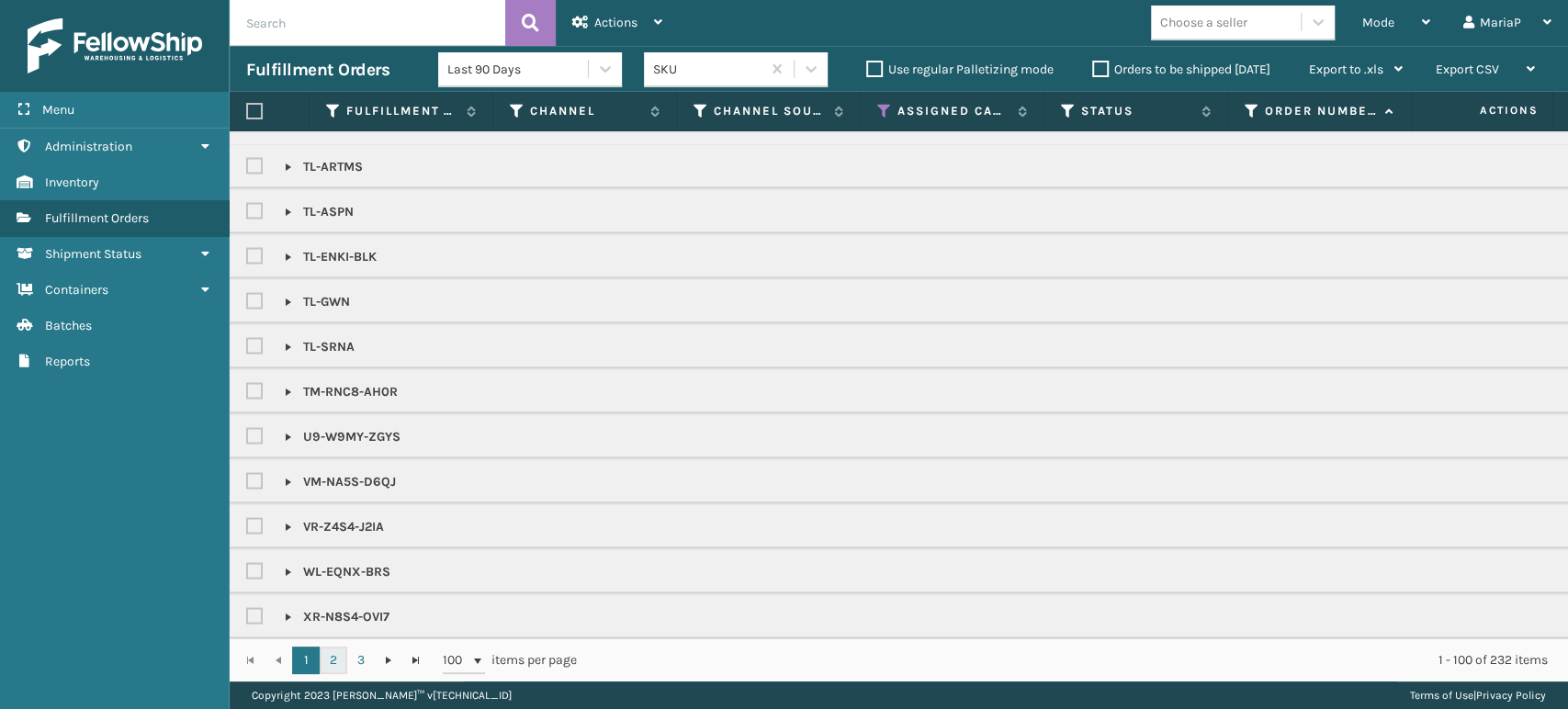
click at [339, 654] on link "2" at bounding box center [334, 661] width 28 height 28
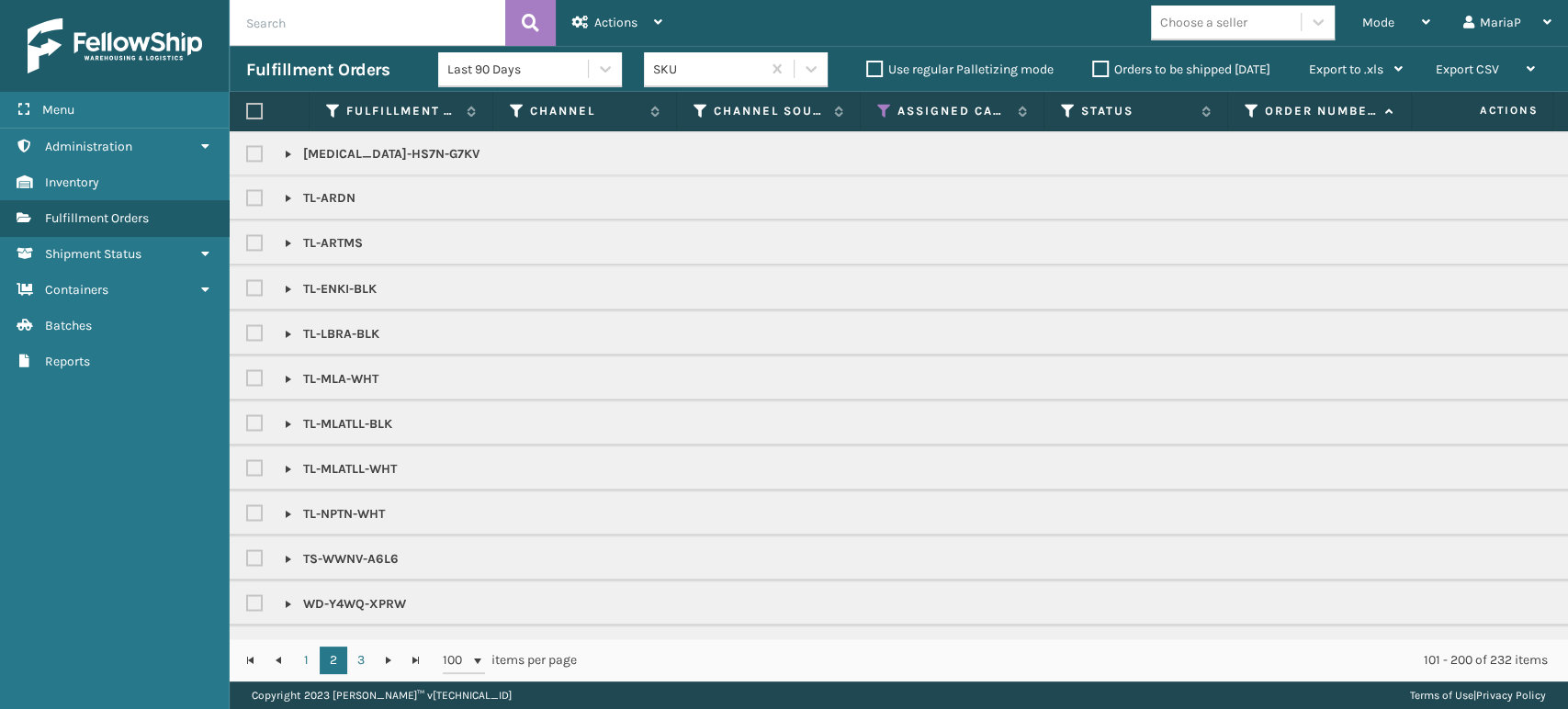
scroll to position [2336, 0]
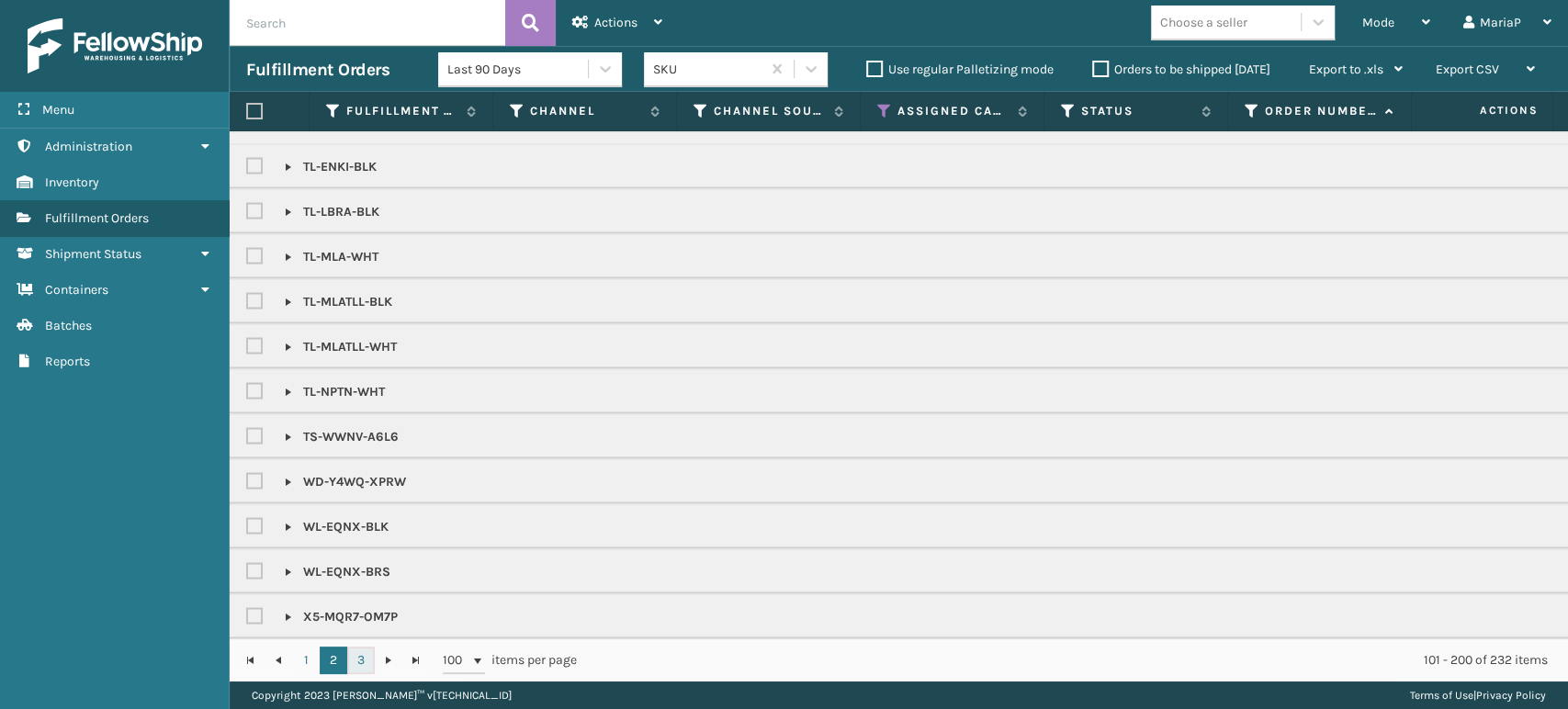
click at [361, 660] on link "3" at bounding box center [361, 661] width 28 height 28
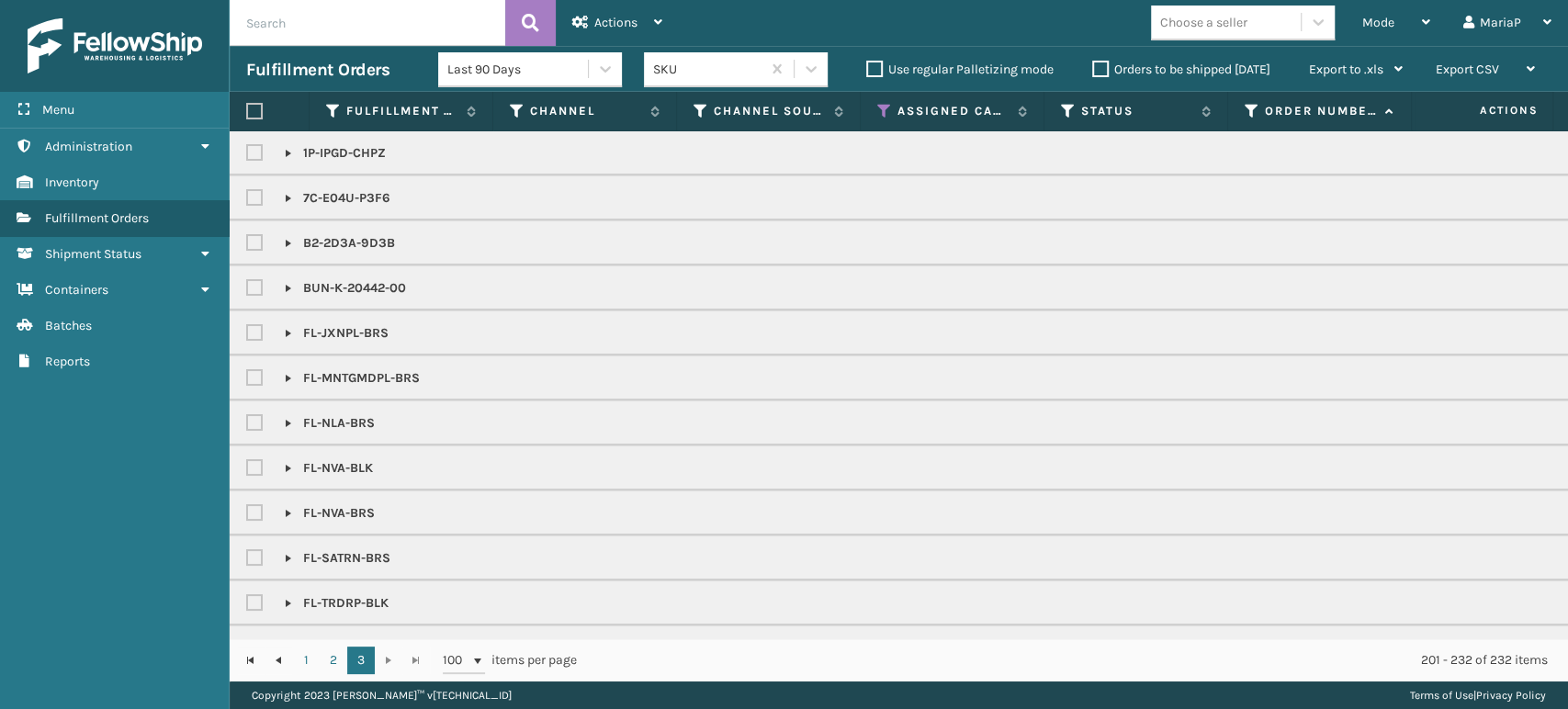
click at [330, 27] on input "text" at bounding box center [367, 23] width 275 height 46
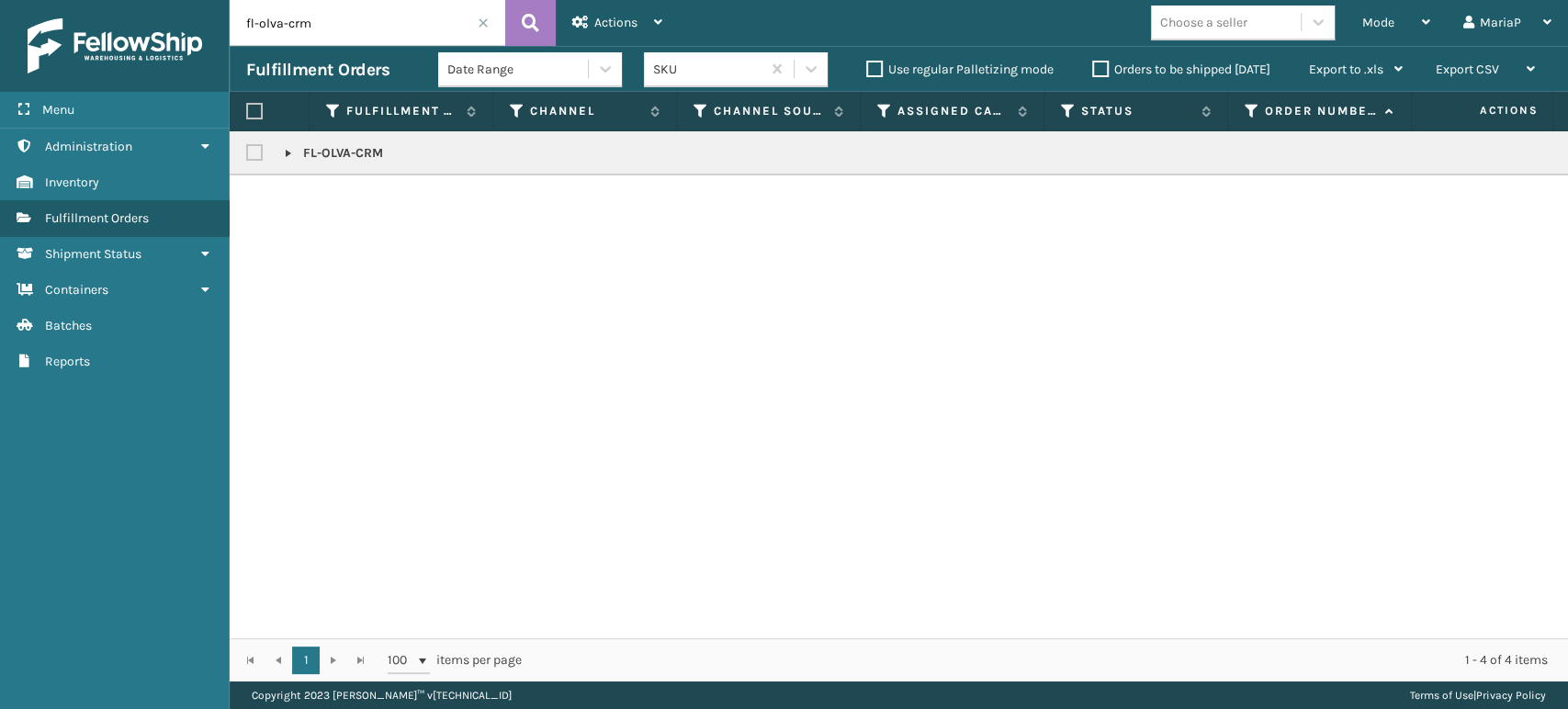
click at [251, 111] on label at bounding box center [254, 111] width 17 height 17
click at [247, 111] on input "checkbox" at bounding box center [246, 112] width 1 height 12
drag, startPoint x: 286, startPoint y: 23, endPoint x: 418, endPoint y: 27, distance: 132.1
click at [418, 27] on input "fl-olva-crm" at bounding box center [367, 23] width 275 height 46
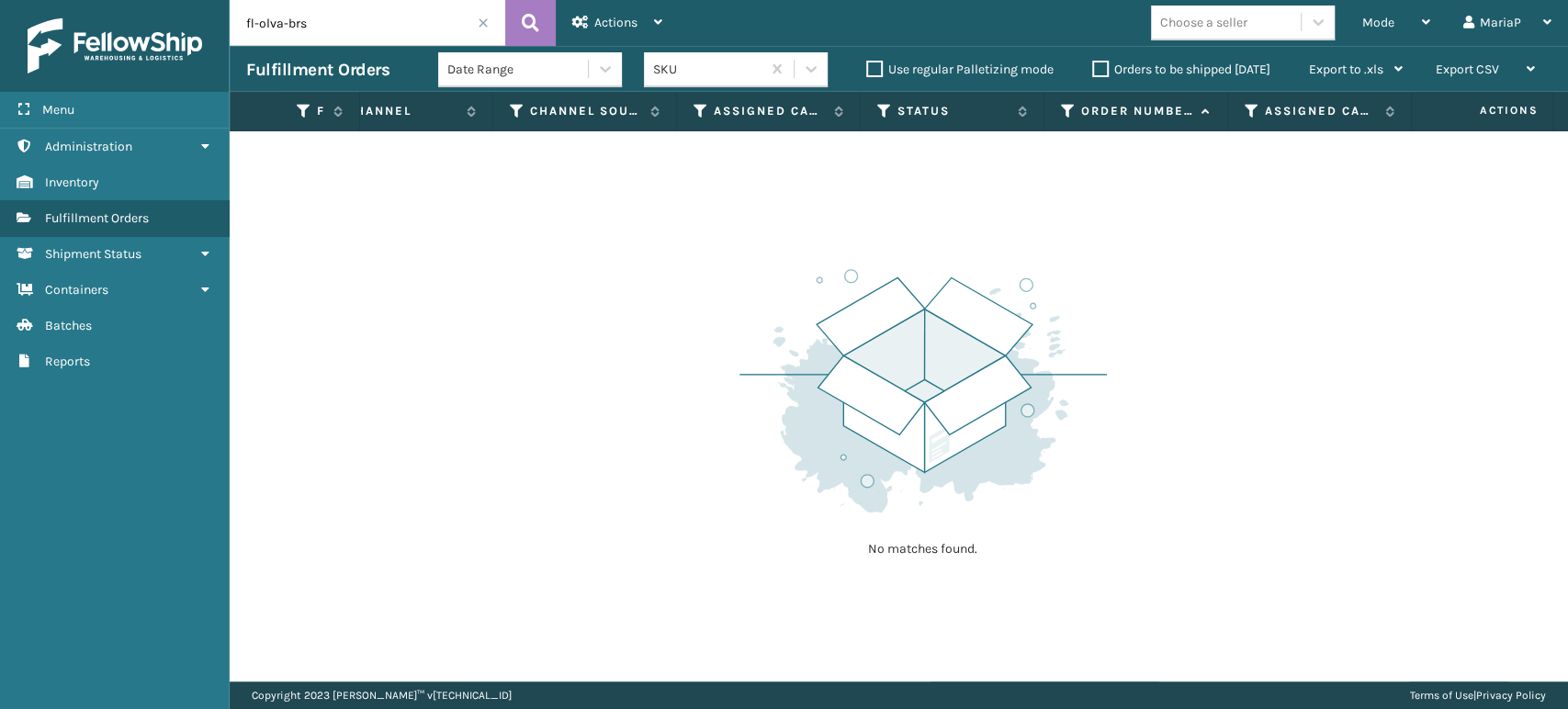
click at [484, 23] on span at bounding box center [482, 23] width 11 height 11
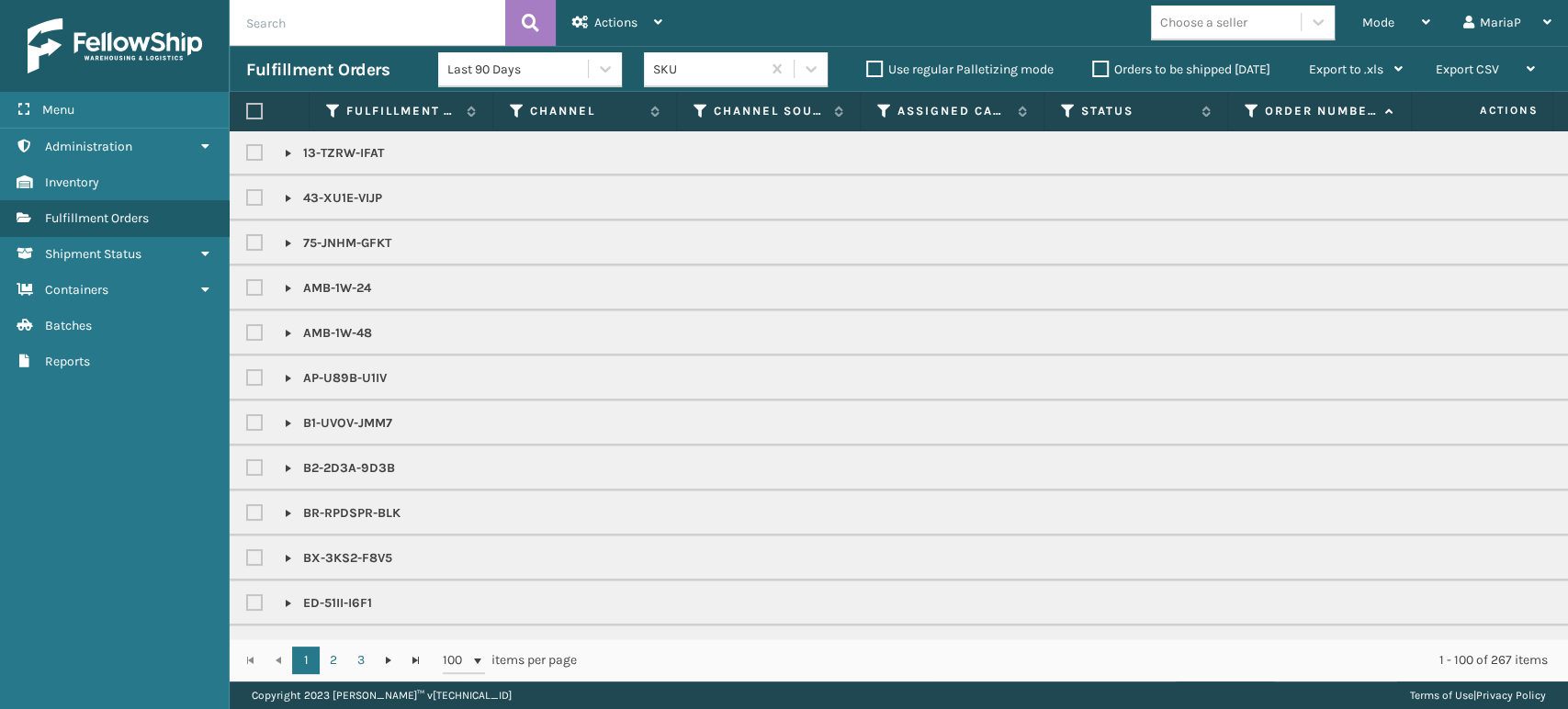
click at [886, 121] on th "Assigned Carrier Service" at bounding box center [952, 112] width 183 height 40
click at [879, 116] on icon at bounding box center [884, 111] width 15 height 17
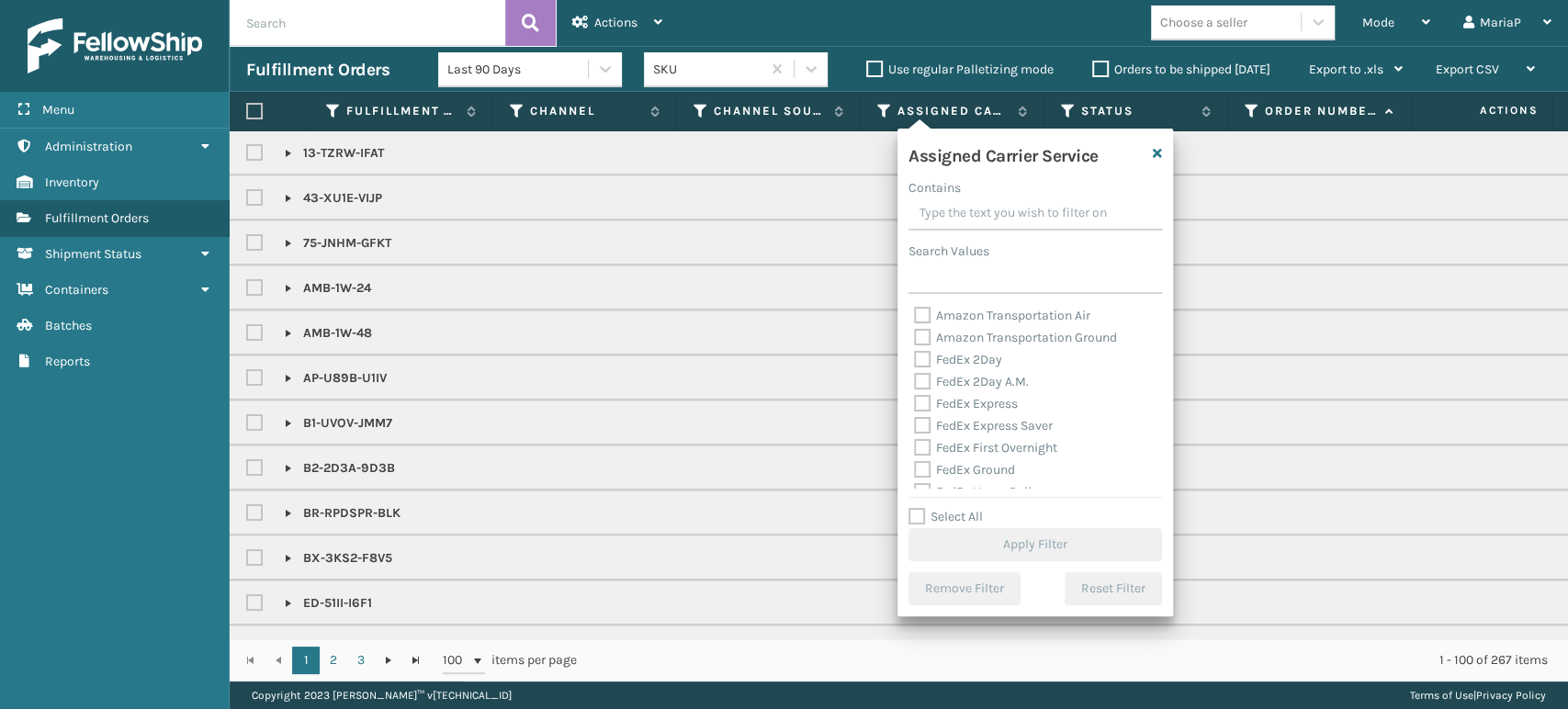
scroll to position [102, 0]
click at [920, 370] on label "FedEx Ground" at bounding box center [964, 368] width 101 height 16
click at [915, 369] on input "FedEx Ground" at bounding box center [914, 363] width 1 height 12
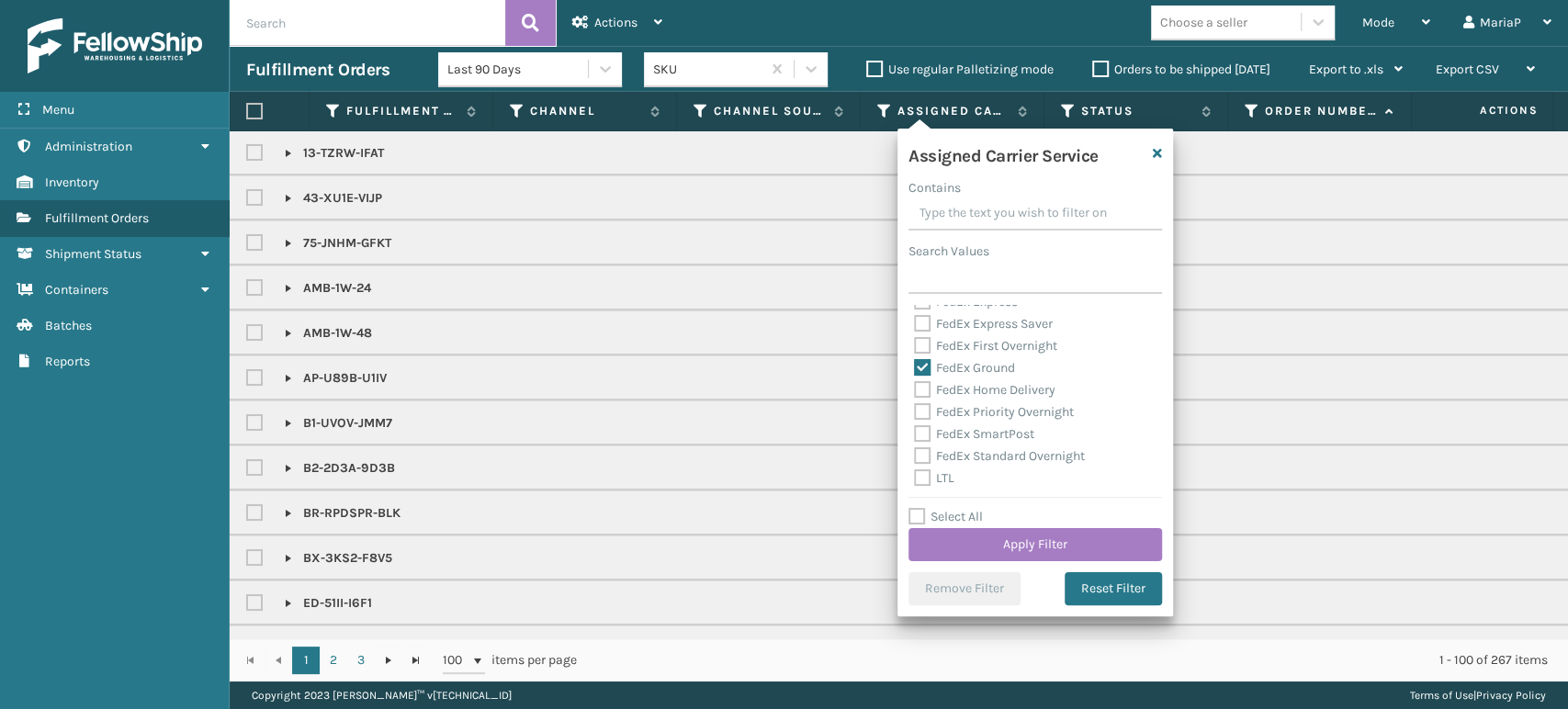
click at [926, 387] on label "FedEx Home Delivery" at bounding box center [985, 390] width 142 height 16
click at [915, 387] on input "FedEx Home Delivery" at bounding box center [914, 385] width 1 height 12
click at [1095, 536] on button "Apply Filter" at bounding box center [1035, 544] width 253 height 33
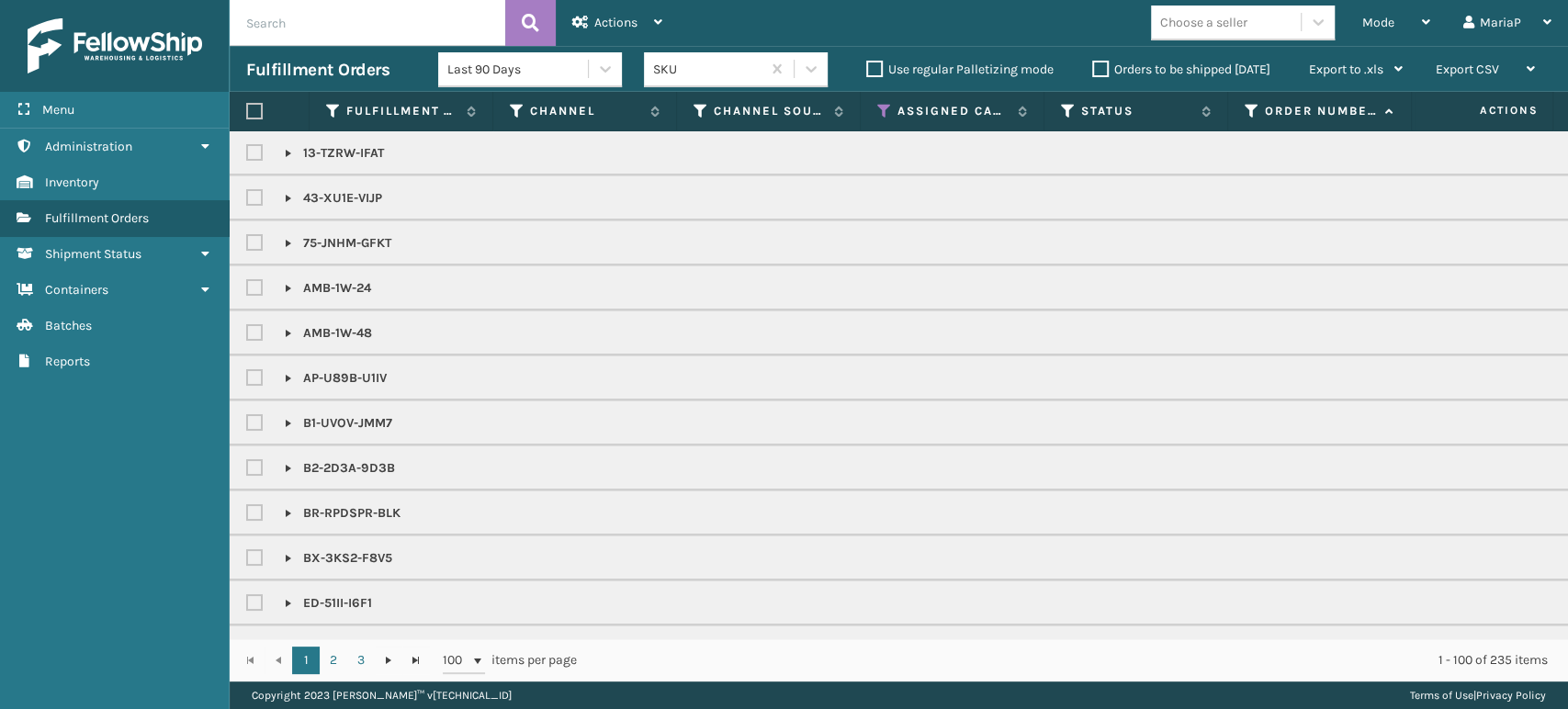
click at [257, 115] on label at bounding box center [254, 111] width 17 height 17
click at [247, 115] on input "checkbox" at bounding box center [246, 112] width 1 height 12
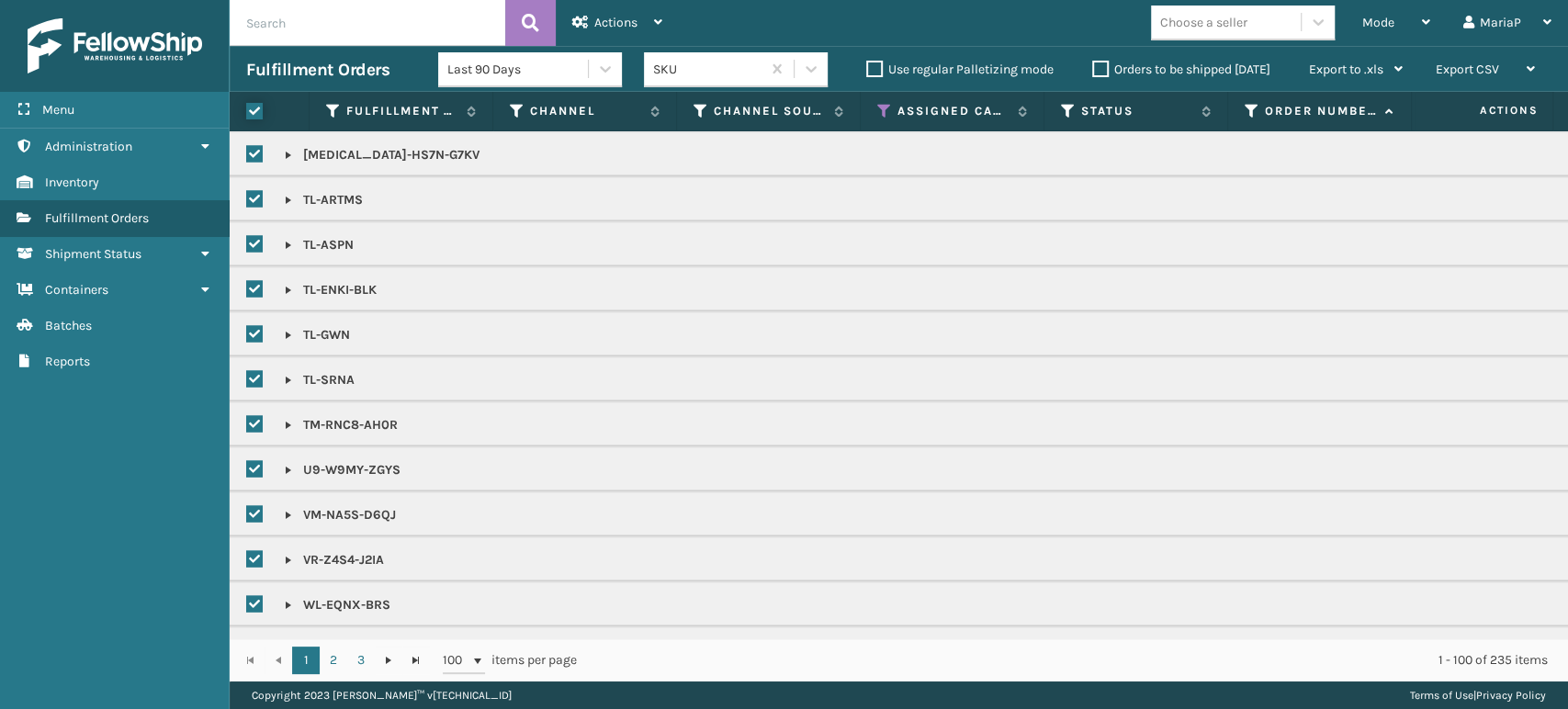
scroll to position [2388, 0]
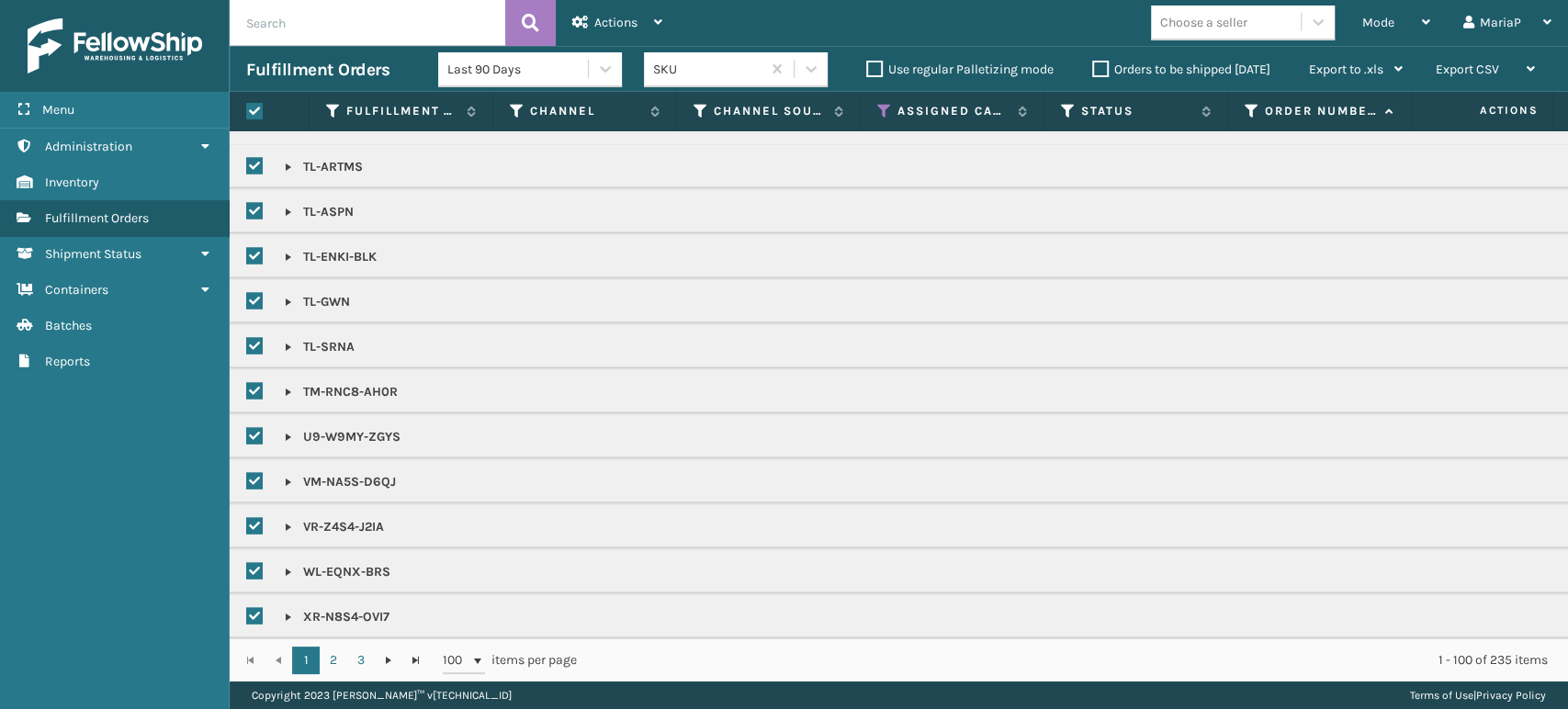
drag, startPoint x: 253, startPoint y: 591, endPoint x: 257, endPoint y: 578, distance: 13.6
click at [256, 605] on div at bounding box center [260, 616] width 28 height 22
drag, startPoint x: 250, startPoint y: 554, endPoint x: 250, endPoint y: 534, distance: 20.0
click at [249, 563] on label at bounding box center [257, 571] width 22 height 16
click at [247, 560] on input "checkbox" at bounding box center [246, 566] width 1 height 12
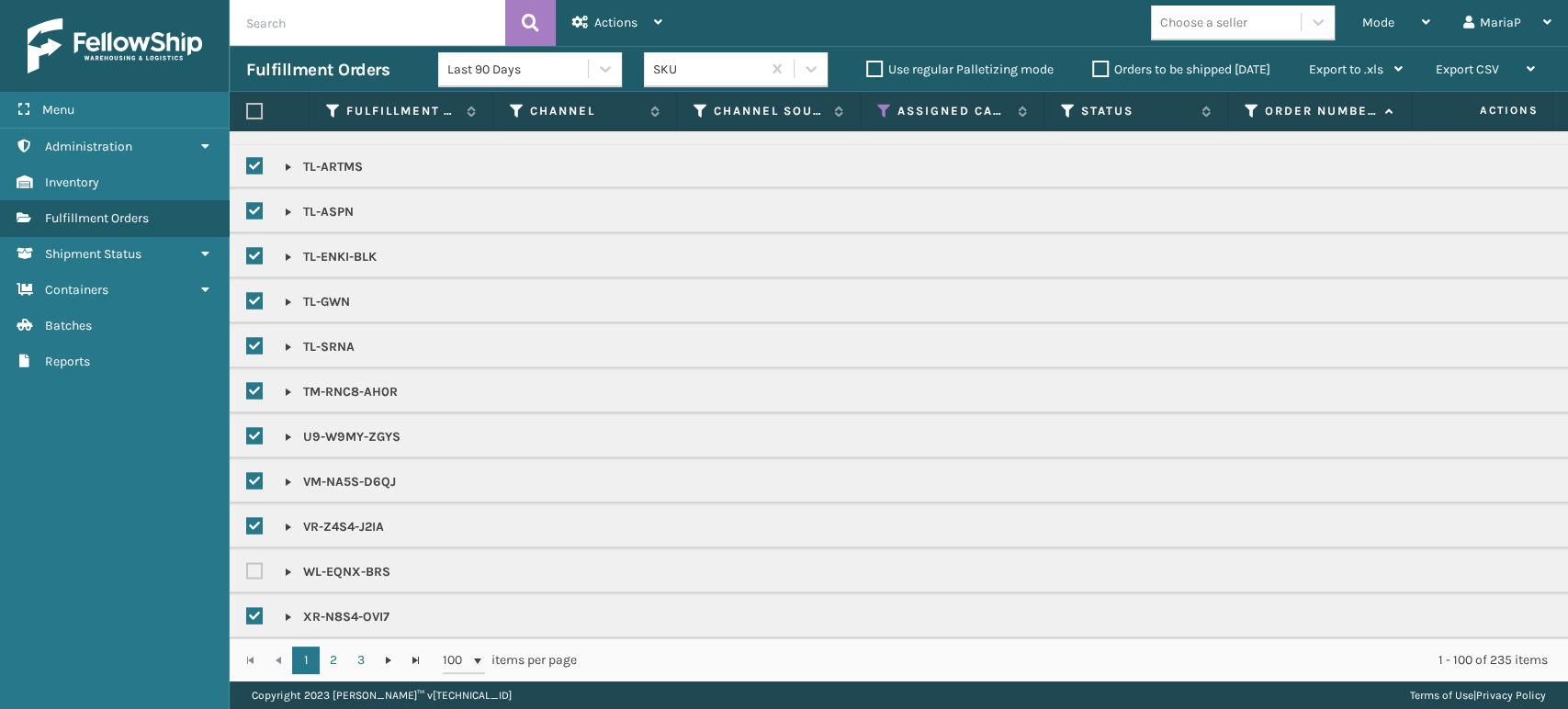
click at [253, 519] on label at bounding box center [257, 527] width 22 height 16
click at [247, 516] on input "checkbox" at bounding box center [246, 522] width 1 height 12
drag, startPoint x: 250, startPoint y: 601, endPoint x: 254, endPoint y: 565, distance: 36.2
click at [250, 608] on label at bounding box center [257, 616] width 22 height 16
click at [247, 605] on input "checkbox" at bounding box center [246, 611] width 1 height 12
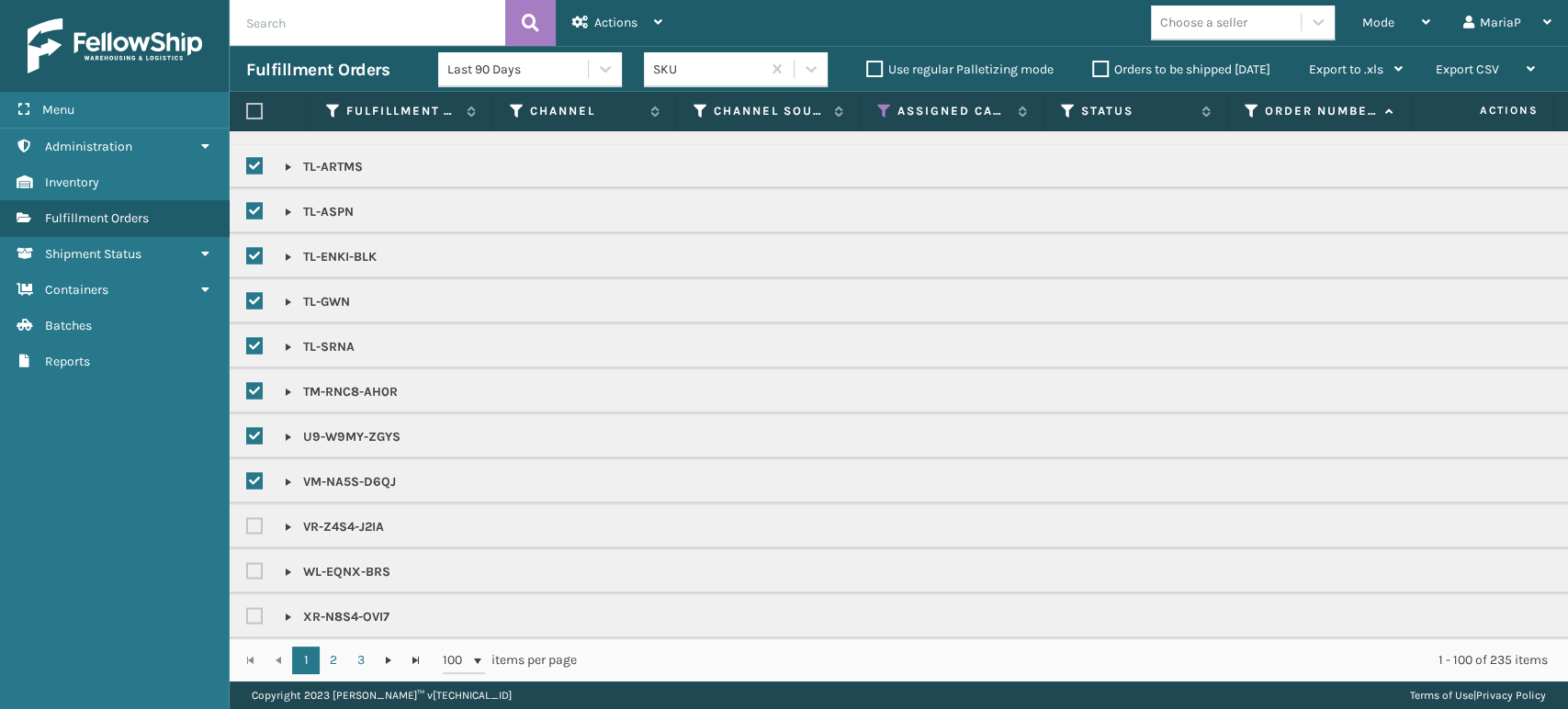
drag, startPoint x: 247, startPoint y: 470, endPoint x: 256, endPoint y: 454, distance: 18.4
click at [248, 473] on label at bounding box center [257, 481] width 22 height 16
click at [247, 471] on input "checkbox" at bounding box center [246, 477] width 1 height 12
click at [255, 428] on label at bounding box center [257, 436] width 22 height 16
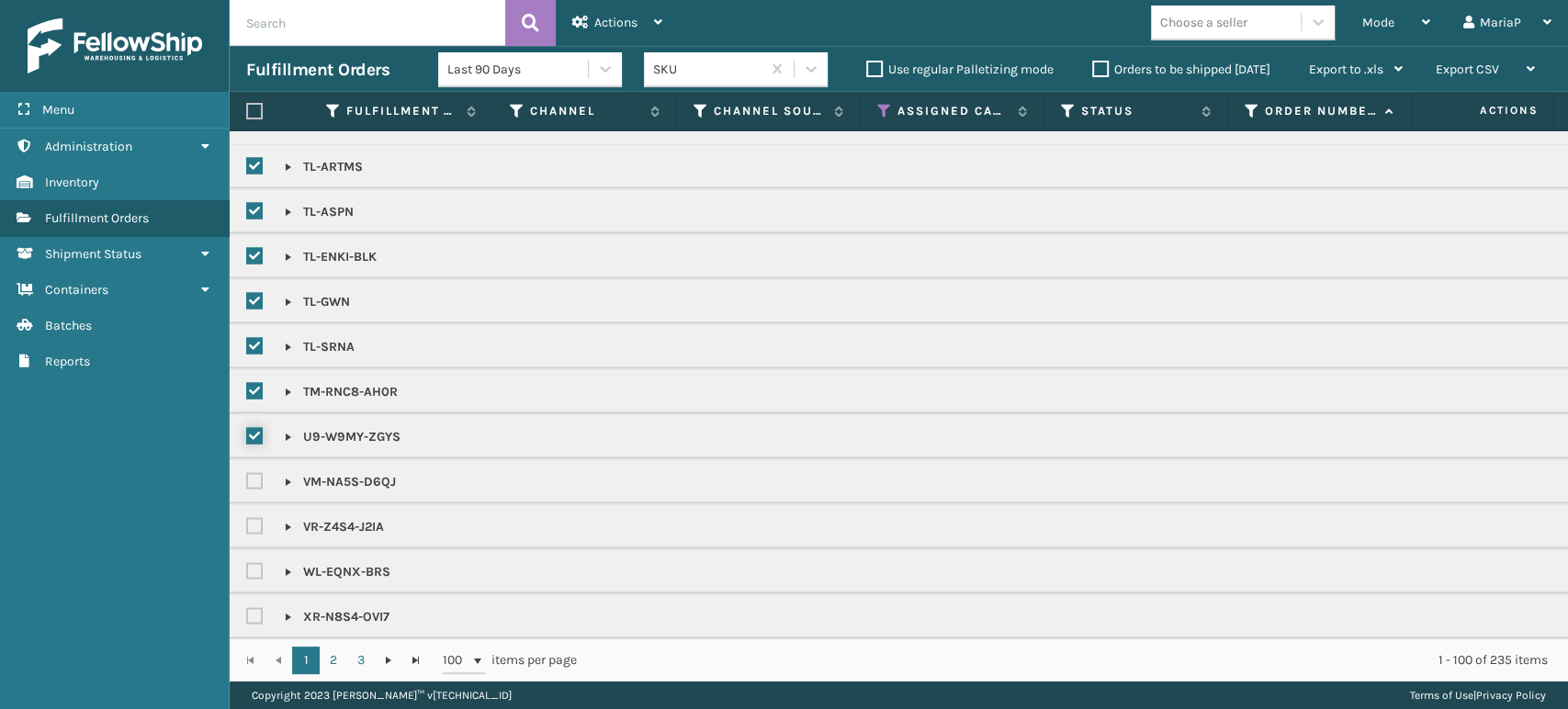
click at [247, 426] on input "checkbox" at bounding box center [246, 432] width 1 height 12
click at [256, 383] on label at bounding box center [257, 391] width 22 height 16
click at [247, 380] on input "checkbox" at bounding box center [246, 386] width 1 height 12
click at [252, 338] on label at bounding box center [257, 346] width 22 height 16
click at [247, 335] on input "checkbox" at bounding box center [246, 341] width 1 height 12
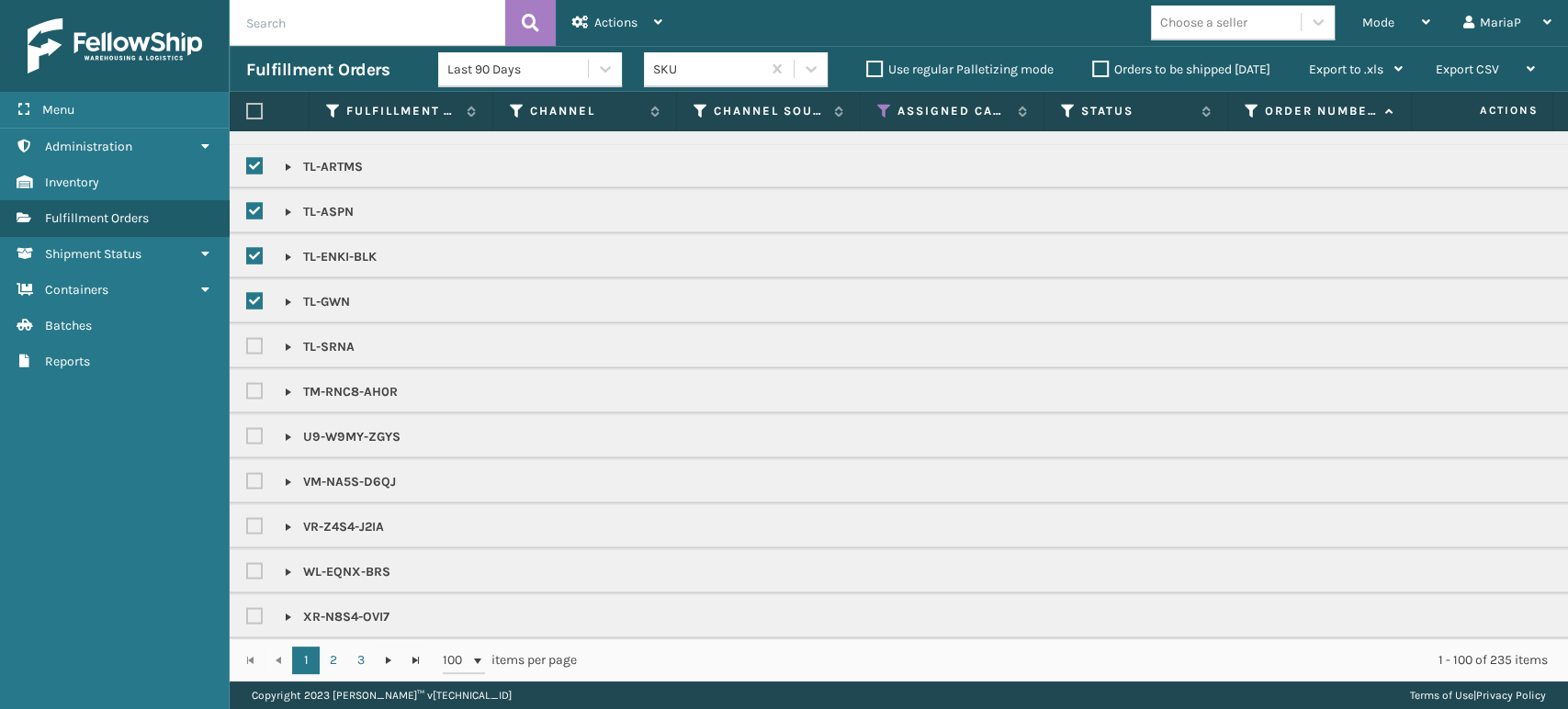
click at [254, 293] on label at bounding box center [257, 301] width 22 height 16
click at [247, 290] on input "checkbox" at bounding box center [246, 296] width 1 height 12
click at [256, 248] on label at bounding box center [257, 256] width 22 height 16
click at [247, 245] on input "checkbox" at bounding box center [246, 251] width 1 height 12
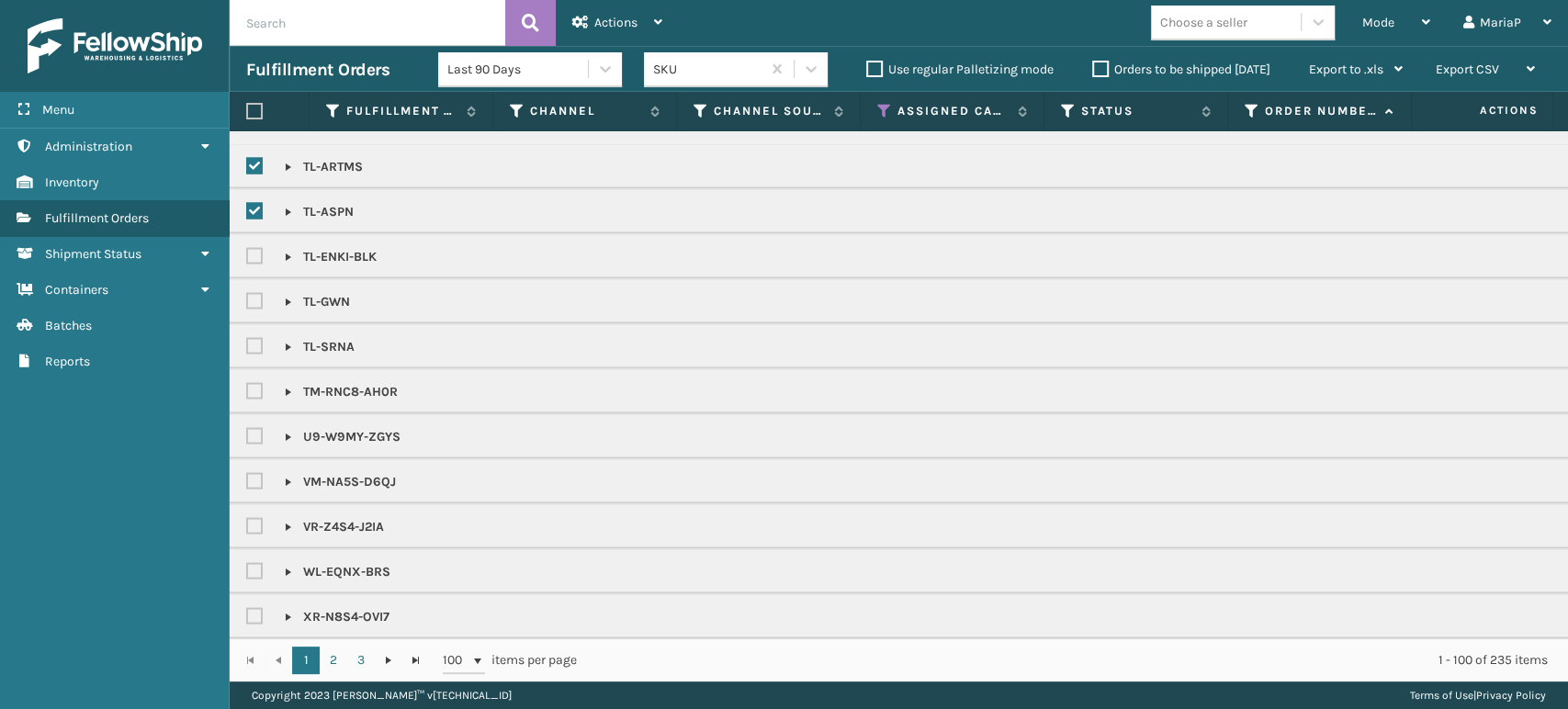
click at [254, 203] on label at bounding box center [257, 211] width 22 height 16
click at [247, 200] on input "checkbox" at bounding box center [246, 206] width 1 height 12
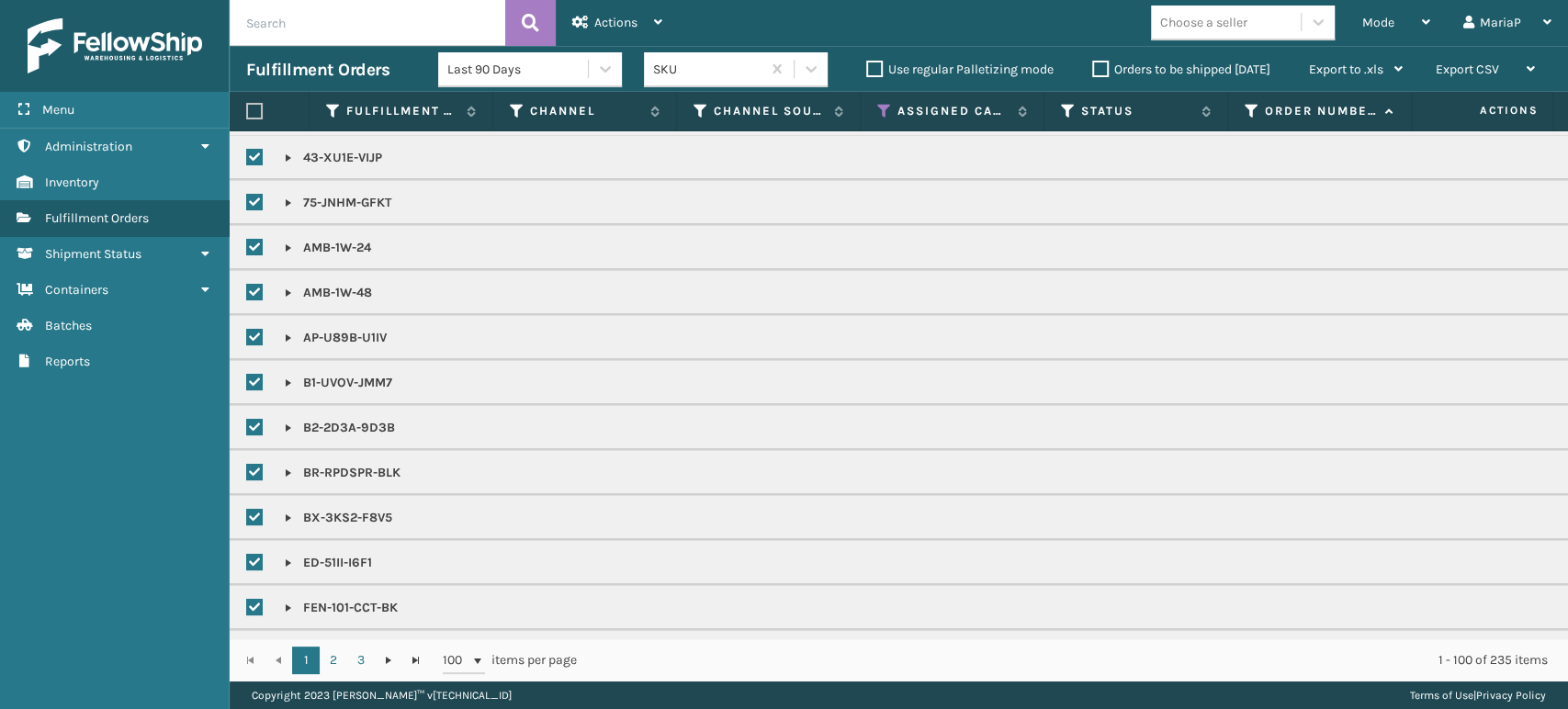
scroll to position [0, 0]
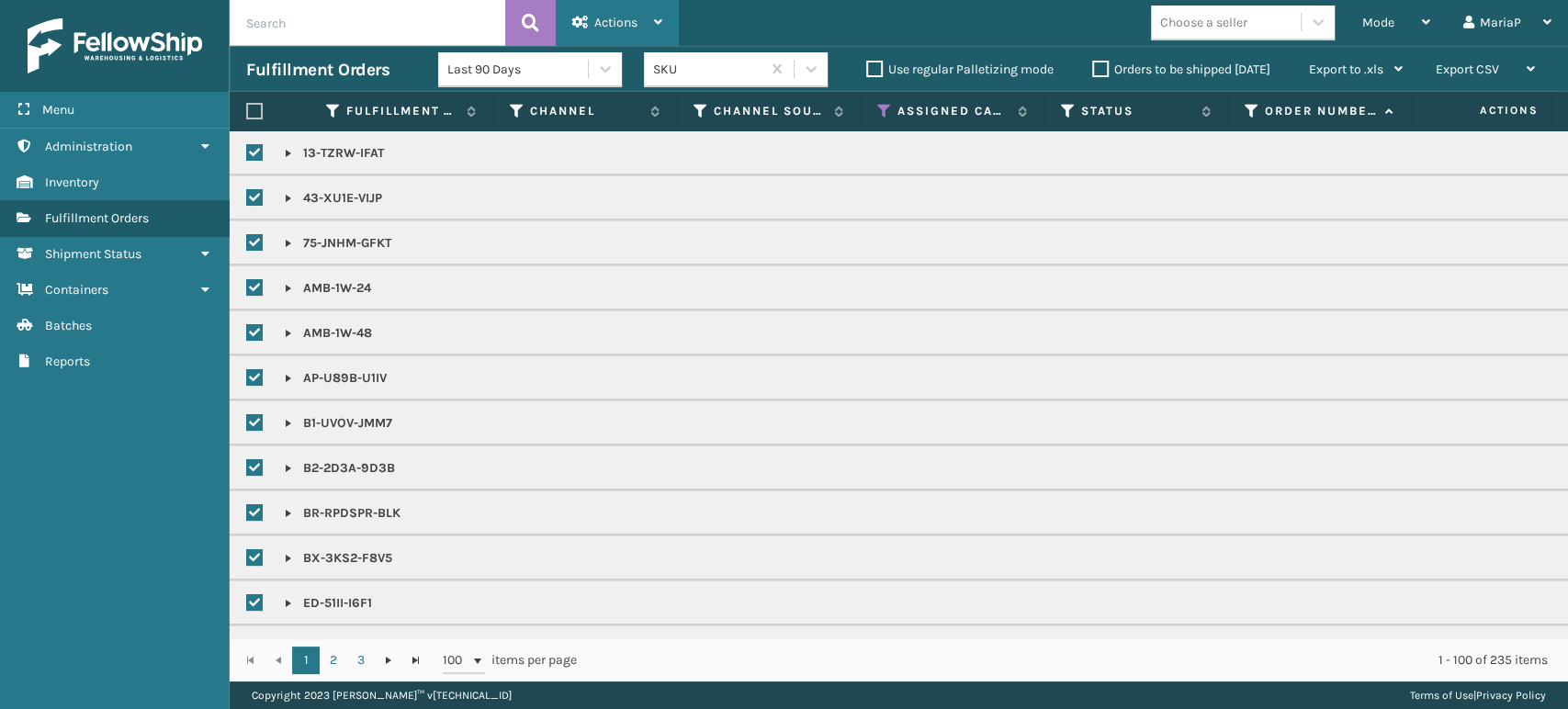
click at [631, 18] on span "Actions" at bounding box center [615, 23] width 43 height 16
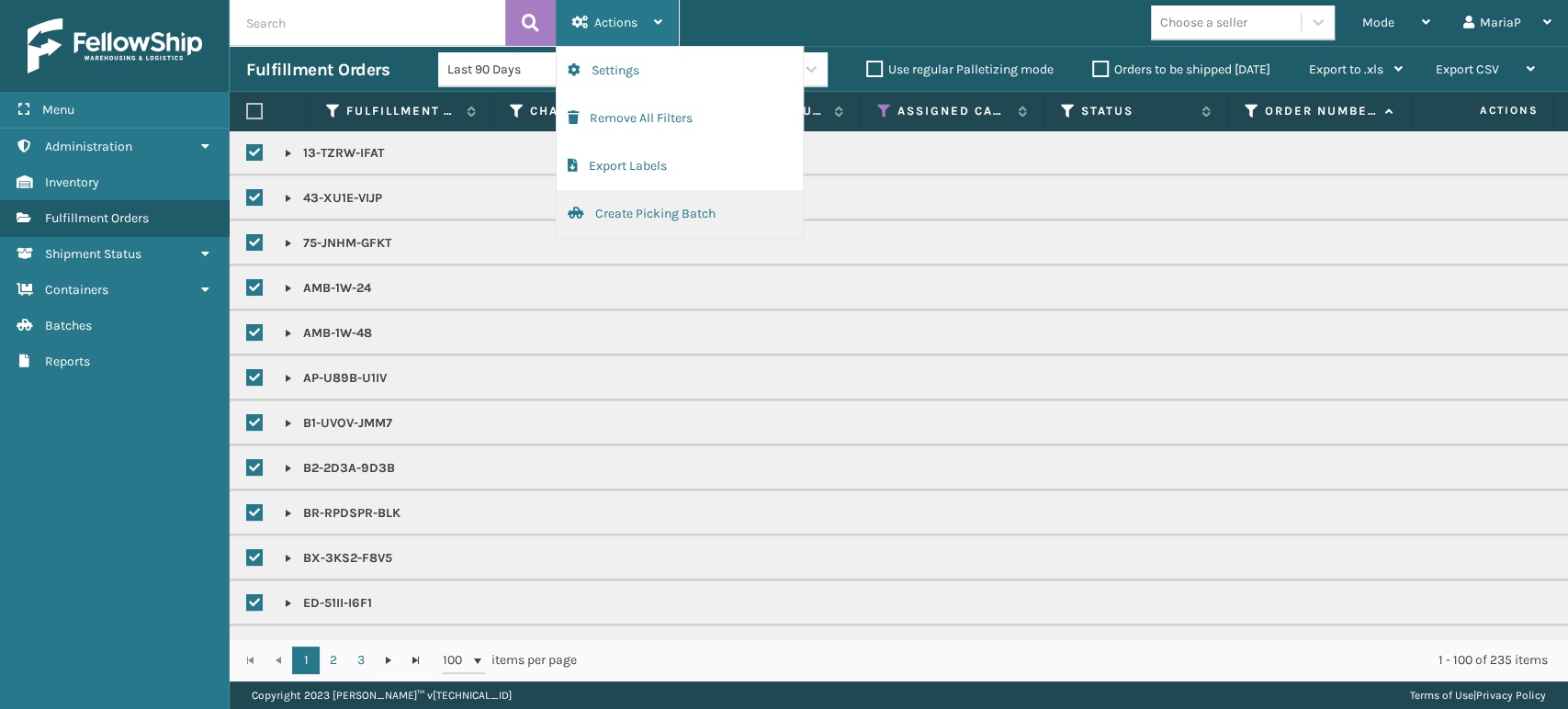
click at [705, 211] on button "Create Picking Batch" at bounding box center [679, 214] width 246 height 48
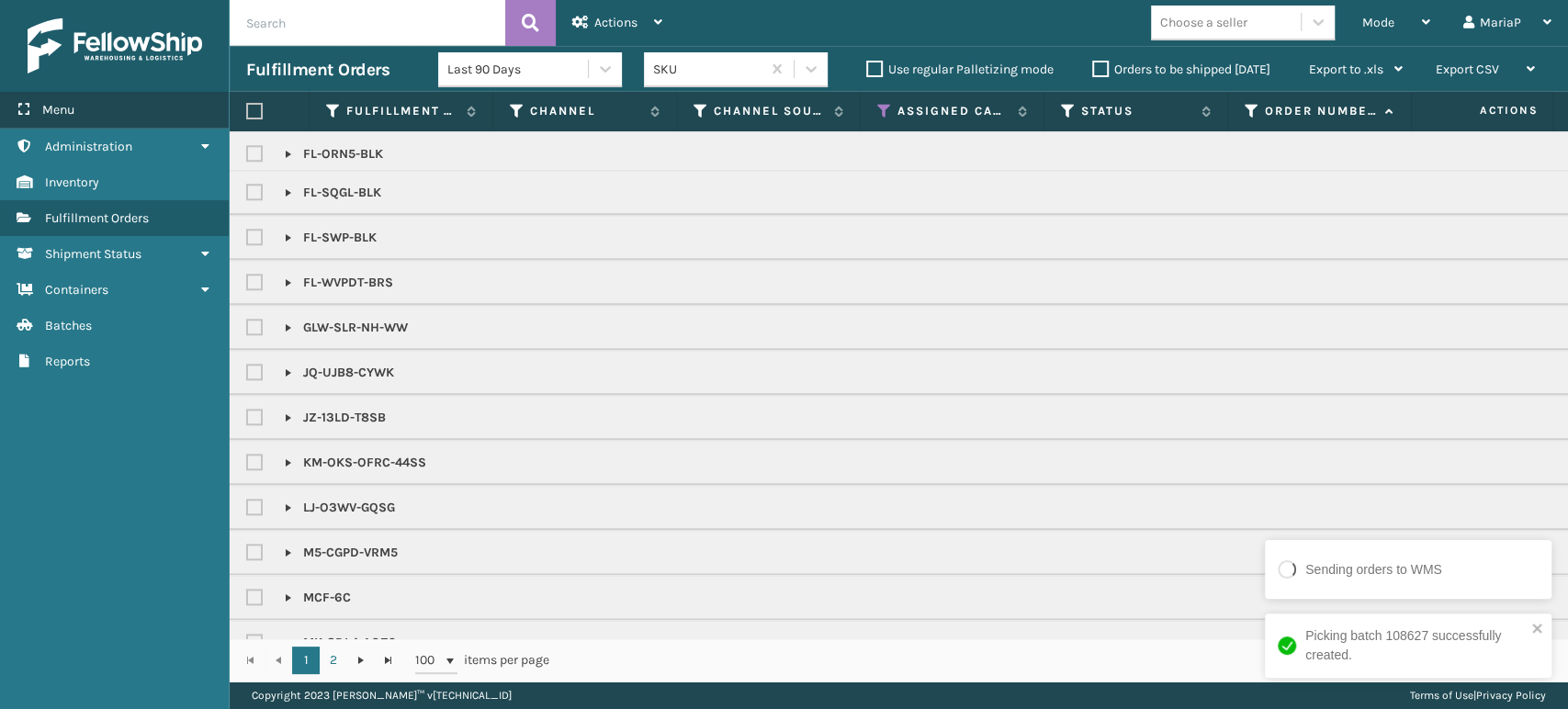
scroll to position [1429, 0]
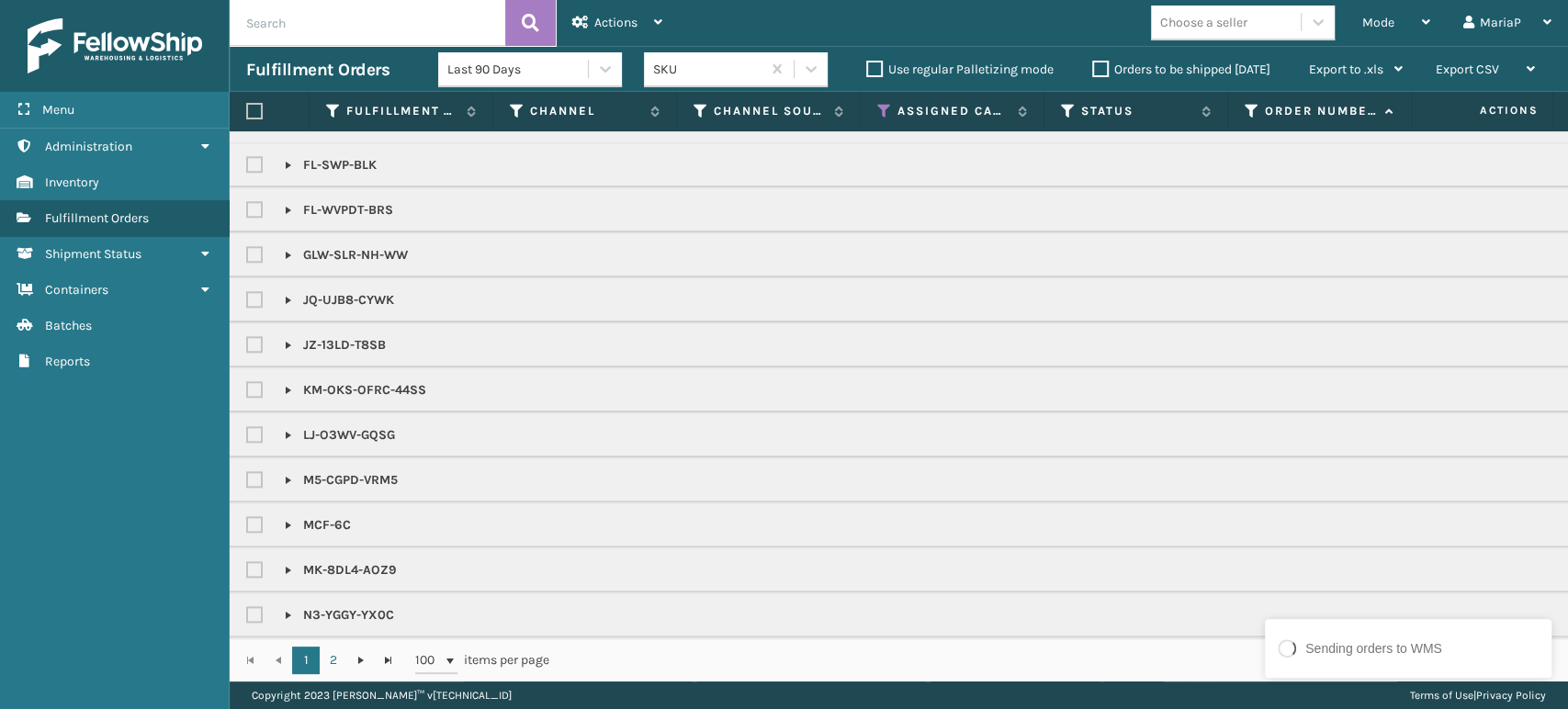
click at [257, 167] on label at bounding box center [257, 166] width 22 height 16
click at [247, 167] on input "checkbox" at bounding box center [246, 161] width 1 height 12
drag, startPoint x: 250, startPoint y: 205, endPoint x: 266, endPoint y: 255, distance: 52.5
click at [248, 205] on label at bounding box center [257, 210] width 22 height 16
click at [247, 205] on input "checkbox" at bounding box center [246, 205] width 1 height 12
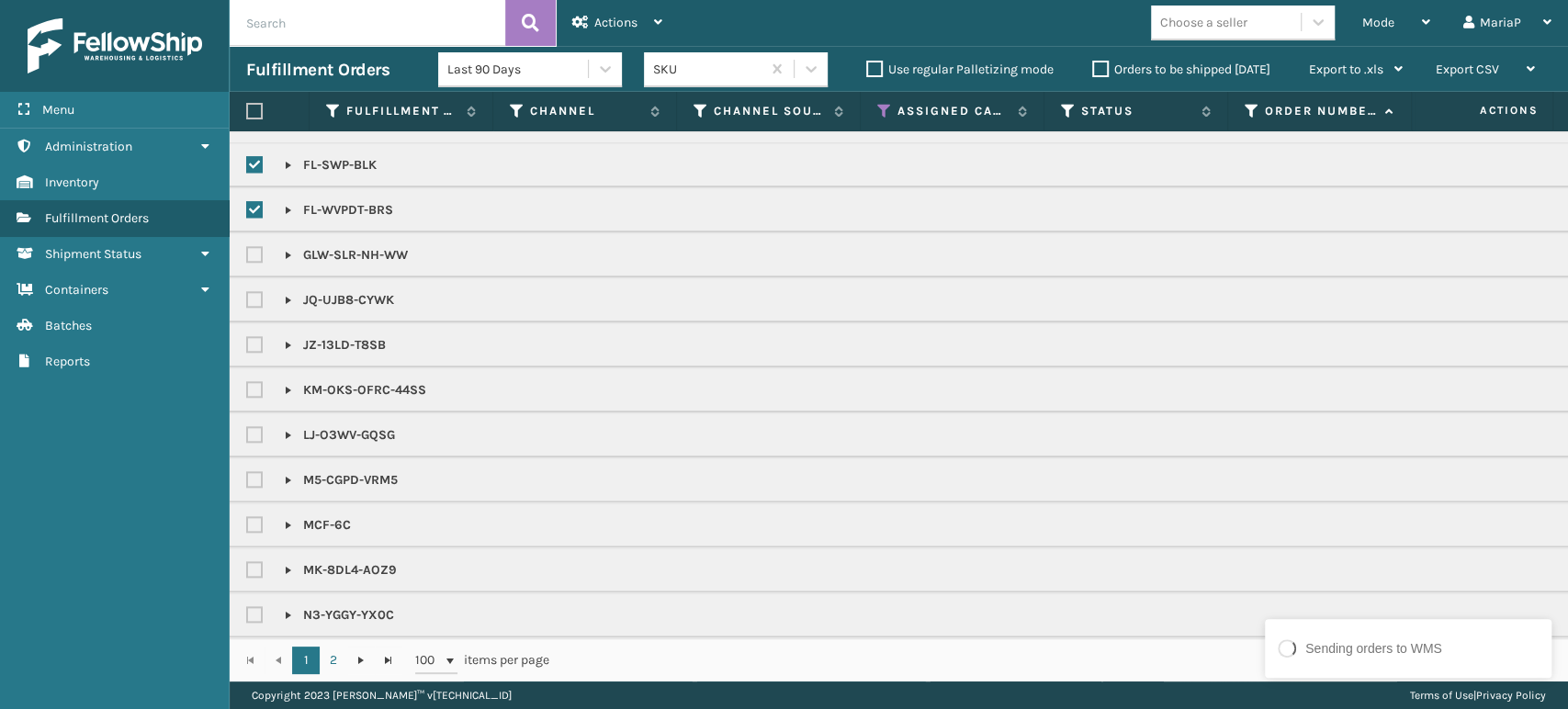
click at [255, 252] on label at bounding box center [257, 255] width 22 height 16
click at [247, 252] on input "checkbox" at bounding box center [246, 250] width 1 height 12
click at [251, 295] on label at bounding box center [257, 300] width 22 height 16
click at [247, 295] on input "checkbox" at bounding box center [246, 295] width 1 height 12
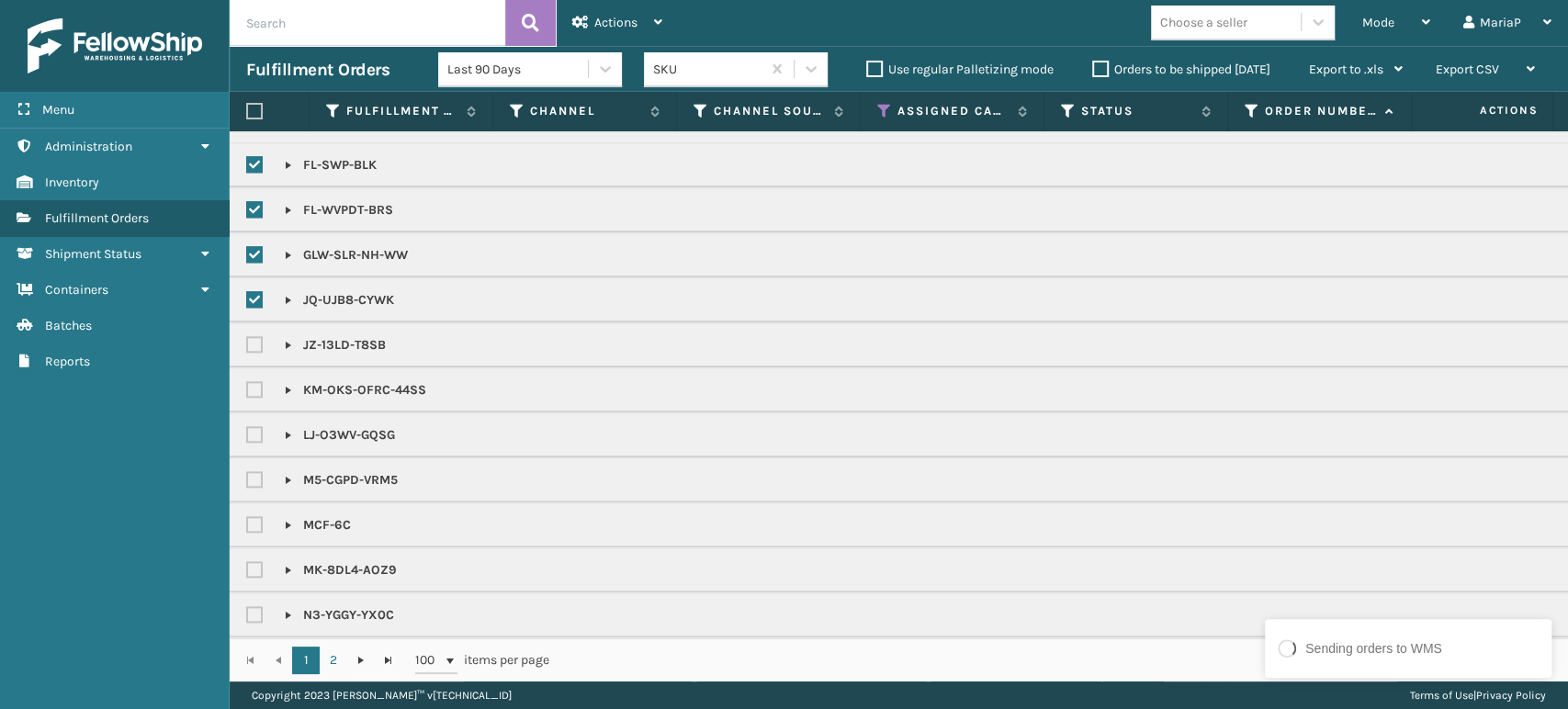
click at [246, 337] on label at bounding box center [257, 345] width 22 height 16
click at [246, 336] on input "checkbox" at bounding box center [246, 340] width 1 height 12
click at [253, 428] on label at bounding box center [257, 435] width 22 height 16
click at [247, 428] on input "checkbox" at bounding box center [246, 431] width 1 height 12
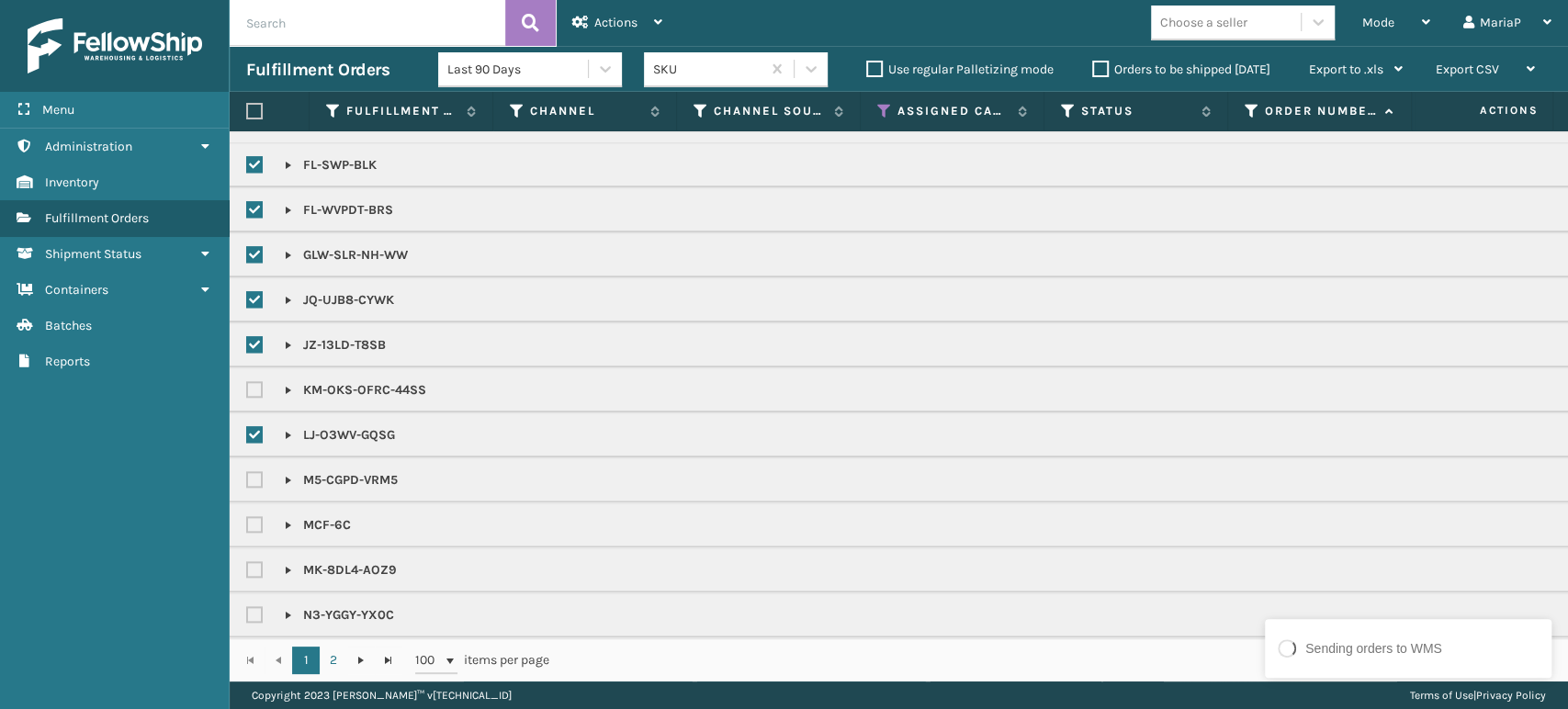
click at [257, 388] on label at bounding box center [257, 390] width 22 height 16
click at [247, 388] on input "checkbox" at bounding box center [246, 385] width 1 height 12
click at [252, 476] on label at bounding box center [257, 481] width 22 height 16
click at [247, 476] on input "checkbox" at bounding box center [246, 476] width 1 height 12
click at [259, 528] on label at bounding box center [257, 526] width 22 height 16
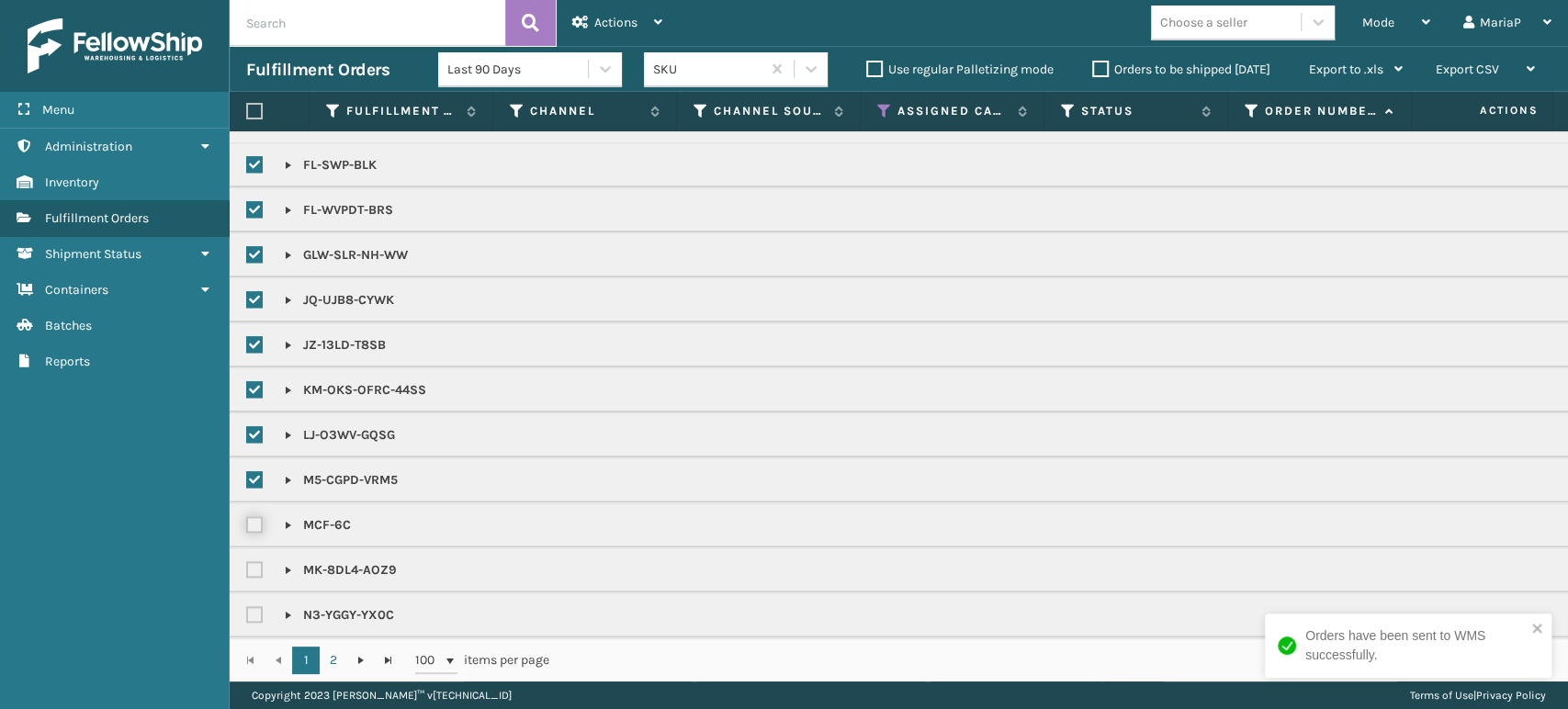
click at [247, 527] on input "checkbox" at bounding box center [246, 521] width 1 height 12
click at [249, 568] on label at bounding box center [257, 570] width 22 height 16
click at [247, 568] on input "checkbox" at bounding box center [246, 565] width 1 height 12
click at [253, 618] on div at bounding box center [260, 615] width 28 height 22
click at [255, 609] on label at bounding box center [257, 615] width 22 height 16
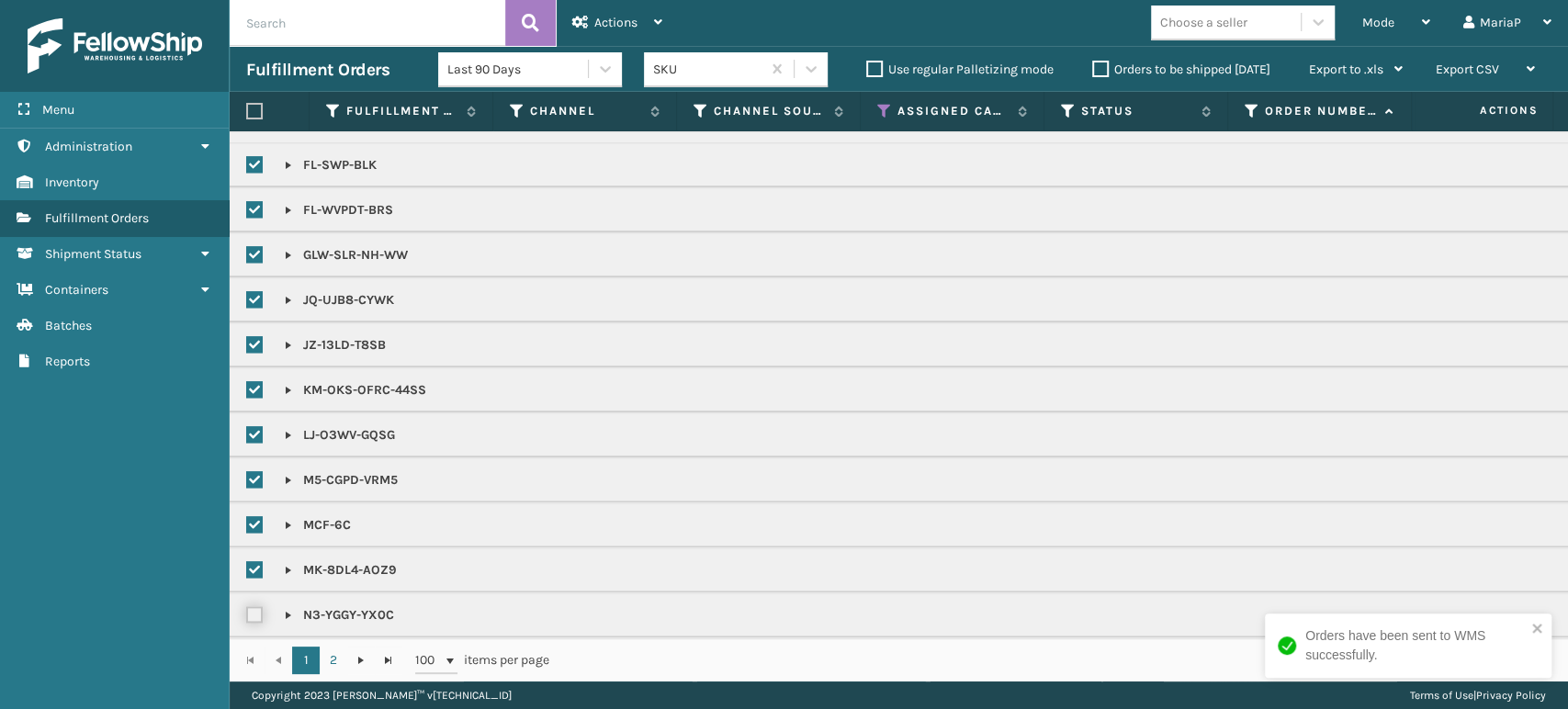
click at [247, 609] on input "checkbox" at bounding box center [246, 610] width 1 height 12
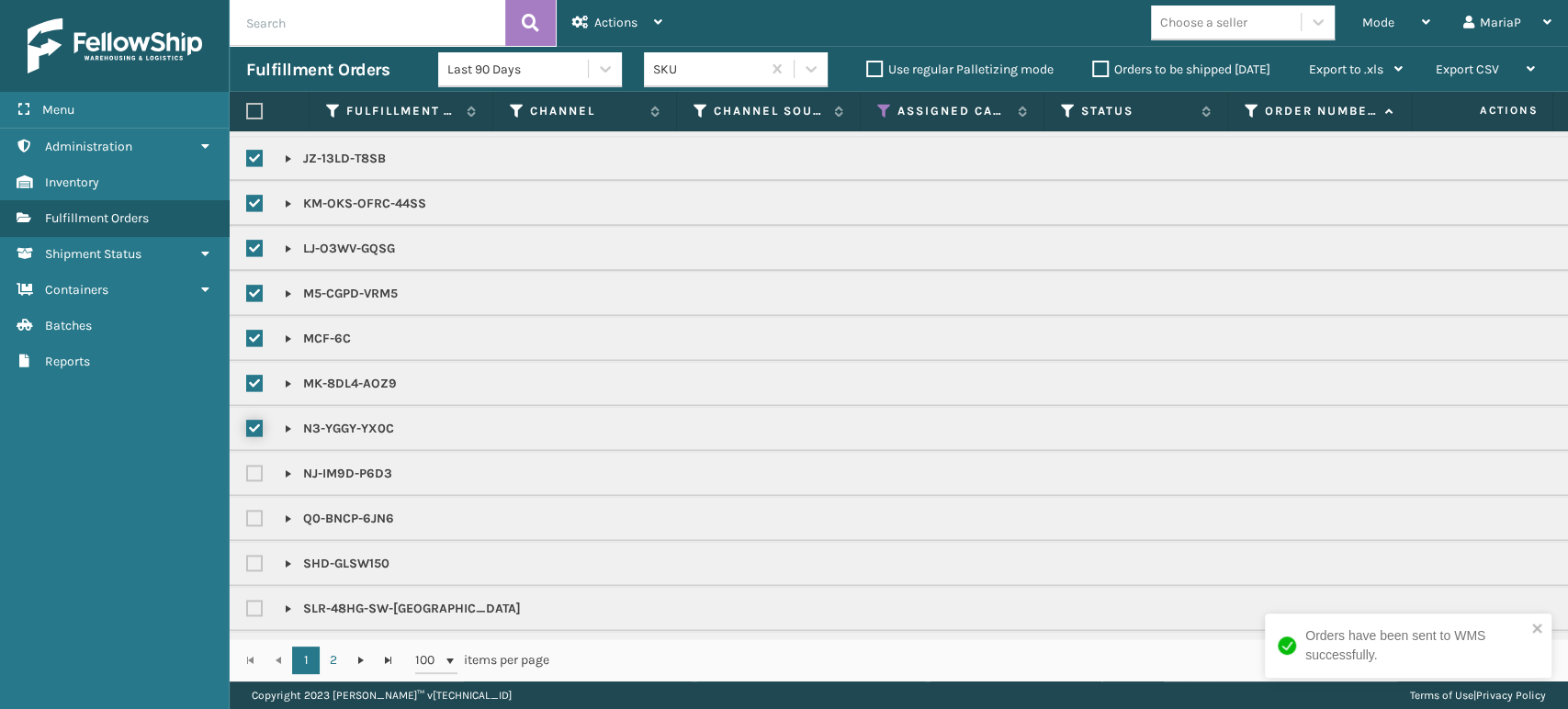
scroll to position [1632, 0]
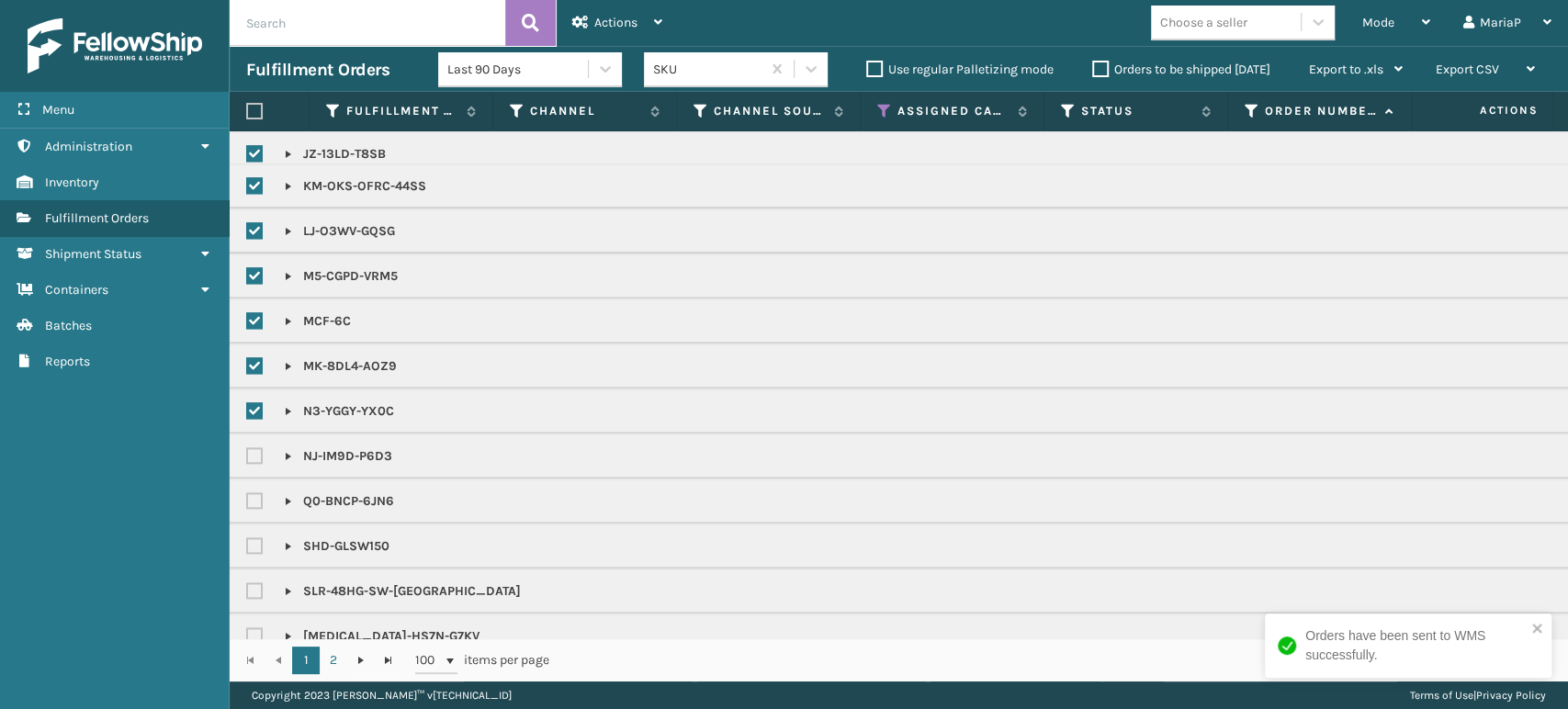
click at [255, 449] on label at bounding box center [257, 457] width 22 height 16
click at [247, 449] on input "checkbox" at bounding box center [246, 452] width 1 height 12
click at [261, 498] on label at bounding box center [257, 502] width 22 height 16
click at [247, 498] on input "checkbox" at bounding box center [246, 497] width 1 height 12
drag, startPoint x: 255, startPoint y: 542, endPoint x: 261, endPoint y: 560, distance: 19.0
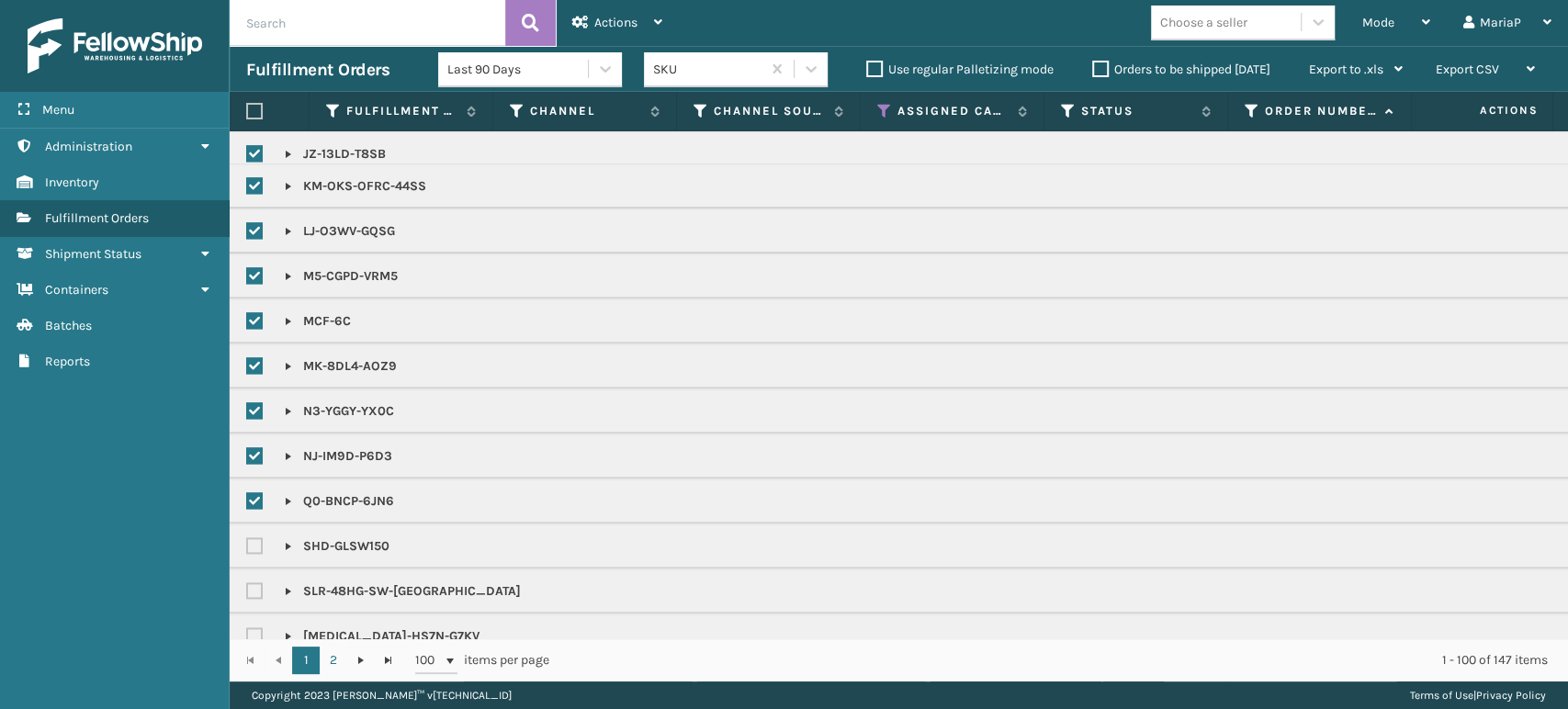
click at [255, 542] on label at bounding box center [257, 546] width 22 height 16
click at [247, 542] on input "checkbox" at bounding box center [246, 541] width 1 height 12
click at [251, 586] on label at bounding box center [257, 591] width 22 height 16
click at [247, 586] on input "checkbox" at bounding box center [246, 586] width 1 height 12
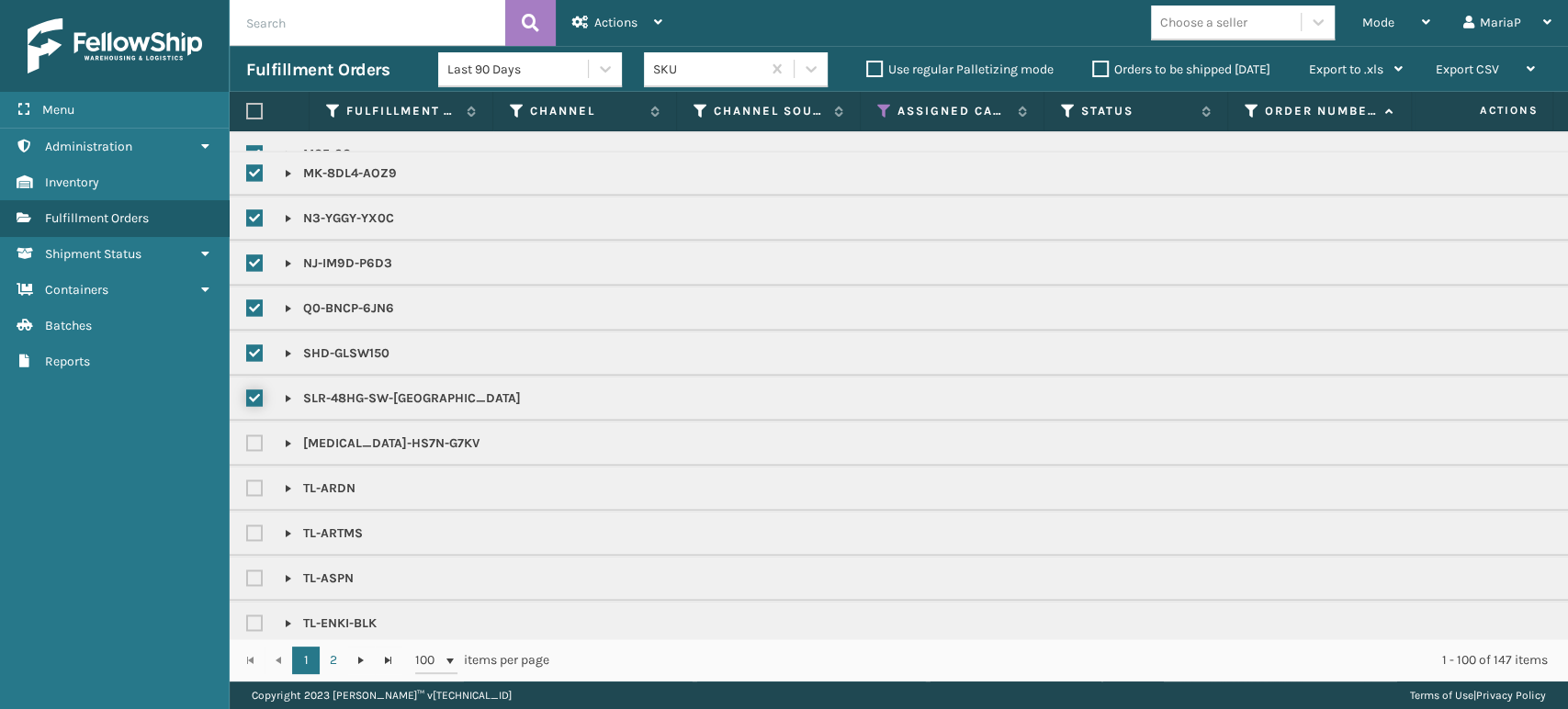
scroll to position [1838, 0]
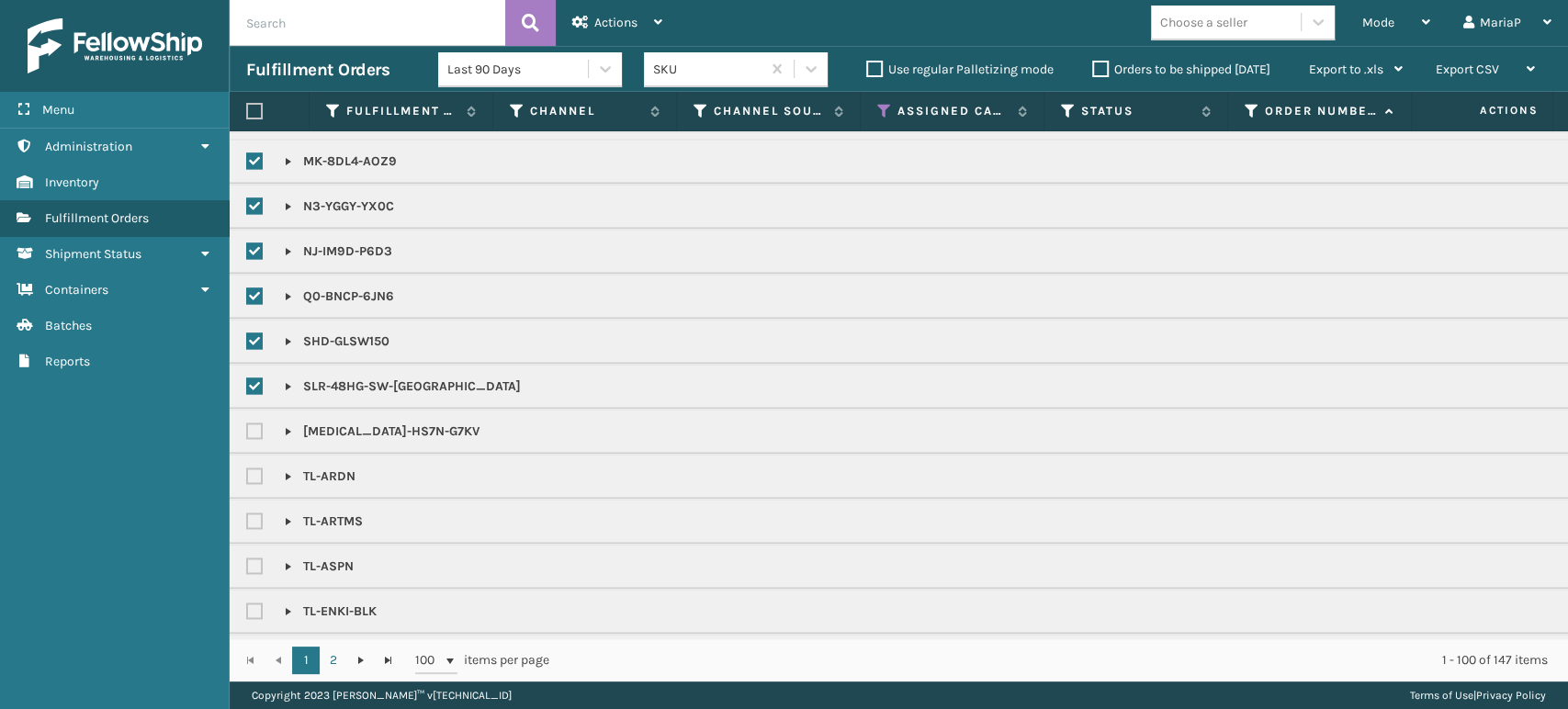
click at [256, 426] on label at bounding box center [257, 432] width 22 height 16
click at [247, 426] on input "checkbox" at bounding box center [246, 427] width 1 height 12
click at [250, 471] on label at bounding box center [257, 477] width 22 height 16
click at [247, 471] on input "checkbox" at bounding box center [246, 472] width 1 height 12
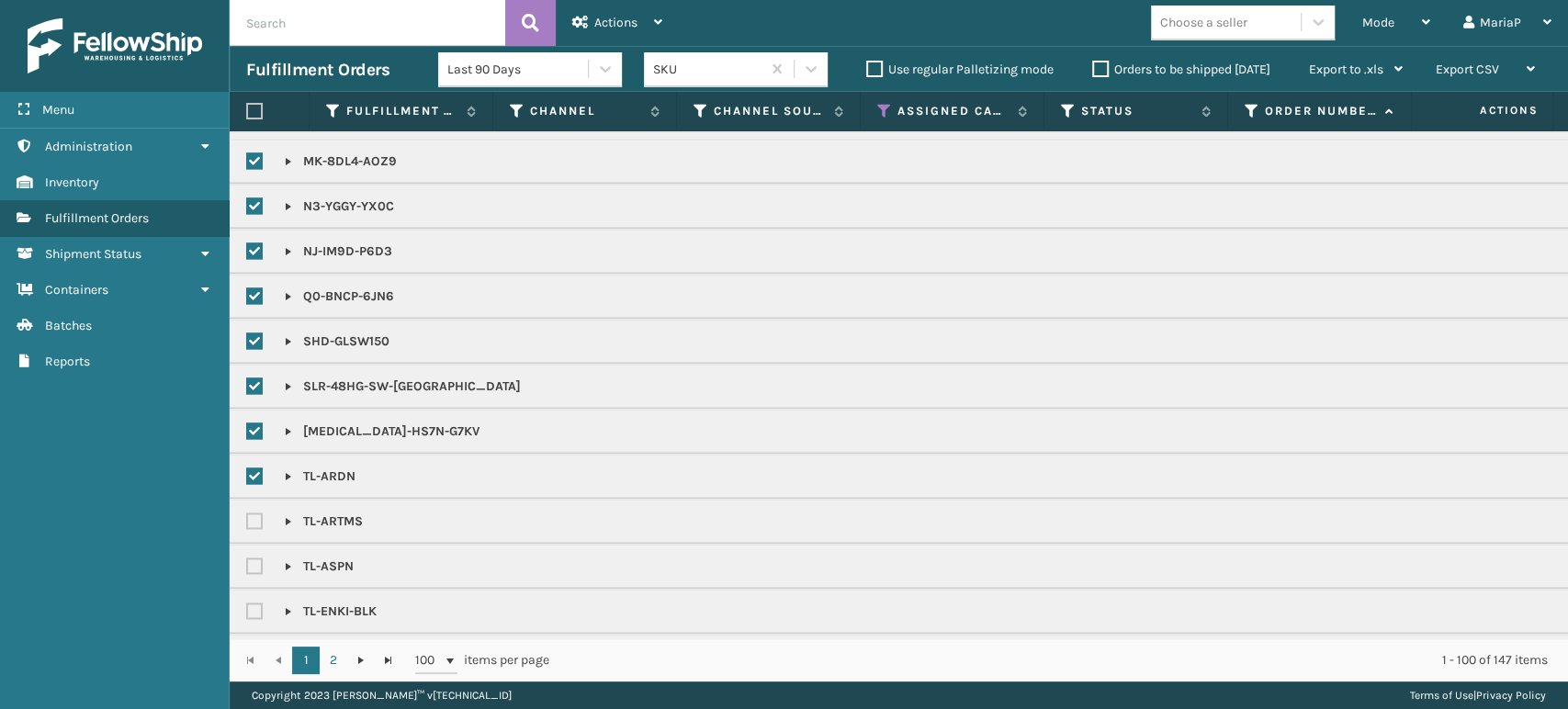
click at [254, 517] on label at bounding box center [257, 522] width 22 height 16
click at [247, 517] on input "checkbox" at bounding box center [246, 517] width 1 height 12
click at [250, 564] on label at bounding box center [257, 566] width 22 height 16
click at [247, 564] on input "checkbox" at bounding box center [246, 561] width 1 height 12
click at [254, 606] on label at bounding box center [257, 611] width 22 height 16
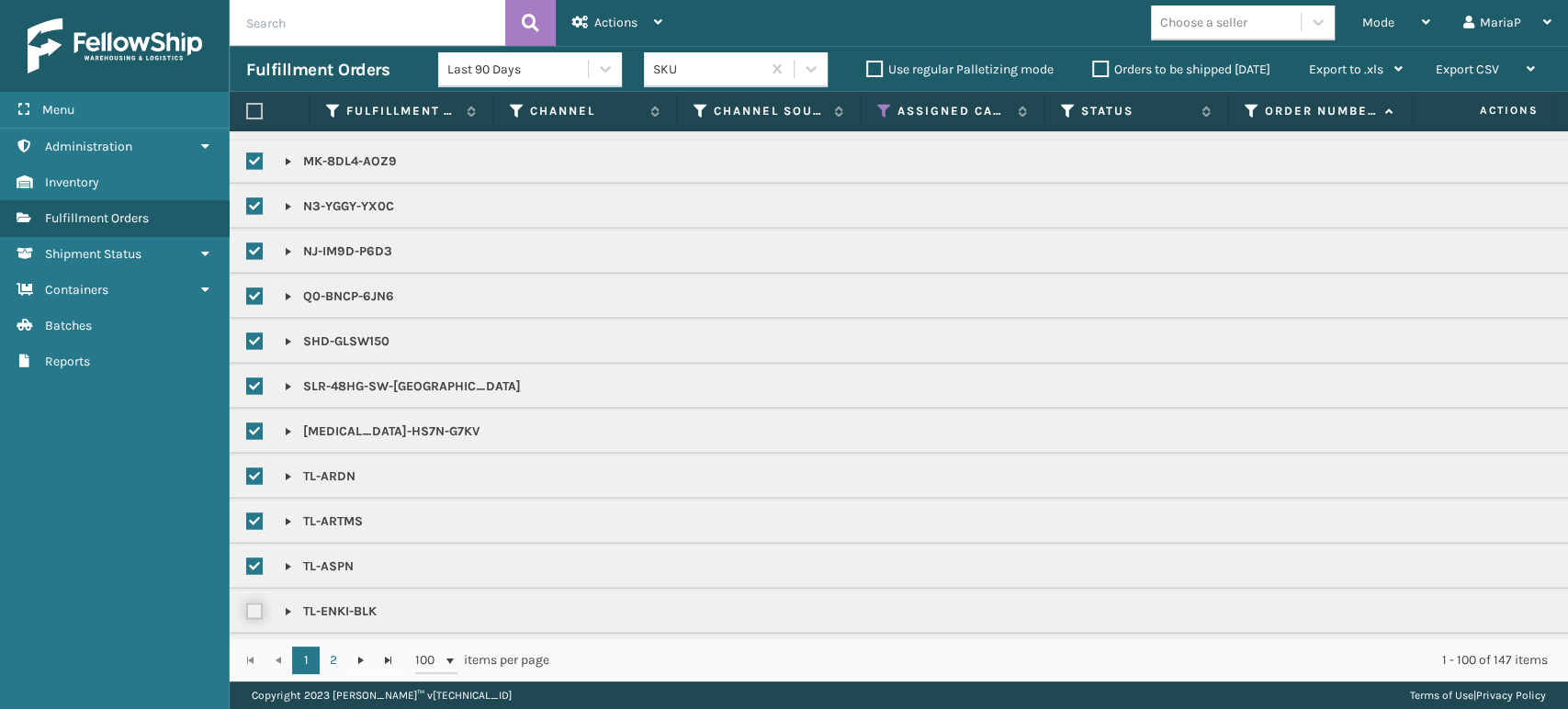
click at [247, 606] on input "checkbox" at bounding box center [246, 607] width 1 height 12
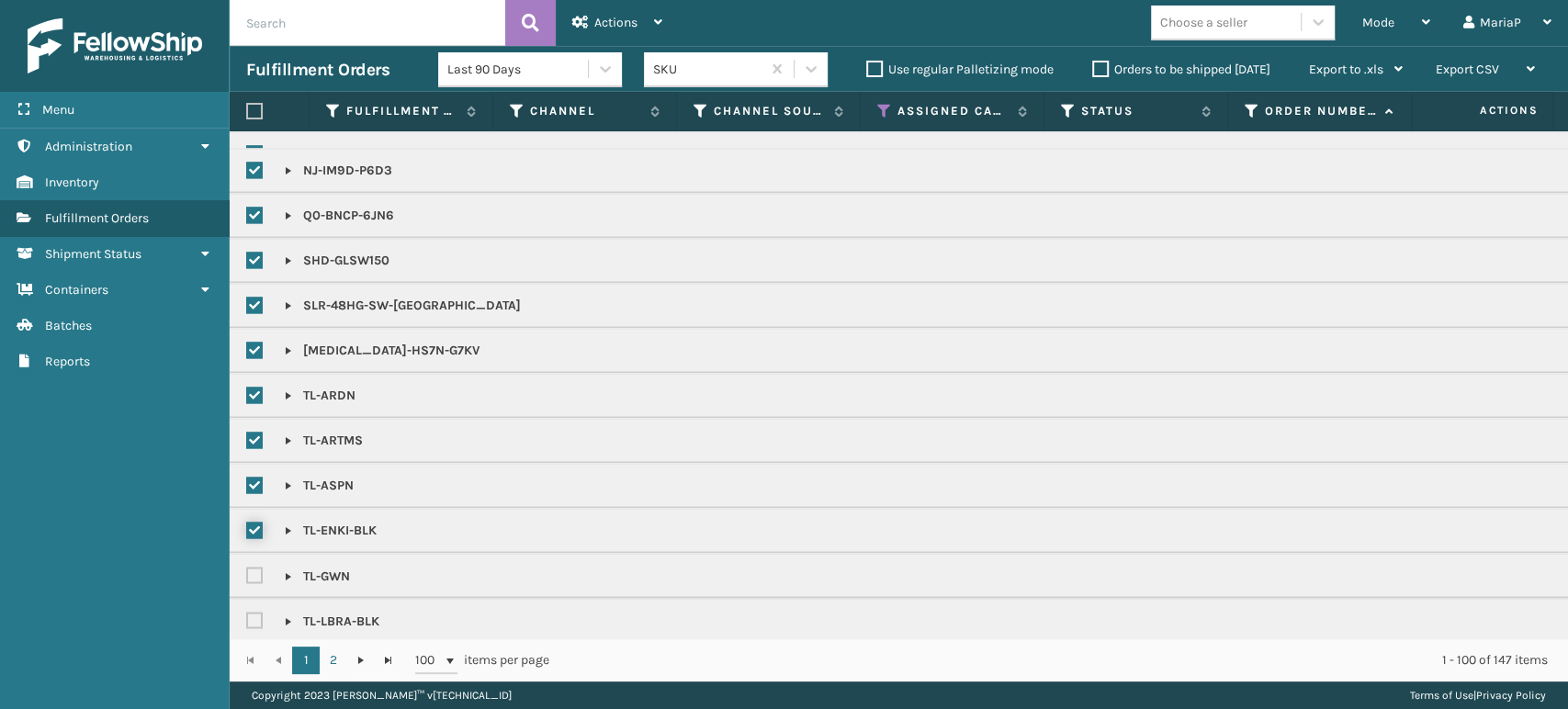
scroll to position [2041, 0]
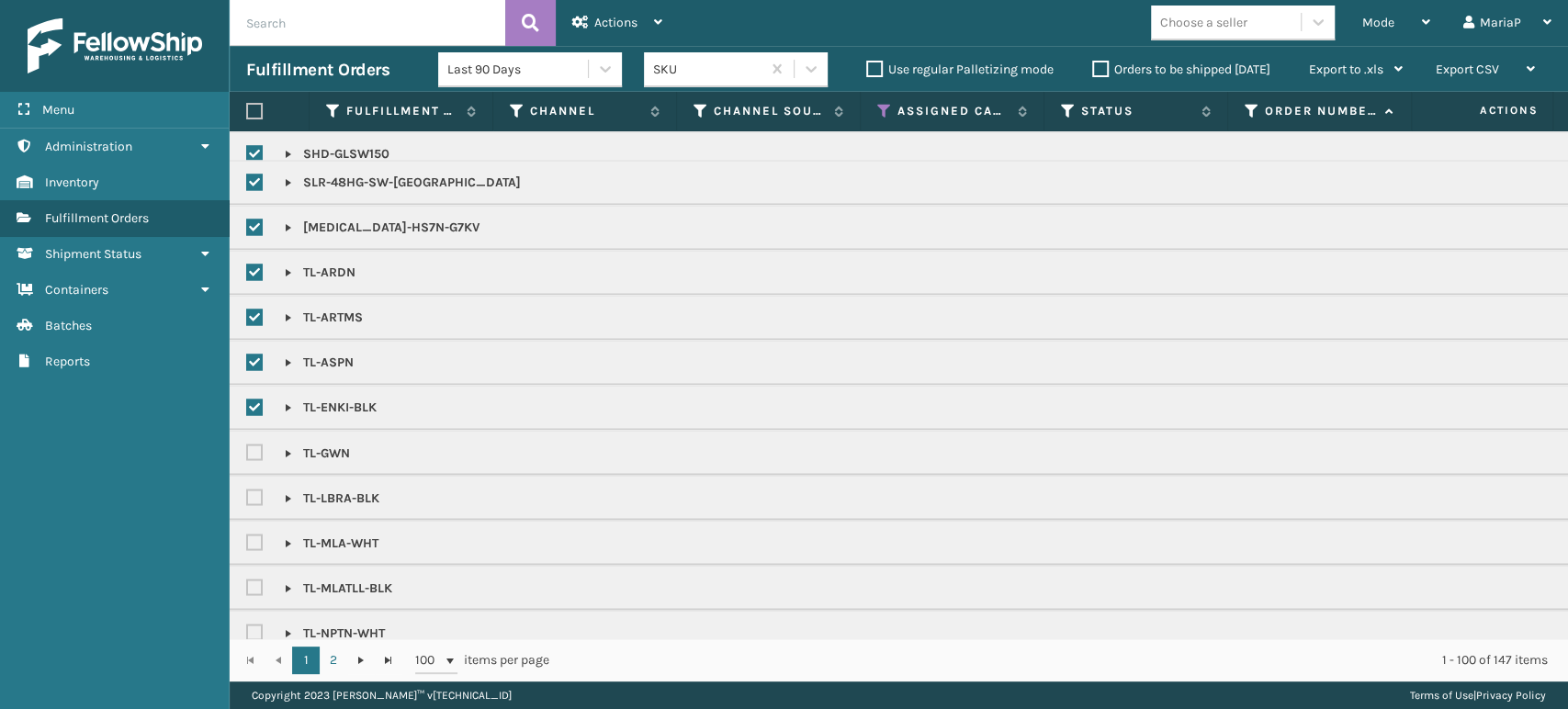
click at [249, 493] on label at bounding box center [257, 498] width 22 height 16
click at [247, 493] on input "checkbox" at bounding box center [246, 493] width 1 height 12
click at [261, 449] on label at bounding box center [257, 453] width 22 height 16
click at [247, 449] on input "checkbox" at bounding box center [246, 448] width 1 height 12
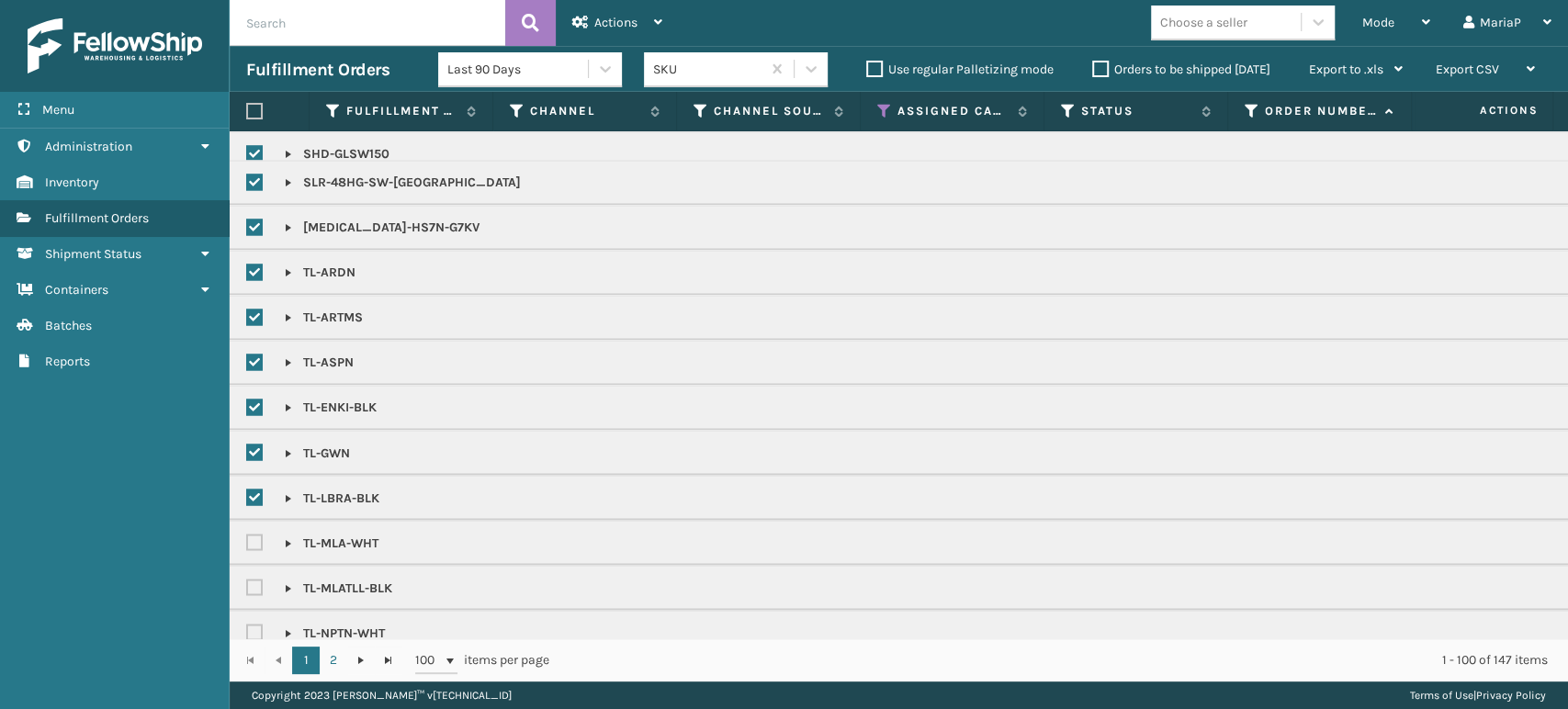
click at [262, 537] on label at bounding box center [257, 542] width 22 height 16
click at [247, 537] on input "checkbox" at bounding box center [246, 537] width 1 height 12
click at [257, 586] on label at bounding box center [257, 587] width 22 height 16
click at [247, 586] on input "checkbox" at bounding box center [246, 583] width 1 height 12
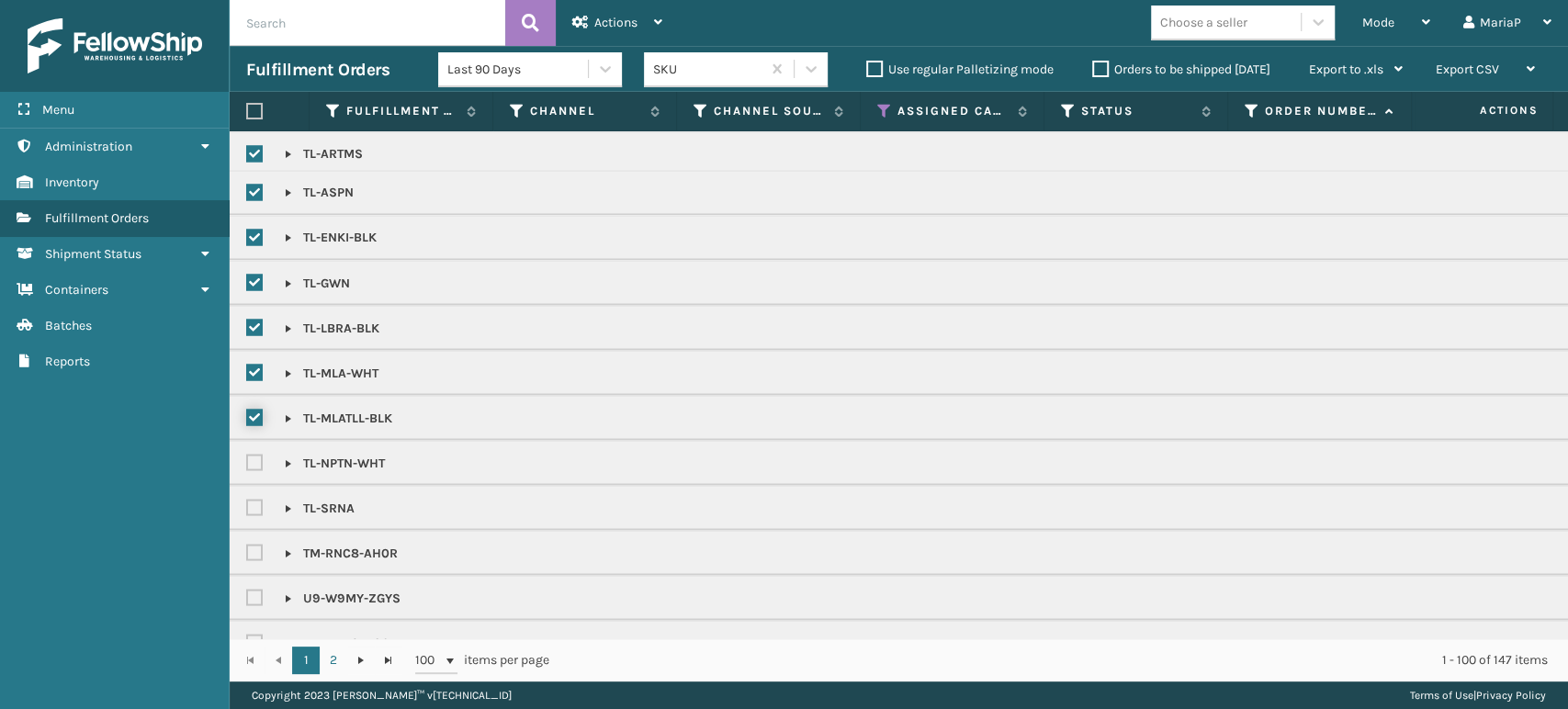
scroll to position [2246, 0]
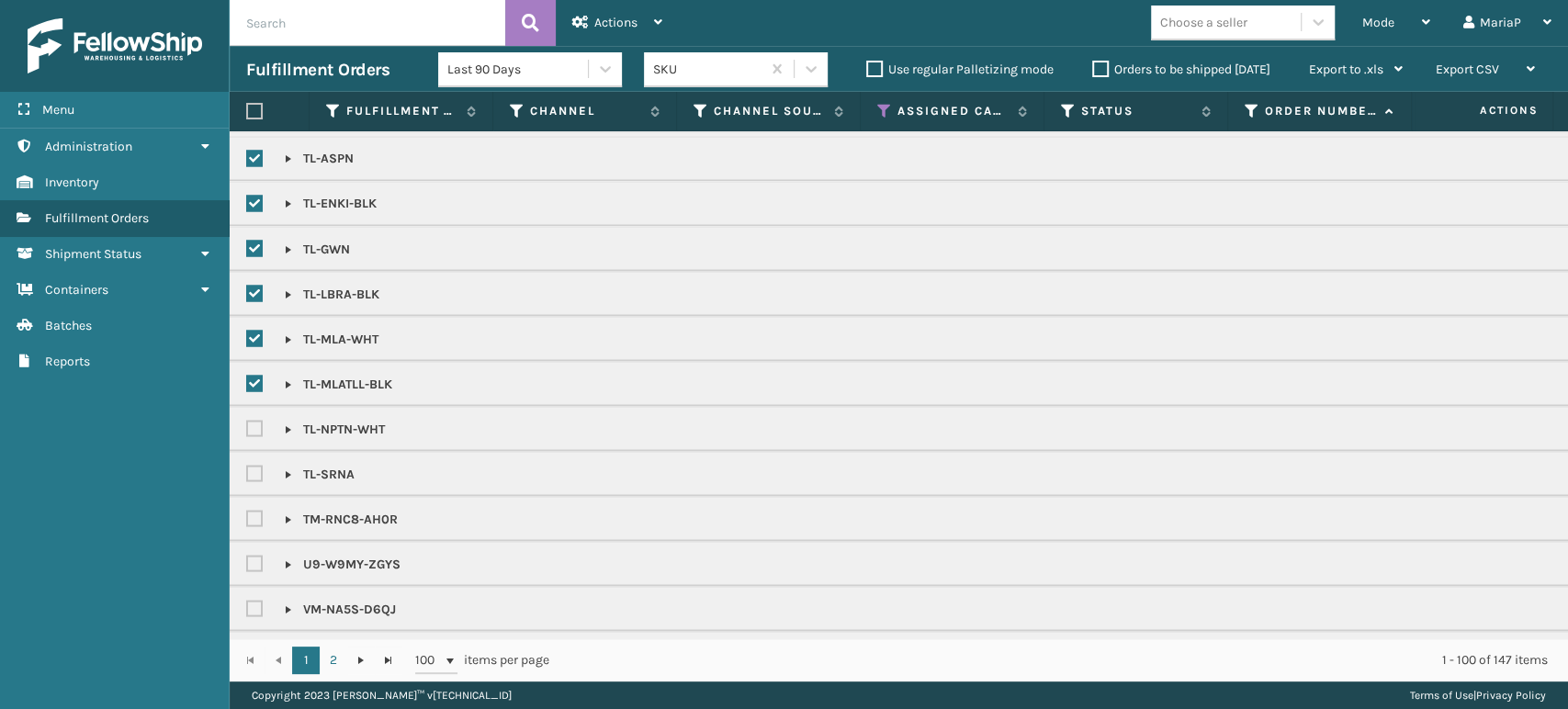
click at [255, 428] on label at bounding box center [257, 429] width 22 height 16
click at [247, 428] on input "checkbox" at bounding box center [246, 424] width 1 height 12
click at [259, 468] on label at bounding box center [257, 474] width 22 height 16
click at [247, 468] on input "checkbox" at bounding box center [246, 469] width 1 height 12
click at [257, 511] on label at bounding box center [257, 519] width 22 height 16
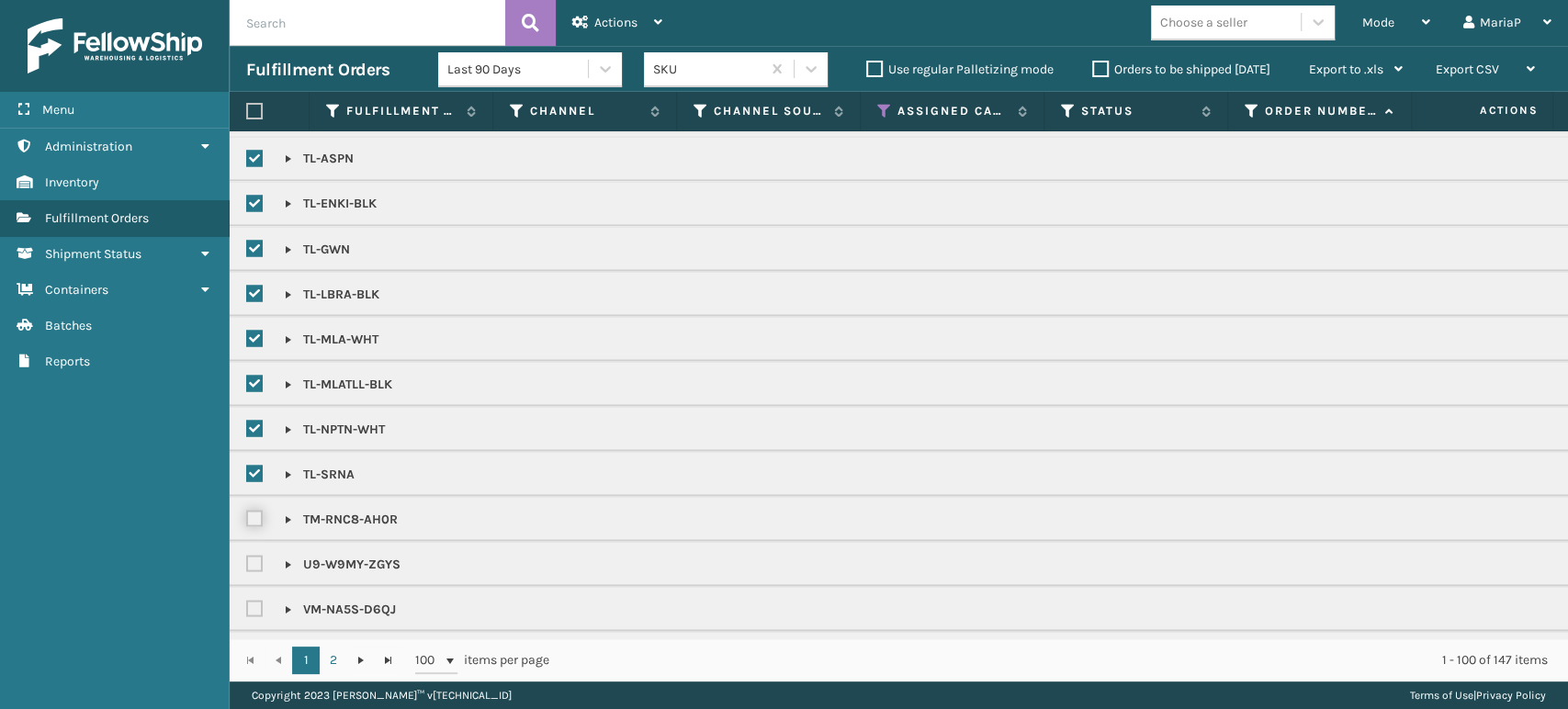
click at [247, 510] on input "checkbox" at bounding box center [246, 514] width 1 height 12
click at [616, 15] on span "Actions" at bounding box center [615, 23] width 43 height 16
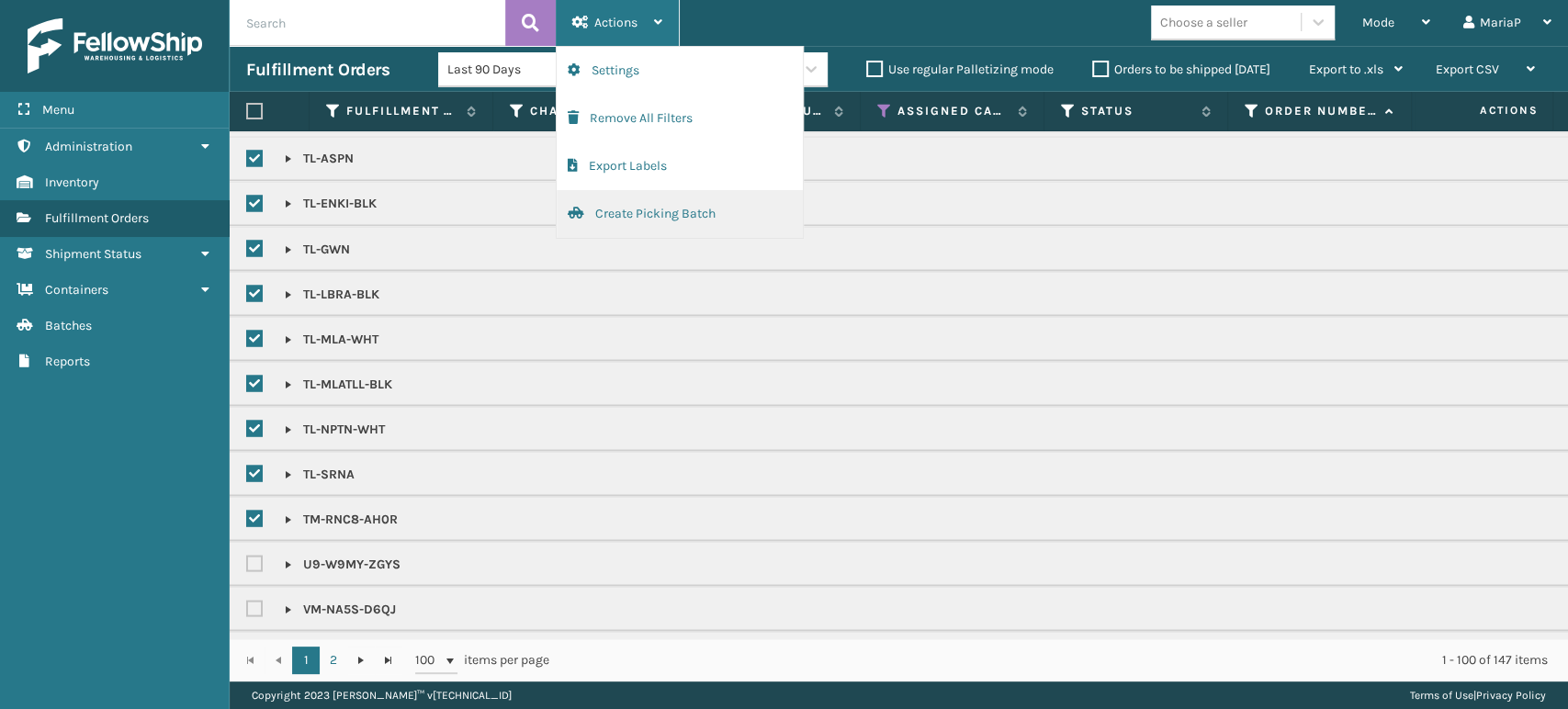
click at [706, 210] on button "Create Picking Batch" at bounding box center [679, 214] width 246 height 48
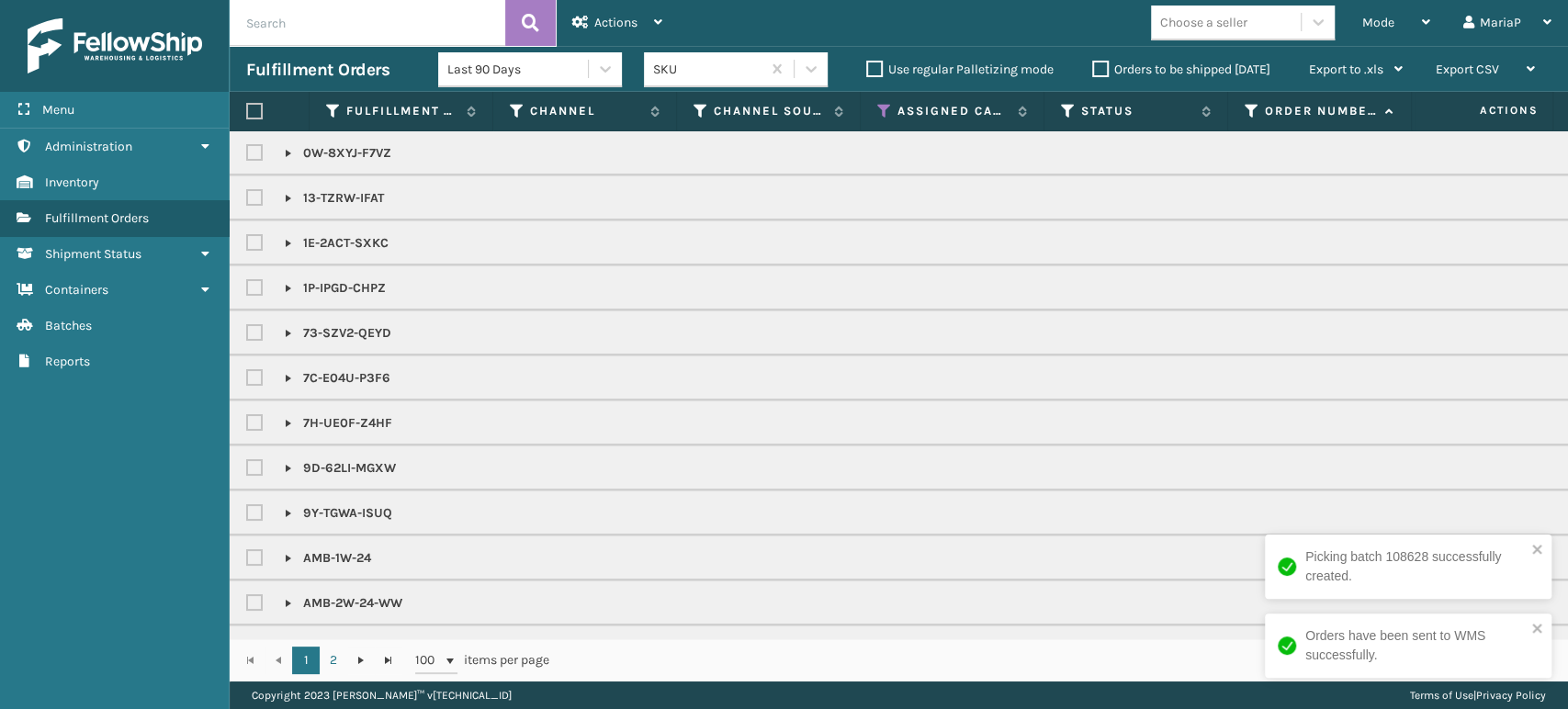
click at [258, 146] on label at bounding box center [257, 154] width 22 height 16
click at [247, 146] on input "checkbox" at bounding box center [246, 149] width 1 height 12
click at [246, 197] on label at bounding box center [257, 198] width 22 height 16
click at [246, 197] on input "checkbox" at bounding box center [246, 193] width 1 height 12
click at [253, 246] on label at bounding box center [257, 243] width 22 height 16
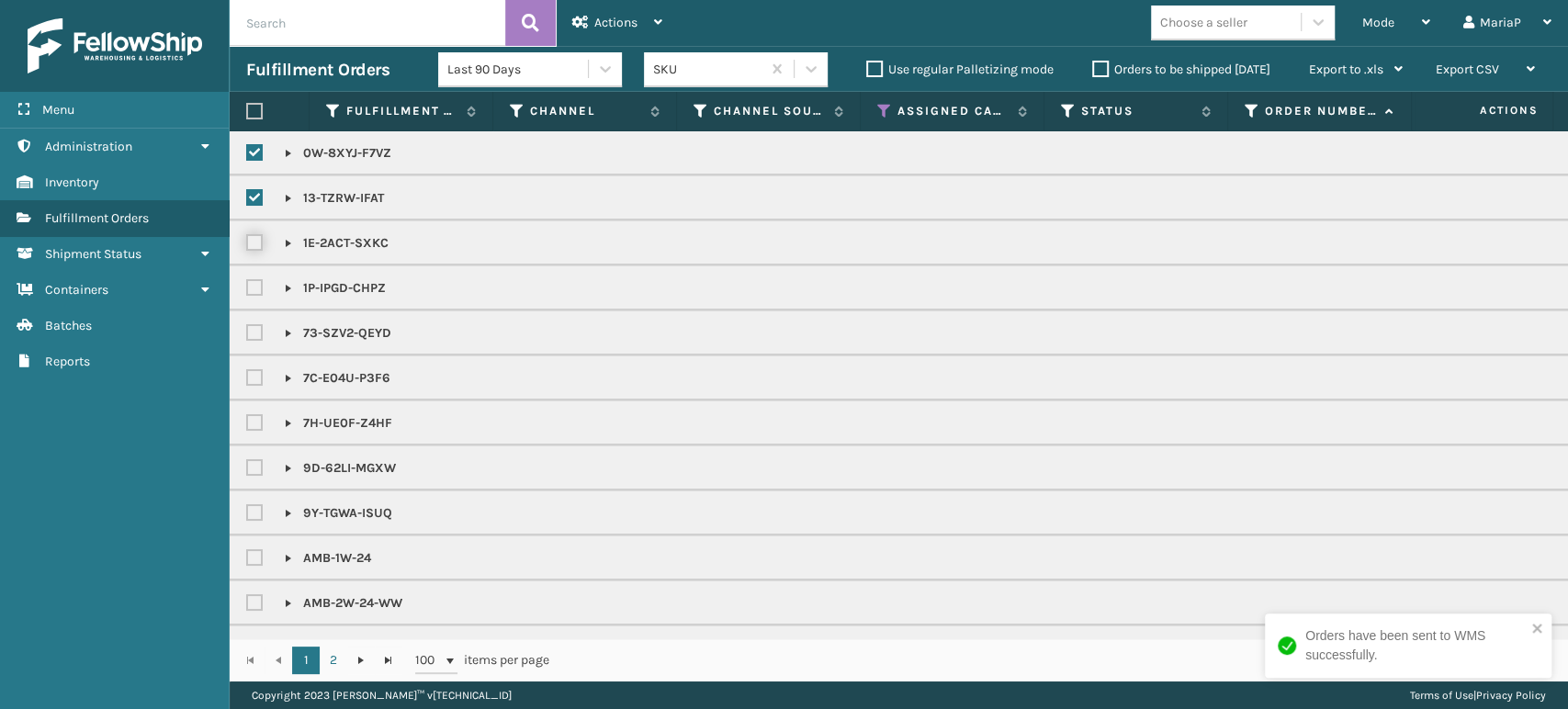
click at [247, 244] on input "checkbox" at bounding box center [246, 238] width 1 height 12
click at [257, 286] on label at bounding box center [257, 288] width 22 height 16
click at [247, 286] on input "checkbox" at bounding box center [246, 283] width 1 height 12
drag, startPoint x: 256, startPoint y: 333, endPoint x: 261, endPoint y: 373, distance: 40.3
click at [256, 332] on label at bounding box center [257, 333] width 22 height 16
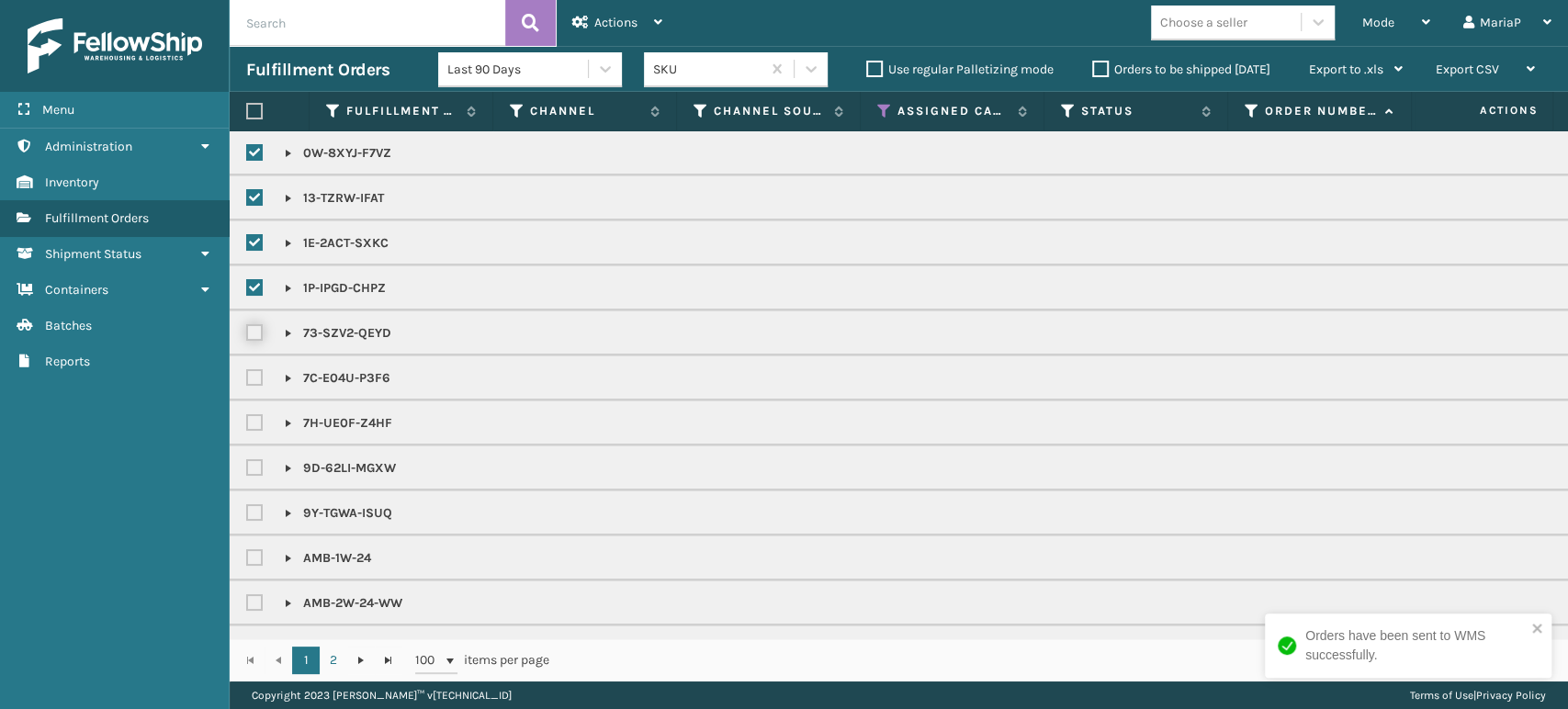
click at [247, 332] on input "checkbox" at bounding box center [246, 328] width 1 height 12
click at [253, 370] on label at bounding box center [257, 378] width 22 height 16
click at [247, 370] on input "checkbox" at bounding box center [246, 374] width 1 height 12
drag, startPoint x: 250, startPoint y: 421, endPoint x: 251, endPoint y: 436, distance: 15.0
click at [250, 424] on label at bounding box center [257, 423] width 22 height 16
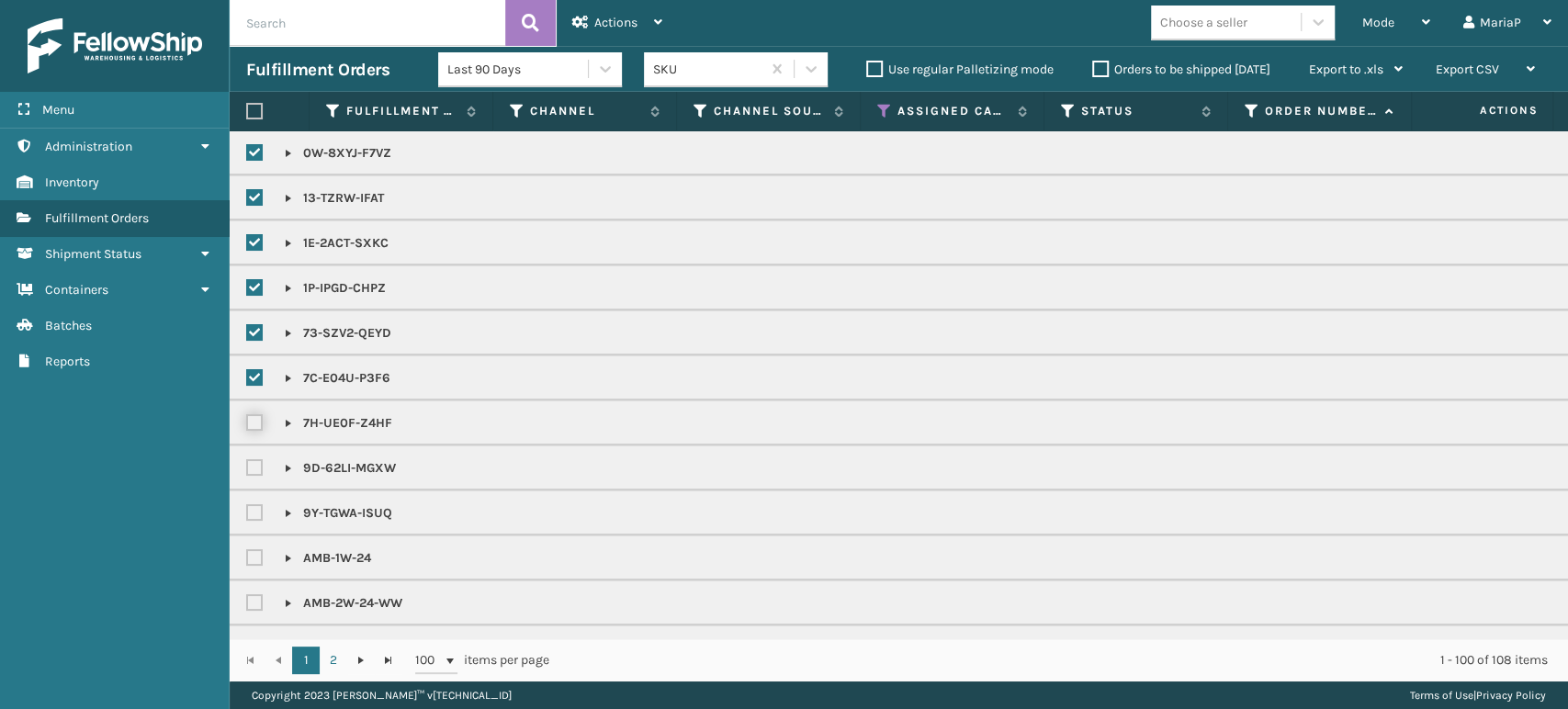
click at [247, 424] on input "checkbox" at bounding box center [246, 419] width 1 height 12
click at [253, 469] on label at bounding box center [257, 469] width 22 height 16
click at [247, 469] on input "checkbox" at bounding box center [246, 464] width 1 height 12
click at [262, 511] on label at bounding box center [257, 514] width 22 height 16
click at [247, 511] on input "checkbox" at bounding box center [246, 509] width 1 height 12
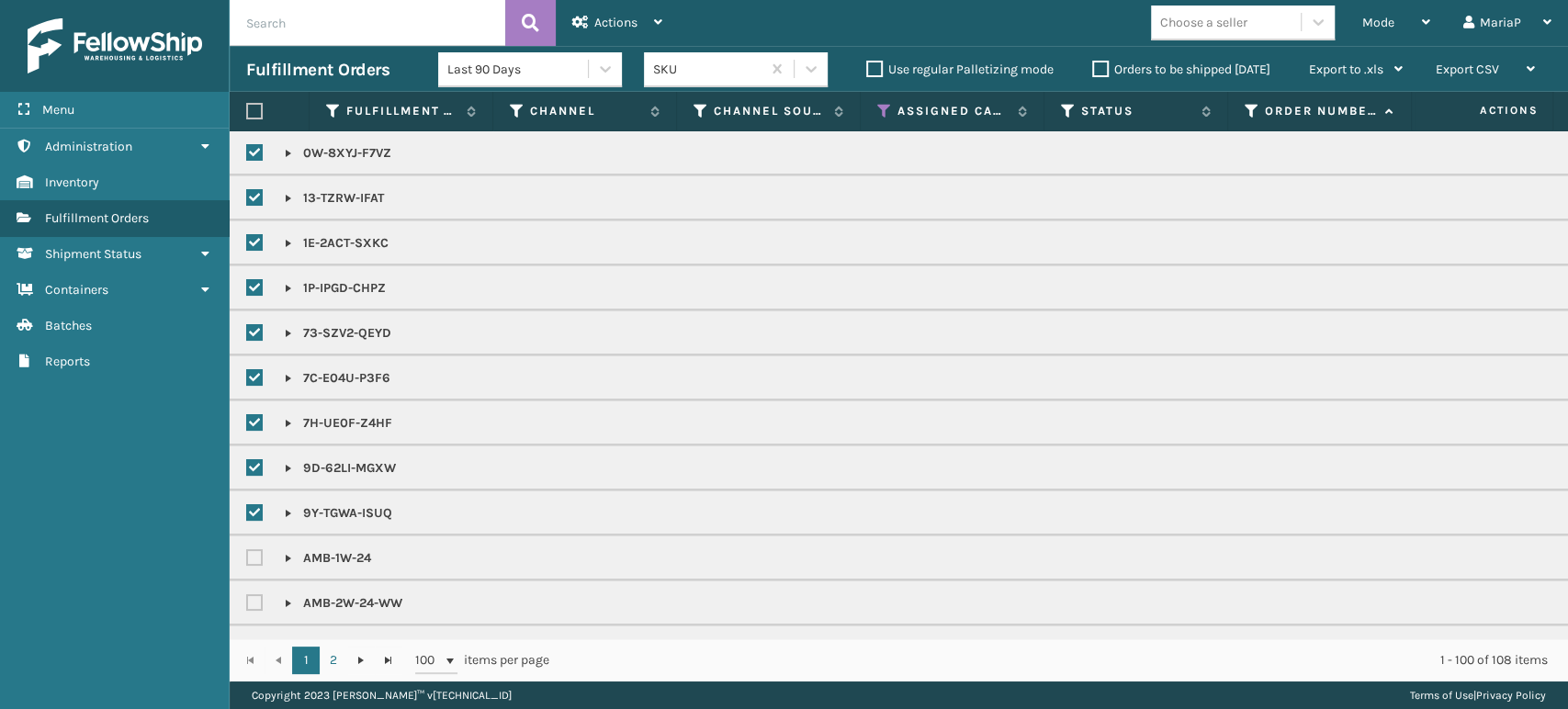
click at [250, 556] on label at bounding box center [257, 558] width 22 height 16
click at [247, 556] on input "checkbox" at bounding box center [246, 553] width 1 height 12
click at [259, 602] on label at bounding box center [257, 603] width 22 height 16
click at [247, 602] on input "checkbox" at bounding box center [246, 598] width 1 height 12
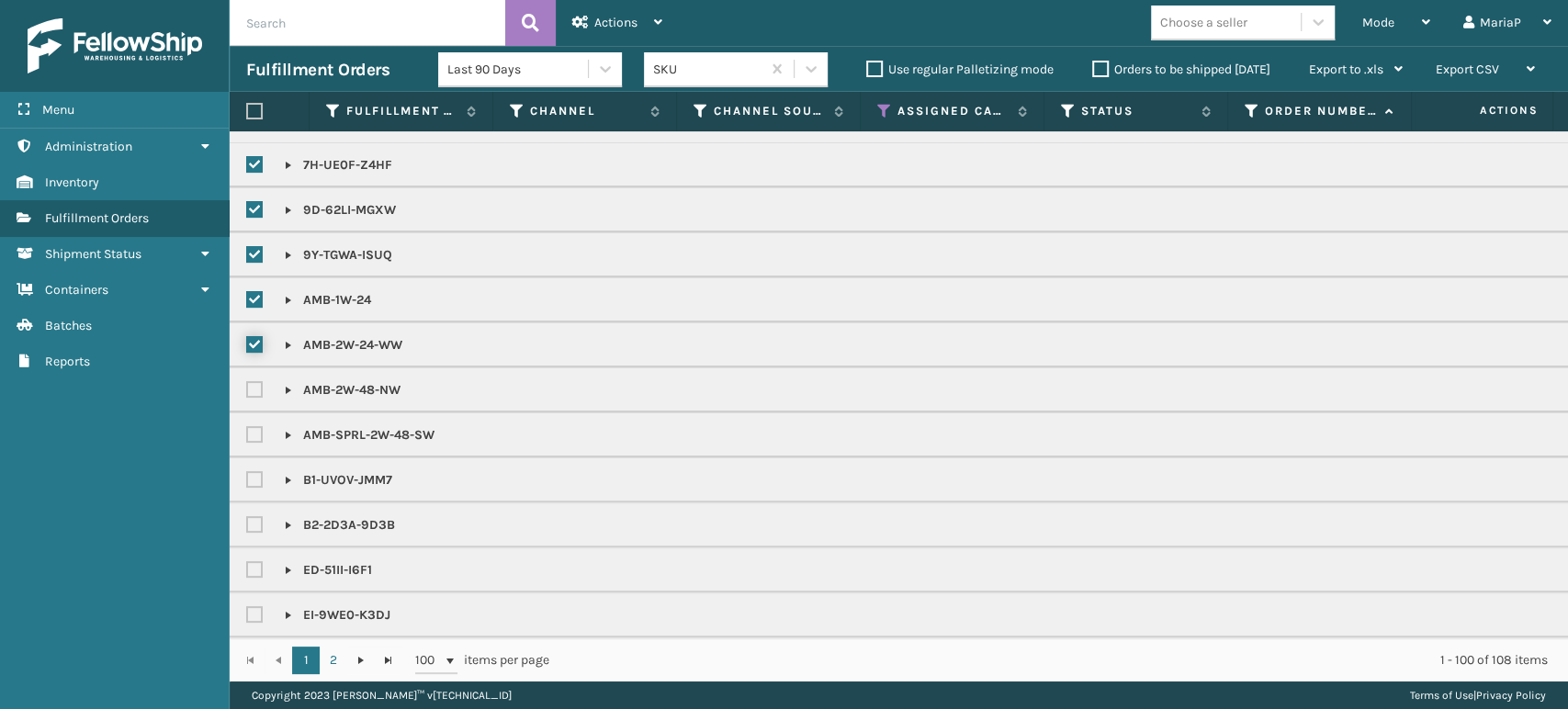
scroll to position [306, 0]
click at [258, 342] on label at bounding box center [257, 342] width 22 height 16
click at [247, 342] on input "checkbox" at bounding box center [246, 338] width 1 height 12
click at [246, 392] on label at bounding box center [257, 387] width 22 height 16
click at [246, 389] on input "checkbox" at bounding box center [246, 383] width 1 height 12
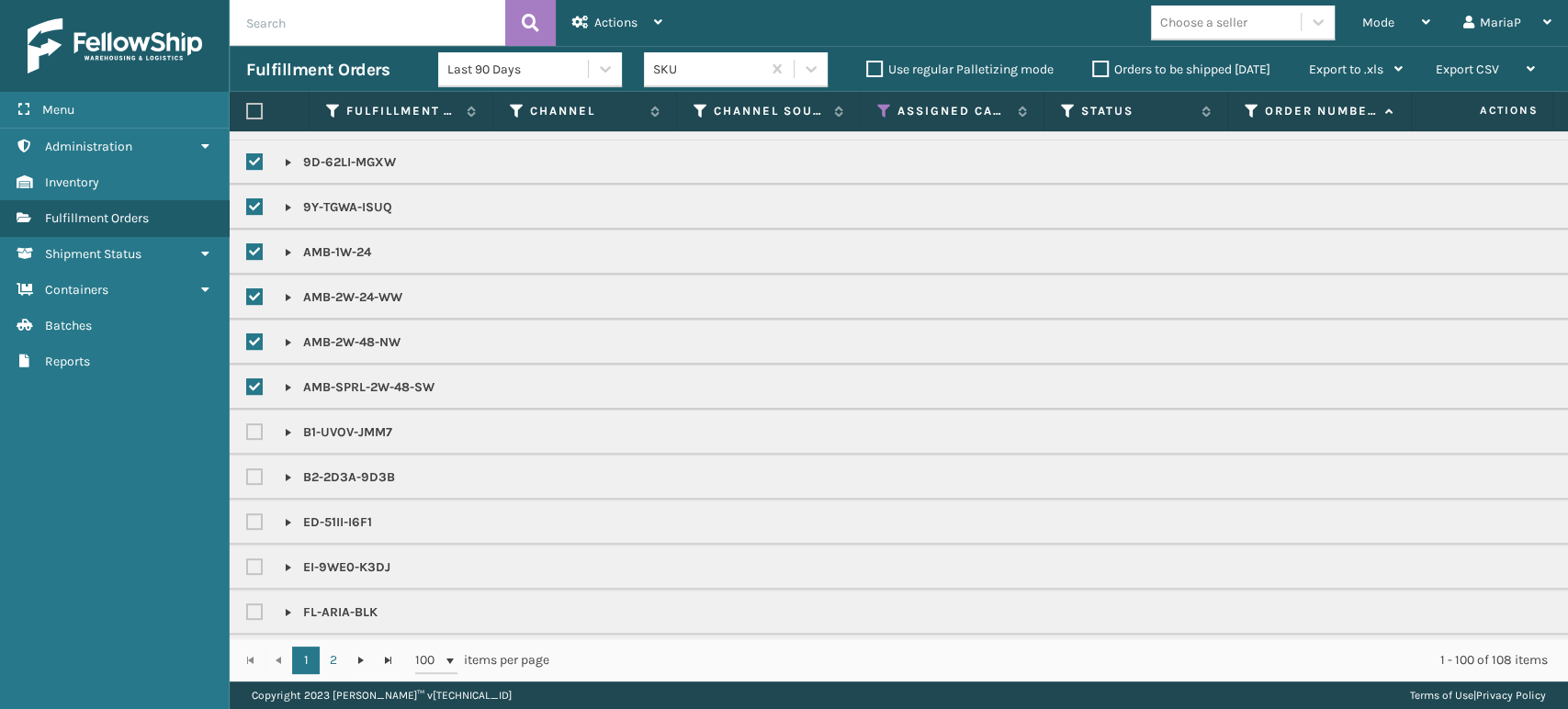
click at [254, 473] on label at bounding box center [257, 478] width 22 height 16
click at [247, 473] on input "checkbox" at bounding box center [246, 473] width 1 height 12
click at [247, 520] on label at bounding box center [257, 523] width 22 height 16
click at [247, 520] on input "checkbox" at bounding box center [246, 518] width 1 height 12
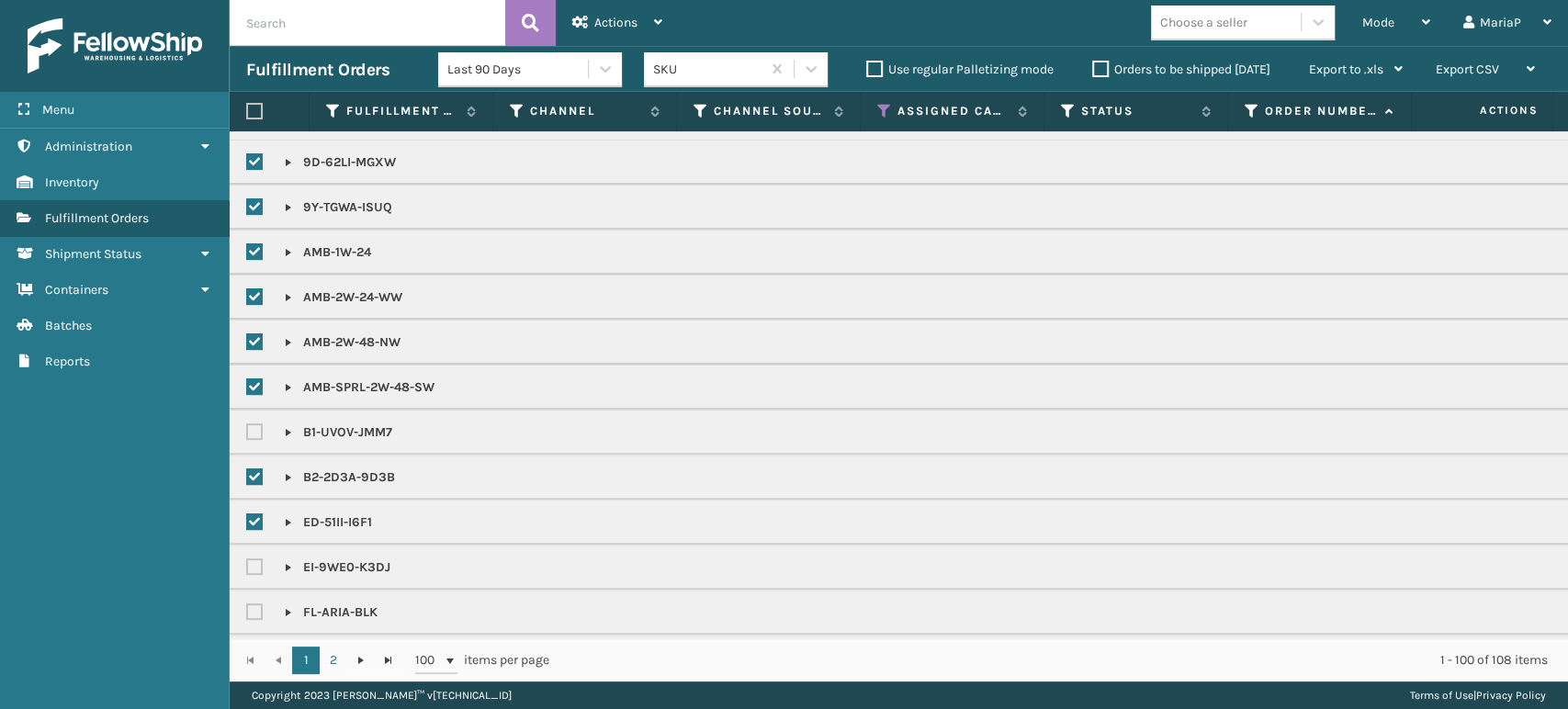
click at [257, 428] on label at bounding box center [257, 433] width 22 height 16
click at [247, 428] on input "checkbox" at bounding box center [246, 428] width 1 height 12
click at [250, 559] on label at bounding box center [257, 567] width 22 height 16
click at [247, 558] on input "checkbox" at bounding box center [246, 562] width 1 height 12
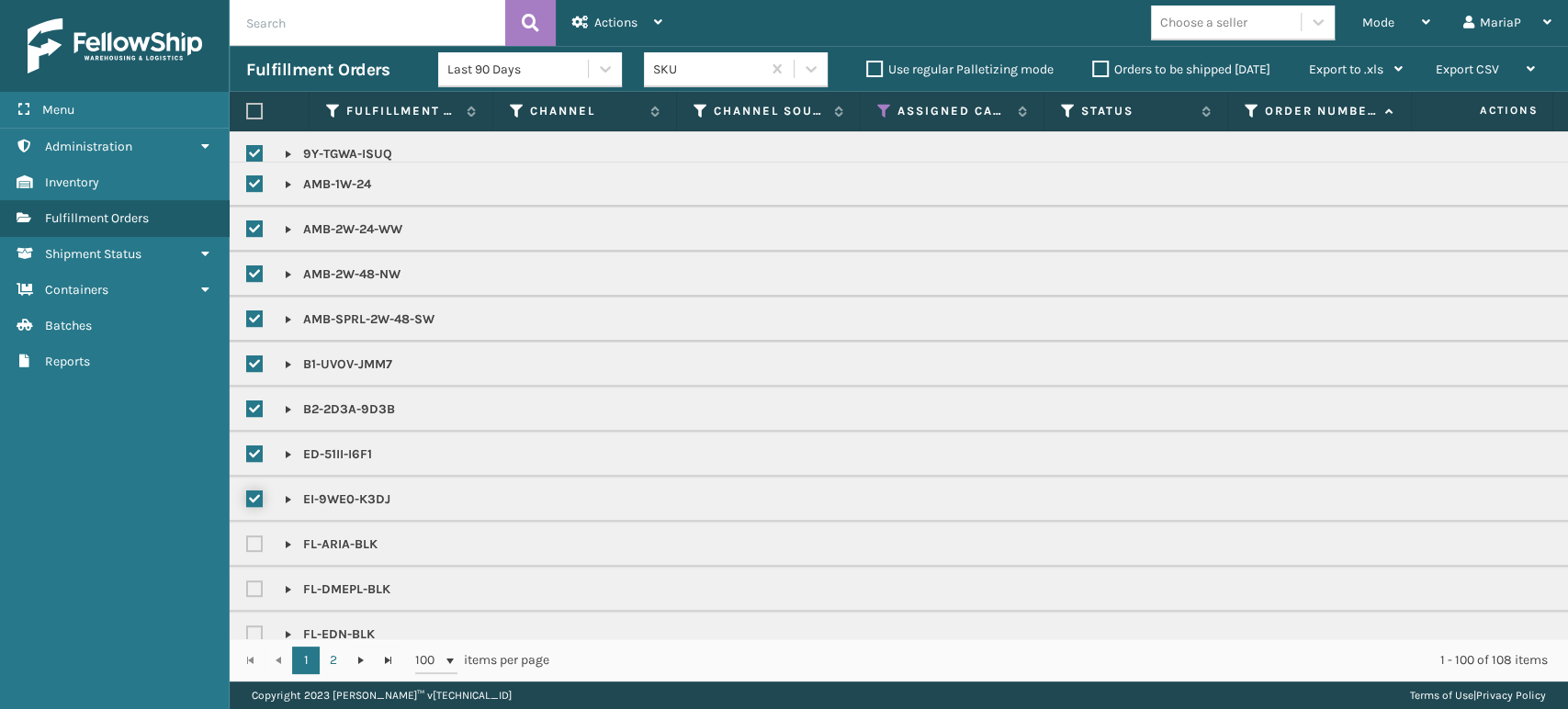
scroll to position [408, 0]
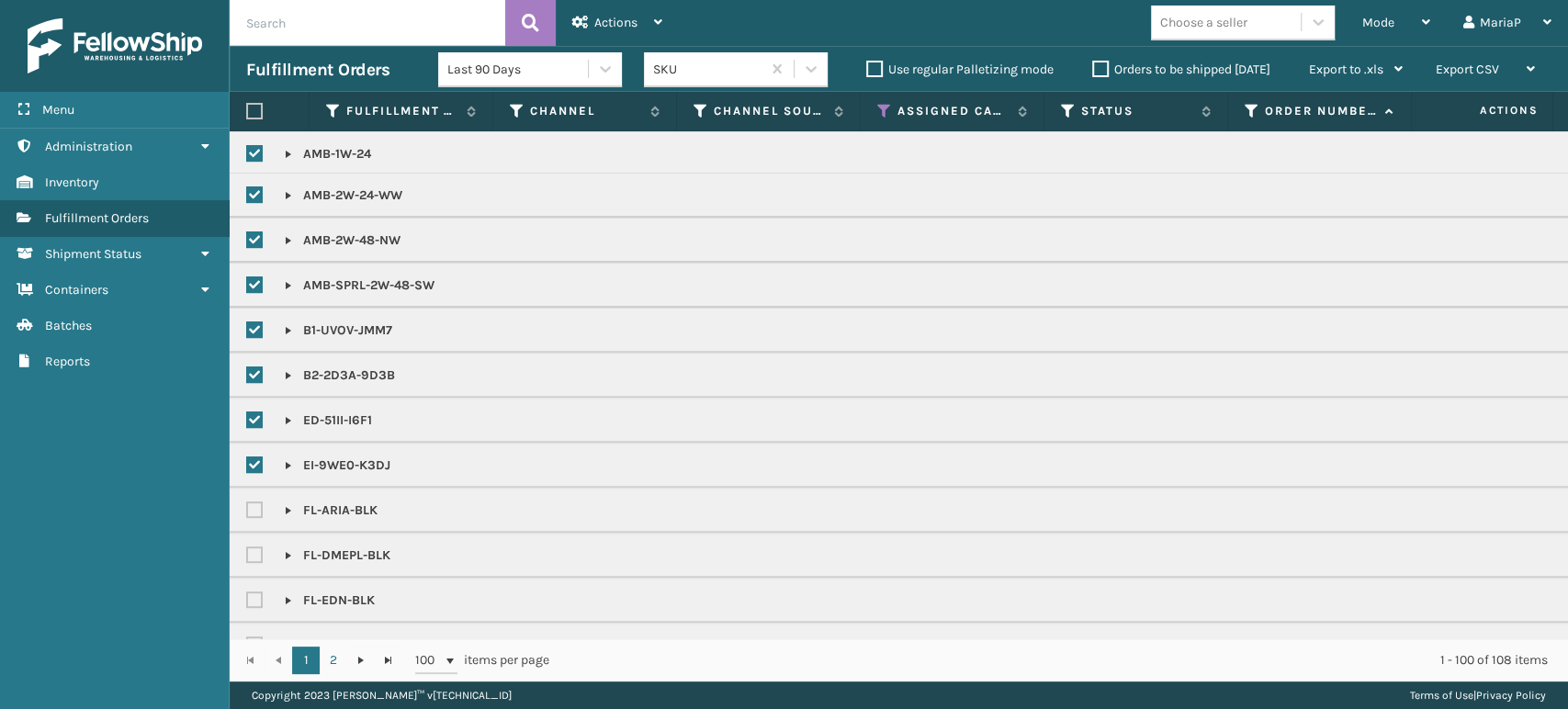
click at [257, 505] on label at bounding box center [257, 511] width 22 height 16
click at [247, 505] on input "checkbox" at bounding box center [246, 506] width 1 height 12
click at [259, 551] on label at bounding box center [257, 555] width 22 height 16
click at [247, 551] on input "checkbox" at bounding box center [246, 550] width 1 height 12
click at [258, 595] on label at bounding box center [257, 600] width 22 height 16
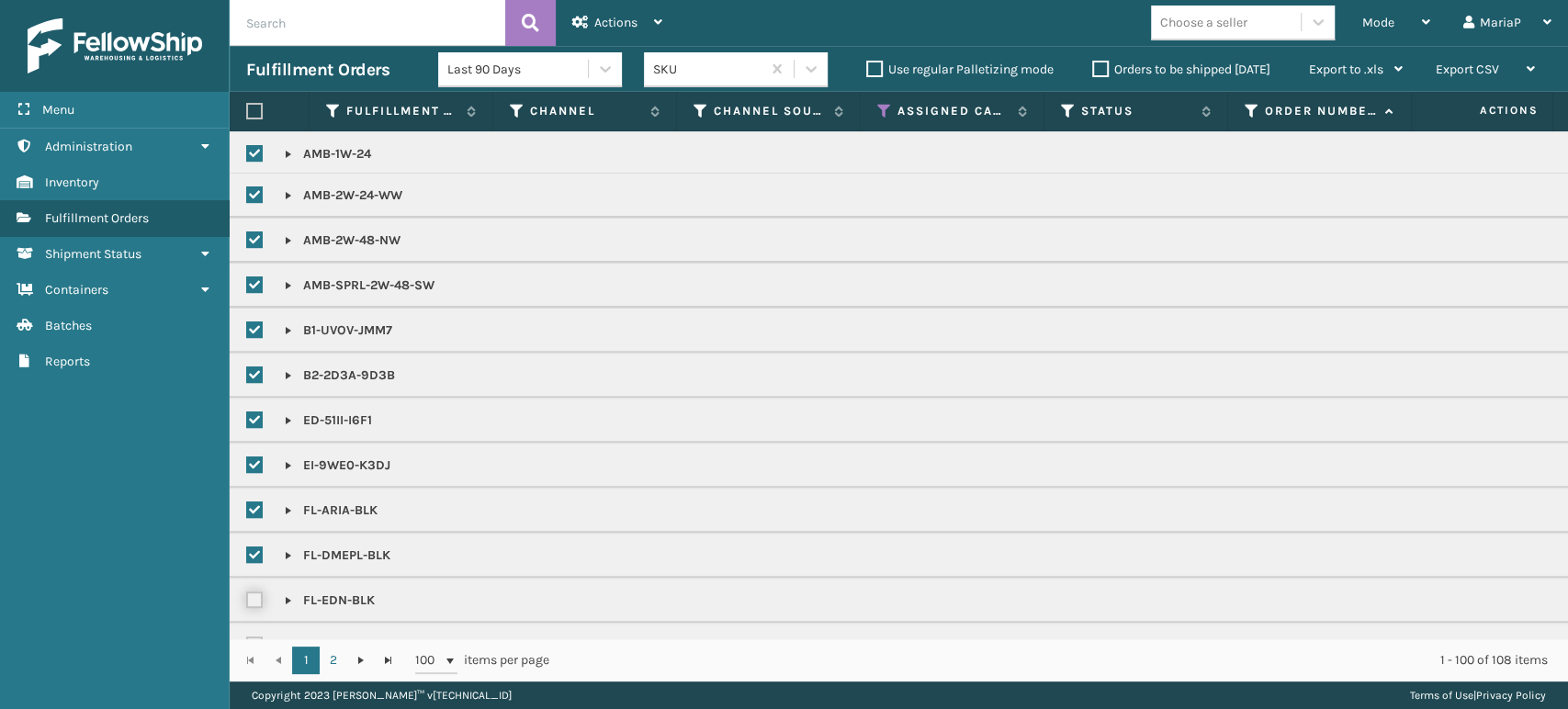
click at [247, 595] on input "checkbox" at bounding box center [246, 595] width 1 height 12
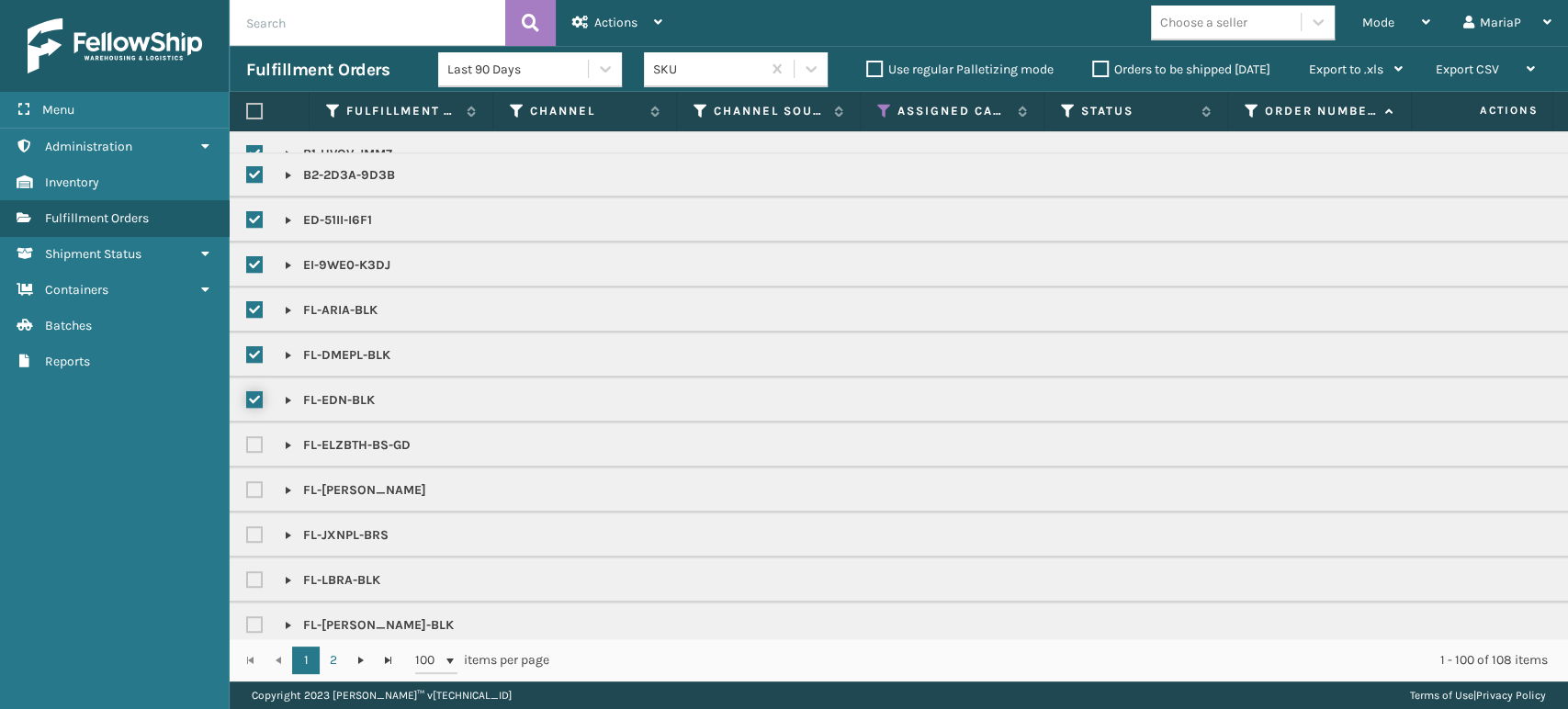
scroll to position [612, 0]
drag, startPoint x: 249, startPoint y: 433, endPoint x: 253, endPoint y: 465, distance: 32.2
click at [249, 434] on label at bounding box center [257, 442] width 22 height 16
click at [247, 434] on input "checkbox" at bounding box center [246, 437] width 1 height 12
click at [252, 482] on label at bounding box center [257, 487] width 22 height 16
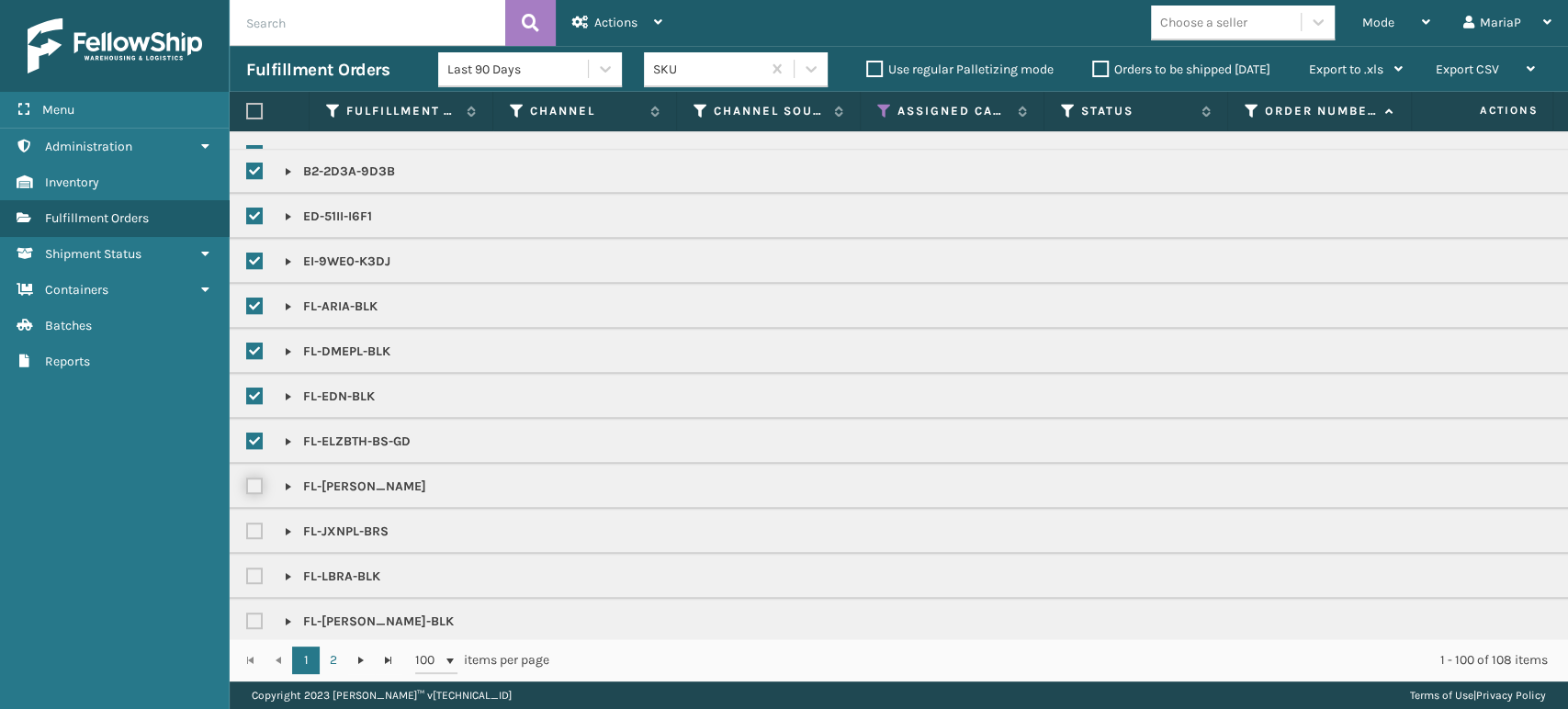
click at [247, 482] on input "checkbox" at bounding box center [246, 482] width 1 height 12
click at [251, 531] on label at bounding box center [257, 532] width 22 height 16
click at [247, 531] on input "checkbox" at bounding box center [246, 527] width 1 height 12
click at [253, 574] on label at bounding box center [257, 576] width 22 height 16
click at [247, 574] on input "checkbox" at bounding box center [246, 571] width 1 height 12
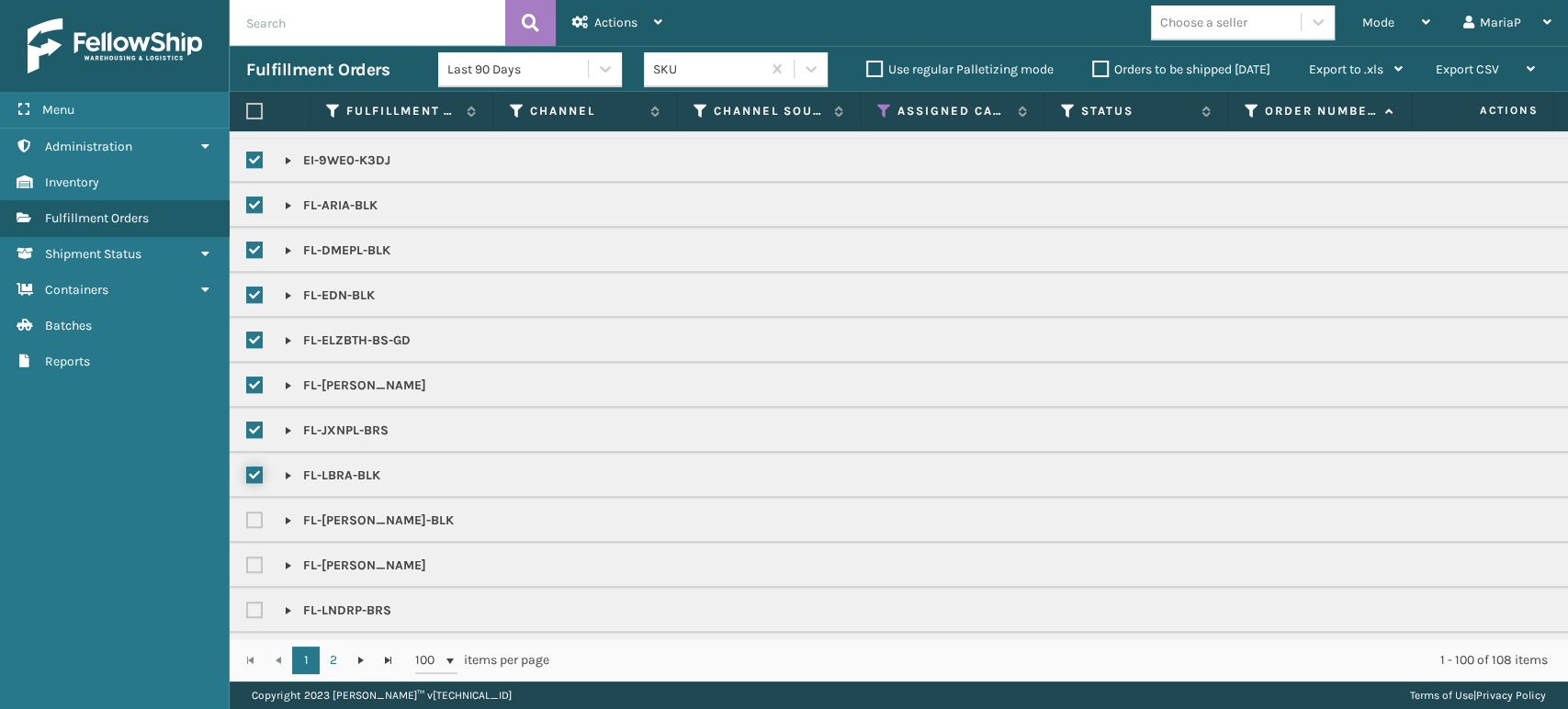
scroll to position [714, 0]
click at [254, 517] on label at bounding box center [257, 520] width 22 height 16
click at [247, 517] on input "checkbox" at bounding box center [246, 515] width 1 height 12
click at [252, 558] on label at bounding box center [257, 564] width 22 height 16
click at [247, 558] on input "checkbox" at bounding box center [246, 560] width 1 height 12
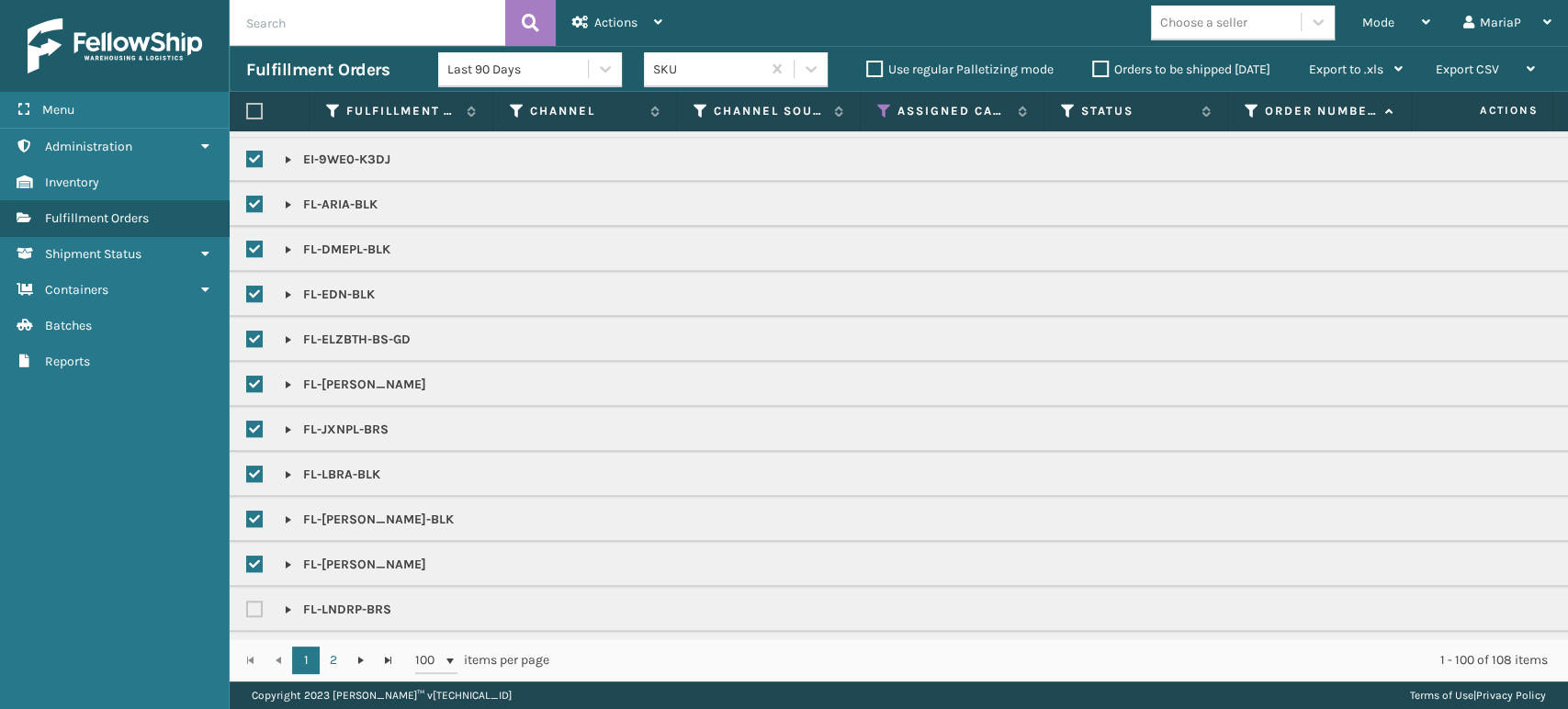
click at [252, 606] on label at bounding box center [257, 609] width 22 height 16
click at [247, 606] on input "checkbox" at bounding box center [246, 605] width 1 height 12
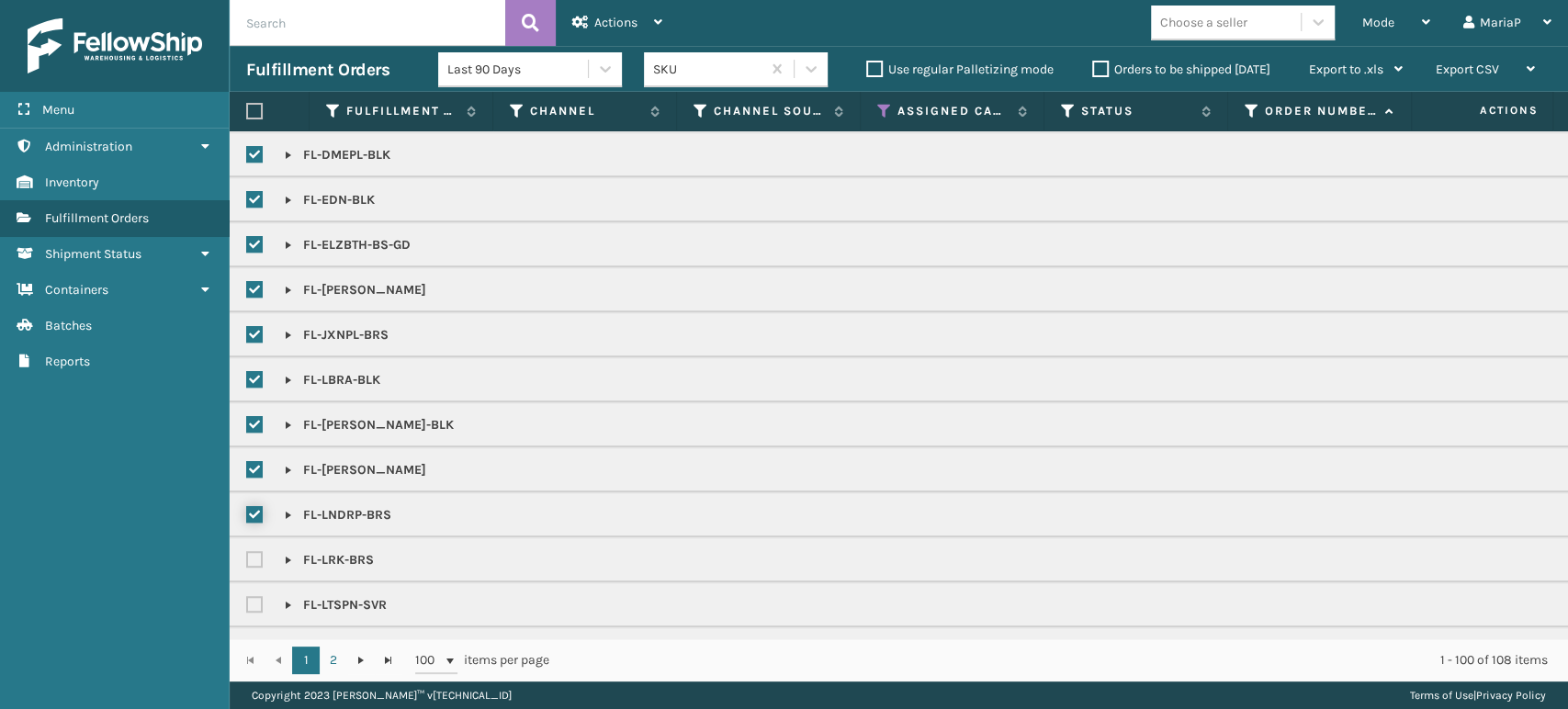
scroll to position [1021, 0]
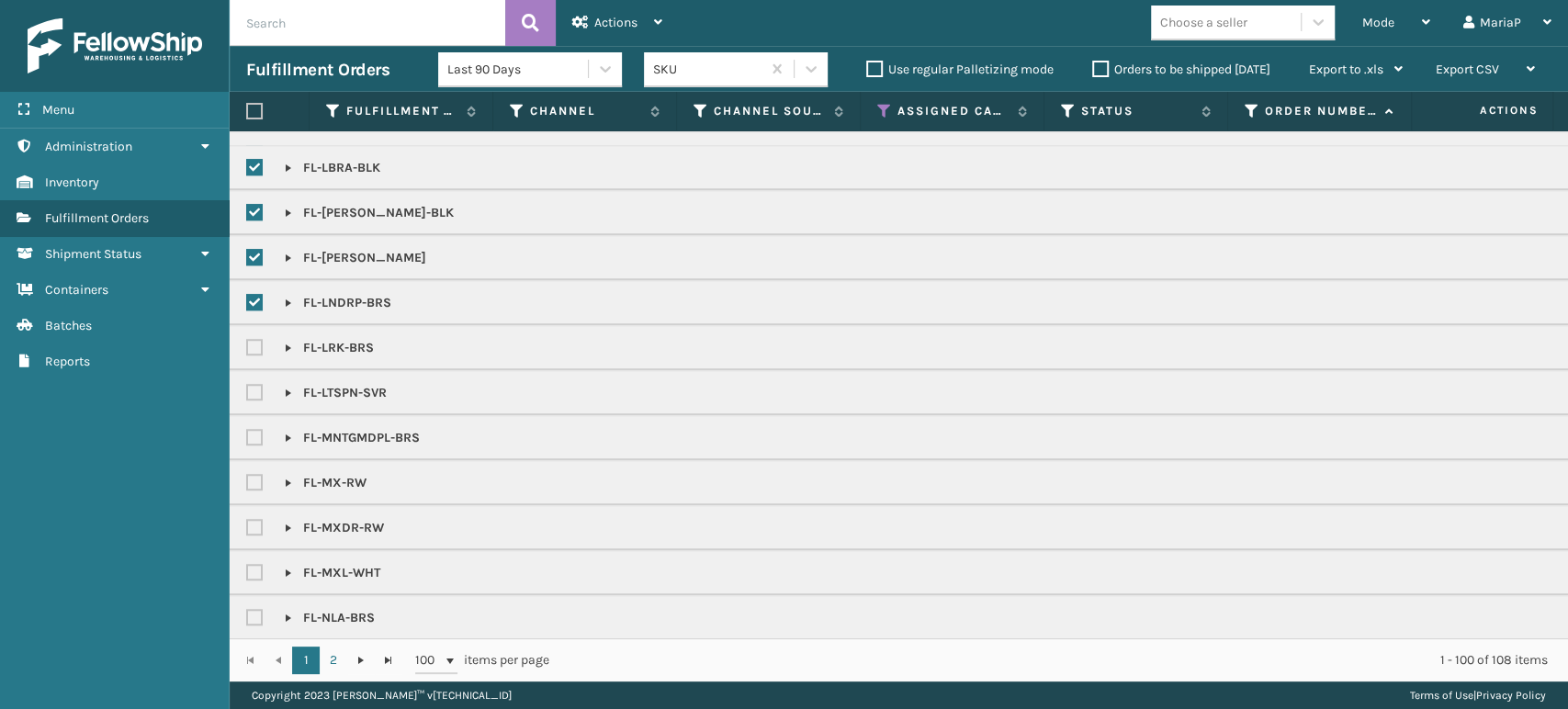
click at [256, 345] on label at bounding box center [257, 348] width 22 height 16
click at [247, 345] on input "checkbox" at bounding box center [246, 343] width 1 height 12
click at [253, 387] on label at bounding box center [257, 393] width 22 height 16
click at [247, 387] on input "checkbox" at bounding box center [246, 388] width 1 height 12
click at [258, 434] on label at bounding box center [257, 438] width 22 height 16
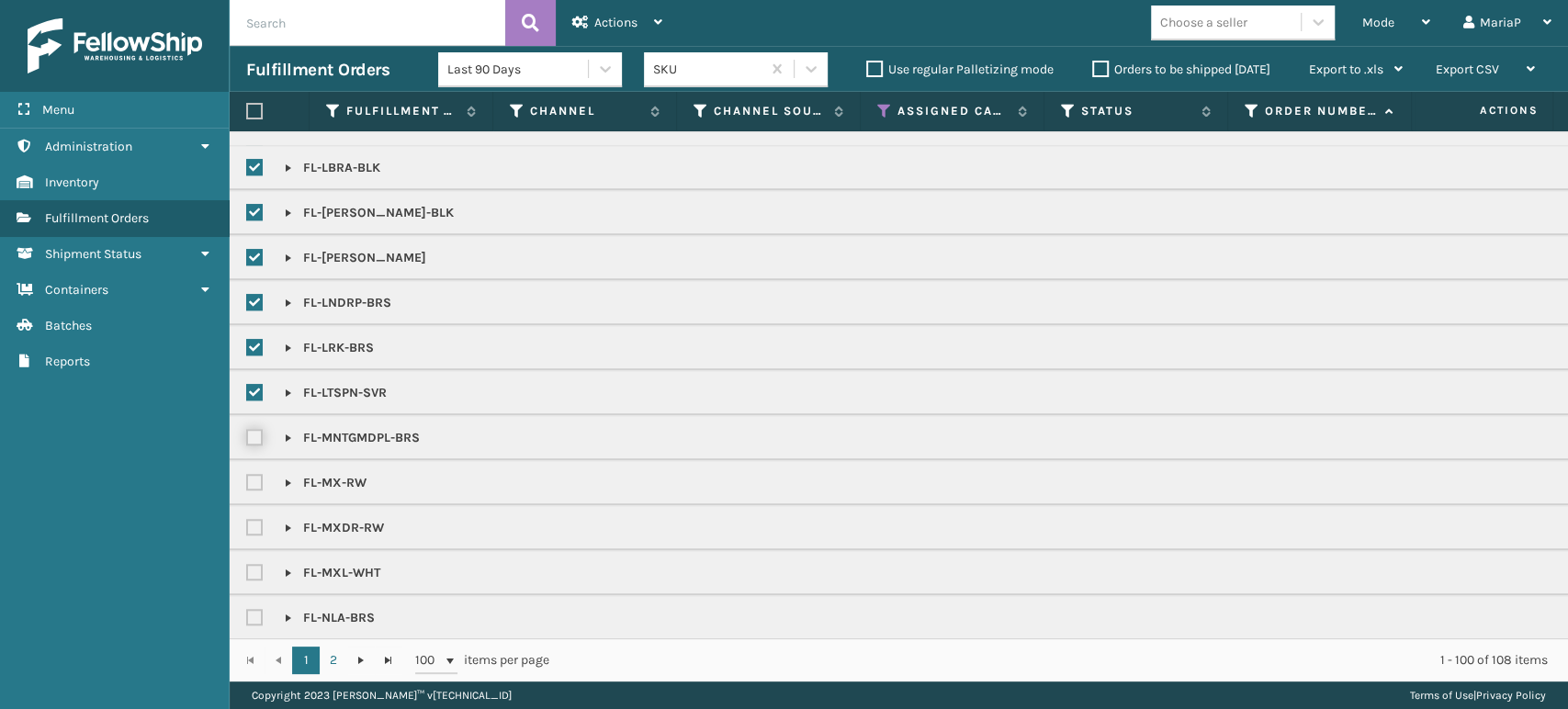
click at [247, 434] on input "checkbox" at bounding box center [246, 433] width 1 height 12
drag, startPoint x: 254, startPoint y: 476, endPoint x: 256, endPoint y: 513, distance: 37.1
click at [253, 476] on label at bounding box center [257, 483] width 22 height 16
click at [247, 476] on input "checkbox" at bounding box center [246, 479] width 1 height 12
click at [256, 520] on label at bounding box center [257, 528] width 22 height 16
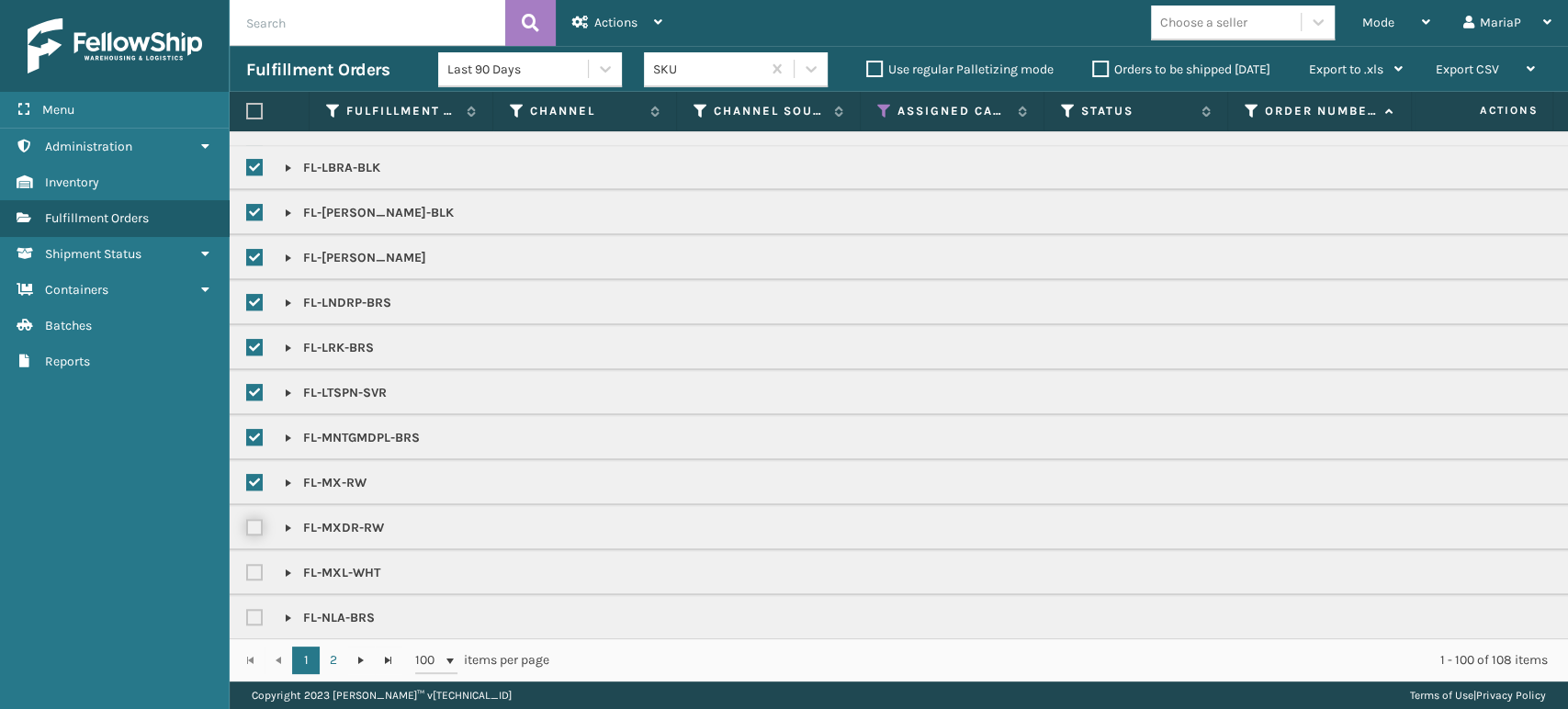
click at [247, 520] on input "checkbox" at bounding box center [246, 524] width 1 height 12
click at [251, 569] on label at bounding box center [257, 573] width 22 height 16
click at [247, 569] on input "checkbox" at bounding box center [246, 568] width 1 height 12
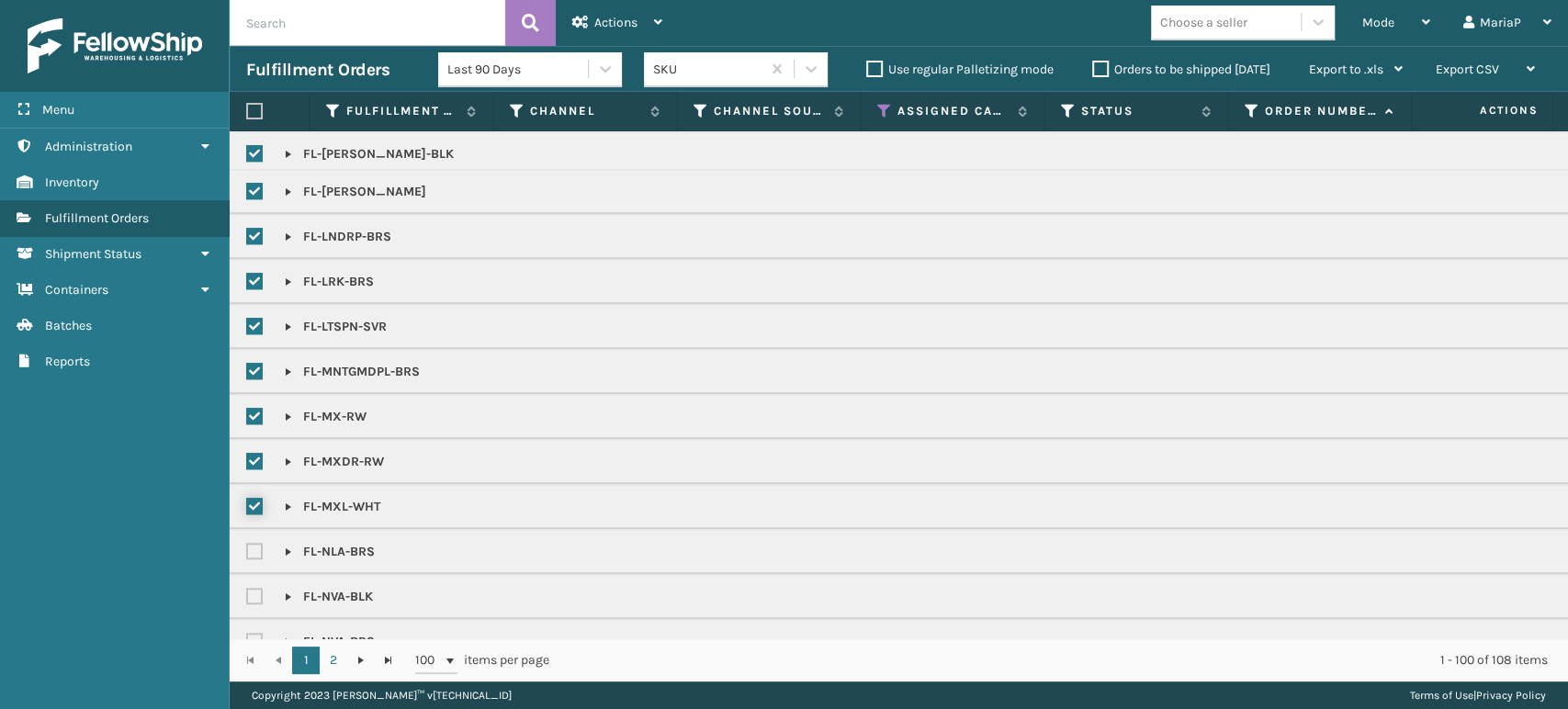
scroll to position [1123, 0]
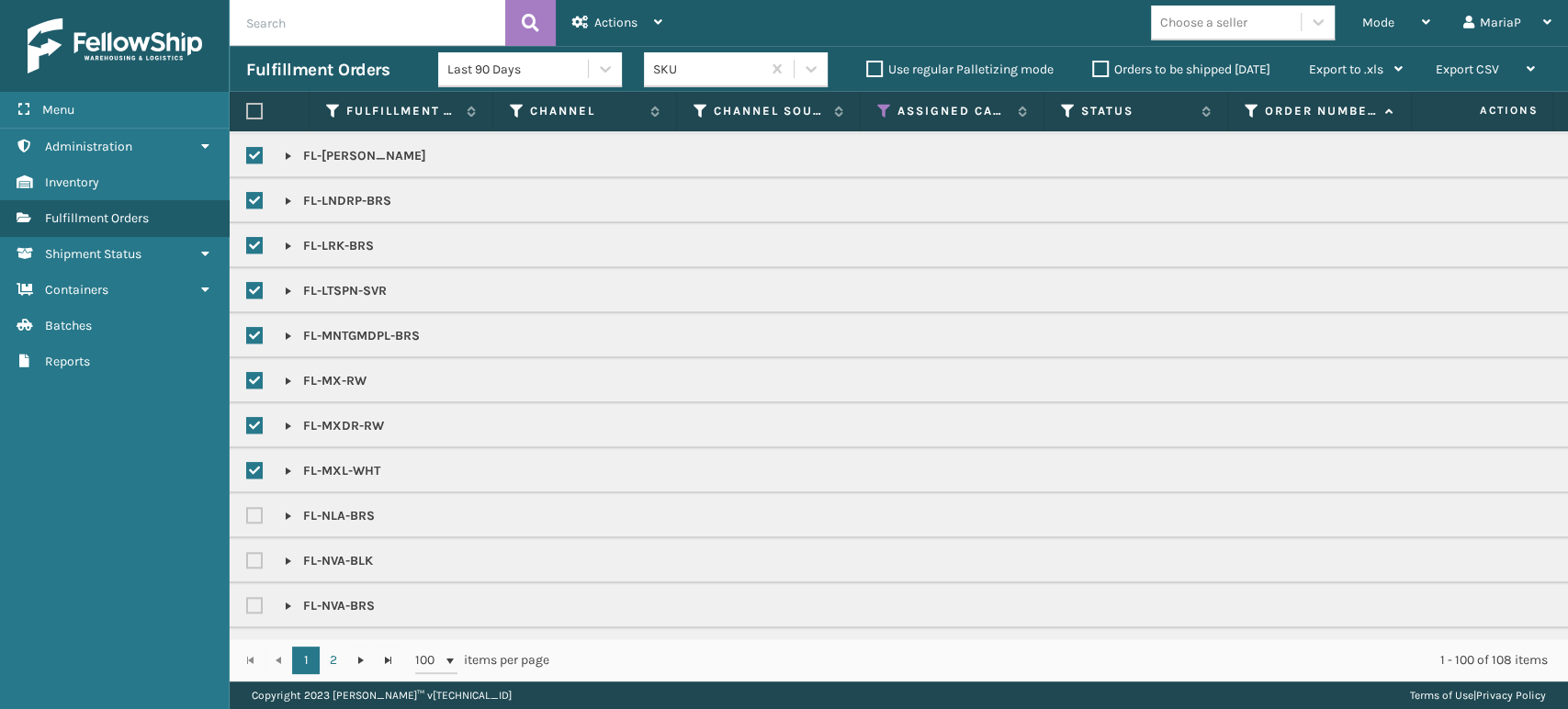
click at [255, 510] on label at bounding box center [257, 516] width 22 height 16
click at [247, 510] on input "checkbox" at bounding box center [246, 512] width 1 height 12
click at [253, 555] on label at bounding box center [257, 561] width 22 height 16
click at [247, 555] on input "checkbox" at bounding box center [246, 556] width 1 height 12
click at [251, 598] on label at bounding box center [257, 606] width 22 height 16
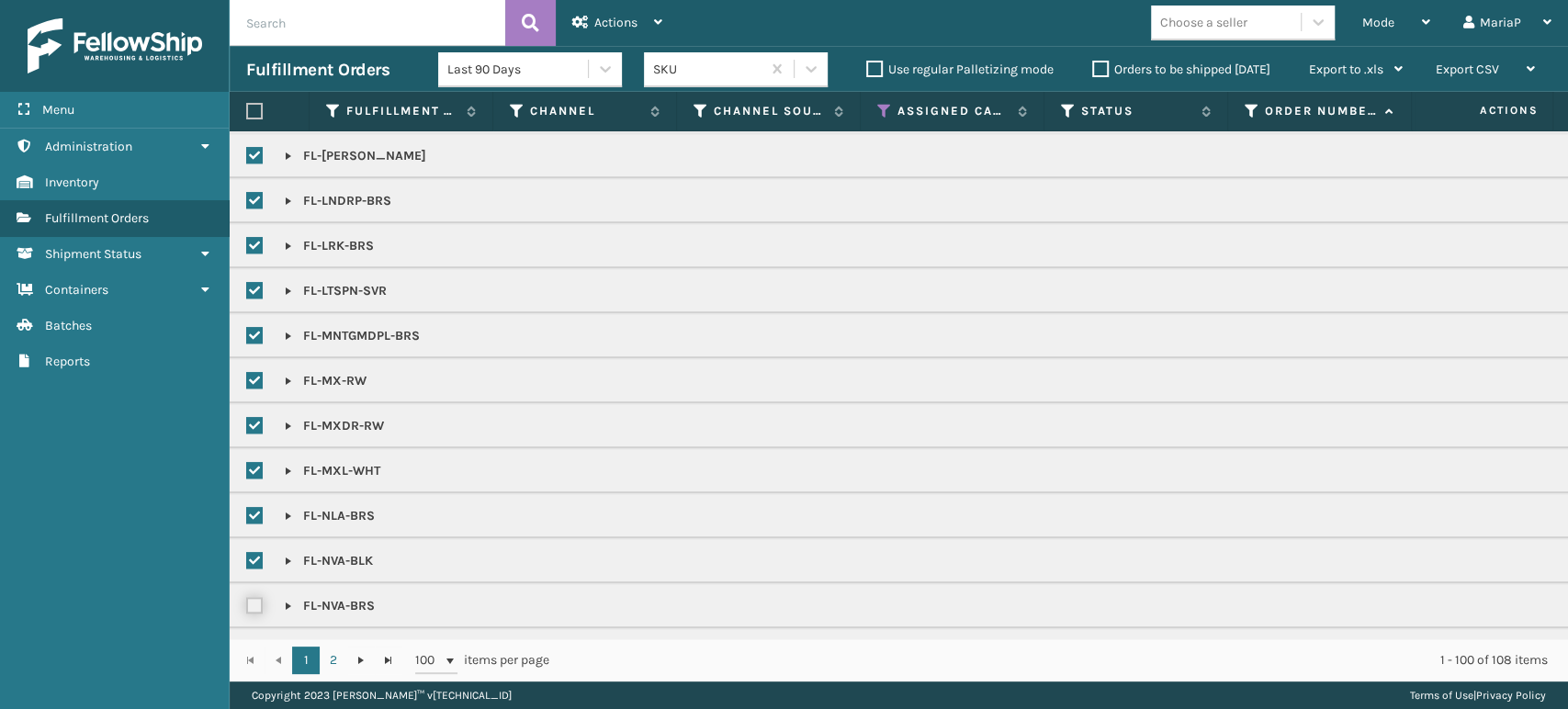
click at [247, 598] on input "checkbox" at bounding box center [246, 601] width 1 height 12
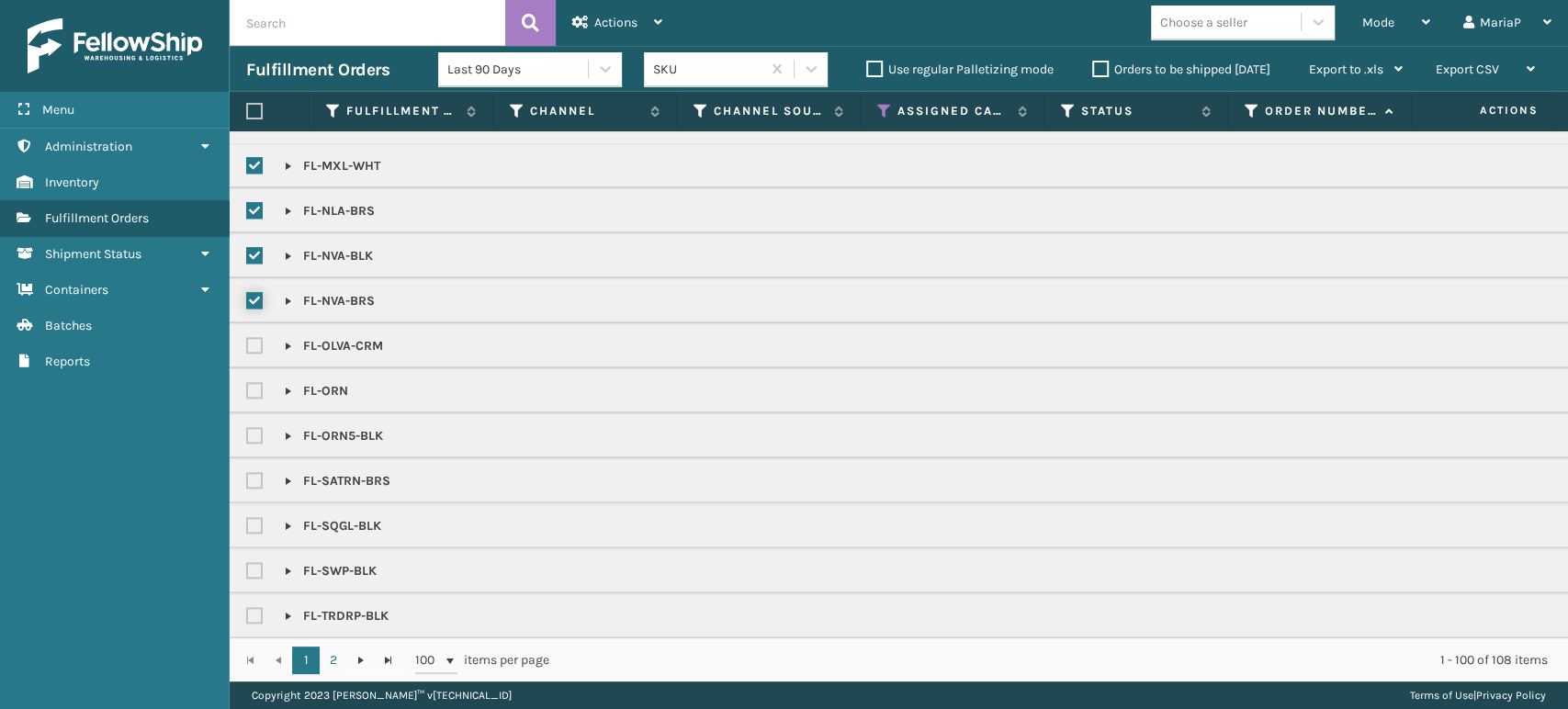
scroll to position [1429, 0]
click at [257, 337] on label at bounding box center [257, 345] width 22 height 16
click at [247, 337] on input "checkbox" at bounding box center [246, 340] width 1 height 12
click at [253, 379] on div at bounding box center [260, 390] width 28 height 22
click at [257, 383] on label at bounding box center [257, 390] width 22 height 16
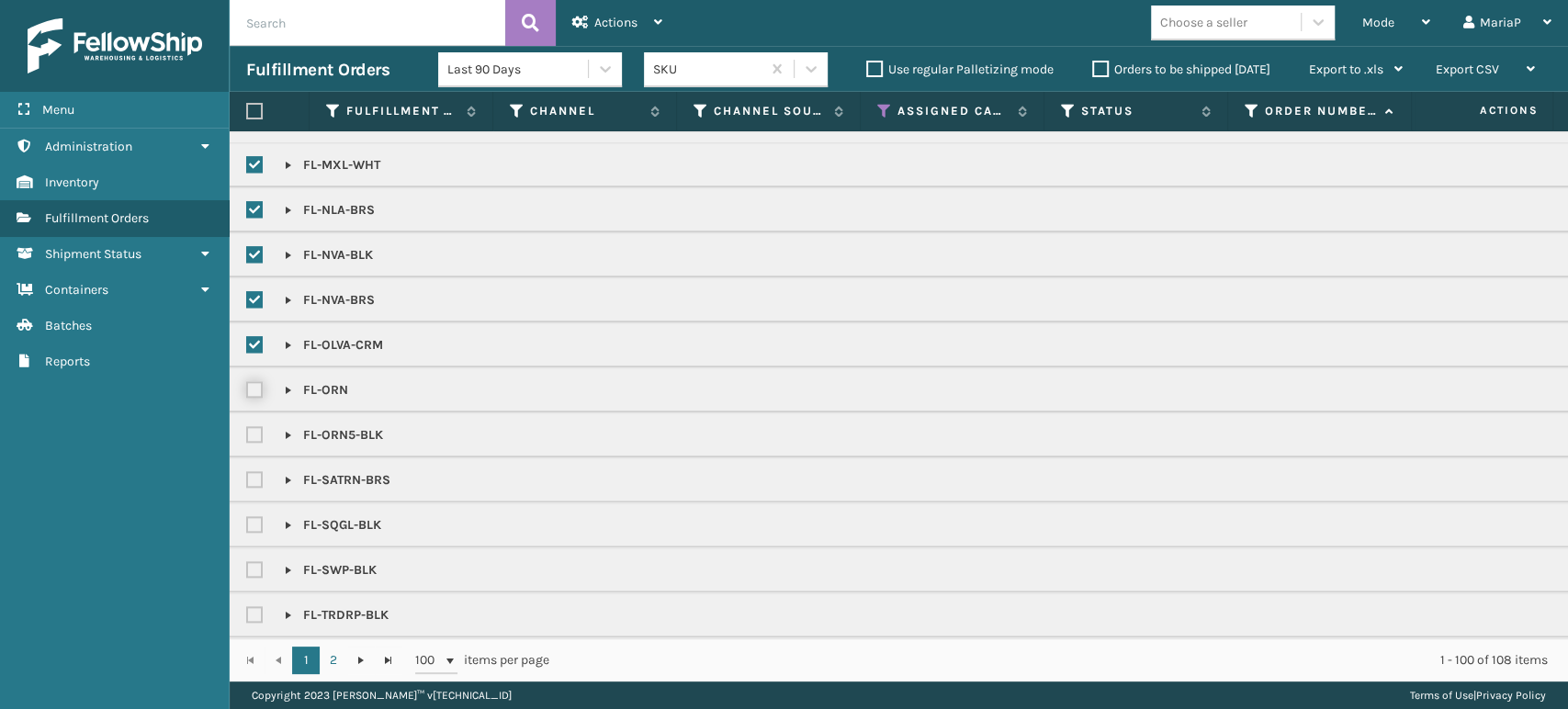
click at [247, 383] on input "checkbox" at bounding box center [246, 385] width 1 height 12
click at [257, 430] on label at bounding box center [257, 435] width 22 height 16
click at [247, 430] on input "checkbox" at bounding box center [246, 431] width 1 height 12
click at [254, 473] on label at bounding box center [257, 481] width 22 height 16
click at [247, 470] on input "checkbox" at bounding box center [246, 476] width 1 height 12
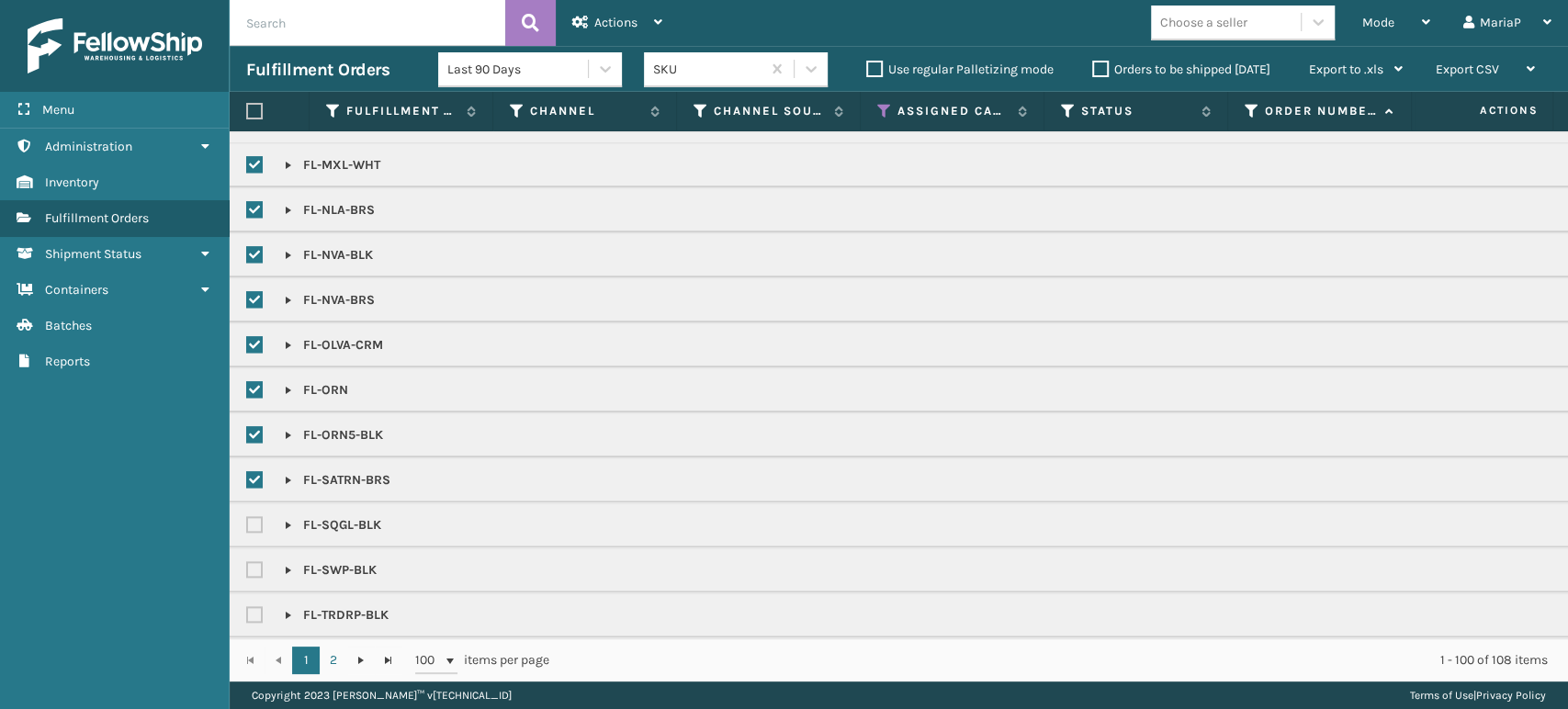
click at [254, 520] on label at bounding box center [257, 526] width 22 height 16
click at [247, 520] on input "checkbox" at bounding box center [246, 521] width 1 height 12
click at [255, 564] on label at bounding box center [257, 570] width 22 height 16
click at [247, 564] on input "checkbox" at bounding box center [246, 565] width 1 height 12
click at [257, 612] on label at bounding box center [257, 615] width 22 height 16
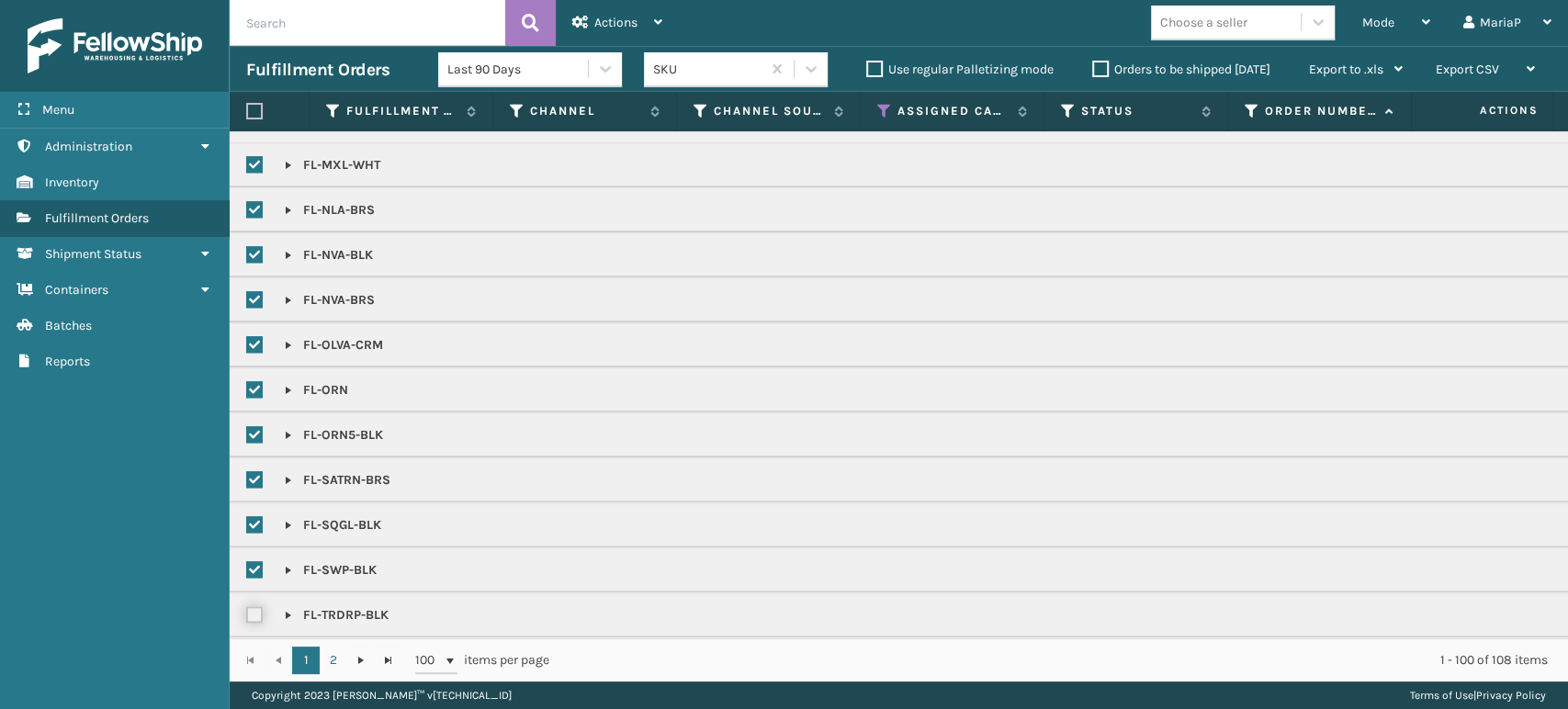
click at [247, 612] on input "checkbox" at bounding box center [246, 610] width 1 height 12
click at [618, 29] on span "Actions" at bounding box center [615, 23] width 43 height 16
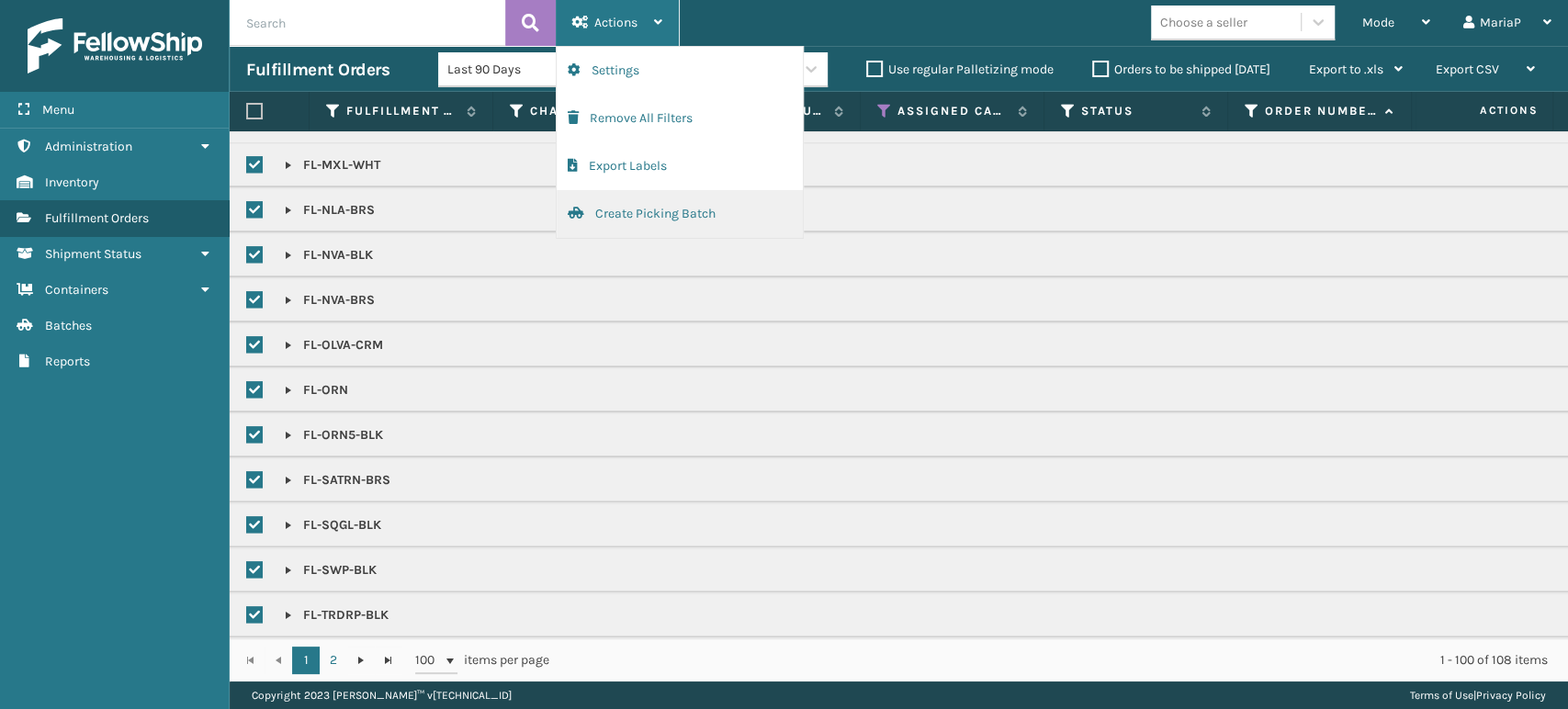
click at [669, 226] on button "Create Picking Batch" at bounding box center [679, 214] width 246 height 48
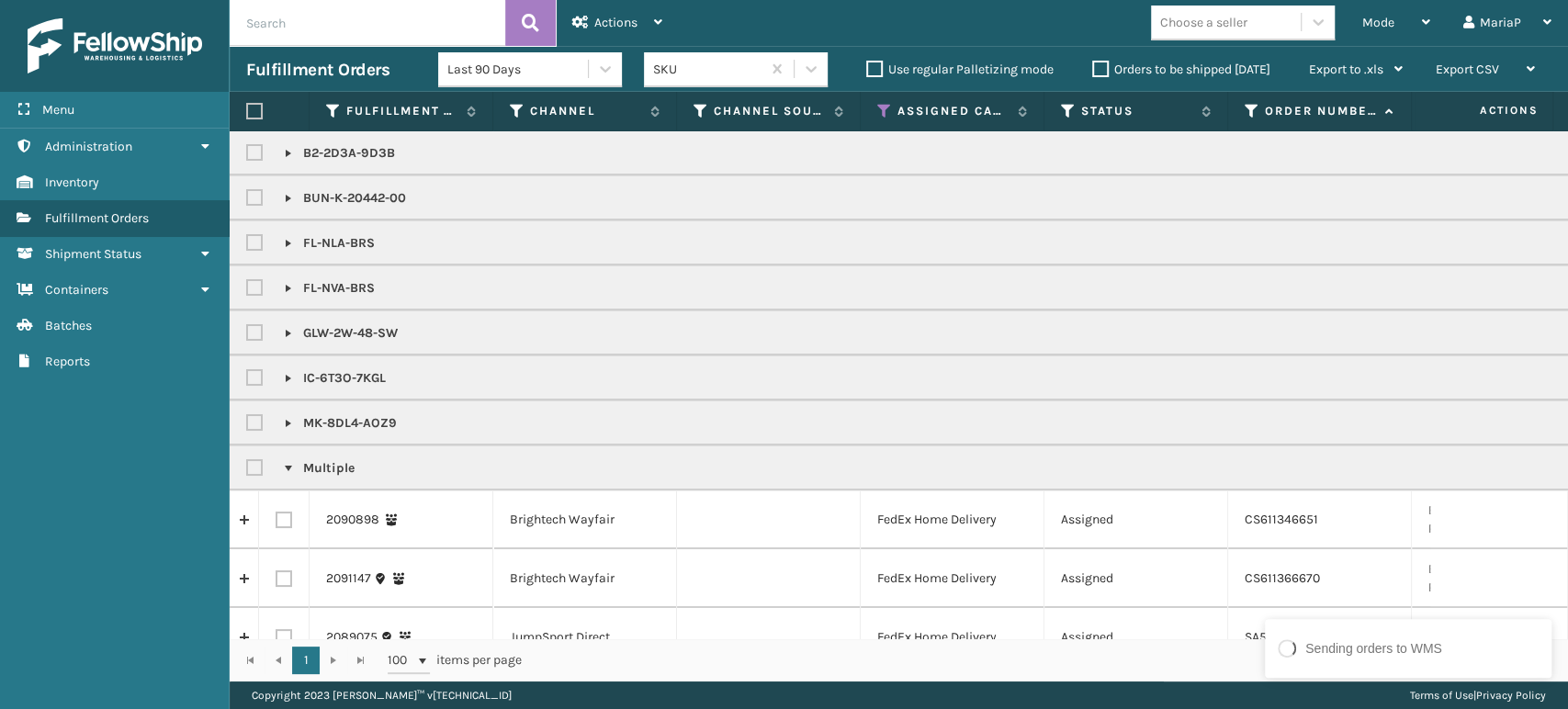
click at [1137, 666] on div "1 - 37 of 37 items" at bounding box center [1047, 660] width 1000 height 18
click at [1136, 665] on div "1 - 37 of 37 items" at bounding box center [1047, 660] width 1000 height 18
click at [856, 644] on div "1 1 100 items per page 1 - 37 of 37 items" at bounding box center [898, 659] width 1338 height 43
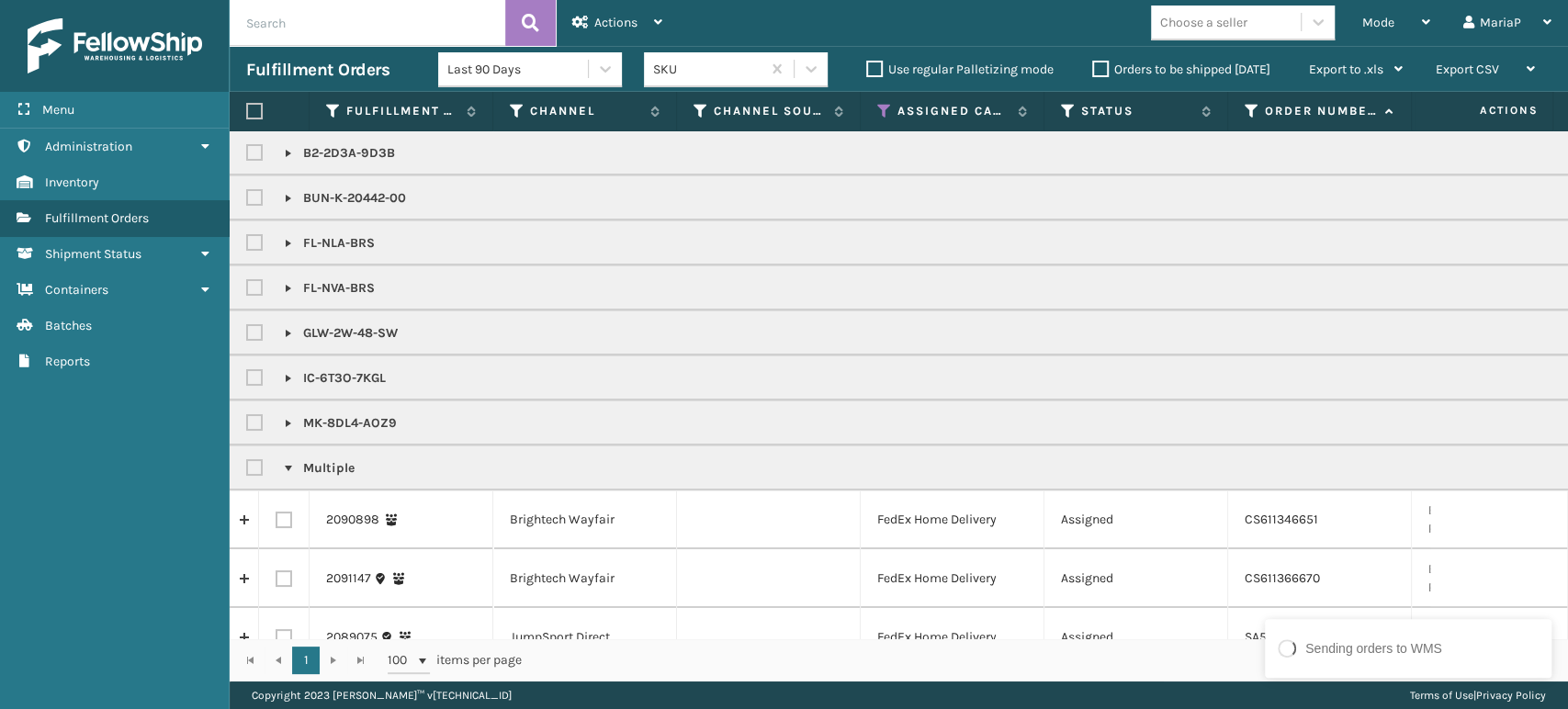
click at [856, 644] on div "1 1 100 items per page 1 - 37 of 37 items" at bounding box center [898, 659] width 1338 height 43
click at [857, 645] on div "1 1 100 items per page 1 - 37 of 37 items" at bounding box center [898, 659] width 1338 height 43
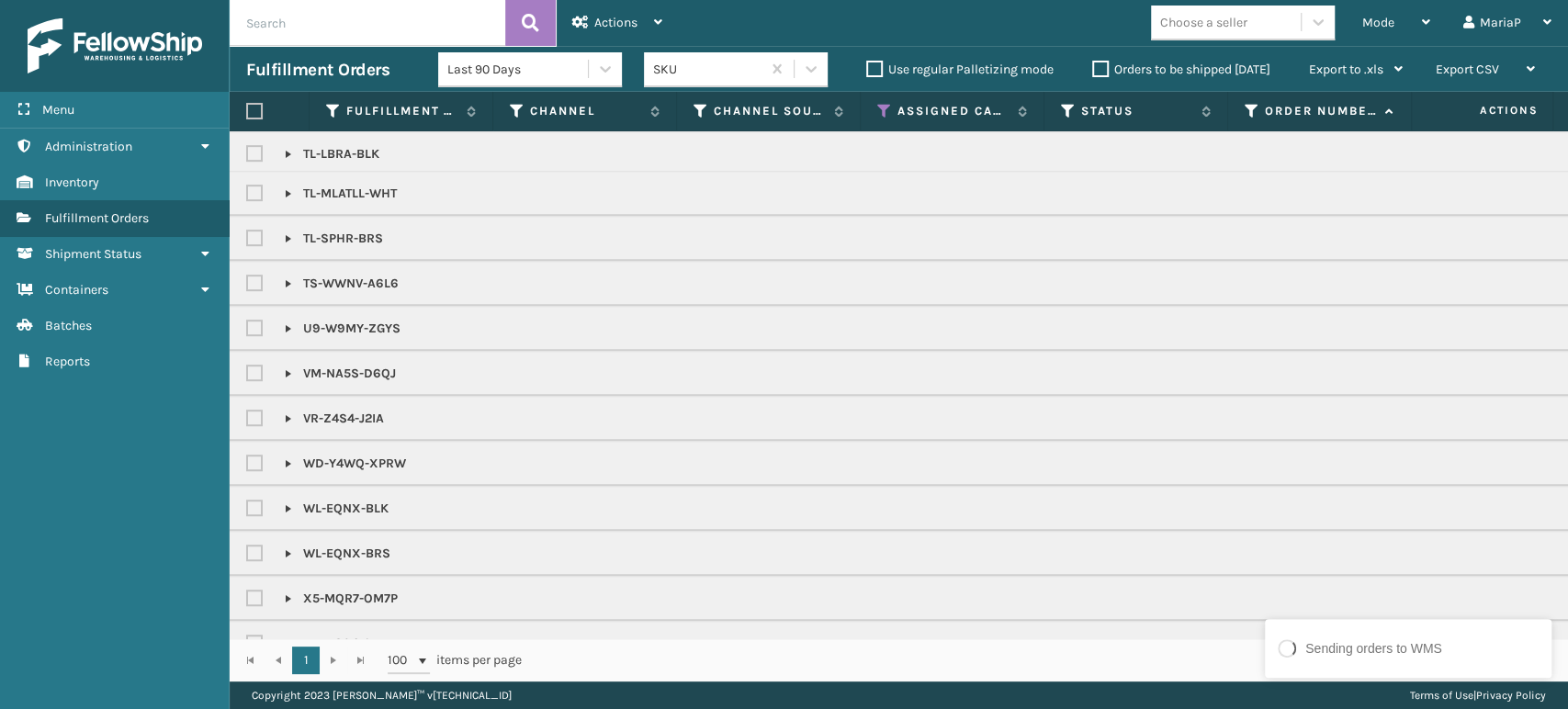
scroll to position [760, 0]
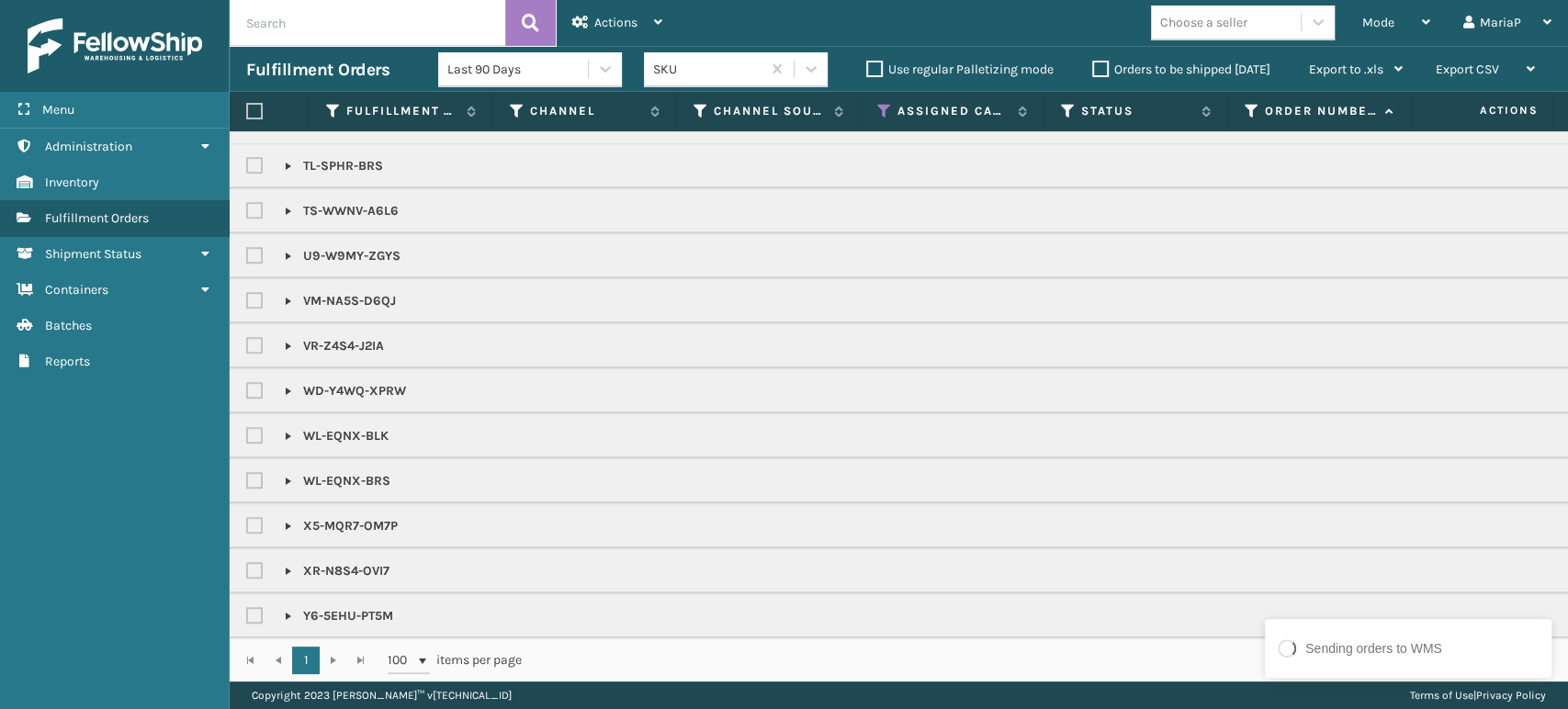
click at [998, 646] on div "1 1 100 items per page 1 - 37 of 37 items" at bounding box center [898, 659] width 1338 height 43
click at [998, 644] on div "1 1 100 items per page 1 - 37 of 37 items" at bounding box center [898, 659] width 1338 height 43
click at [999, 644] on div "1 1 100 items per page 1 - 37 of 37 items" at bounding box center [898, 659] width 1338 height 43
click at [251, 106] on label at bounding box center [254, 111] width 17 height 17
click at [247, 106] on input "checkbox" at bounding box center [246, 112] width 1 height 12
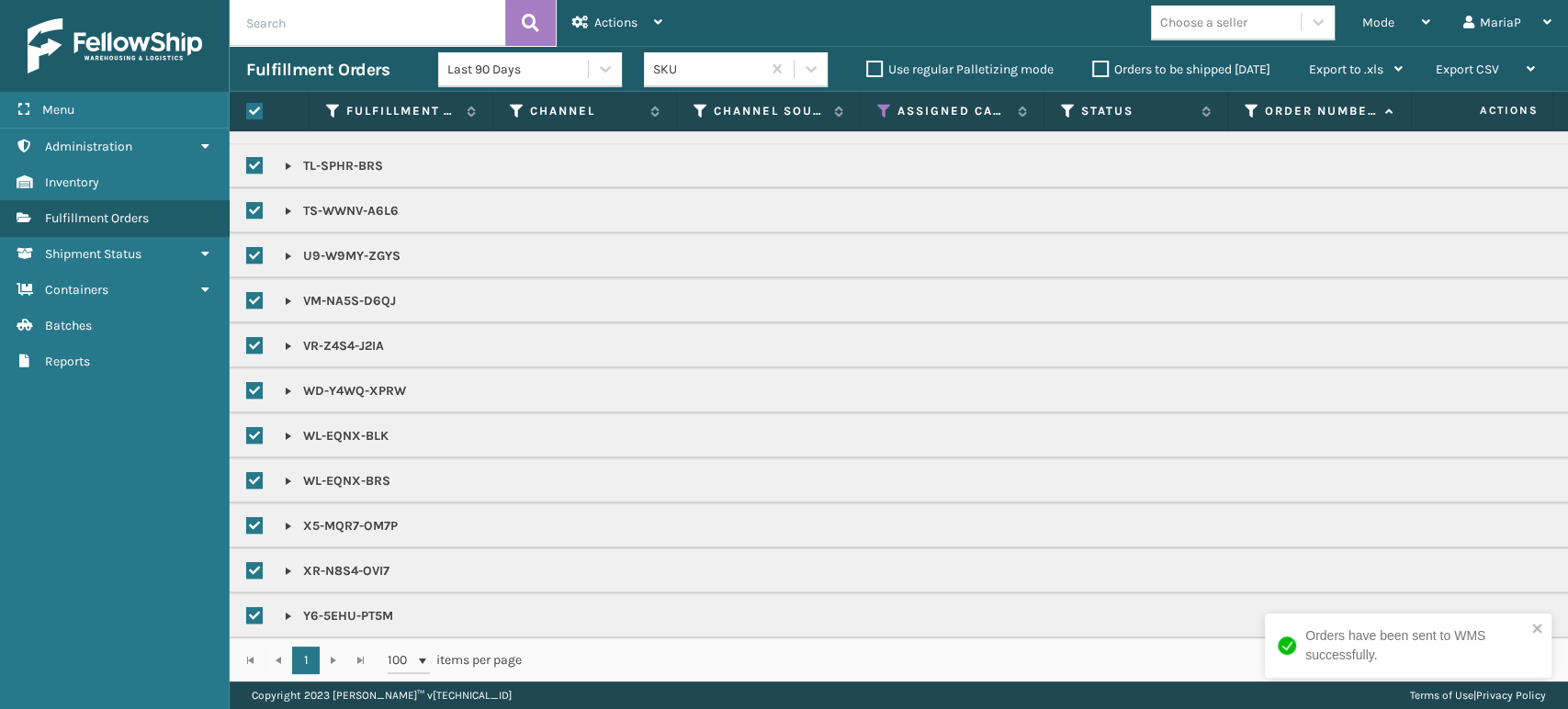
click at [993, 675] on div "1 1 100 items per page 1 - 37 of 37 items" at bounding box center [898, 659] width 1338 height 43
click at [617, 20] on span "Actions" at bounding box center [615, 23] width 43 height 16
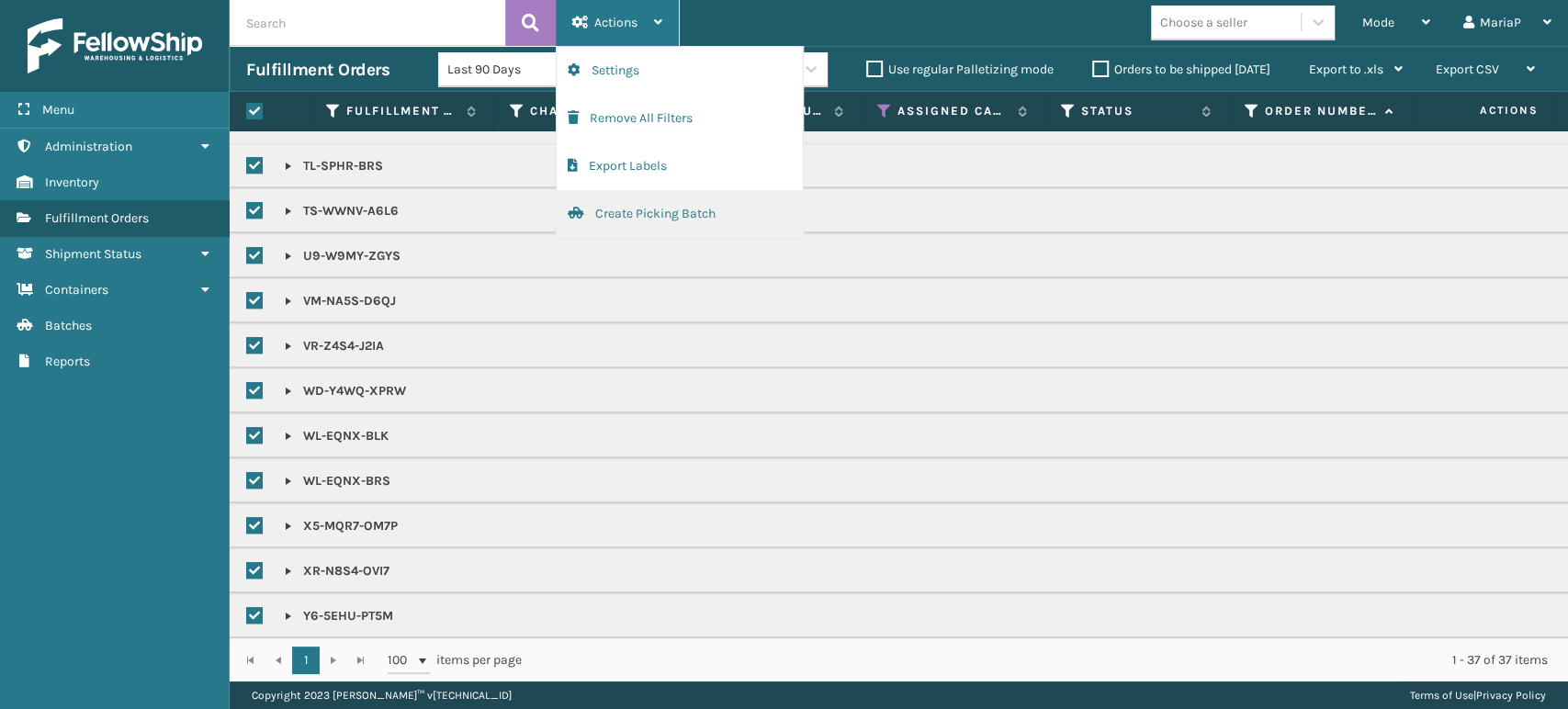
click at [694, 209] on button "Create Picking Batch" at bounding box center [679, 214] width 246 height 48
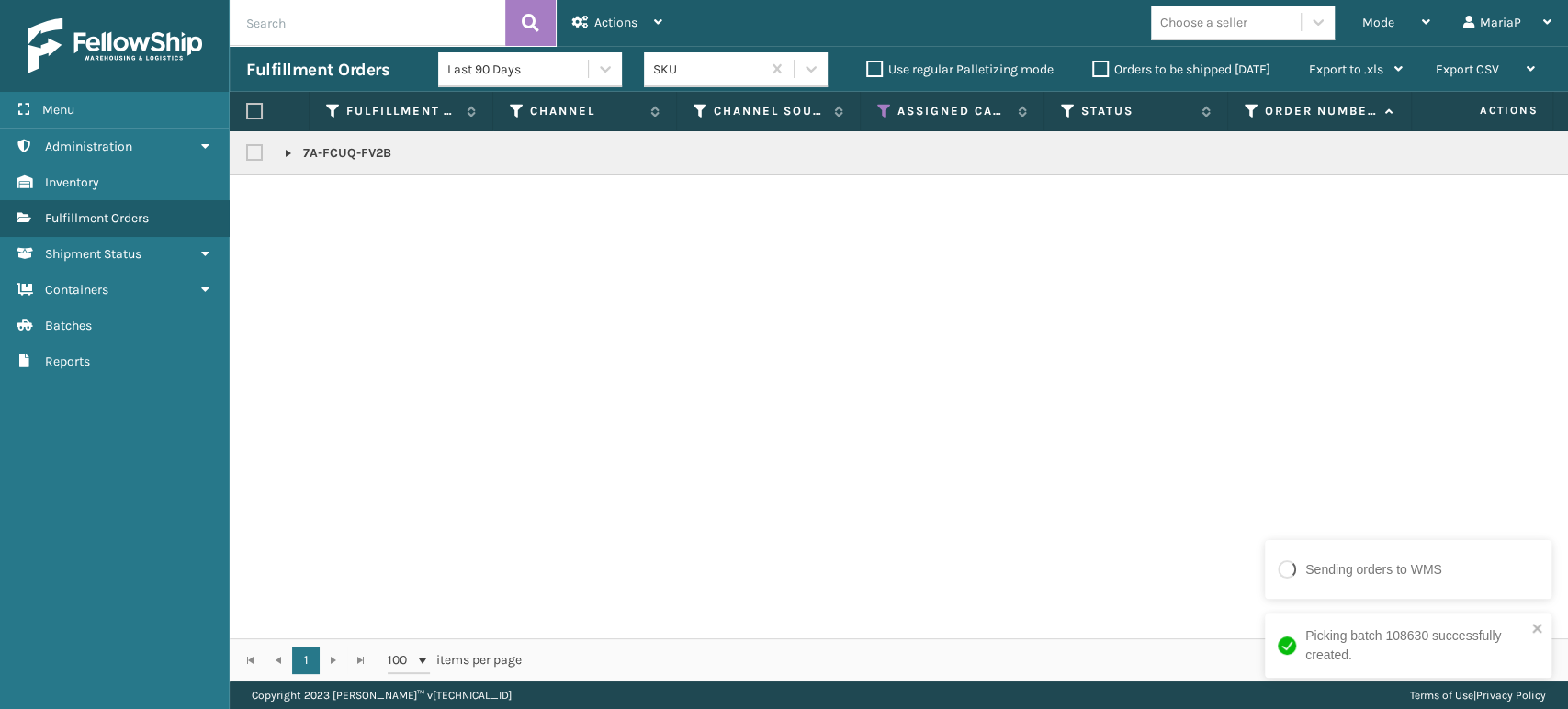
click at [261, 111] on label at bounding box center [254, 111] width 17 height 17
click at [247, 111] on input "checkbox" at bounding box center [246, 112] width 1 height 12
click at [638, 20] on div "Actions" at bounding box center [617, 23] width 90 height 46
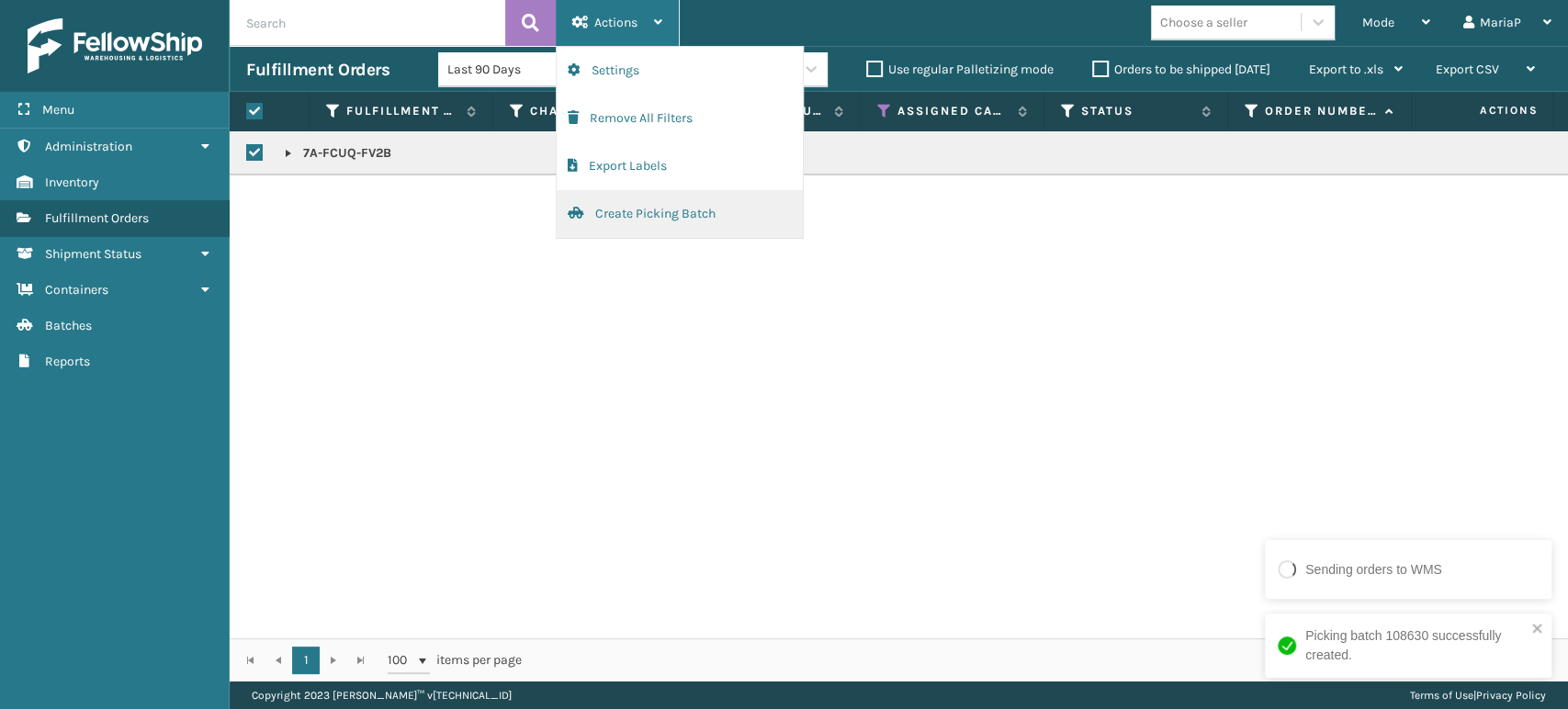
click at [681, 214] on button "Create Picking Batch" at bounding box center [679, 214] width 246 height 48
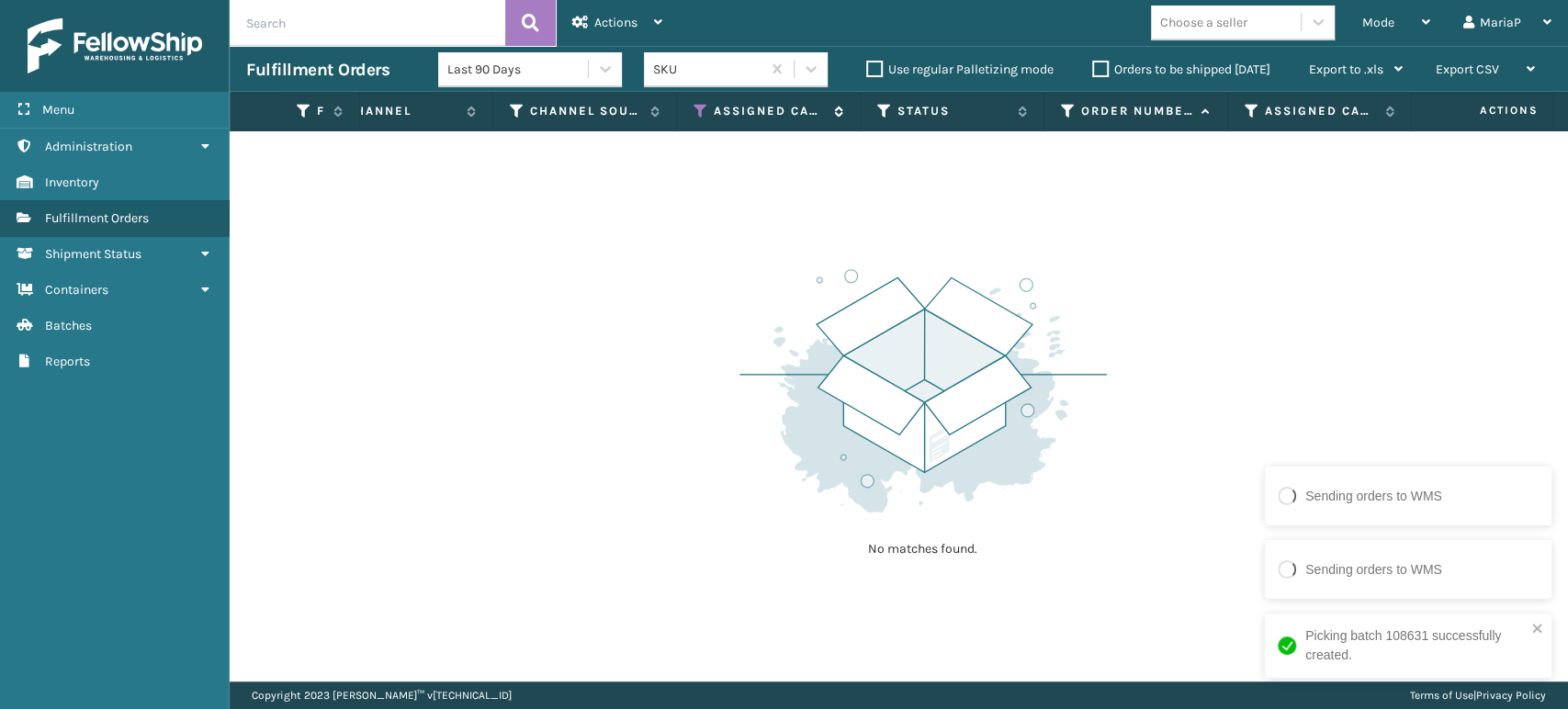
click at [696, 109] on icon at bounding box center [701, 111] width 15 height 17
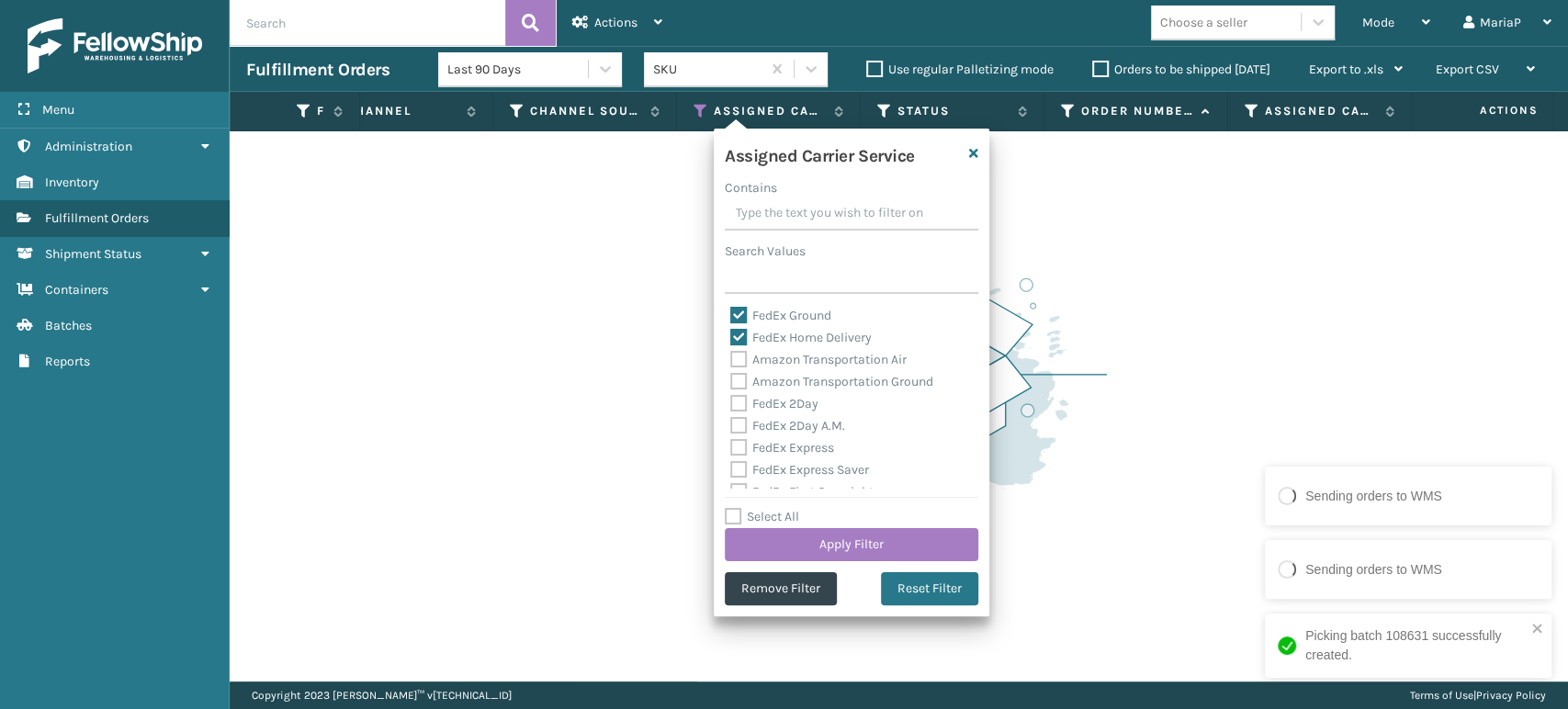
click at [737, 518] on label "Select All" at bounding box center [762, 517] width 75 height 16
click at [737, 508] on input "Select All" at bounding box center [862, 508] width 275 height 2
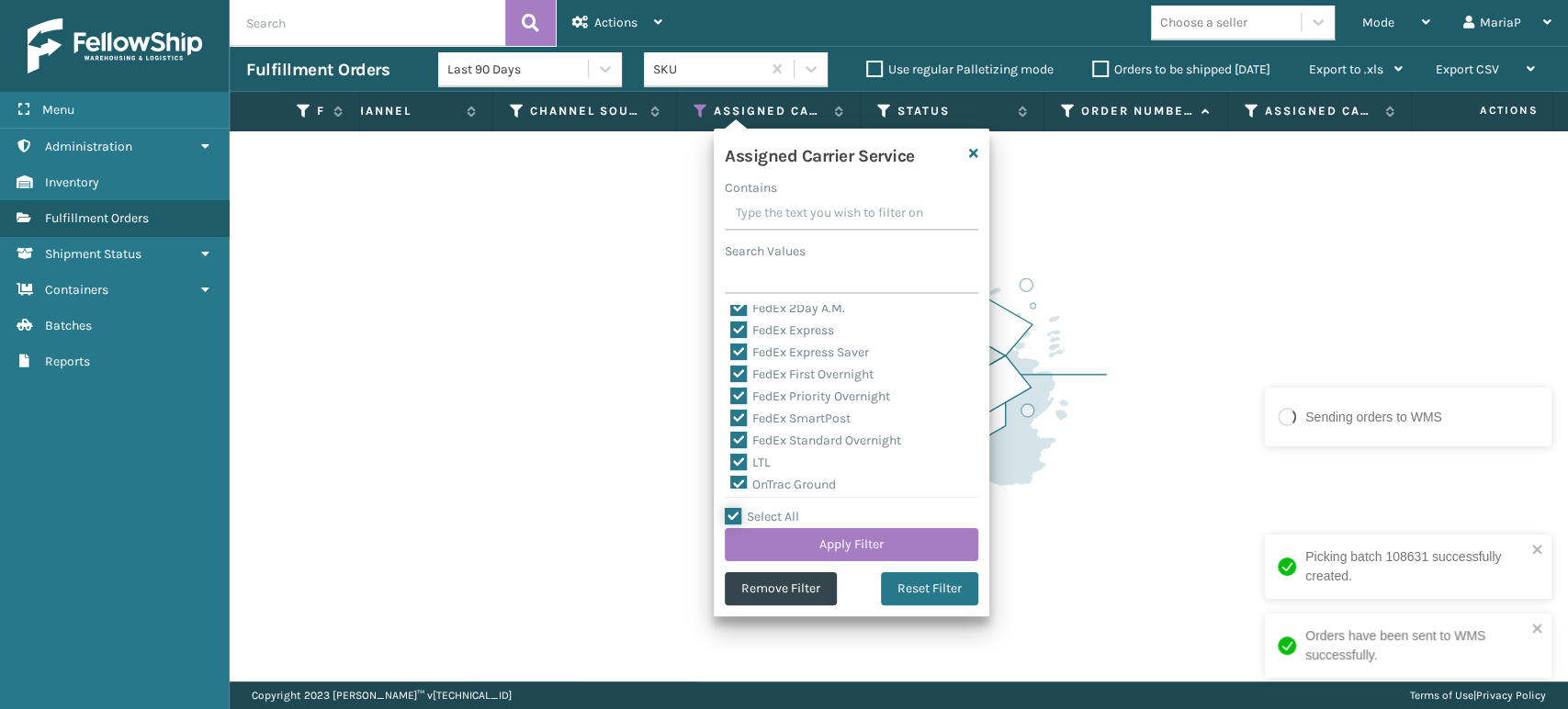
scroll to position [204, 0]
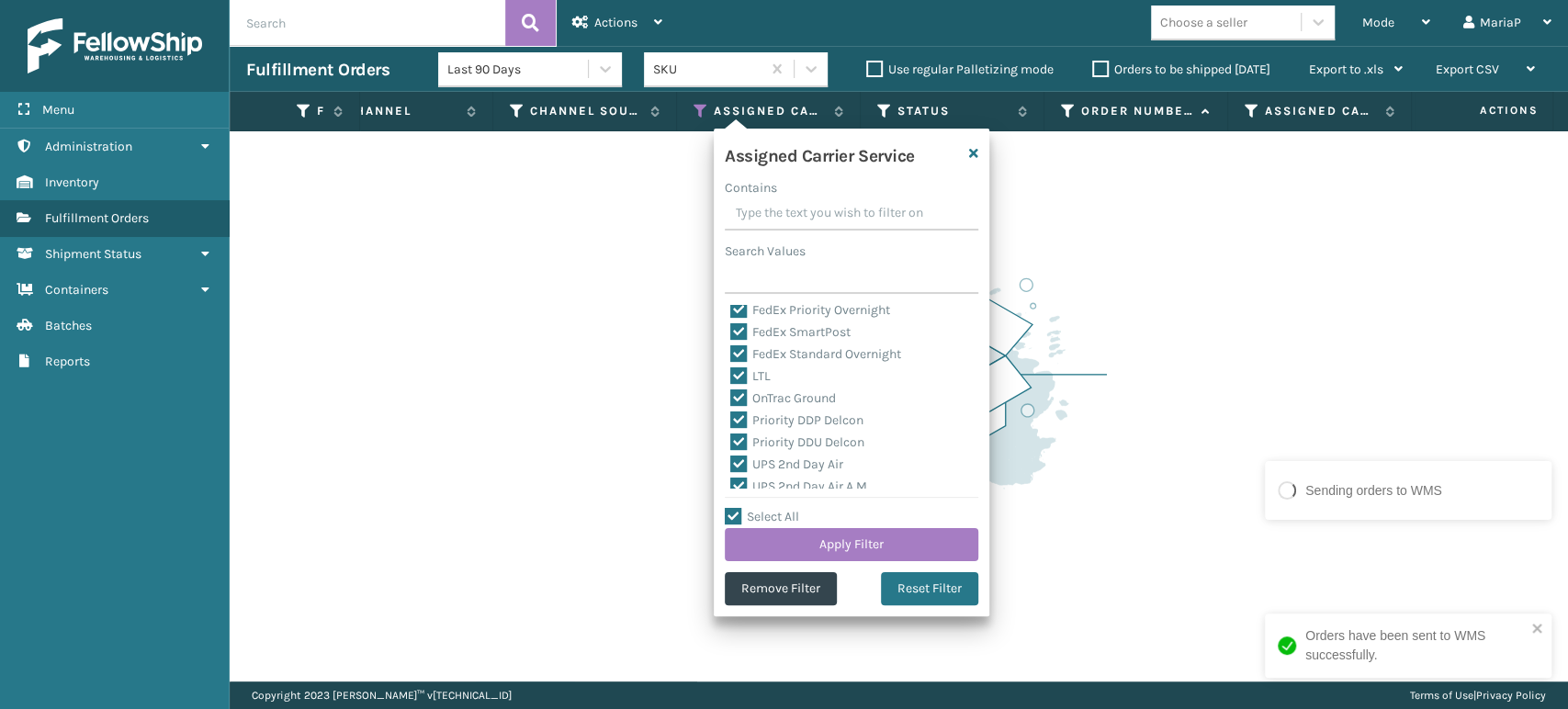
click at [741, 376] on label "LTL" at bounding box center [750, 376] width 41 height 16
click at [731, 376] on input "LTL" at bounding box center [730, 372] width 1 height 12
click at [957, 549] on button "Apply Filter" at bounding box center [851, 544] width 253 height 33
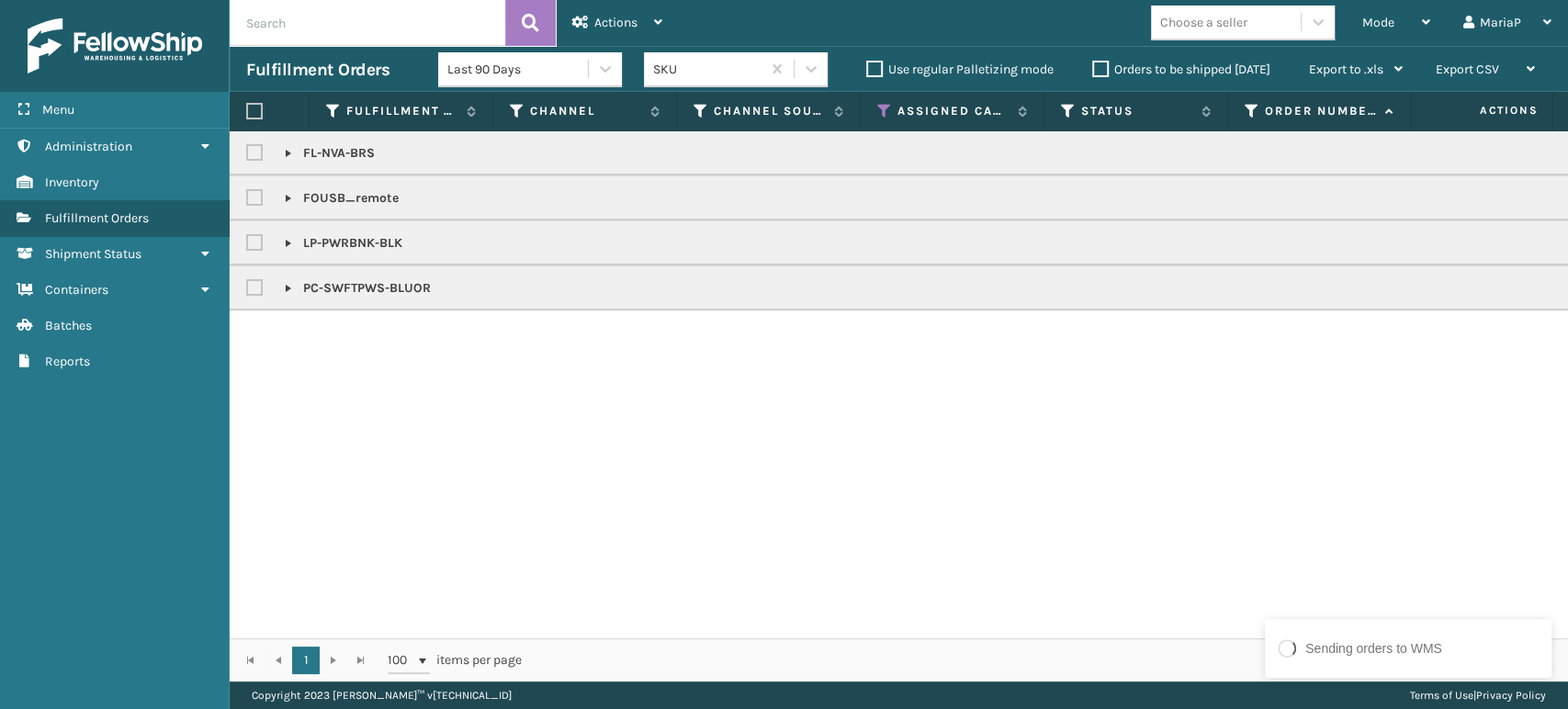
click at [255, 196] on label at bounding box center [257, 198] width 22 height 16
click at [247, 196] on input "checkbox" at bounding box center [246, 193] width 1 height 12
click at [251, 242] on label at bounding box center [257, 243] width 22 height 16
click at [247, 242] on input "checkbox" at bounding box center [246, 238] width 1 height 12
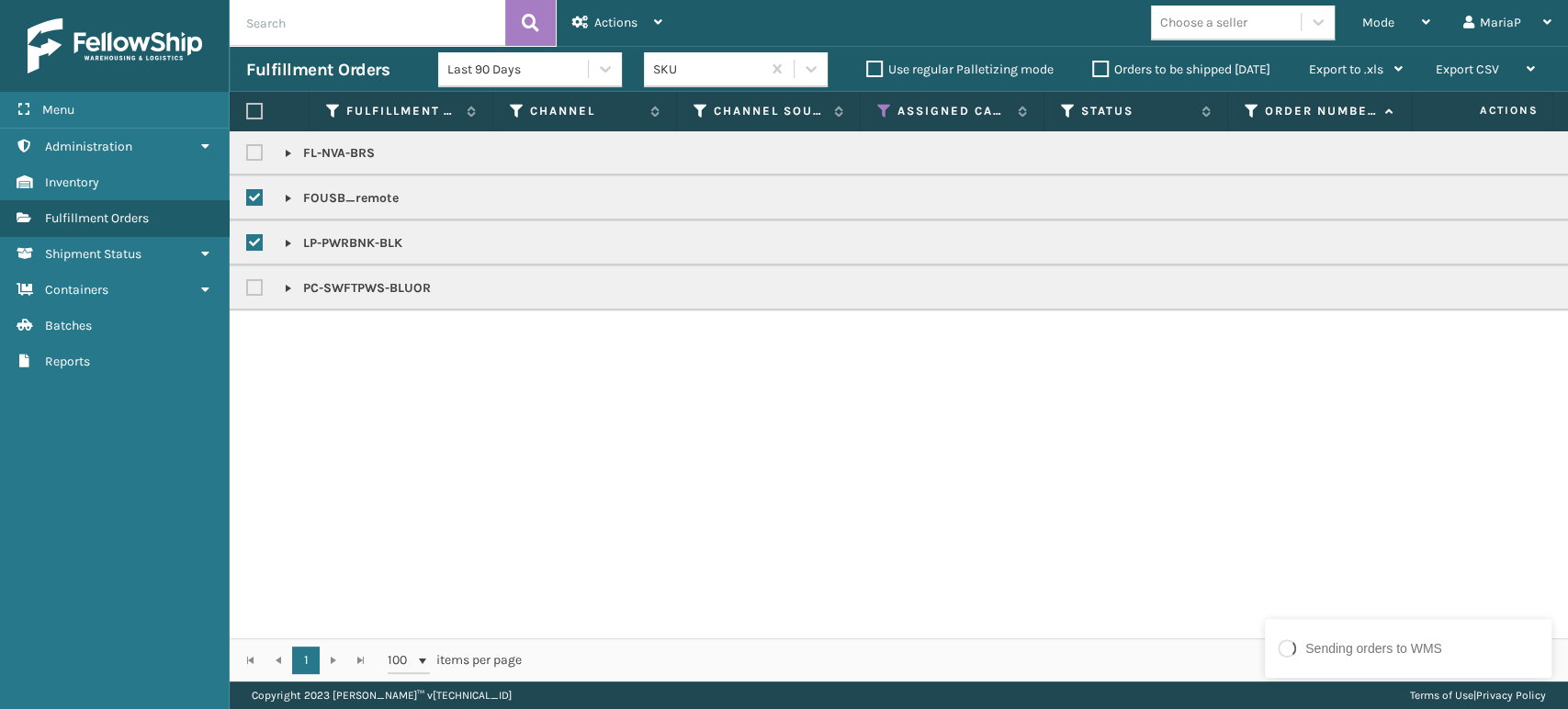
click at [285, 237] on link at bounding box center [288, 243] width 15 height 15
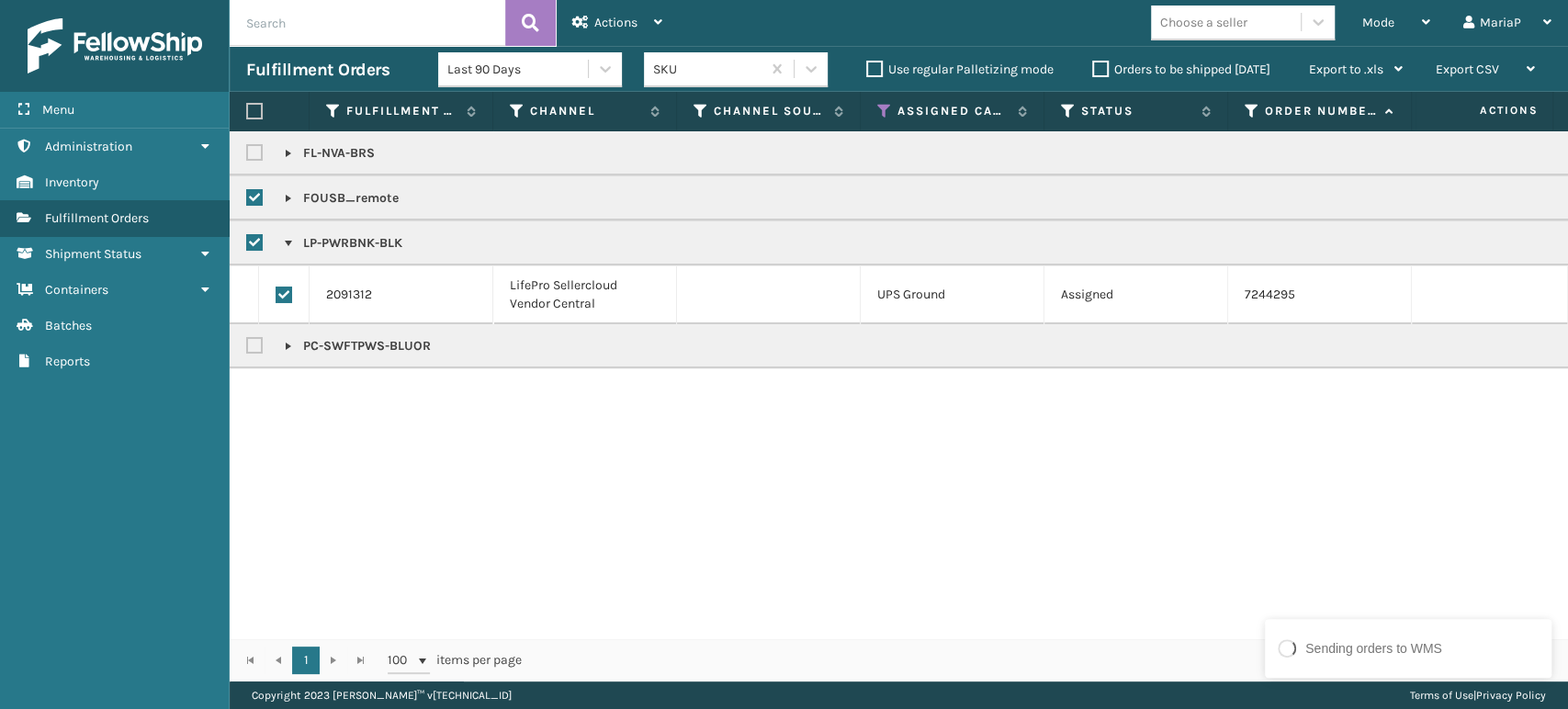
click at [295, 345] on link at bounding box center [288, 346] width 15 height 15
click at [286, 194] on link at bounding box center [288, 198] width 15 height 15
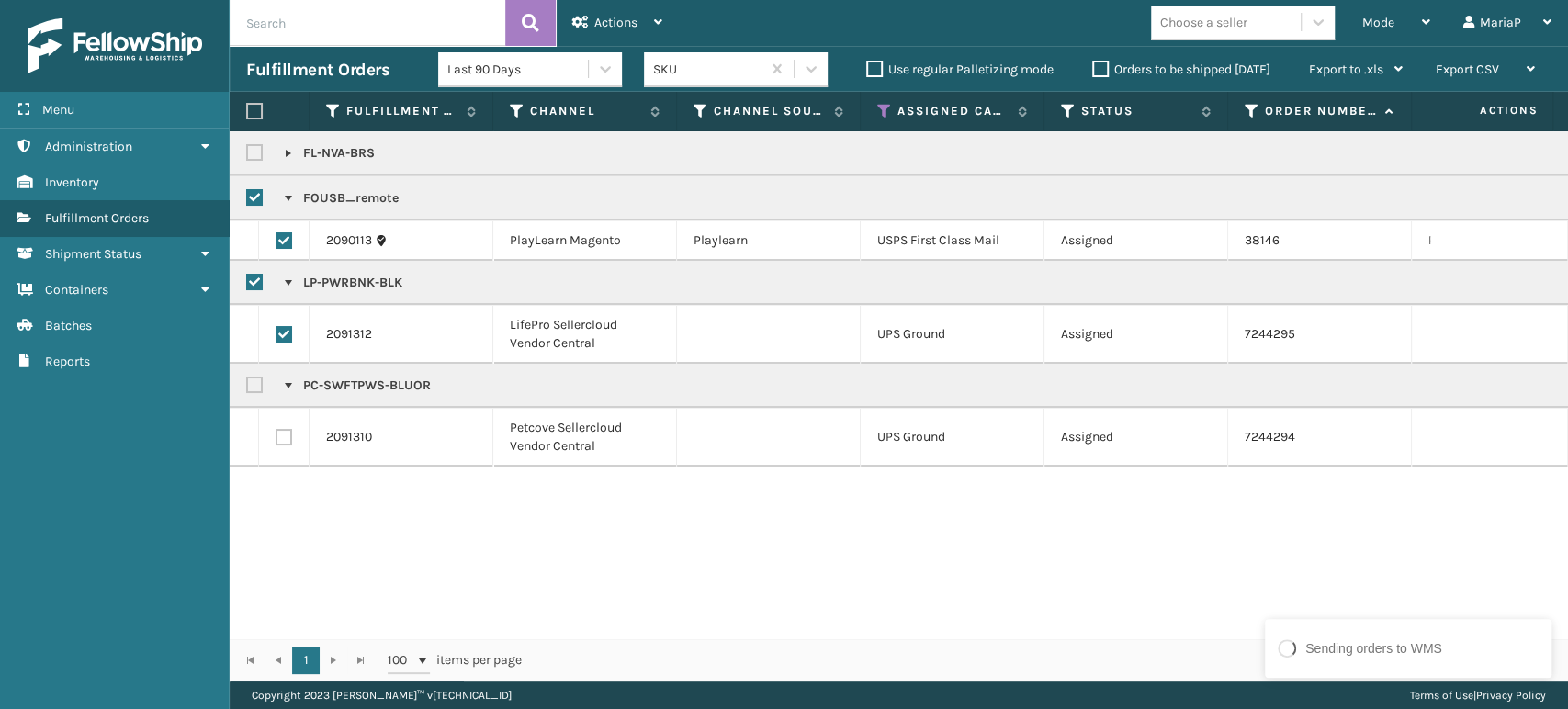
click at [292, 279] on link at bounding box center [288, 282] width 15 height 15
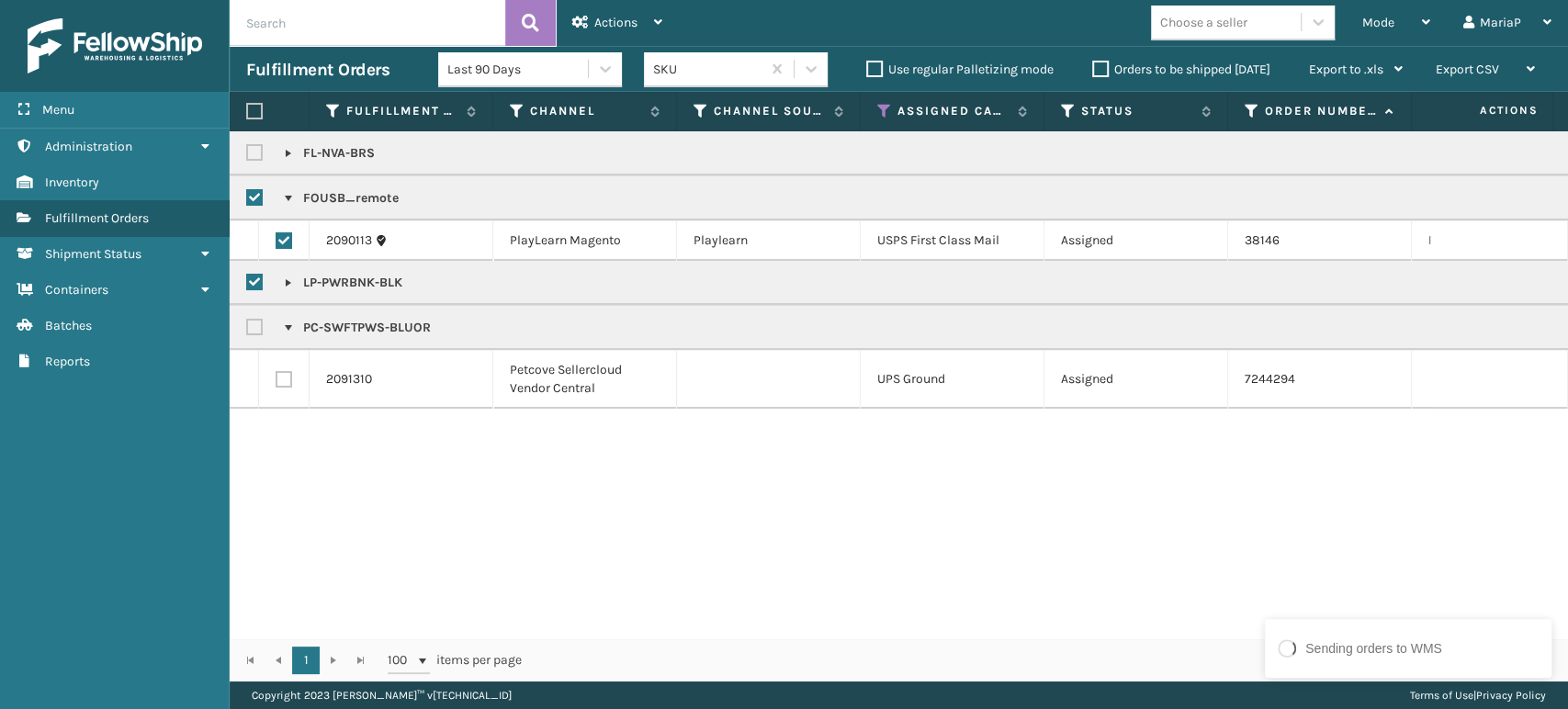
click at [281, 275] on link at bounding box center [288, 282] width 15 height 15
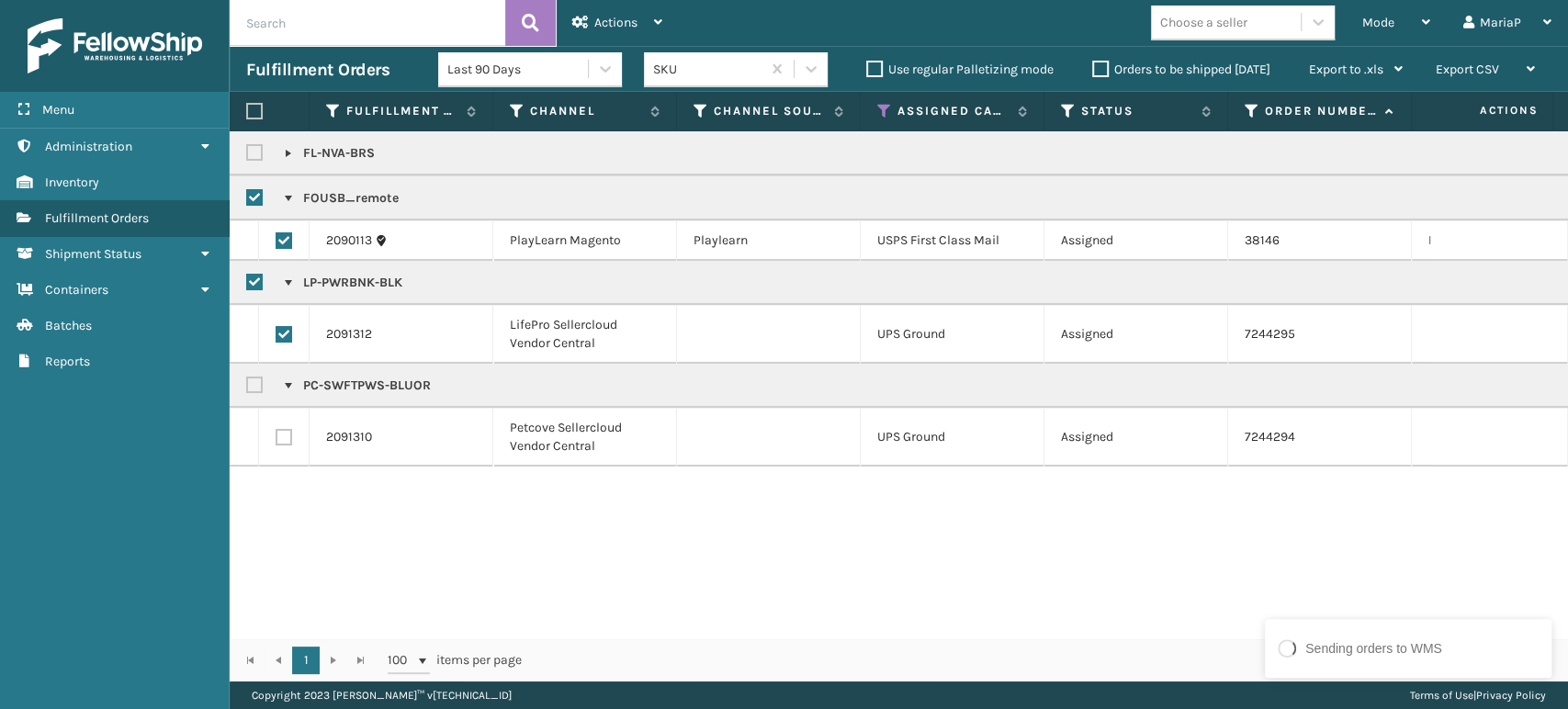
click at [260, 282] on label at bounding box center [257, 282] width 22 height 16
click at [247, 282] on input "checkbox" at bounding box center [246, 278] width 1 height 12
click at [620, 28] on span "Actions" at bounding box center [615, 23] width 43 height 16
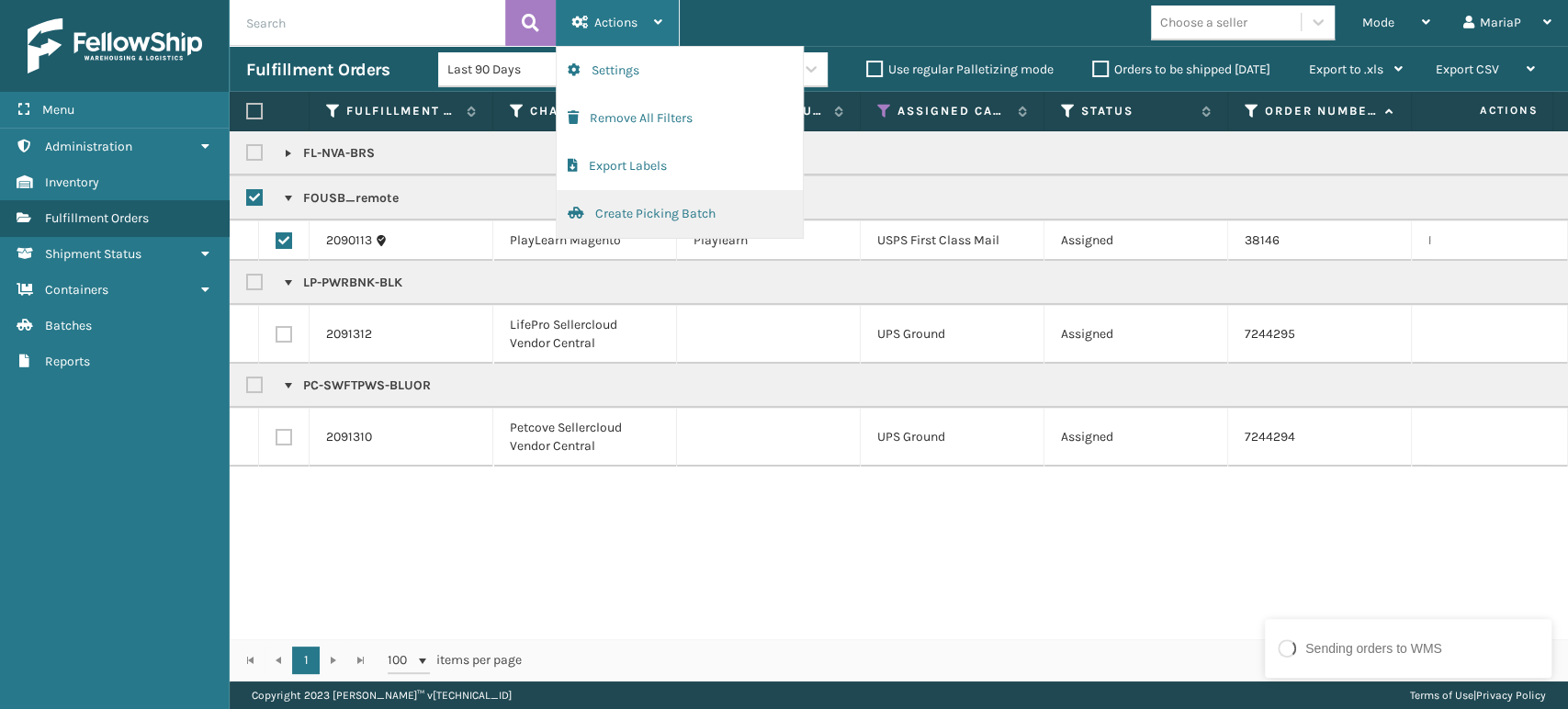
click at [703, 206] on button "Create Picking Batch" at bounding box center [679, 214] width 246 height 48
